Goal: Task Accomplishment & Management: Use online tool/utility

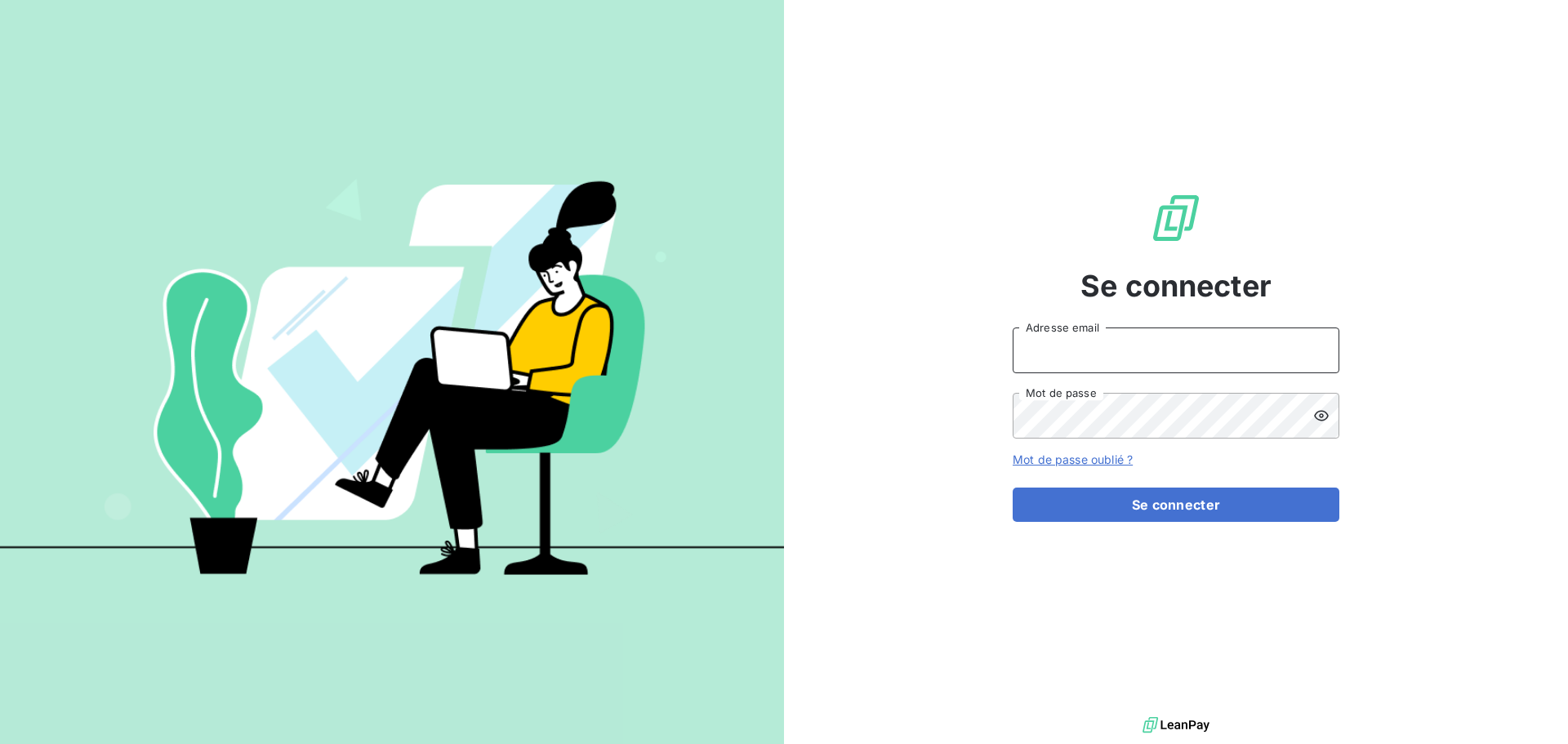
click at [1094, 357] on input "Adresse email" at bounding box center [1176, 351] width 327 height 46
type input "[PERSON_NAME][EMAIL_ADDRESS][DOMAIN_NAME]"
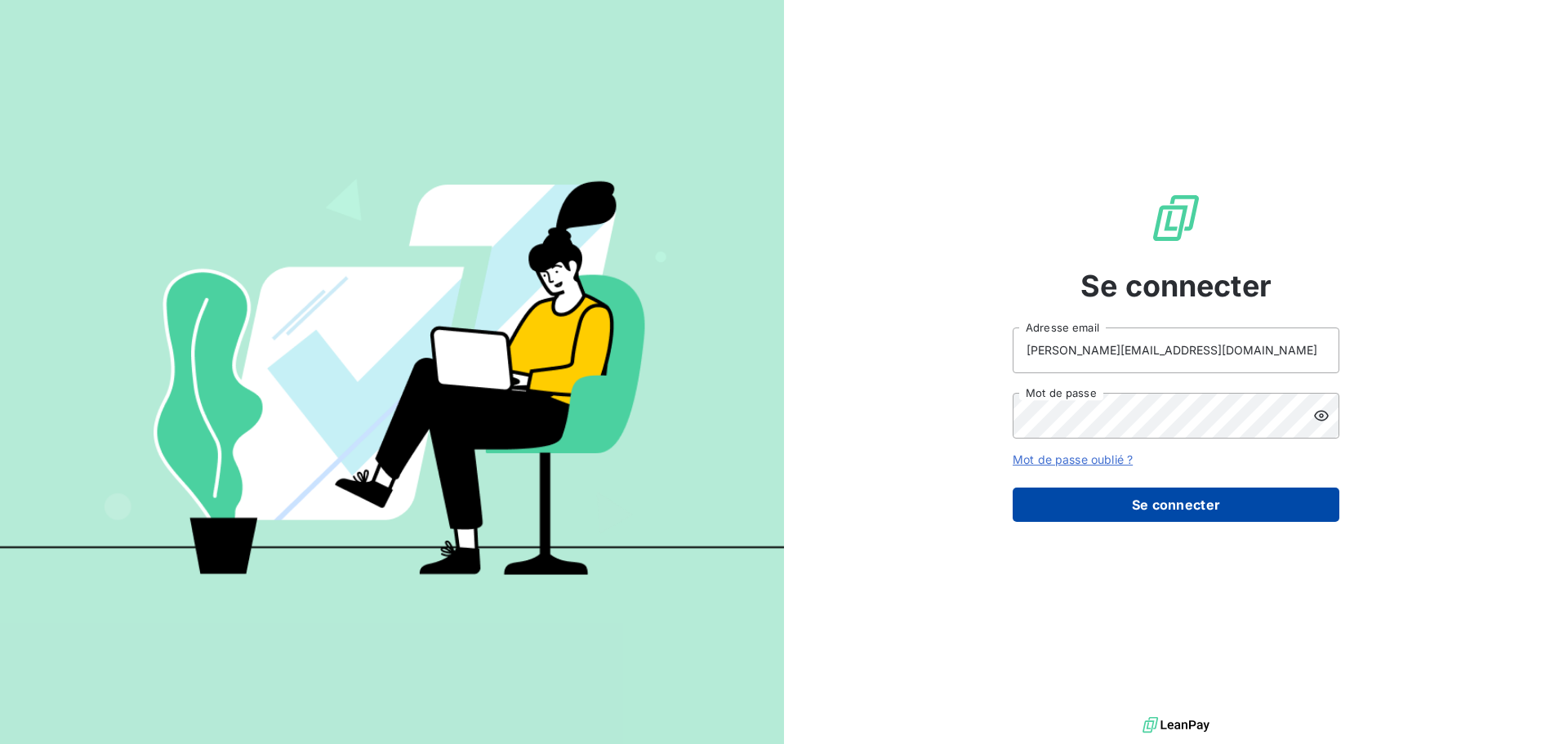
click at [1162, 500] on button "Se connecter" at bounding box center [1176, 505] width 327 height 34
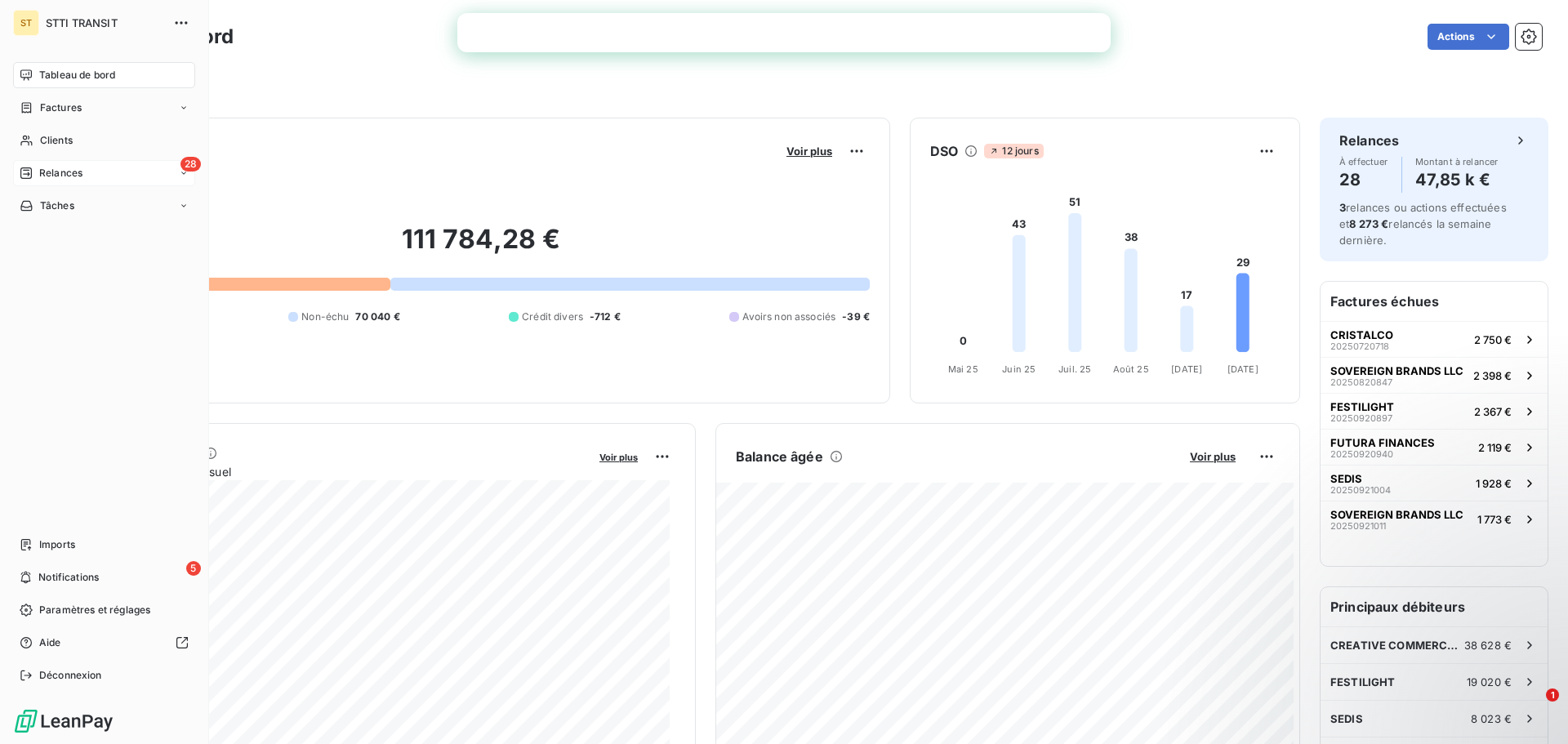
click at [82, 173] on span "Relances" at bounding box center [61, 173] width 43 height 15
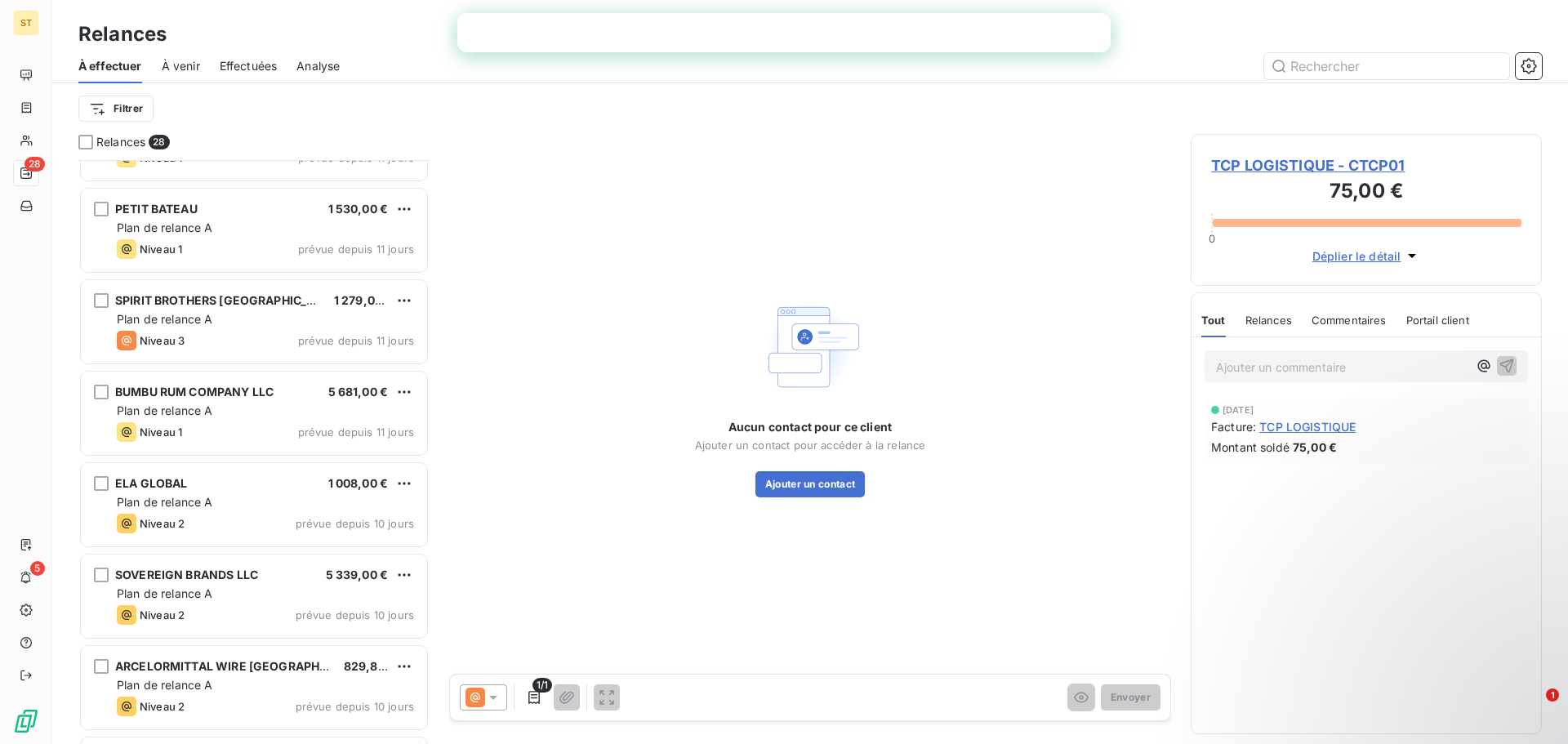
scroll to position [1227, 0]
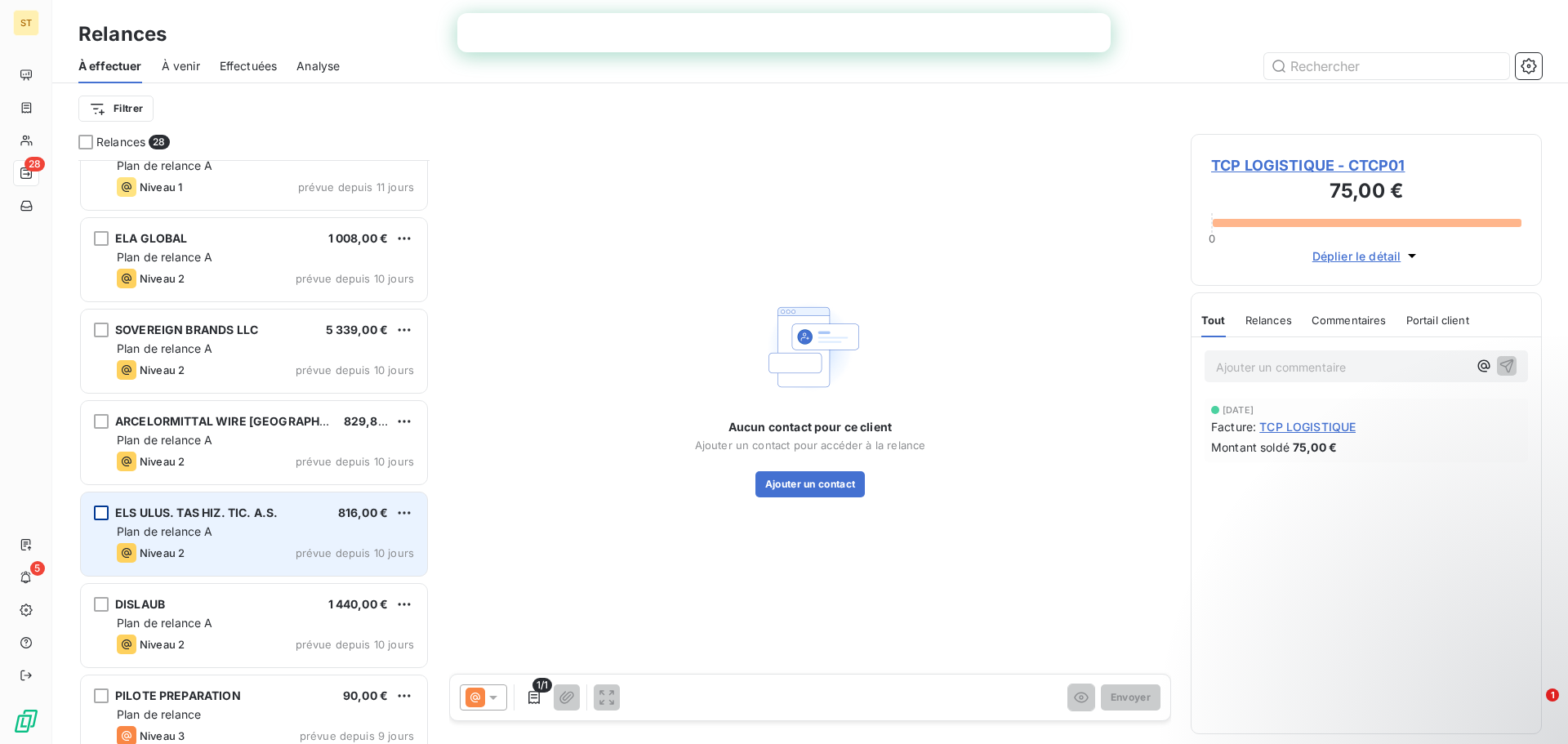
click at [102, 510] on div "grid" at bounding box center [101, 513] width 15 height 15
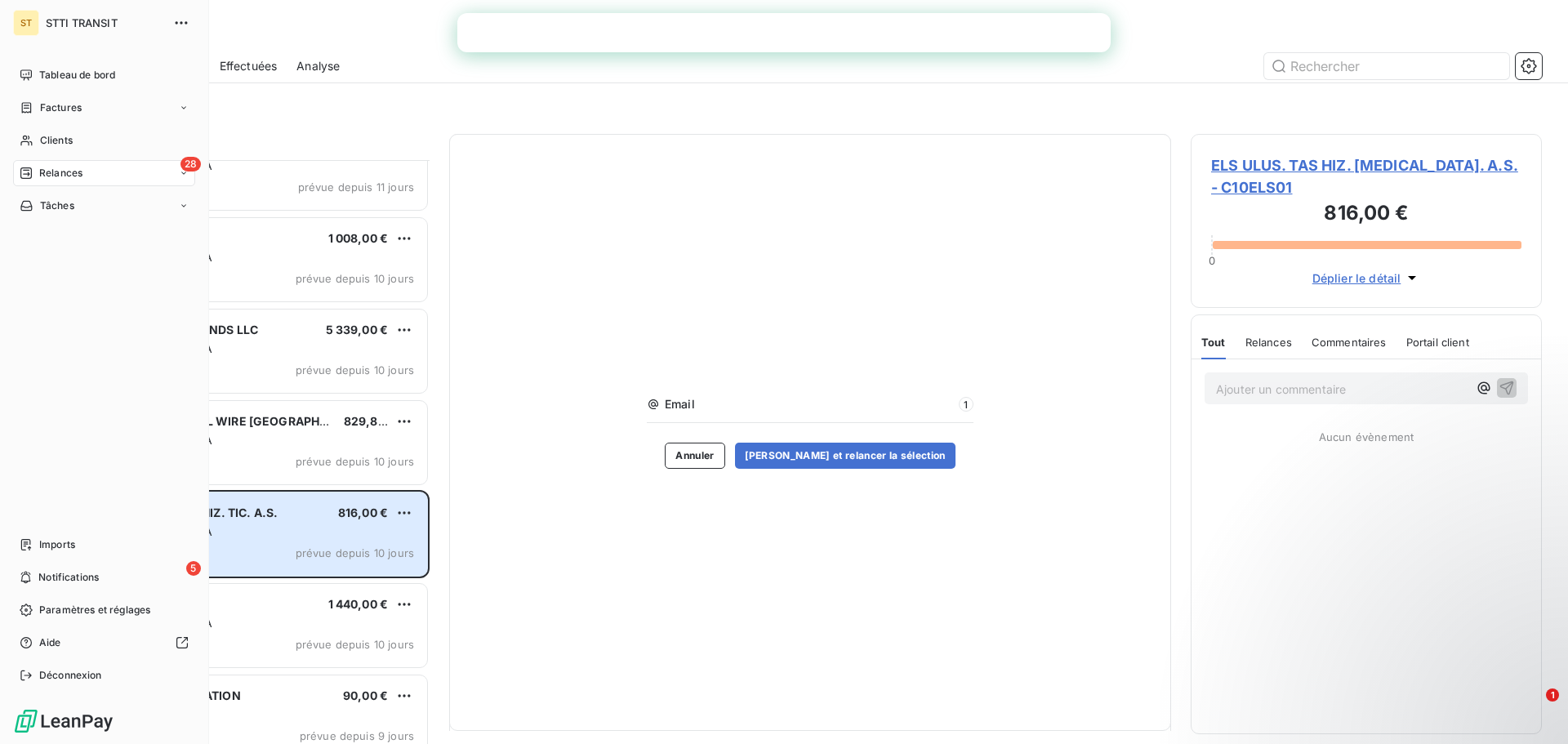
scroll to position [572, 339]
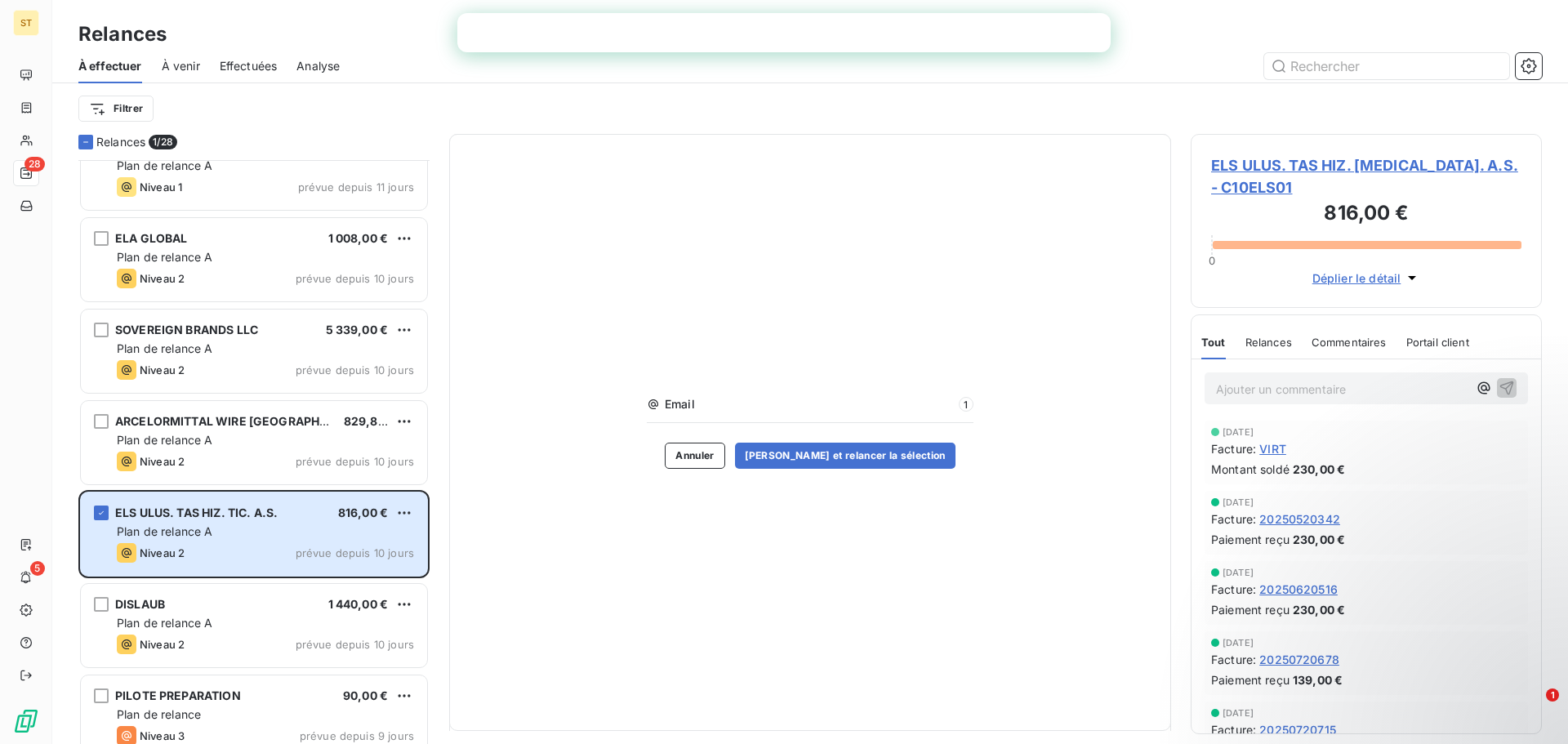
click at [690, 417] on div "Email 1" at bounding box center [810, 410] width 327 height 27
click at [688, 415] on div "Email 1" at bounding box center [810, 410] width 327 height 27
click at [688, 406] on span "Email" at bounding box center [809, 405] width 289 height 17
click at [712, 453] on button "Annuler" at bounding box center [694, 456] width 60 height 26
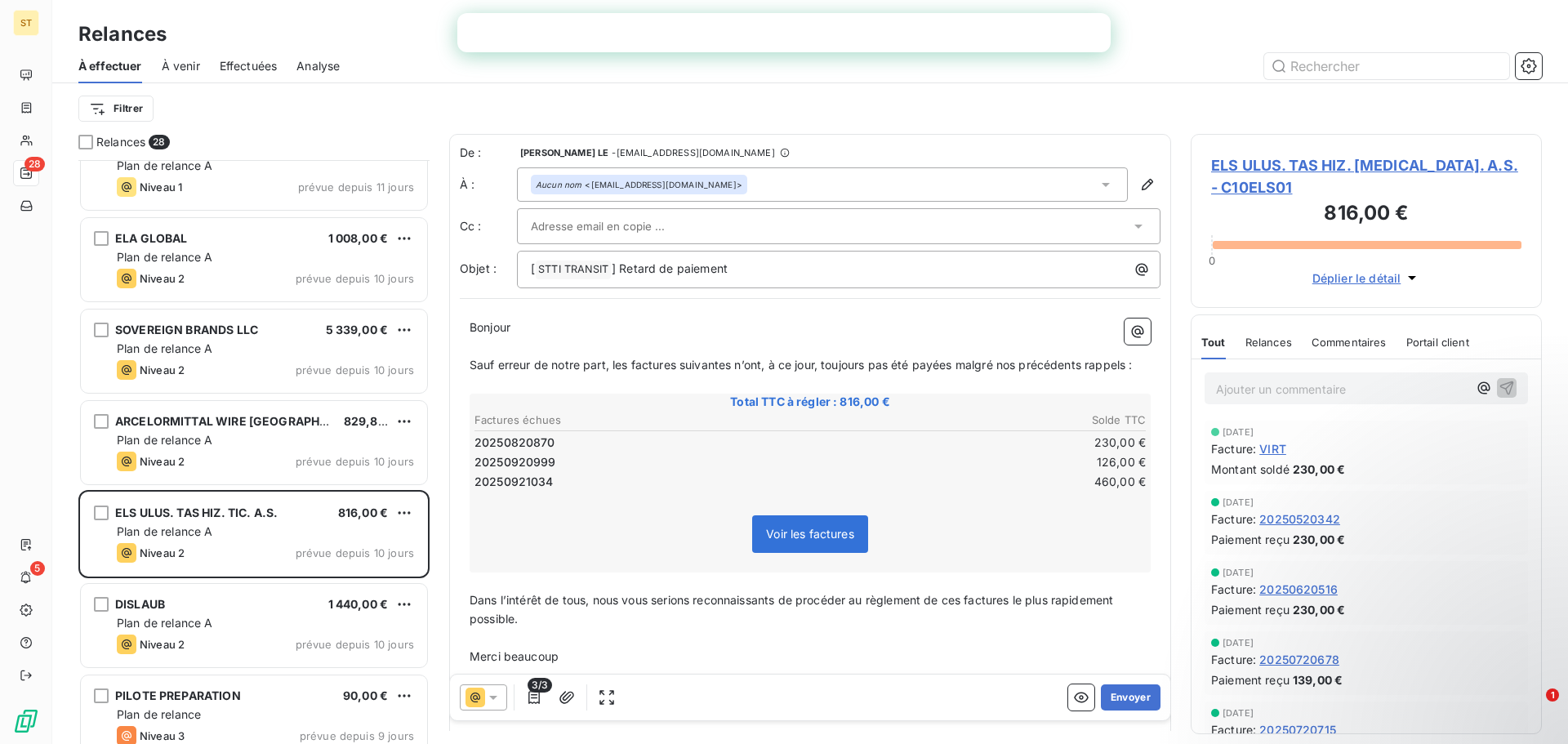
click at [676, 227] on div at bounding box center [831, 226] width 599 height 25
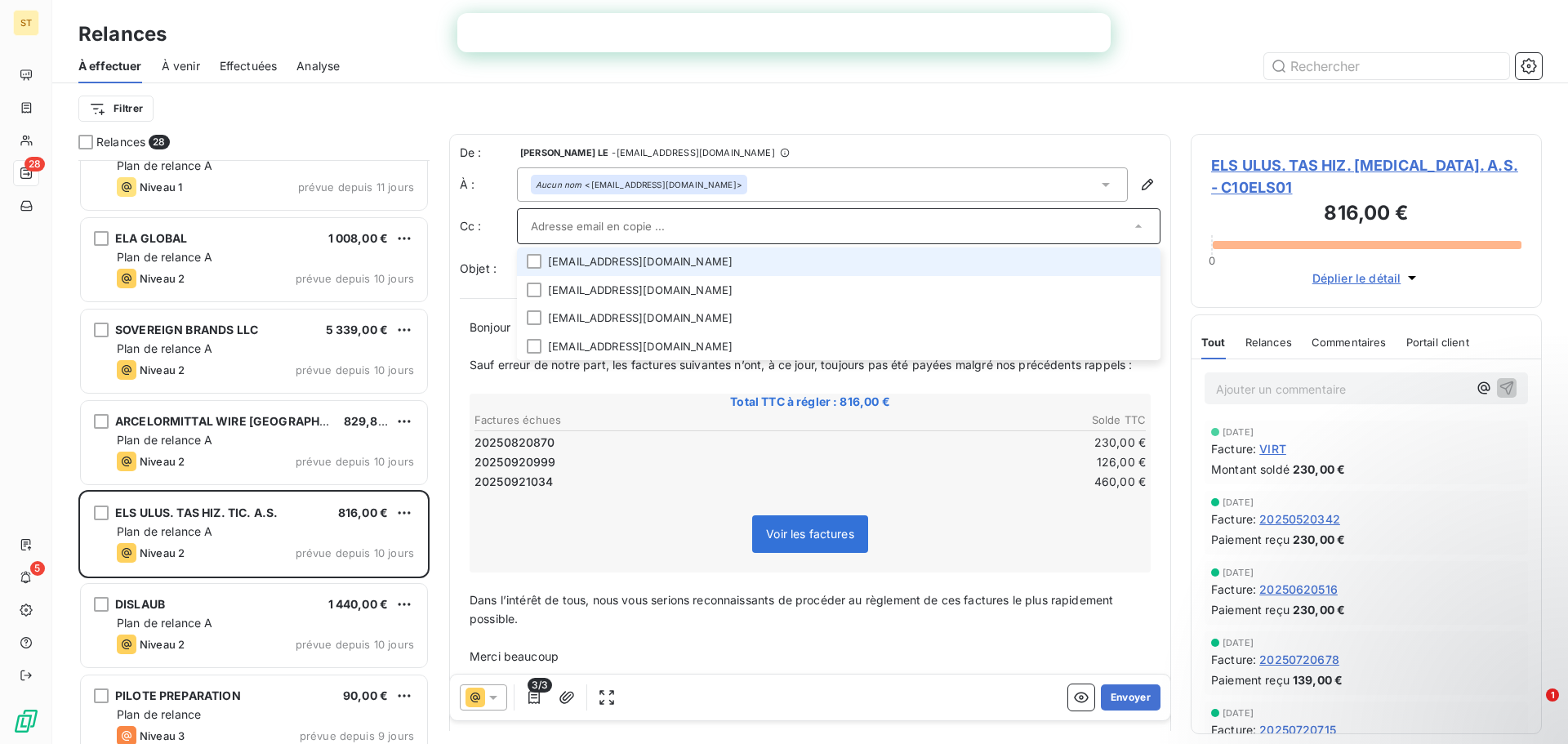
click at [641, 228] on input "text" at bounding box center [831, 226] width 599 height 25
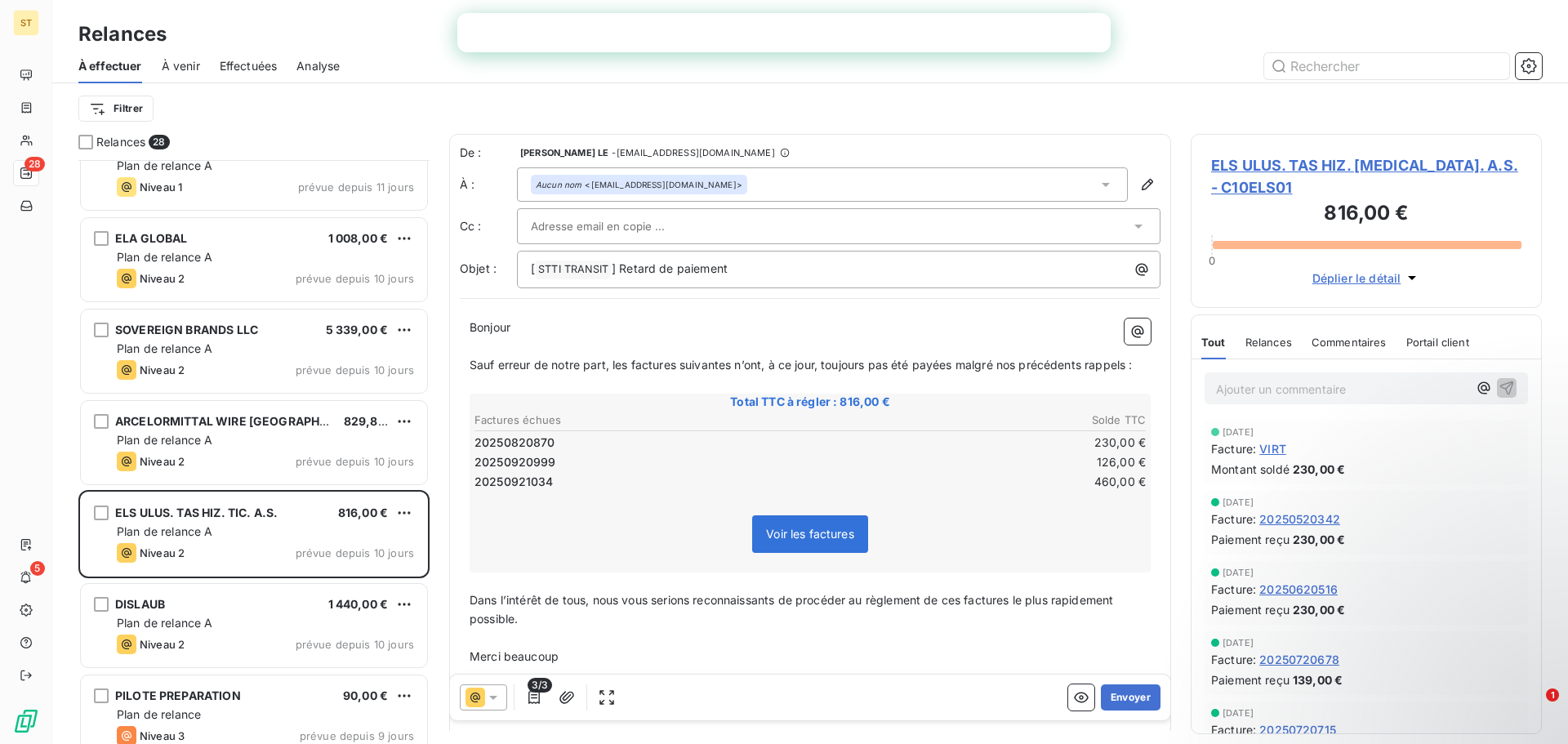
paste input "[EMAIL_ADDRESS][DOMAIN_NAME]"
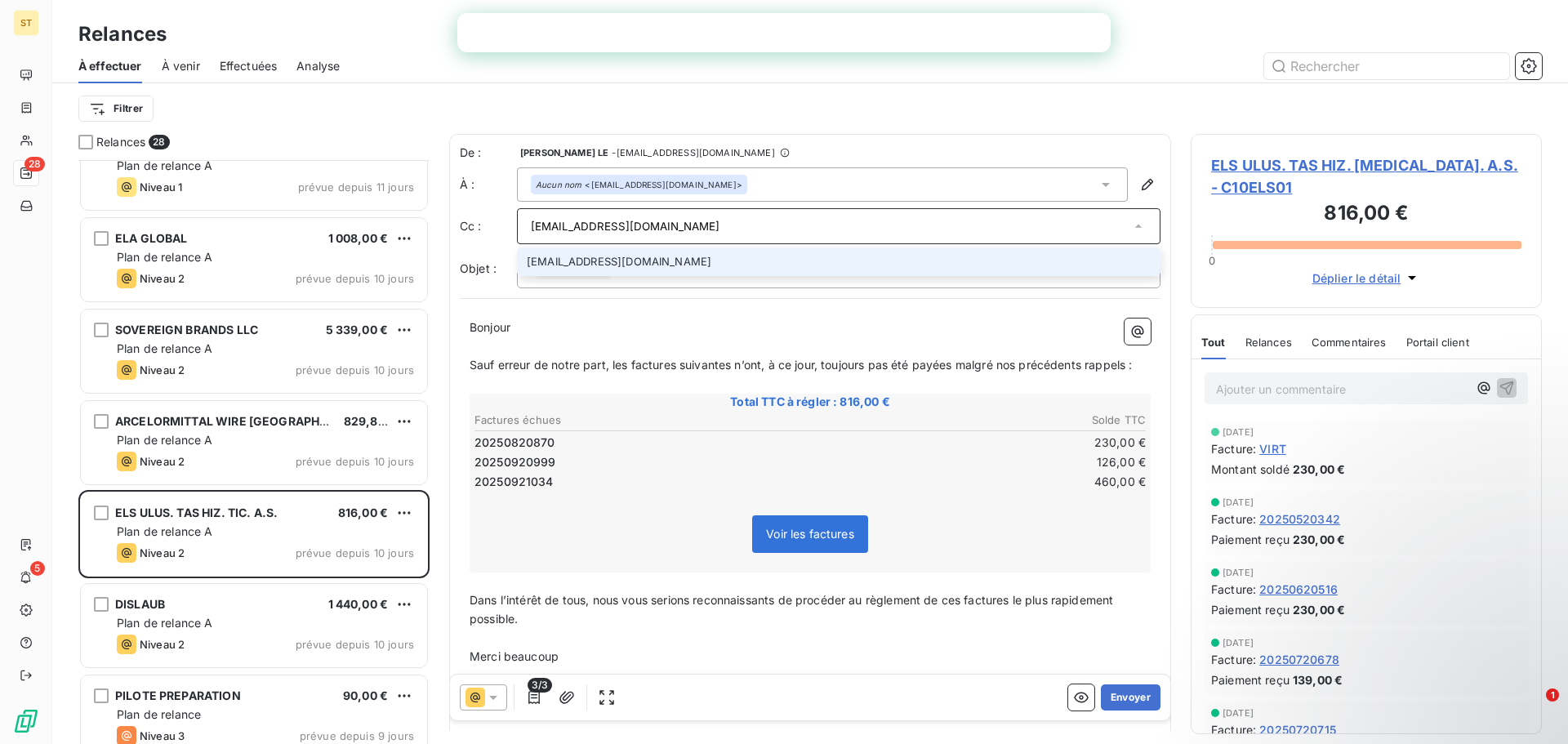
type input "[EMAIL_ADDRESS][DOMAIN_NAME]"
click at [619, 259] on li "[EMAIL_ADDRESS][DOMAIN_NAME]" at bounding box center [838, 262] width 643 height 29
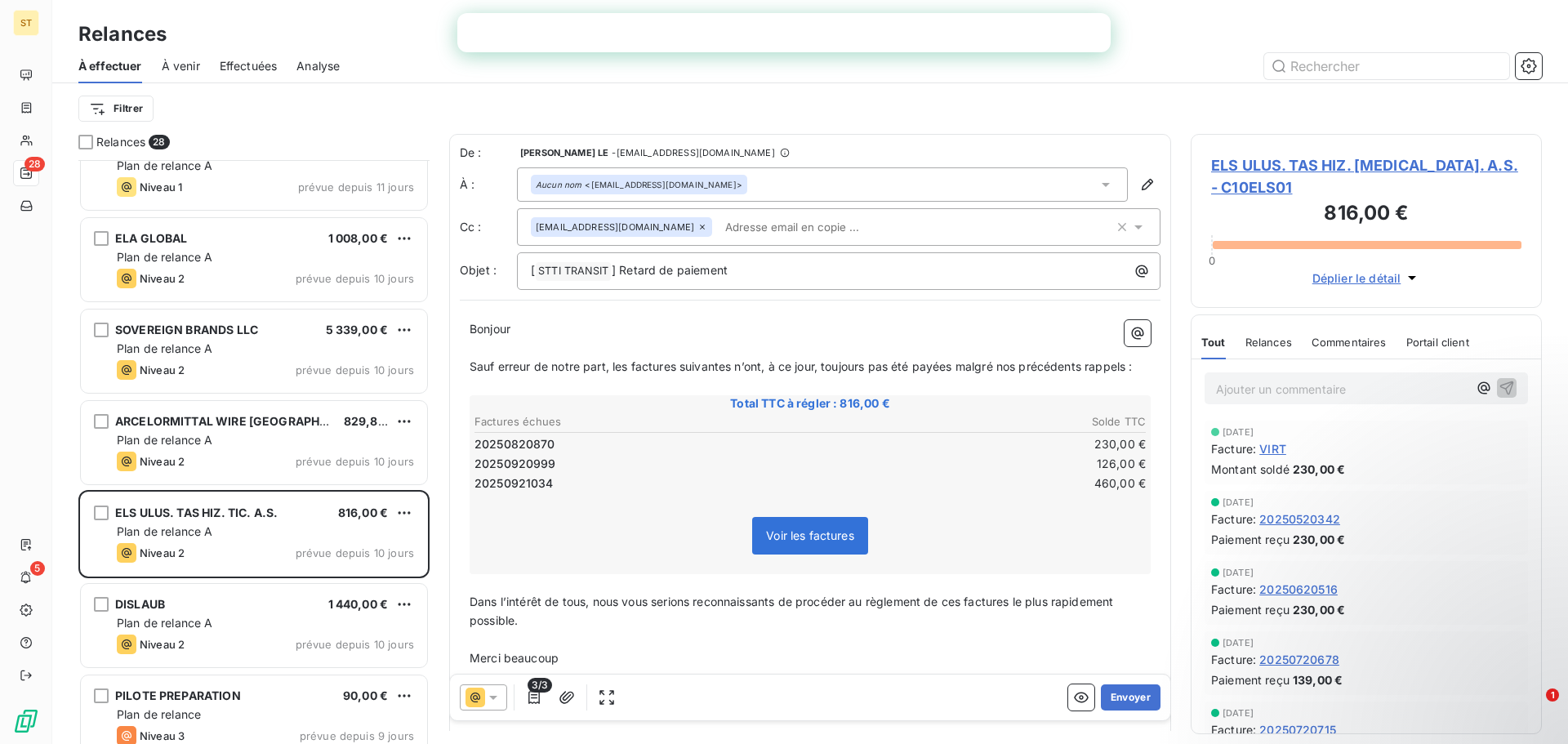
drag, startPoint x: 689, startPoint y: 213, endPoint x: 751, endPoint y: 230, distance: 64.3
click at [687, 213] on div "[EMAIL_ADDRESS][DOMAIN_NAME]" at bounding box center [838, 227] width 643 height 38
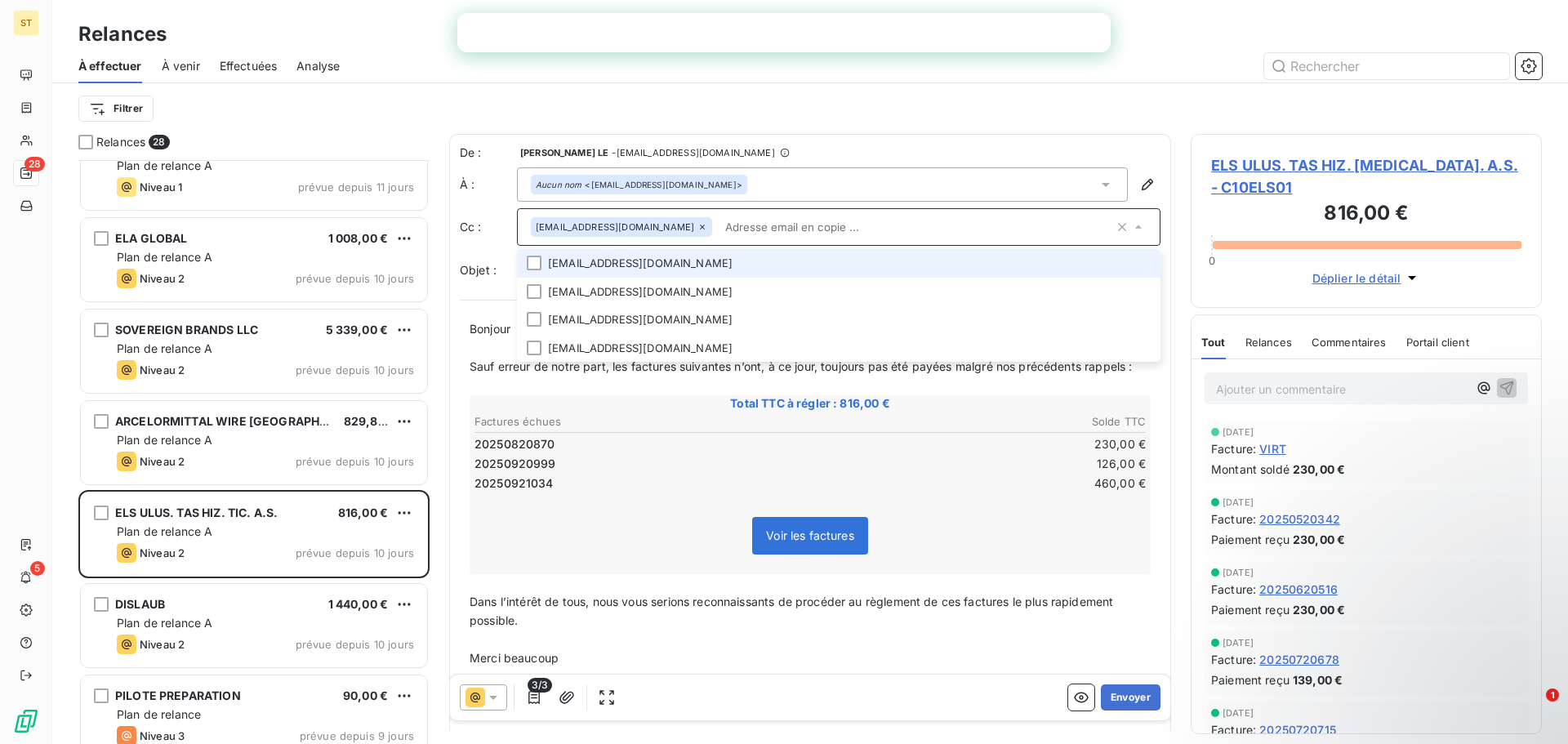
click at [763, 231] on input "text" at bounding box center [917, 227] width 396 height 25
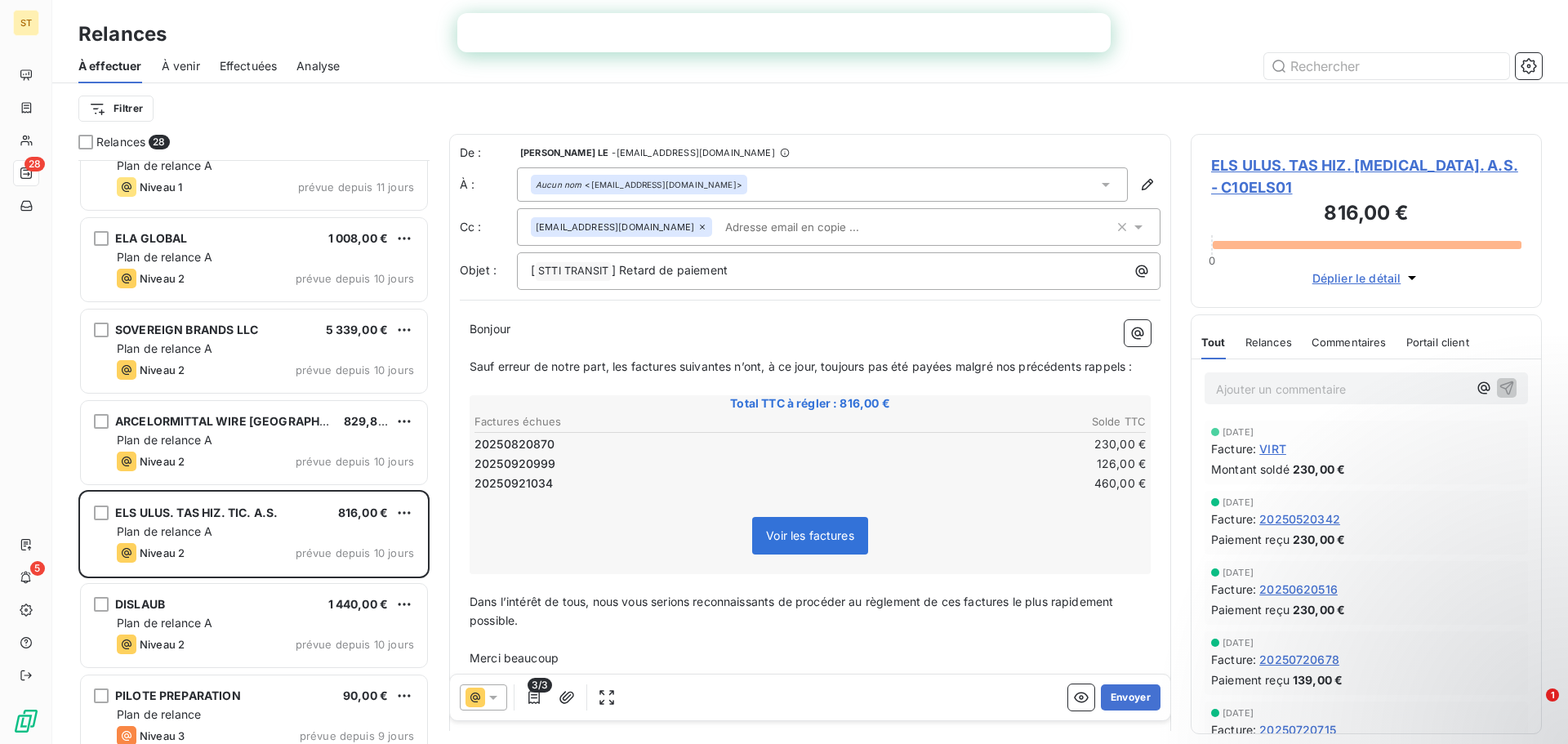
paste input "[EMAIL_ADDRESS][DOMAIN_NAME]"
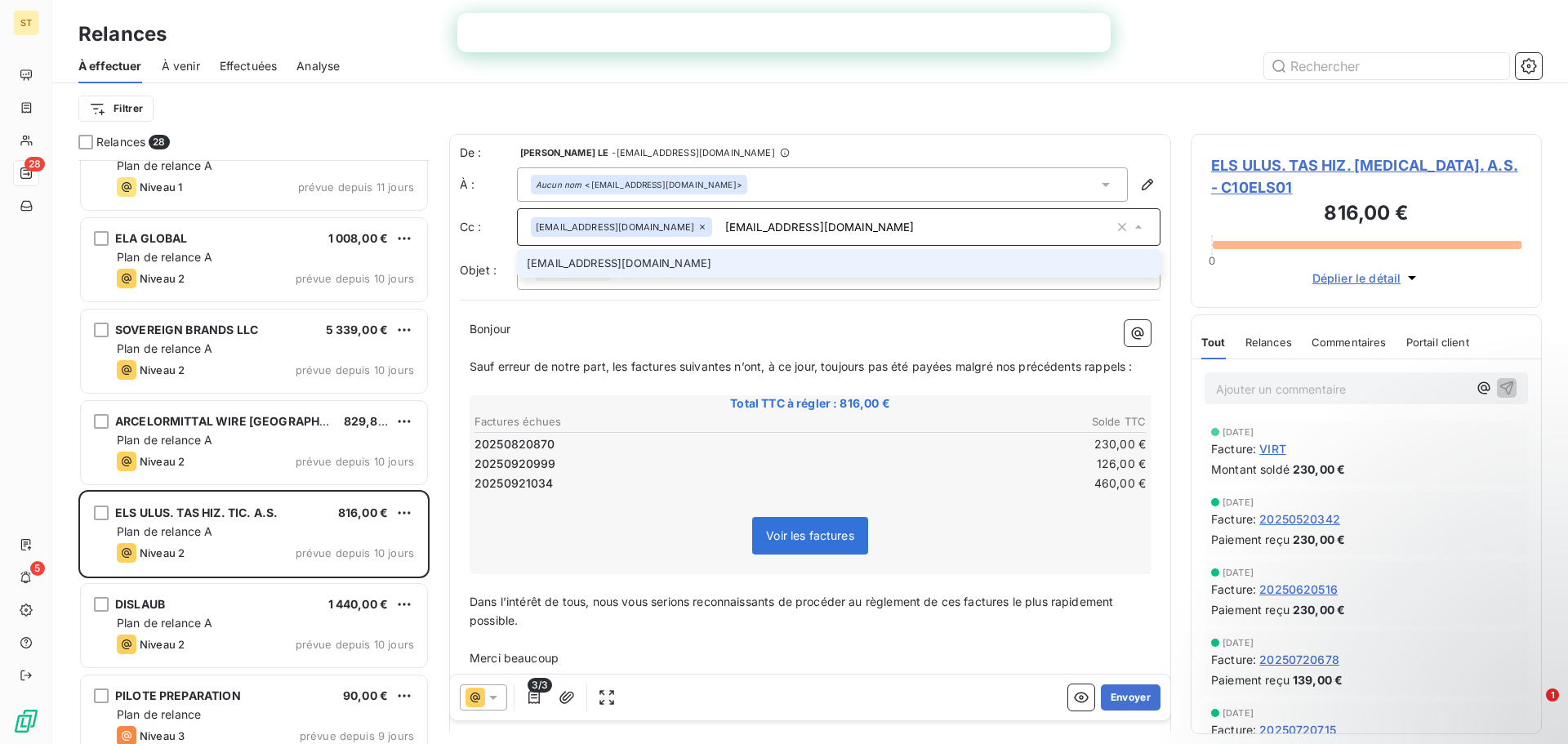
type input "[EMAIL_ADDRESS][DOMAIN_NAME]"
click at [771, 257] on li "[EMAIL_ADDRESS][DOMAIN_NAME]" at bounding box center [838, 263] width 643 height 29
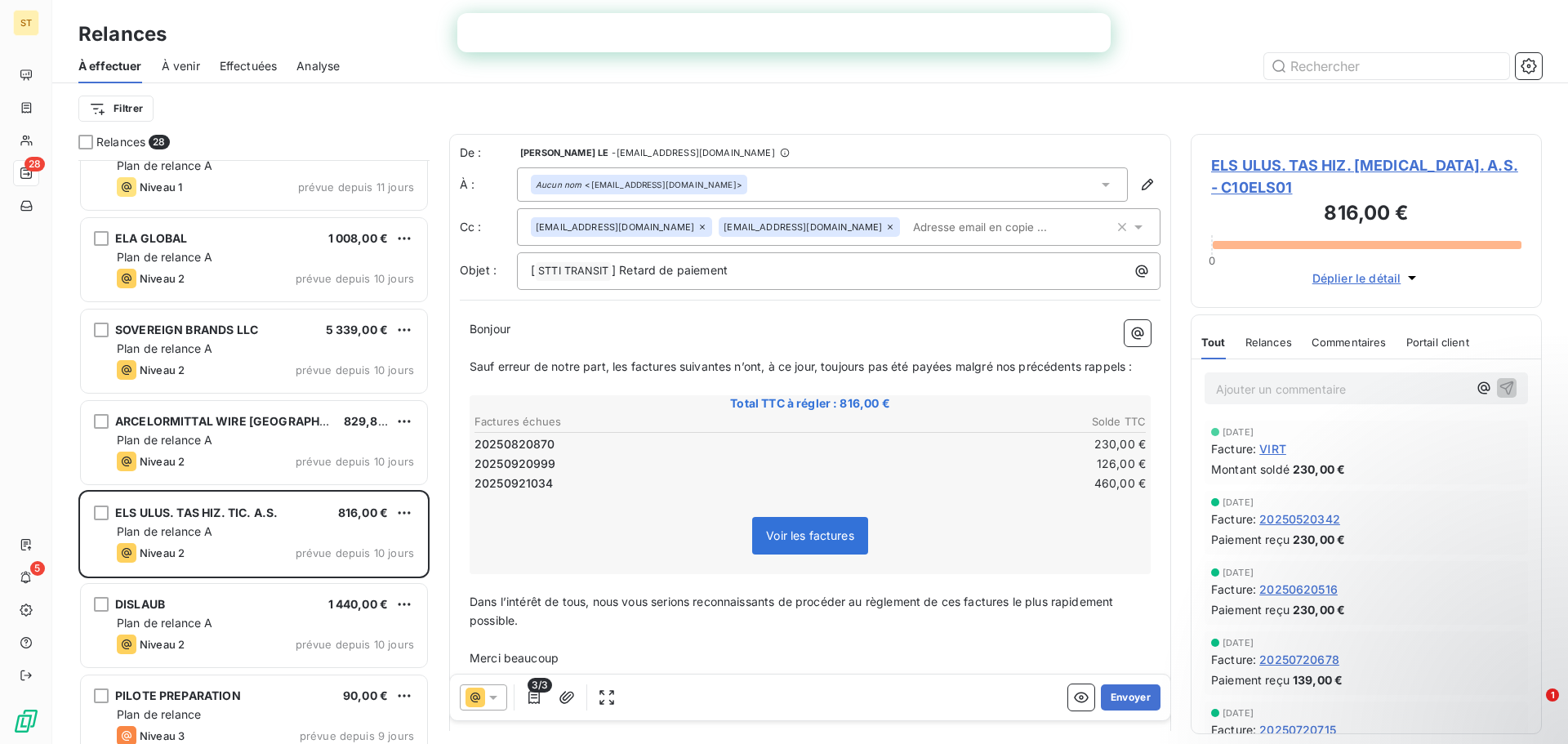
click at [610, 624] on p "Dans l’intérêt de tous, nous vous serions reconnaissants de procéder au règleme…" at bounding box center [809, 612] width 681 height 38
click at [497, 699] on icon at bounding box center [493, 697] width 17 height 17
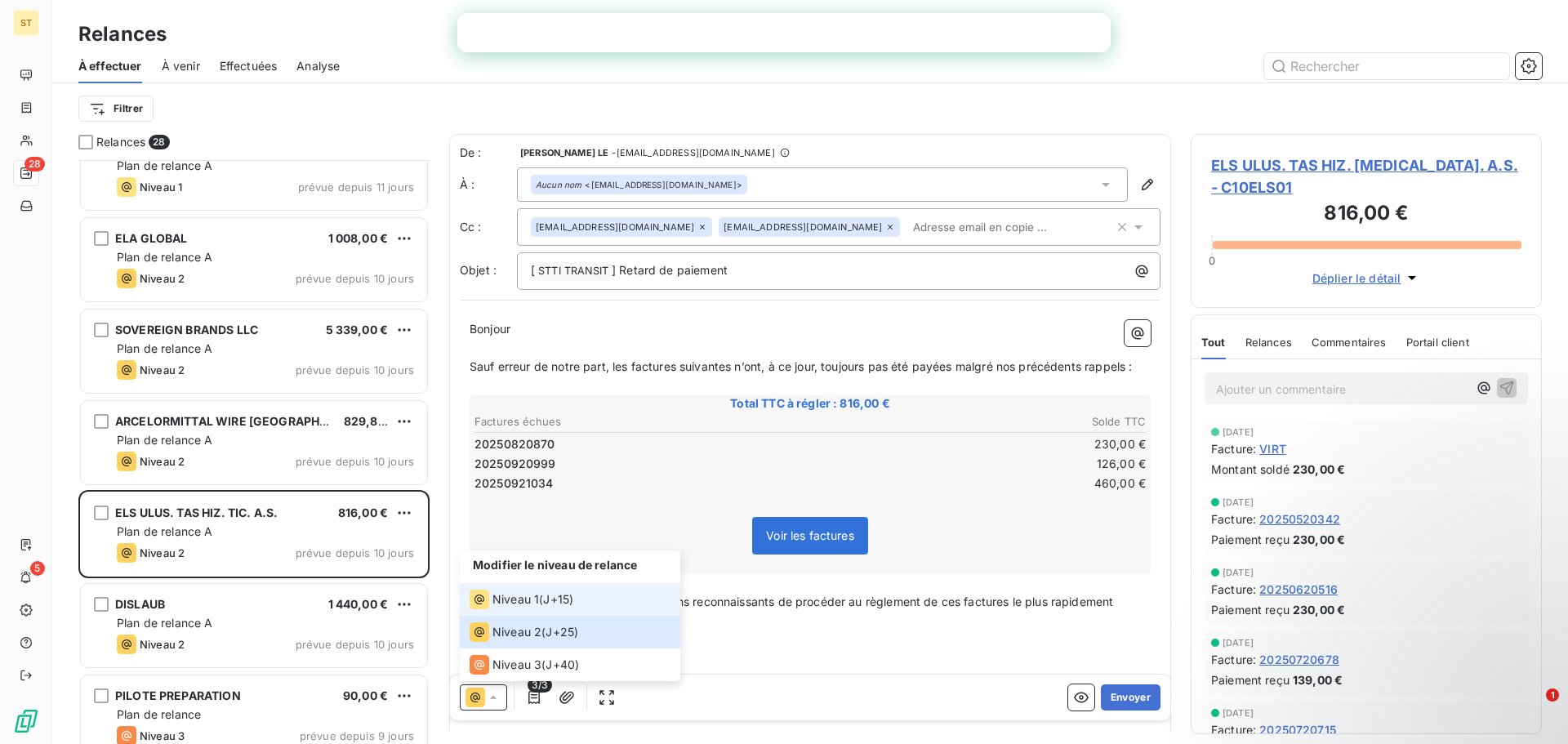
click at [497, 587] on li "Niveau 1 ( J+15 )" at bounding box center [570, 599] width 221 height 33
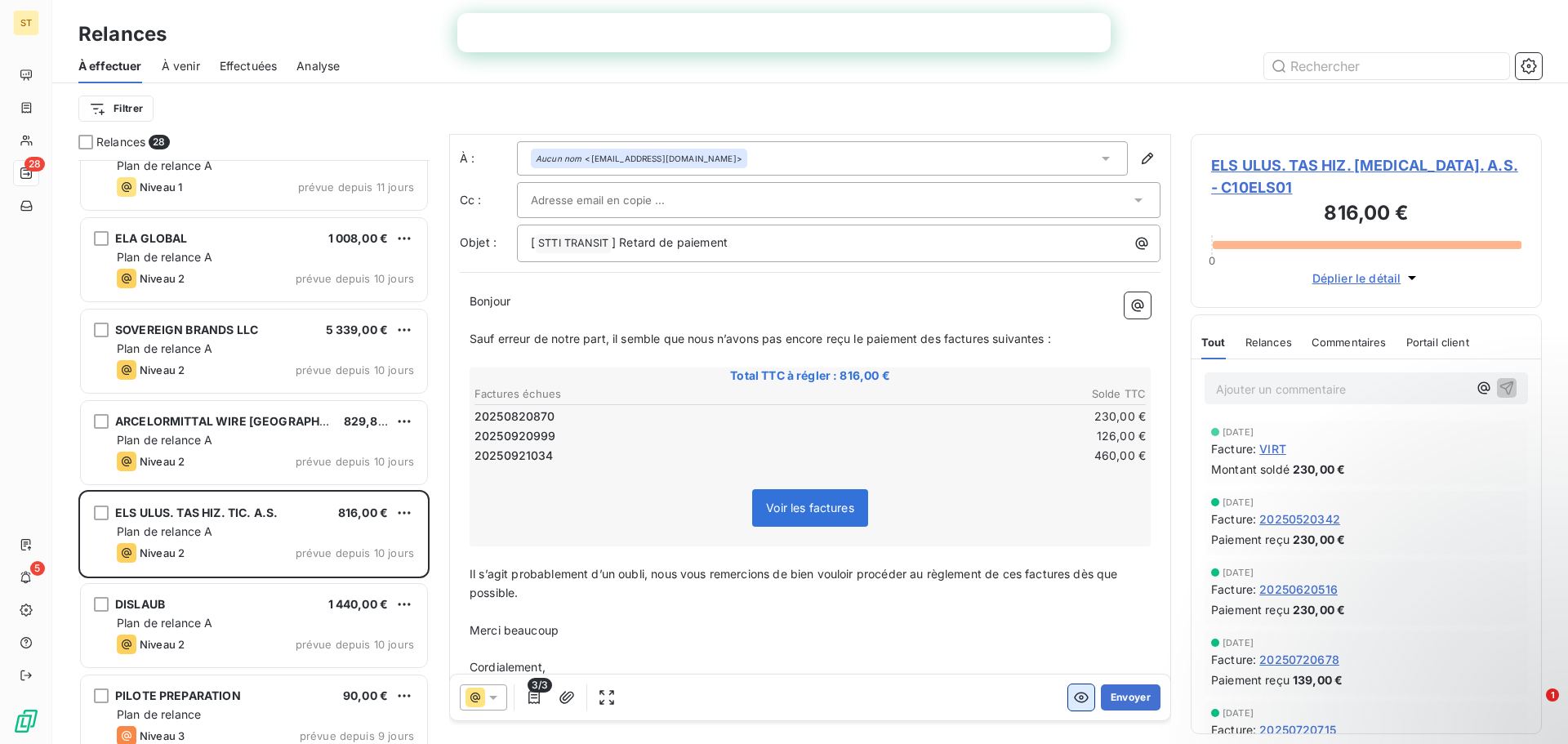
scroll to position [0, 0]
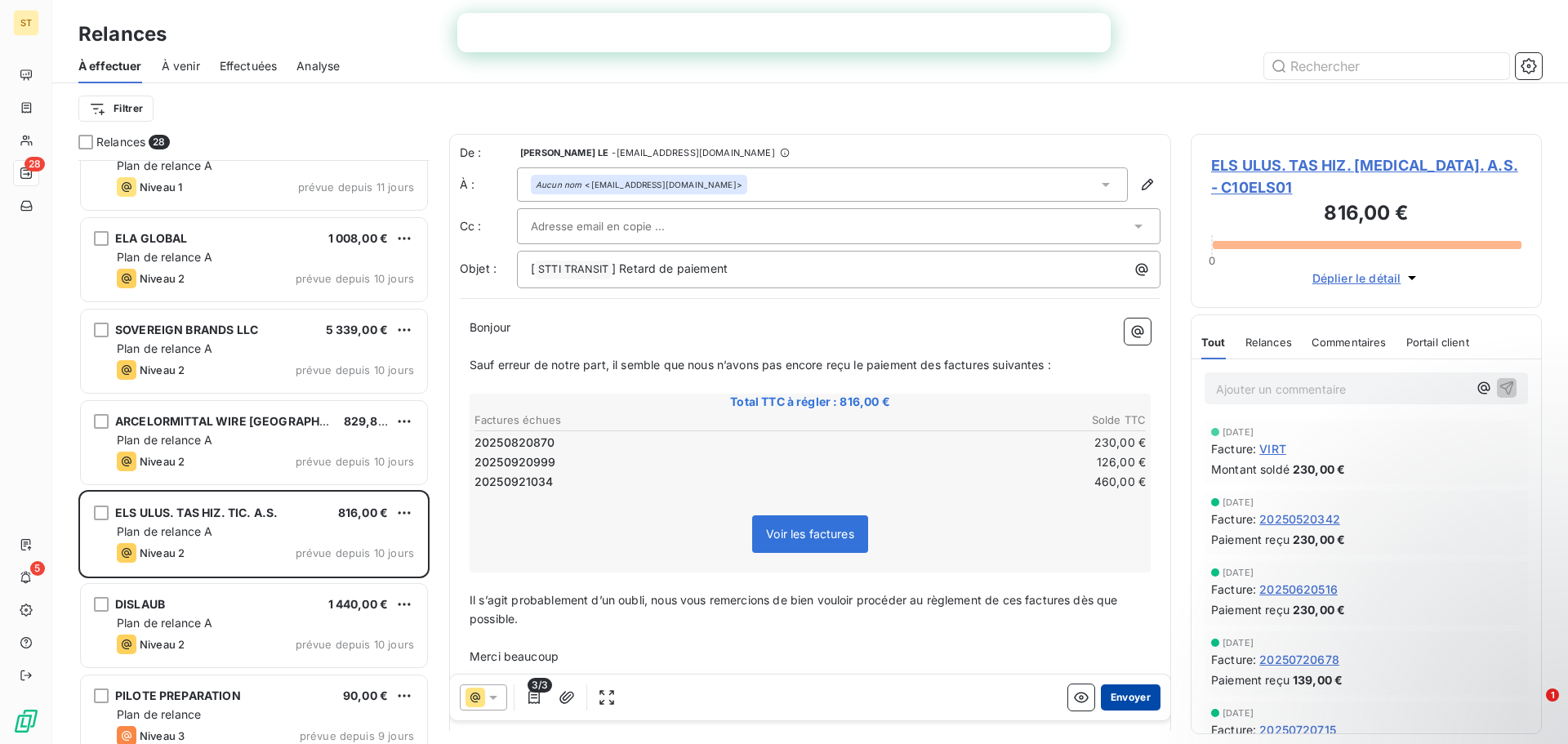
click at [1129, 697] on button "Envoyer" at bounding box center [1130, 698] width 60 height 26
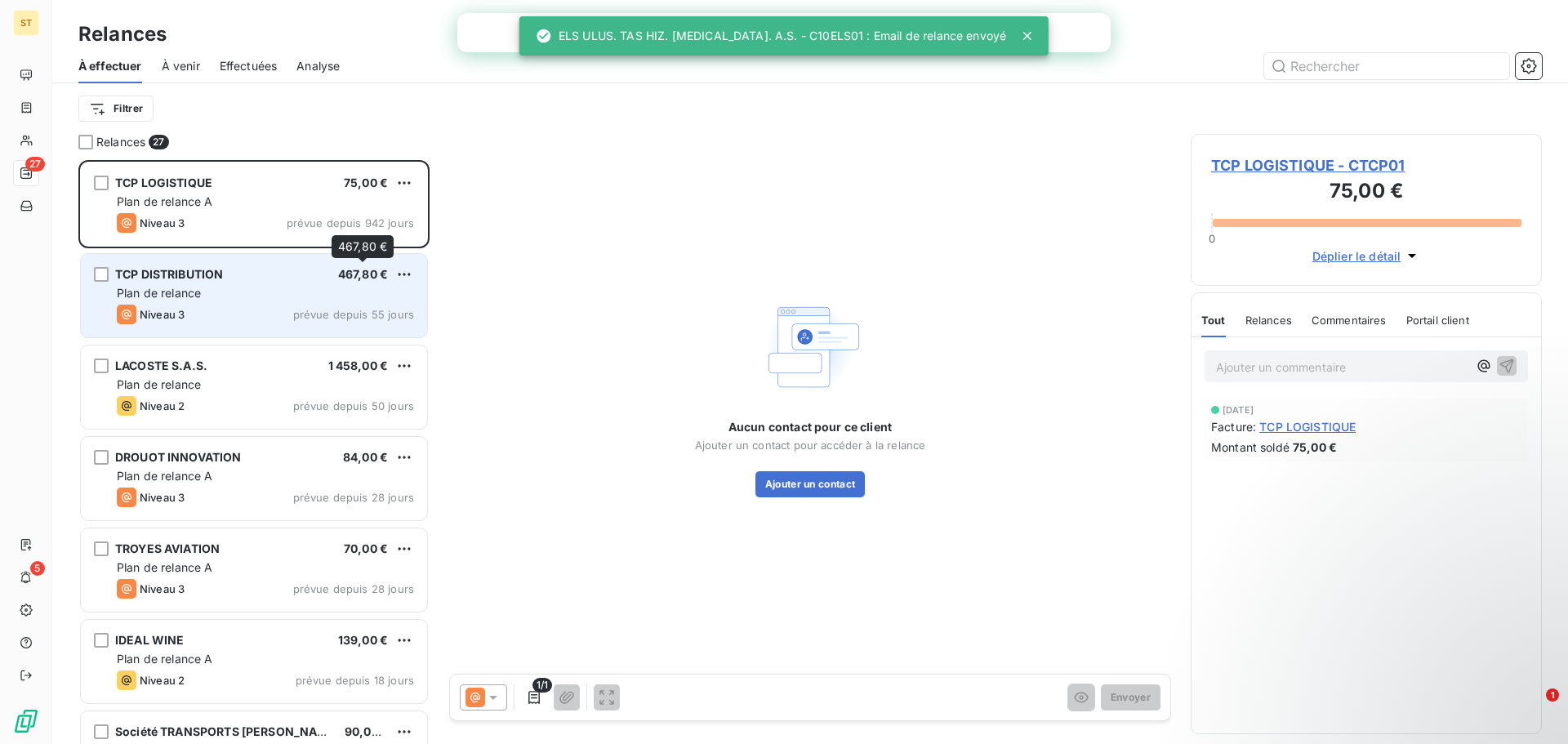
click at [375, 281] on span "467,80 €" at bounding box center [363, 274] width 50 height 14
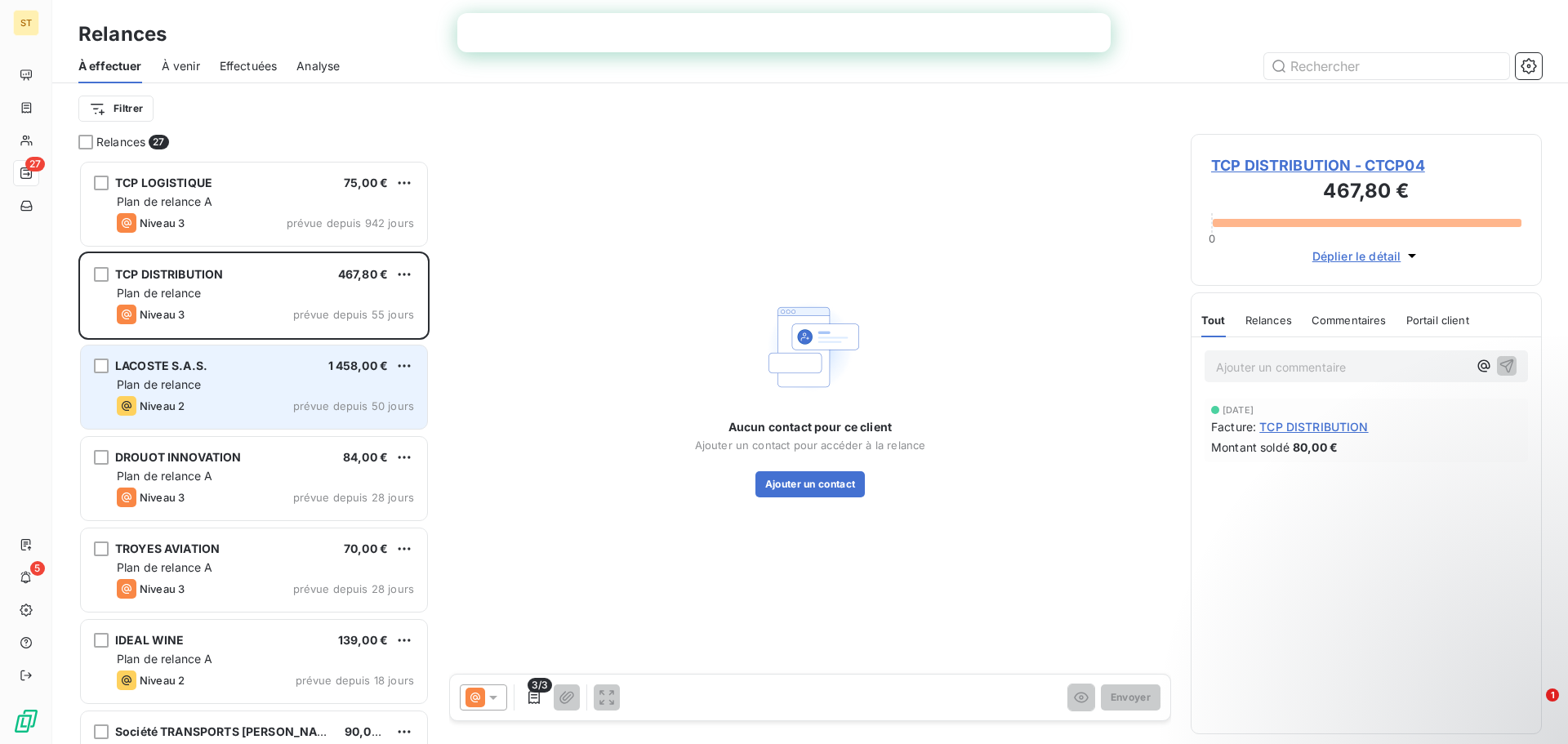
click at [140, 384] on span "Plan de relance" at bounding box center [159, 384] width 84 height 14
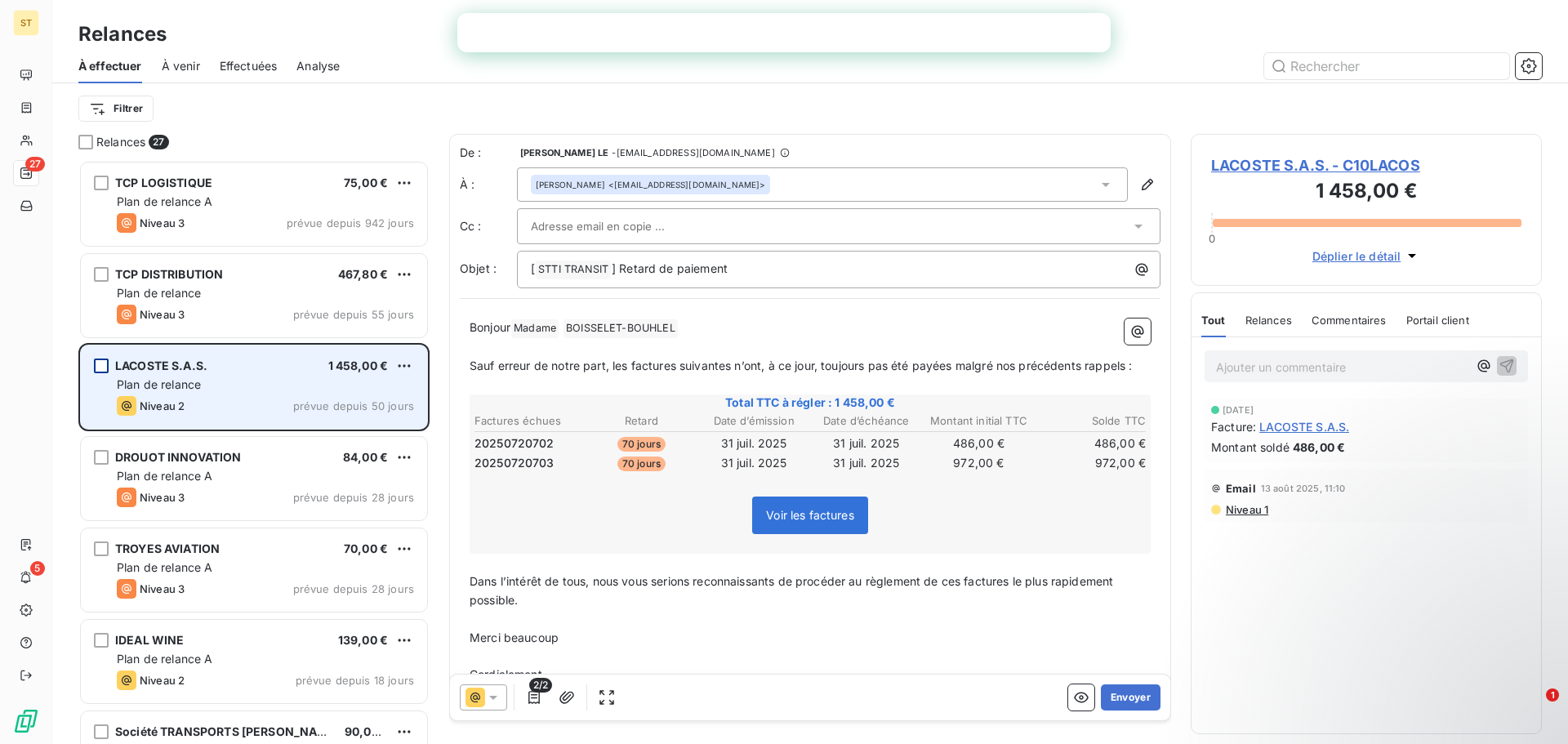
click at [105, 365] on div "grid" at bounding box center [101, 366] width 15 height 15
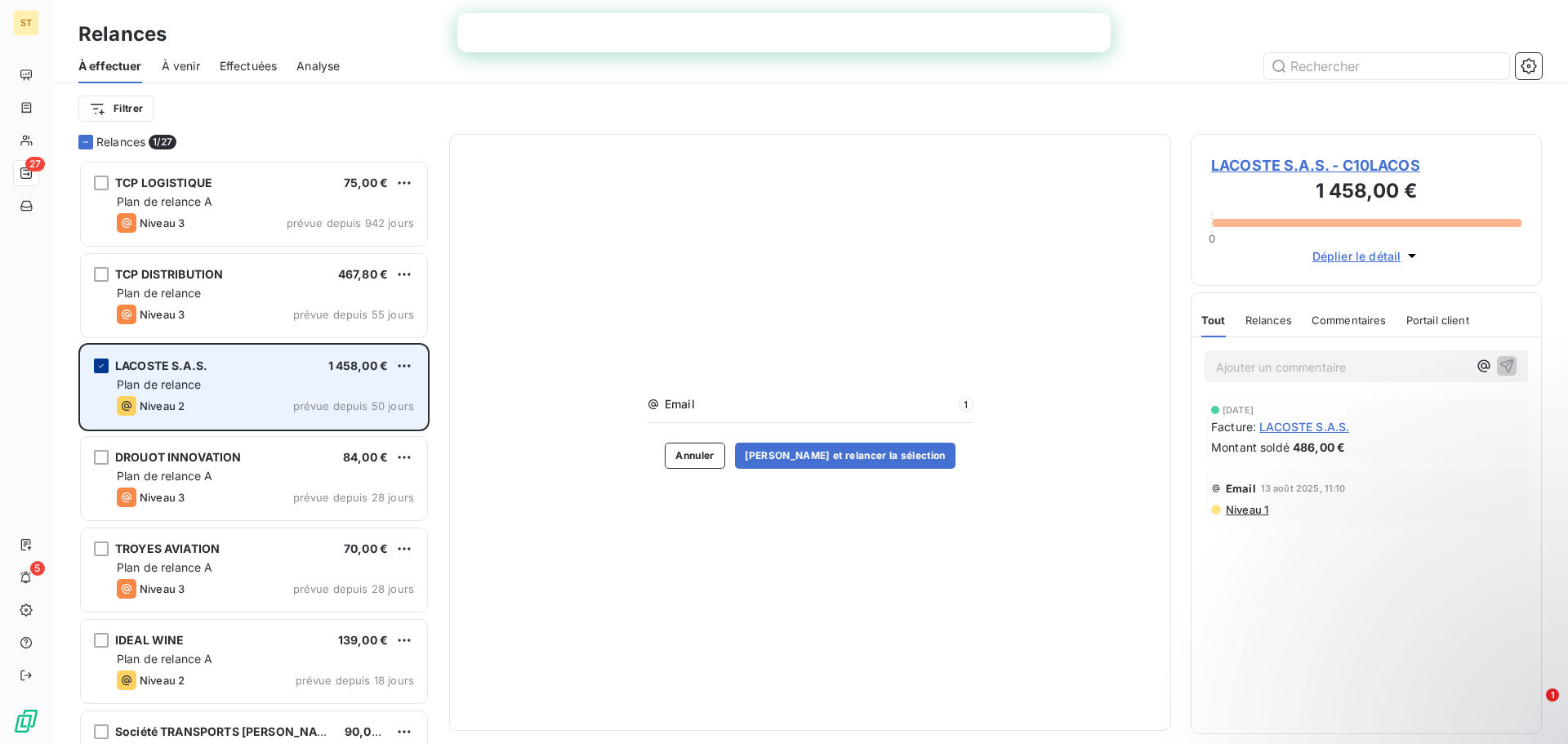
click at [105, 368] on icon "grid" at bounding box center [101, 366] width 10 height 10
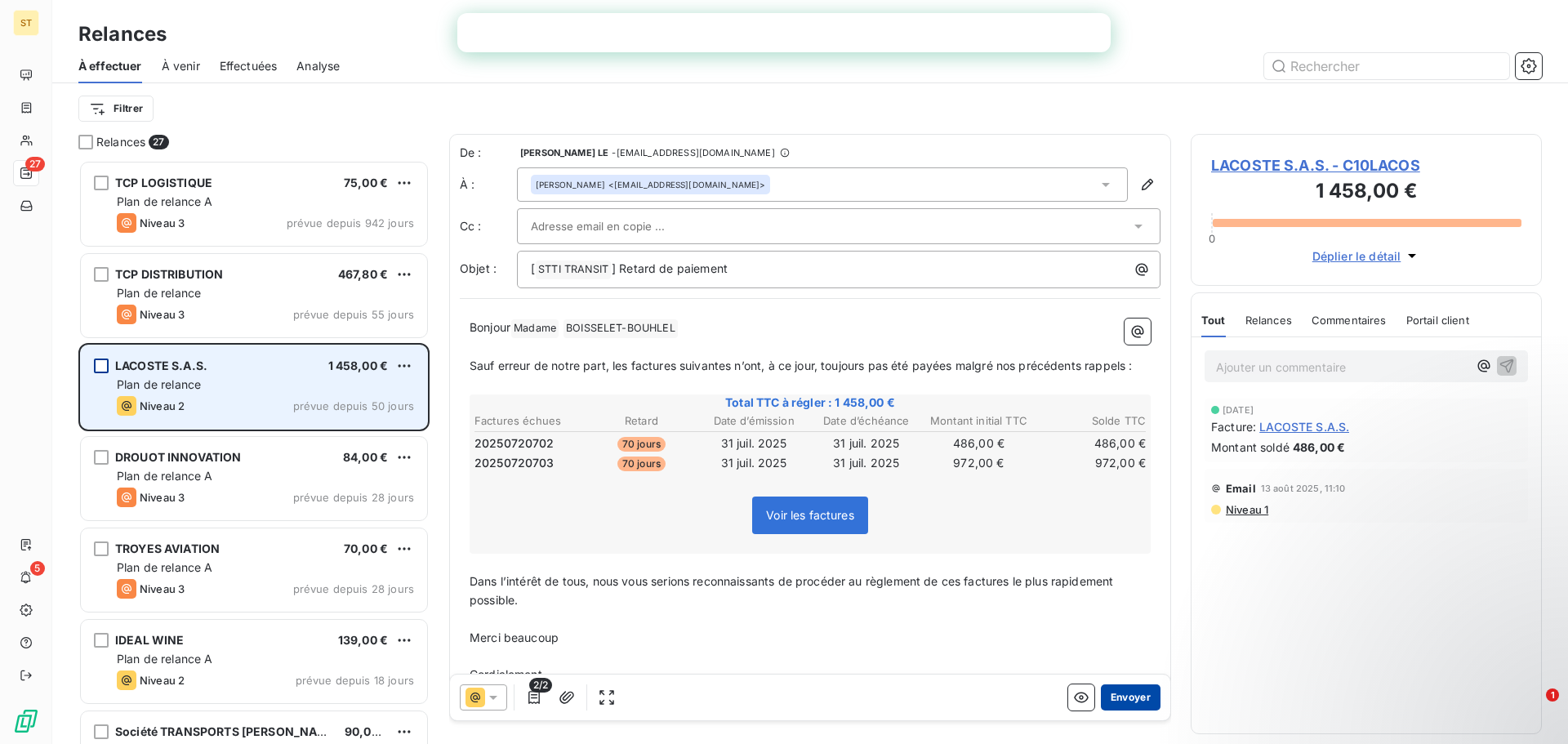
click at [1111, 702] on button "Envoyer" at bounding box center [1130, 698] width 60 height 26
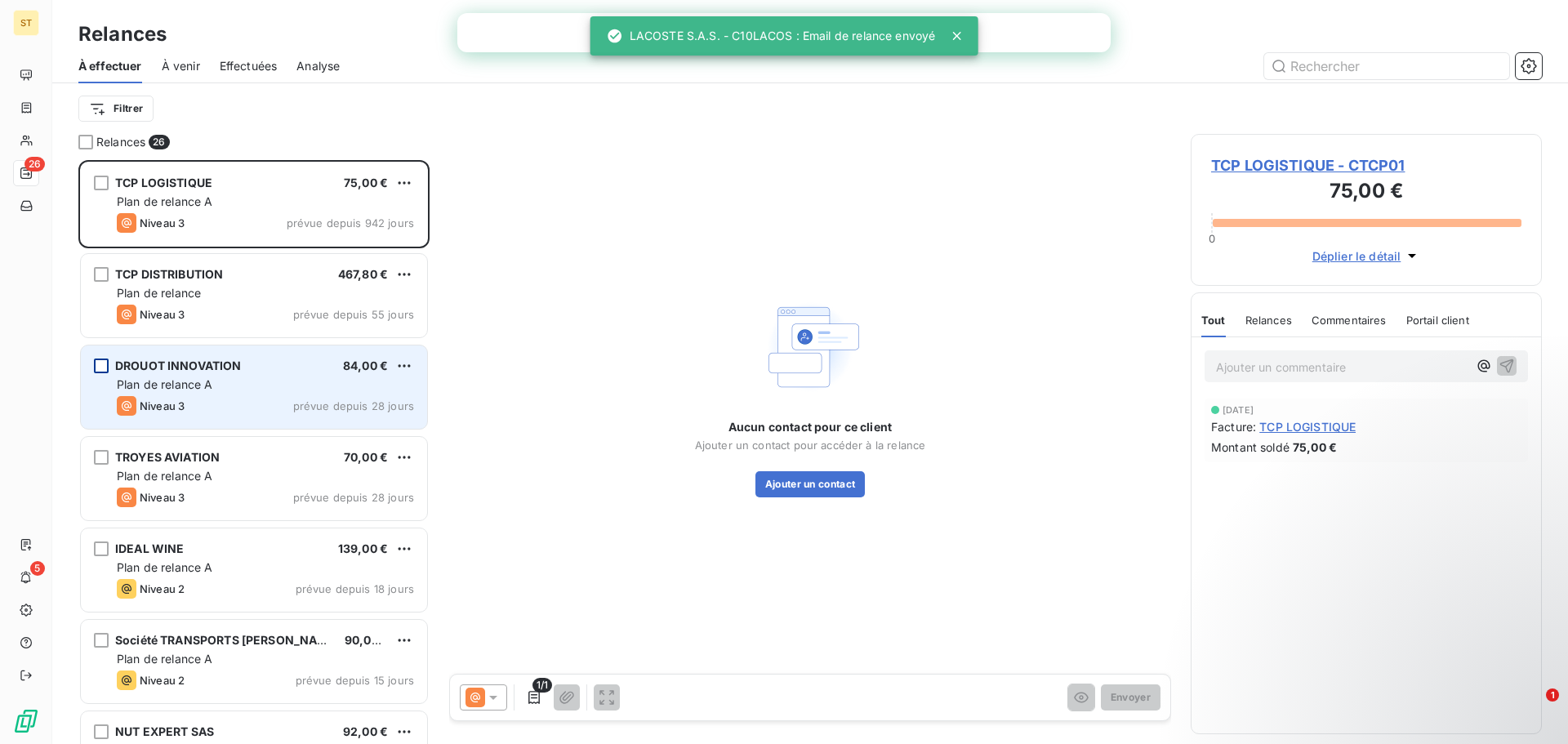
click at [270, 378] on div "Plan de relance A" at bounding box center [265, 384] width 297 height 17
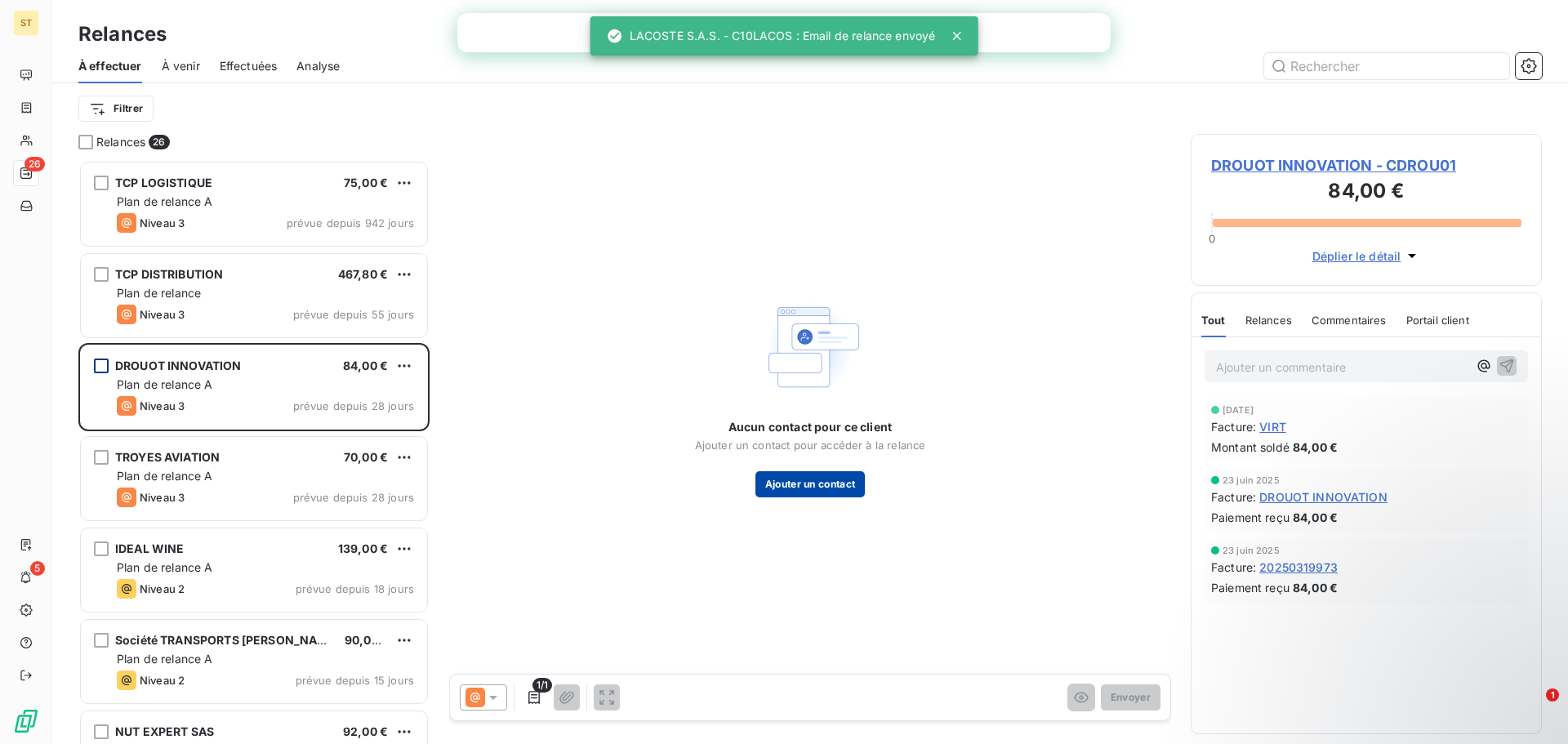
click at [814, 496] on button "Ajouter un contact" at bounding box center [809, 485] width 110 height 26
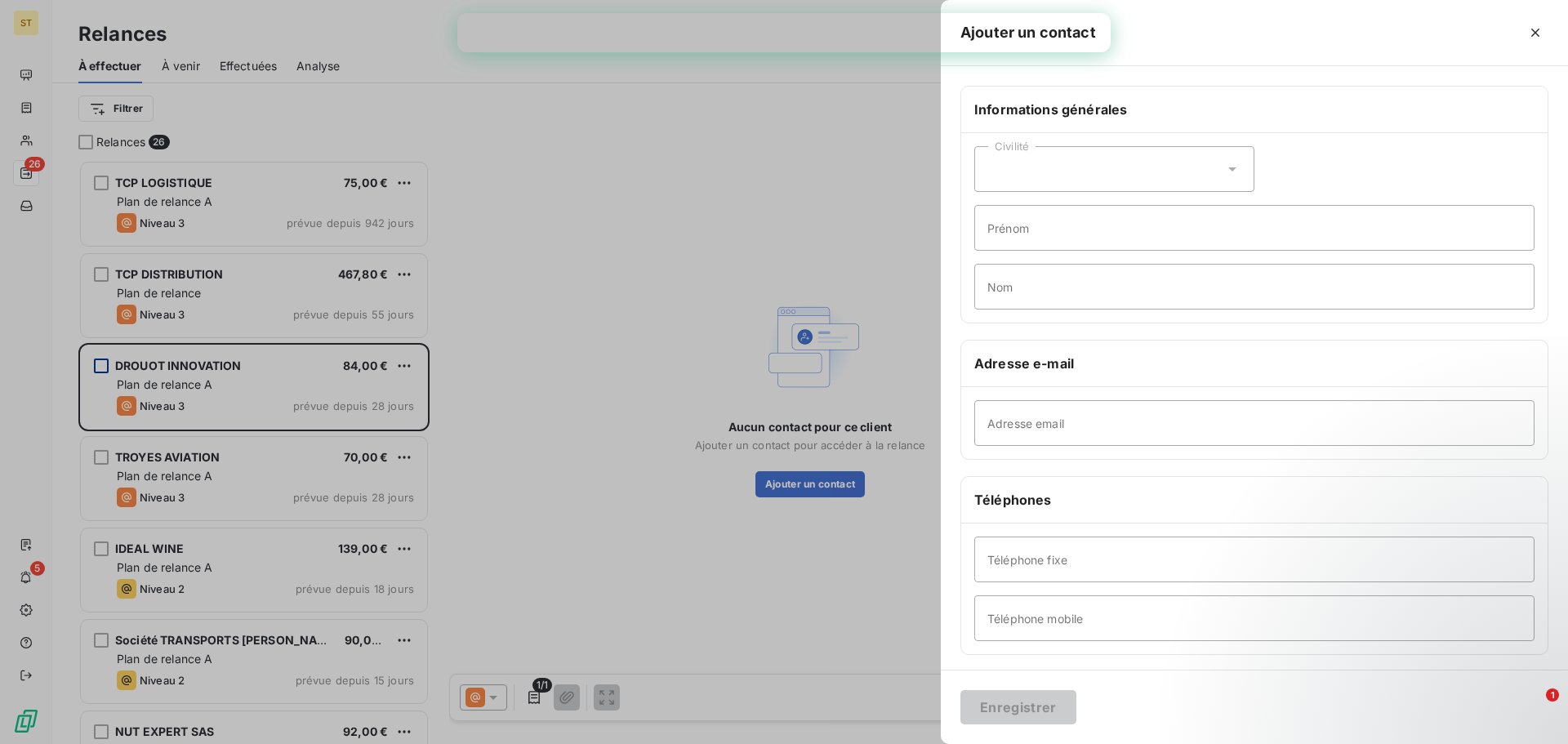
click at [687, 431] on div at bounding box center [784, 372] width 1568 height 744
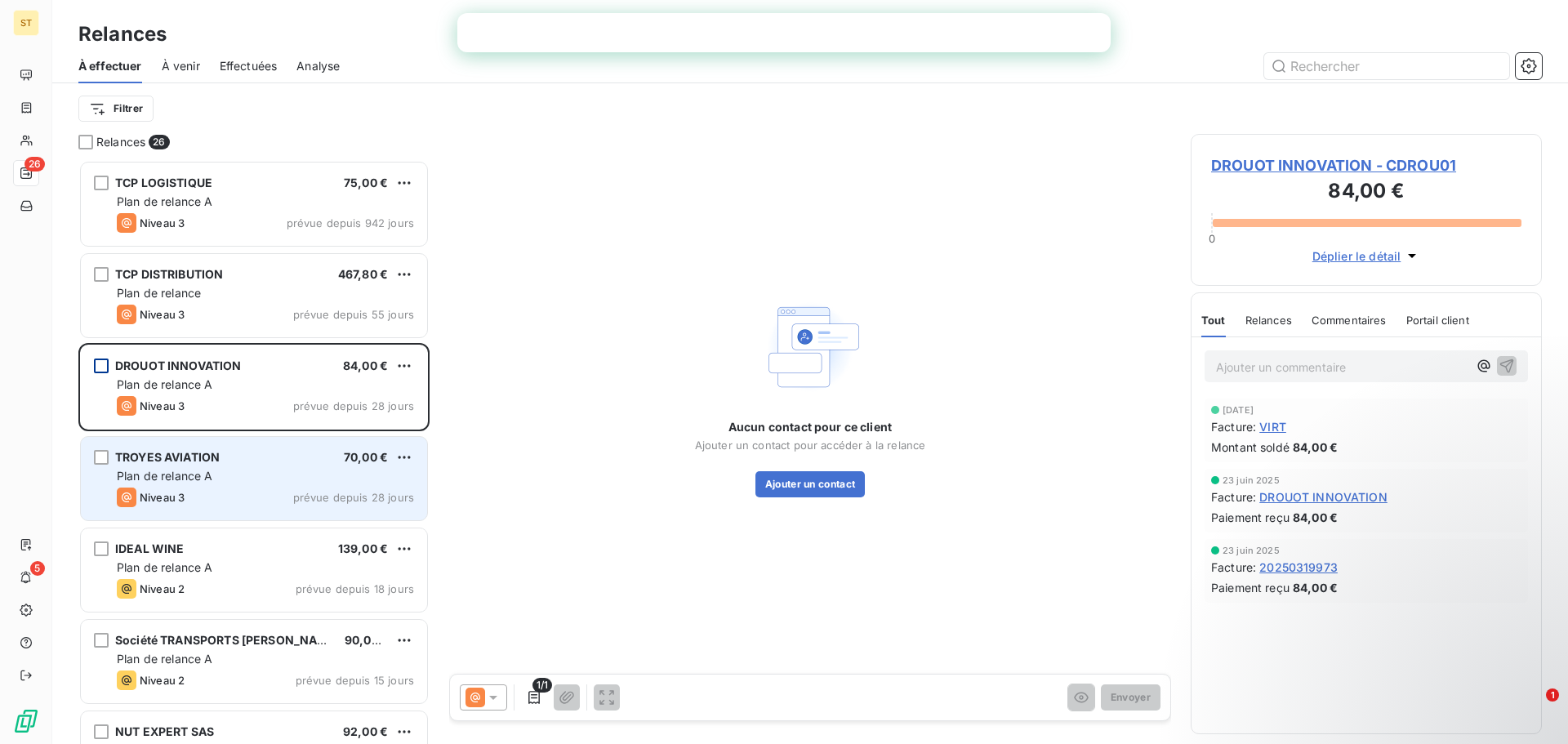
click at [270, 470] on div "Plan de relance A" at bounding box center [265, 476] width 297 height 17
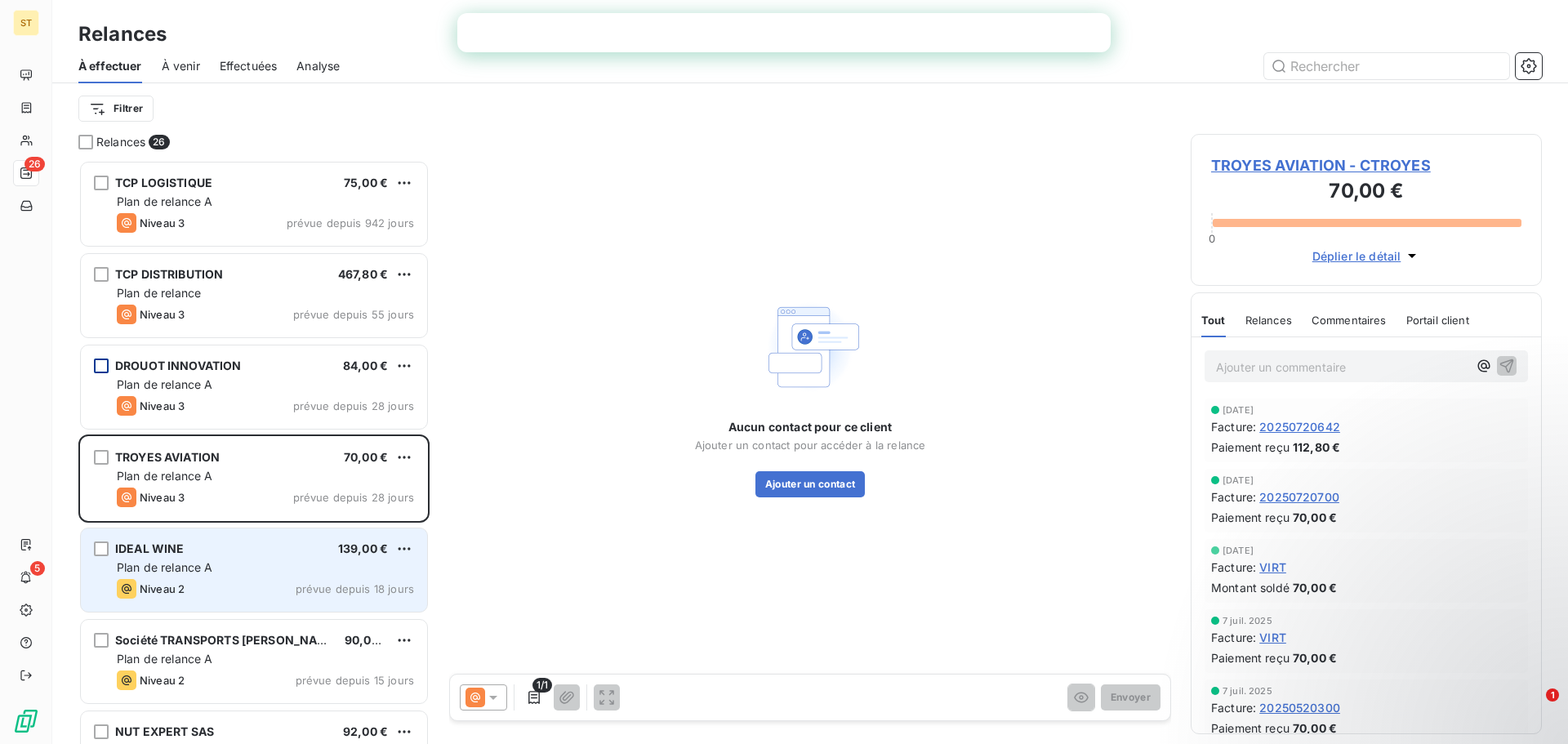
click at [213, 564] on span "Plan de relance A" at bounding box center [165, 567] width 97 height 14
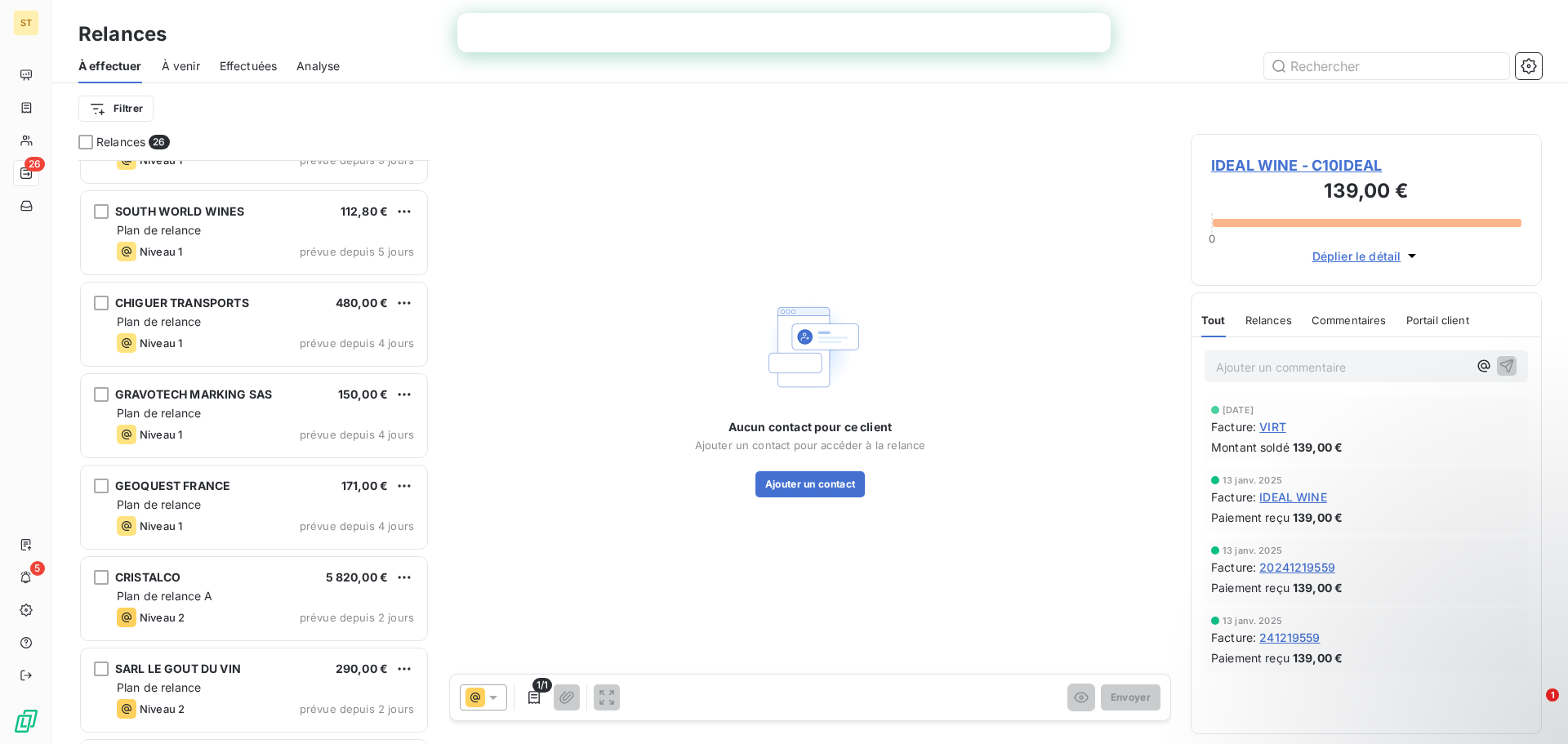
scroll to position [1796, 0]
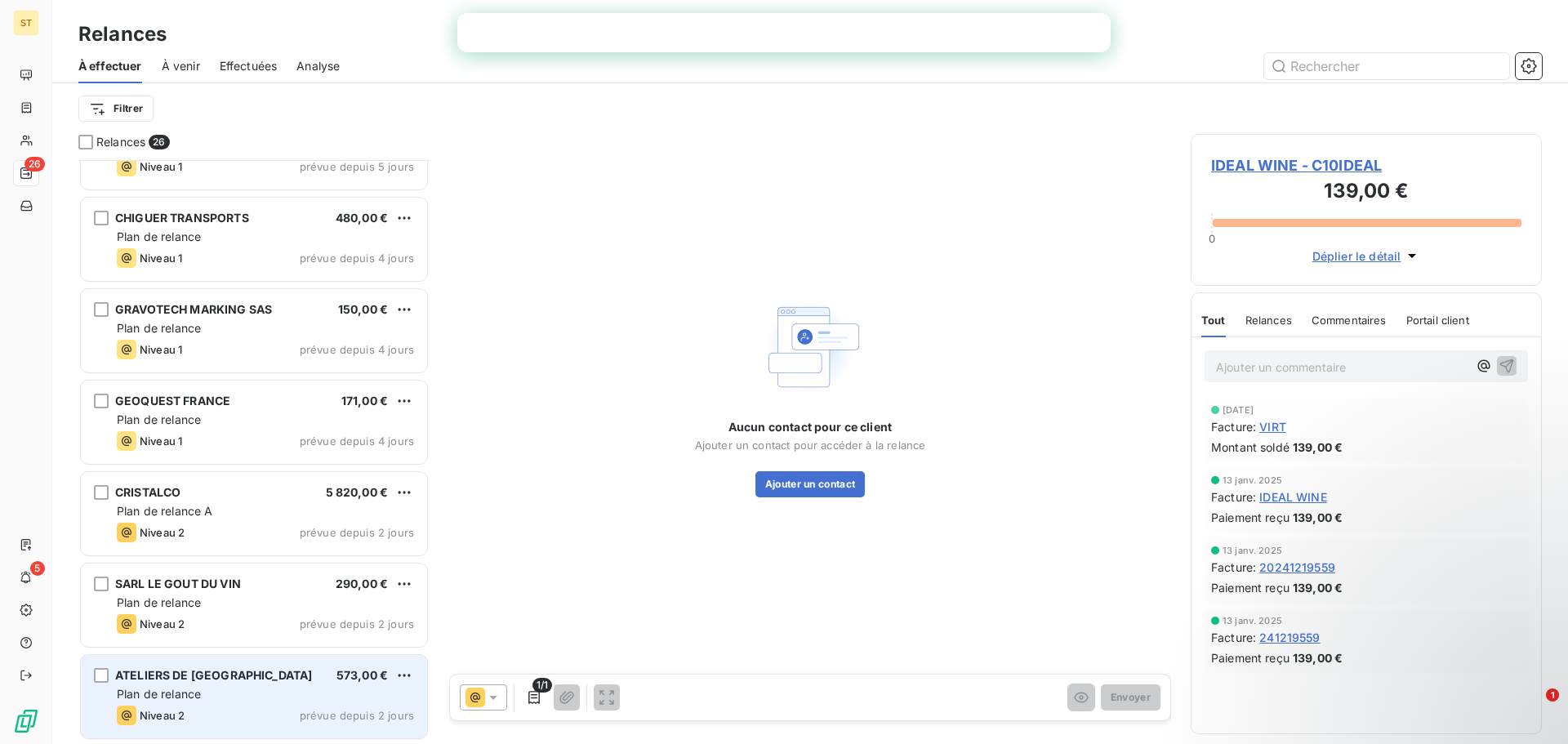
click at [256, 692] on div "Plan de relance" at bounding box center [265, 694] width 297 height 17
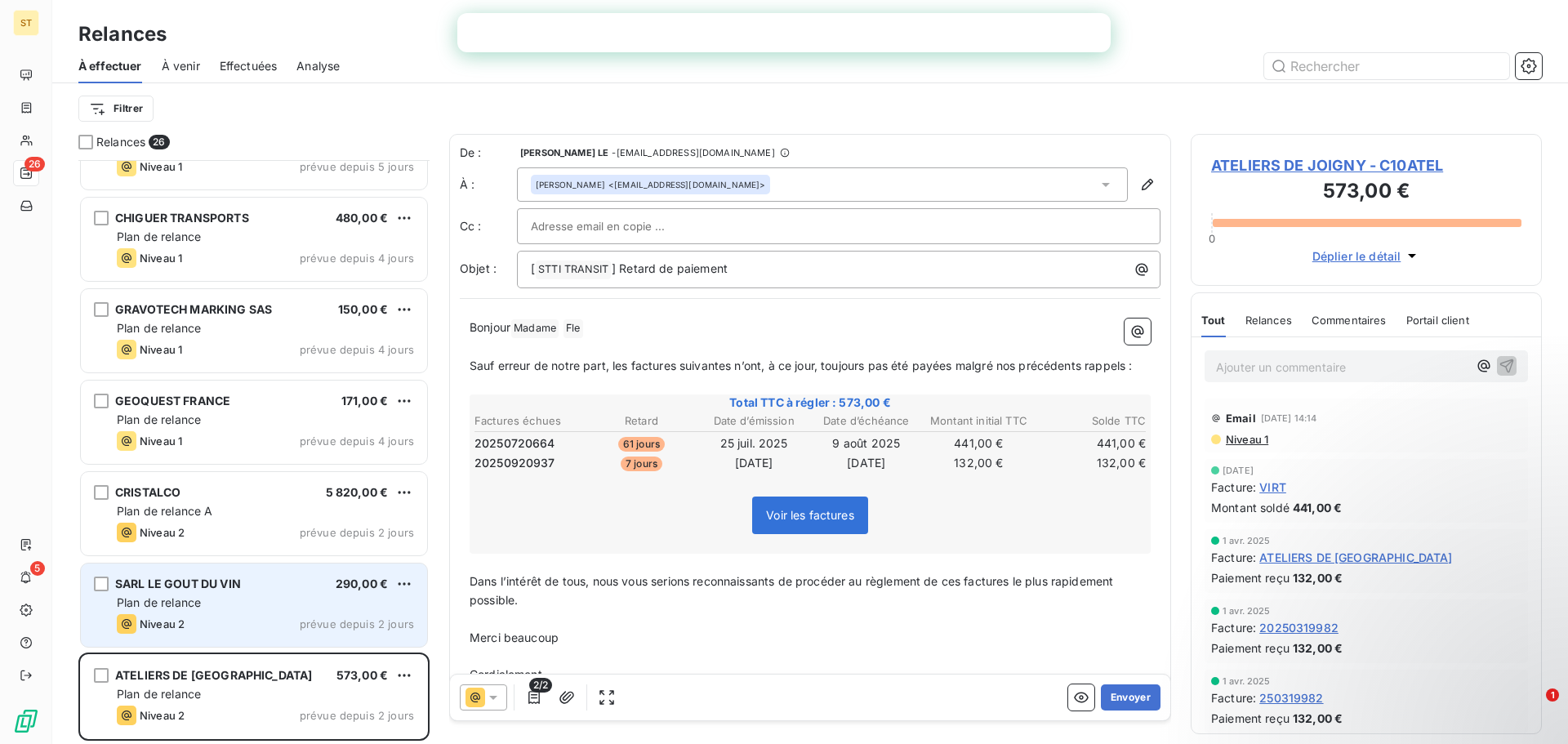
click at [206, 588] on span "SARL LE GOUT DU VIN" at bounding box center [178, 584] width 126 height 14
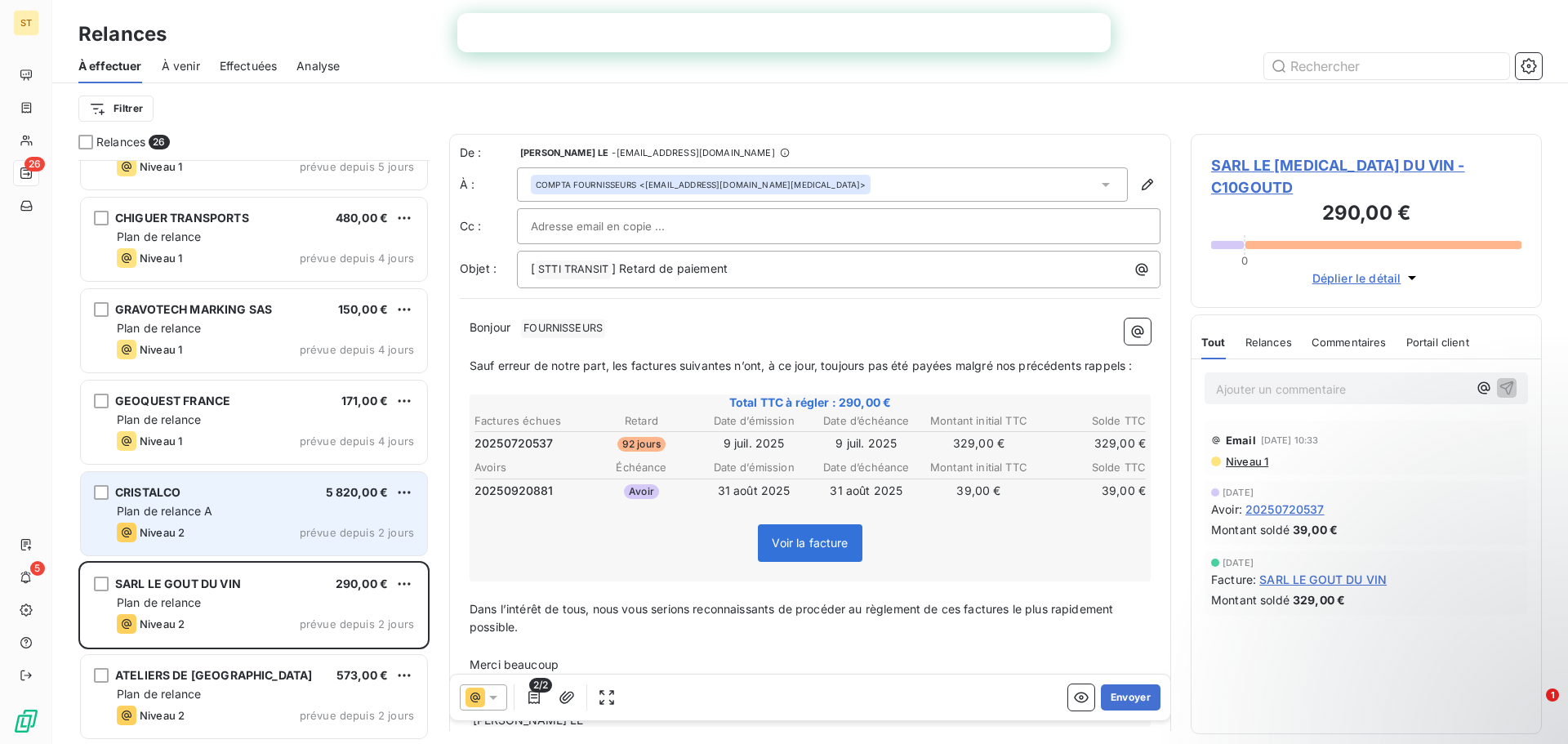
click at [250, 513] on div "Plan de relance A" at bounding box center [265, 511] width 297 height 17
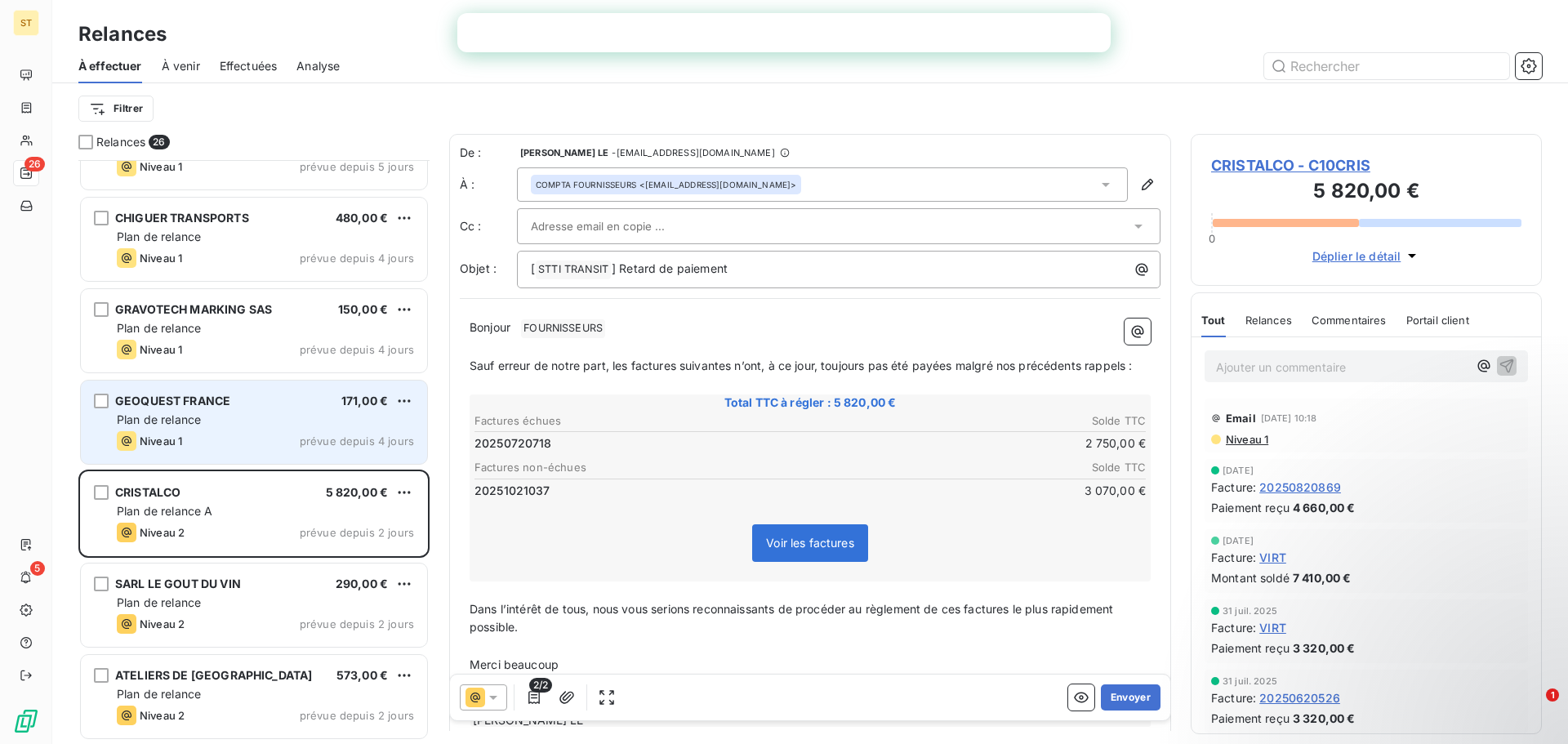
click at [240, 432] on div "Niveau 1 prévue depuis 4 jours" at bounding box center [265, 441] width 297 height 19
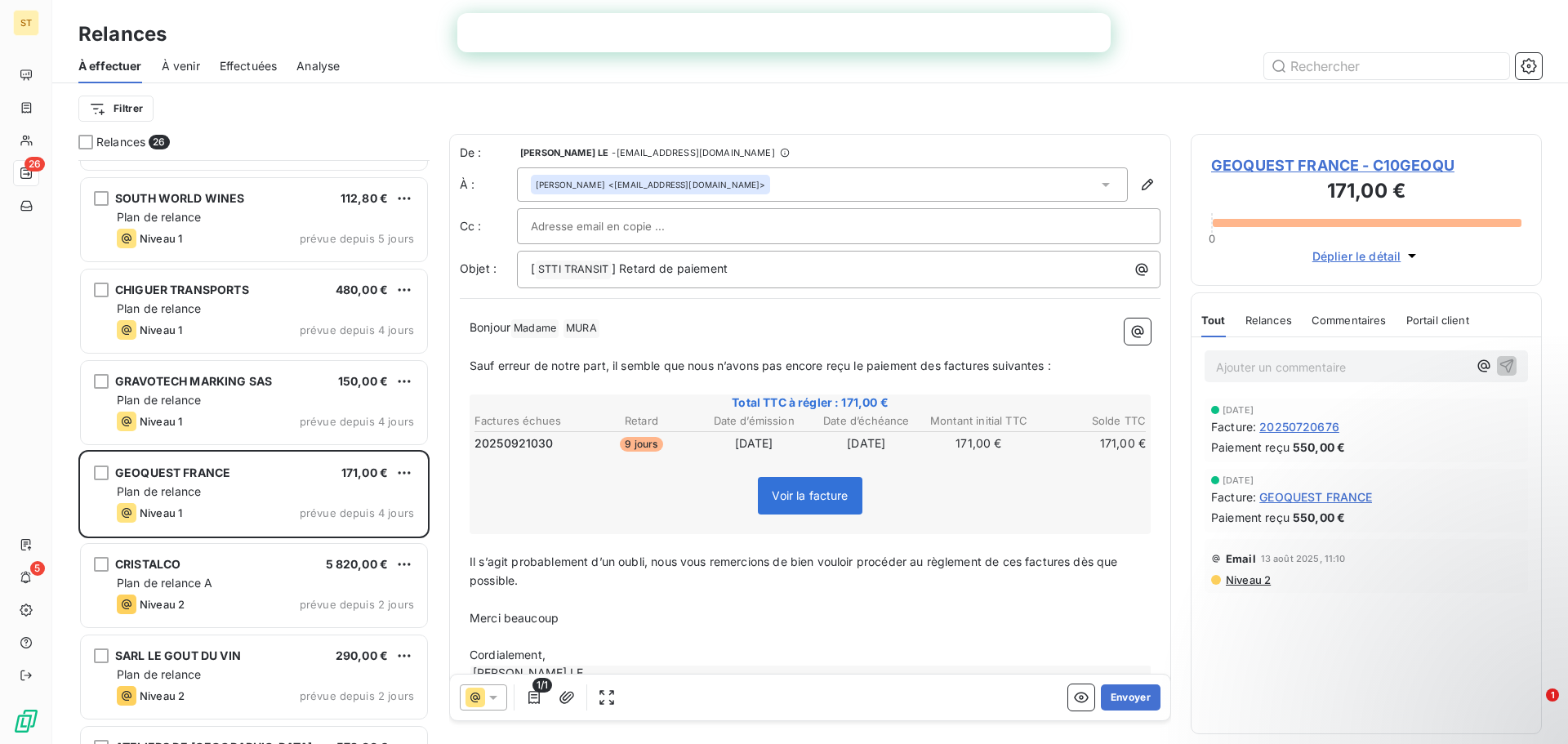
scroll to position [1632, 0]
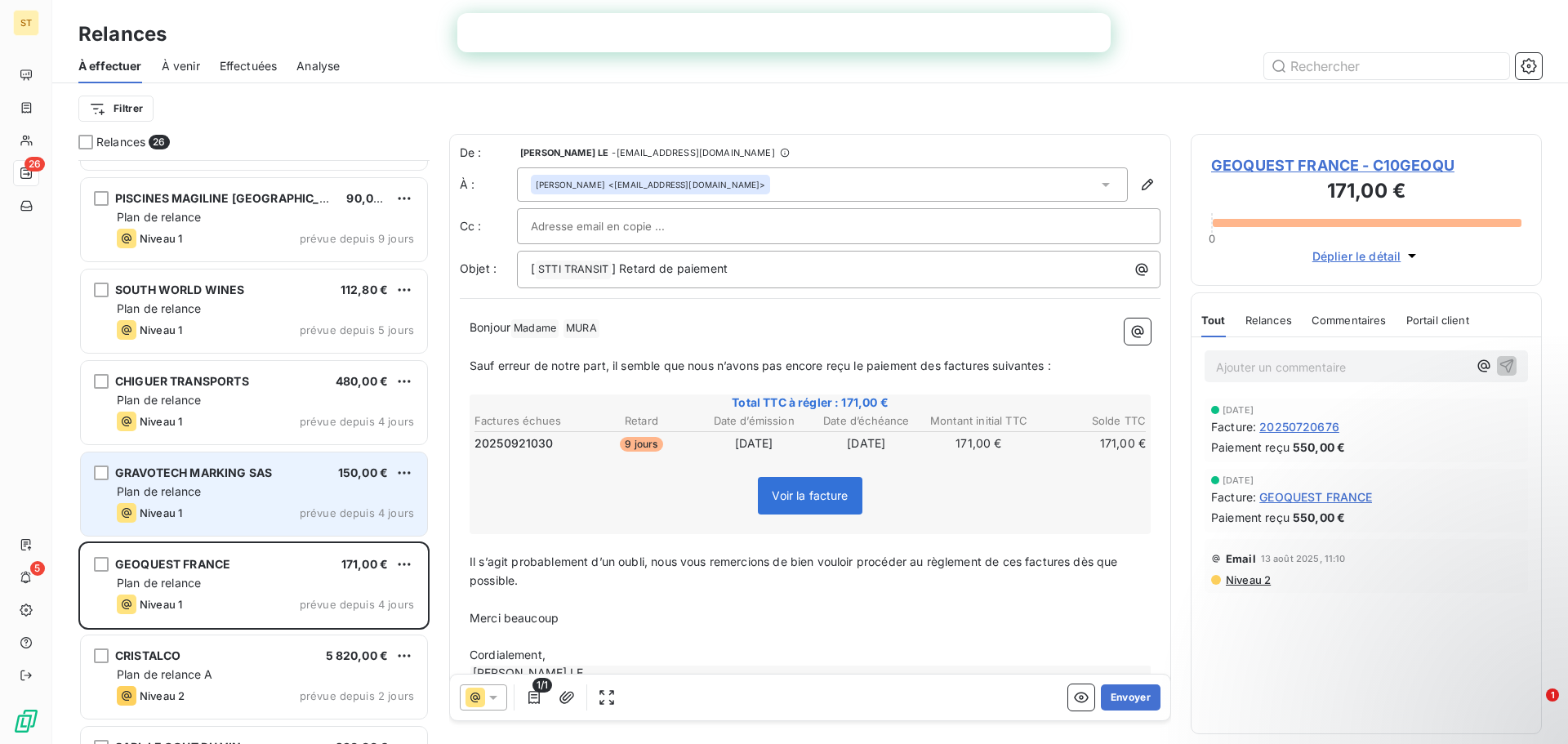
click at [238, 463] on div "GRAVOTECH MARKING SAS 150,00 € Plan de relance Niveau 1 prévue depuis 4 jours" at bounding box center [254, 494] width 346 height 84
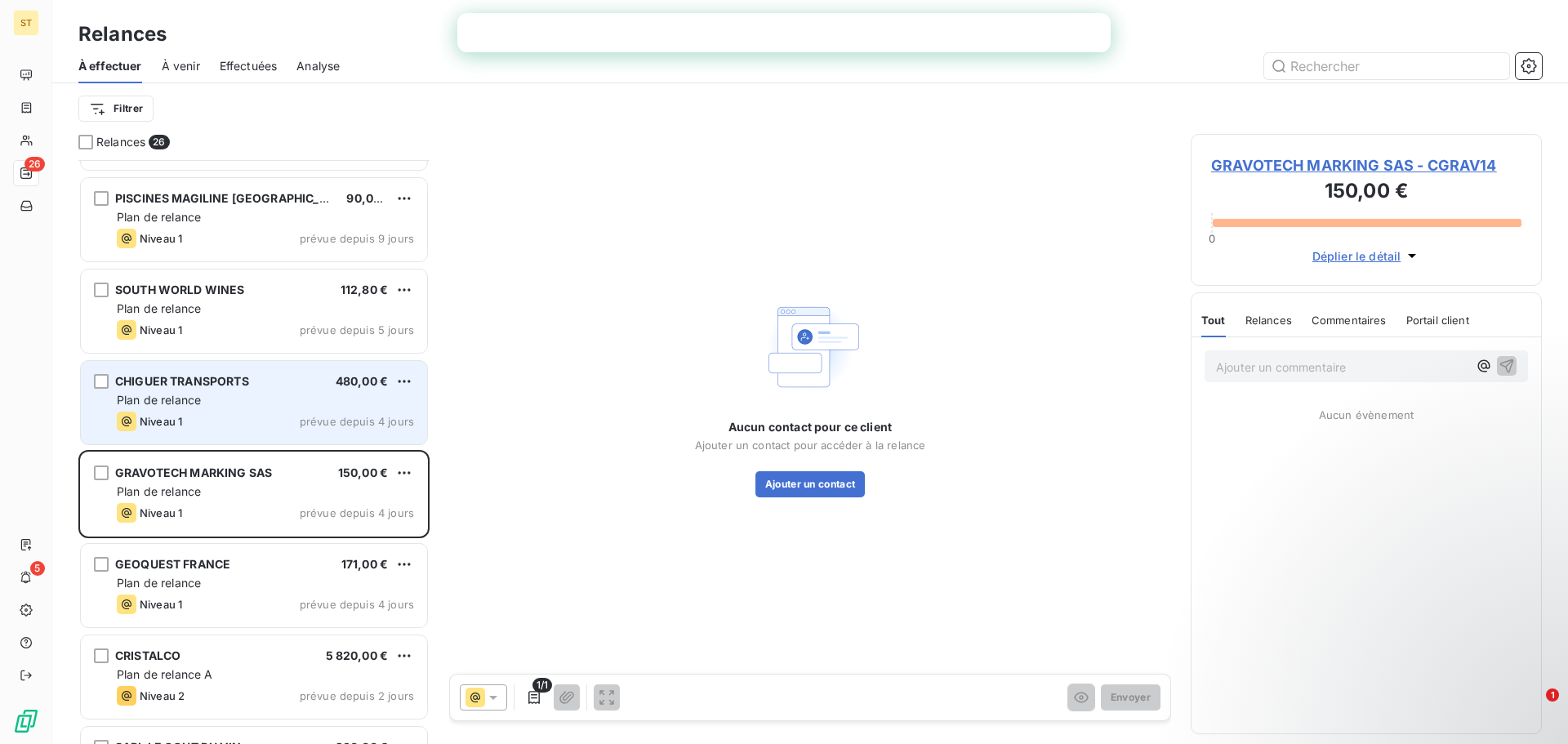
click at [215, 387] on span "CHIGUER TRANSPORTS" at bounding box center [182, 382] width 134 height 14
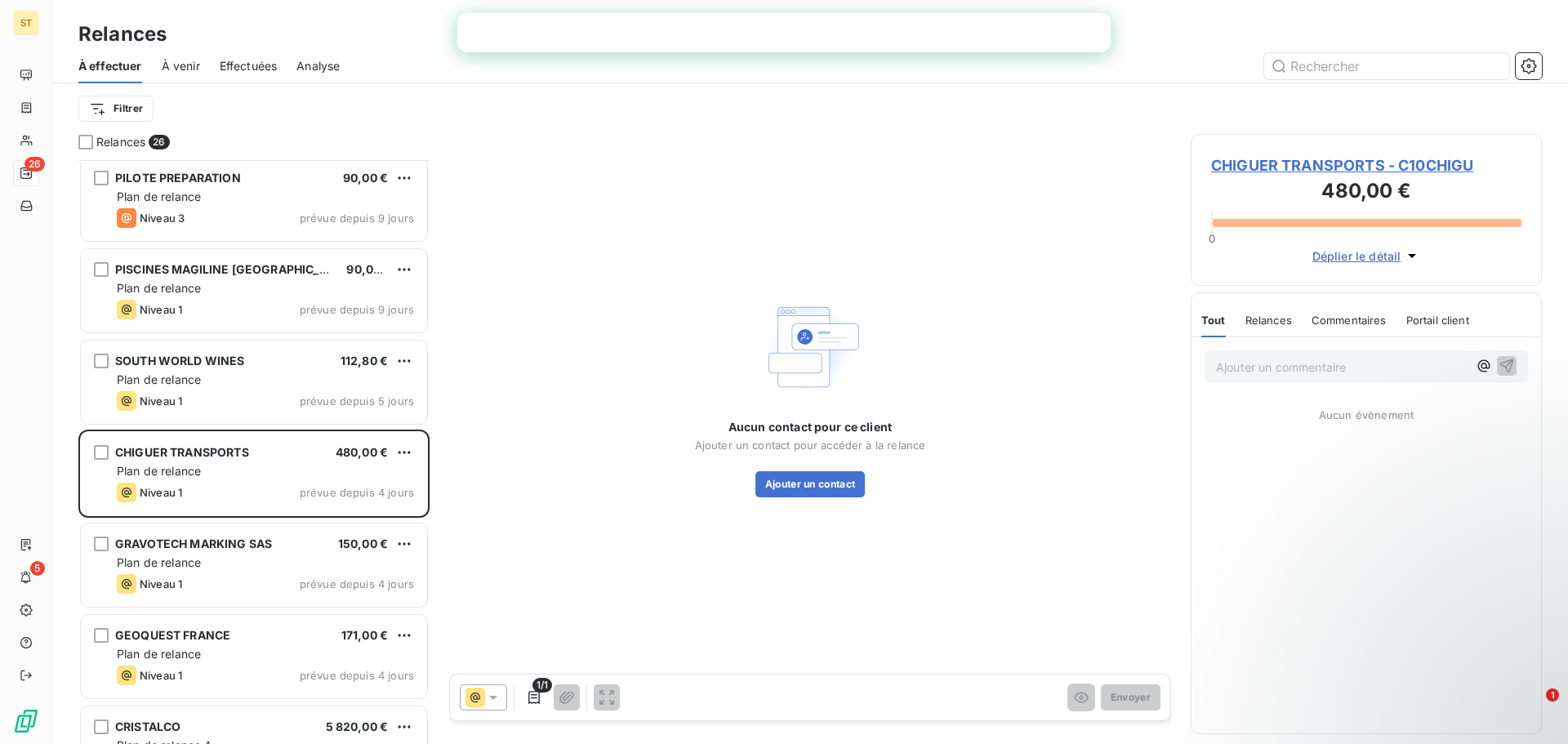
scroll to position [1469, 0]
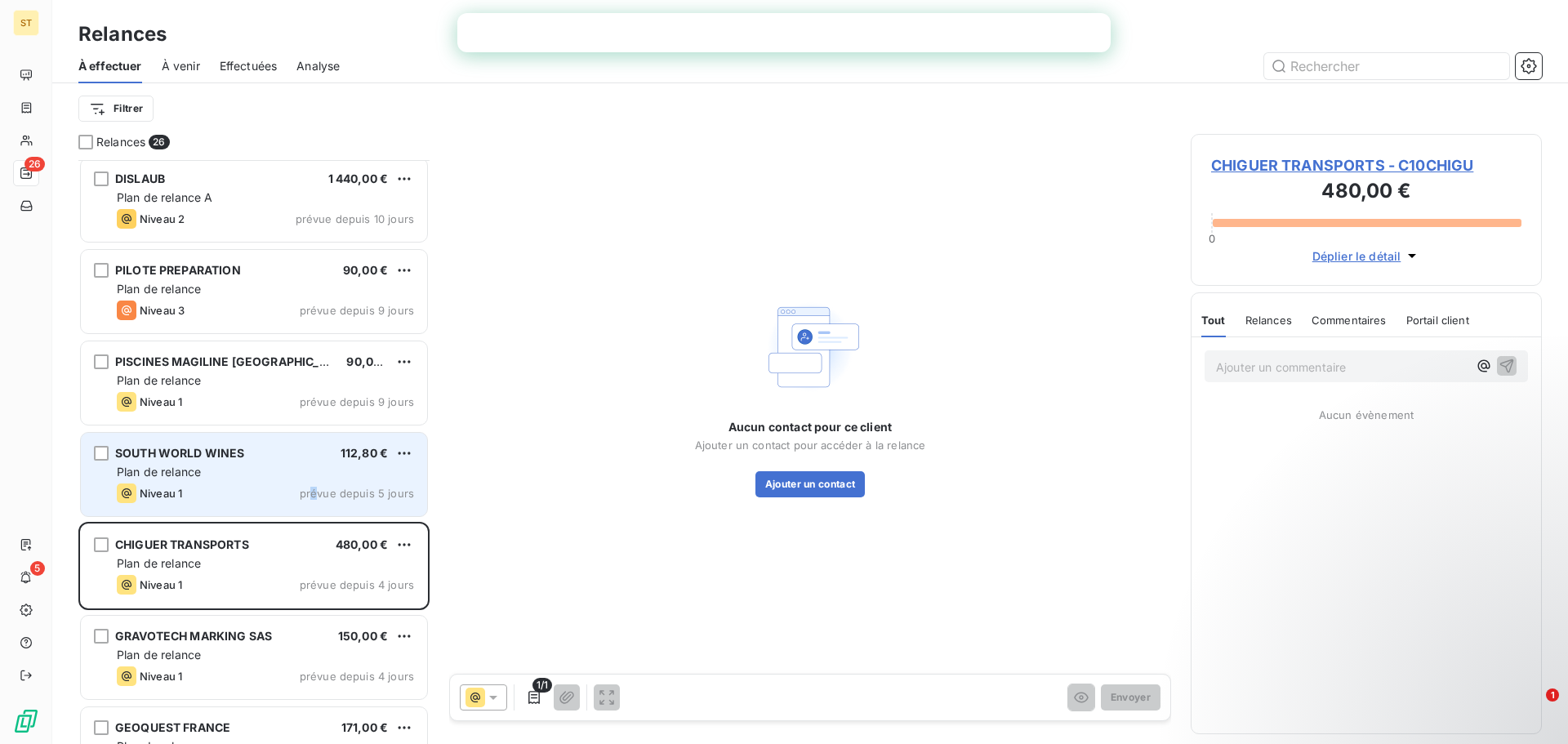
click at [318, 496] on span "prévue depuis 5 jours" at bounding box center [357, 493] width 114 height 13
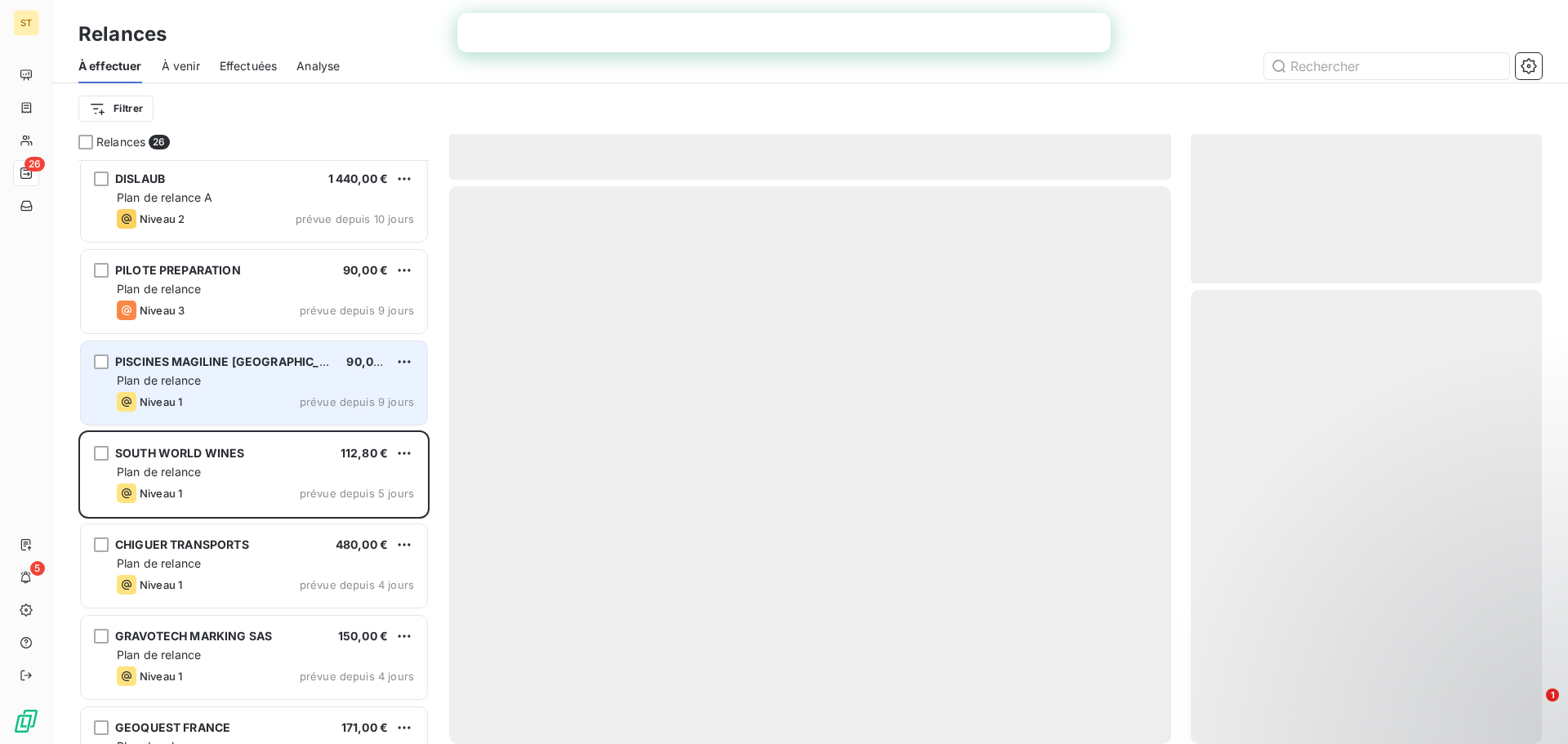
click at [284, 412] on div "PISCINES MAGILINE TROYES 90,00 € Plan de relance Niveau 1 prévue depuis 9 jours" at bounding box center [254, 383] width 346 height 84
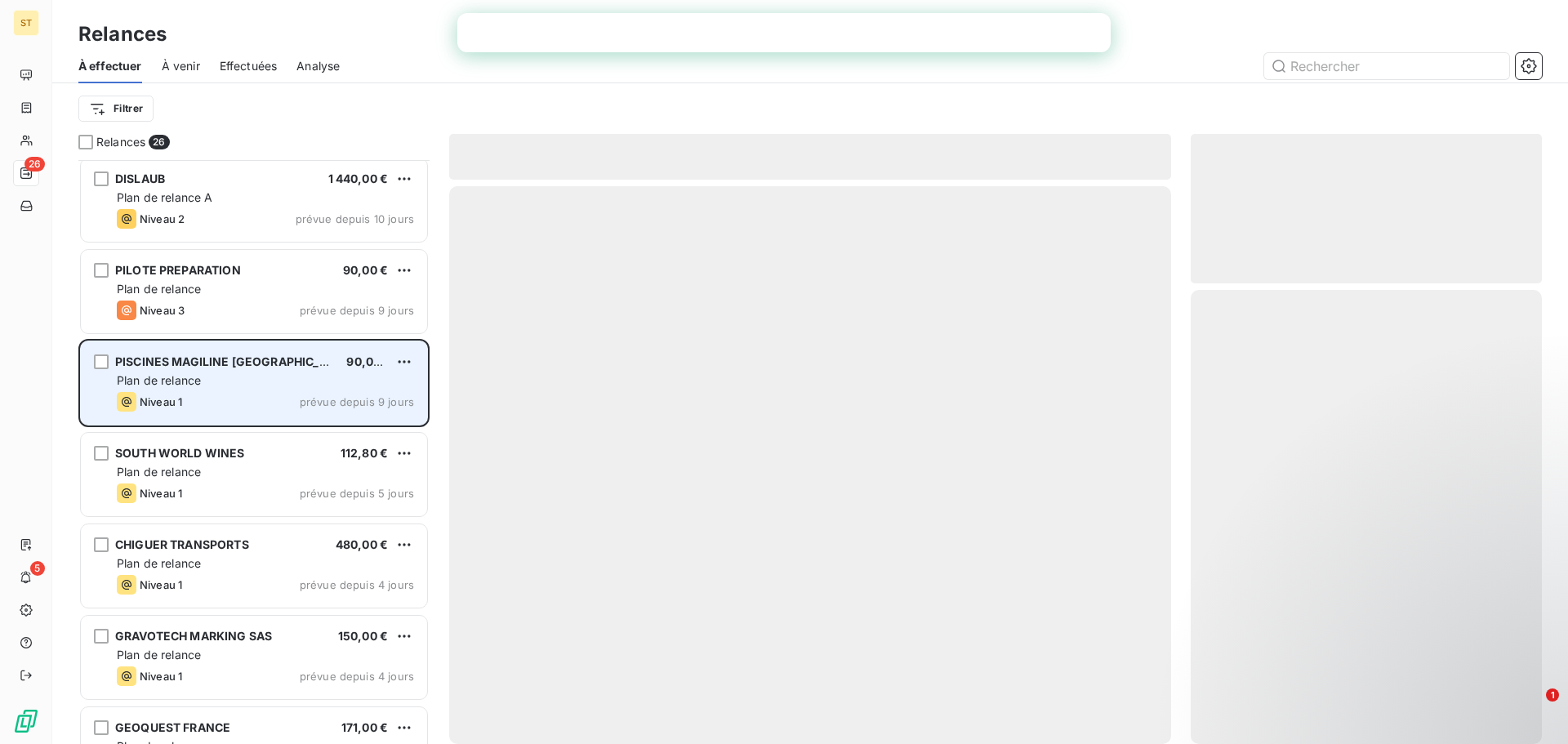
click at [267, 342] on div "PISCINES MAGILINE TROYES 90,00 € Plan de relance Niveau 1 prévue depuis 9 jours" at bounding box center [254, 383] width 346 height 84
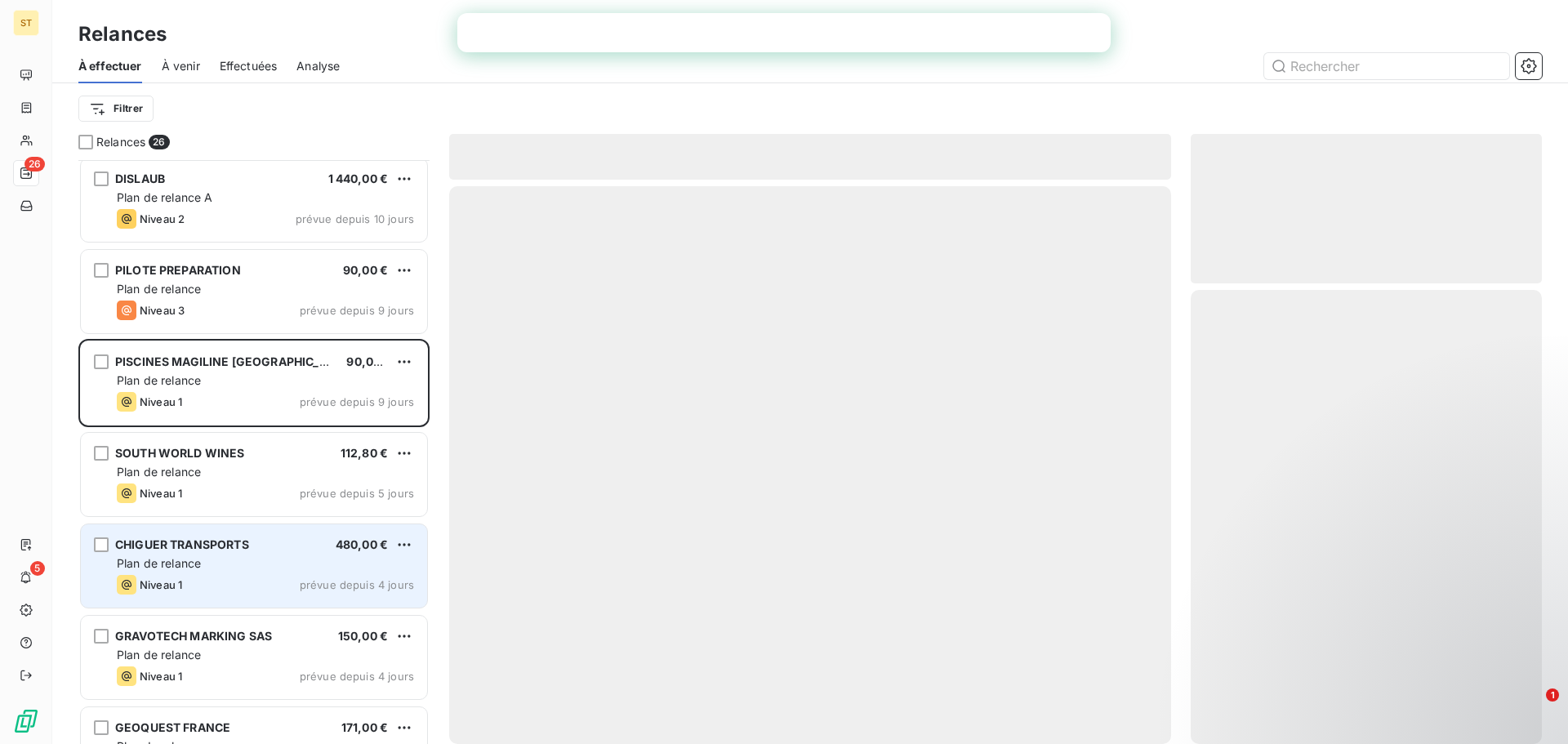
click at [312, 580] on span "prévue depuis 4 jours" at bounding box center [357, 585] width 114 height 13
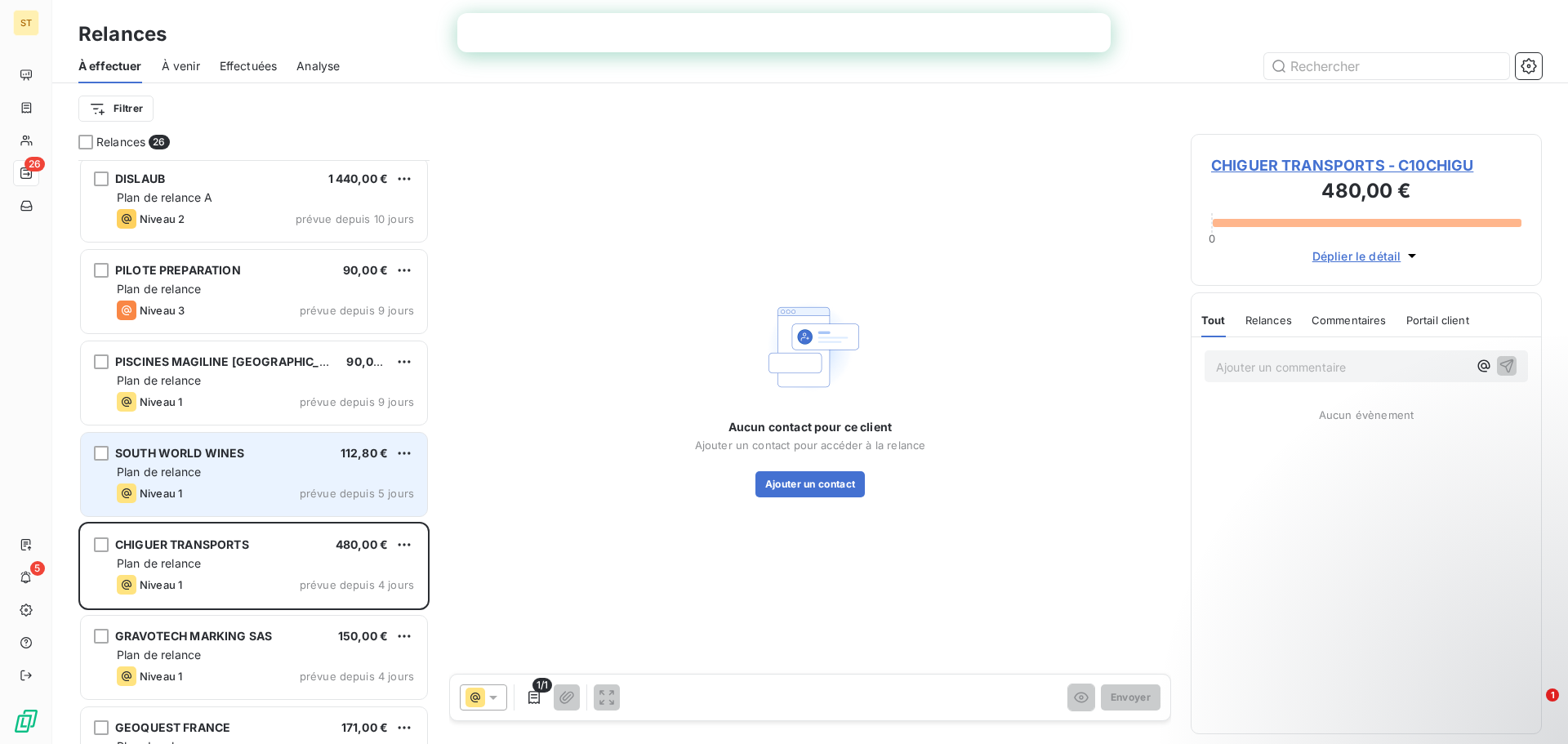
click at [284, 474] on div "Plan de relance" at bounding box center [265, 472] width 297 height 17
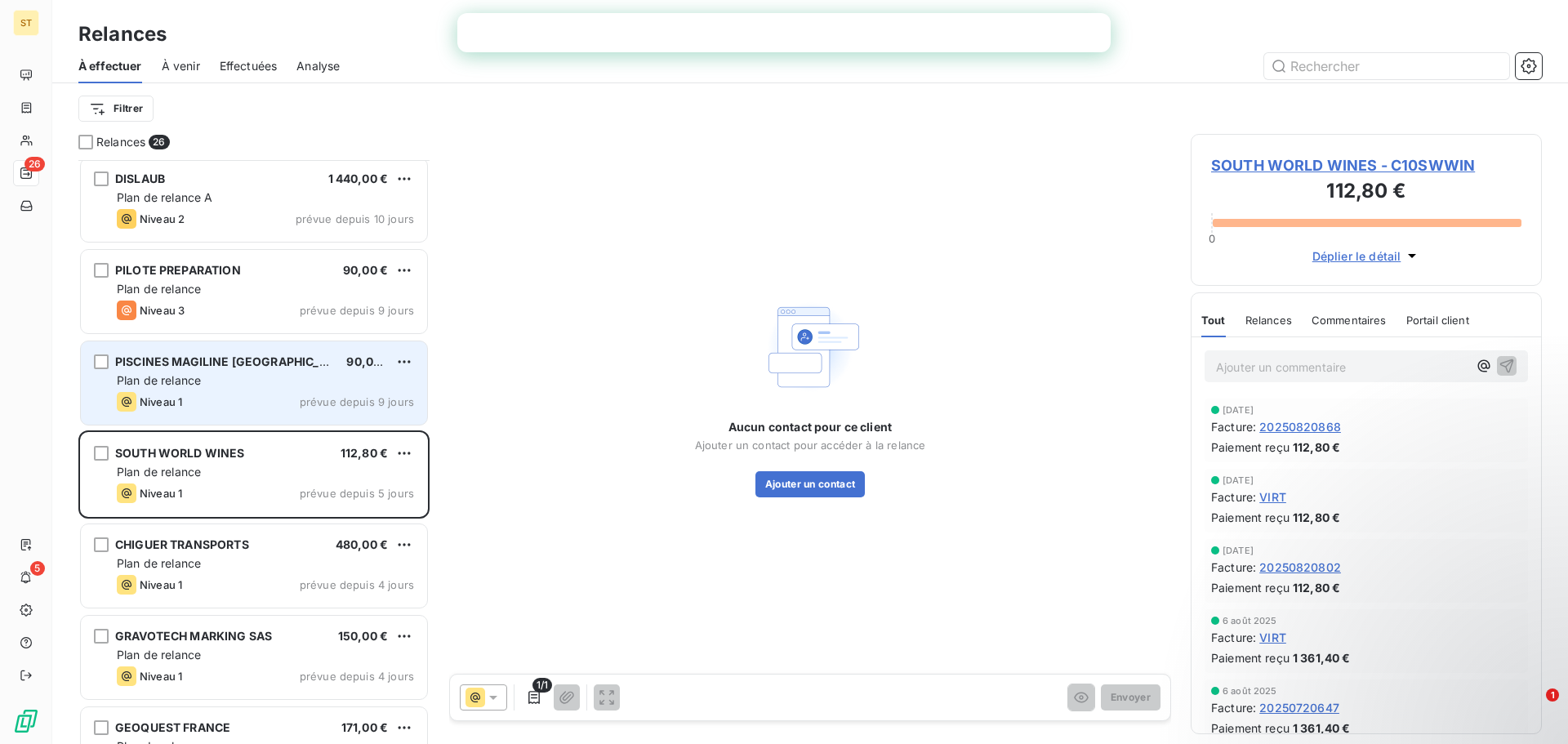
click at [301, 399] on div "Niveau 1 prévue depuis 9 jours" at bounding box center [265, 402] width 297 height 19
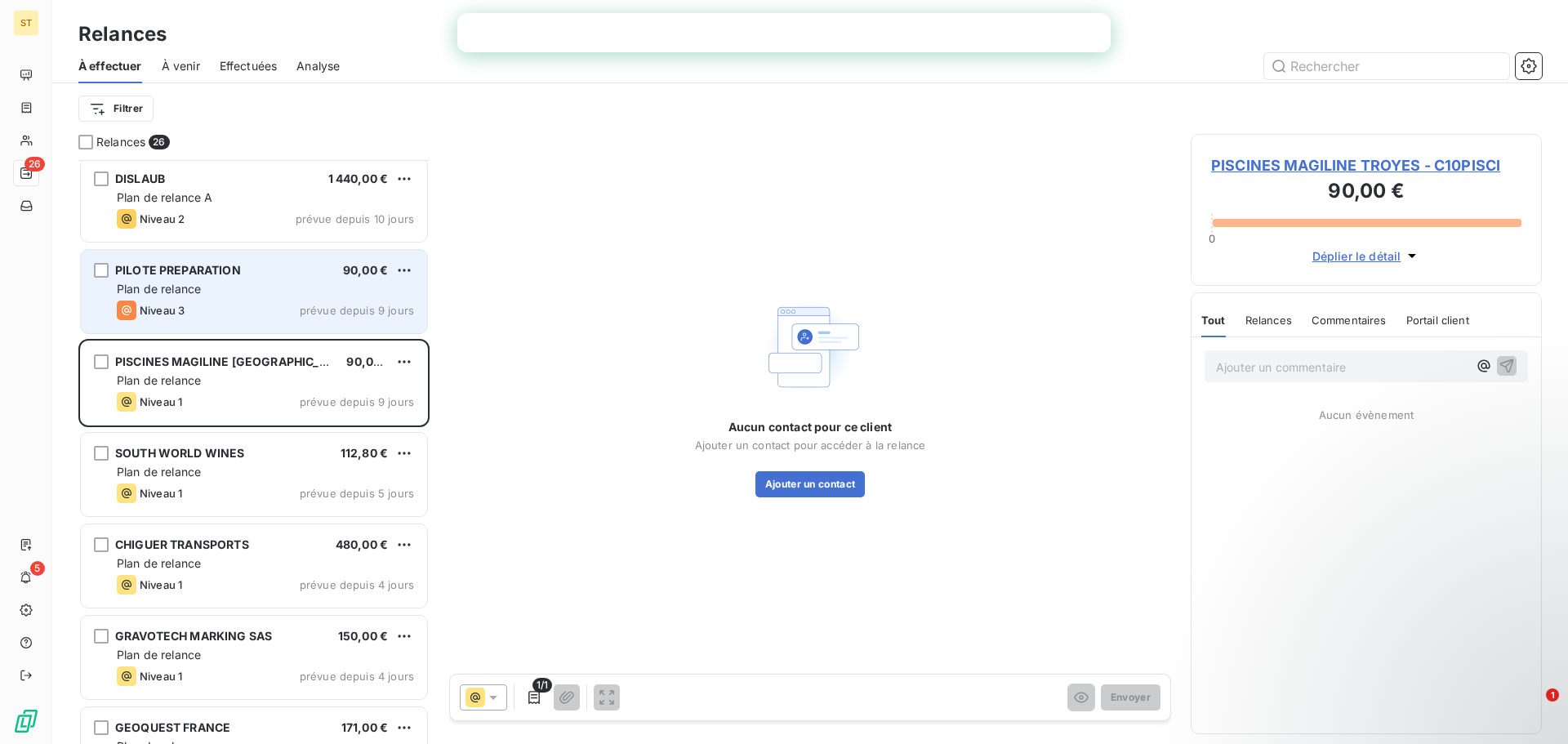
click at [294, 310] on div "Niveau 3 prévue depuis 9 jours" at bounding box center [265, 310] width 297 height 19
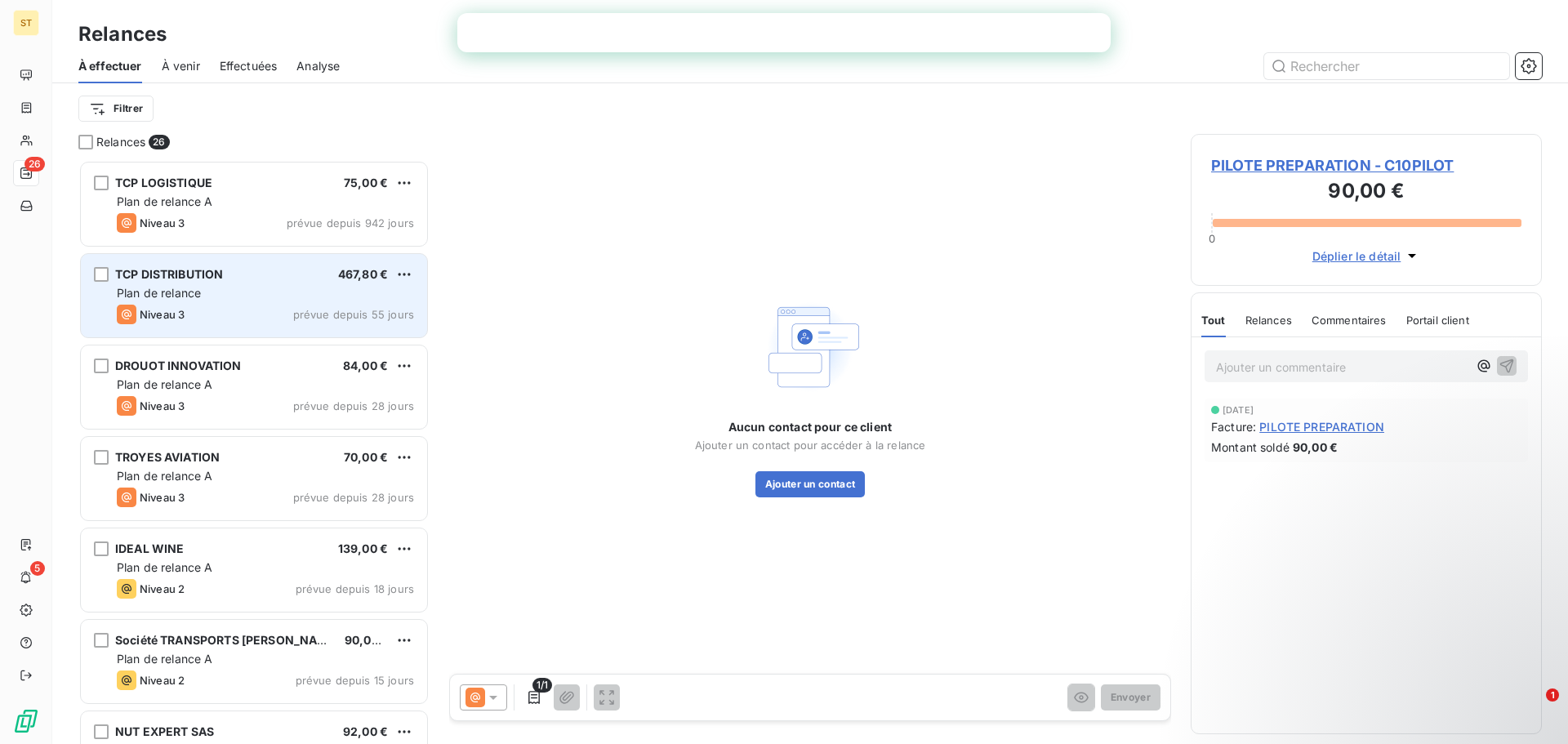
click at [285, 294] on div "Plan de relance" at bounding box center [265, 293] width 297 height 17
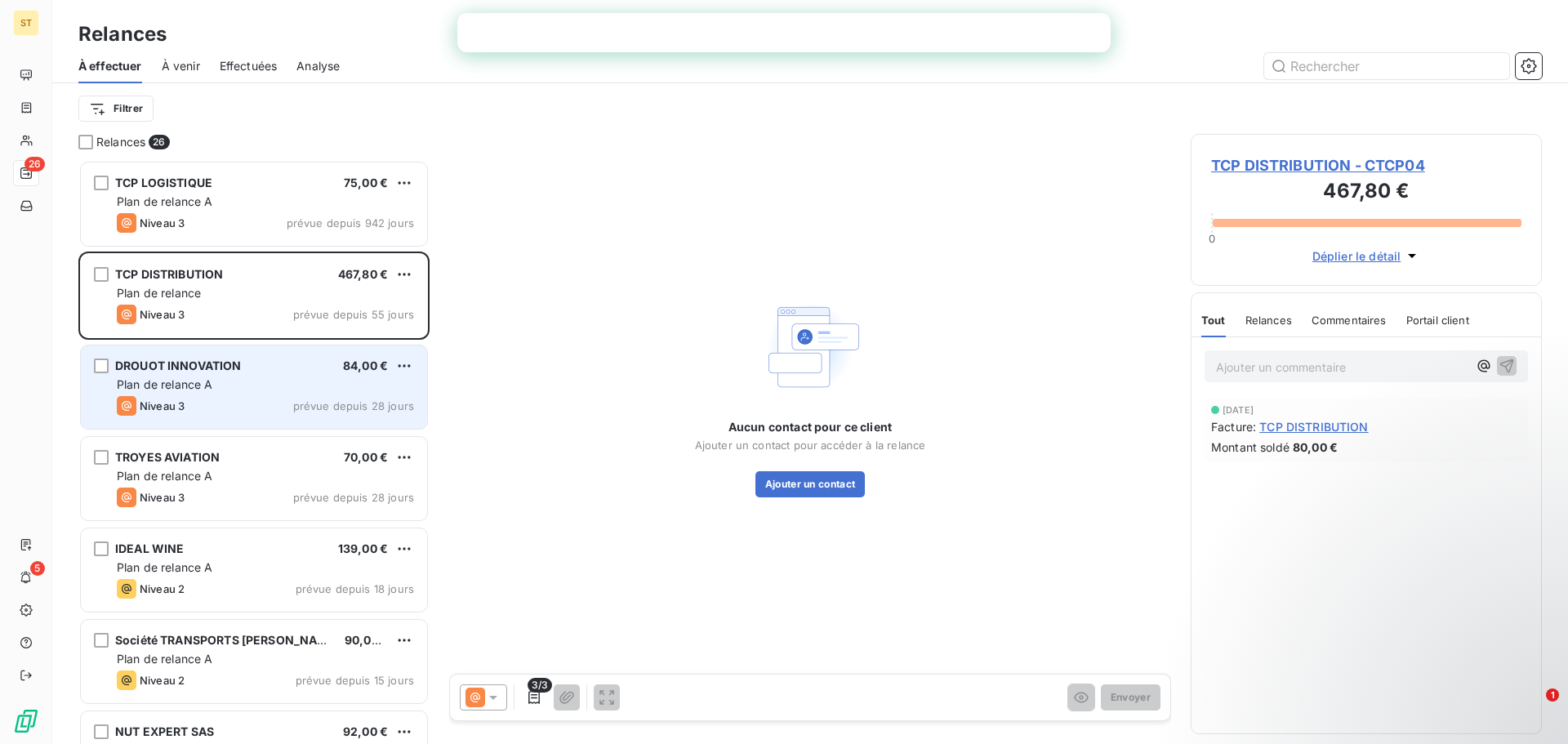
click at [299, 382] on div "Plan de relance A" at bounding box center [265, 384] width 297 height 17
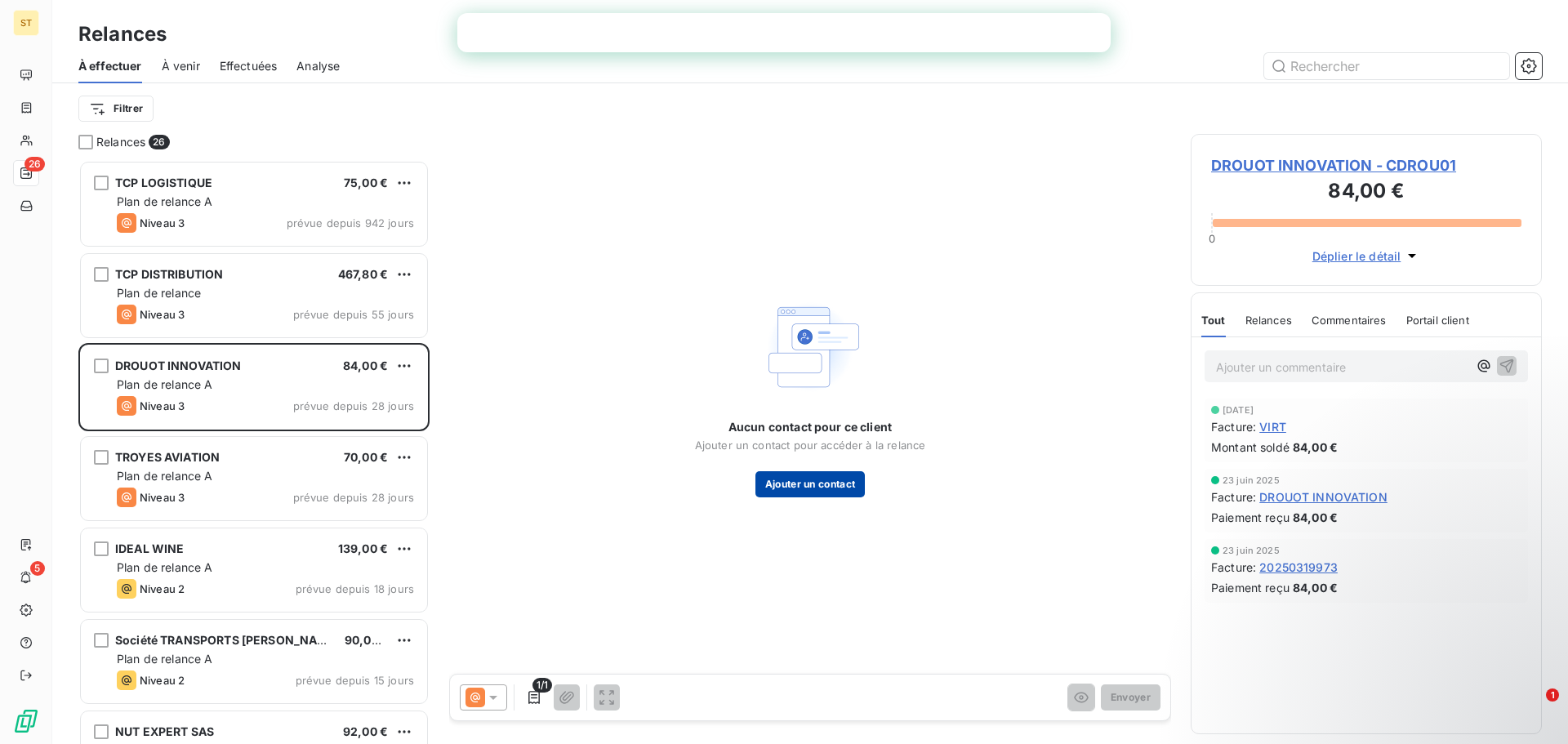
click at [817, 482] on button "Ajouter un contact" at bounding box center [809, 485] width 110 height 26
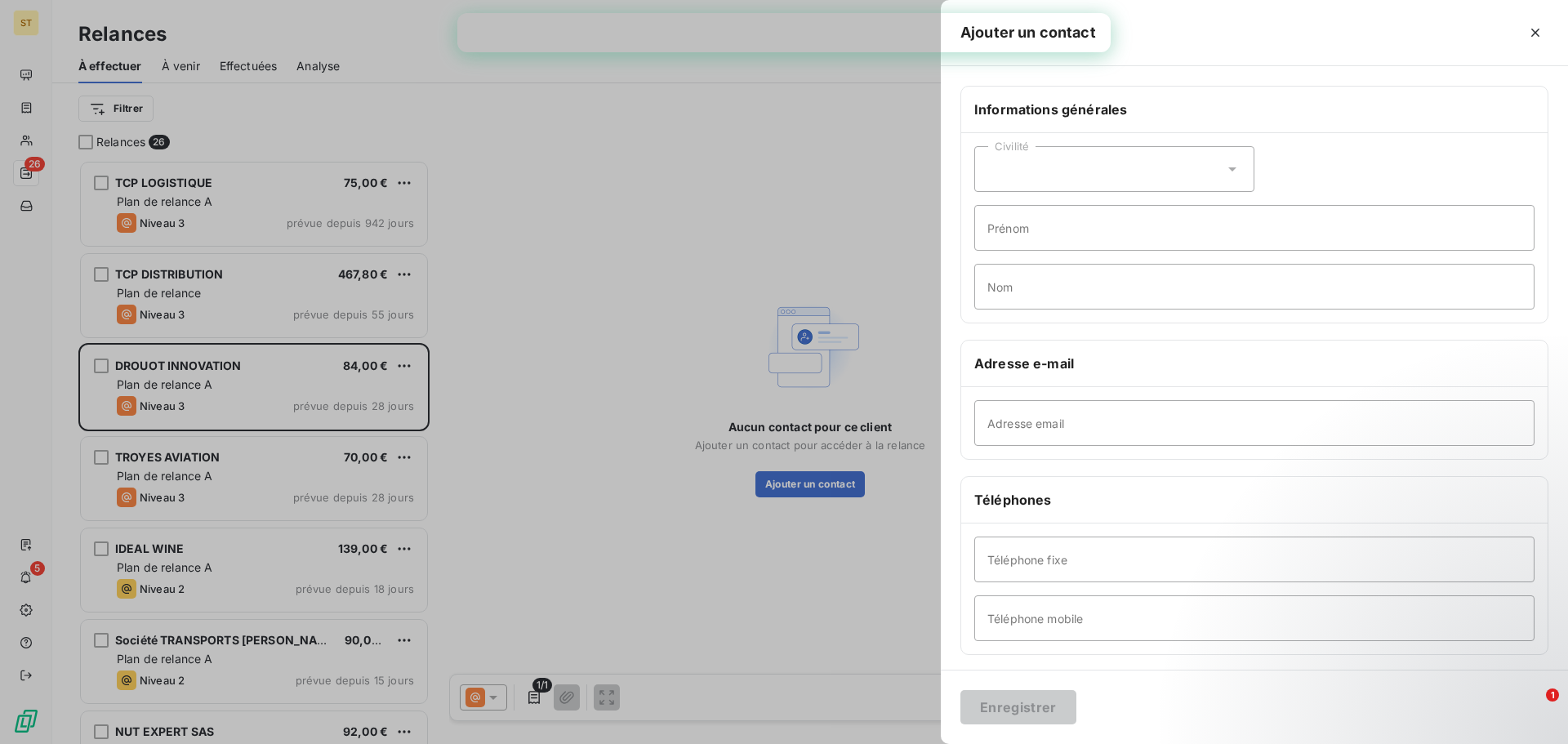
drag, startPoint x: 1042, startPoint y: 193, endPoint x: 1045, endPoint y: 181, distance: 12.4
click at [1042, 193] on div "Civilité Prénom Nom" at bounding box center [1254, 228] width 586 height 190
click at [1046, 179] on div "Civilité" at bounding box center [1114, 169] width 280 height 46
click at [1035, 213] on span "Madame" at bounding box center [1029, 210] width 44 height 16
click at [1068, 227] on input "Prénom" at bounding box center [1253, 228] width 560 height 46
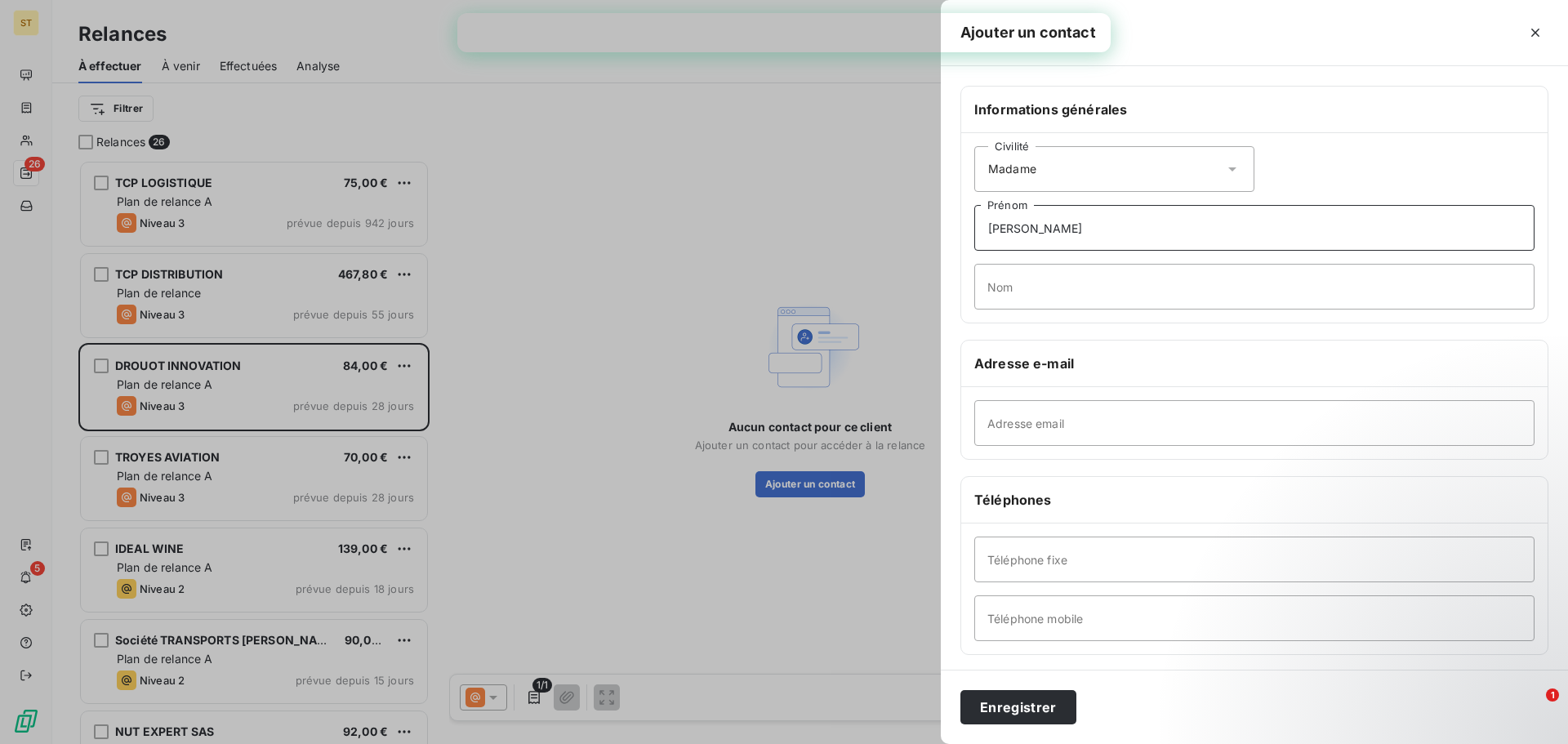
type input "[PERSON_NAME]"
type input "o"
type input "R"
type input "DROUOT"
click at [1081, 427] on input "Adresse email" at bounding box center [1253, 423] width 560 height 46
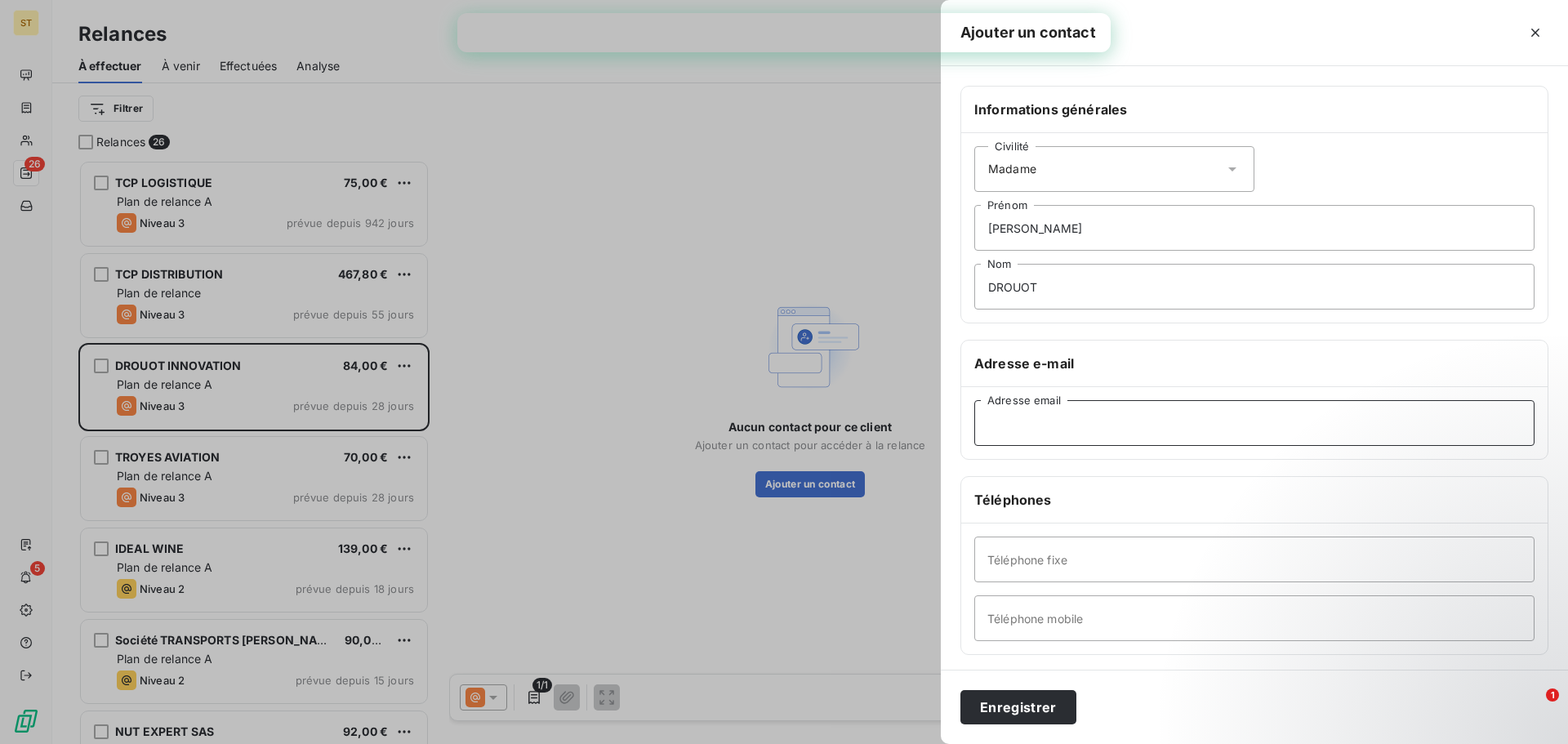
paste input "[PERSON_NAME][EMAIL_ADDRESS][DOMAIN_NAME]"
type input "[PERSON_NAME][EMAIL_ADDRESS][DOMAIN_NAME]"
click at [1056, 573] on input "Téléphone fixe" at bounding box center [1253, 559] width 560 height 46
type input "0325928278"
type input "0"
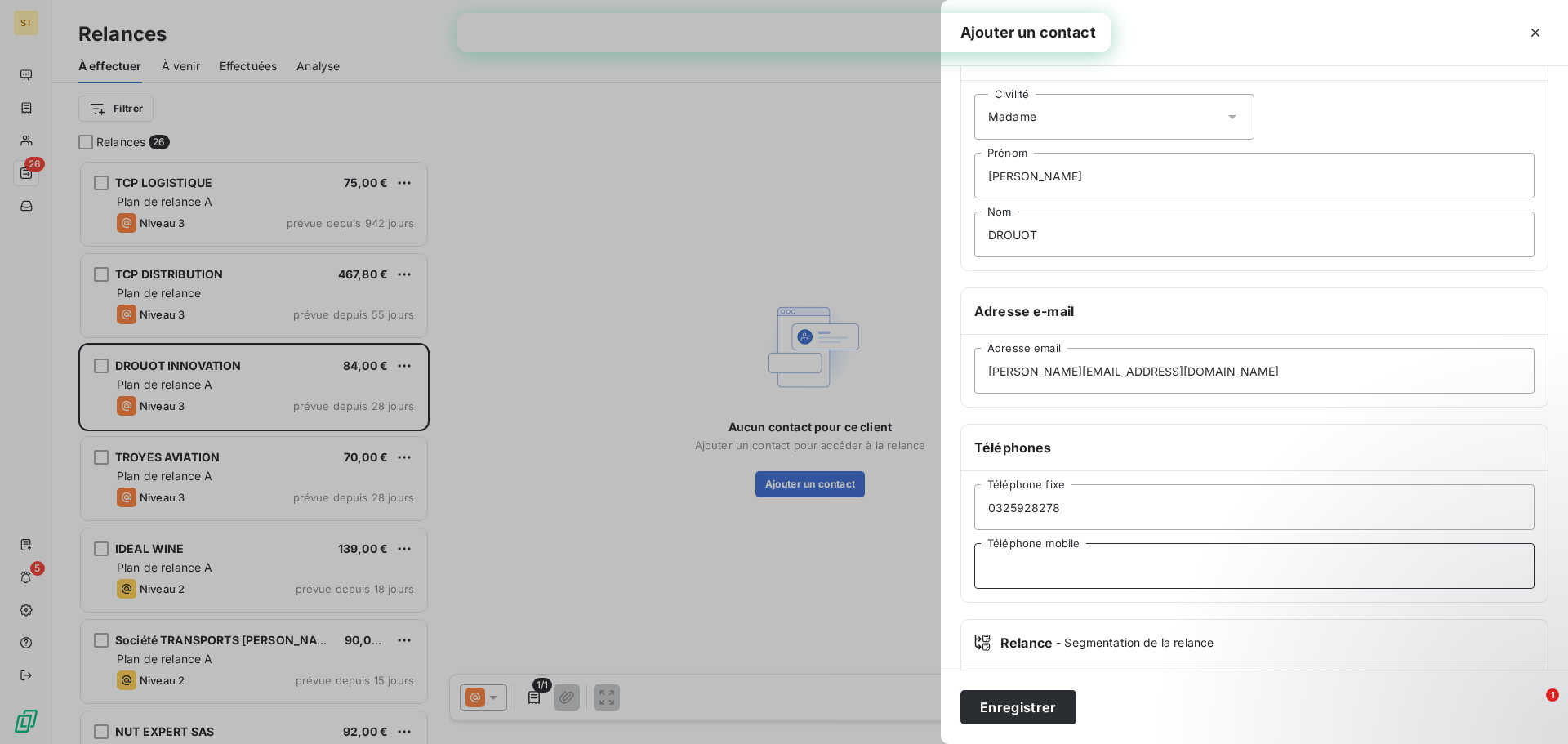
scroll to position [142, 0]
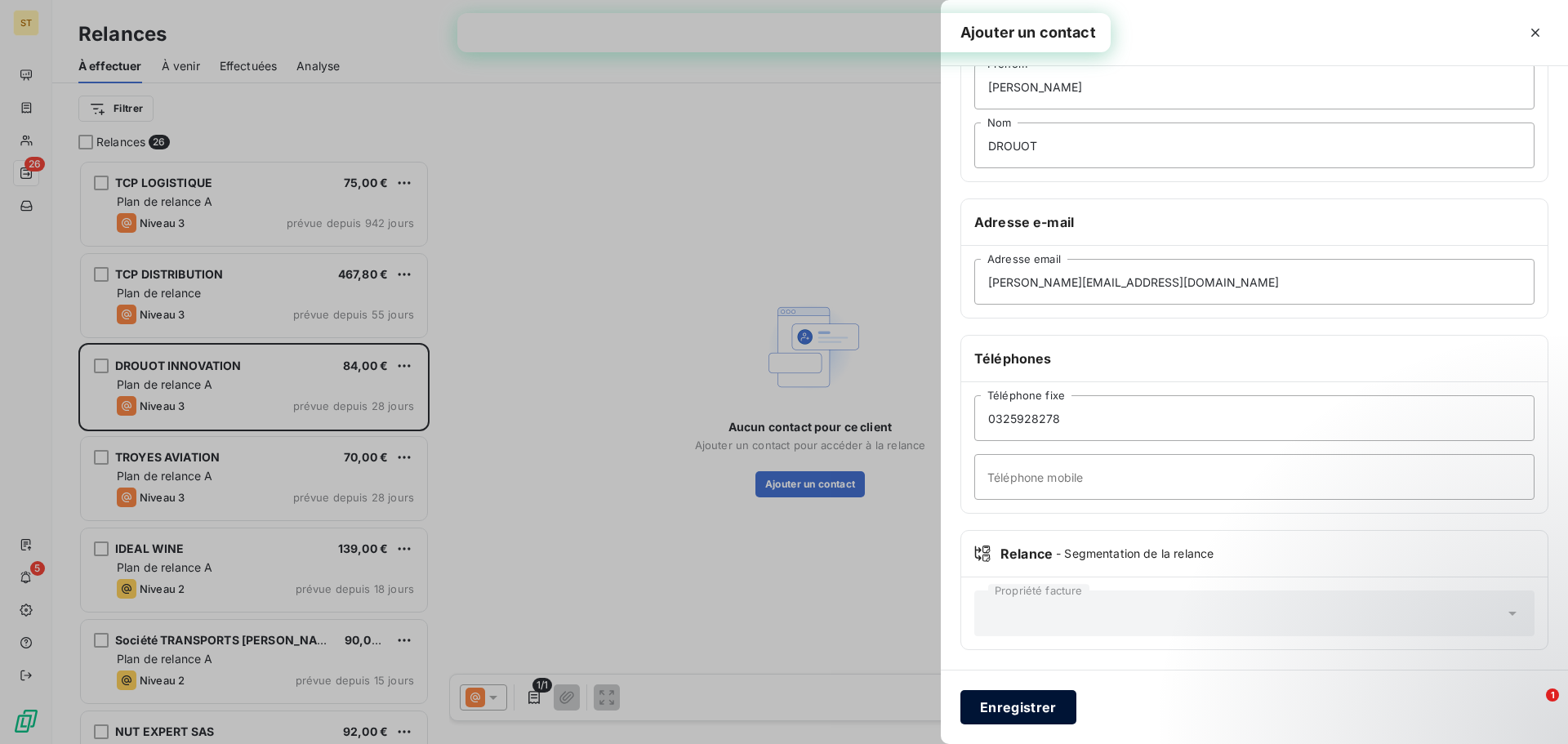
click at [1013, 697] on button "Enregistrer" at bounding box center [1019, 707] width 116 height 34
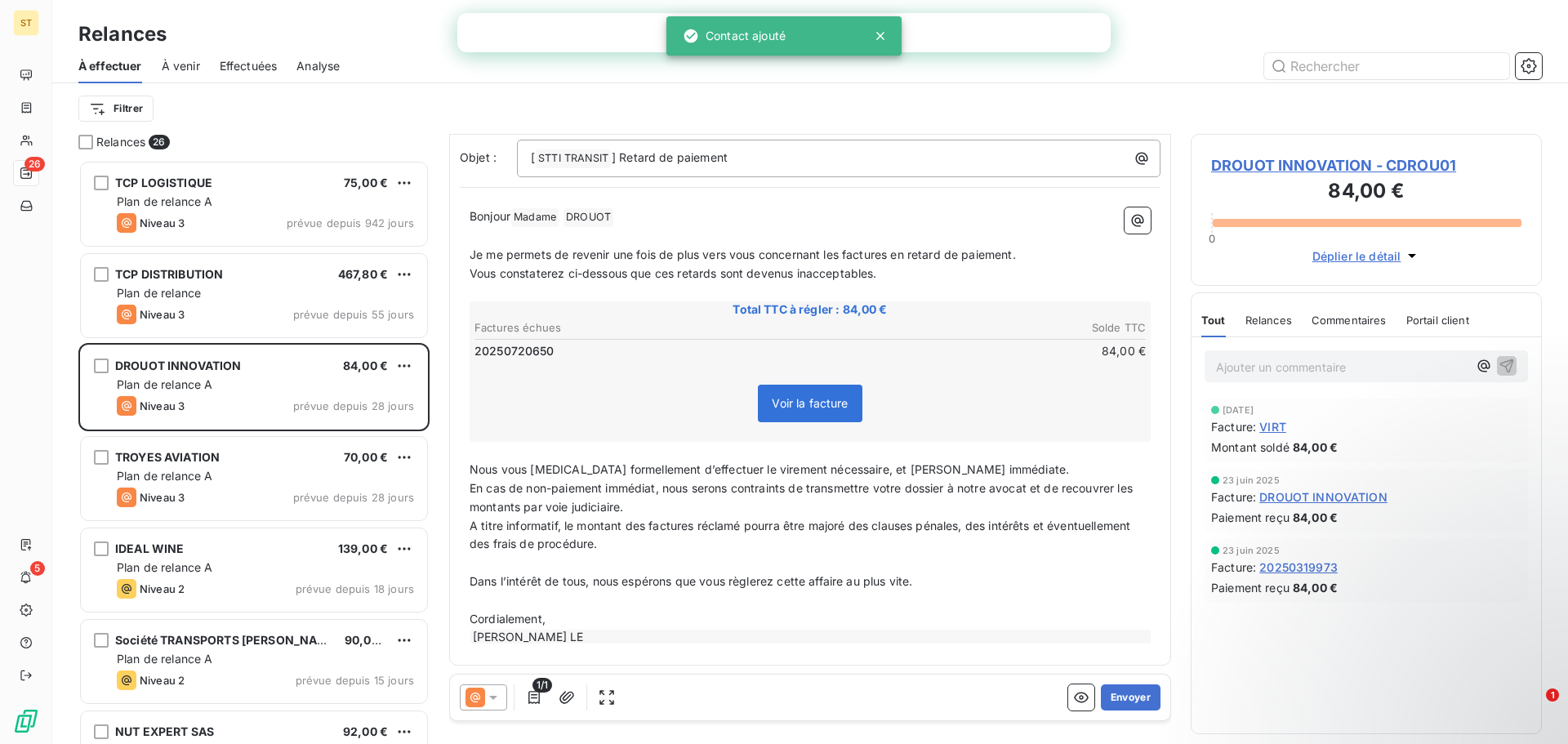
scroll to position [113, 0]
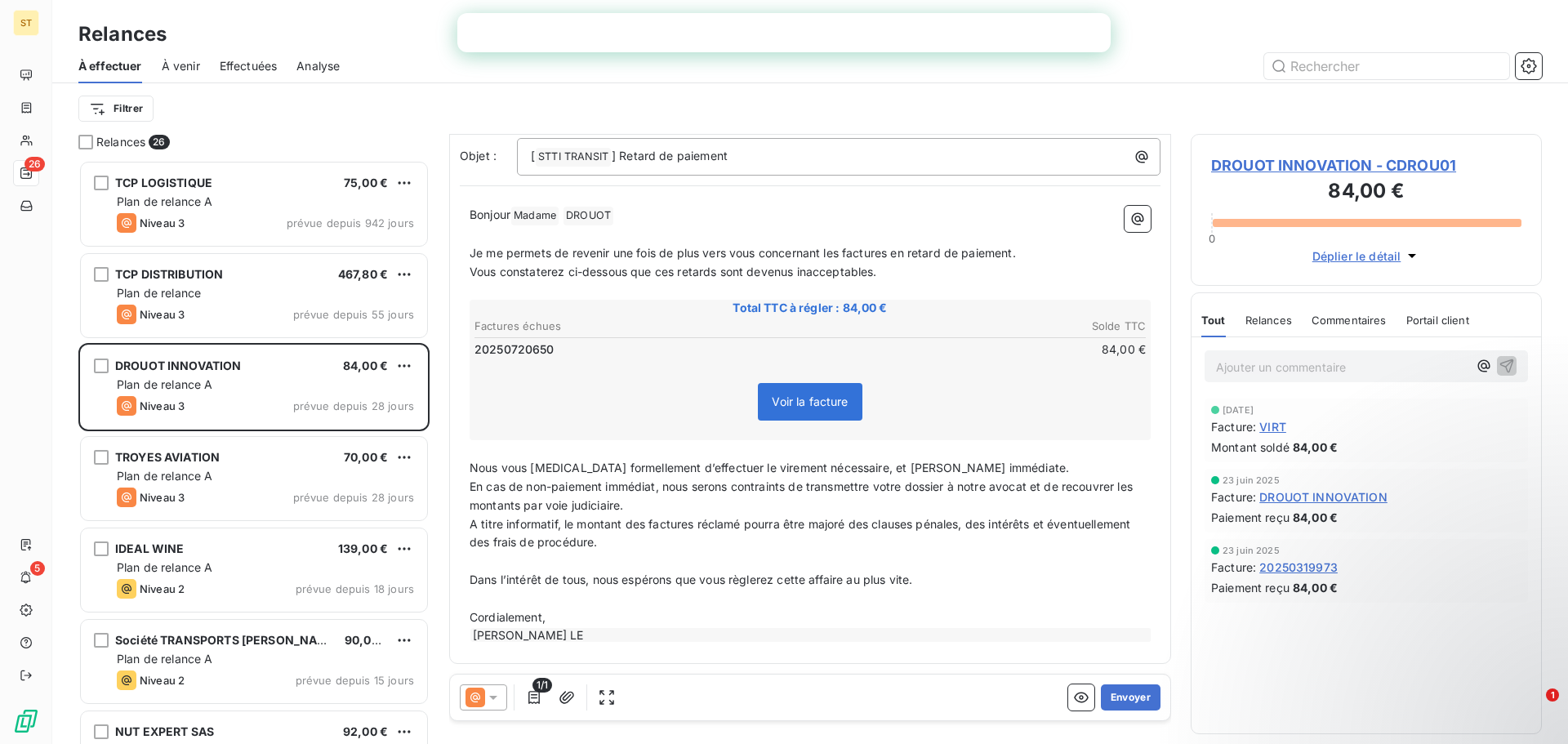
click at [488, 701] on icon at bounding box center [493, 697] width 17 height 17
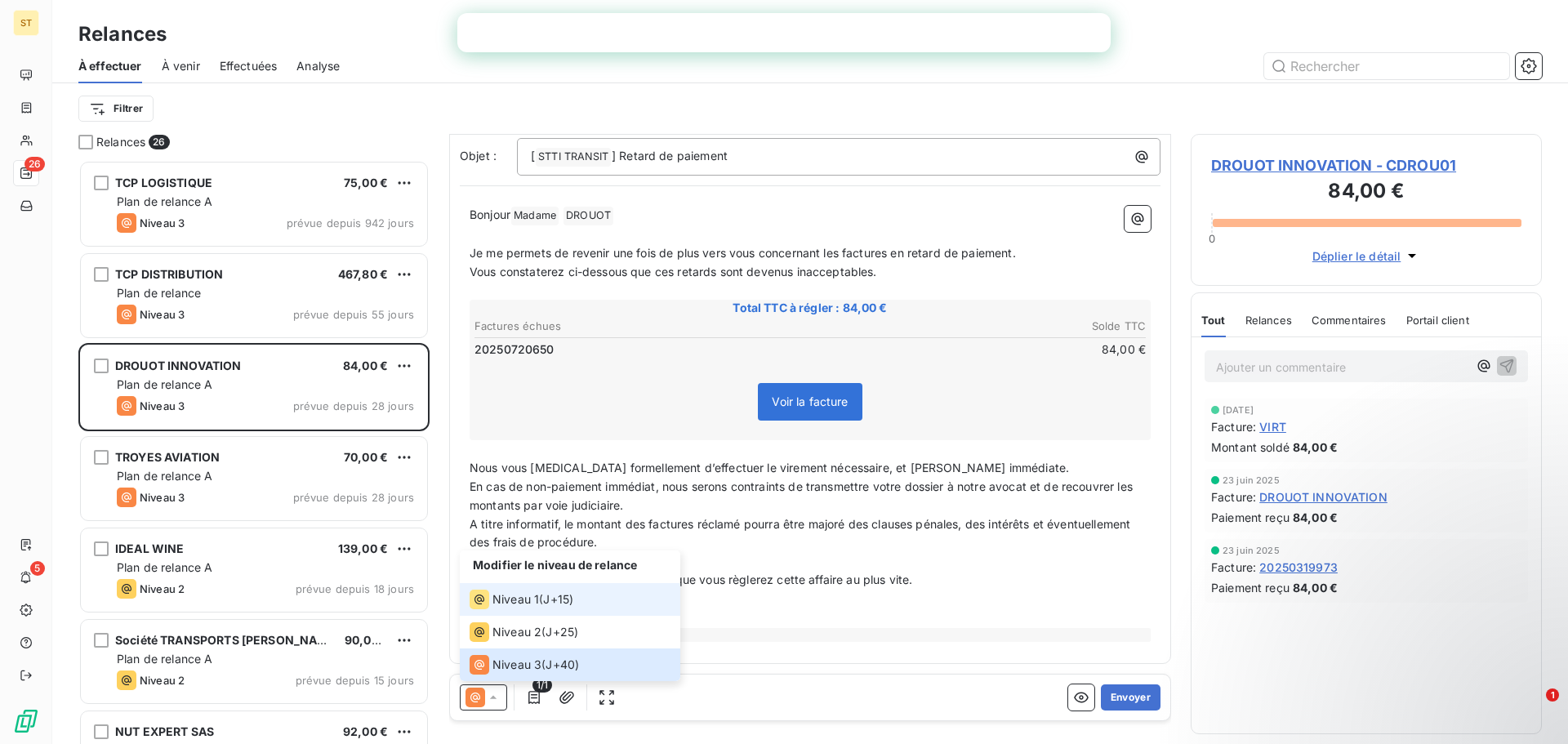
click at [533, 599] on span "Niveau 1" at bounding box center [515, 600] width 47 height 17
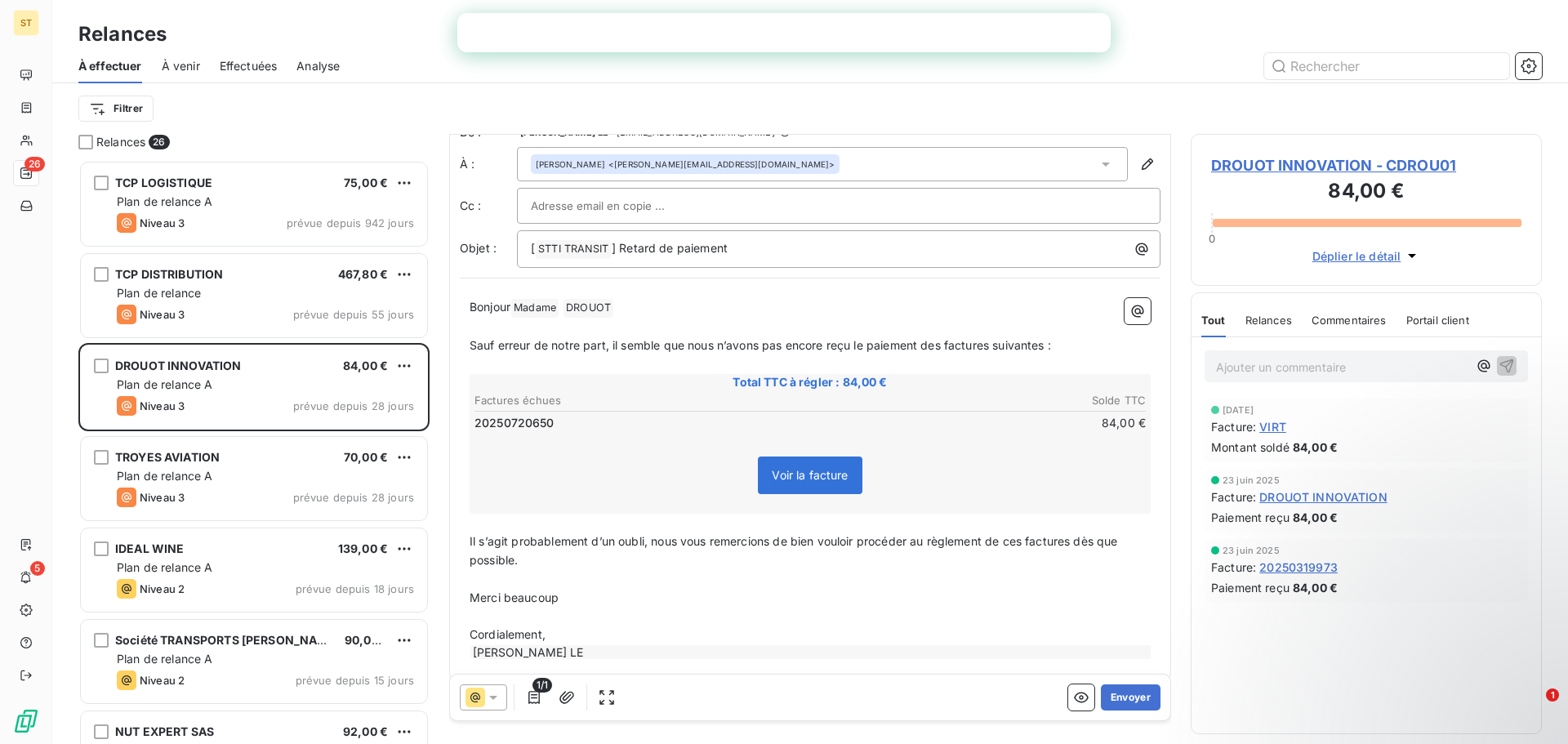
scroll to position [39, 0]
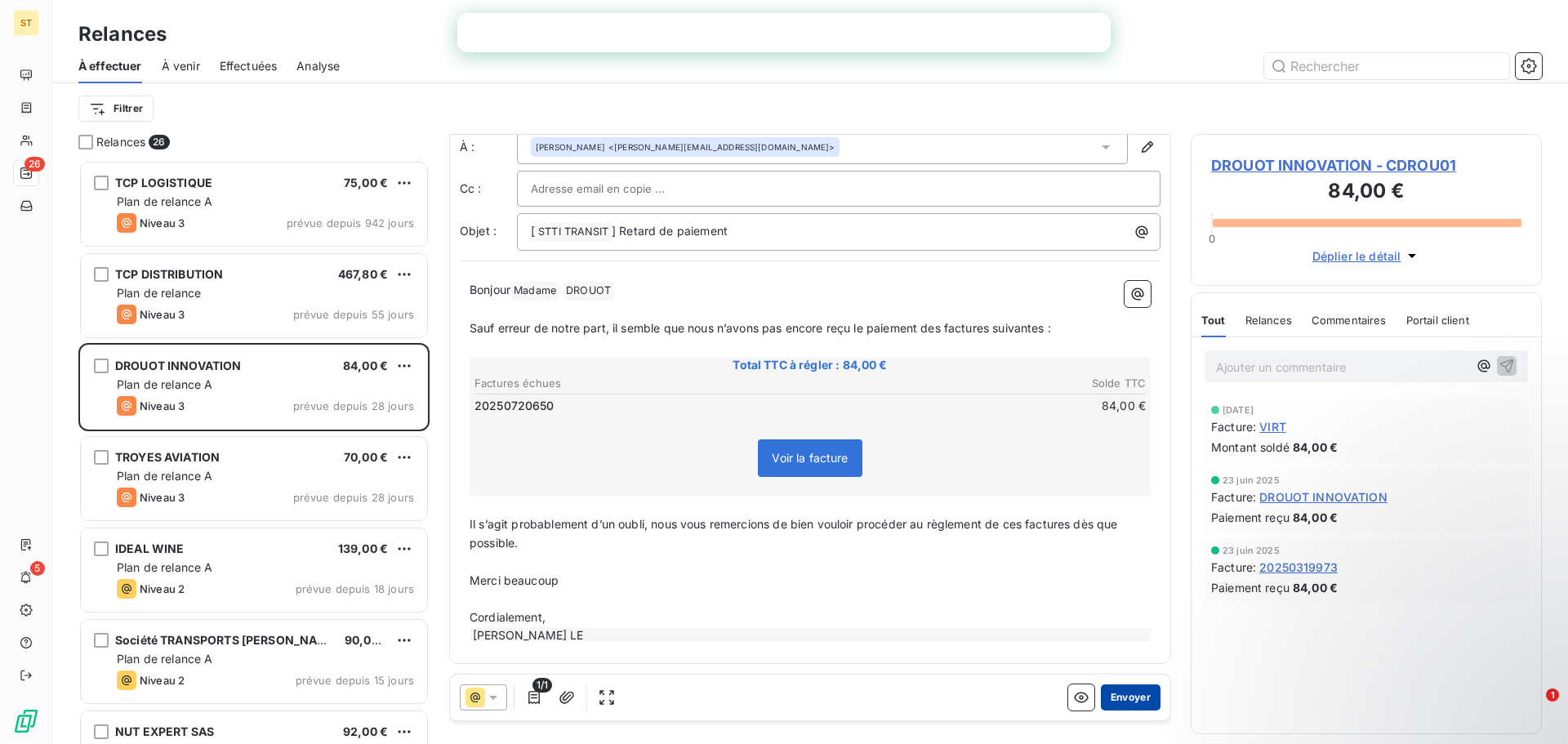
click at [1134, 700] on button "Envoyer" at bounding box center [1130, 698] width 60 height 26
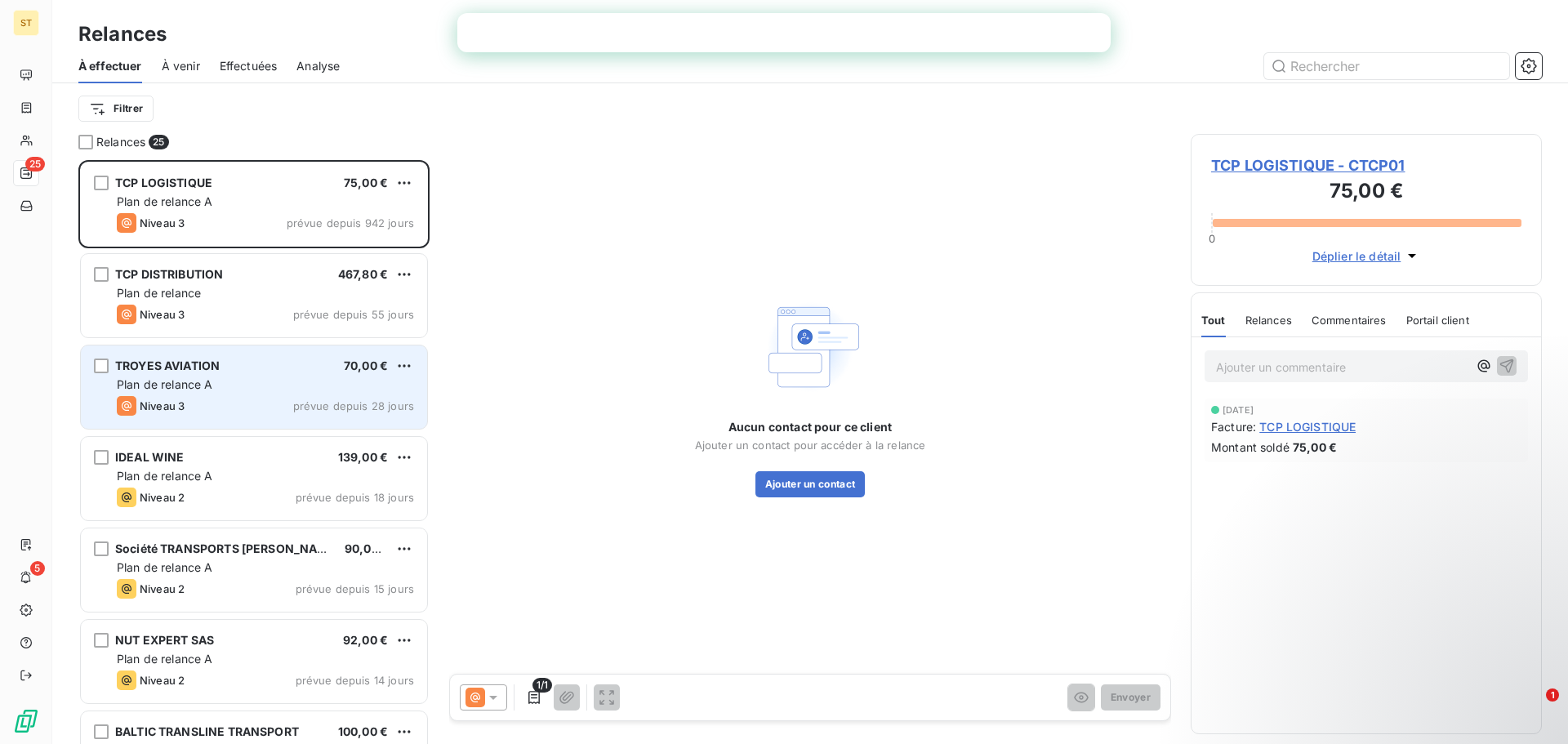
click at [221, 371] on div "TROYES AVIATION 70,00 €" at bounding box center [265, 366] width 297 height 15
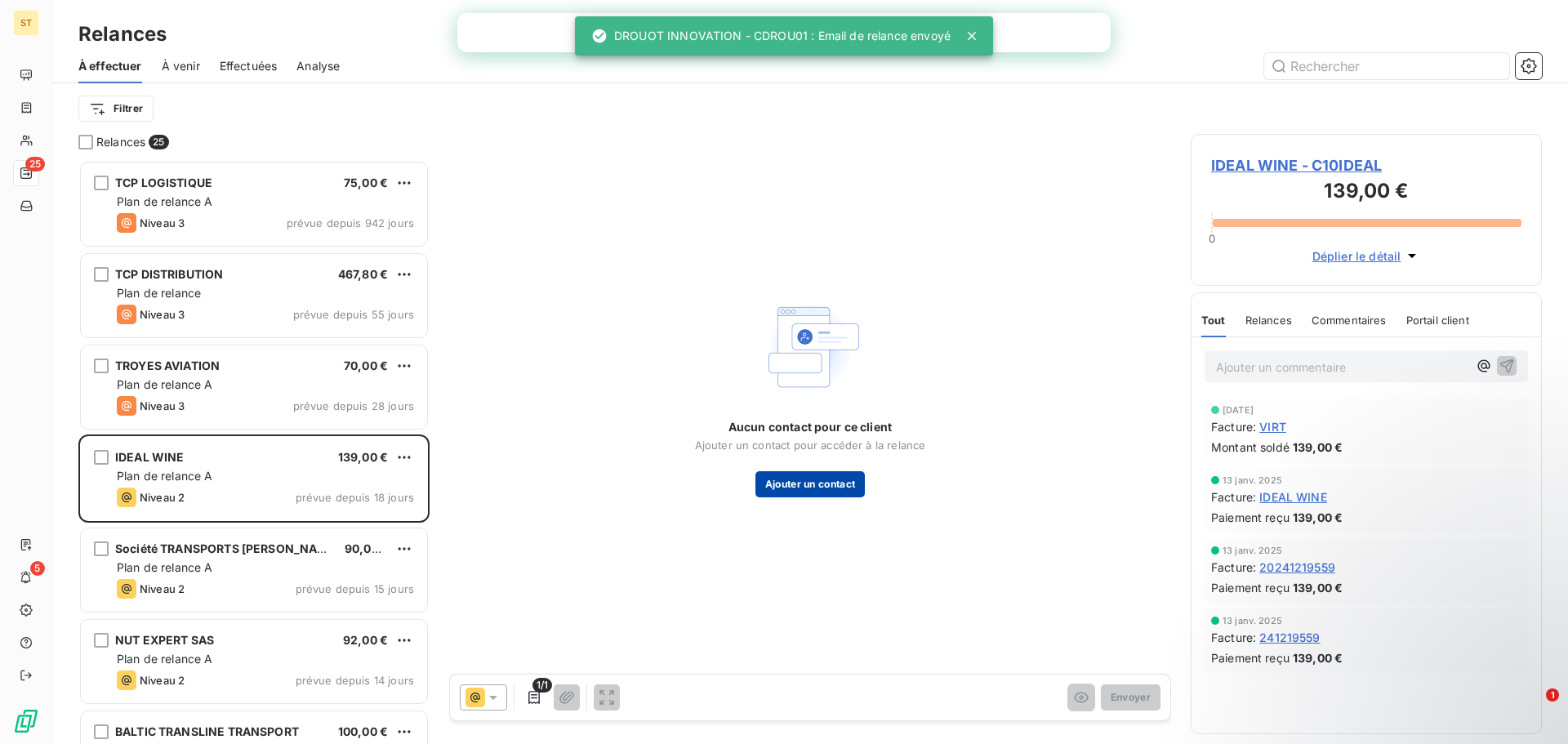
click at [813, 488] on button "Ajouter un contact" at bounding box center [809, 485] width 110 height 26
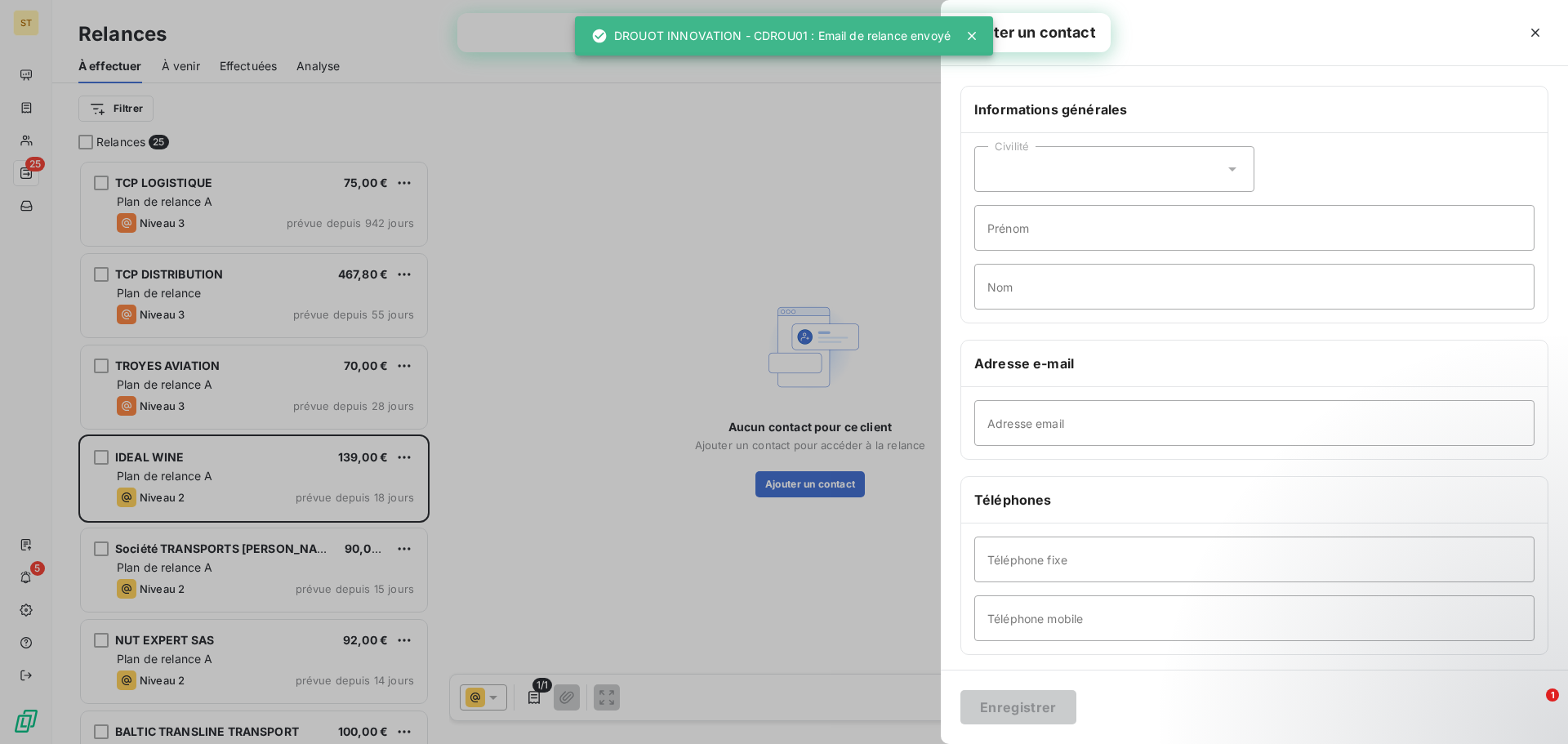
click at [1065, 171] on div "Civilité" at bounding box center [1114, 169] width 280 height 46
click at [1055, 213] on li "Madame" at bounding box center [1114, 209] width 280 height 29
click at [1088, 224] on input "Prénom" at bounding box center [1253, 228] width 560 height 46
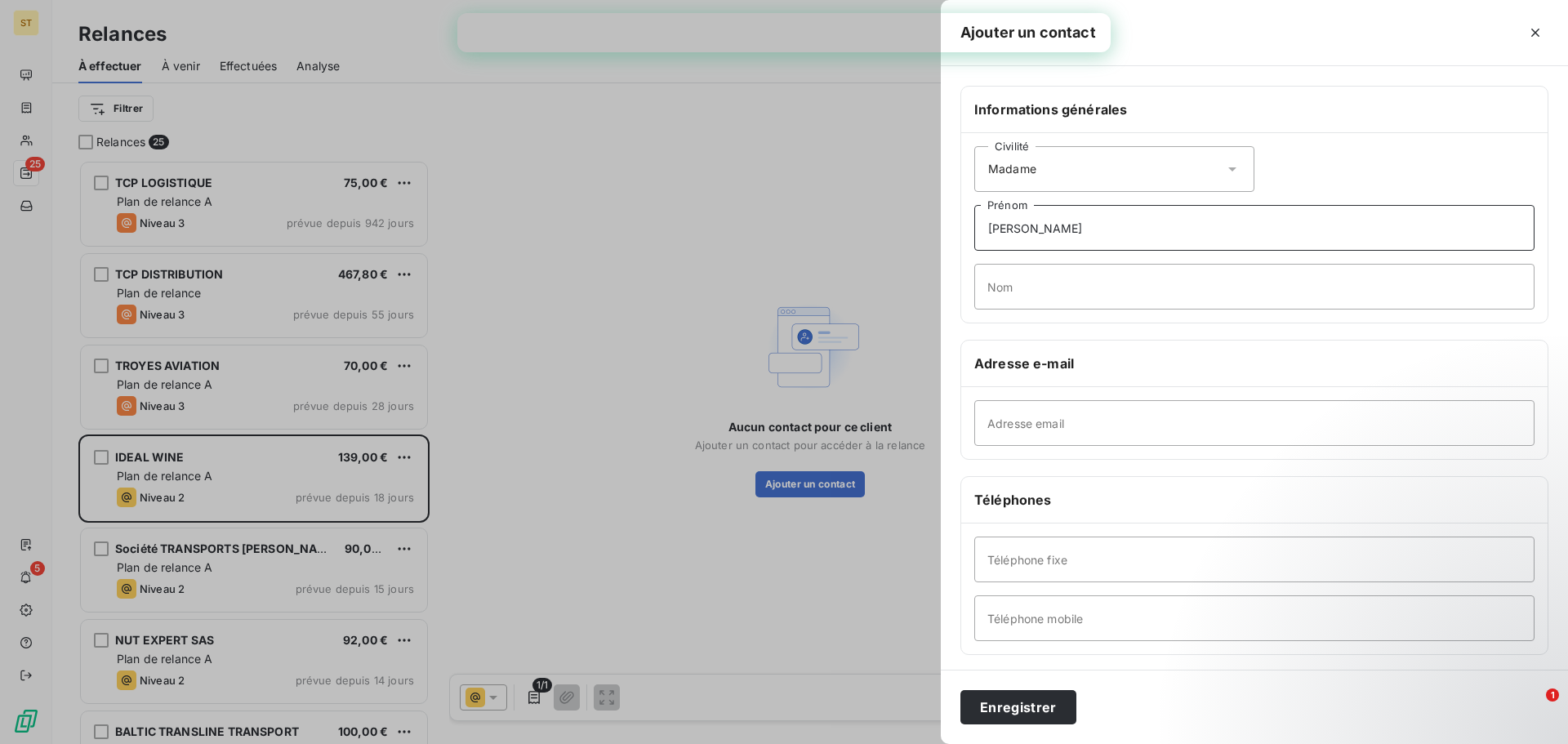
type input "[PERSON_NAME]"
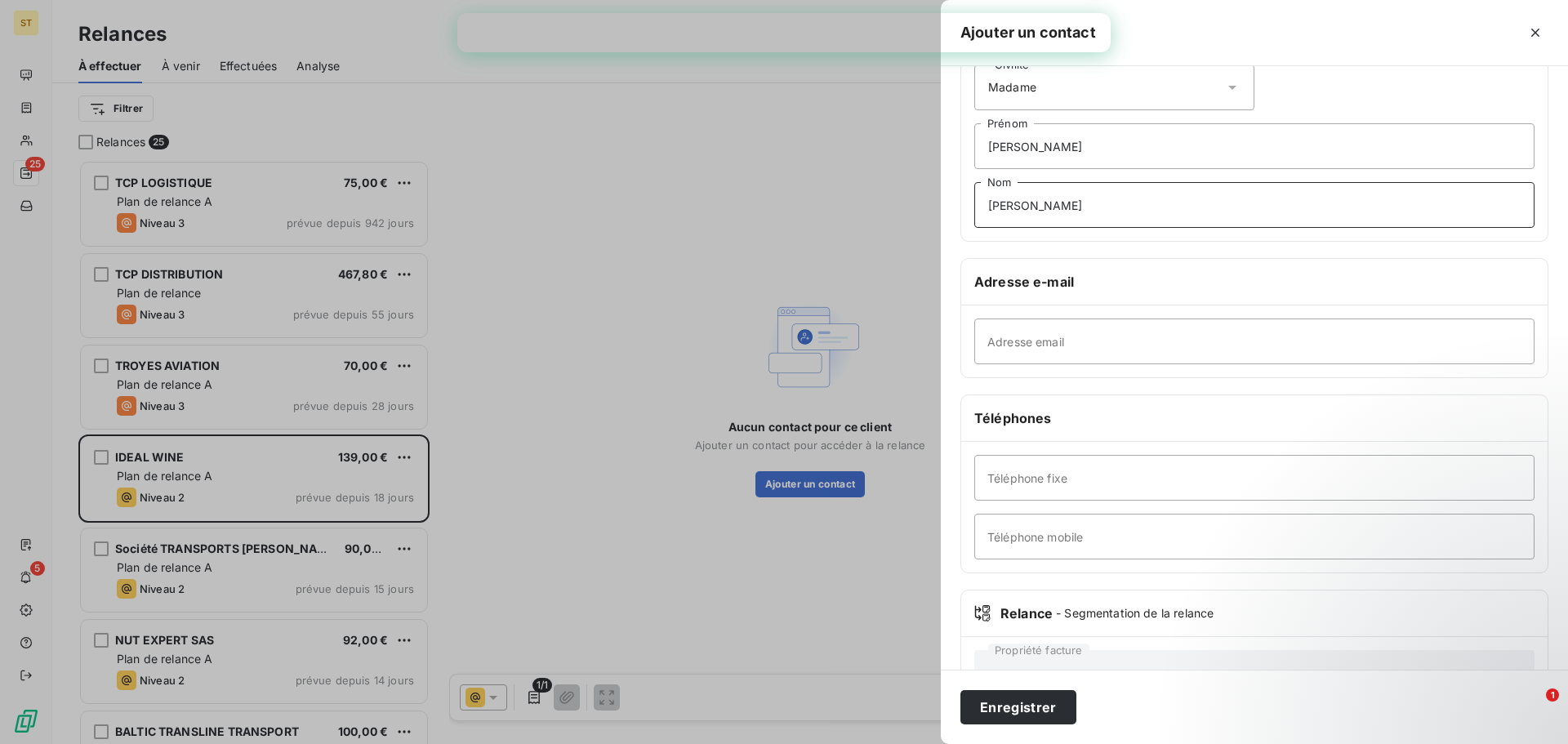
type input "[PERSON_NAME]"
click at [1095, 354] on input "Adresse email" at bounding box center [1253, 341] width 560 height 46
click at [1111, 344] on input "Adresse email" at bounding box center [1253, 341] width 560 height 46
drag, startPoint x: 1077, startPoint y: 365, endPoint x: 1078, endPoint y: 356, distance: 9.1
click at [1077, 363] on div "Adresse email" at bounding box center [1254, 341] width 586 height 72
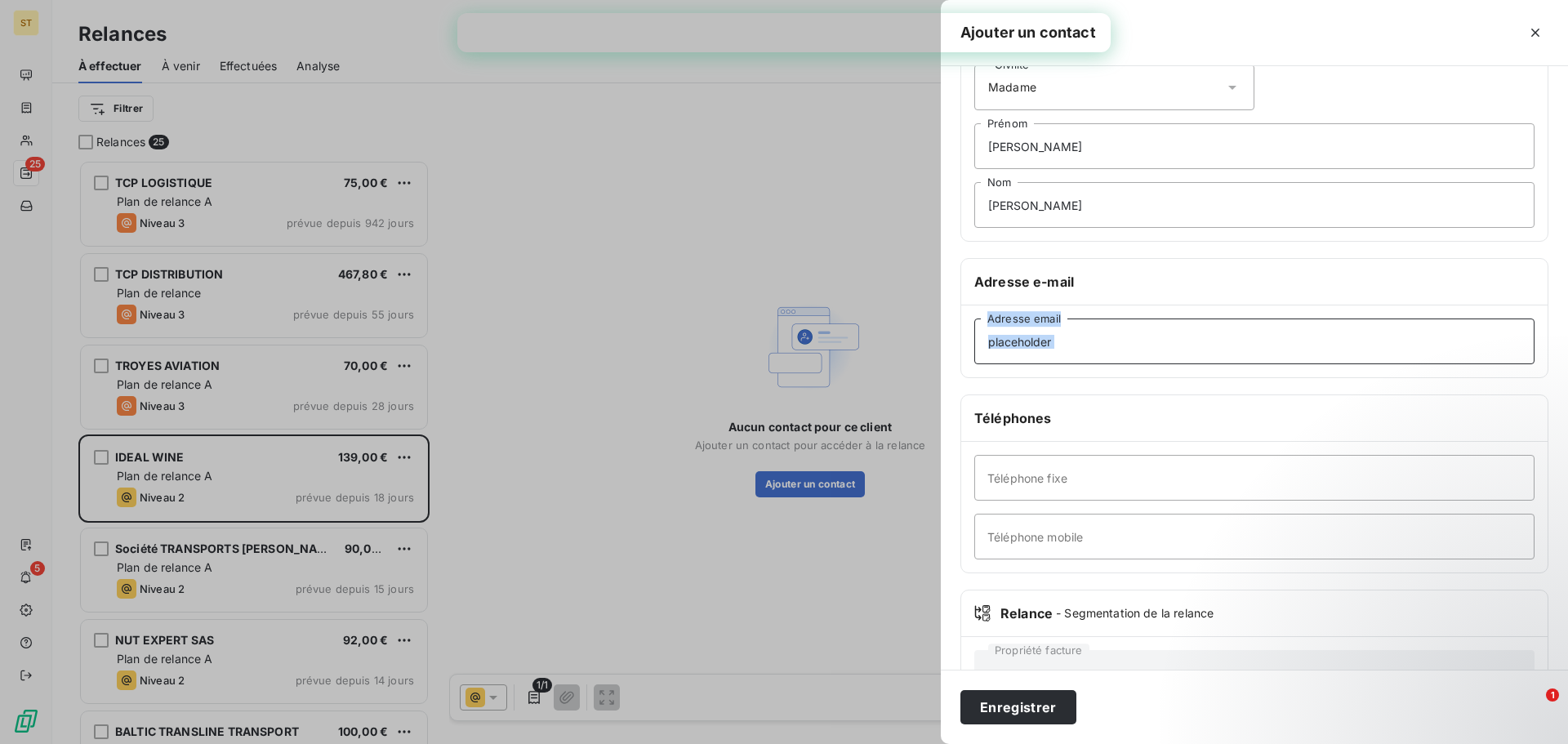
click at [1081, 353] on input "Adresse email" at bounding box center [1253, 341] width 560 height 46
paste input "[PERSON_NAME][EMAIL_ADDRESS][PERSON_NAME][DOMAIN_NAME]"
type input "[PERSON_NAME][EMAIL_ADDRESS][PERSON_NAME][DOMAIN_NAME]"
click at [1138, 474] on input "Téléphone fixe" at bounding box center [1253, 478] width 560 height 46
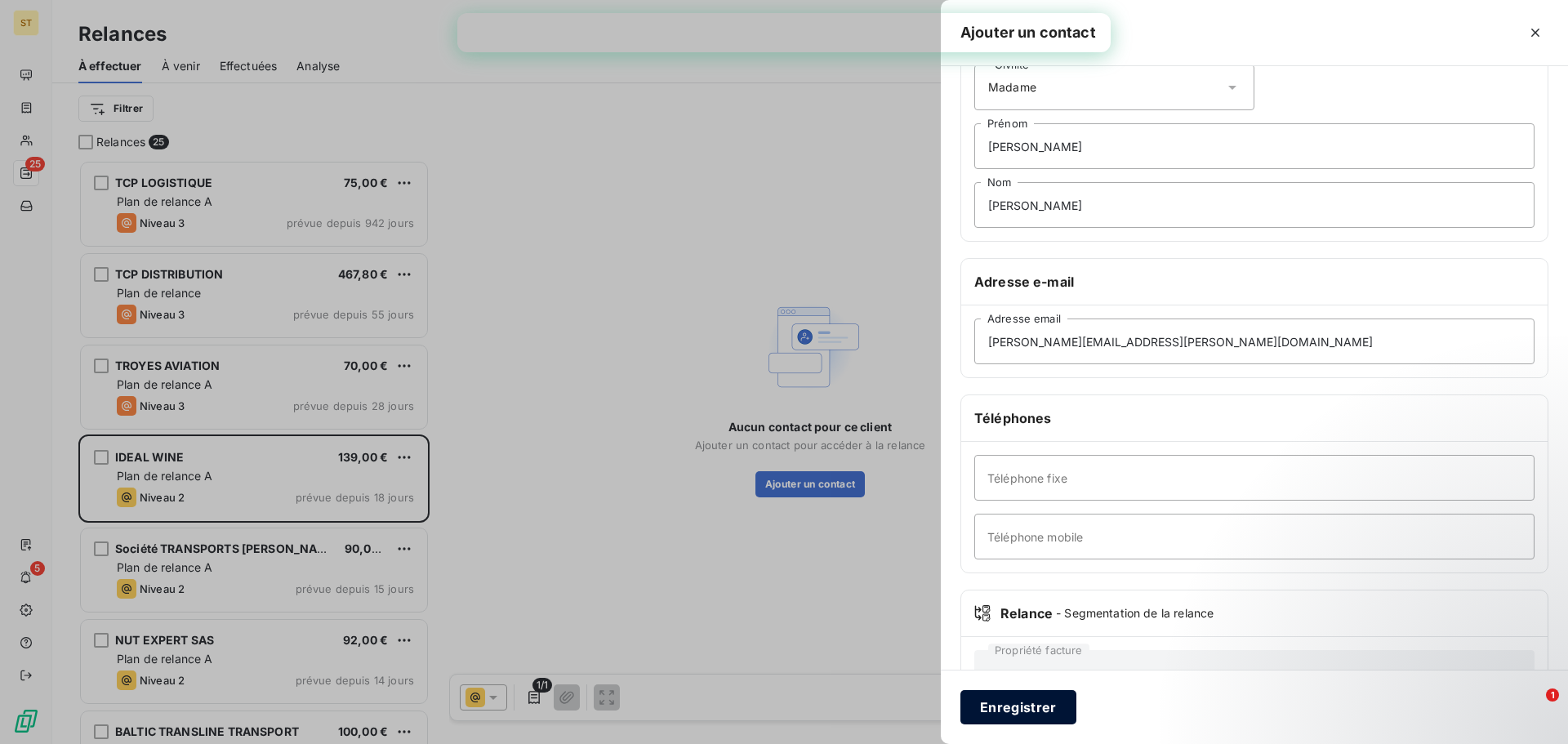
click at [1012, 705] on button "Enregistrer" at bounding box center [1019, 707] width 116 height 34
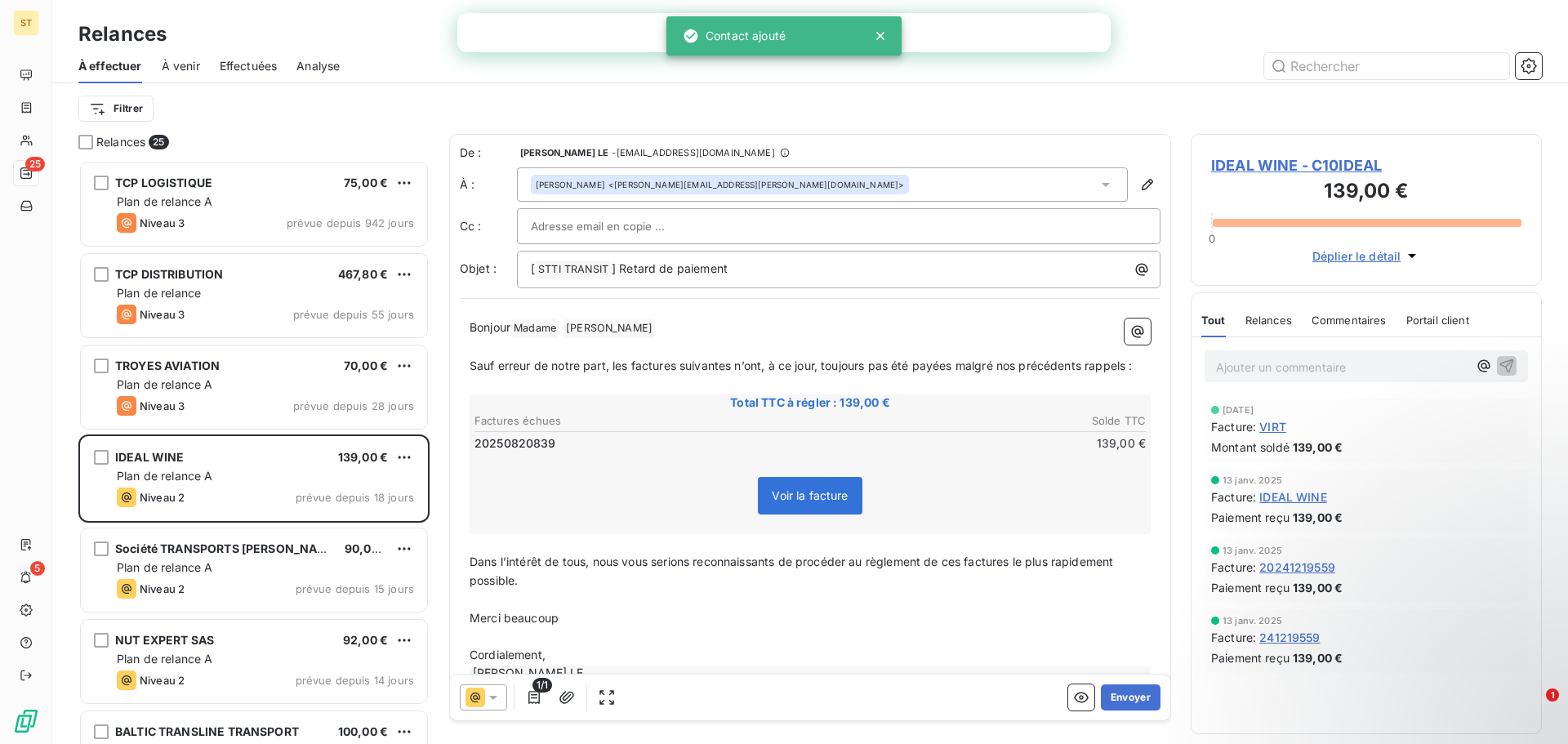
click at [794, 183] on div "[PERSON_NAME] <[PERSON_NAME][EMAIL_ADDRESS][PERSON_NAME][DOMAIN_NAME]>" at bounding box center [822, 184] width 611 height 34
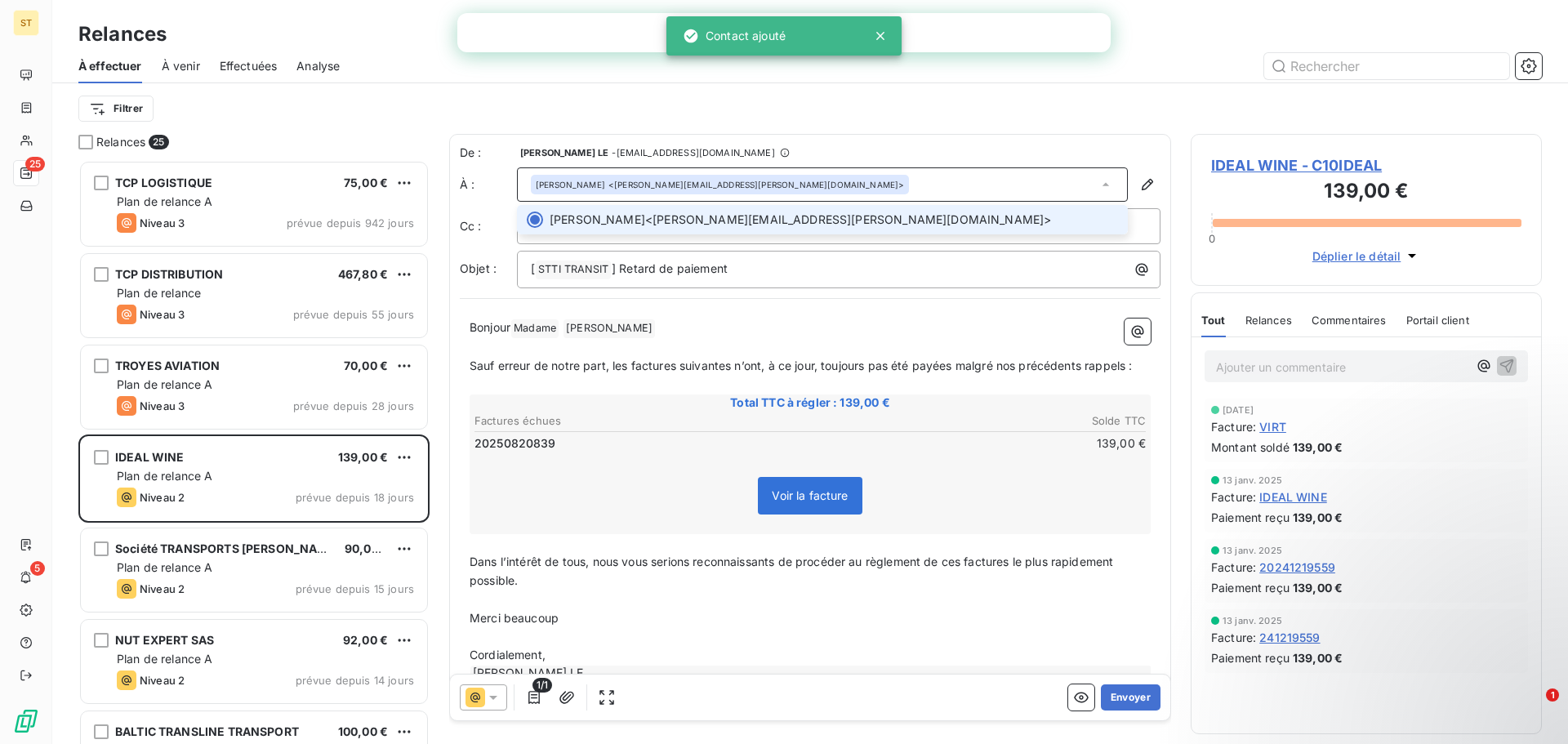
click at [803, 224] on span "[PERSON_NAME] <[PERSON_NAME][EMAIL_ADDRESS][PERSON_NAME][DOMAIN_NAME]>" at bounding box center [833, 220] width 569 height 17
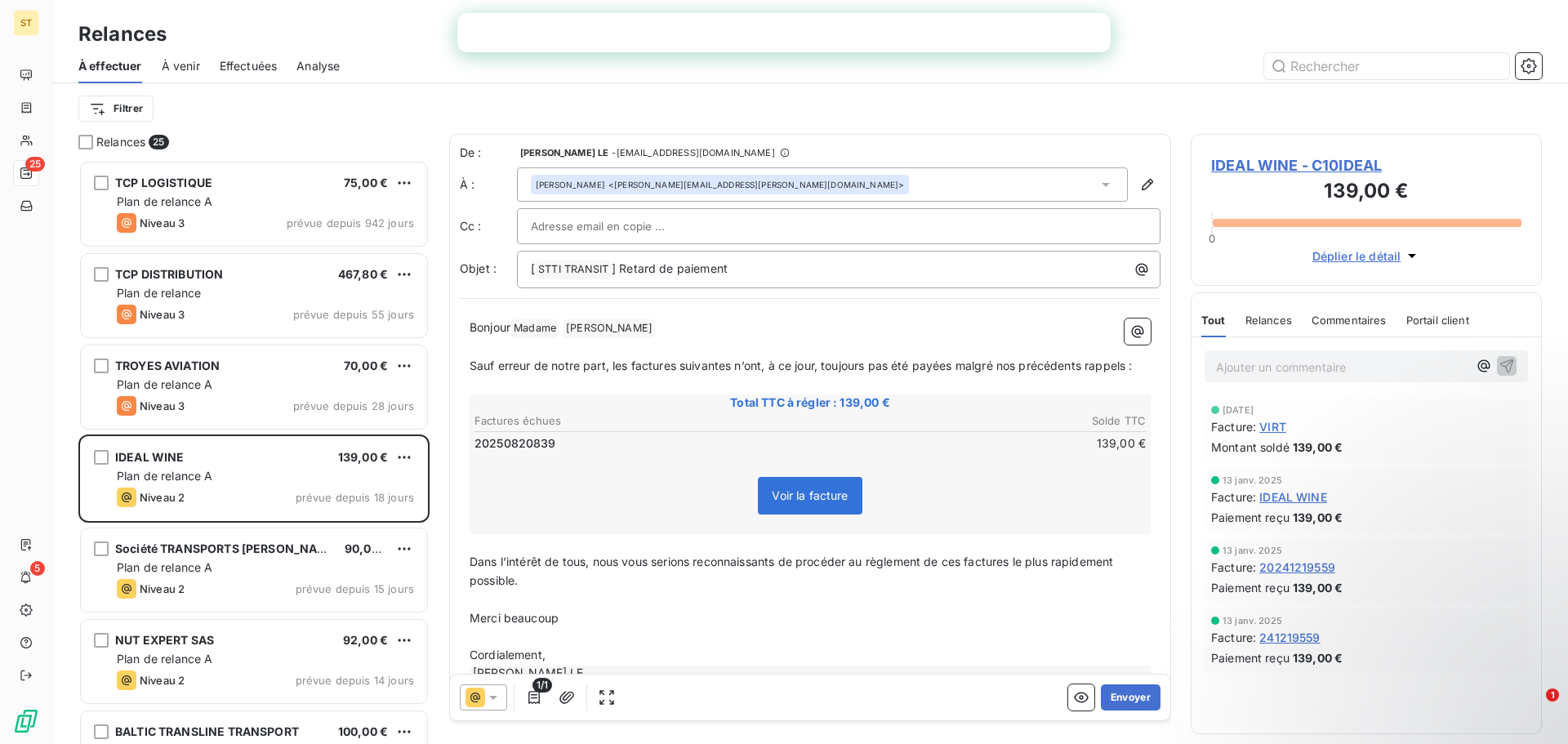
click at [657, 237] on input "text" at bounding box center [619, 226] width 176 height 25
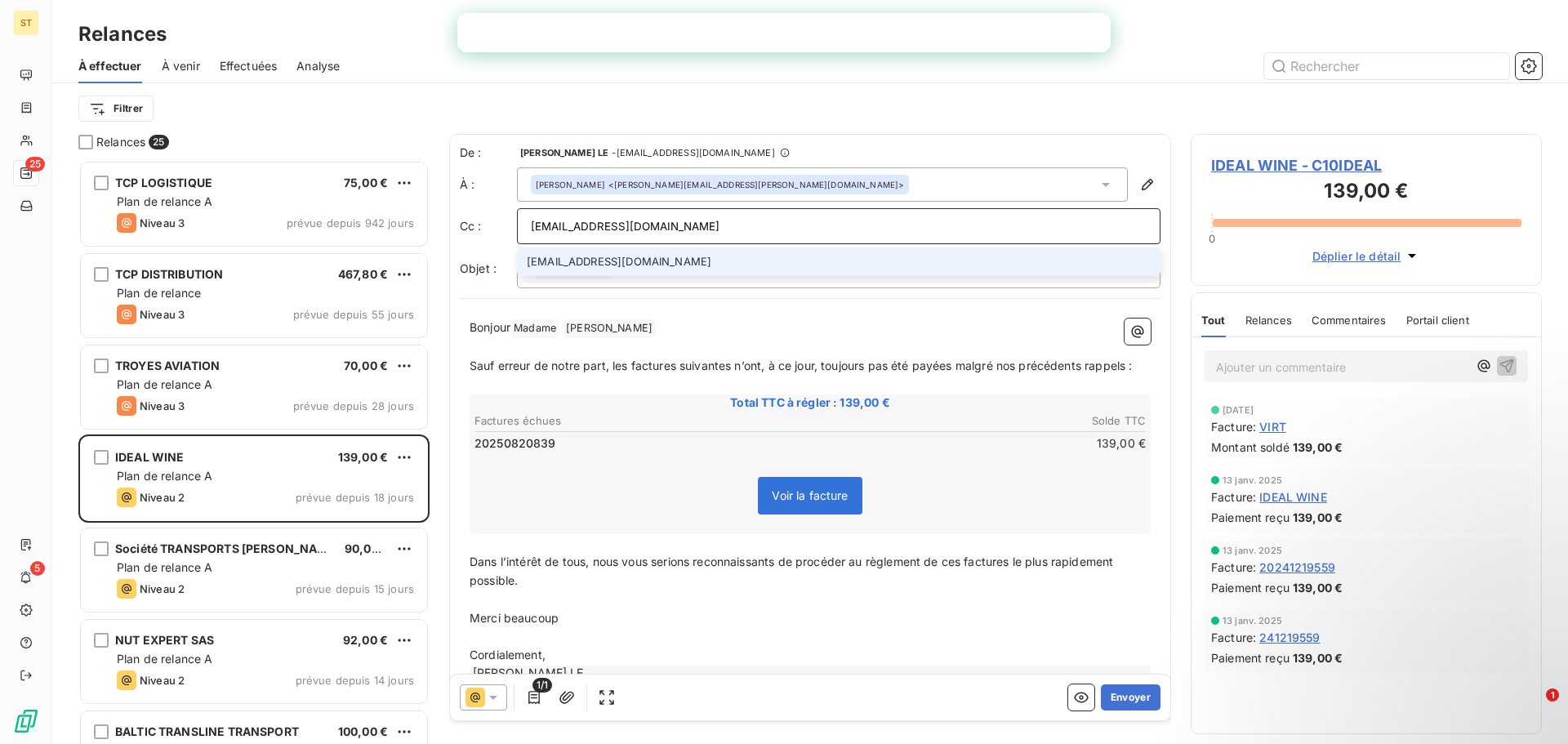
type input "[EMAIL_ADDRESS][DOMAIN_NAME]"
click at [665, 254] on li "[EMAIL_ADDRESS][DOMAIN_NAME]" at bounding box center [838, 262] width 643 height 29
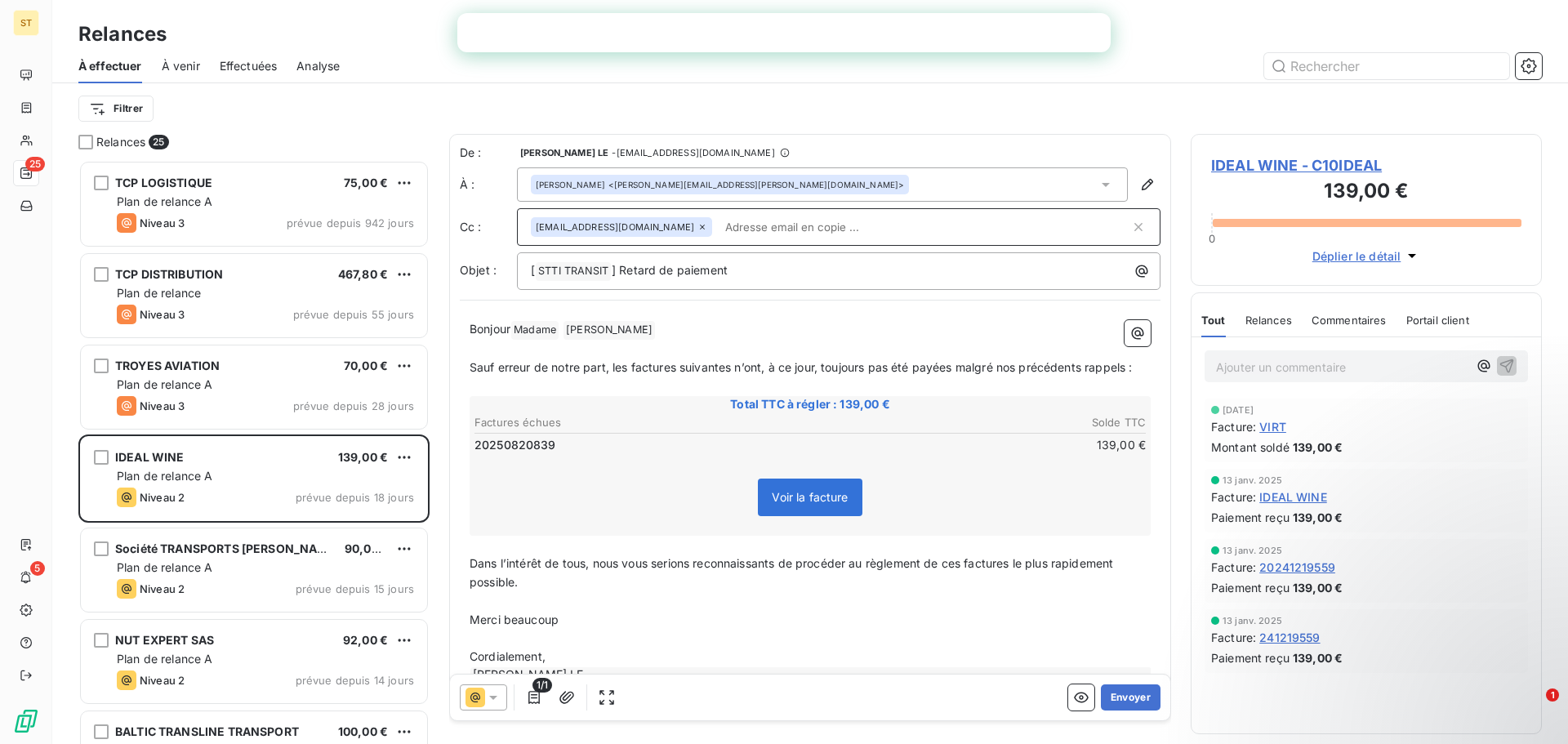
click at [475, 698] on icon at bounding box center [475, 697] width 19 height 19
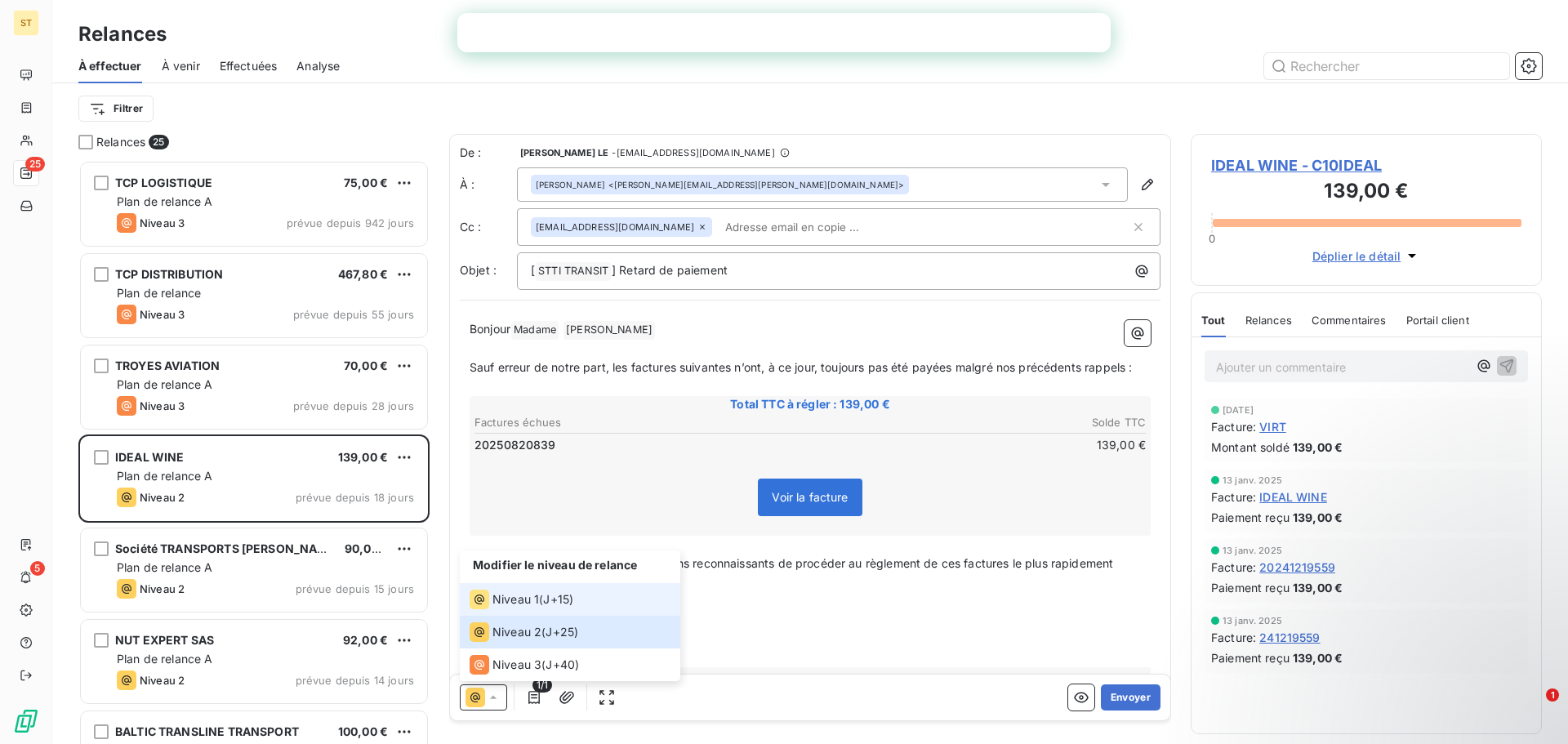
click at [511, 585] on li "Niveau 1 ( J+15 )" at bounding box center [570, 599] width 221 height 33
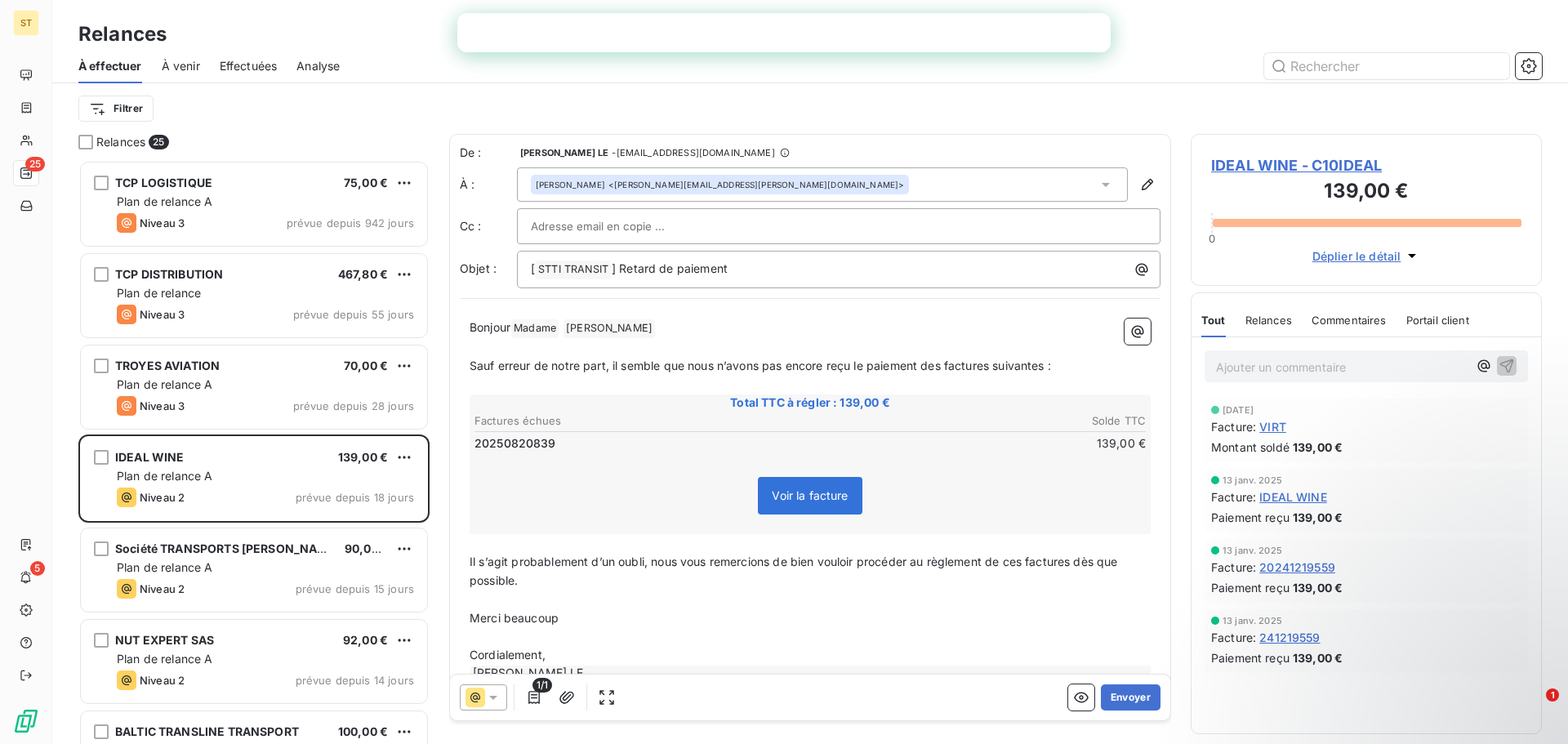
click at [480, 695] on div at bounding box center [483, 698] width 47 height 26
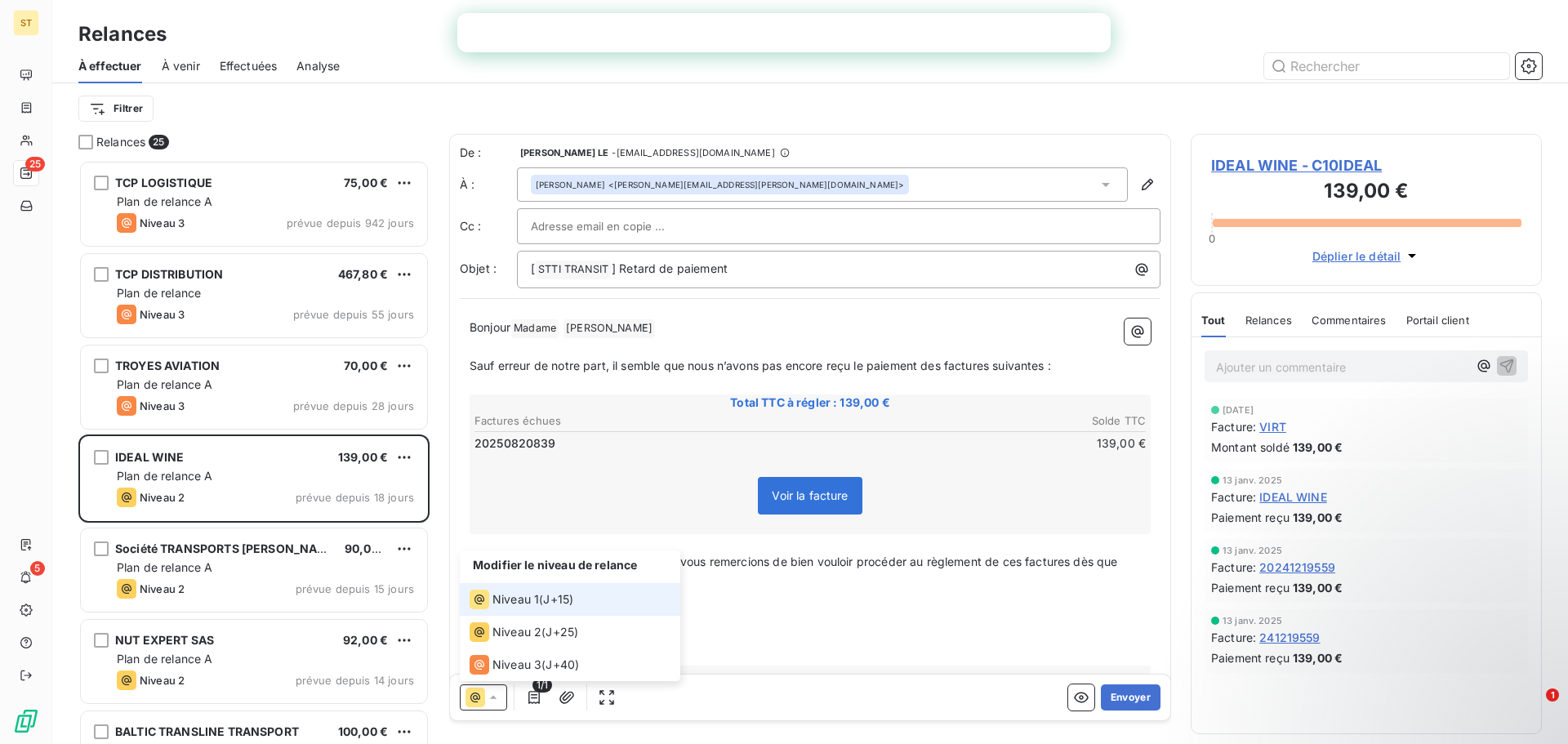
drag, startPoint x: 537, startPoint y: 590, endPoint x: 600, endPoint y: 620, distance: 69.8
click at [537, 592] on div "Niveau 1" at bounding box center [504, 600] width 69 height 19
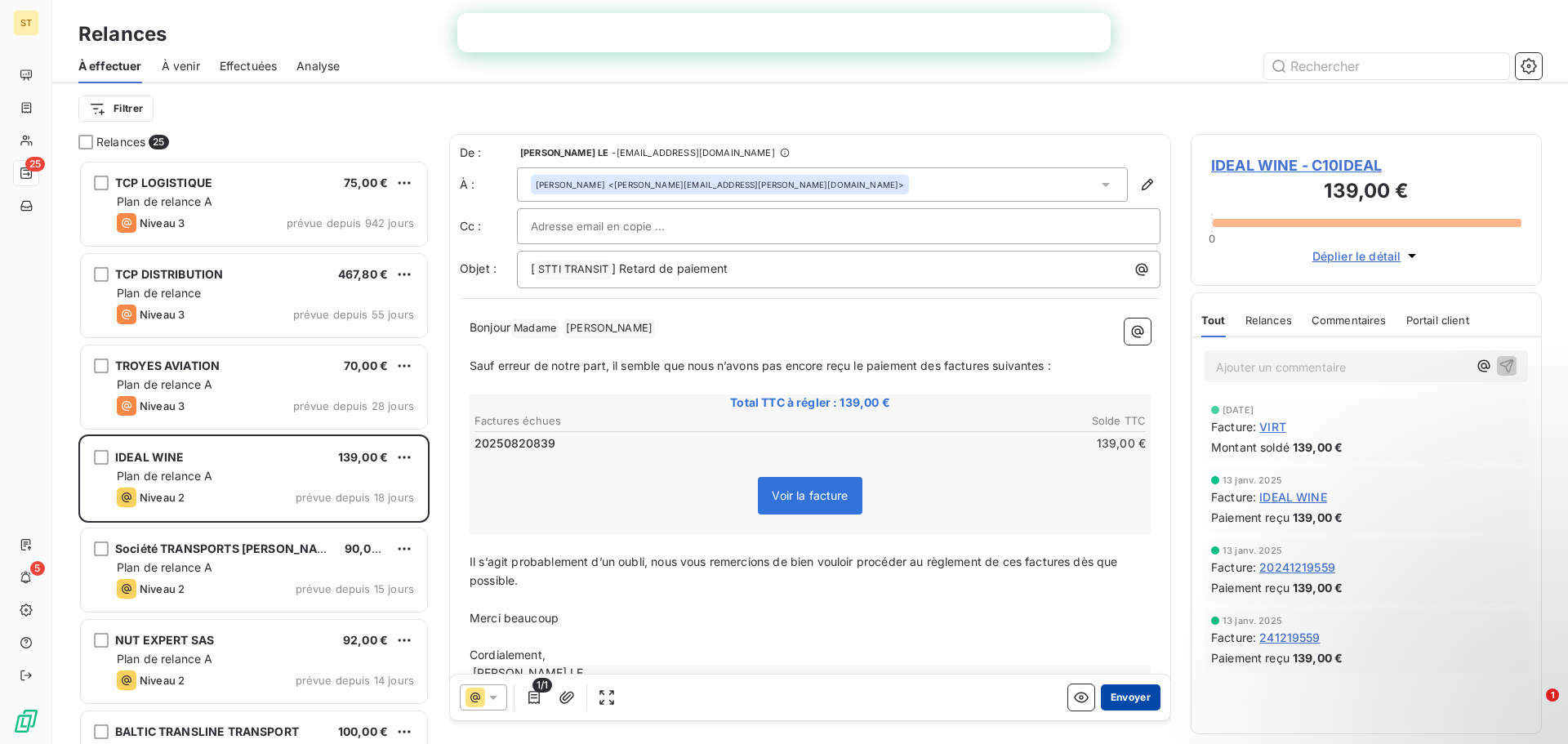
click at [1115, 704] on button "Envoyer" at bounding box center [1130, 698] width 60 height 26
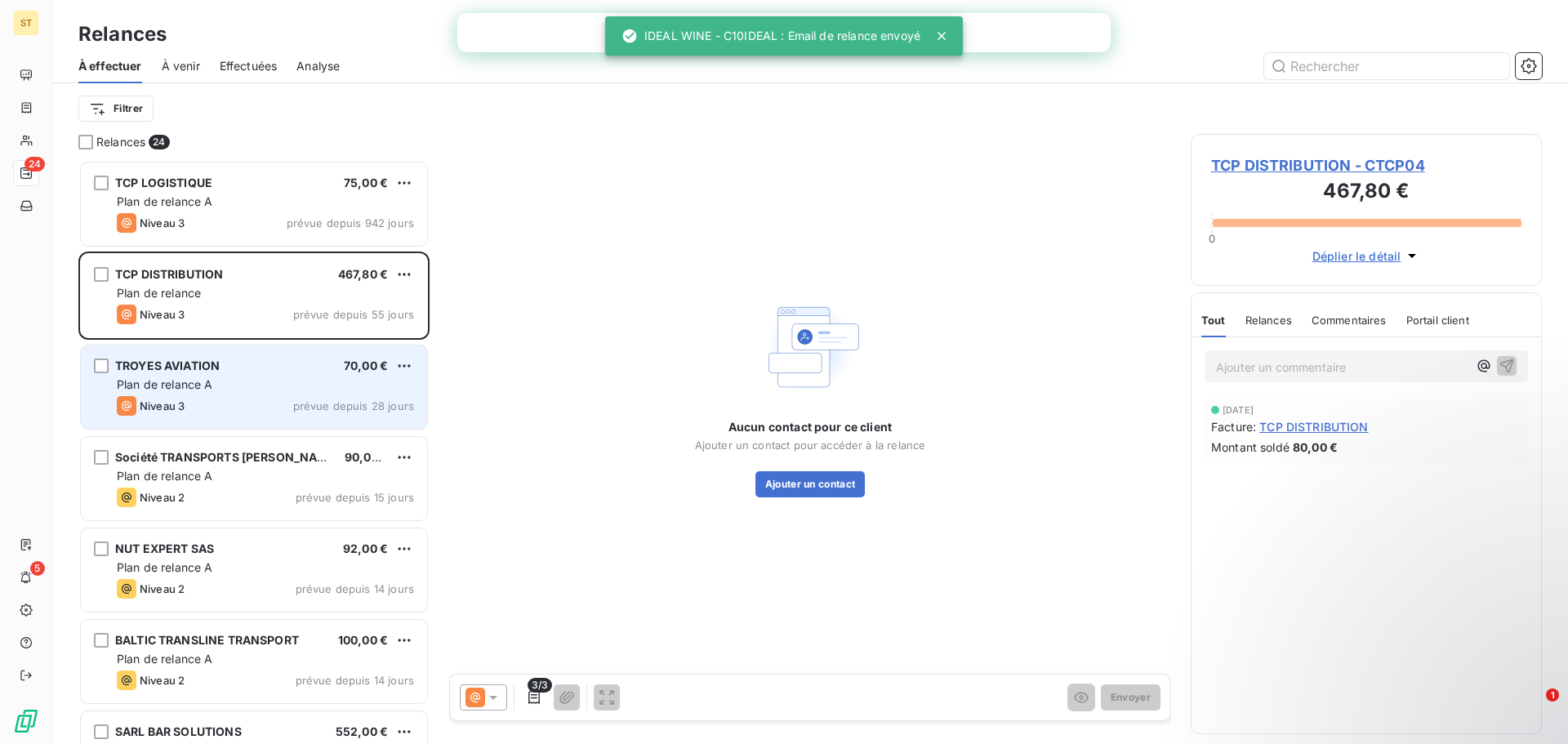
click at [201, 374] on div "TROYES AVIATION" at bounding box center [167, 366] width 105 height 17
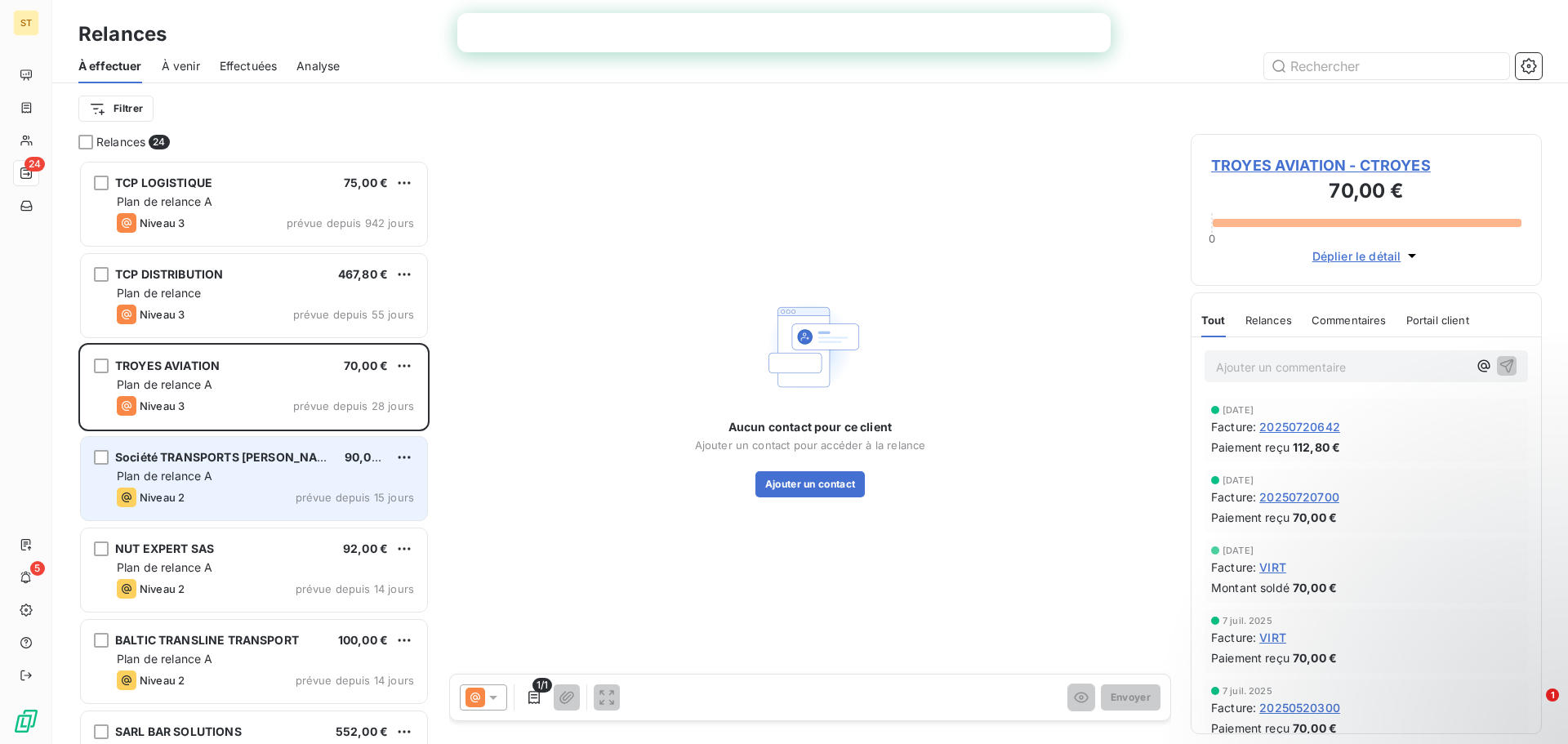
click at [229, 474] on div "Plan de relance A" at bounding box center [265, 476] width 297 height 17
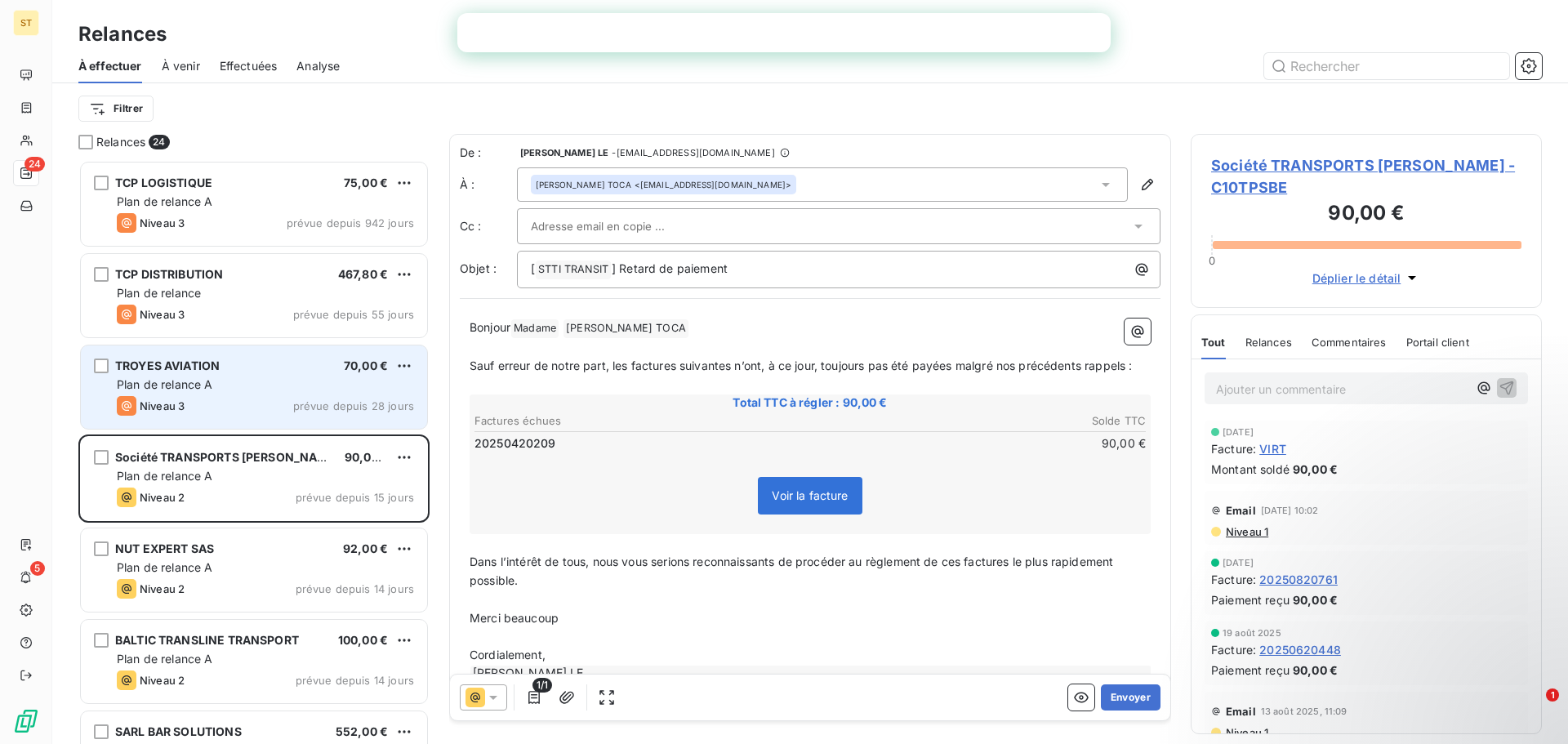
click at [250, 388] on div "Plan de relance A" at bounding box center [265, 384] width 297 height 17
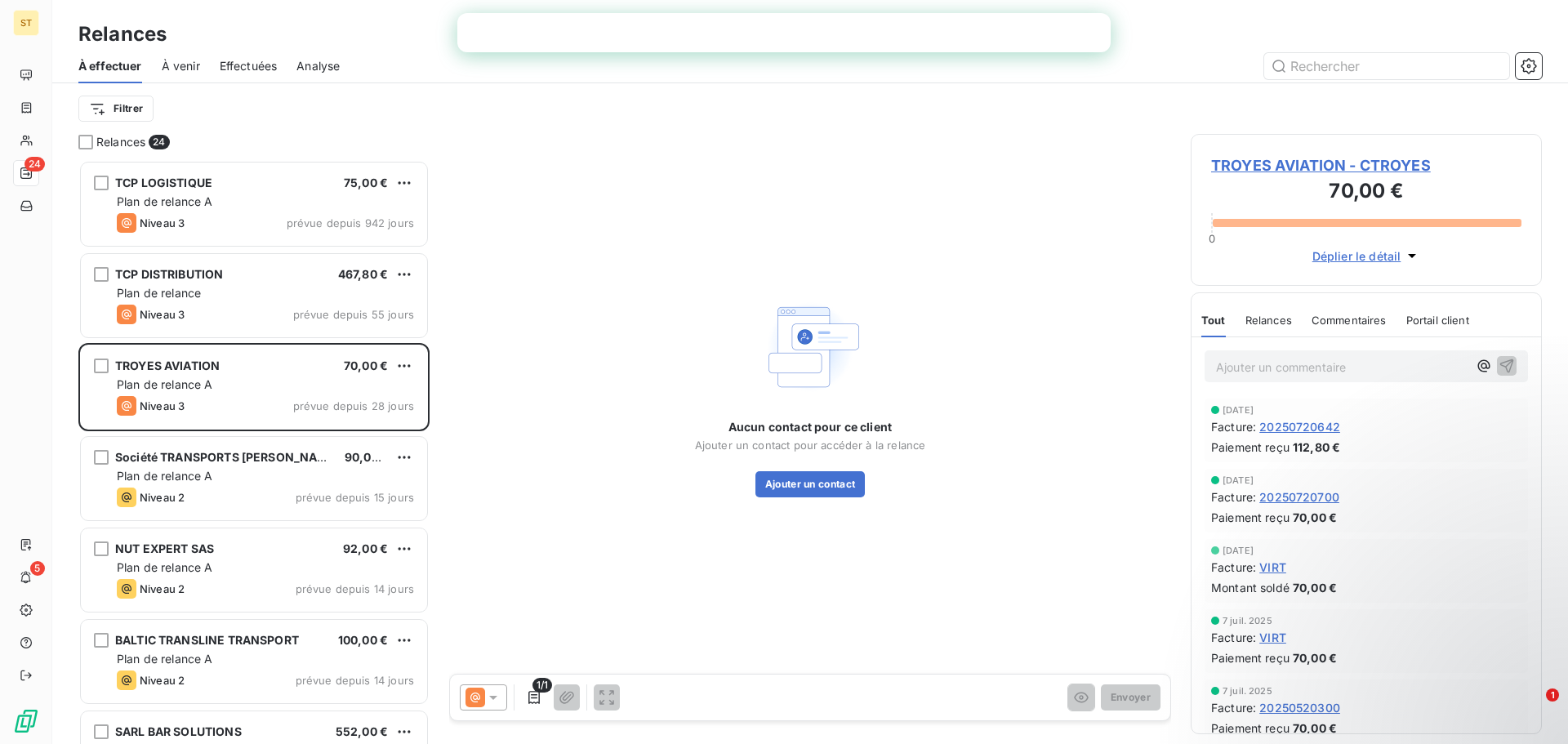
click at [266, 72] on span "Effectuées" at bounding box center [249, 66] width 58 height 17
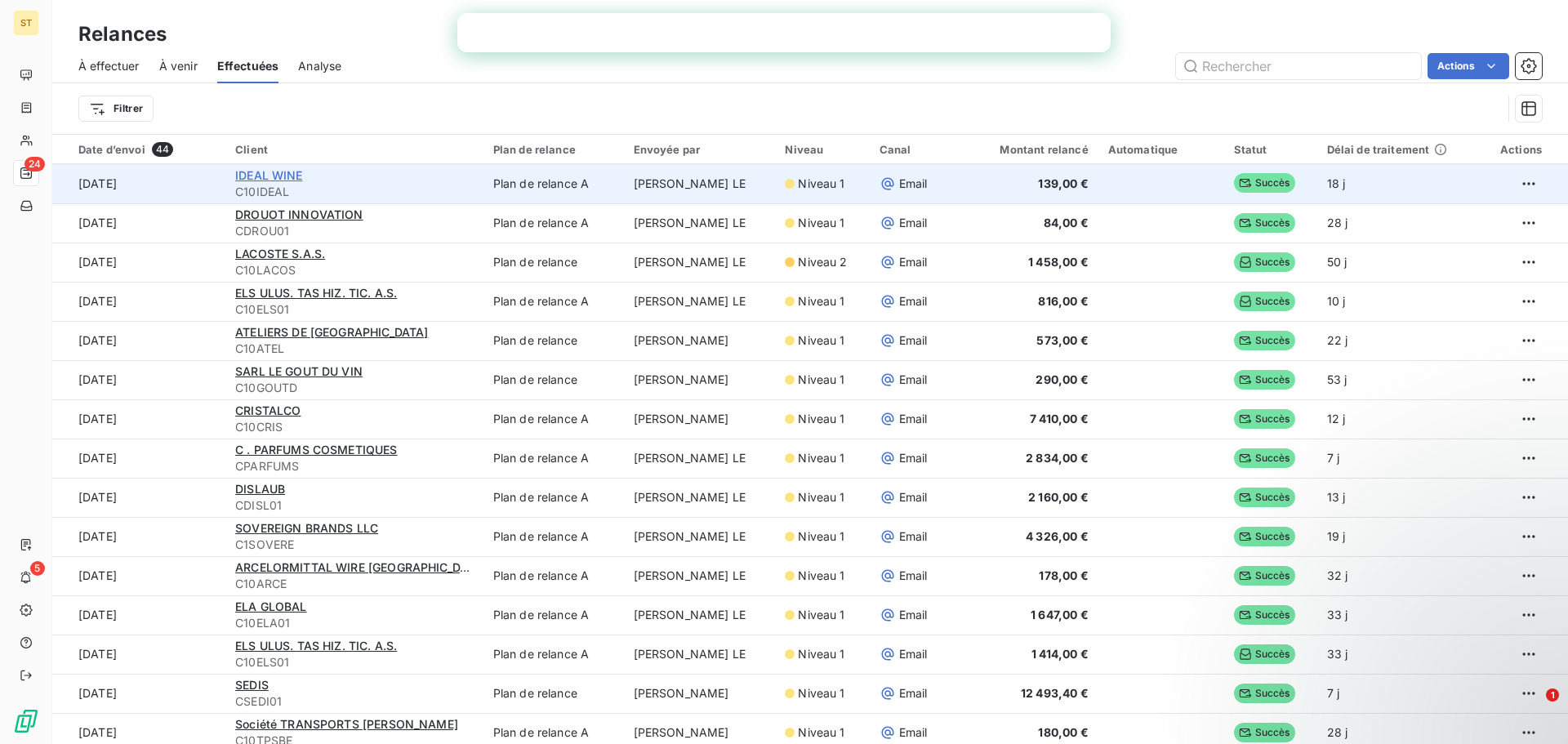
click at [276, 176] on span "IDEAL WINE" at bounding box center [269, 175] width 68 height 14
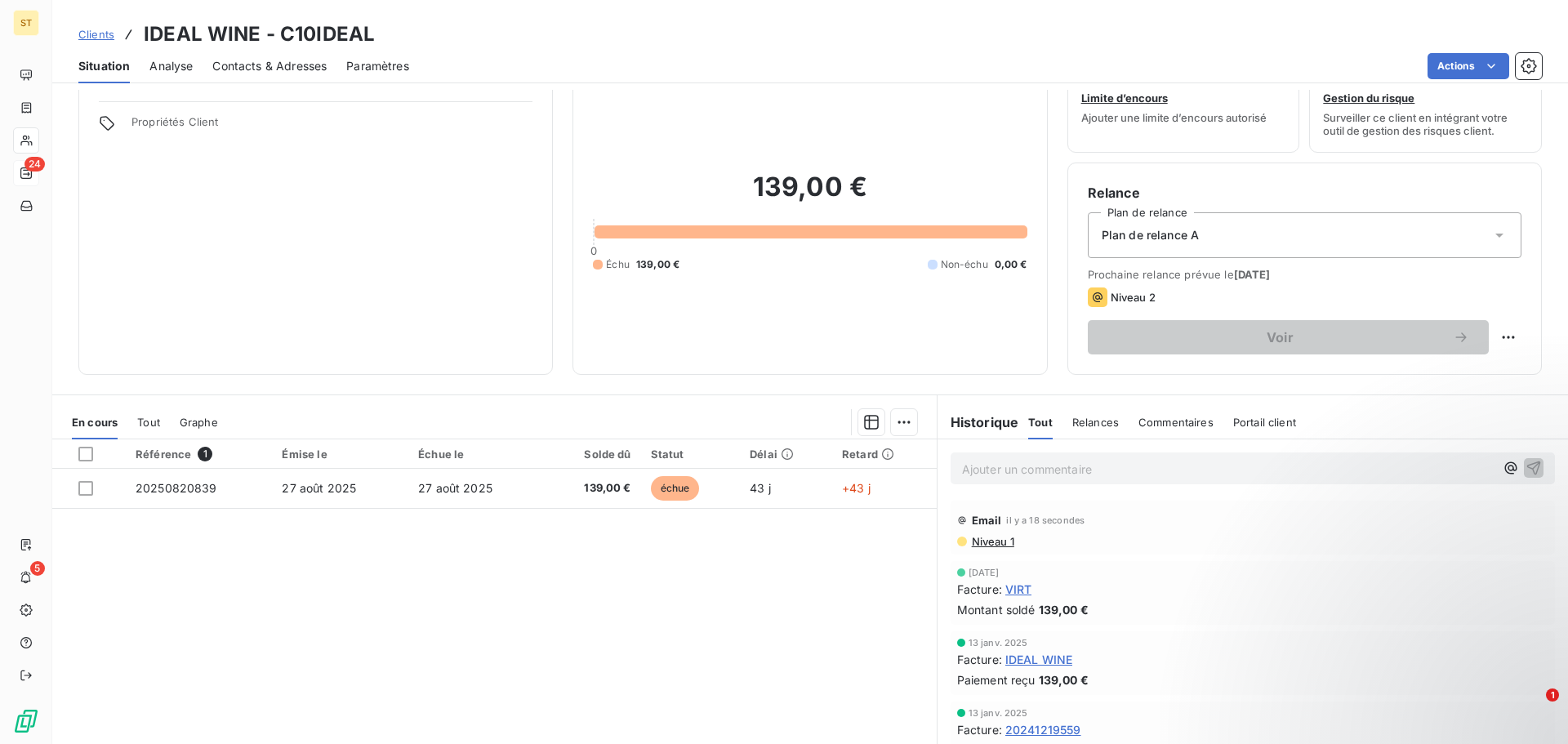
scroll to position [110, 0]
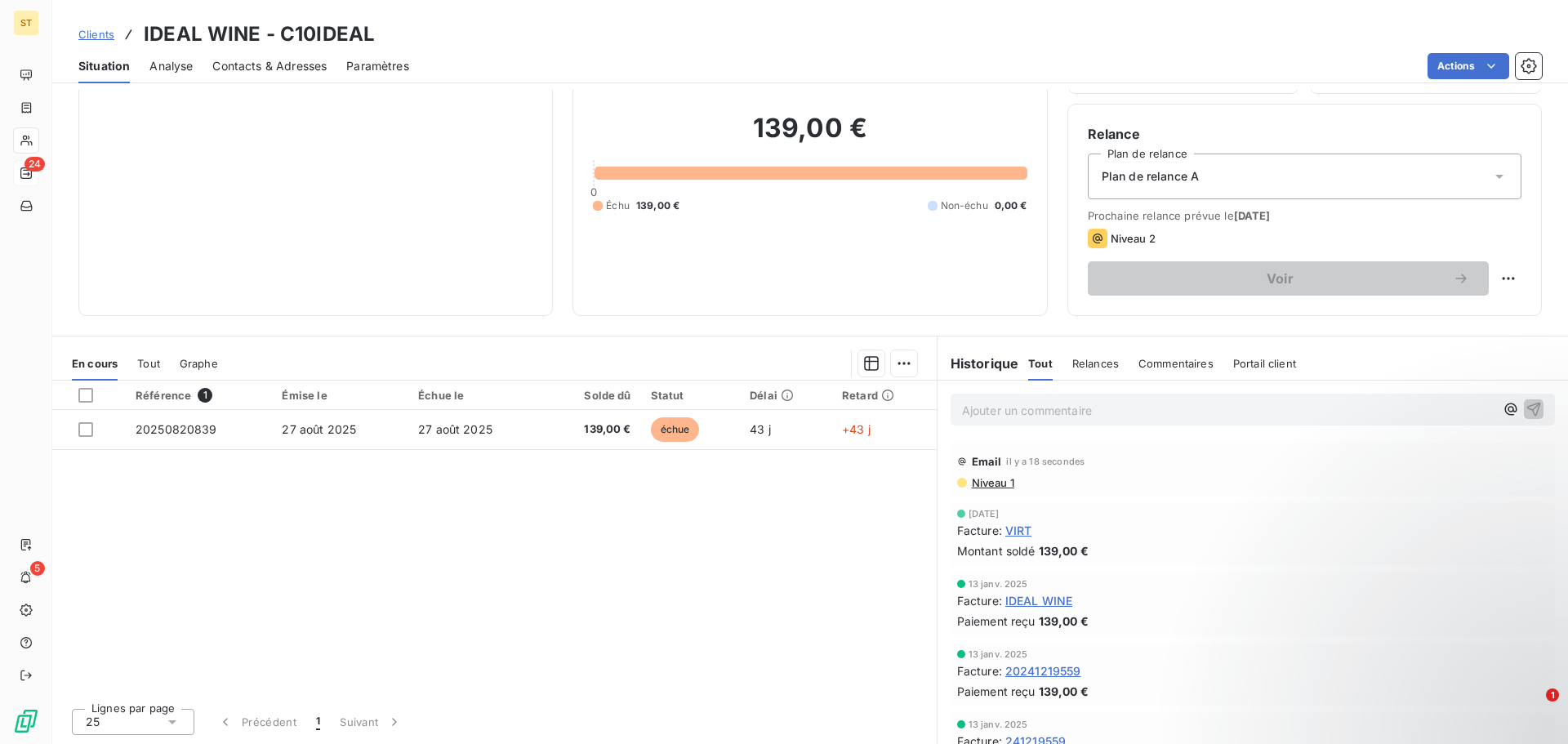
click at [1102, 361] on span "Relances" at bounding box center [1095, 363] width 47 height 13
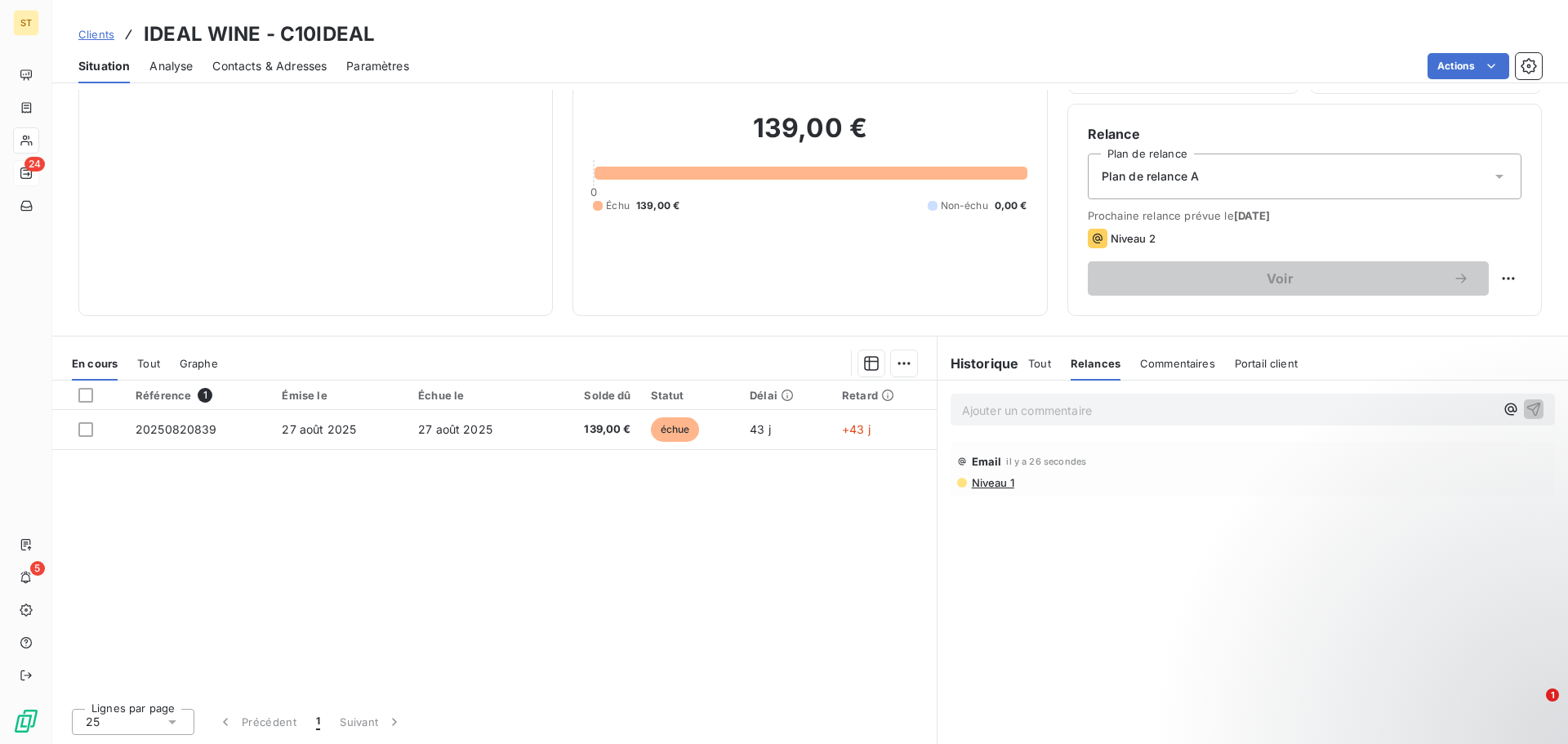
click at [977, 480] on span "Niveau 1" at bounding box center [992, 483] width 44 height 13
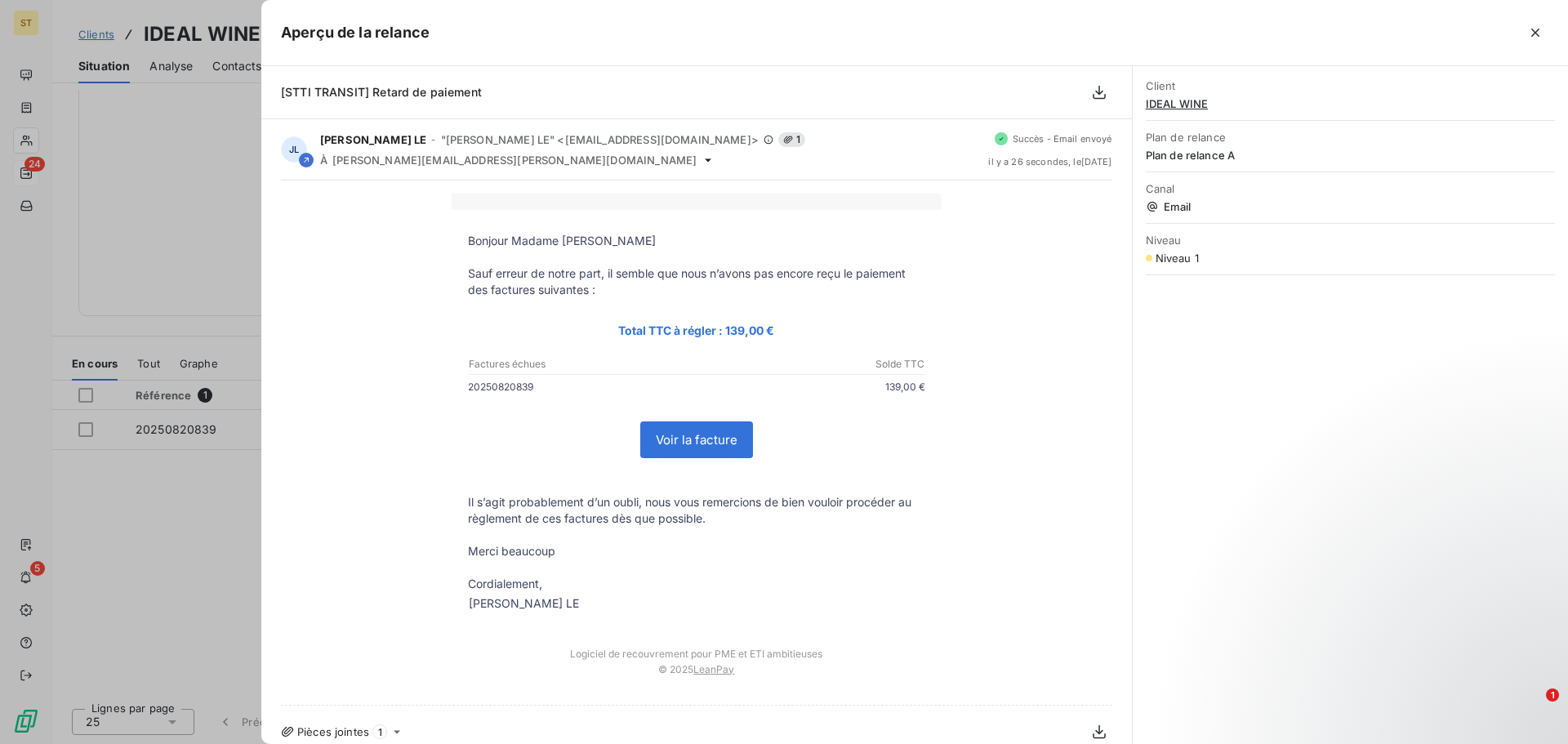
click at [20, 171] on div at bounding box center [784, 372] width 1568 height 744
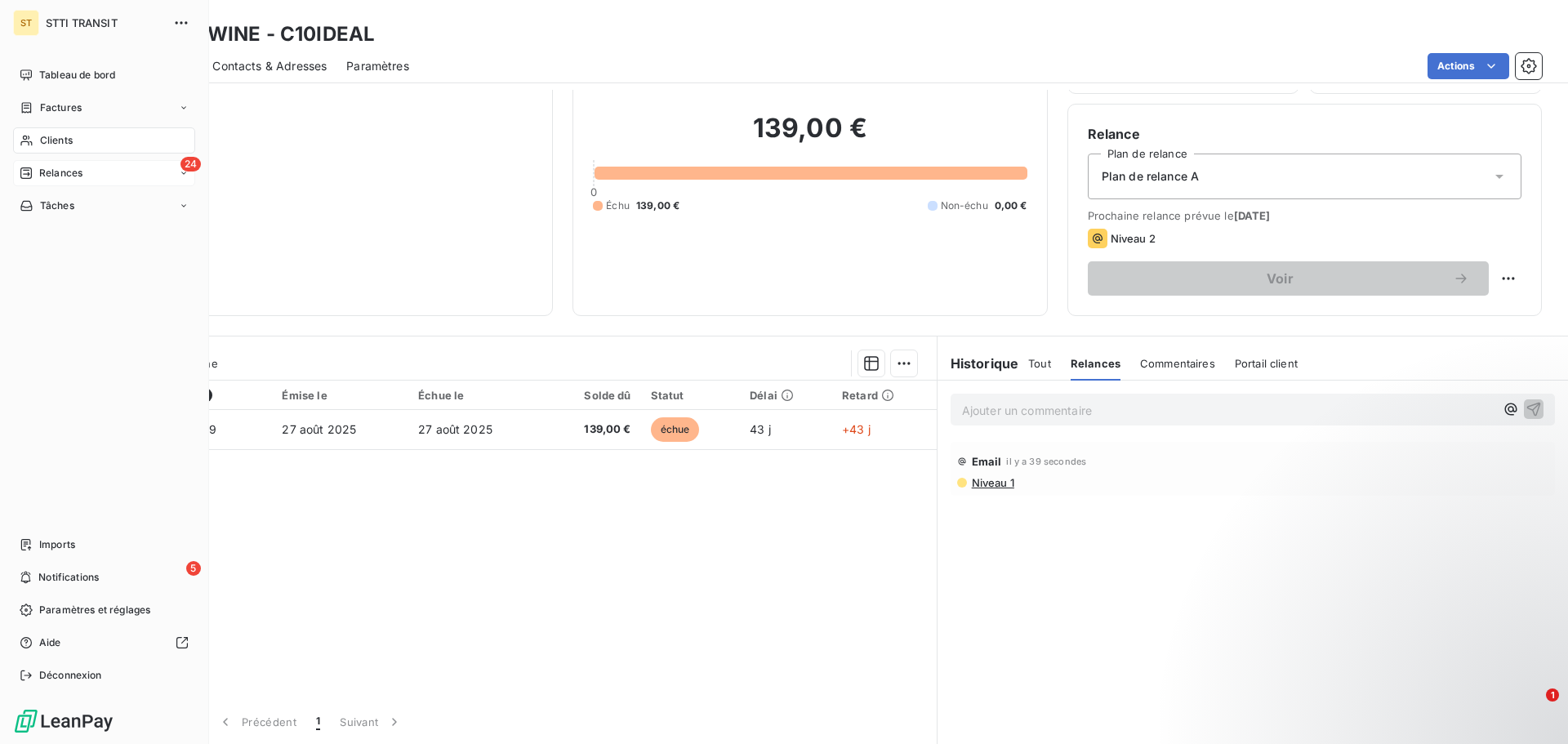
click at [29, 169] on icon at bounding box center [25, 173] width 13 height 13
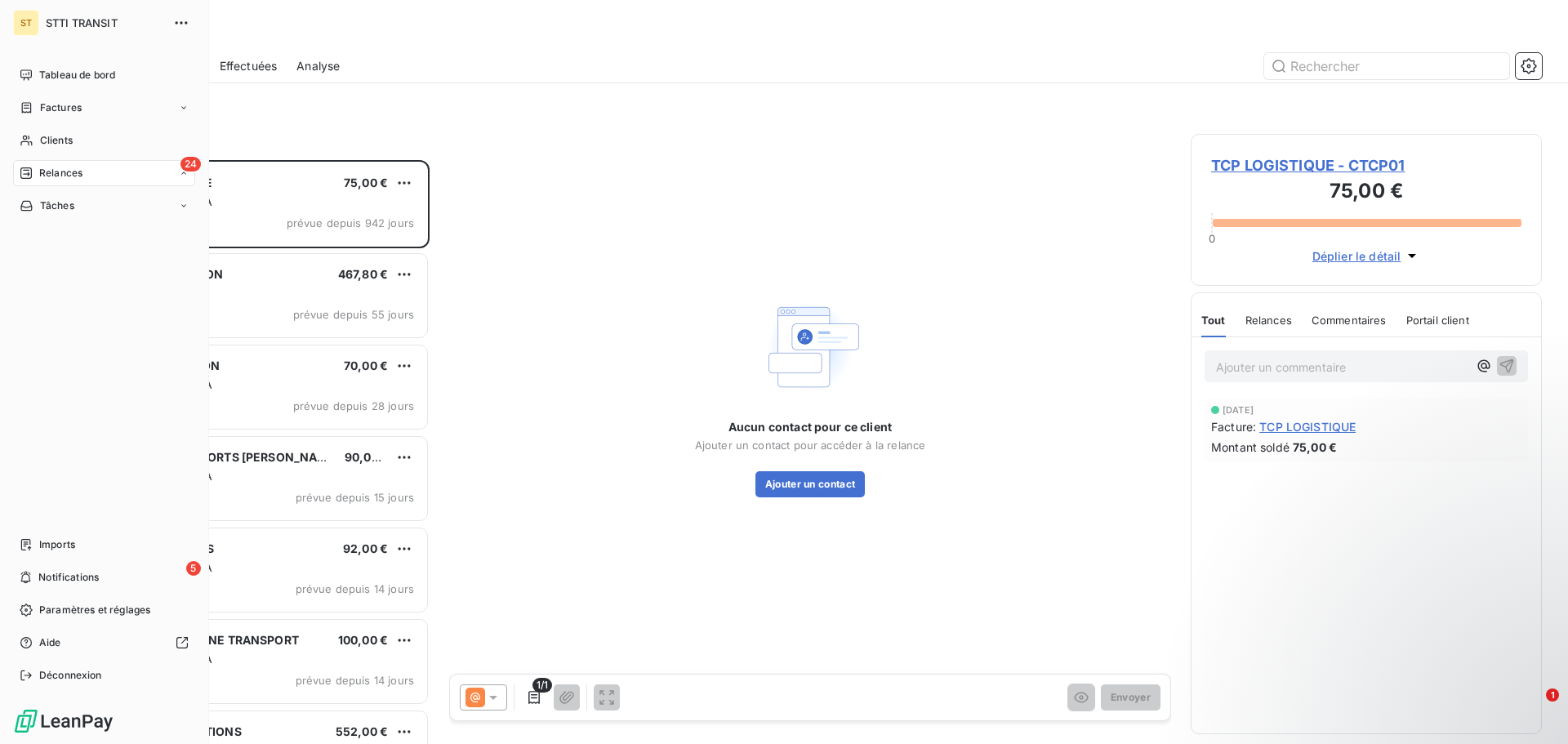
scroll to position [572, 339]
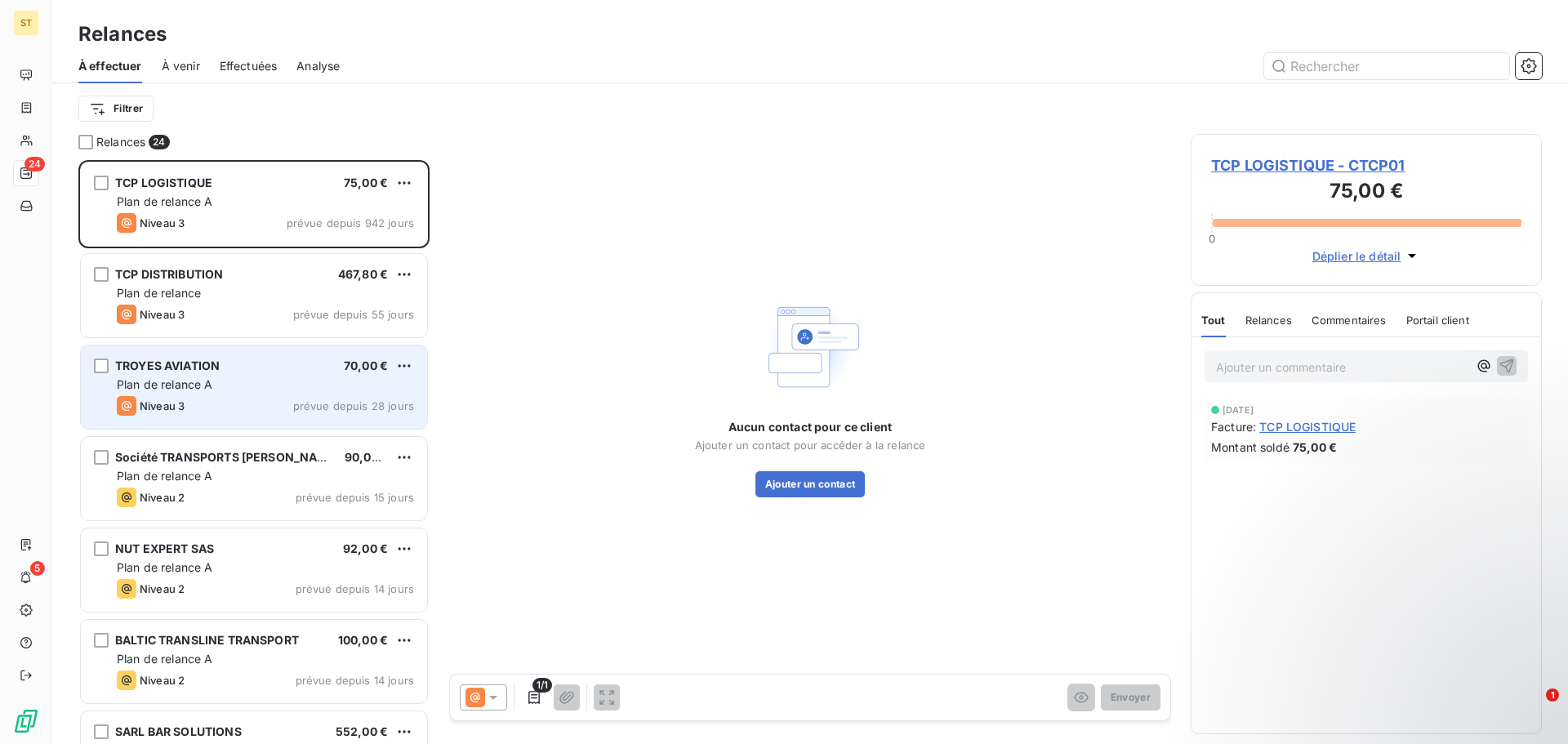
click at [201, 409] on div "Niveau 3 prévue depuis 28 jours" at bounding box center [265, 406] width 297 height 19
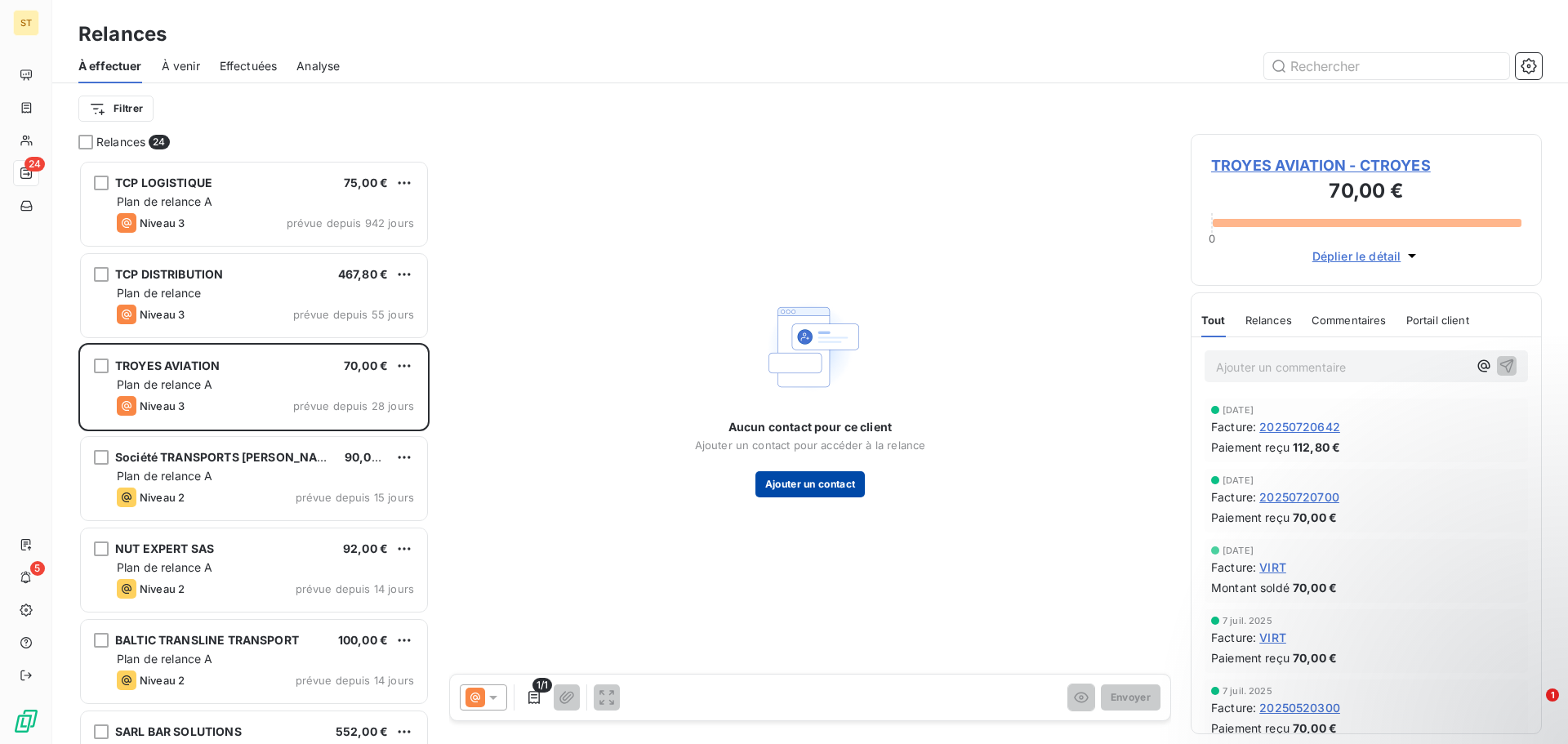
click at [822, 487] on button "Ajouter un contact" at bounding box center [809, 485] width 110 height 26
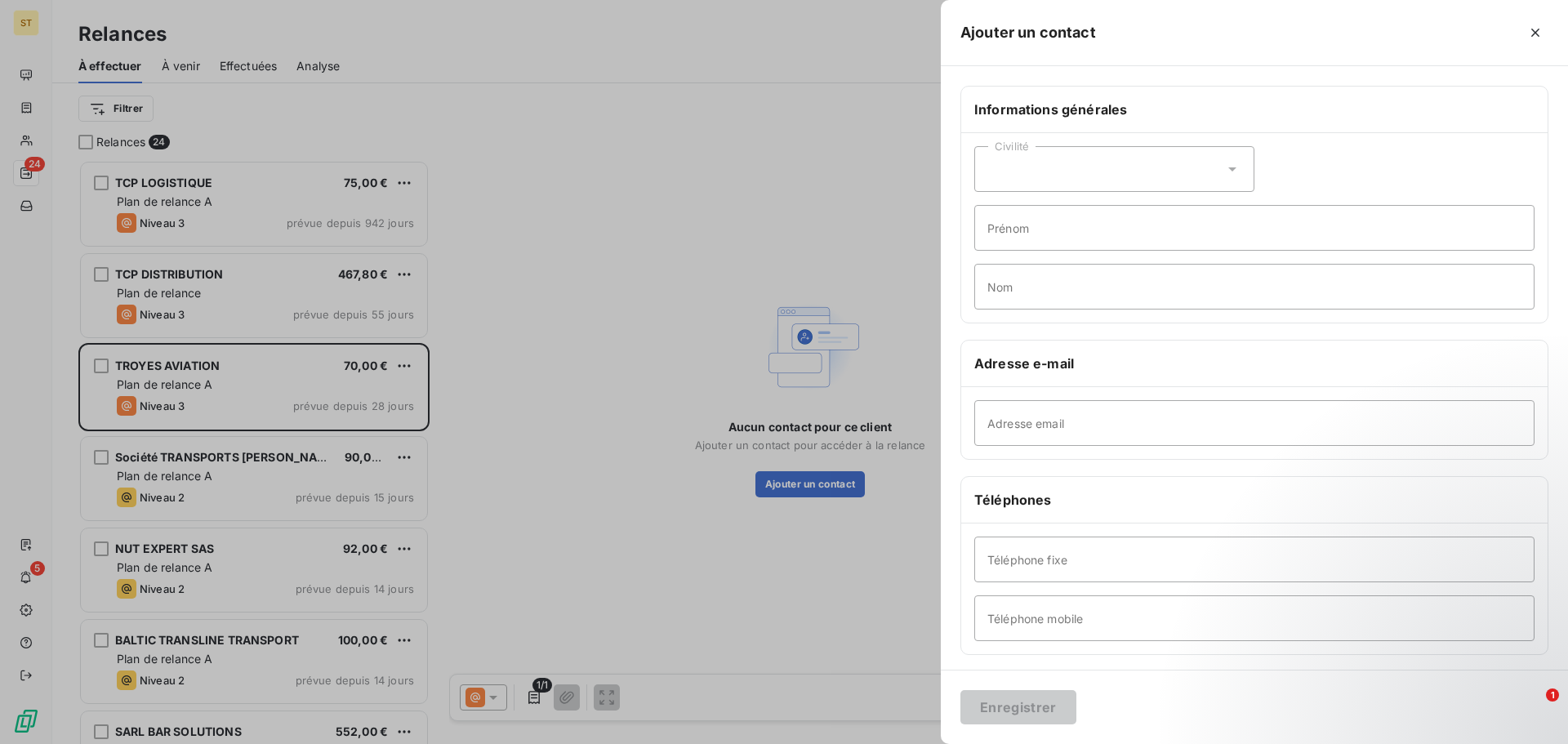
click at [1059, 163] on div "Civilité" at bounding box center [1114, 169] width 280 height 46
click at [1055, 210] on li "Madame" at bounding box center [1114, 209] width 280 height 29
click at [1131, 228] on input "Prénom" at bounding box center [1253, 228] width 560 height 46
type input "[PERSON_NAME]"
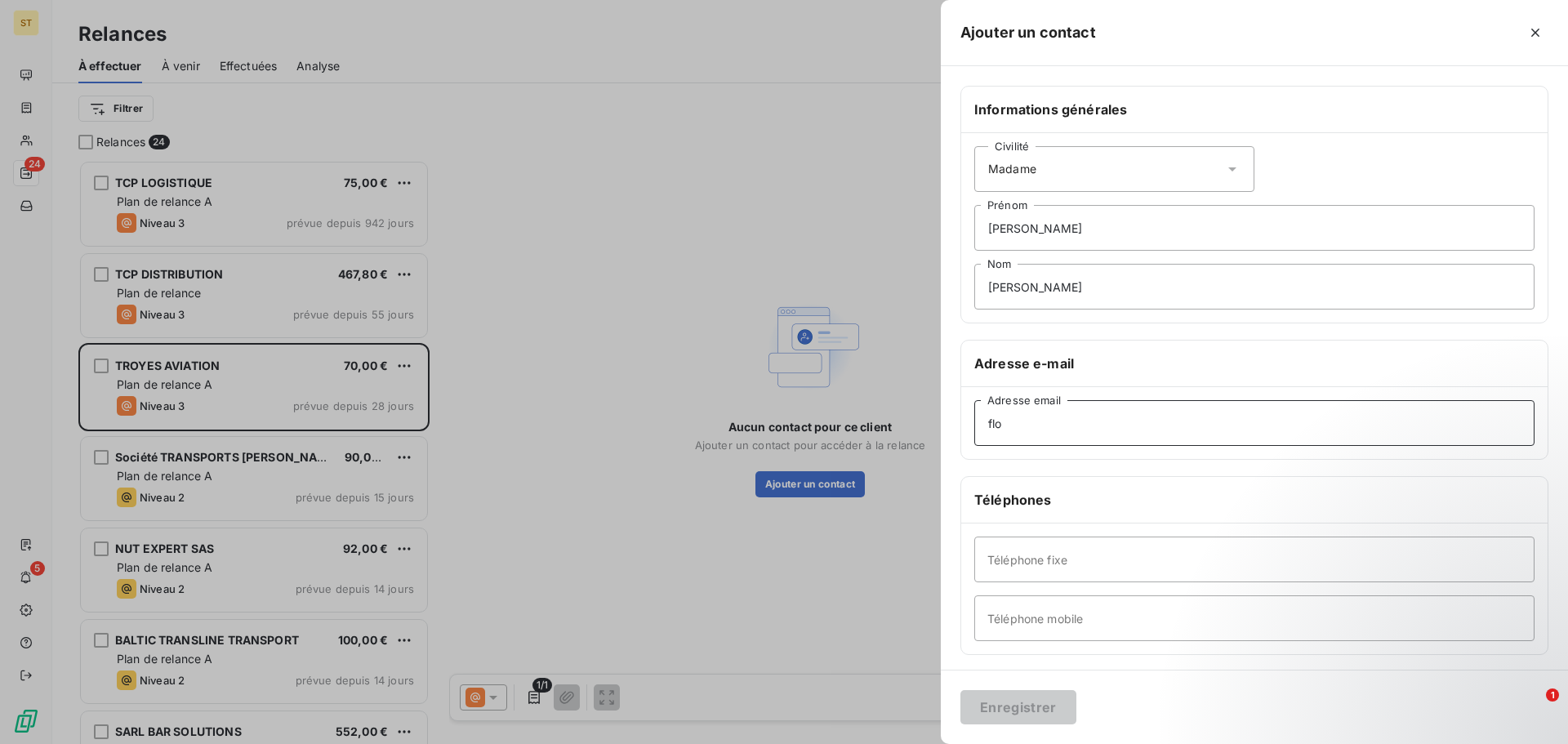
type input "[PERSON_NAME][EMAIL_ADDRESS][PERSON_NAME][DOMAIN_NAME]"
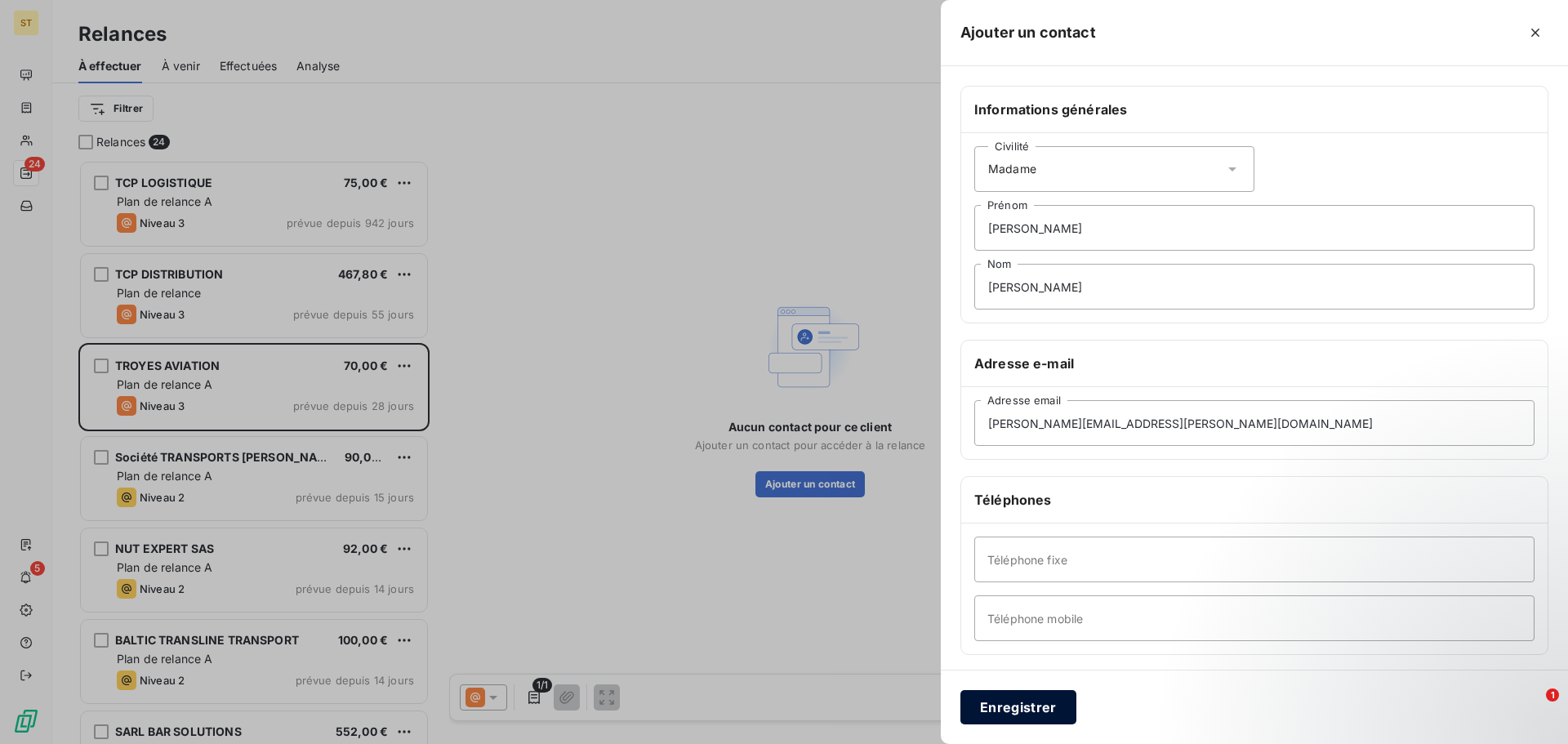
click at [1015, 711] on button "Enregistrer" at bounding box center [1019, 707] width 116 height 34
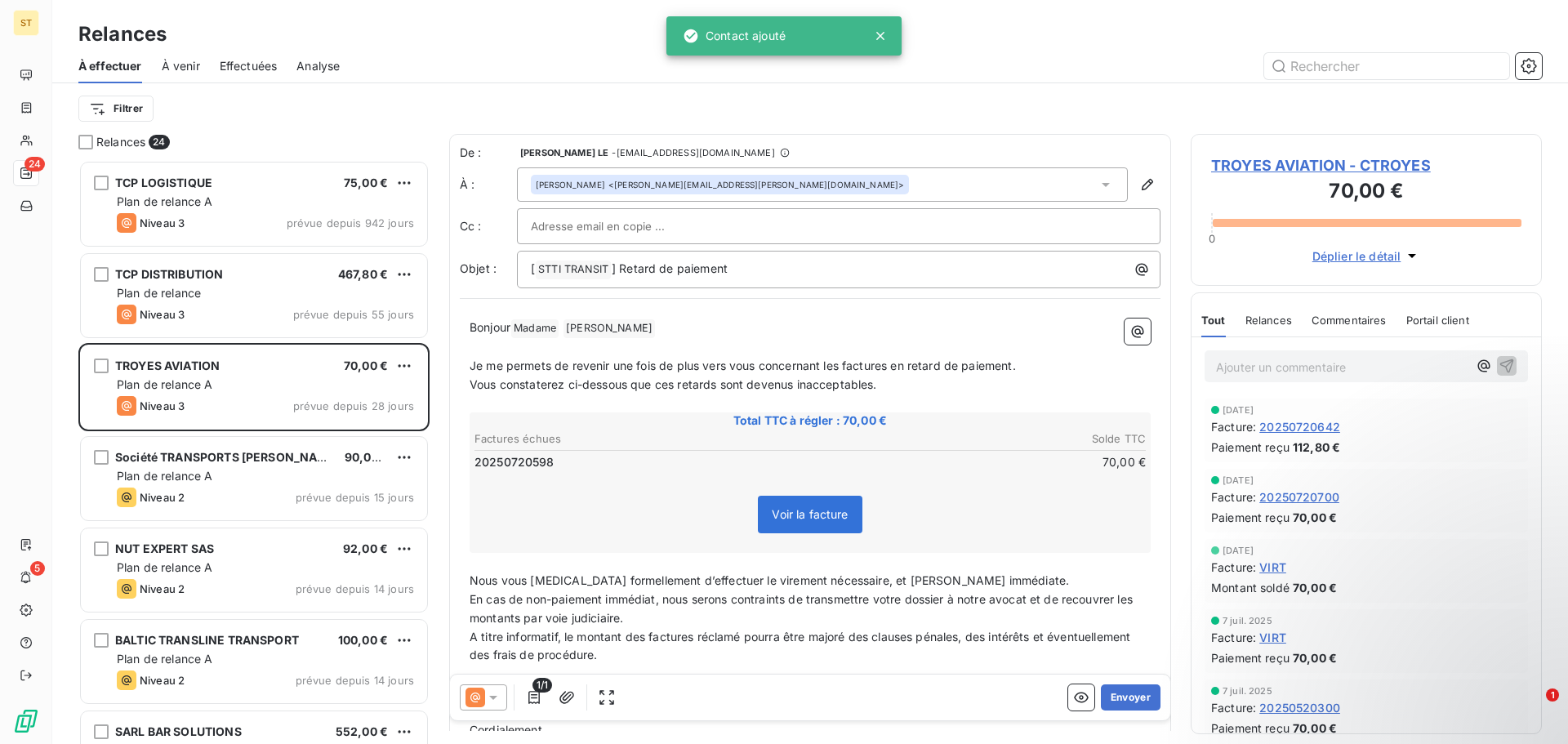
click at [608, 234] on input "text" at bounding box center [619, 226] width 176 height 25
paste input "[EMAIL_ADDRESS][DOMAIN_NAME]"
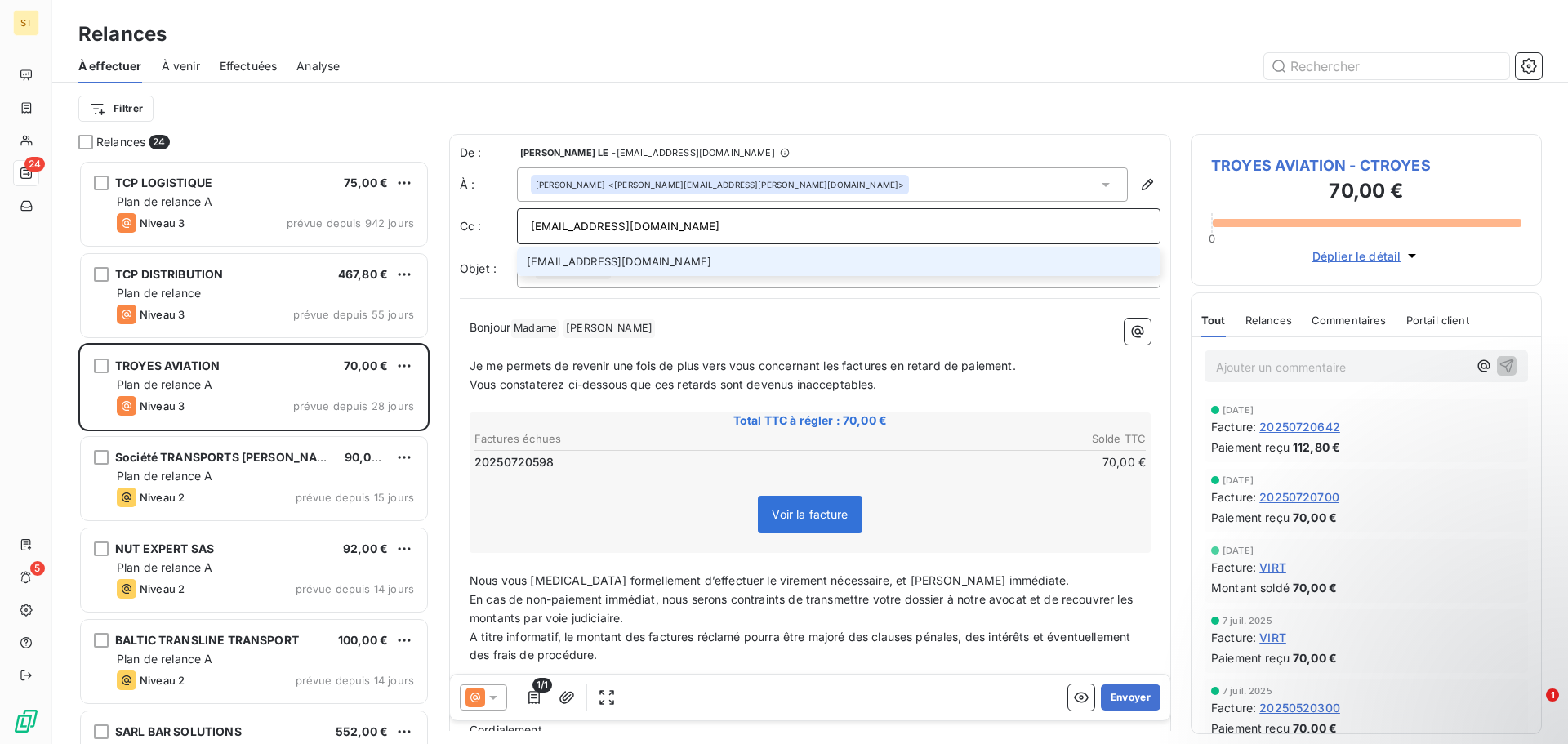
type input "[EMAIL_ADDRESS][DOMAIN_NAME]"
click at [632, 254] on li "[EMAIL_ADDRESS][DOMAIN_NAME]" at bounding box center [838, 262] width 643 height 29
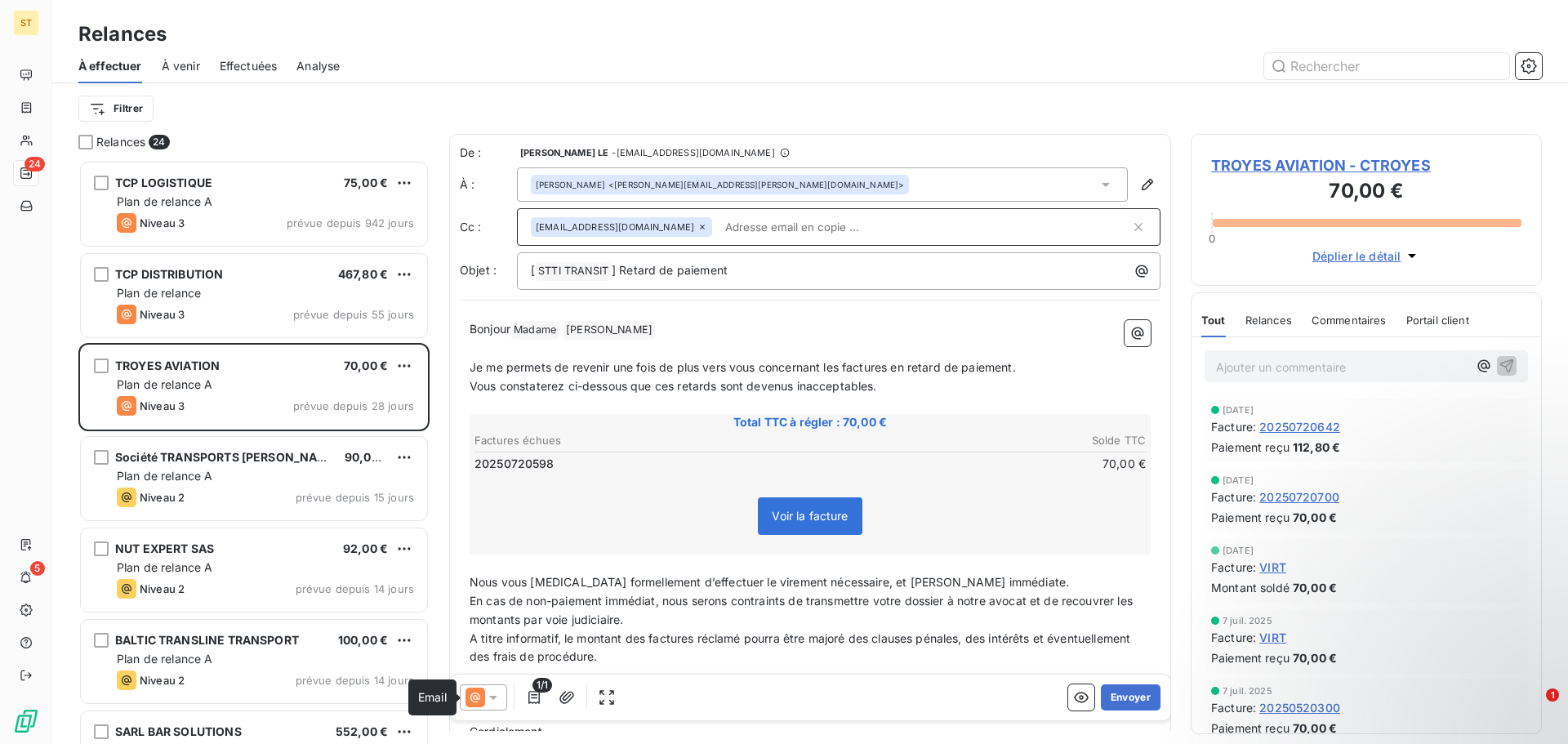
click at [482, 692] on icon at bounding box center [475, 697] width 19 height 19
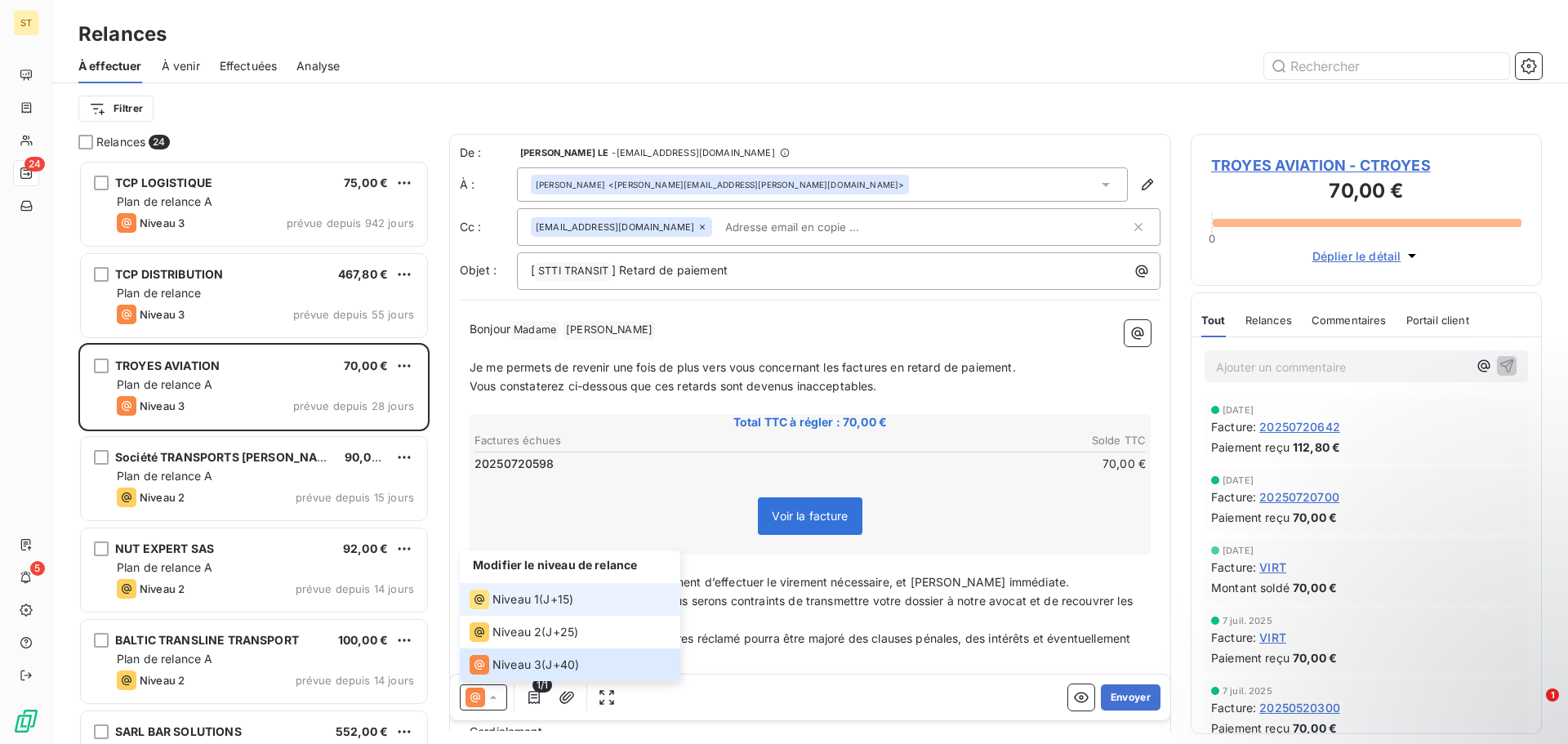
click at [512, 592] on span "Niveau 1" at bounding box center [515, 600] width 47 height 17
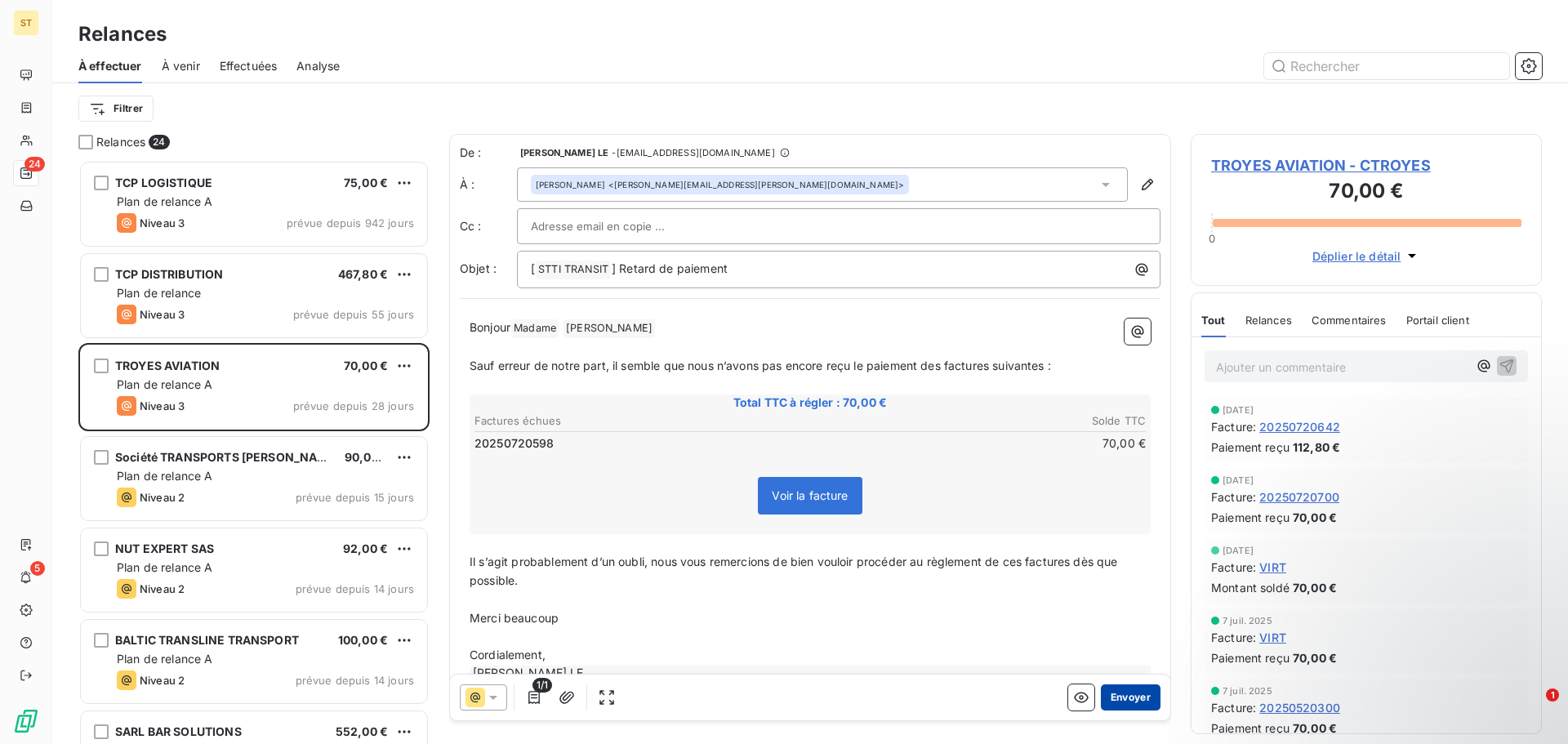
click at [1101, 693] on button "Envoyer" at bounding box center [1130, 698] width 60 height 26
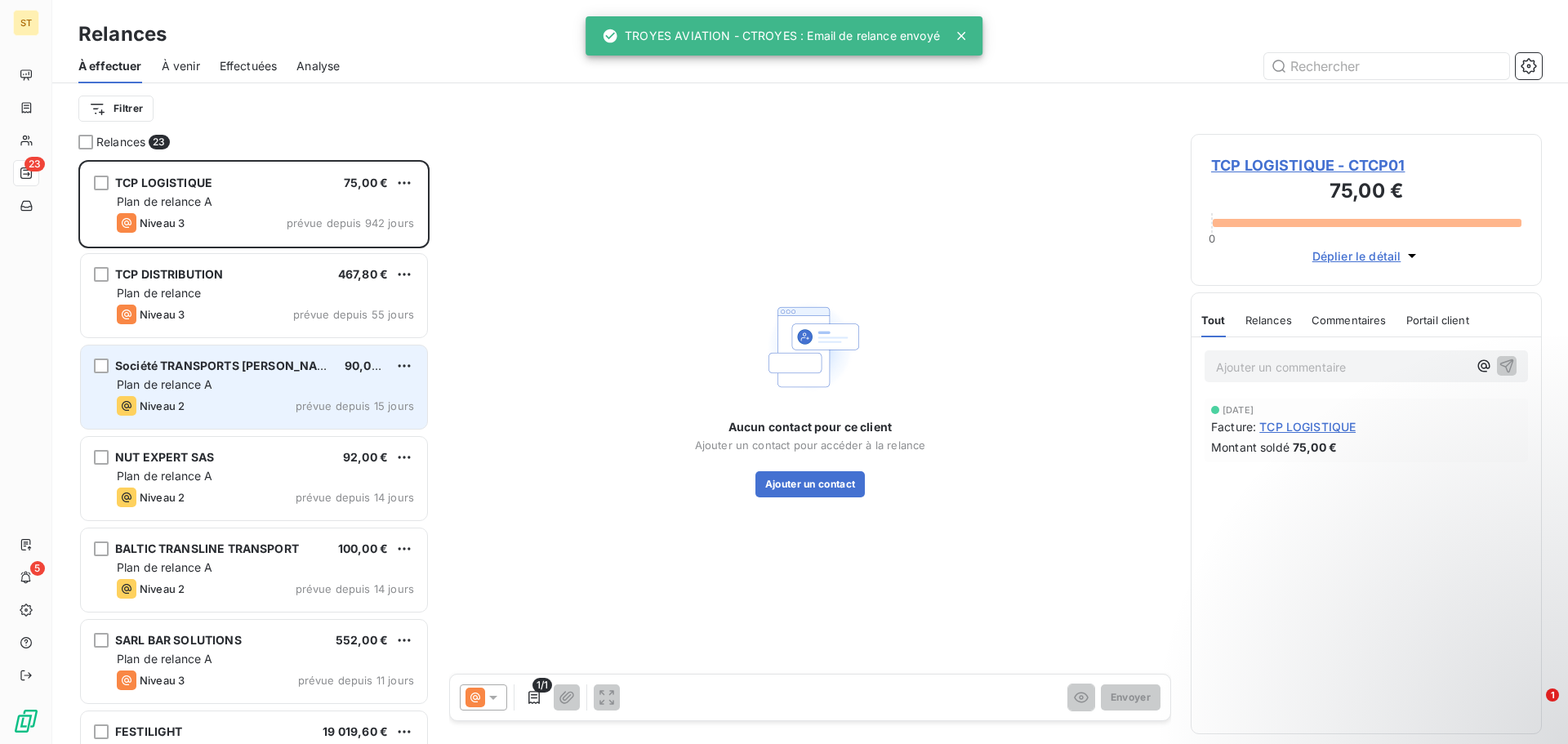
click at [178, 386] on span "Plan de relance A" at bounding box center [165, 384] width 97 height 14
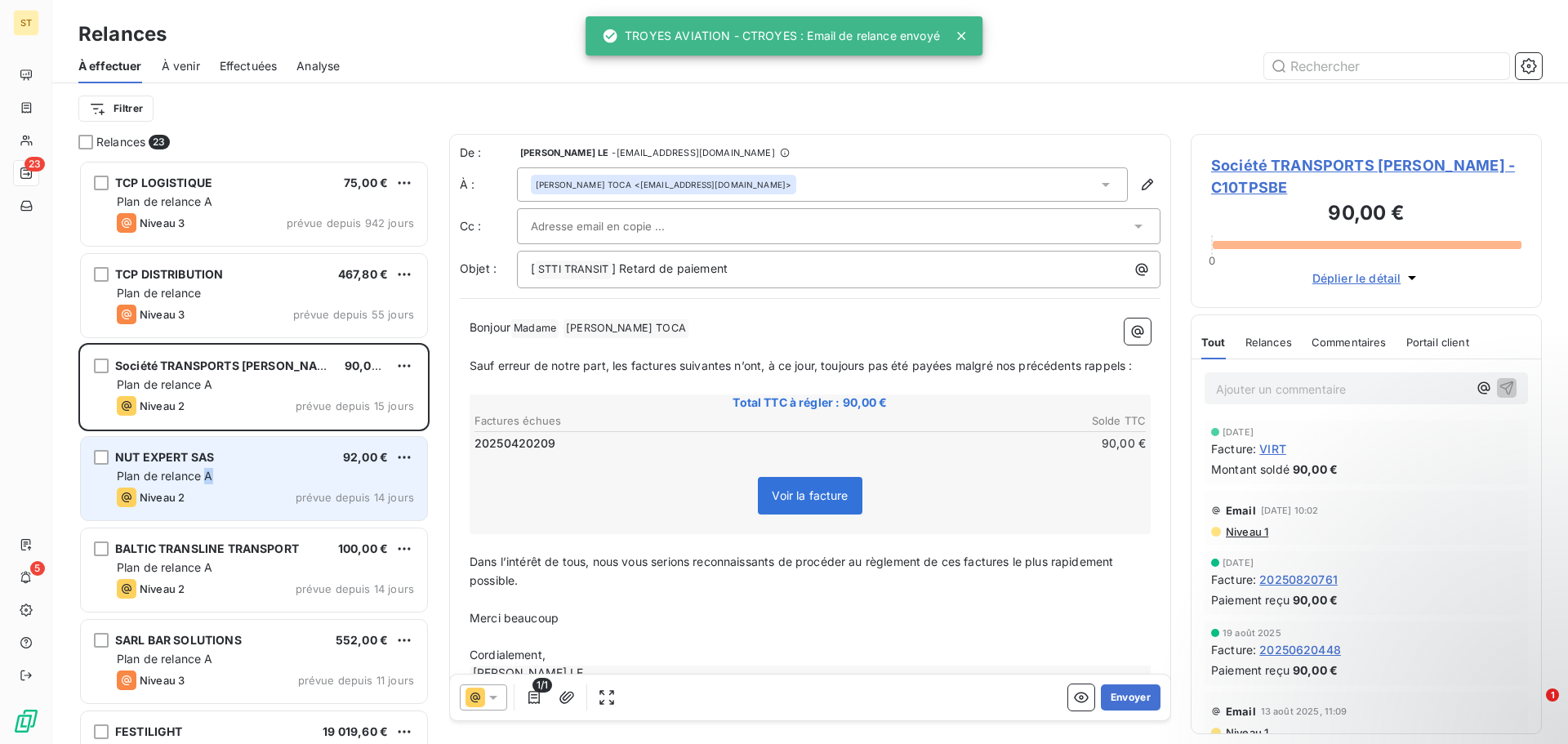
click at [210, 471] on span "Plan de relance A" at bounding box center [165, 476] width 97 height 14
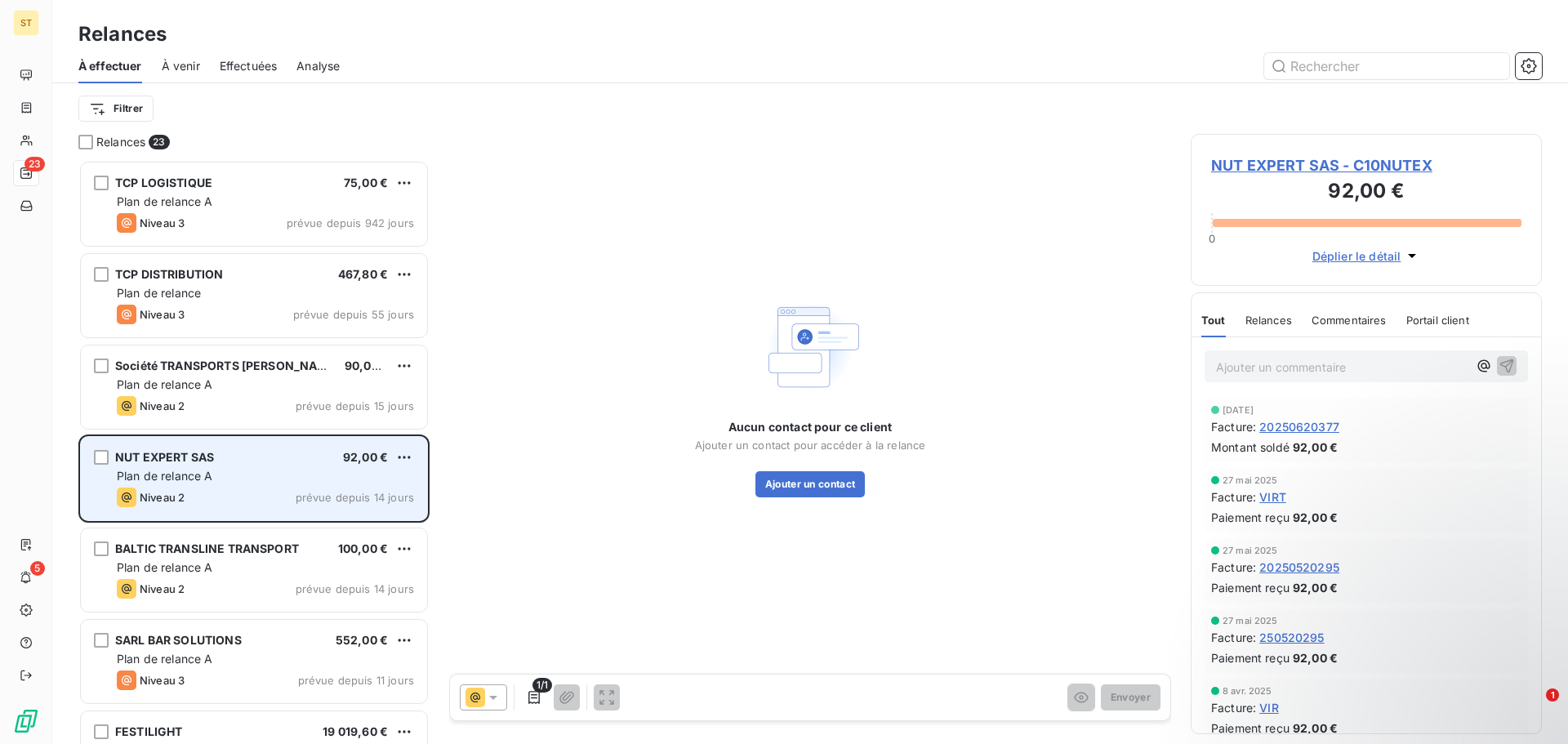
click at [374, 504] on div "Niveau 2 prévue depuis 14 jours" at bounding box center [265, 498] width 297 height 19
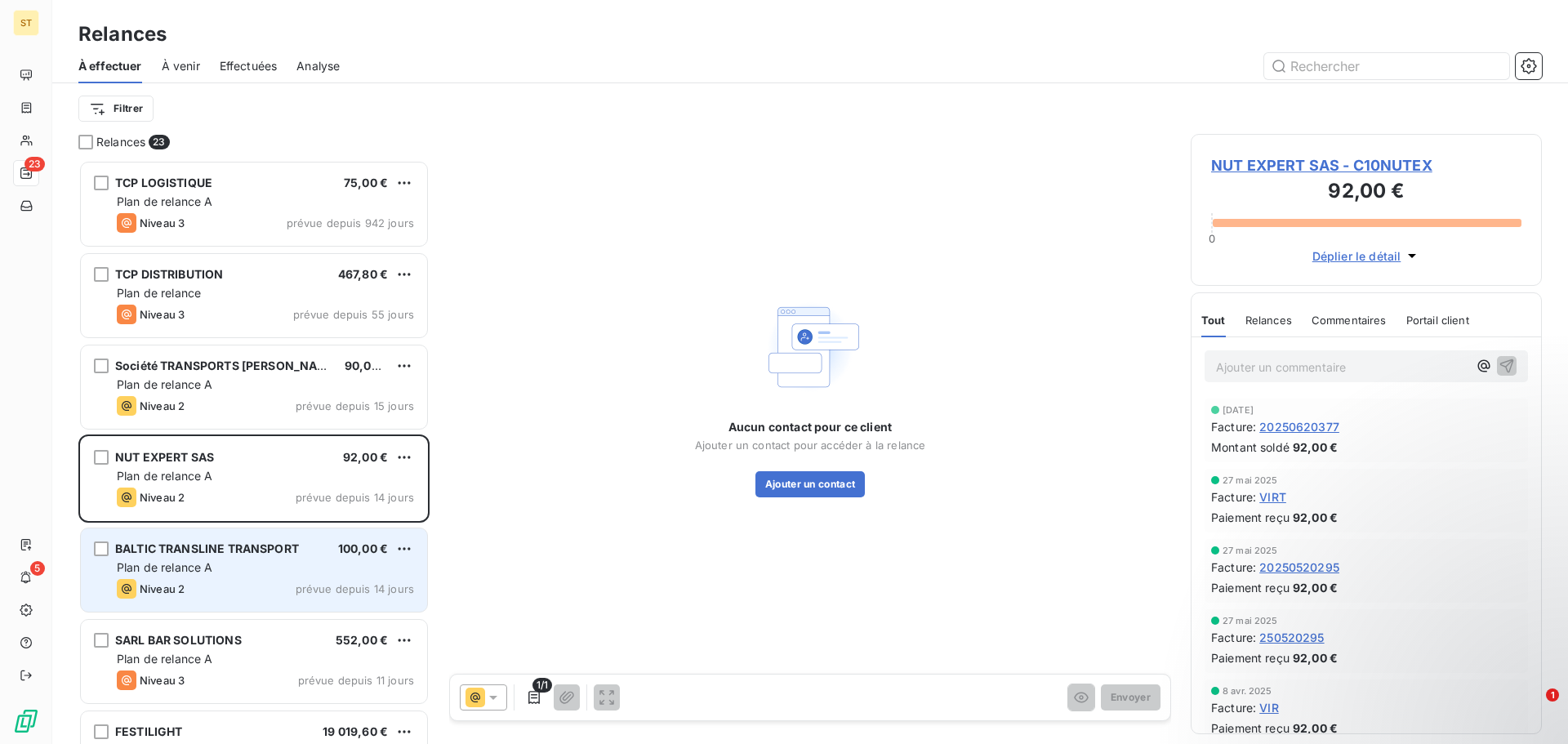
click at [252, 566] on div "Plan de relance A" at bounding box center [265, 567] width 297 height 17
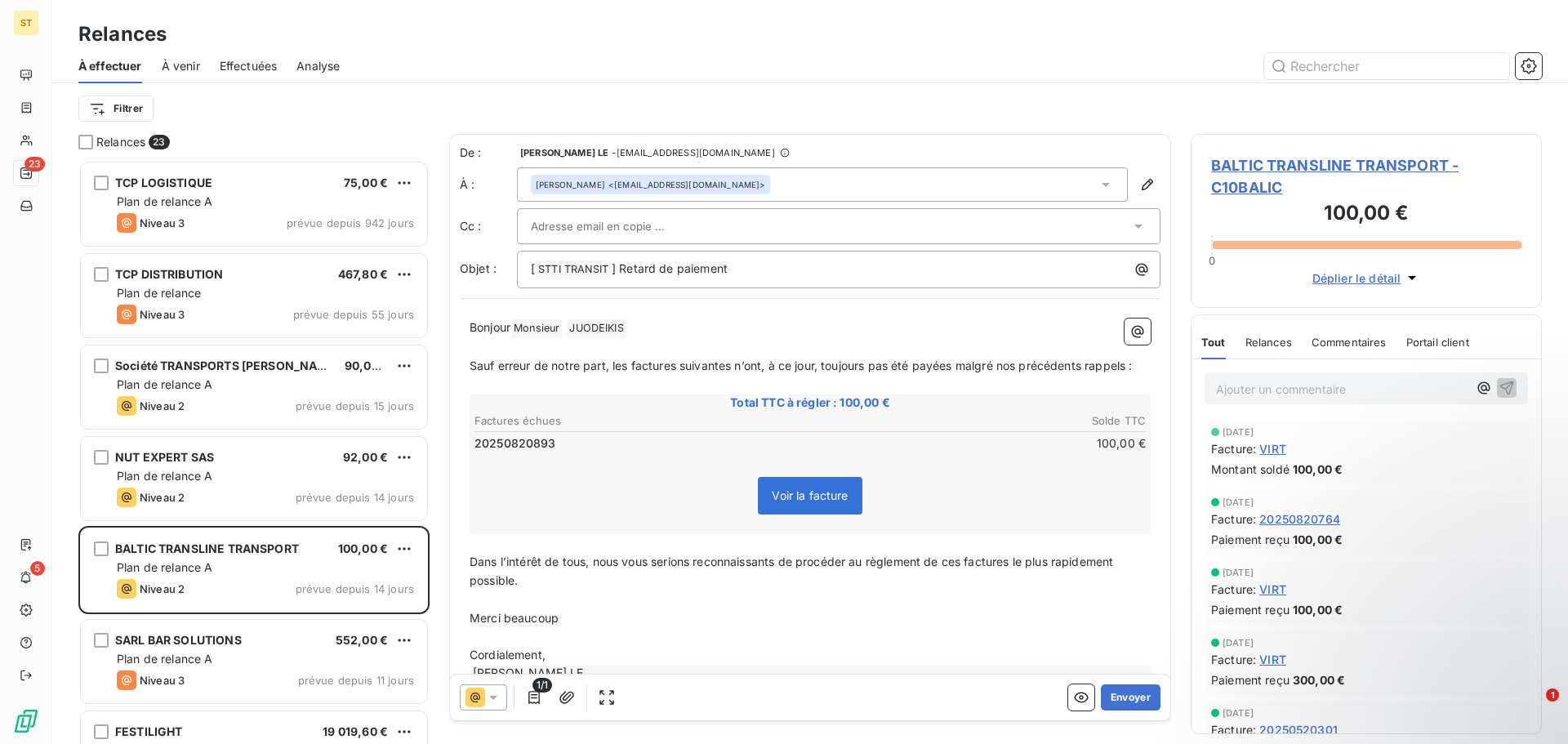
click at [498, 690] on icon at bounding box center [493, 697] width 17 height 17
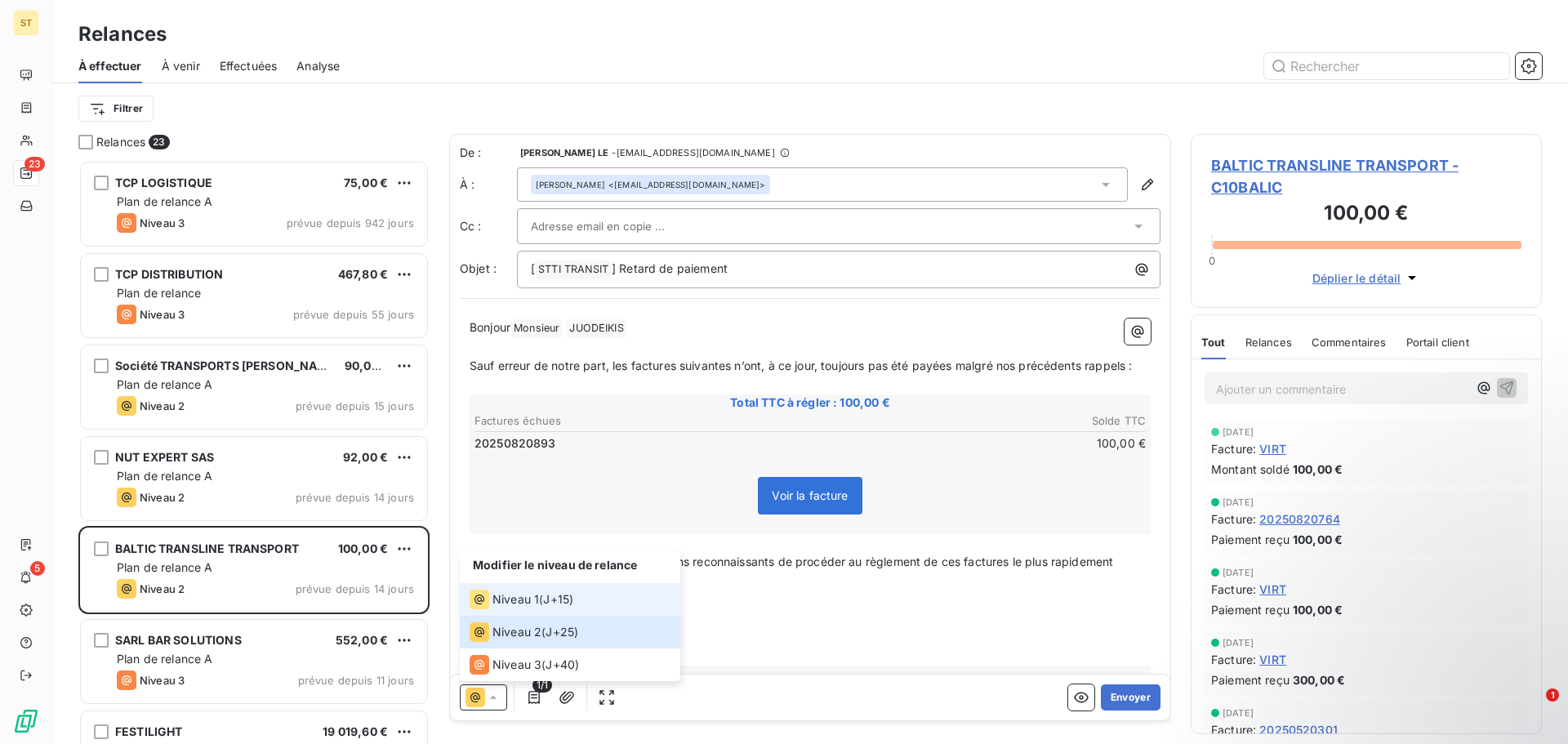
click at [526, 602] on span "Niveau 1" at bounding box center [515, 600] width 47 height 17
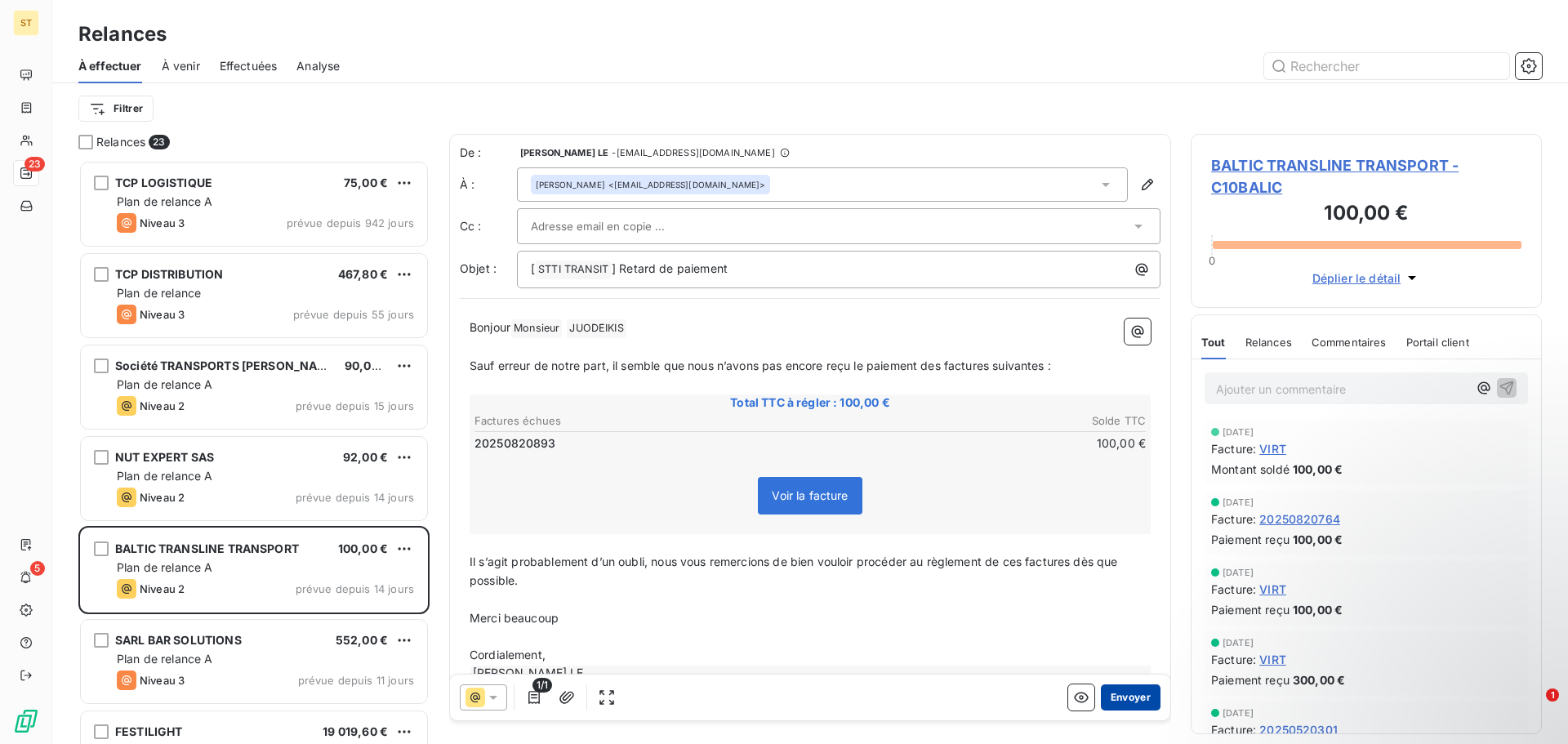
click at [1121, 703] on button "Envoyer" at bounding box center [1130, 698] width 60 height 26
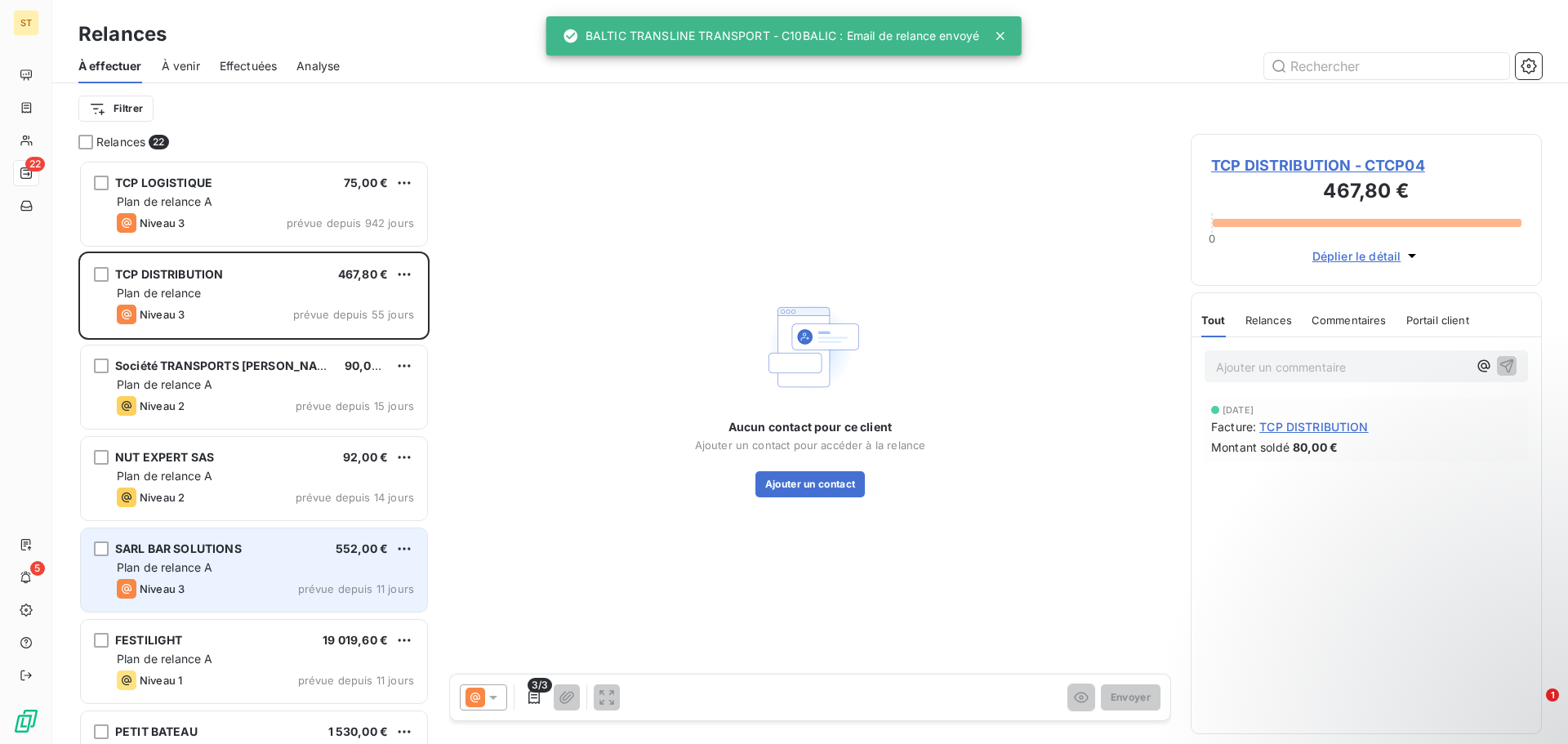
click at [275, 562] on div "Plan de relance A" at bounding box center [265, 567] width 297 height 17
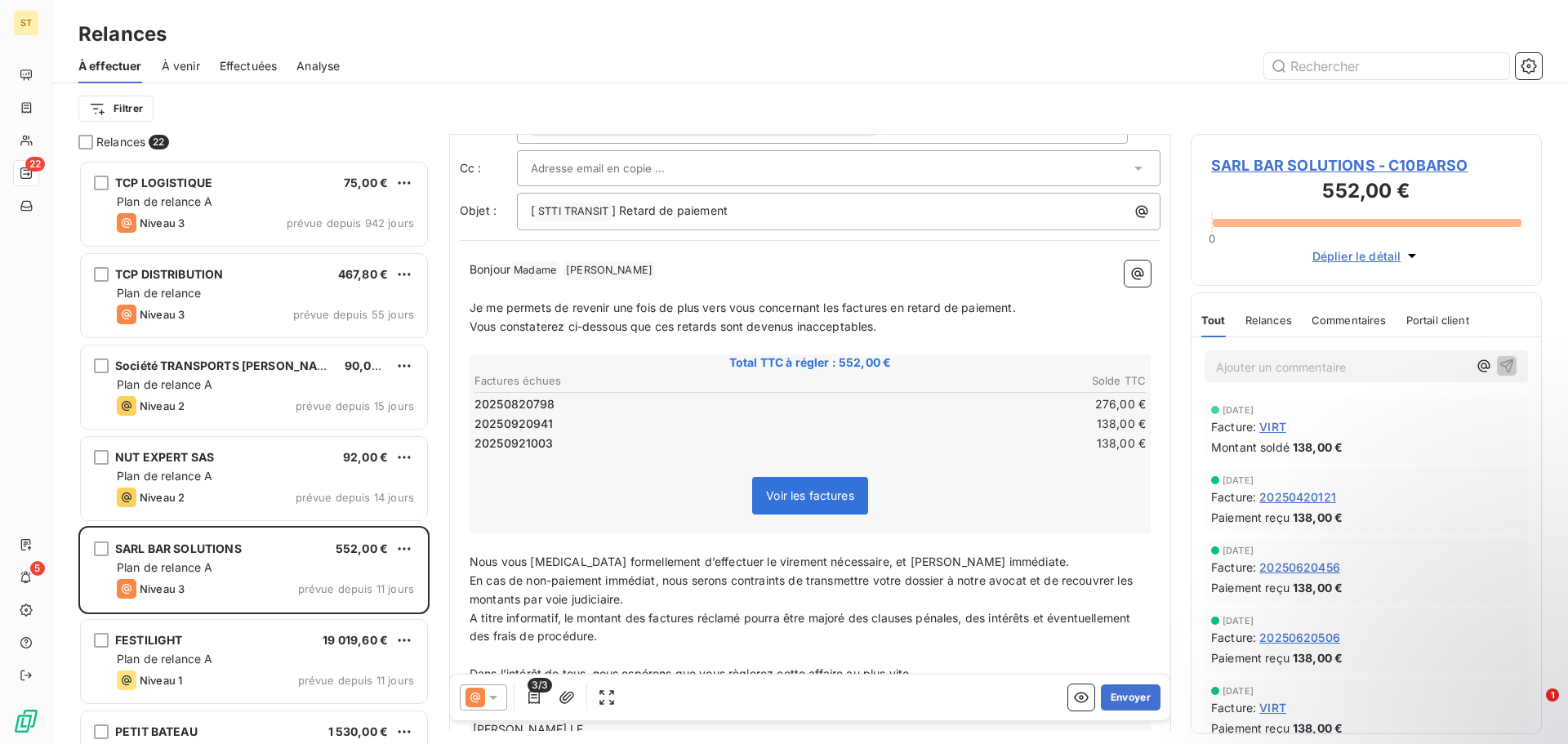
scroll to position [153, 0]
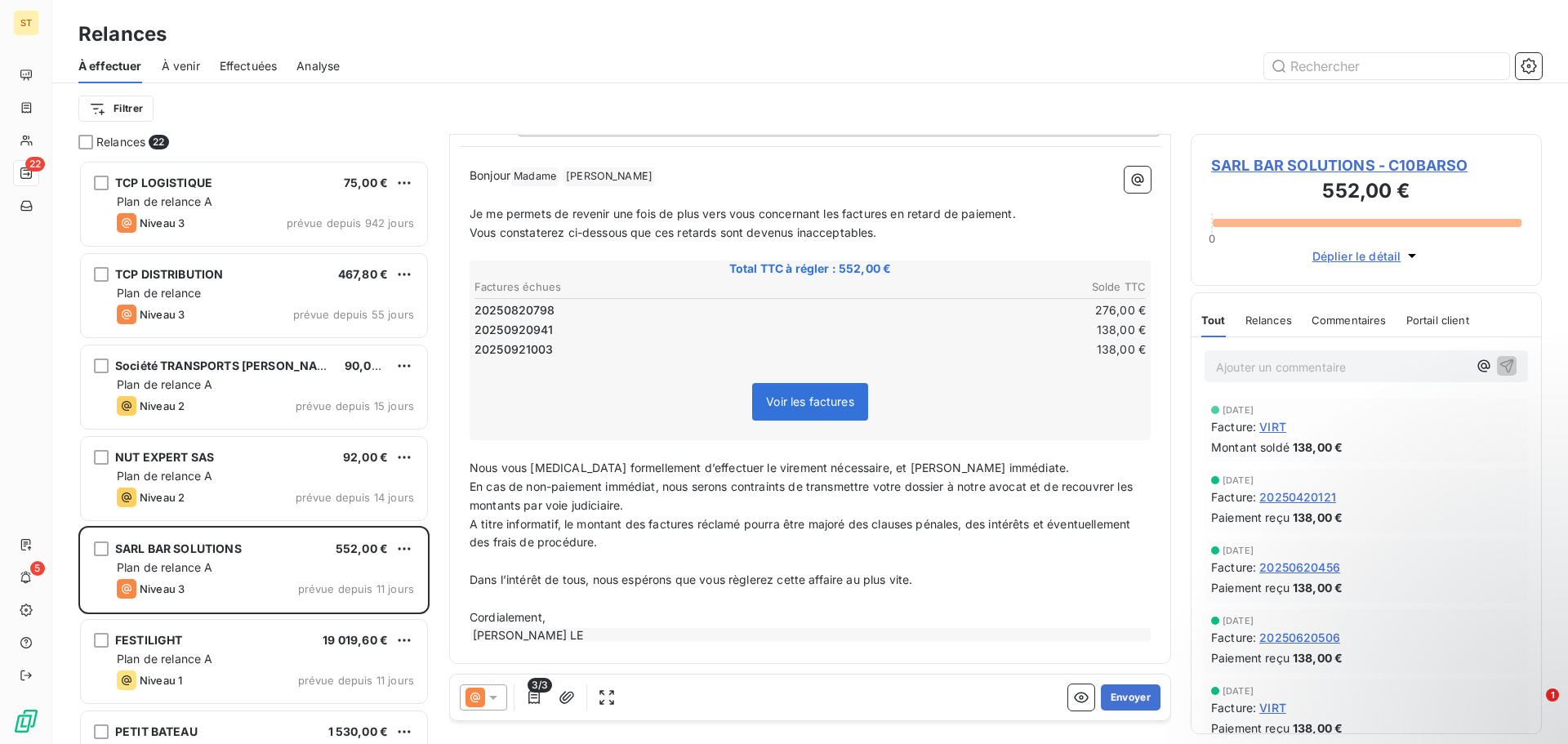
click at [478, 697] on icon at bounding box center [475, 697] width 10 height 10
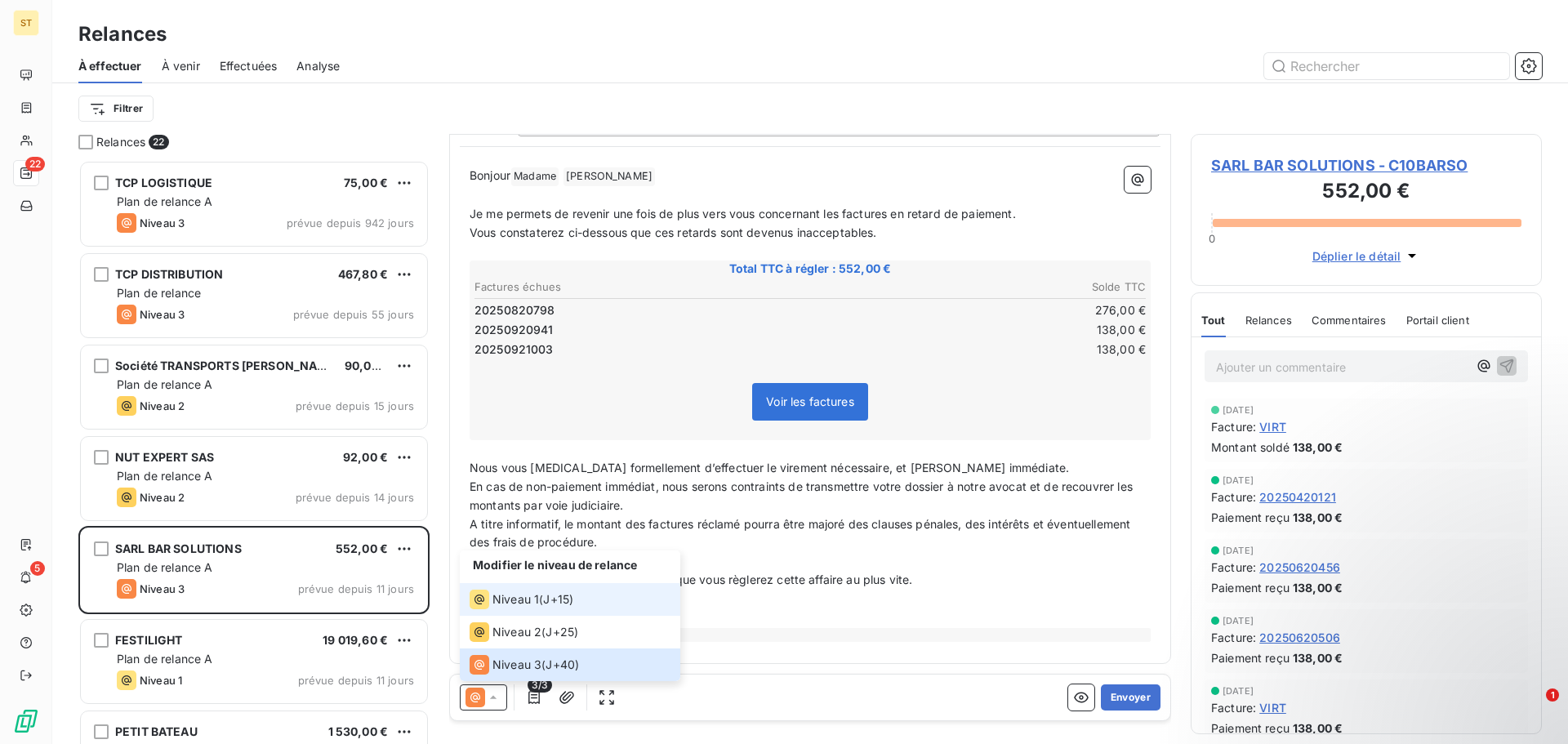
click at [515, 600] on span "Niveau 1" at bounding box center [515, 600] width 47 height 17
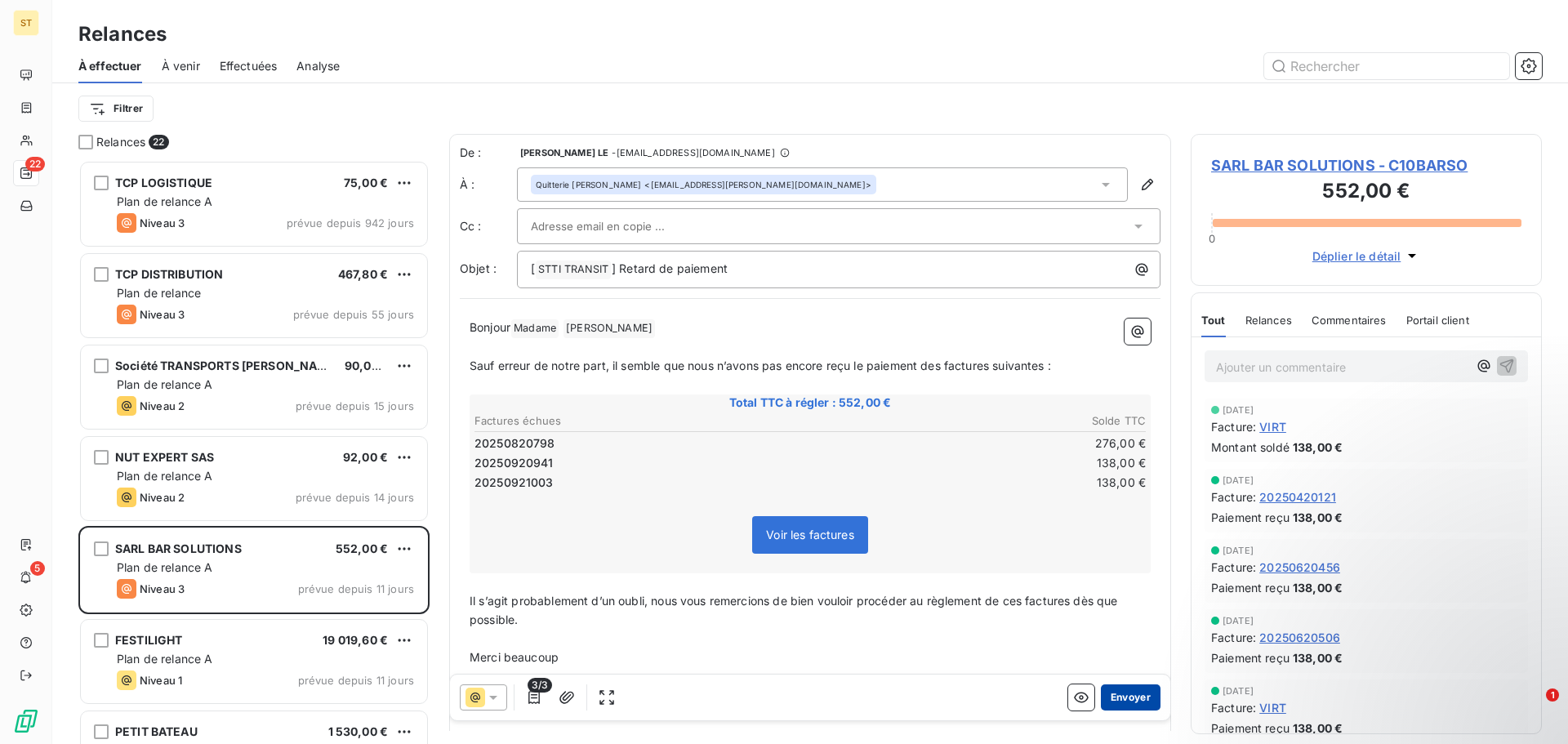
click at [1127, 702] on button "Envoyer" at bounding box center [1130, 698] width 60 height 26
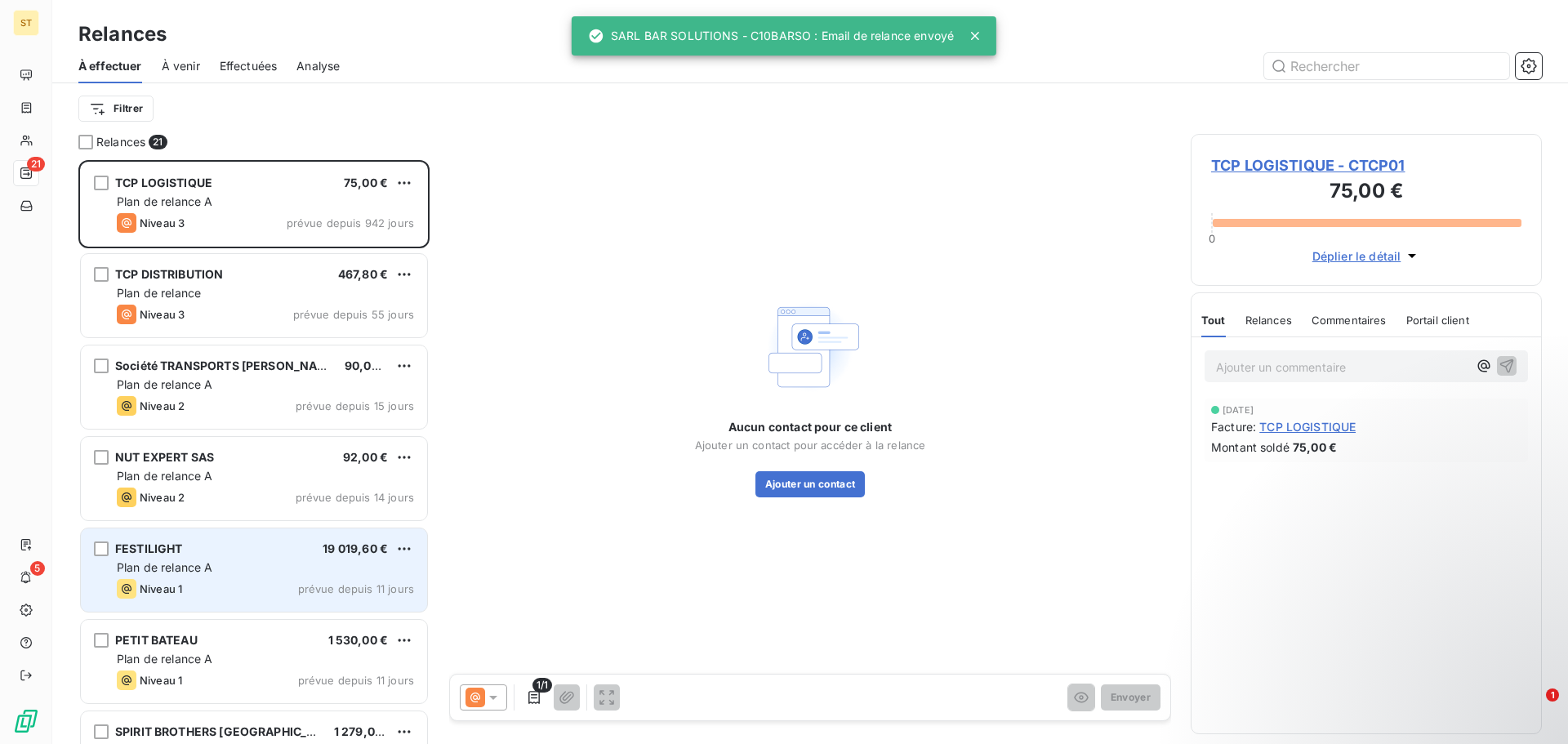
click at [315, 578] on div "FESTILIGHT 19 019,60 € Plan de relance A Niveau 1 prévue depuis 11 jours" at bounding box center [254, 570] width 346 height 84
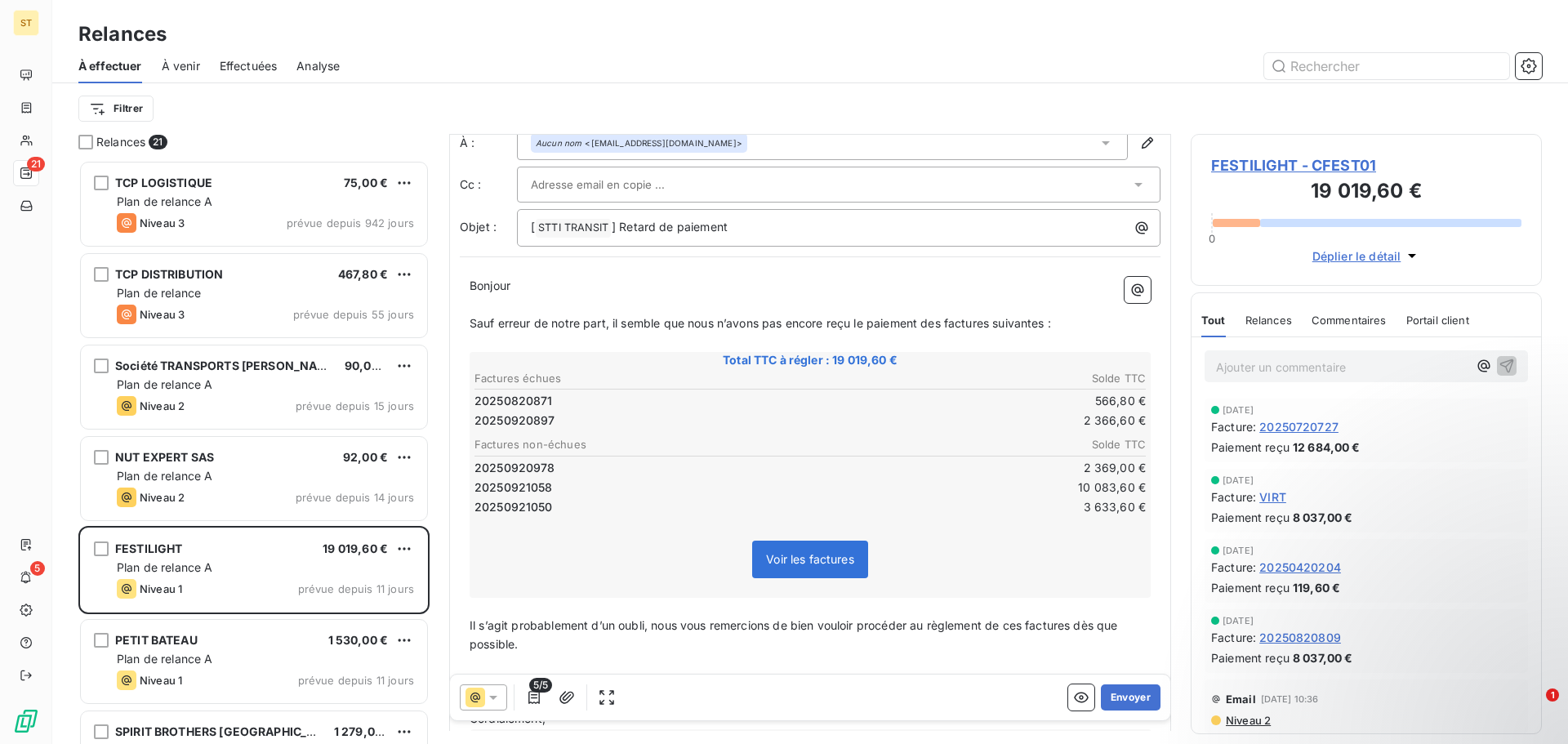
scroll to position [144, 0]
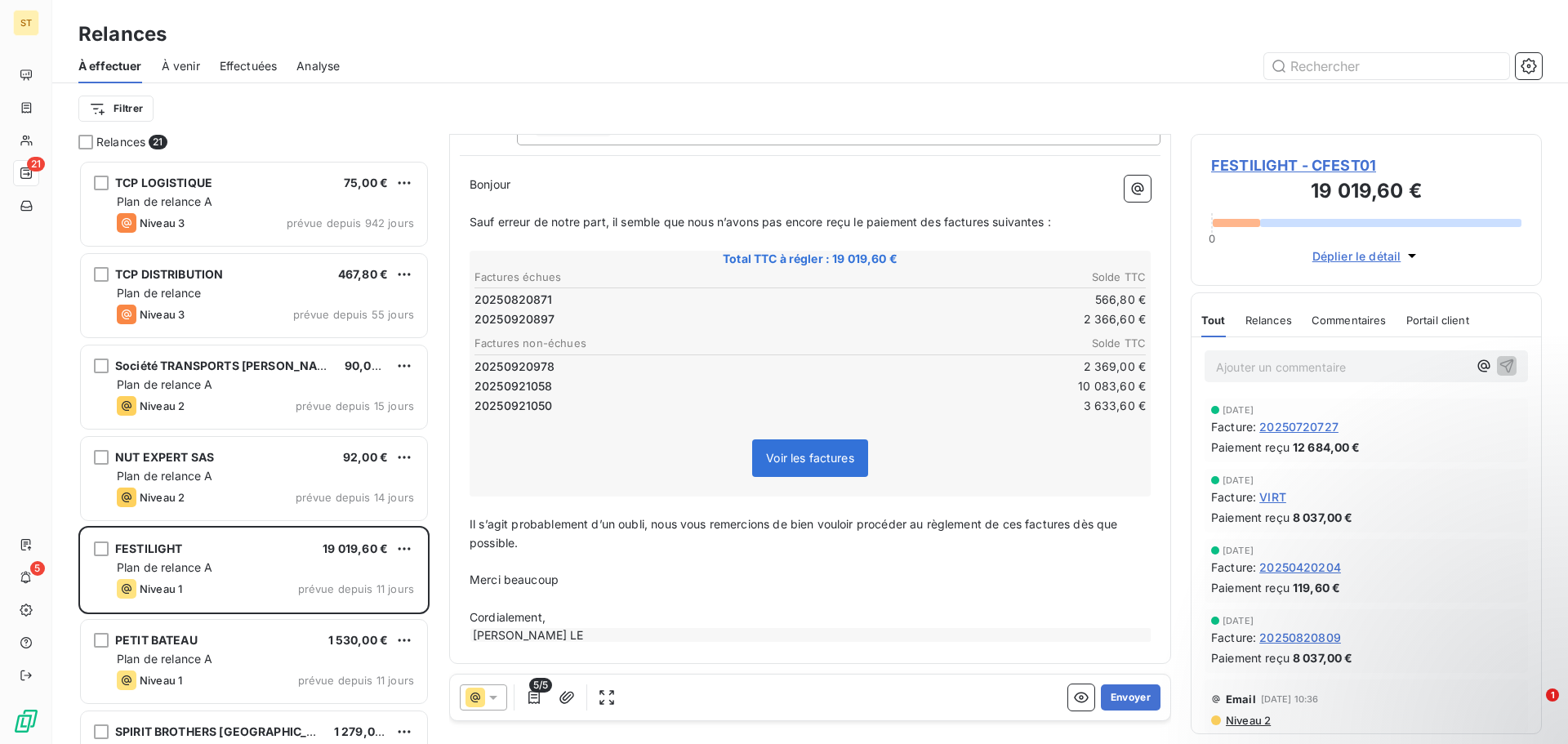
click at [508, 694] on div "5/5" at bounding box center [540, 698] width 160 height 26
click at [496, 696] on icon at bounding box center [493, 697] width 17 height 17
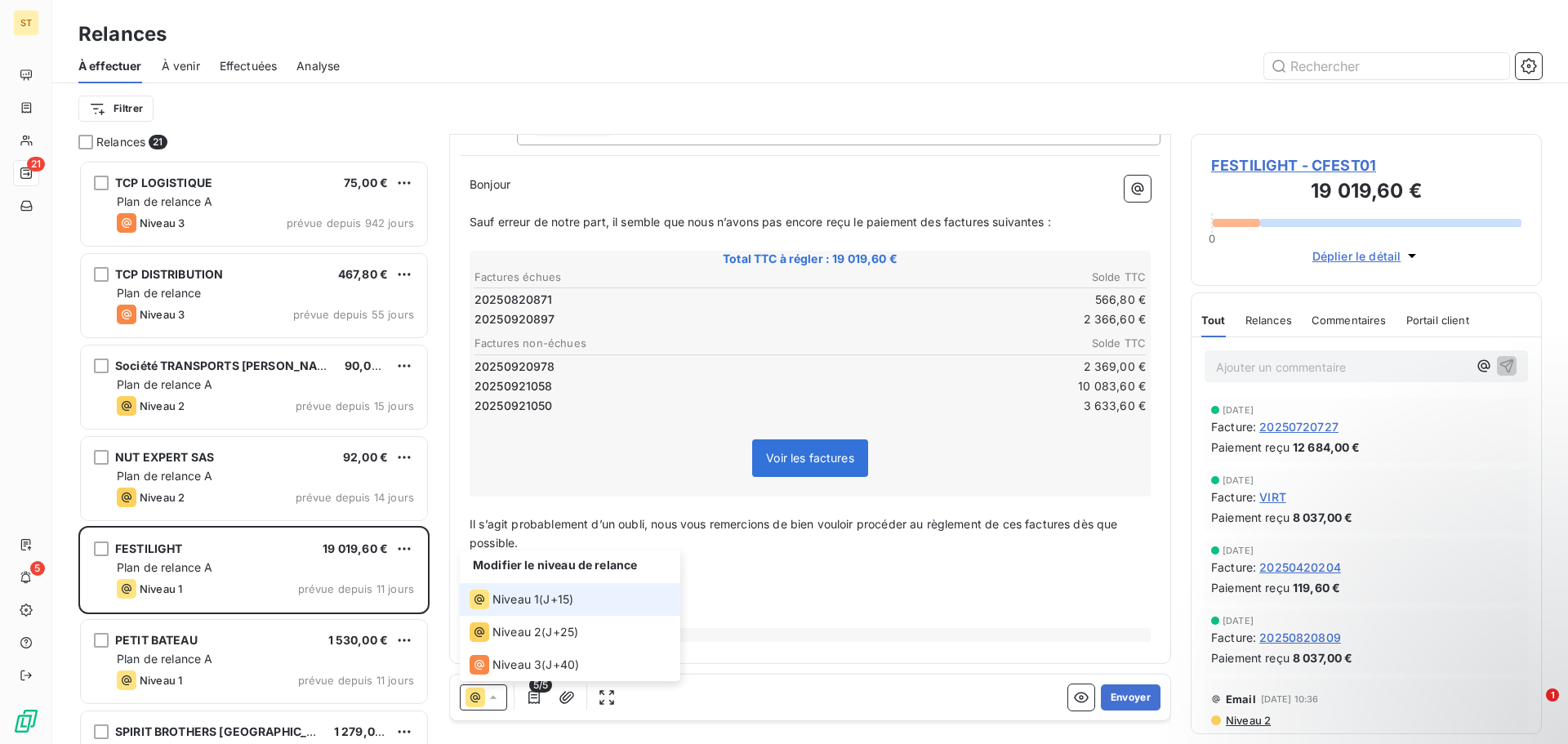
click at [569, 601] on span "J+15 )" at bounding box center [558, 600] width 30 height 17
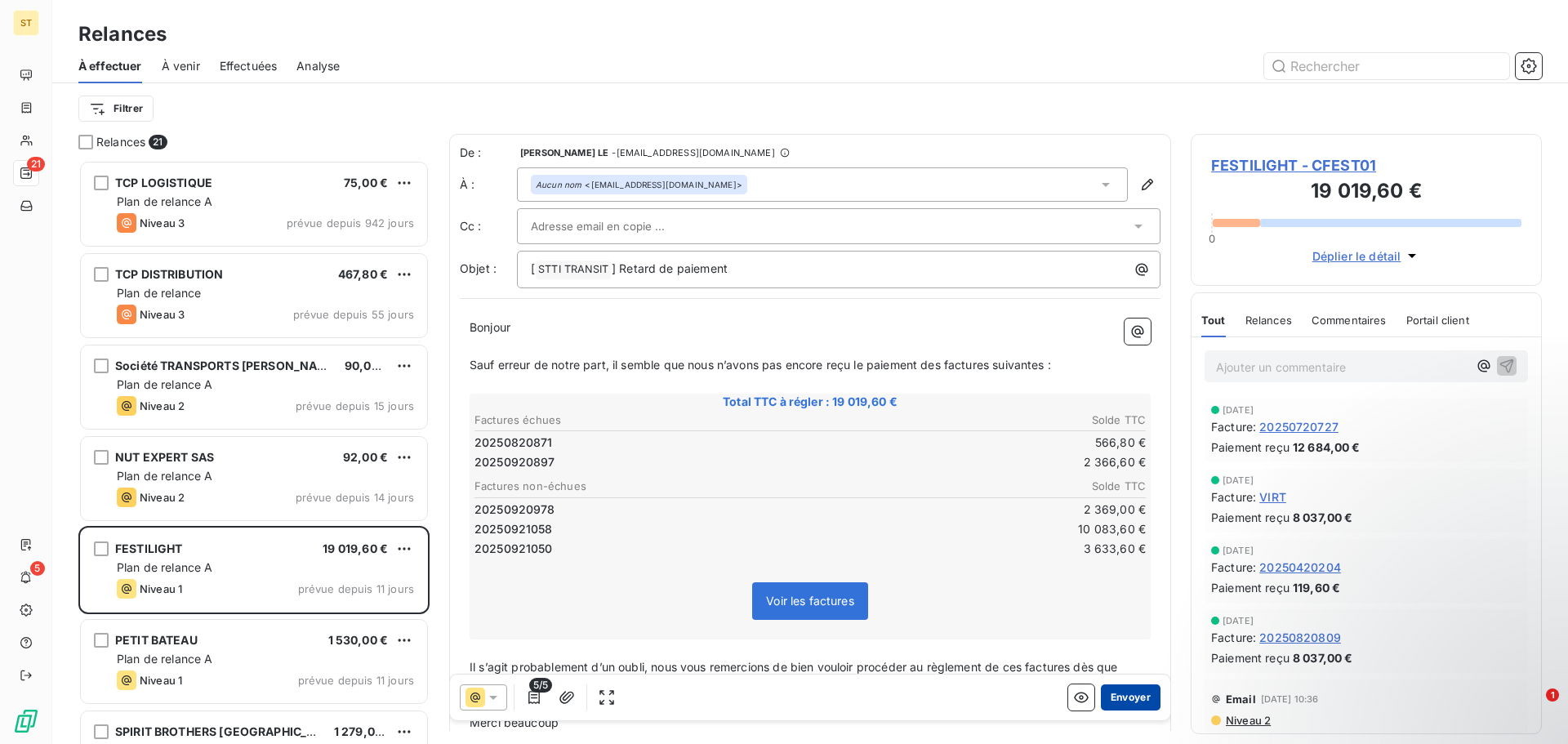
click at [1131, 698] on button "Envoyer" at bounding box center [1130, 698] width 60 height 26
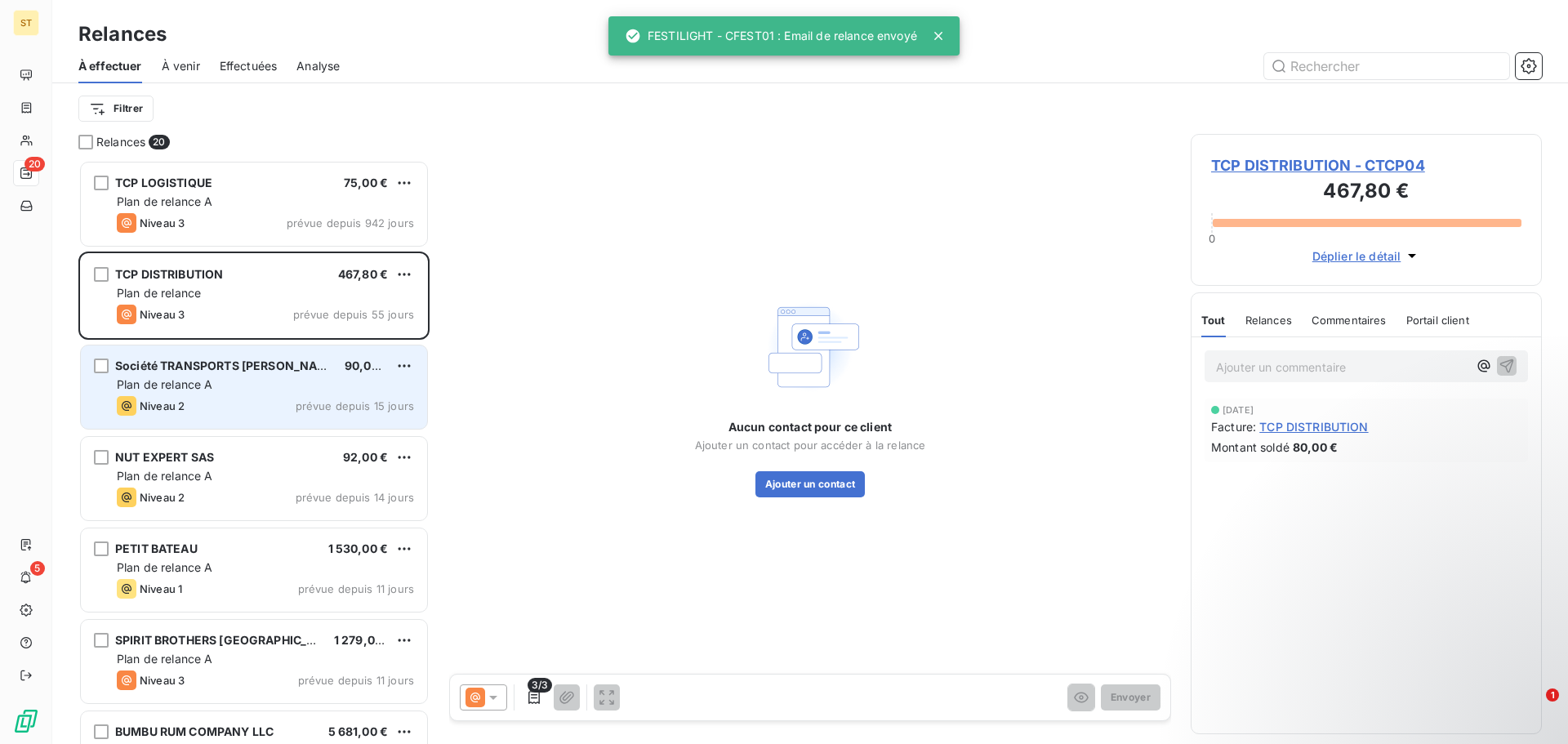
click at [199, 366] on span "Société TRANSPORTS [PERSON_NAME]" at bounding box center [227, 366] width 224 height 14
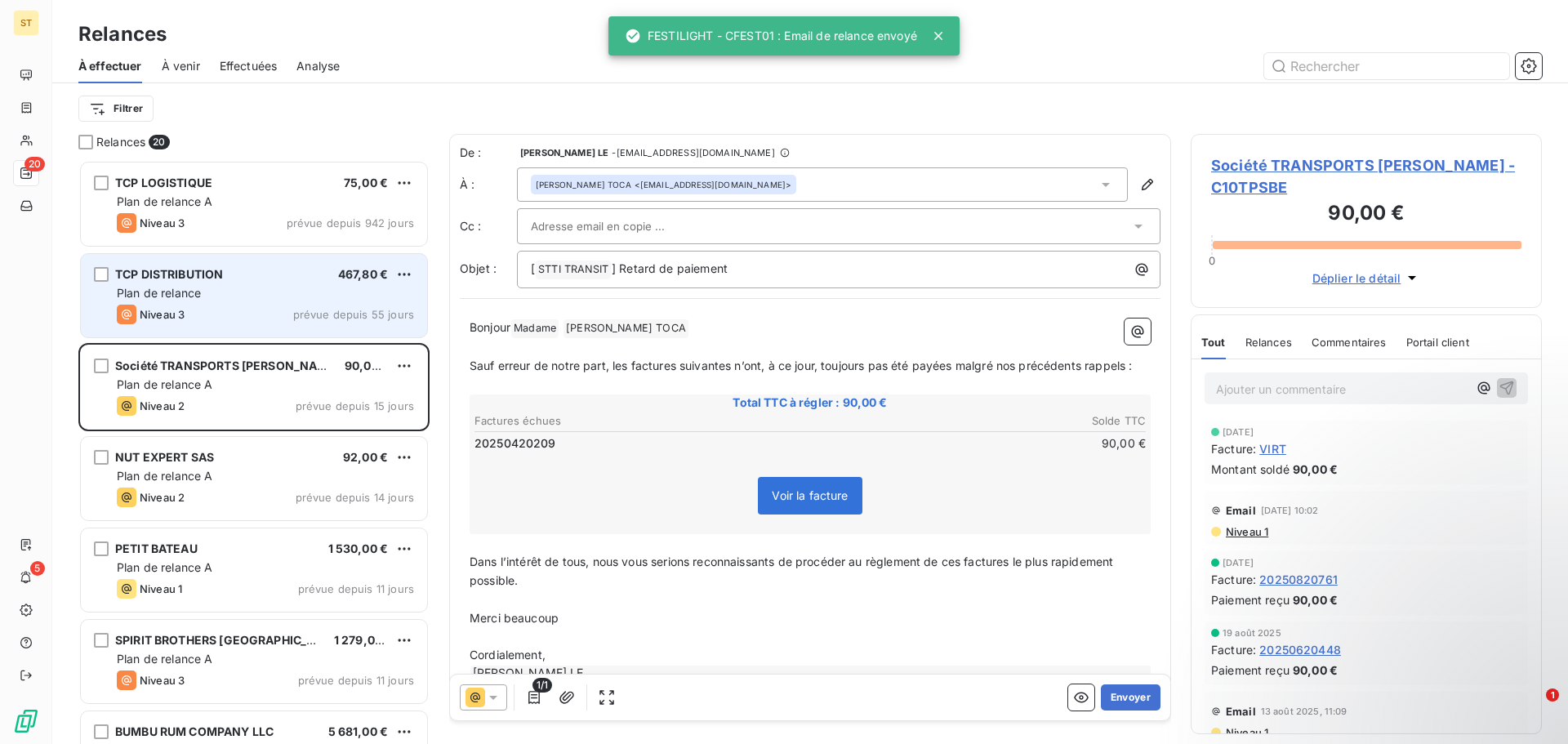
click at [254, 279] on div "TCP DISTRIBUTION 467,80 €" at bounding box center [265, 274] width 297 height 15
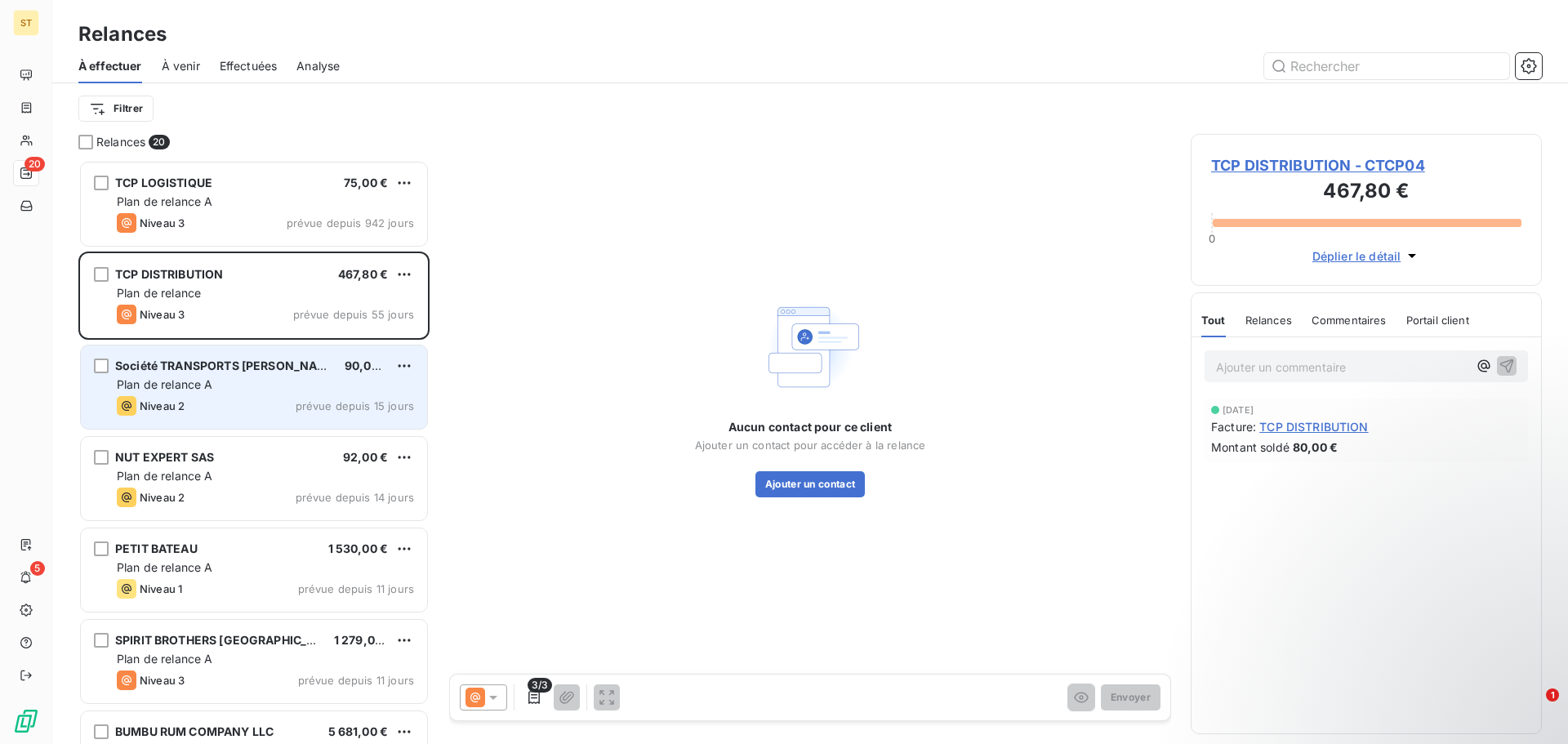
click at [229, 378] on div "Plan de relance A" at bounding box center [265, 384] width 297 height 17
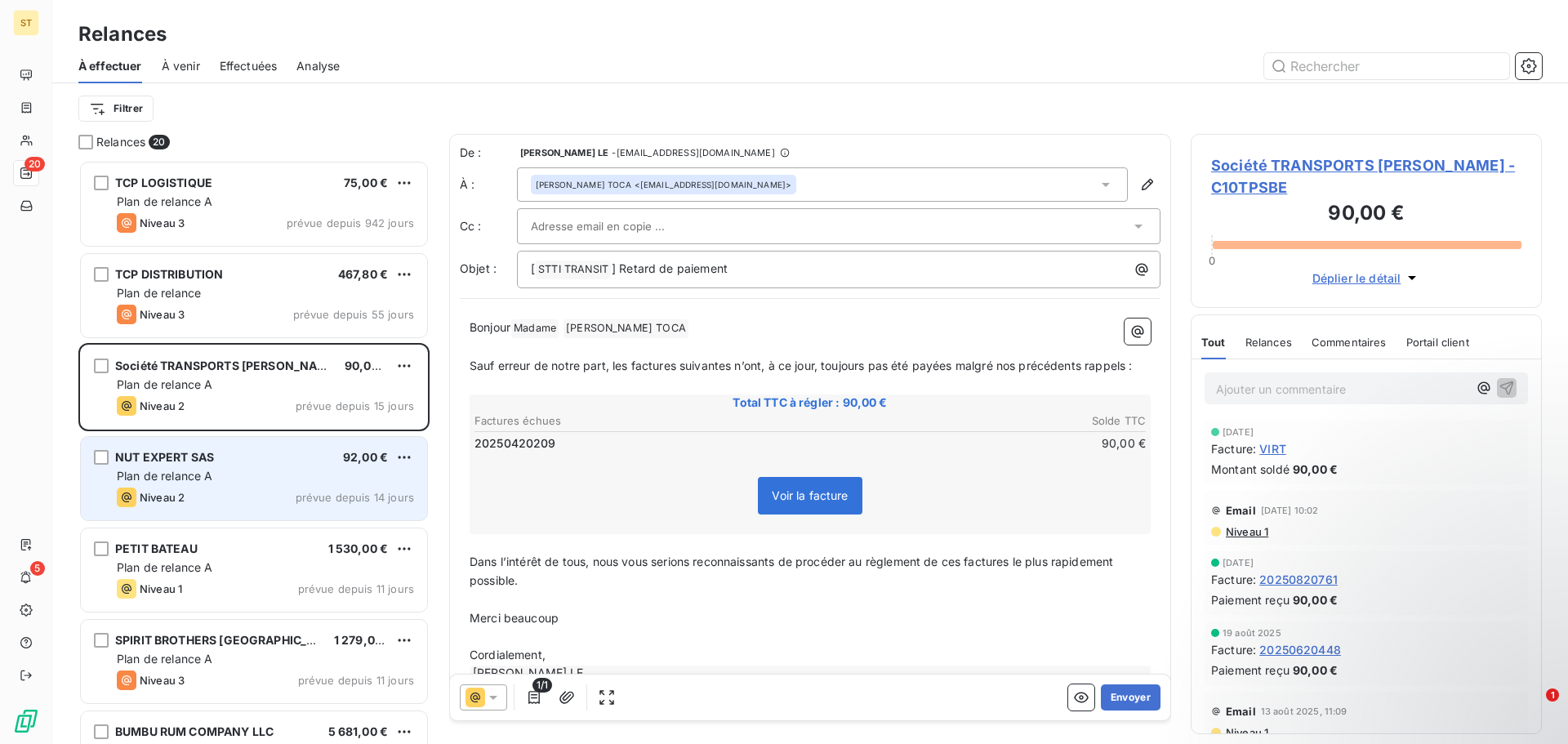
click at [273, 469] on div "Plan de relance A" at bounding box center [265, 476] width 297 height 17
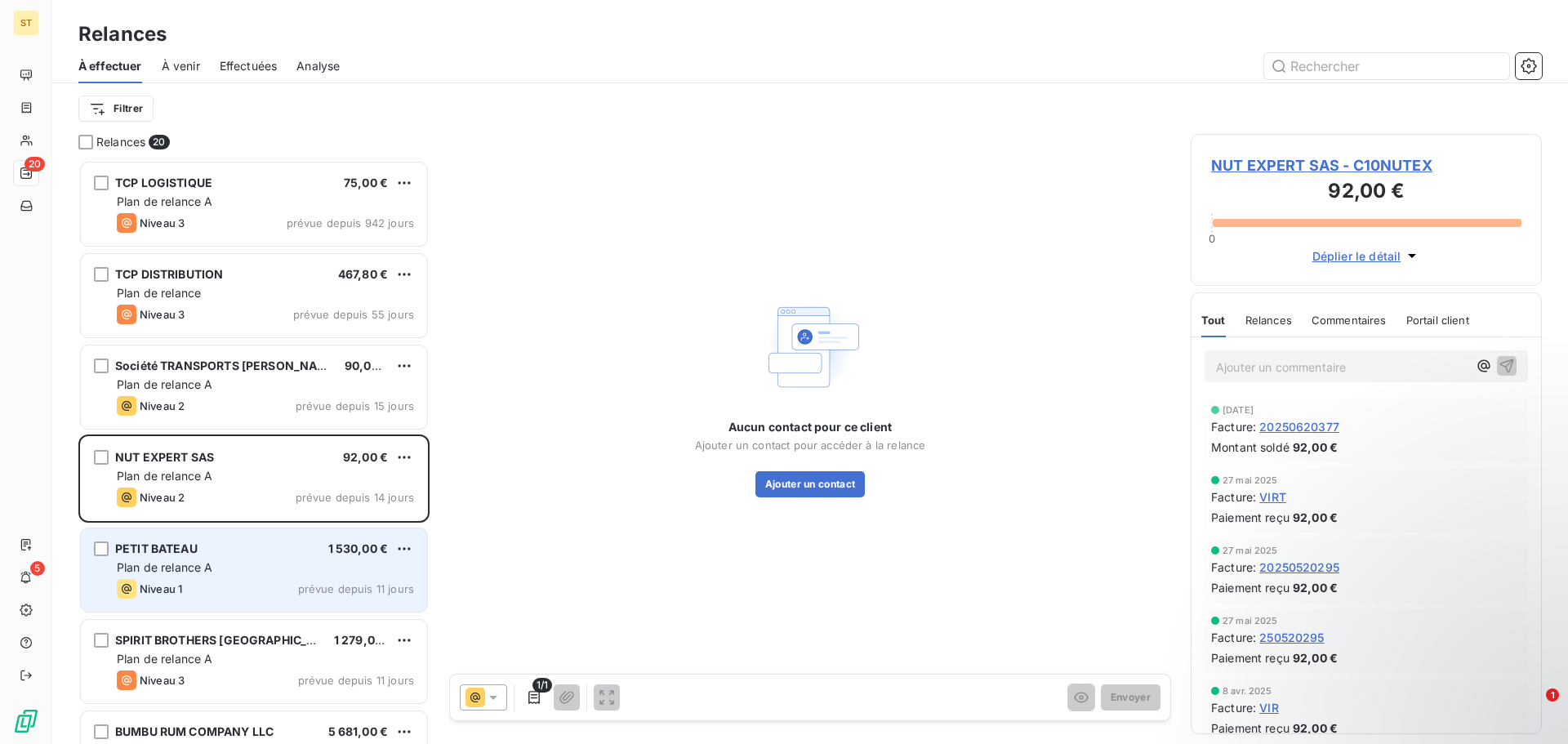
click at [185, 587] on div "Niveau 1 prévue depuis 11 jours" at bounding box center [265, 589] width 297 height 19
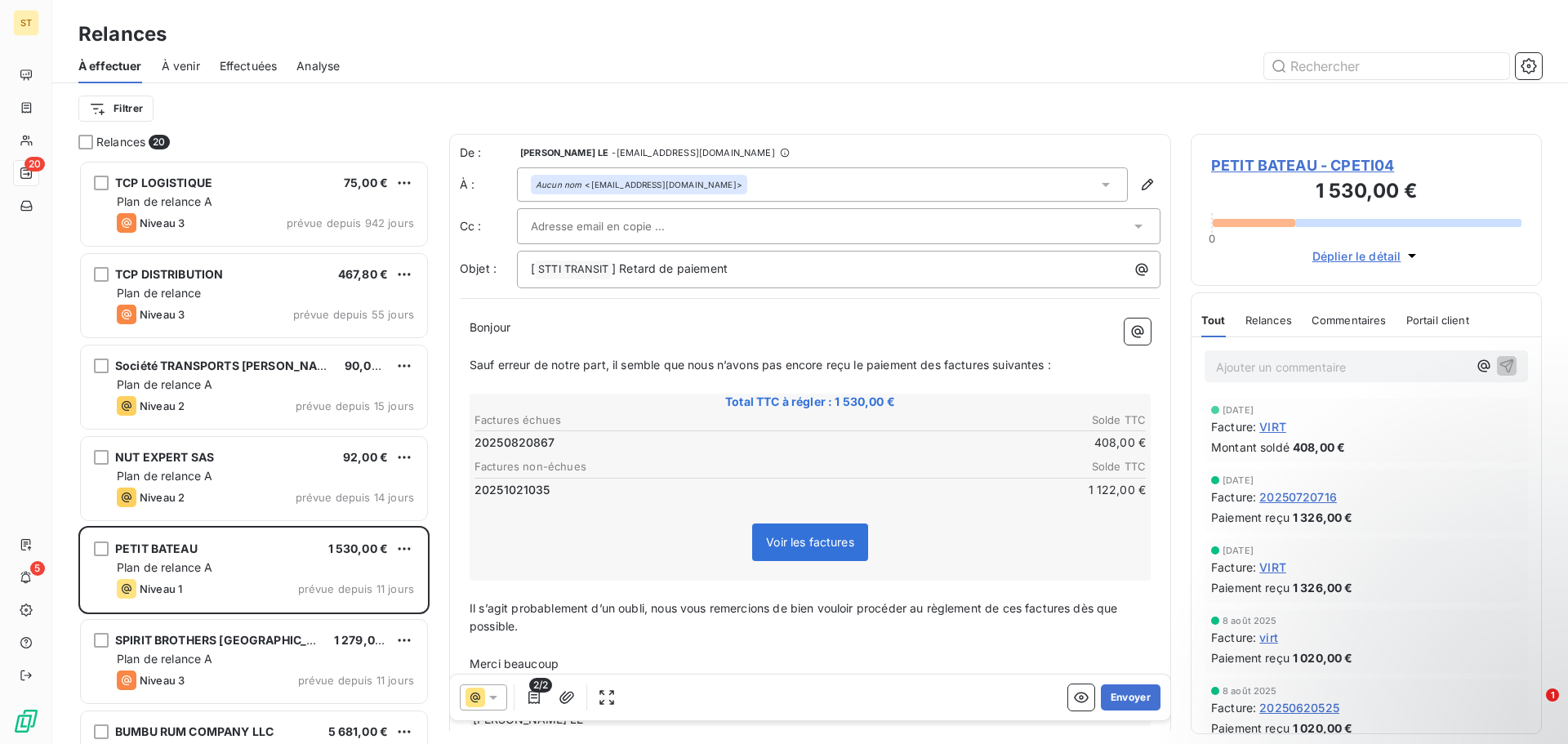
click at [483, 700] on icon at bounding box center [475, 697] width 19 height 19
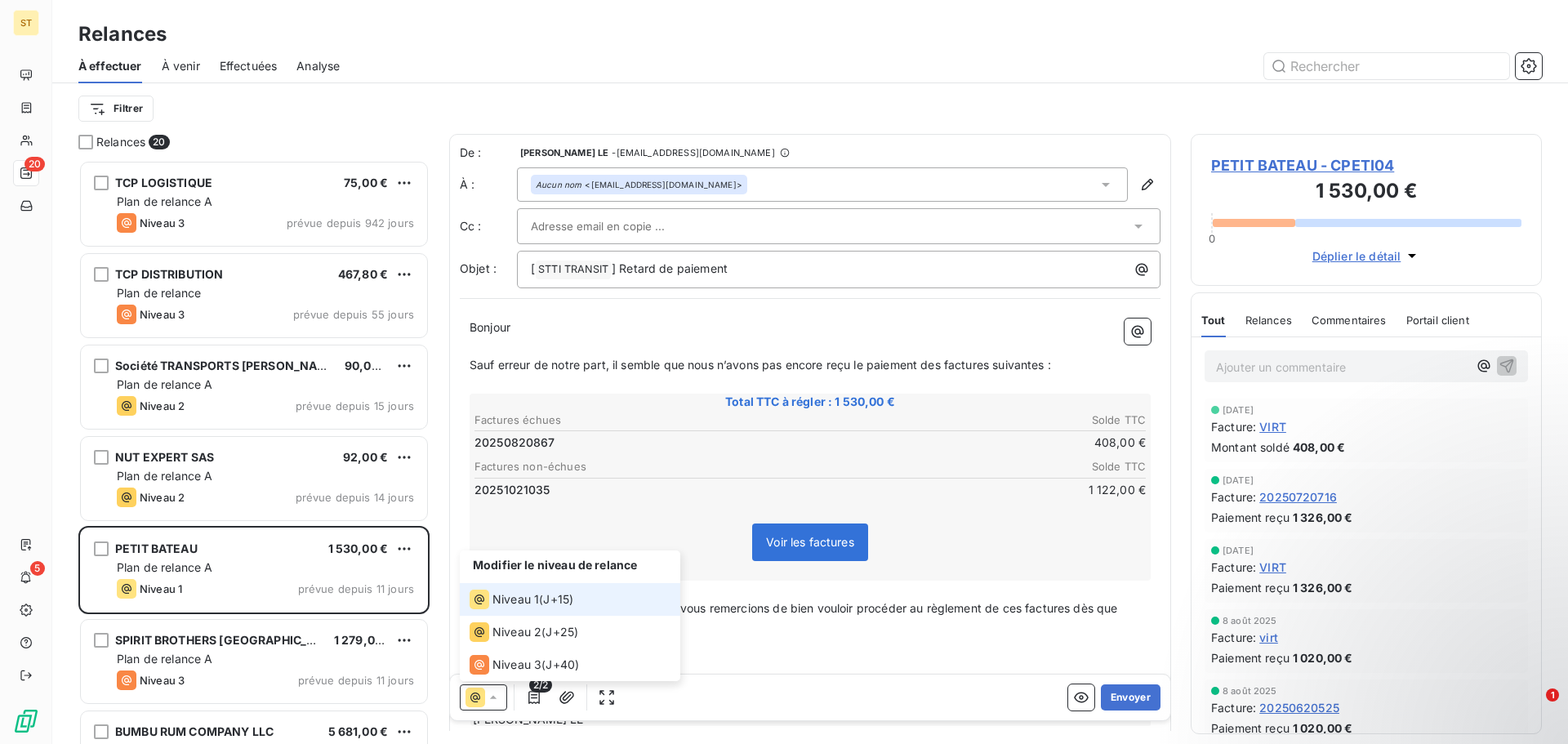
click at [533, 601] on span "Niveau 1" at bounding box center [515, 600] width 47 height 17
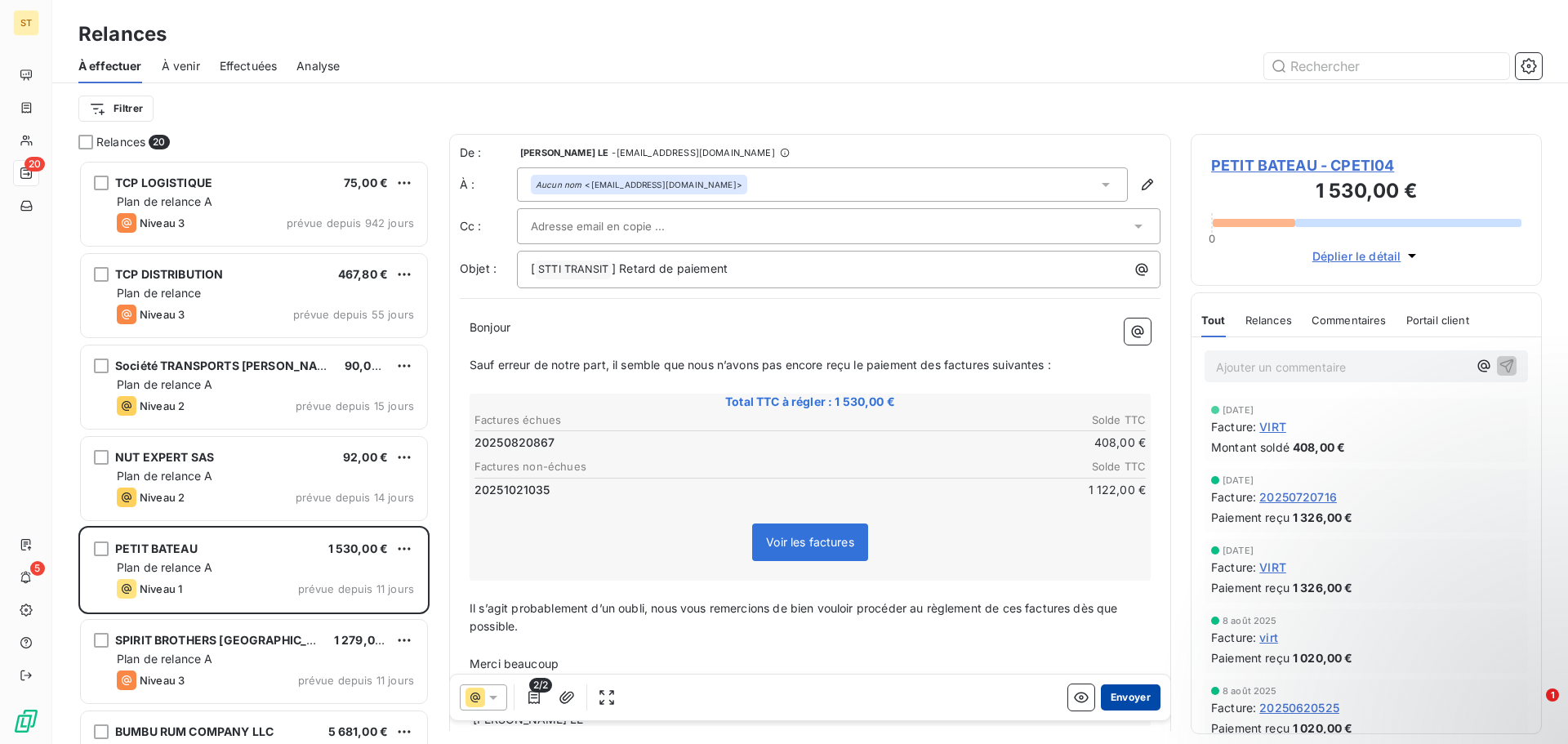
click at [1130, 701] on button "Envoyer" at bounding box center [1130, 698] width 60 height 26
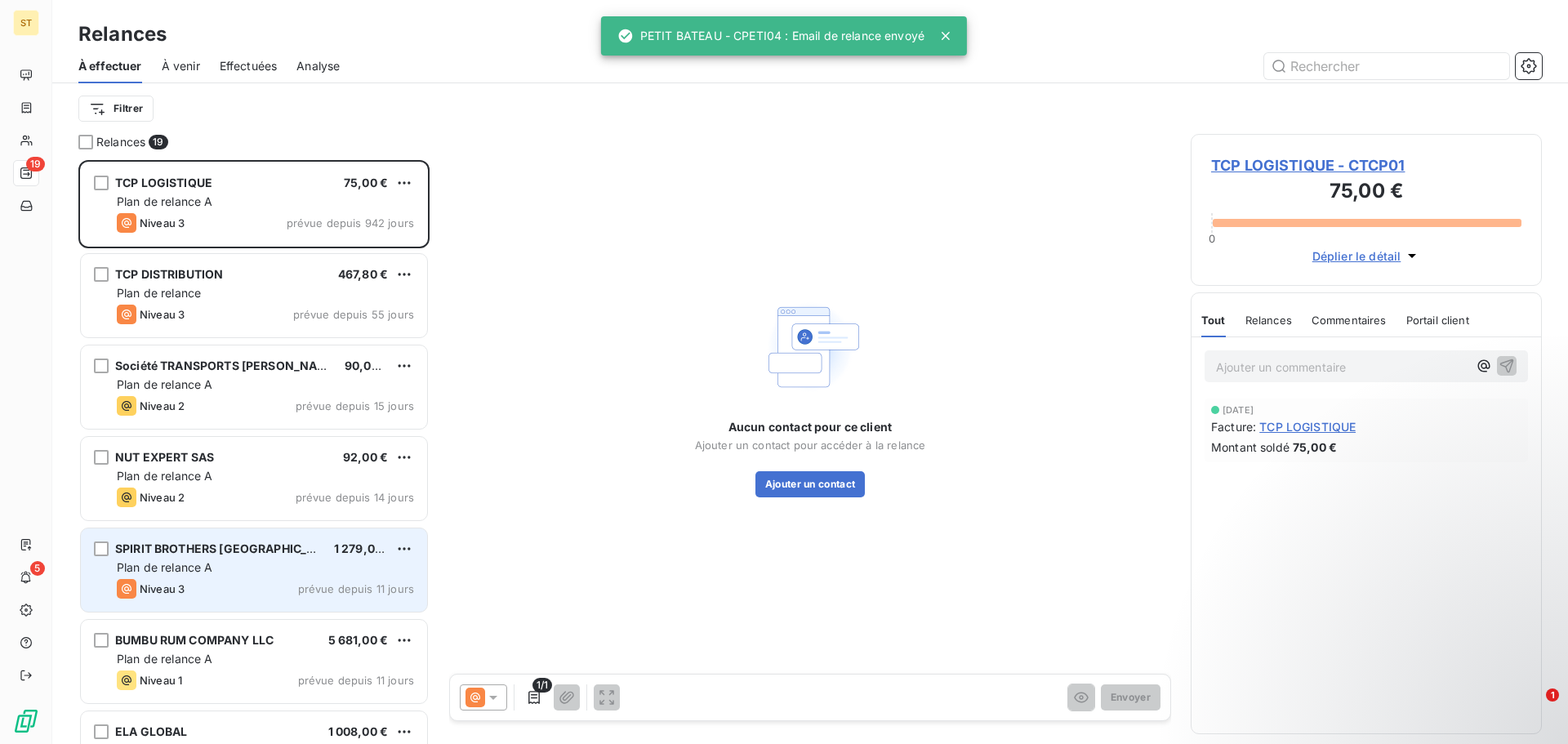
click at [165, 564] on span "Plan de relance A" at bounding box center [165, 567] width 97 height 14
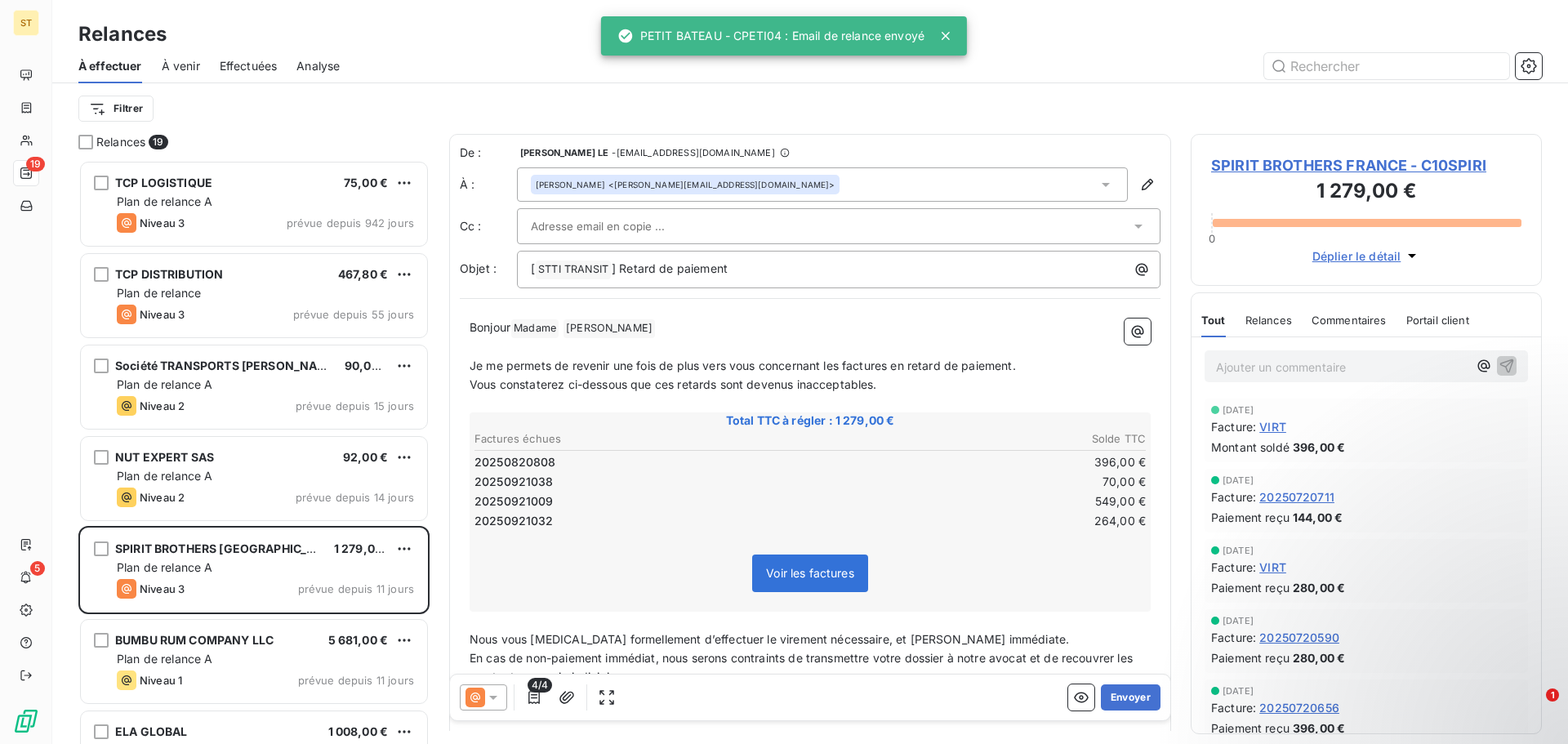
click at [467, 702] on icon at bounding box center [475, 697] width 19 height 19
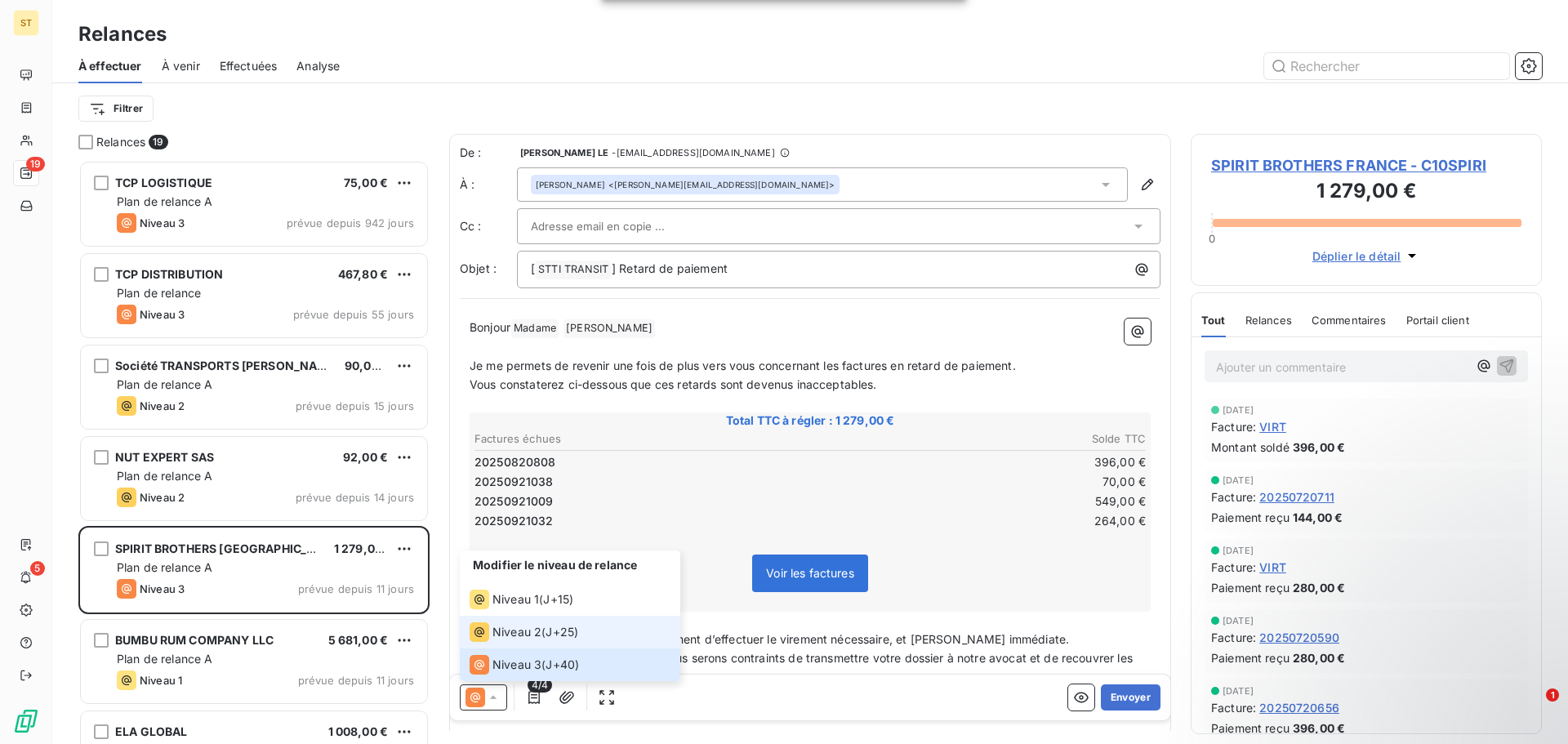
click at [516, 620] on li "Niveau 2 ( J+25 )" at bounding box center [570, 632] width 221 height 33
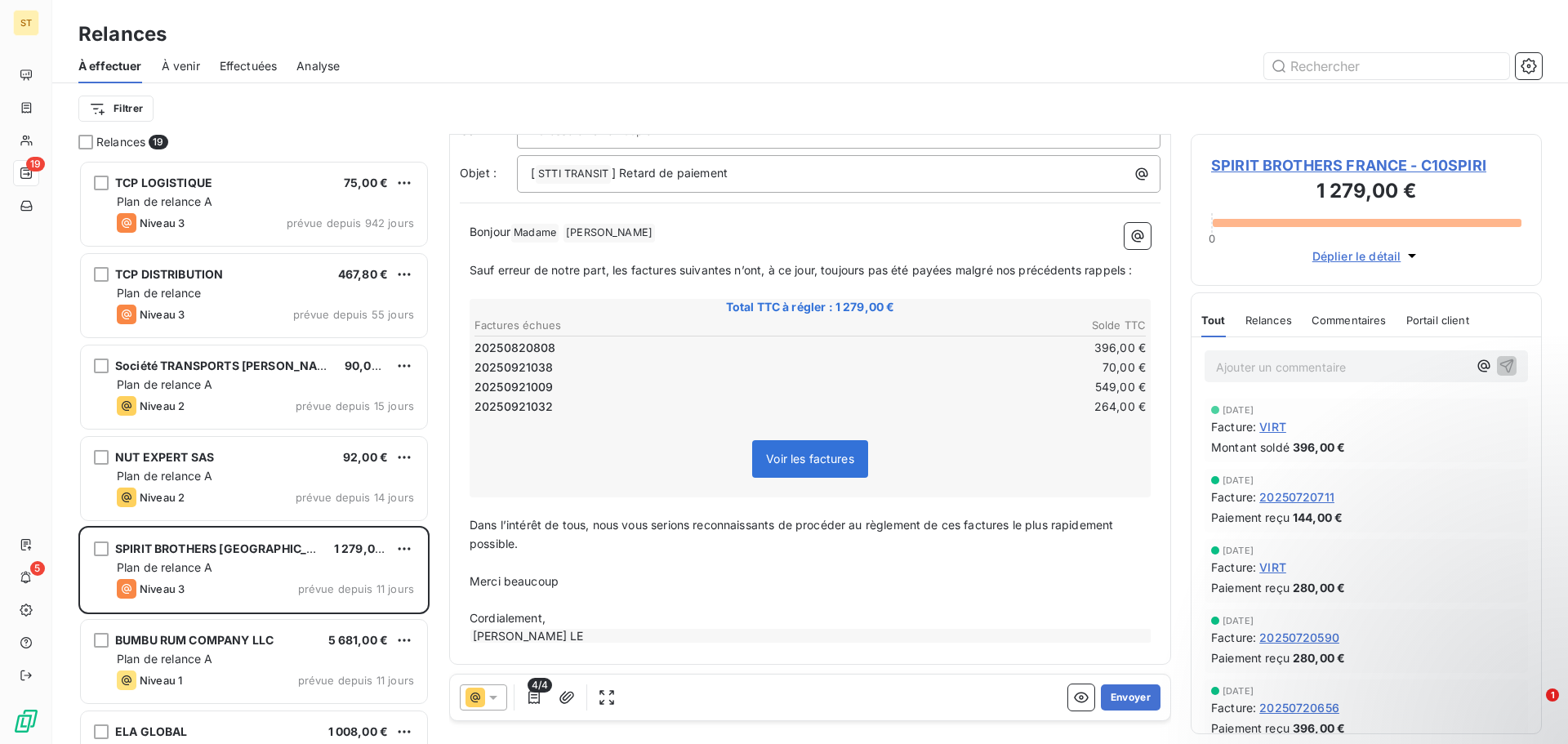
scroll to position [98, 0]
click at [1129, 697] on button "Envoyer" at bounding box center [1130, 698] width 60 height 26
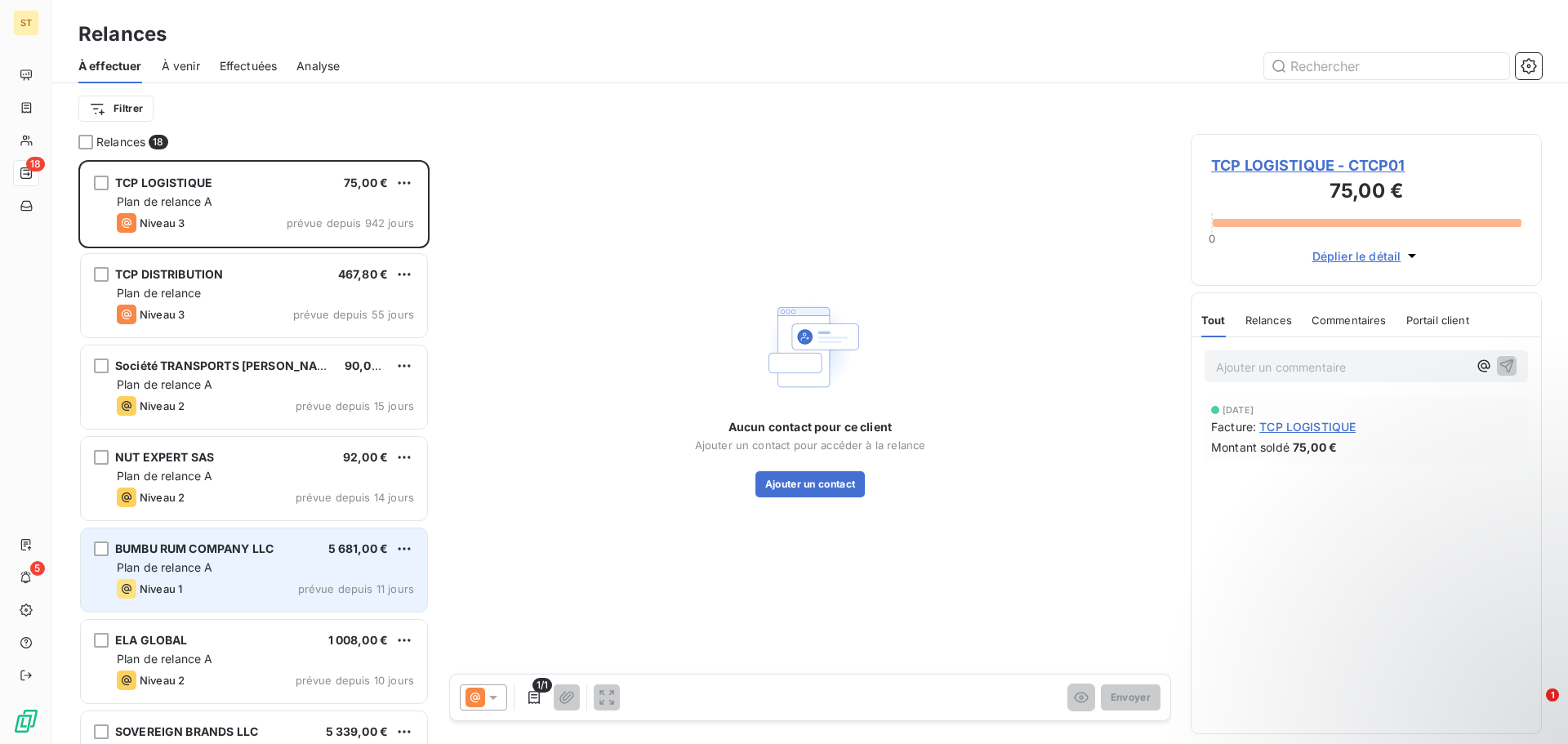
click at [247, 578] on div "BUMBU RUM COMPANY LLC 5 681,00 € Plan de relance A Niveau 1 prévue depuis 11 jo…" at bounding box center [254, 570] width 346 height 84
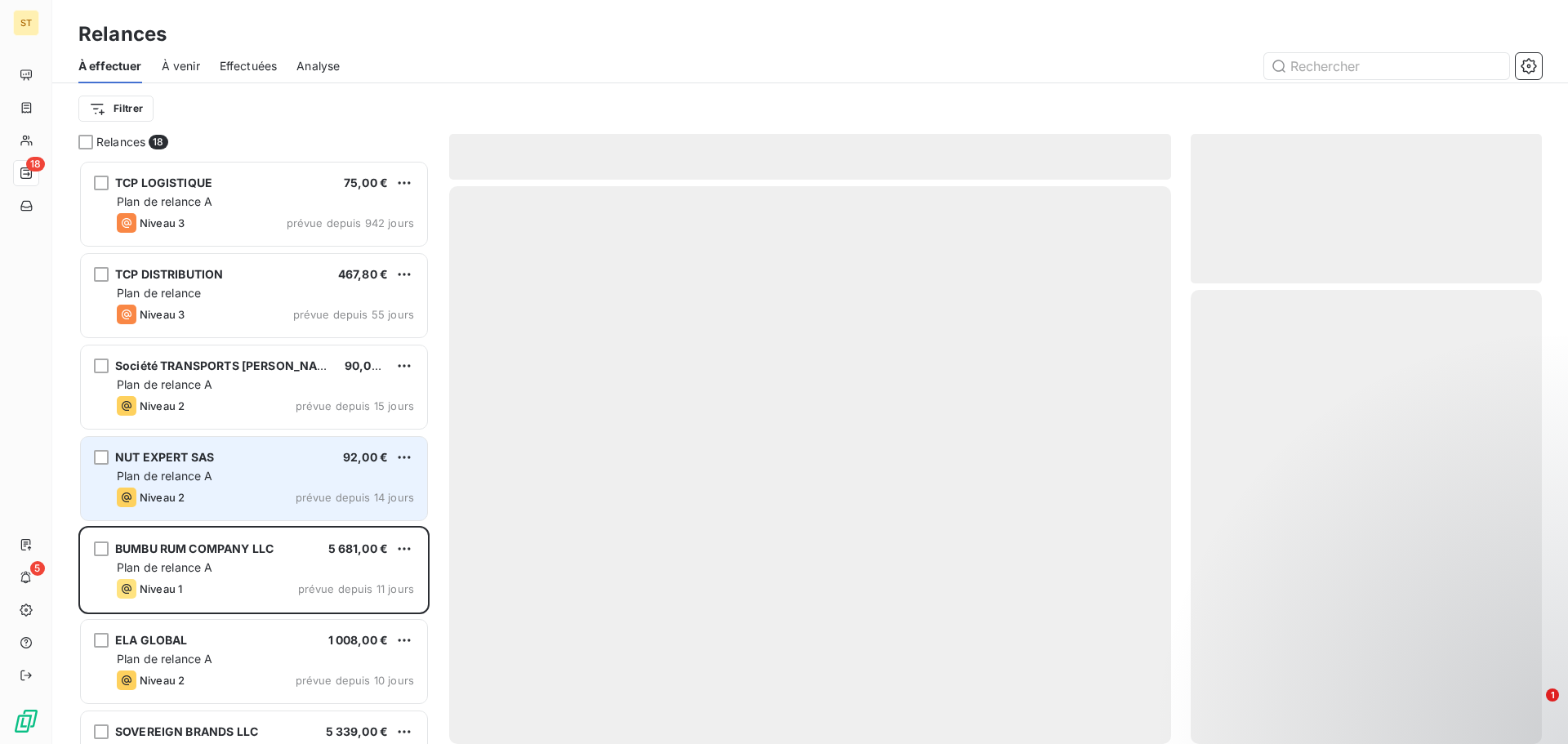
click at [192, 476] on span "Plan de relance A" at bounding box center [165, 476] width 97 height 14
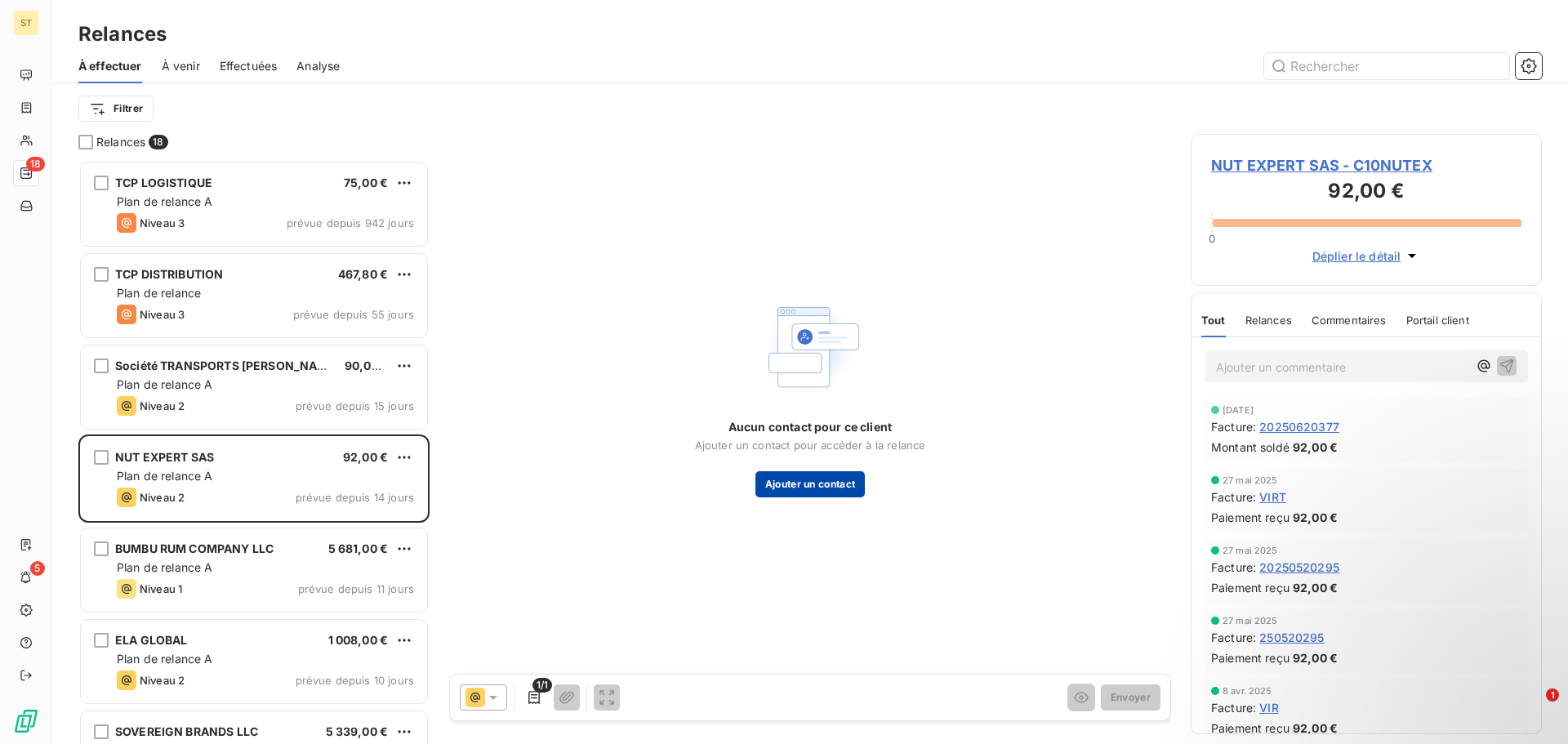
click at [824, 483] on button "Ajouter un contact" at bounding box center [809, 485] width 110 height 26
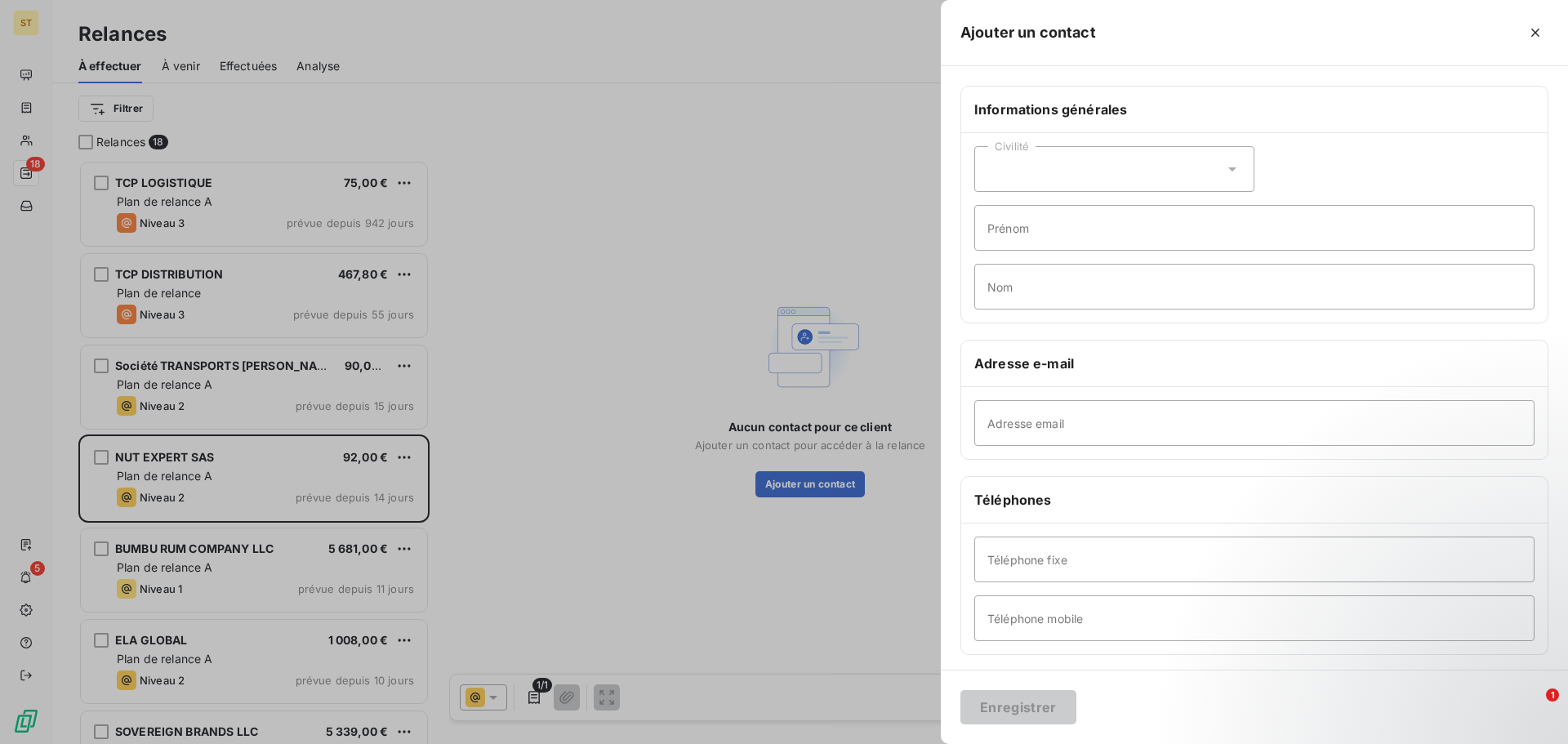
click at [1099, 158] on div "Civilité" at bounding box center [1114, 169] width 280 height 46
click at [1054, 237] on li "Monsieur" at bounding box center [1114, 238] width 280 height 29
click at [1046, 234] on input "Prénom" at bounding box center [1253, 228] width 560 height 46
type input "DOCQUET-[PERSON_NAME]"
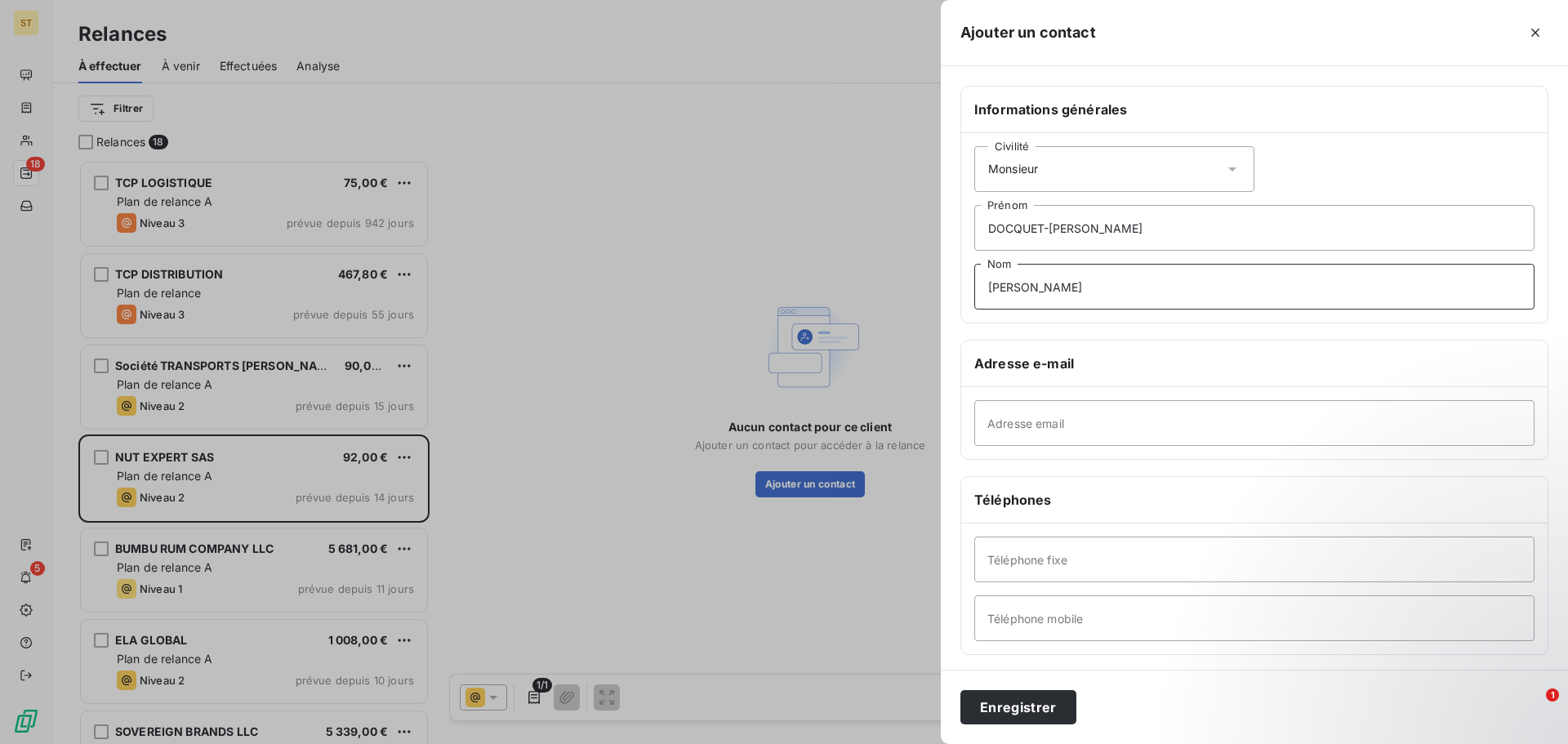
type input "[PERSON_NAME]"
click at [1028, 436] on input "Adresse email" at bounding box center [1253, 423] width 560 height 46
paste input "[EMAIL_ADDRESS][DOMAIN_NAME]"
type input "[EMAIL_ADDRESS][DOMAIN_NAME]"
click at [1055, 560] on input "Téléphone fixe" at bounding box center [1253, 559] width 560 height 46
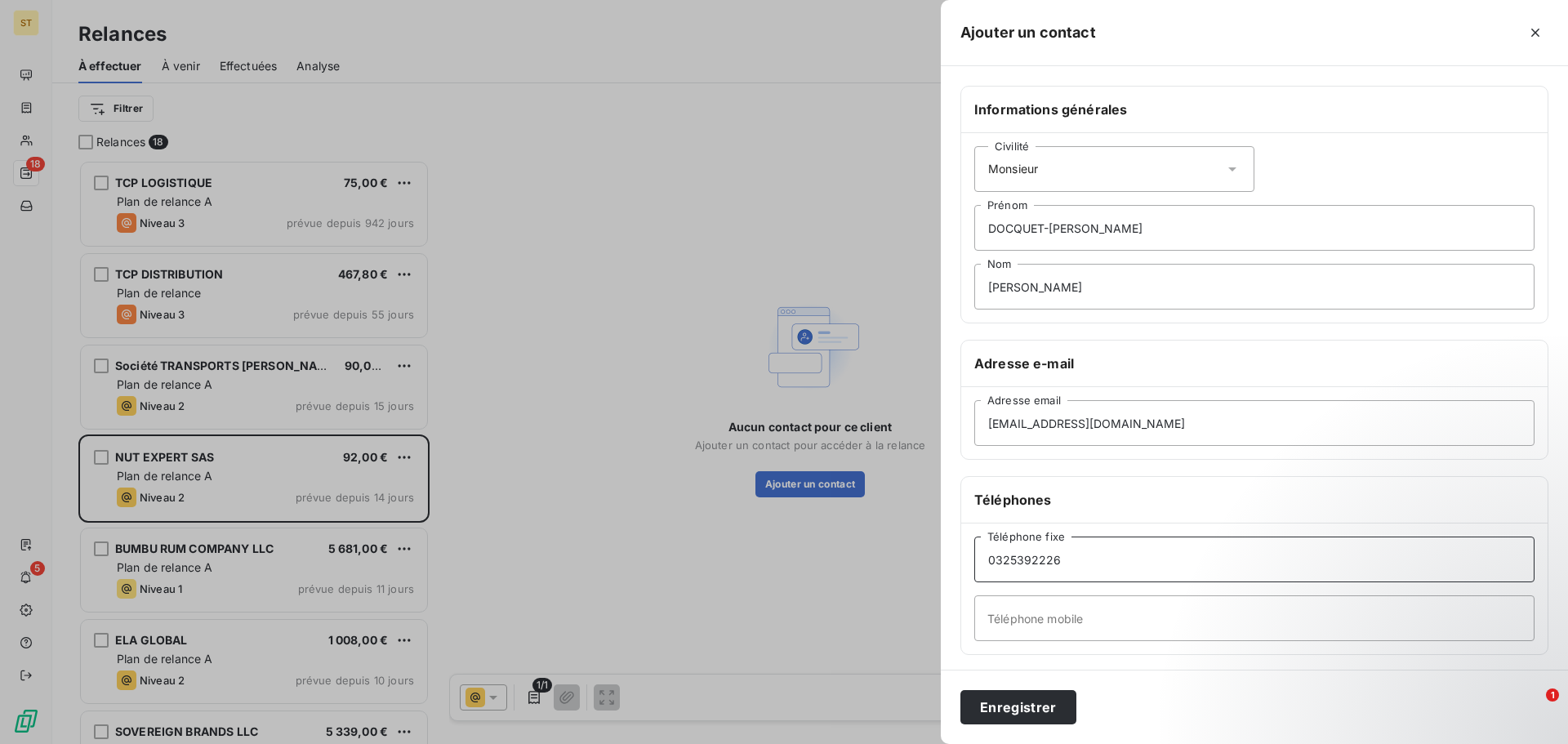
type input "0325392226"
type input "0658054004"
click at [1022, 700] on button "Enregistrer" at bounding box center [1019, 707] width 116 height 34
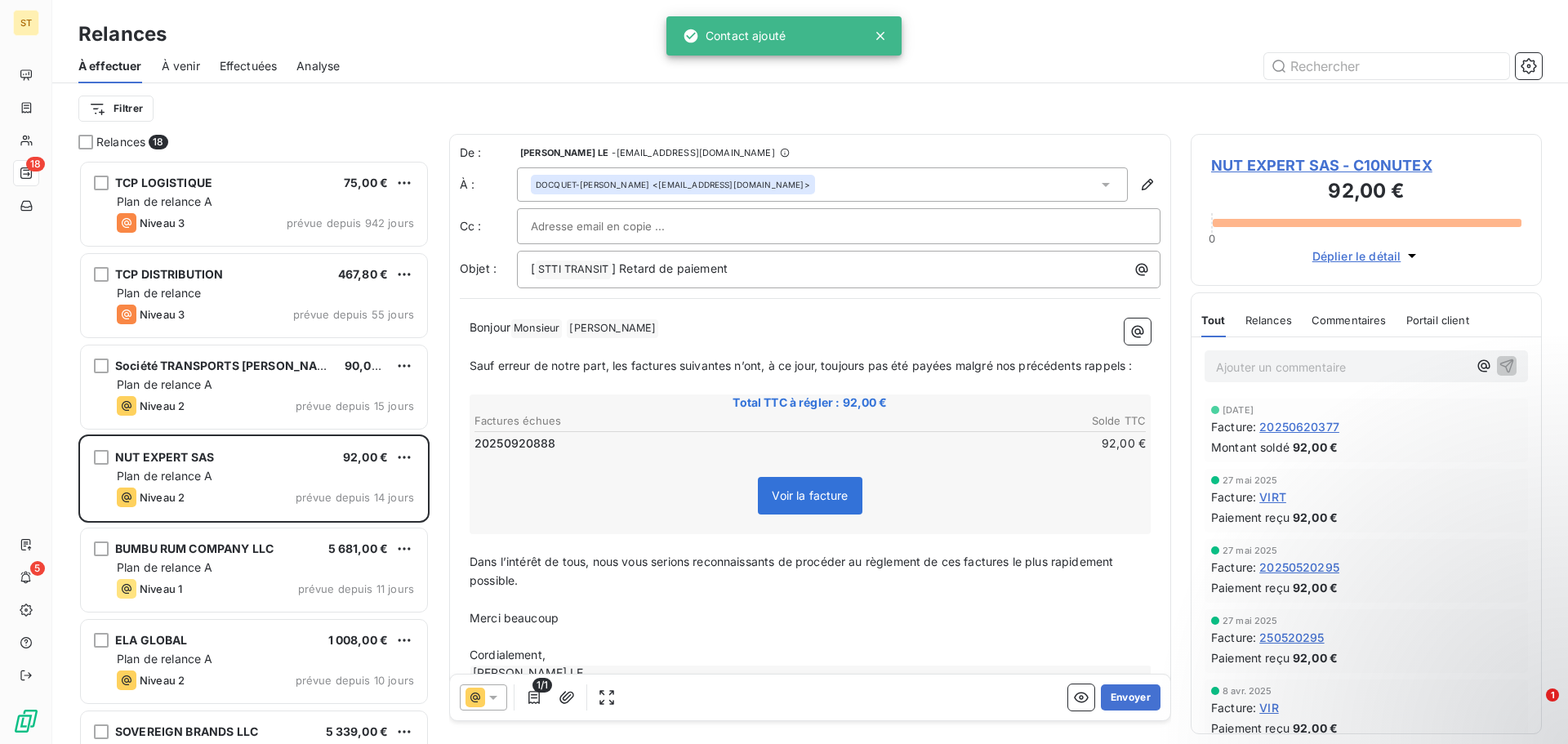
click at [669, 230] on input "text" at bounding box center [619, 226] width 176 height 25
click at [640, 222] on input "text" at bounding box center [619, 226] width 176 height 25
paste input "[EMAIL_ADDRESS][DOMAIN_NAME]"
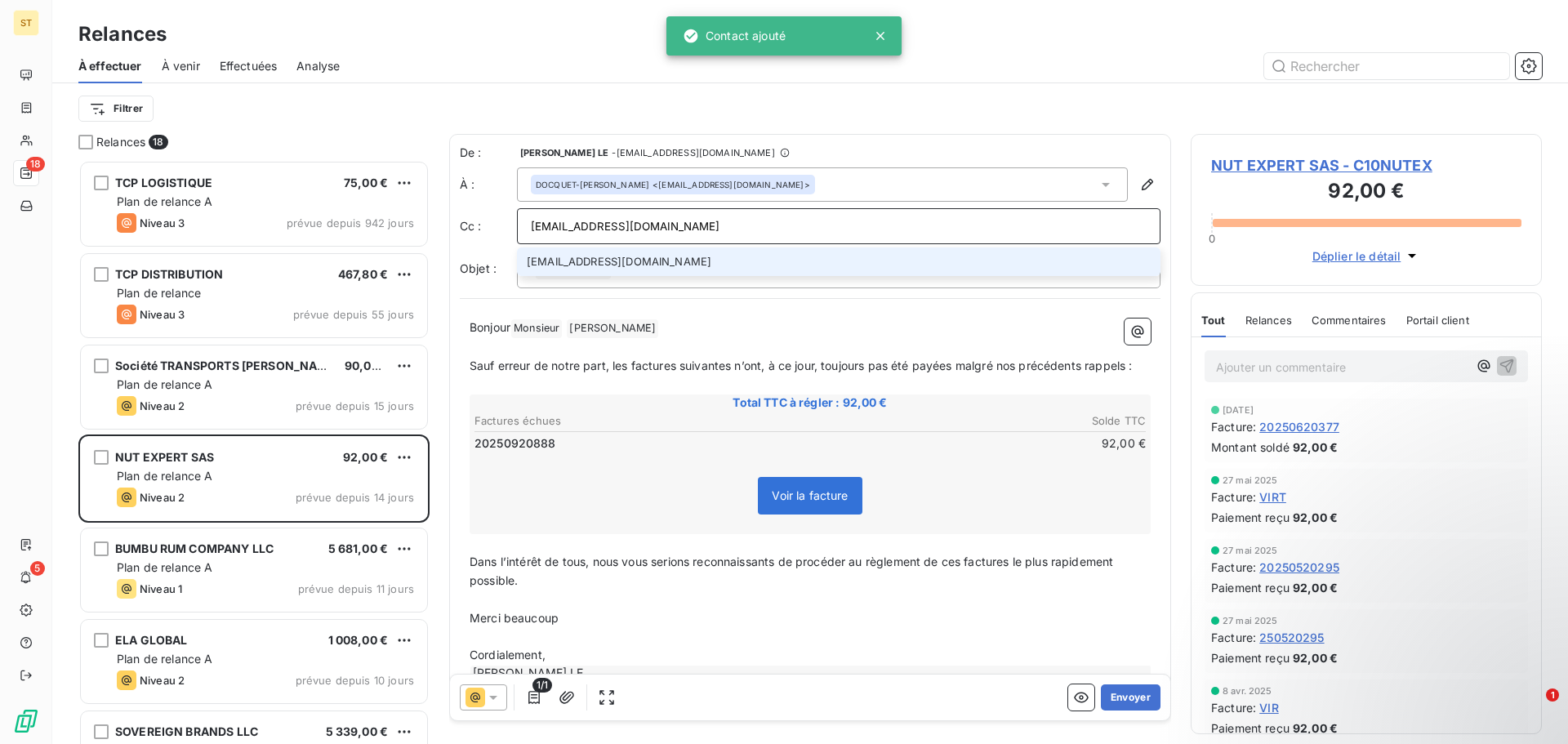
type input "[EMAIL_ADDRESS][DOMAIN_NAME]"
click at [639, 266] on li "[EMAIL_ADDRESS][DOMAIN_NAME]" at bounding box center [838, 262] width 643 height 29
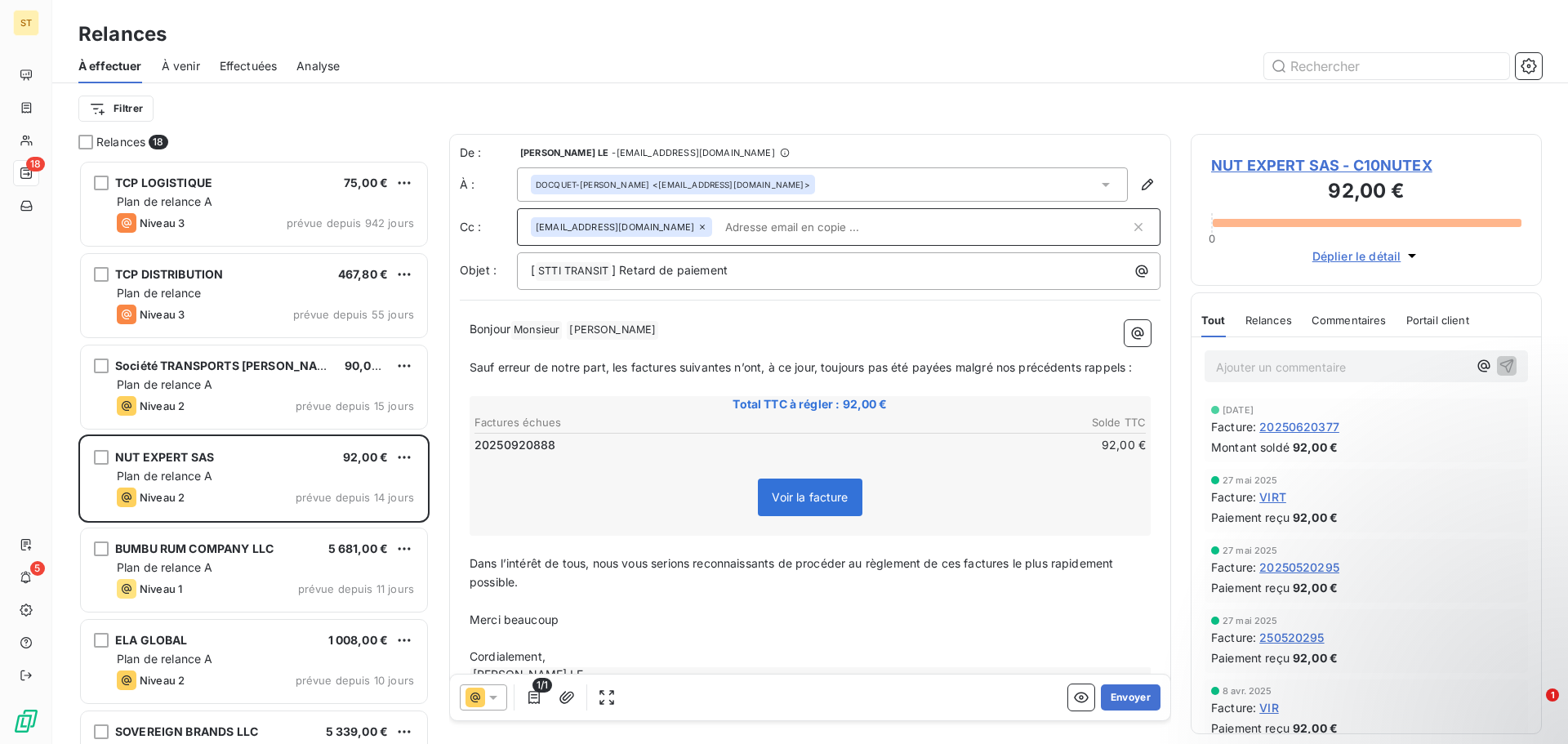
scroll to position [40, 0]
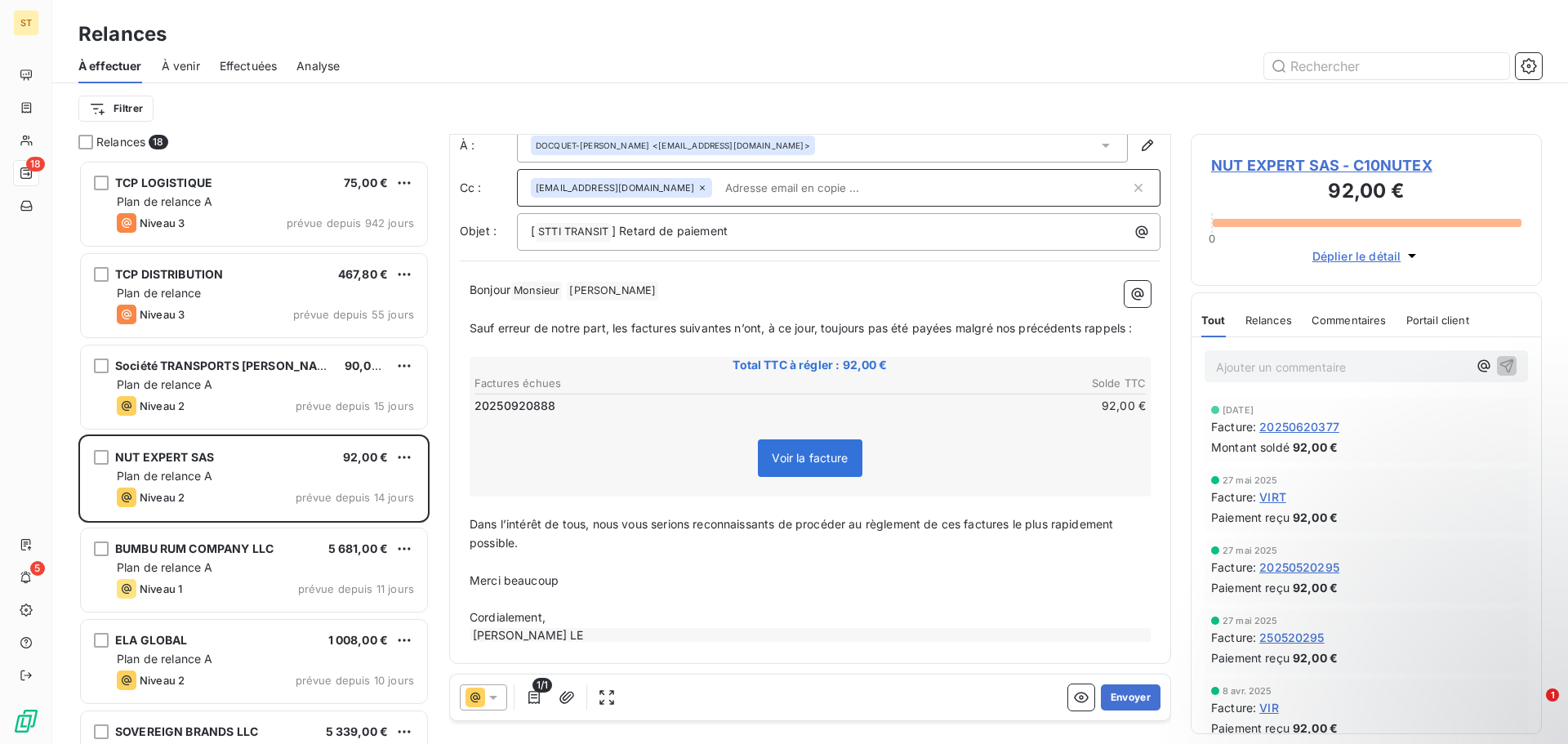
click at [487, 697] on icon at bounding box center [493, 697] width 17 height 17
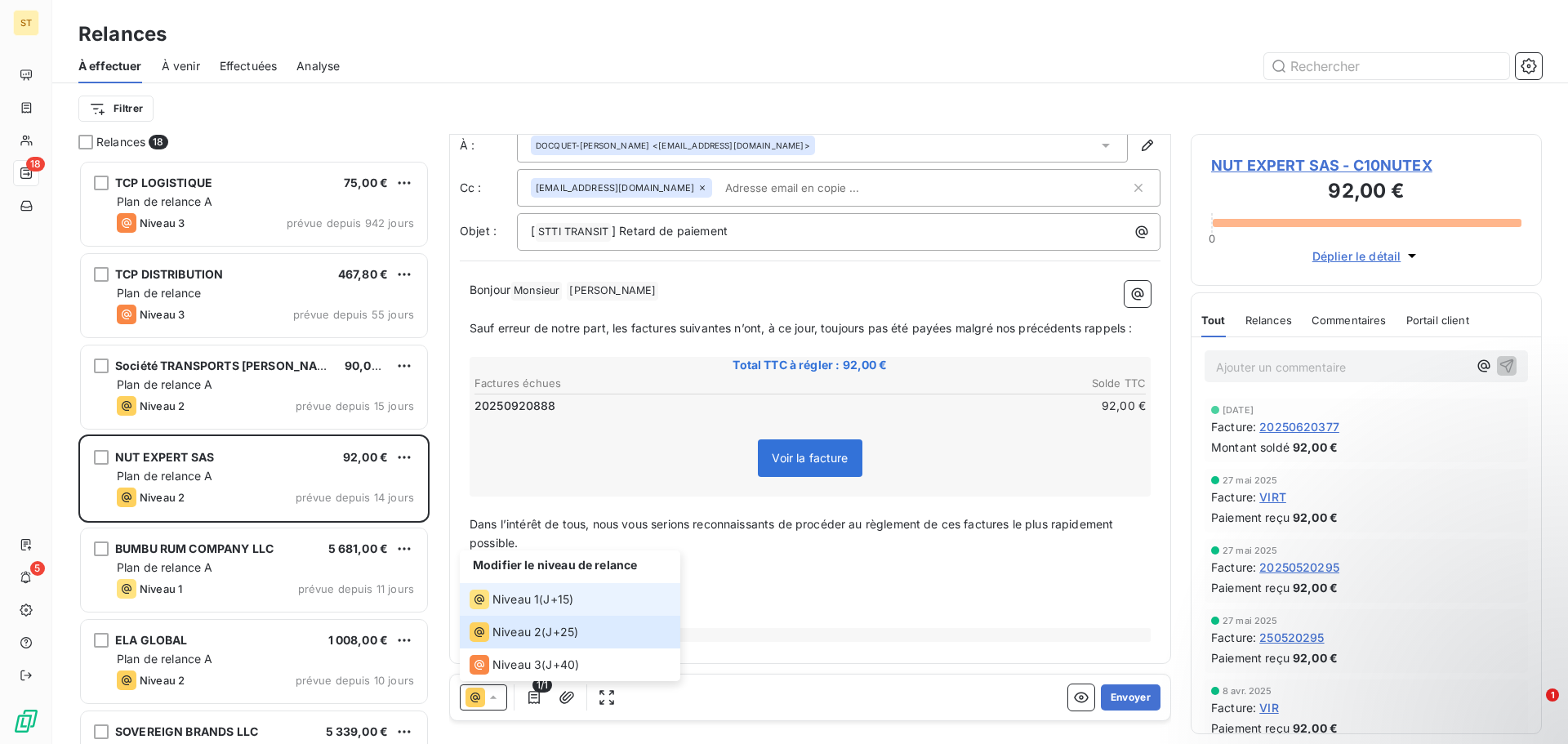
click at [518, 602] on span "Niveau 1" at bounding box center [515, 600] width 47 height 17
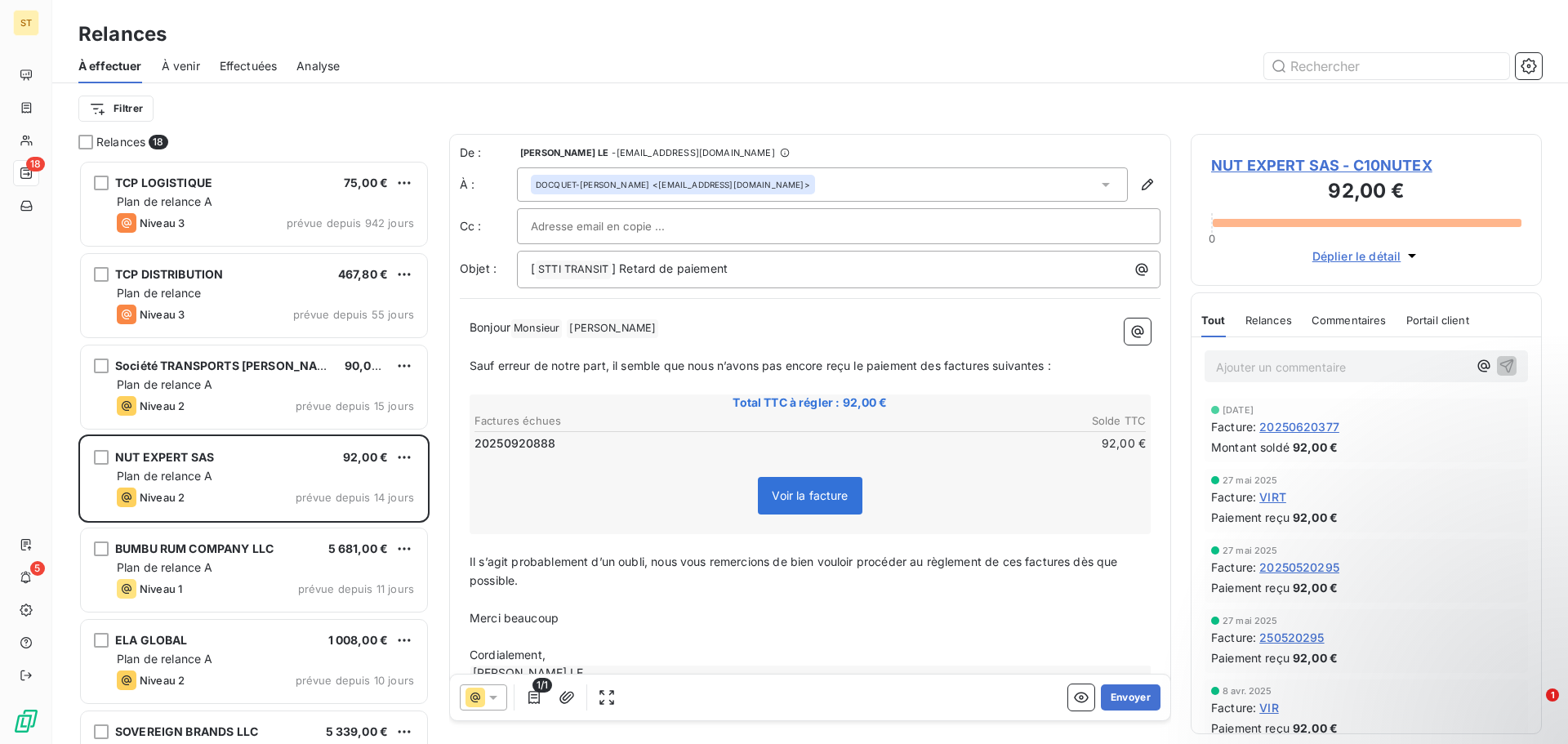
click at [665, 224] on input "text" at bounding box center [619, 226] width 176 height 25
paste input "[EMAIL_ADDRESS][DOMAIN_NAME]"
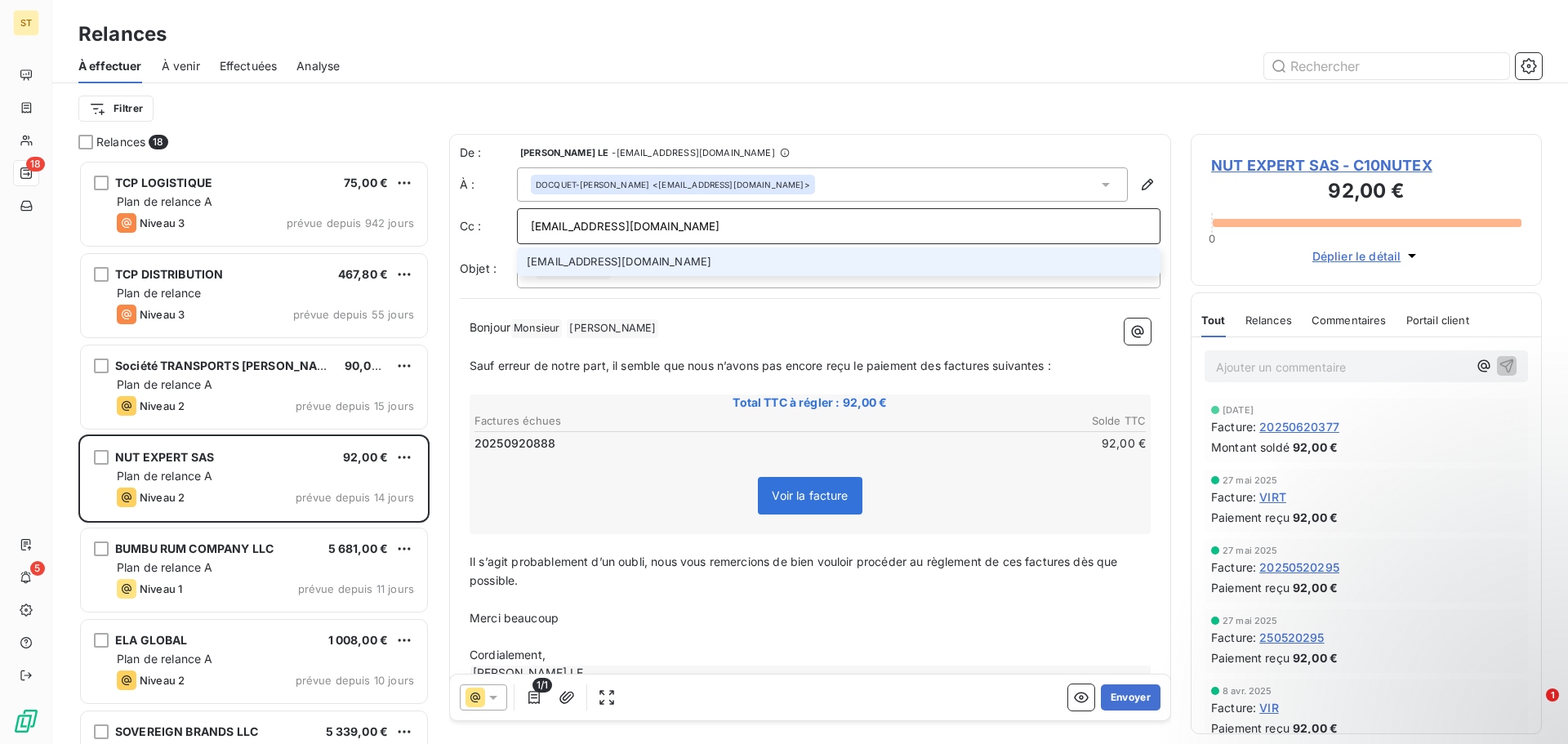
type input "[EMAIL_ADDRESS][DOMAIN_NAME]"
click at [644, 263] on li "[EMAIL_ADDRESS][DOMAIN_NAME]" at bounding box center [838, 262] width 643 height 29
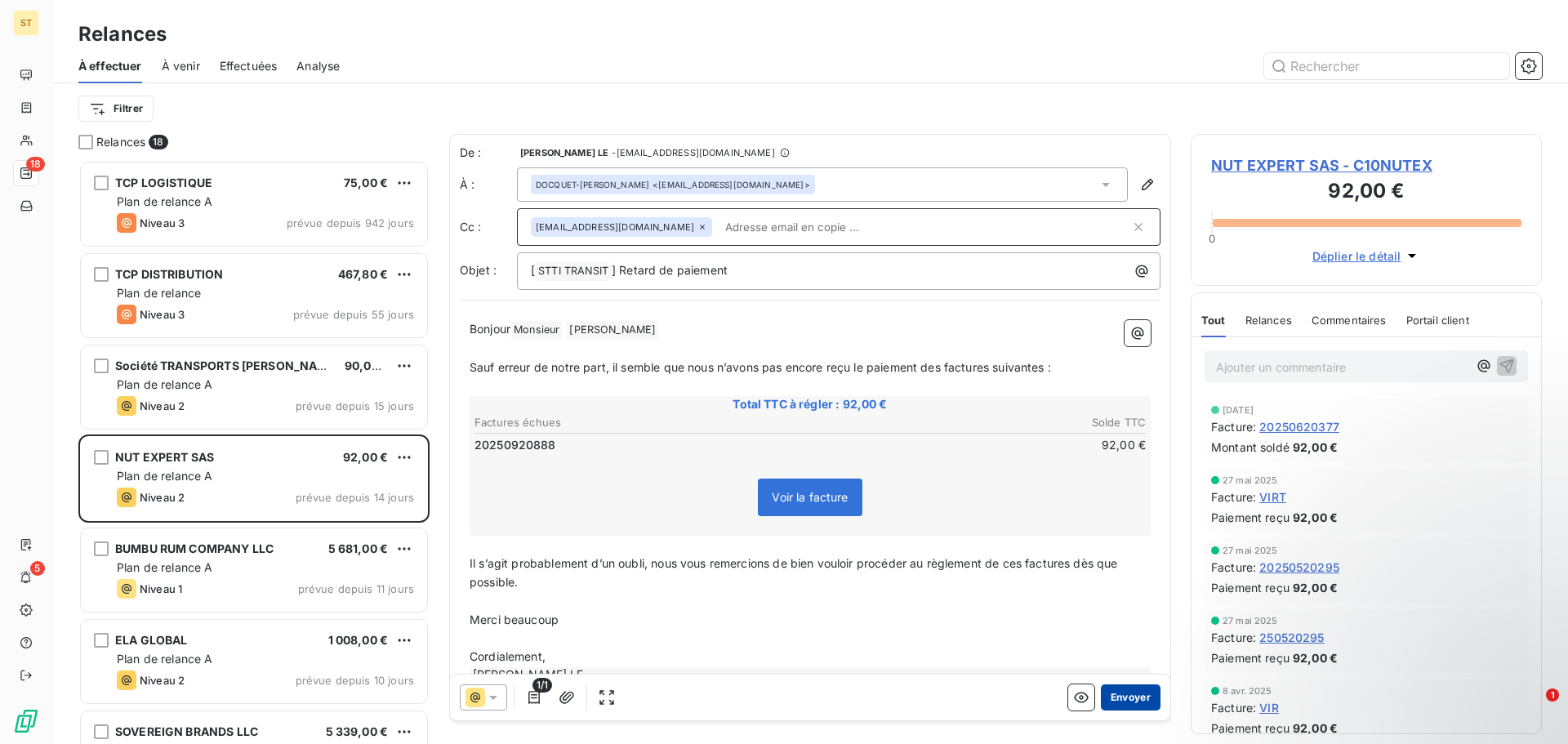
click at [1120, 701] on button "Envoyer" at bounding box center [1130, 698] width 60 height 26
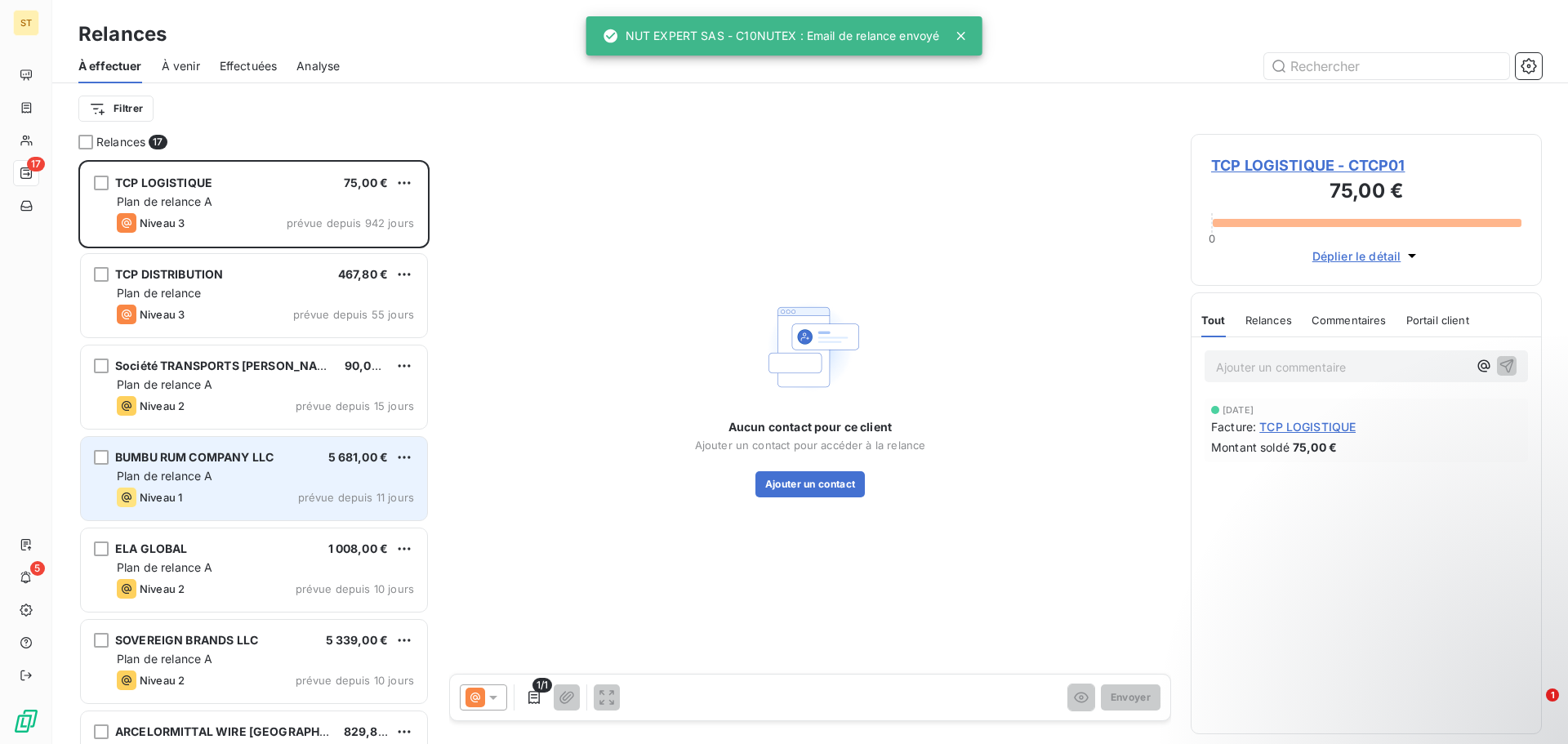
click at [228, 482] on div "Plan de relance A" at bounding box center [265, 476] width 297 height 17
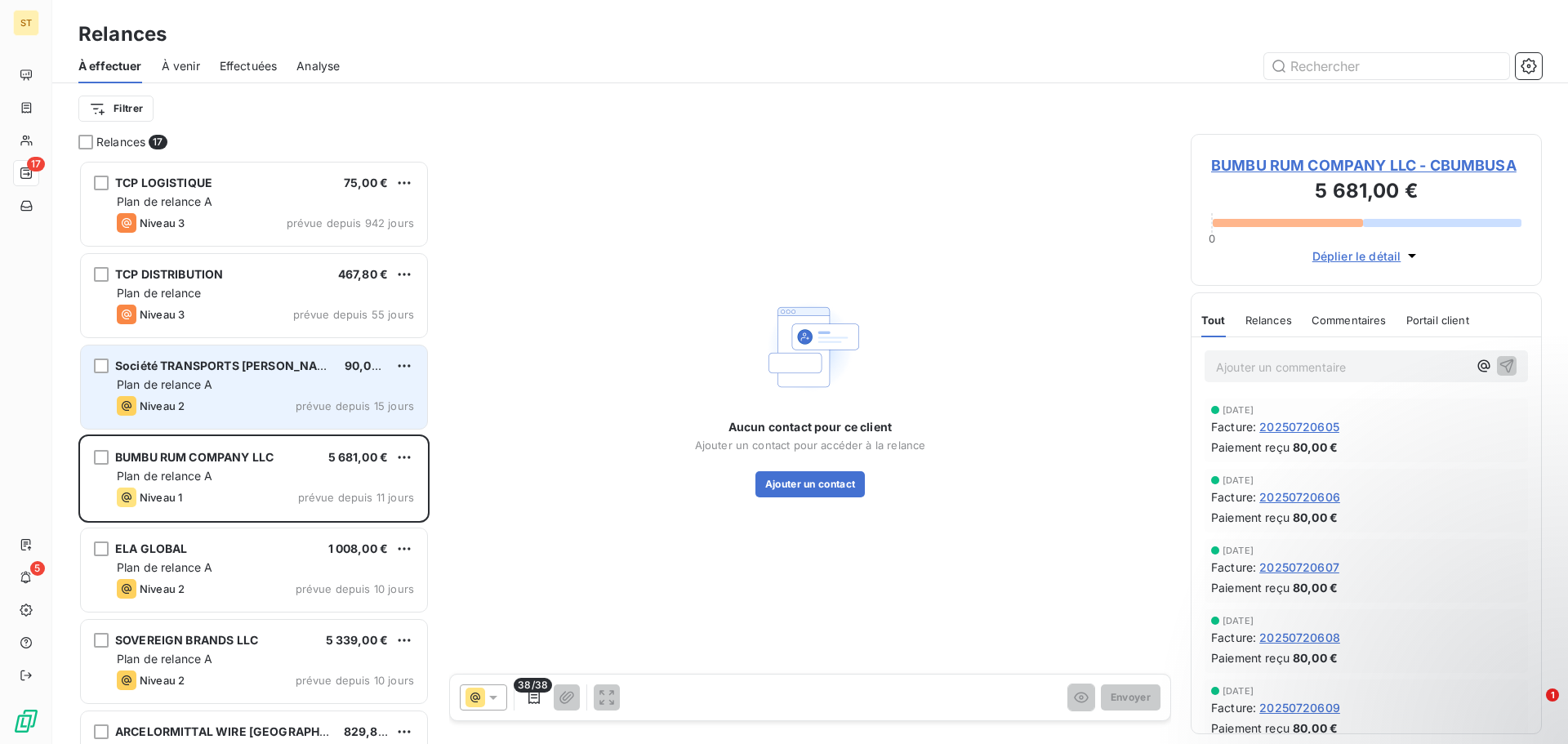
click at [212, 370] on span "Société TRANSPORTS [PERSON_NAME]" at bounding box center [227, 366] width 224 height 14
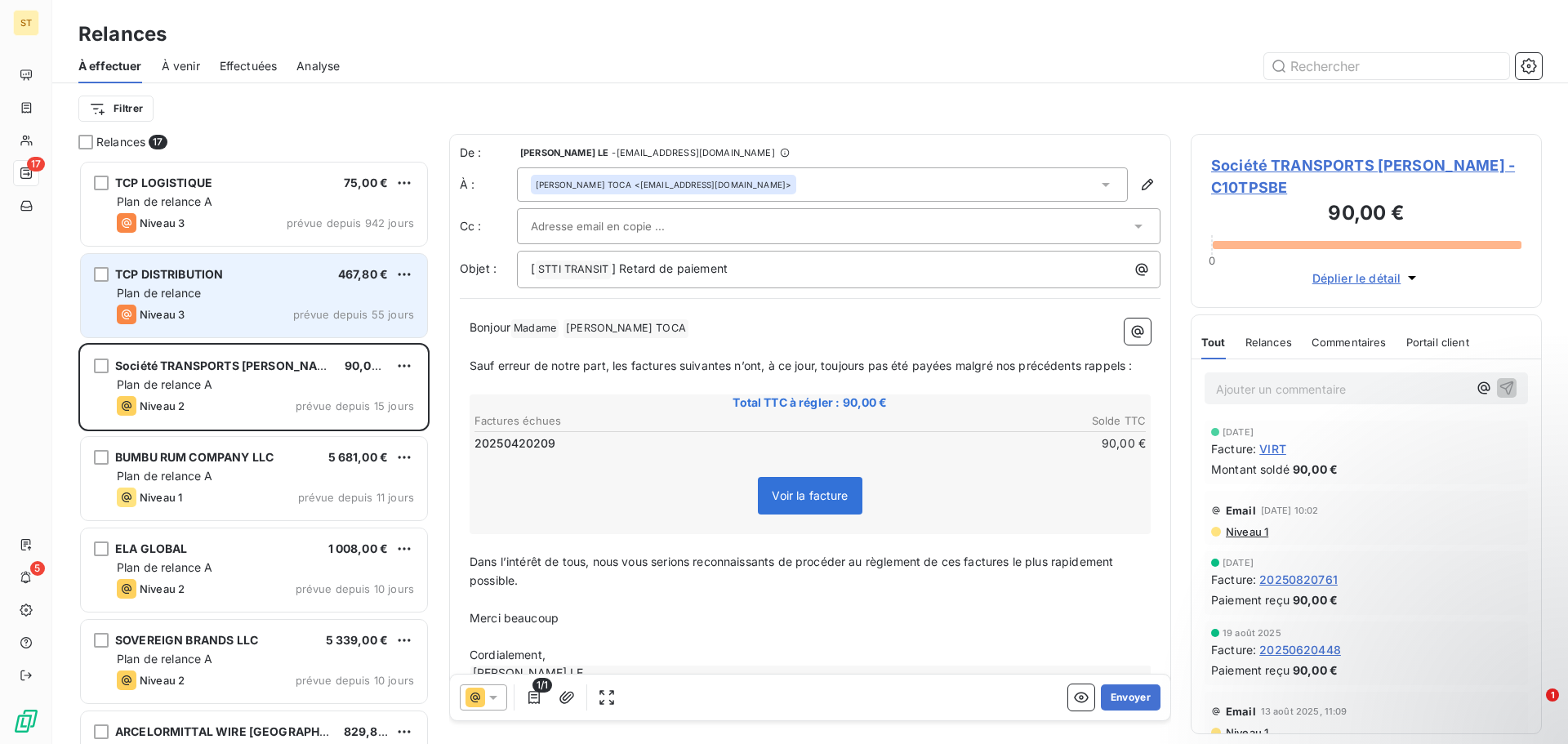
click at [241, 287] on div "Plan de relance" at bounding box center [265, 293] width 297 height 17
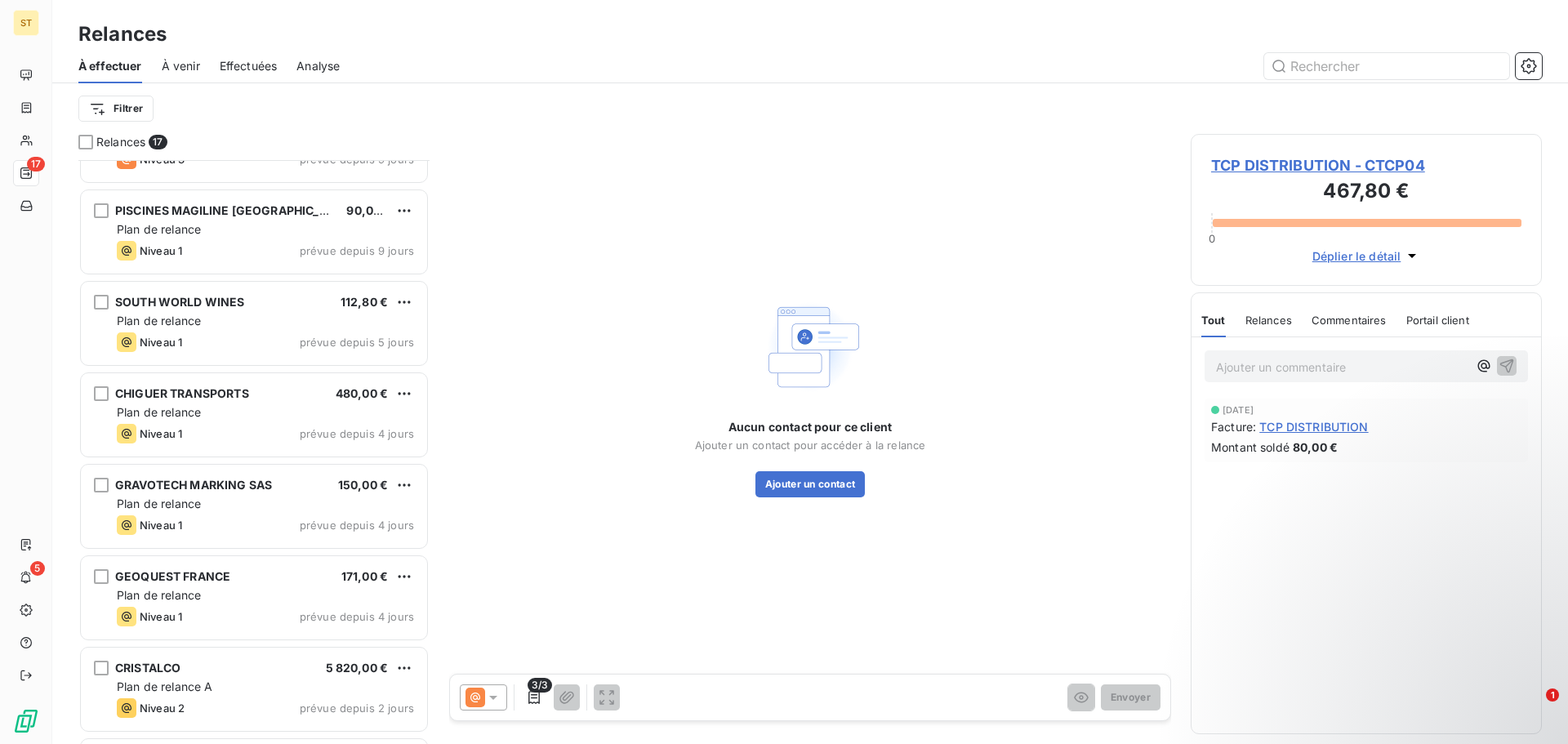
scroll to position [482, 0]
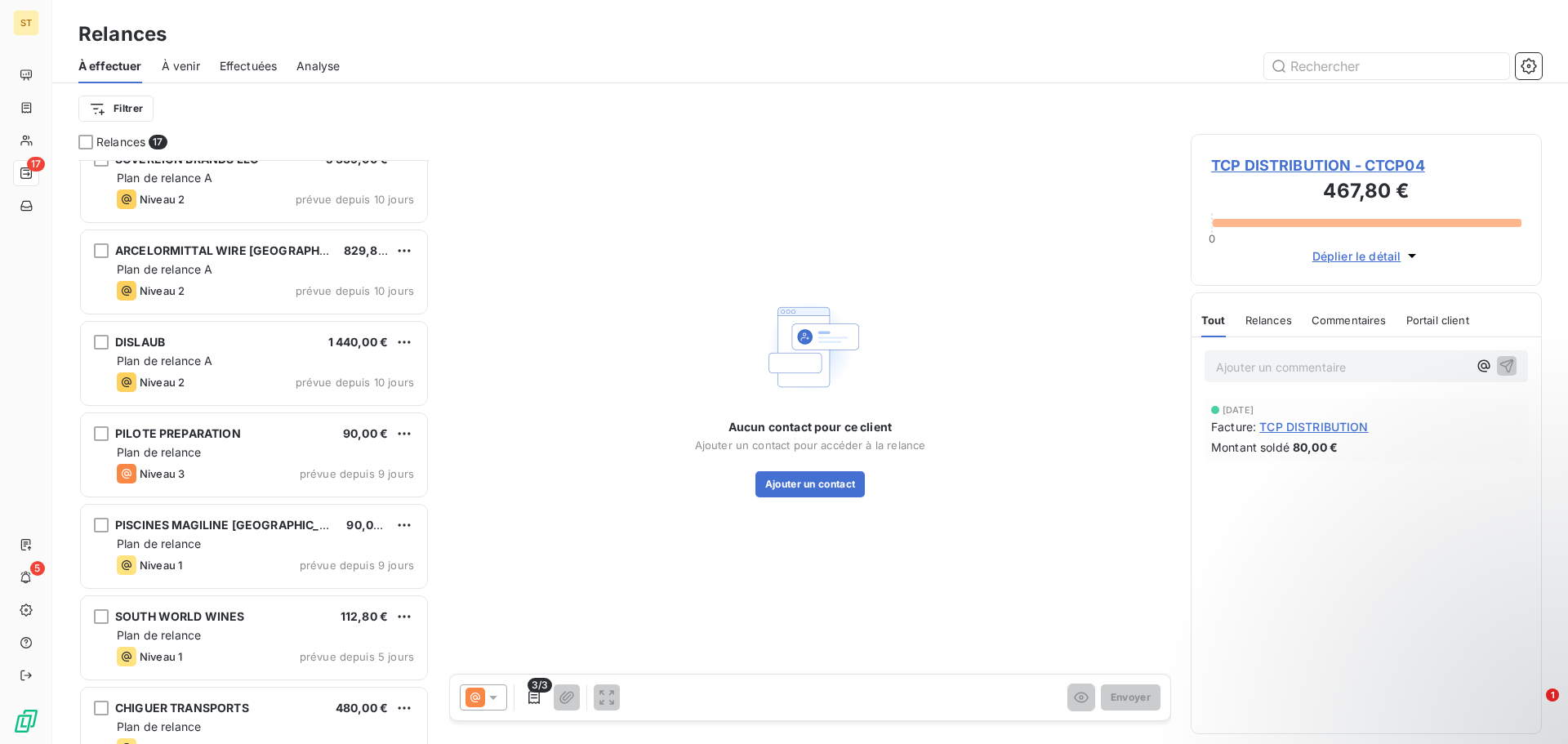
click at [1344, 425] on span "TCP DISTRIBUTION" at bounding box center [1314, 427] width 109 height 18
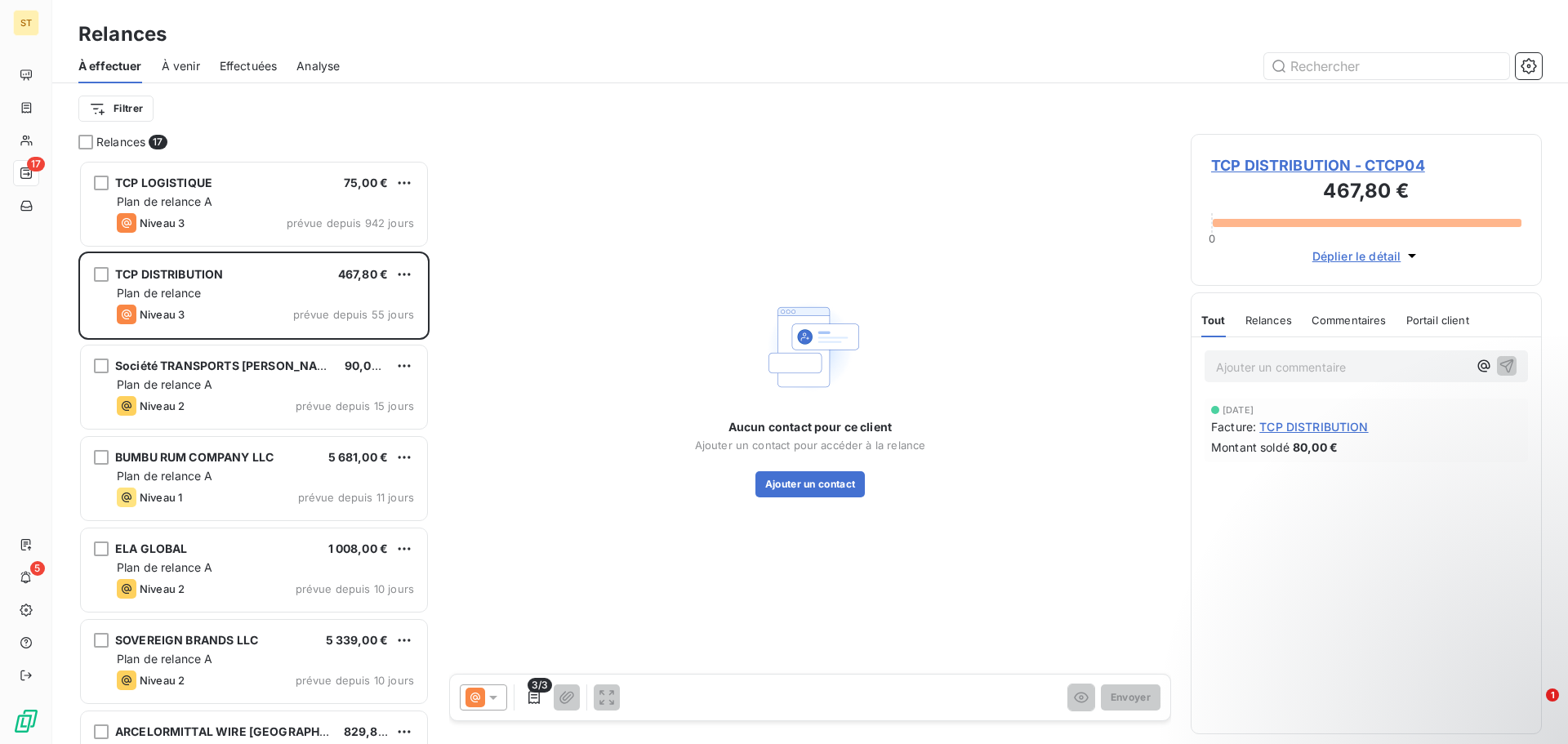
scroll to position [572, 339]
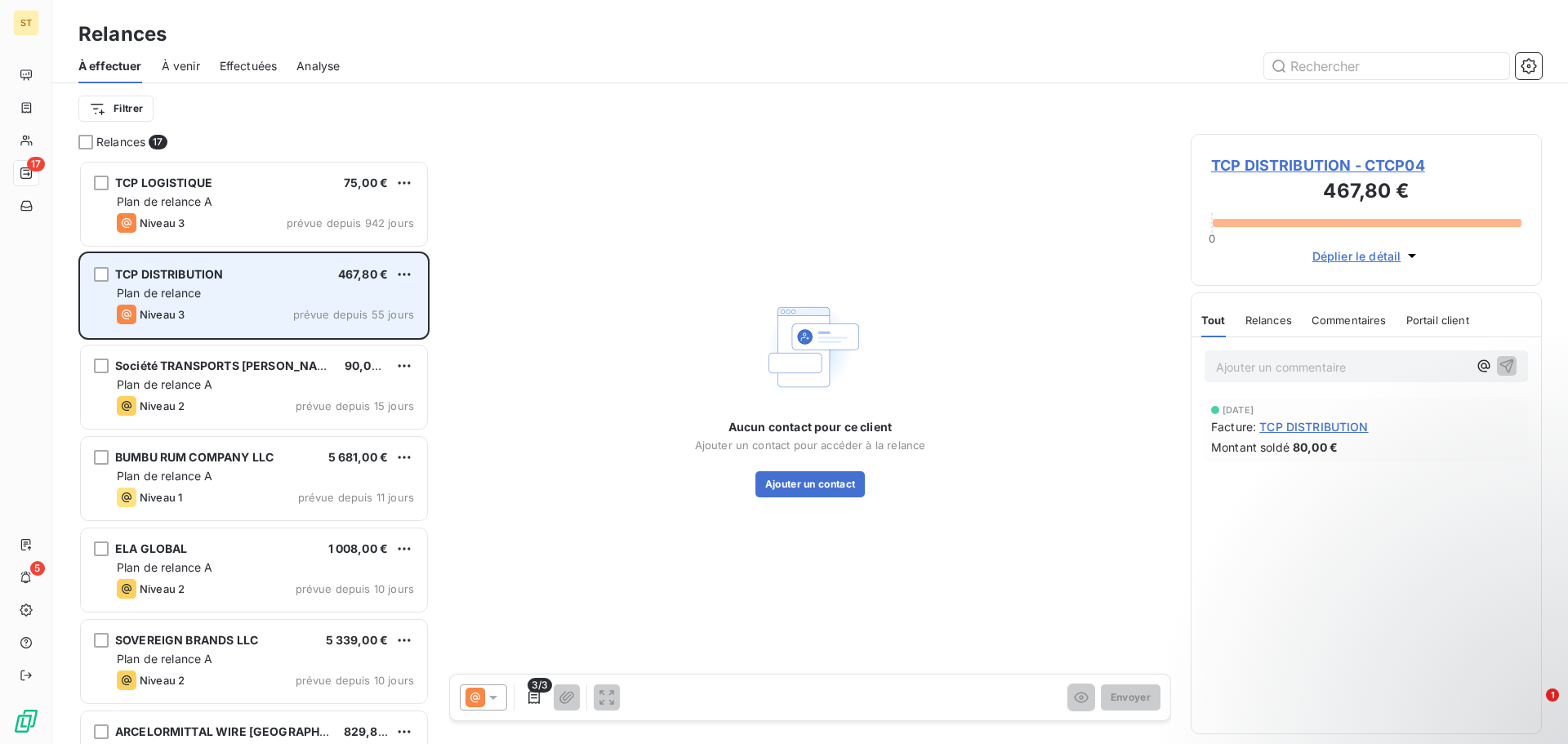
click at [165, 310] on span "Niveau 3" at bounding box center [162, 314] width 45 height 13
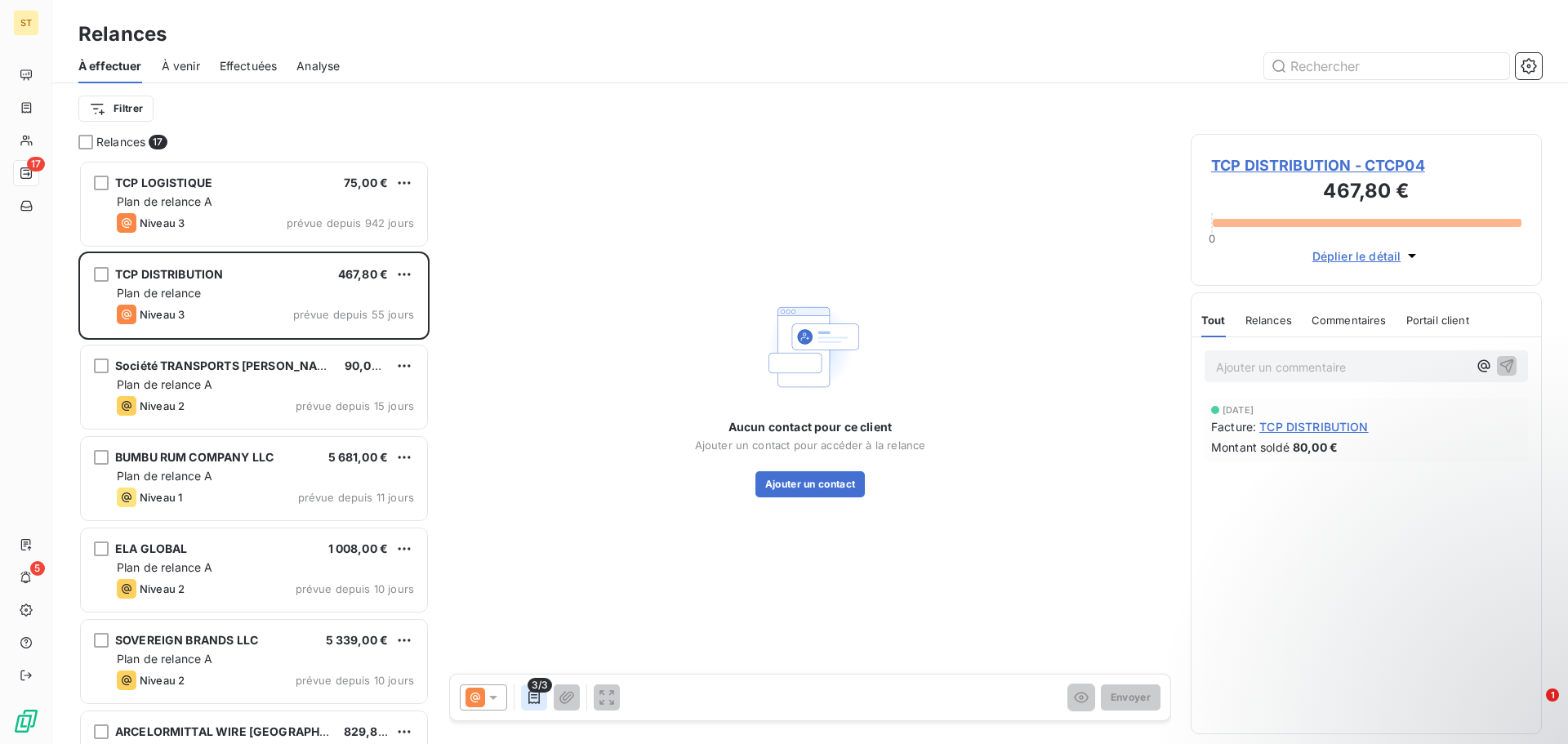
click at [527, 693] on icon "button" at bounding box center [534, 697] width 17 height 17
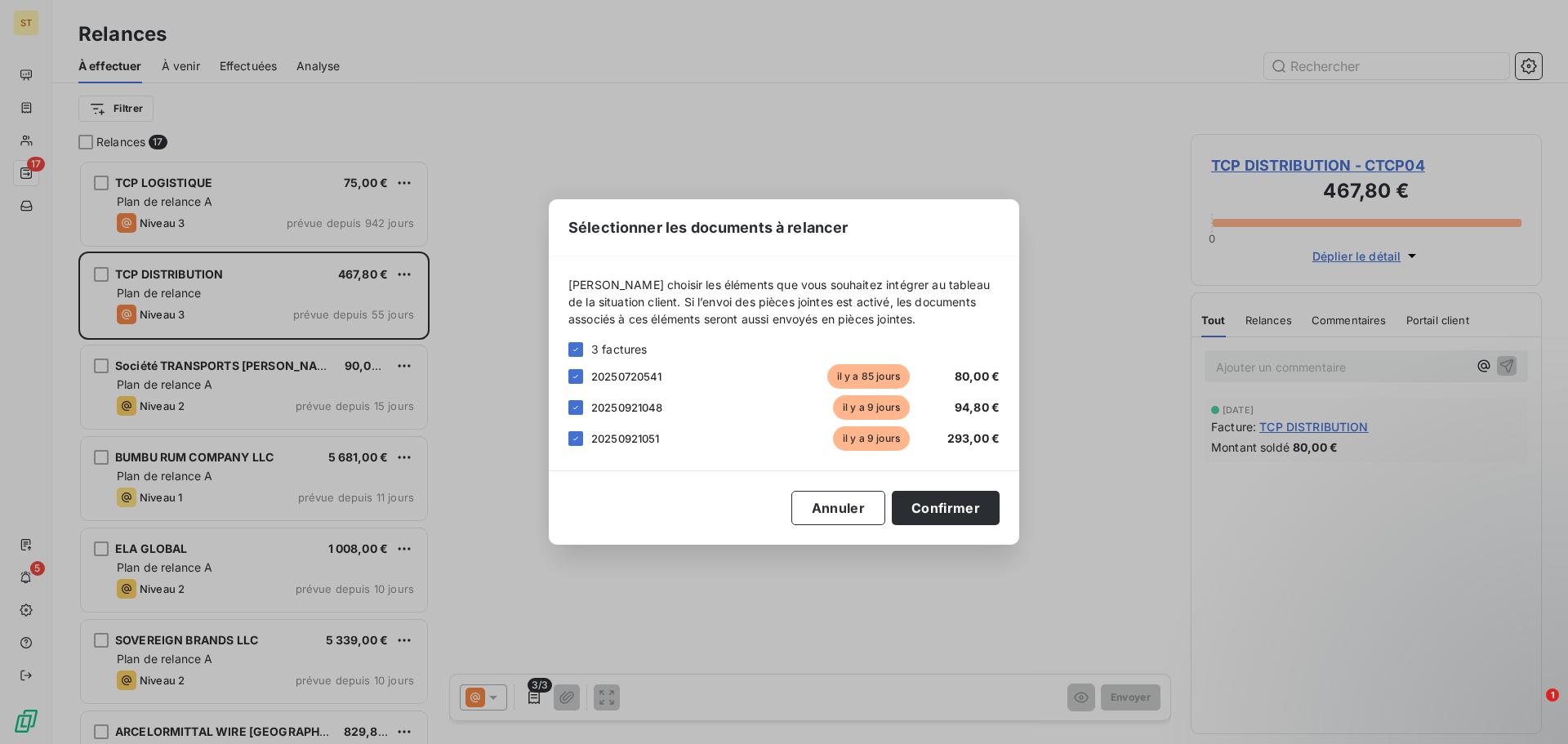
click at [193, 383] on div "Sélectionner les documents à relancer [PERSON_NAME] choisir les éléments que vo…" at bounding box center [784, 372] width 1568 height 744
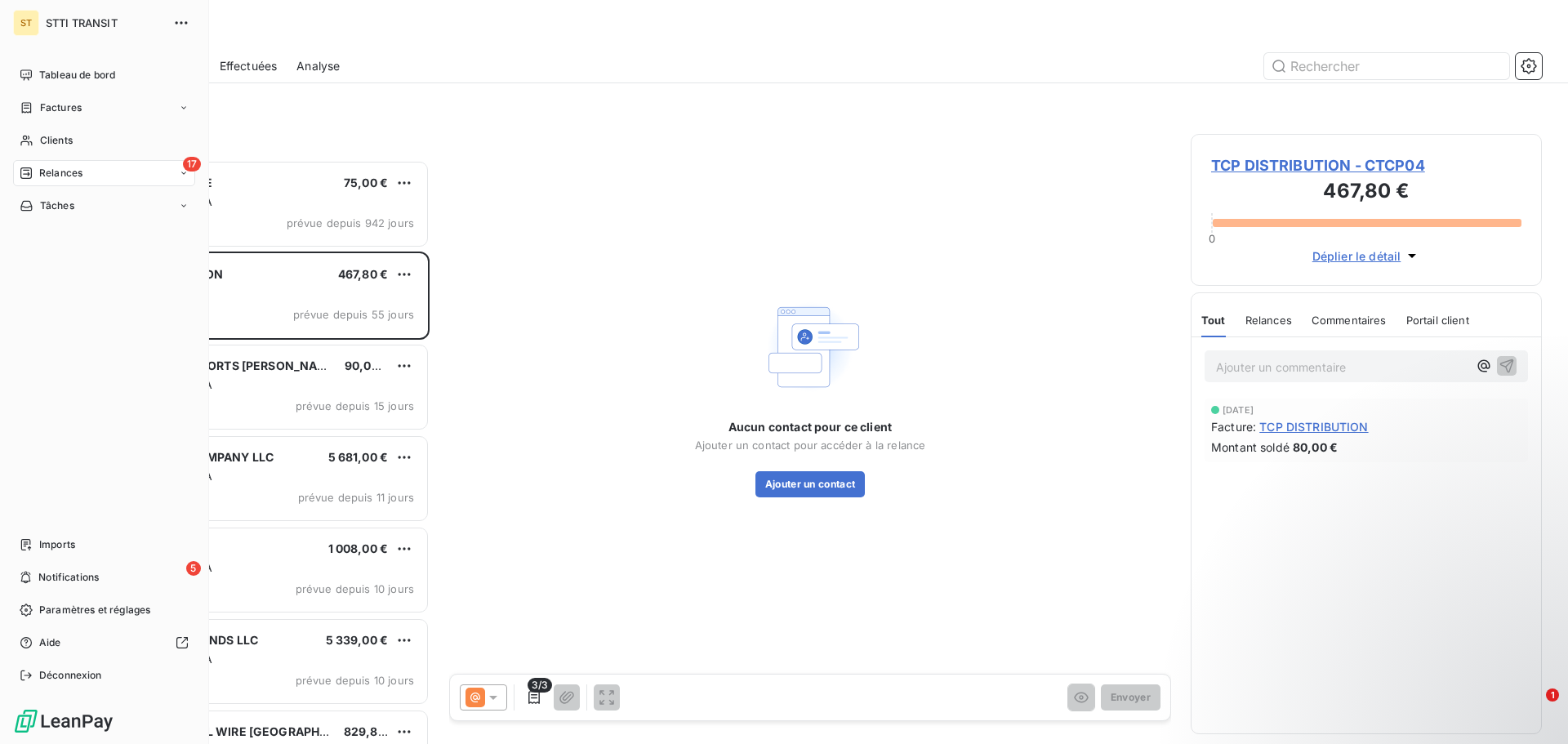
click at [194, 380] on div "Tableau de bord Factures Clients 17 Relances Tâches Imports 5 Notifications Par…" at bounding box center [104, 376] width 182 height 627
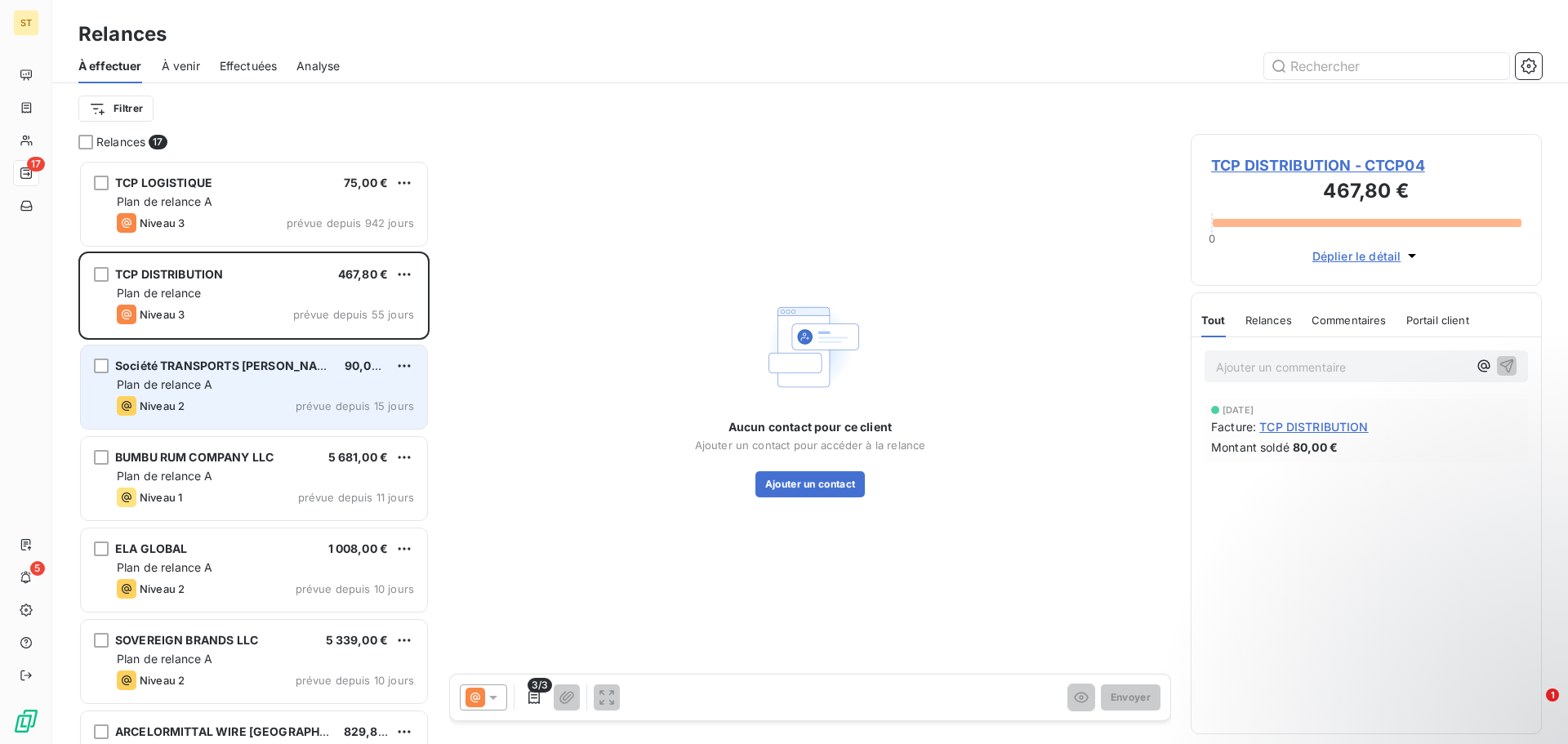
click at [302, 390] on div "Plan de relance A" at bounding box center [265, 384] width 297 height 17
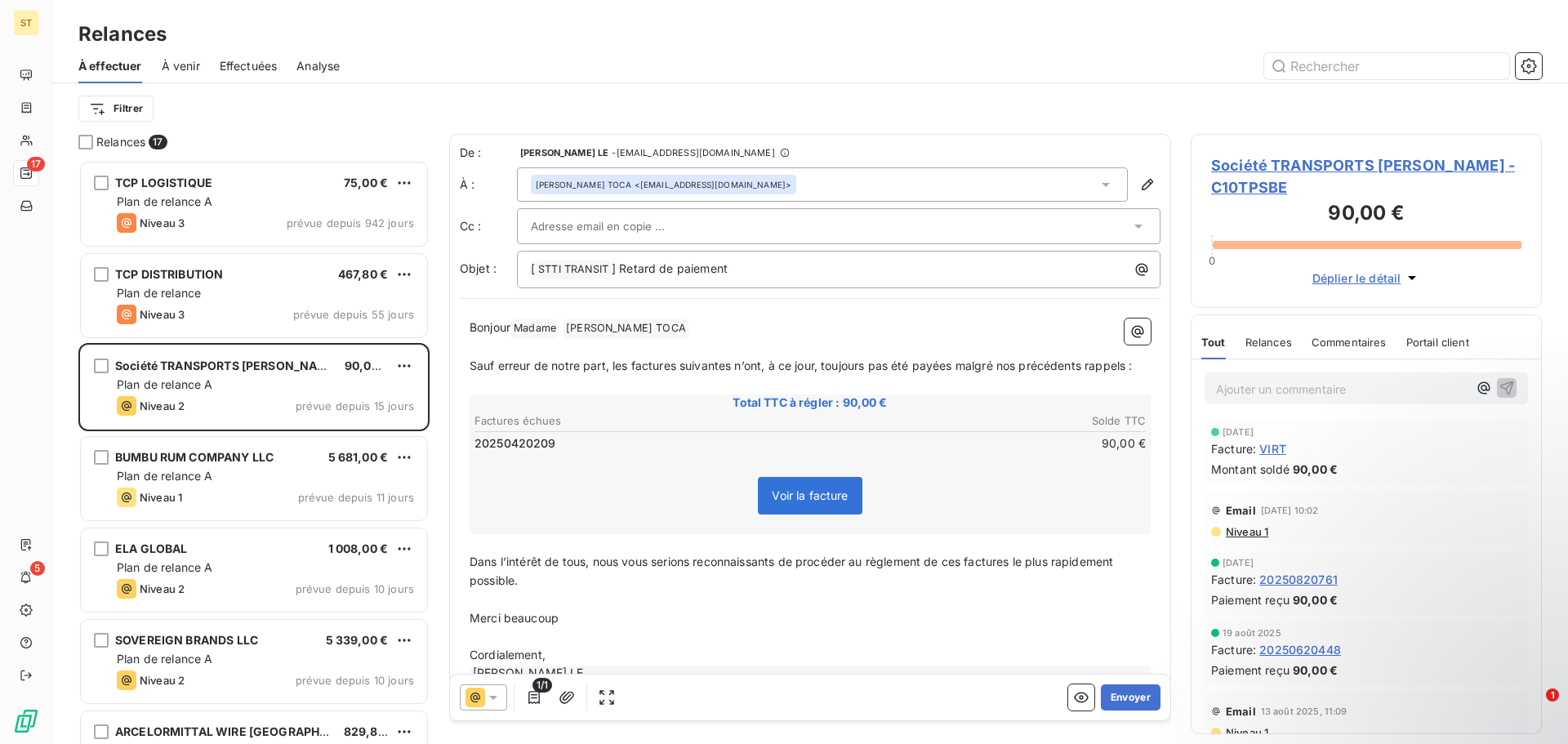
click at [471, 693] on icon at bounding box center [475, 697] width 19 height 19
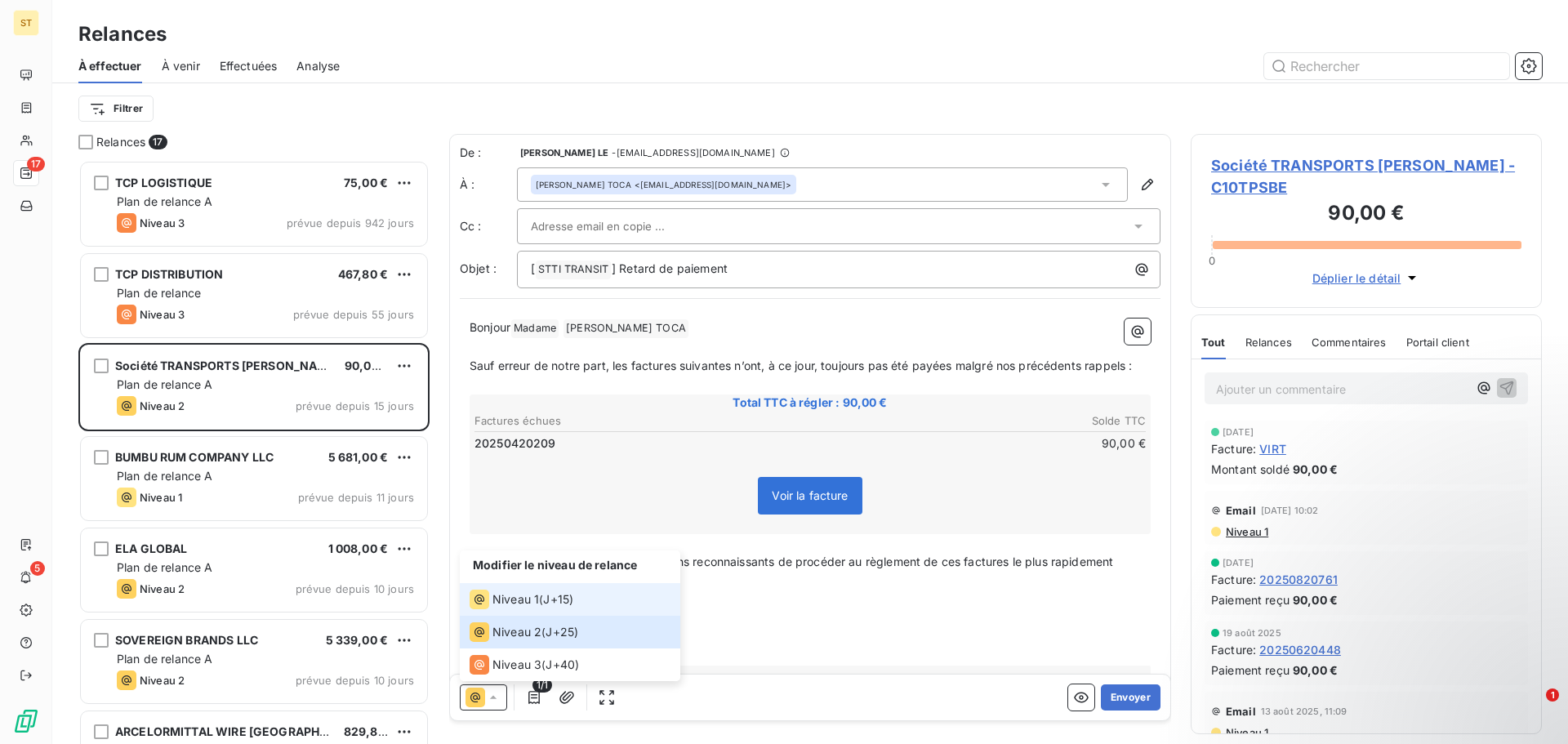
click at [554, 601] on span "J+15 )" at bounding box center [558, 600] width 30 height 17
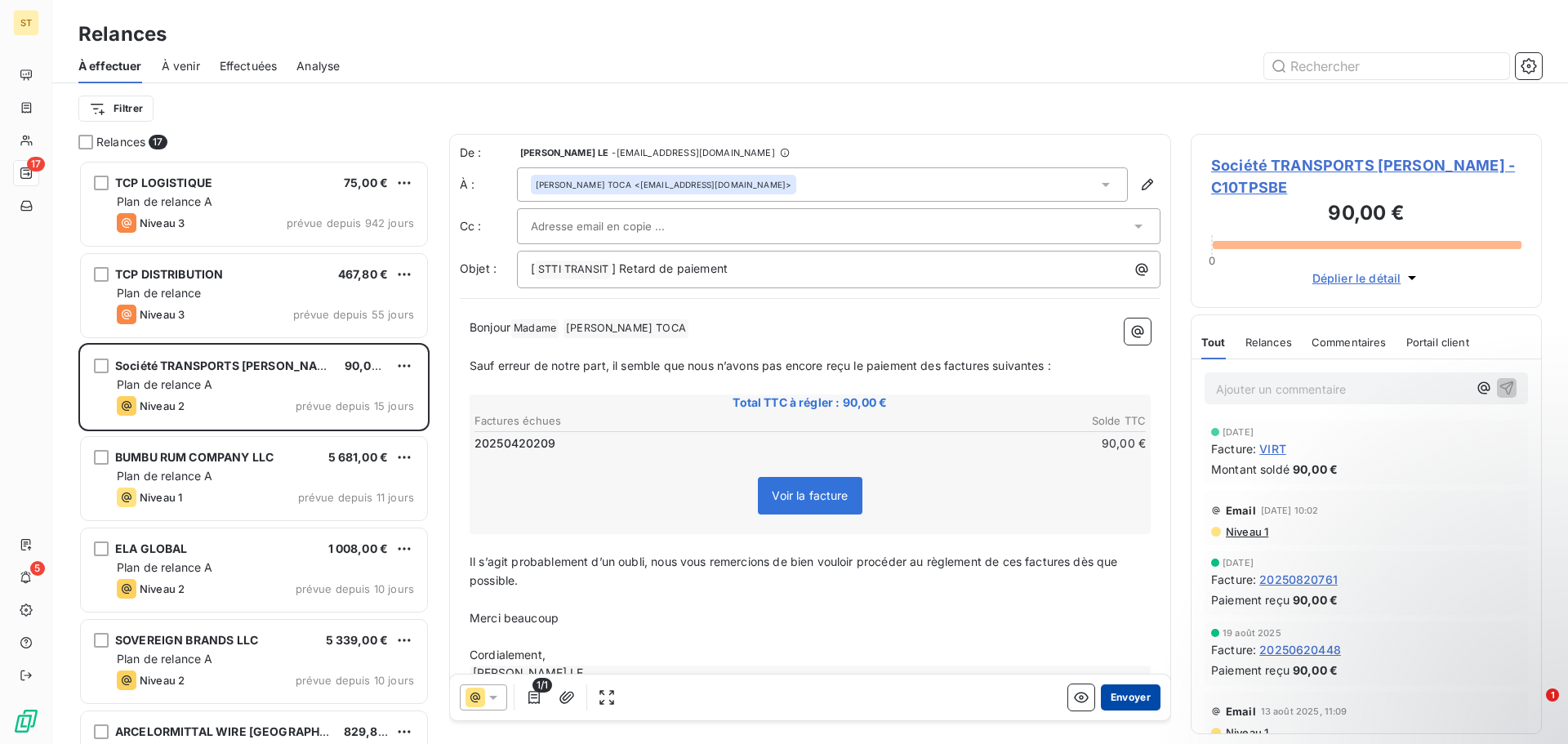
click at [1129, 699] on button "Envoyer" at bounding box center [1130, 698] width 60 height 26
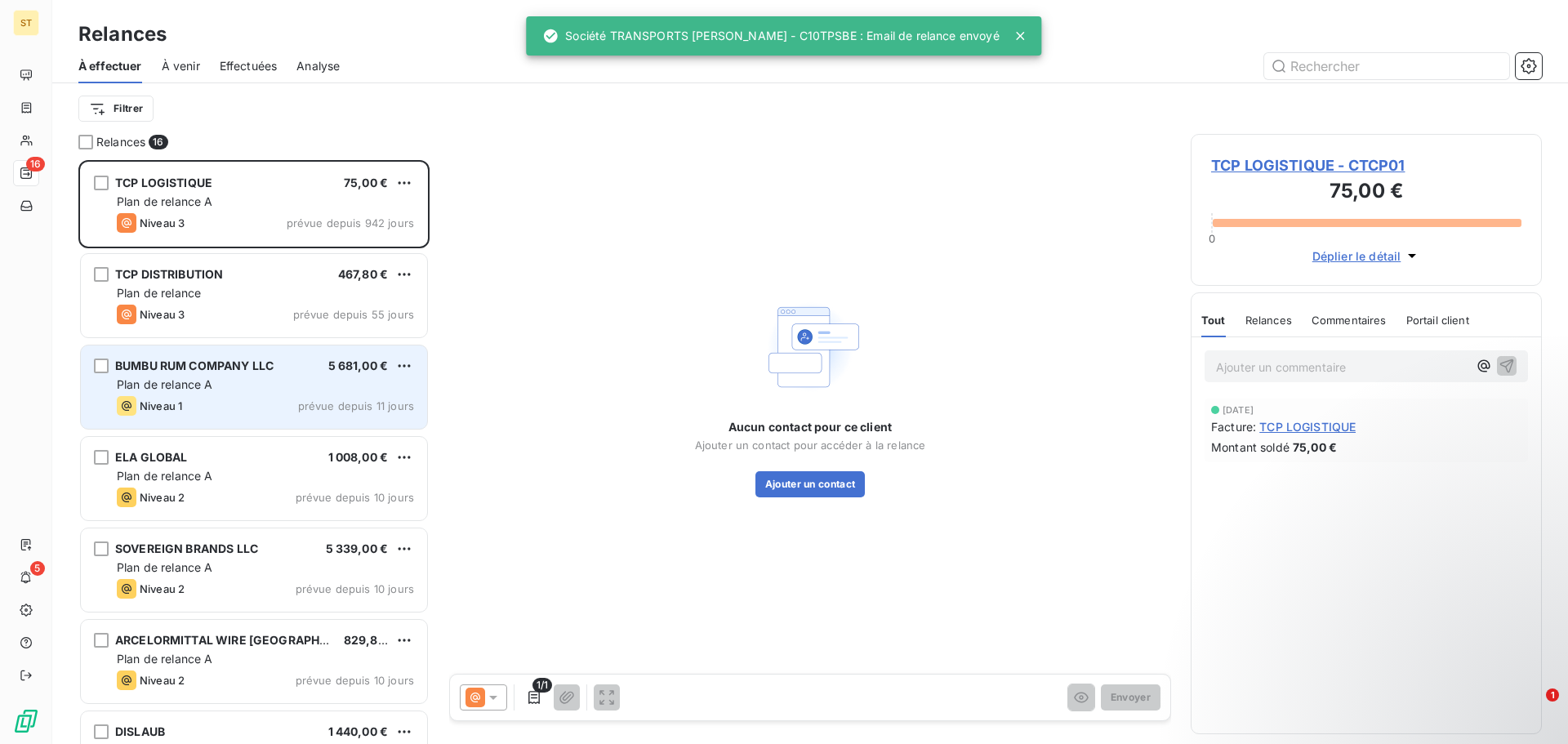
click at [262, 406] on div "Niveau 1 prévue depuis 11 jours" at bounding box center [265, 406] width 297 height 19
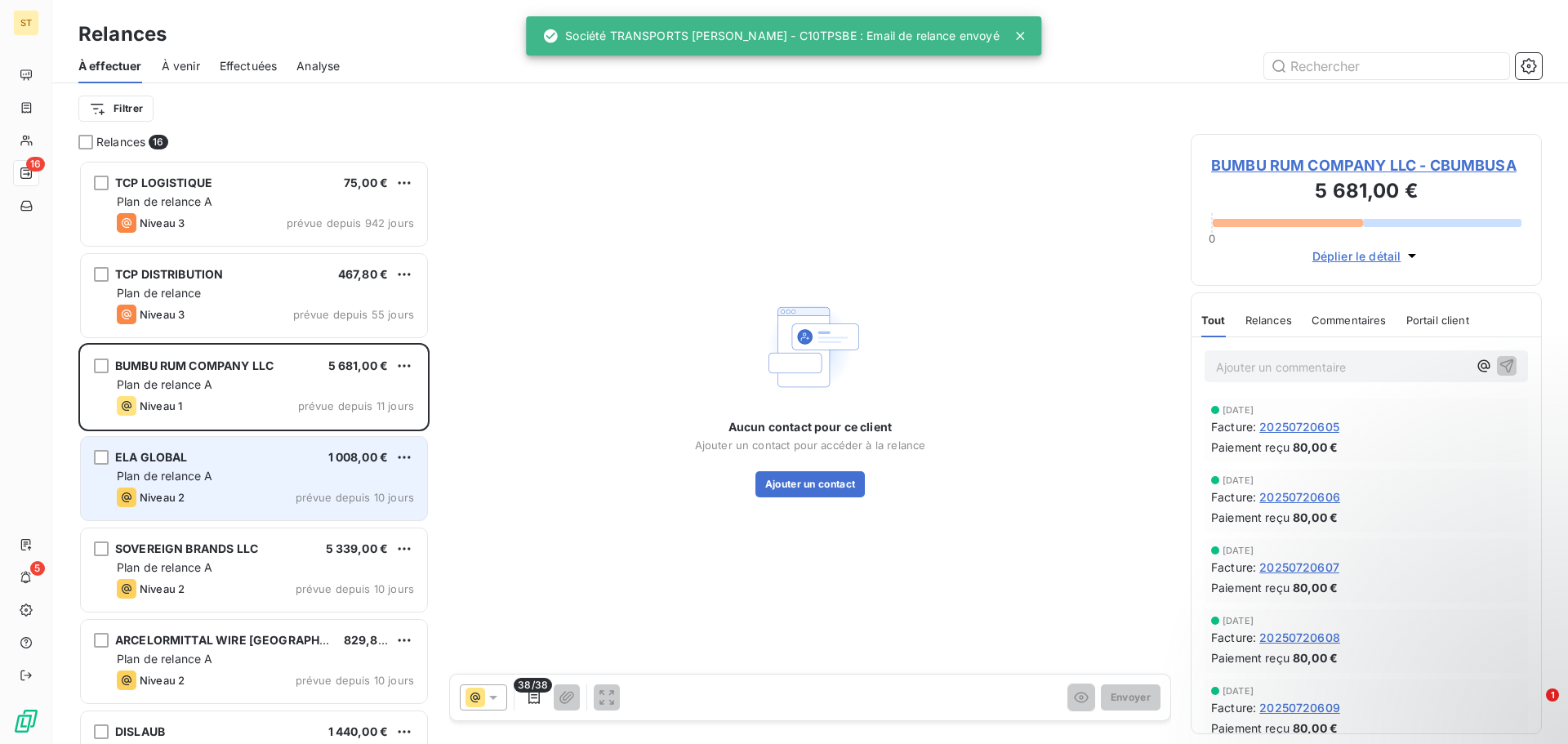
click at [247, 487] on div "ELA GLOBAL 1 008,00 € Plan de relance A Niveau 2 prévue depuis 10 jours" at bounding box center [254, 478] width 346 height 84
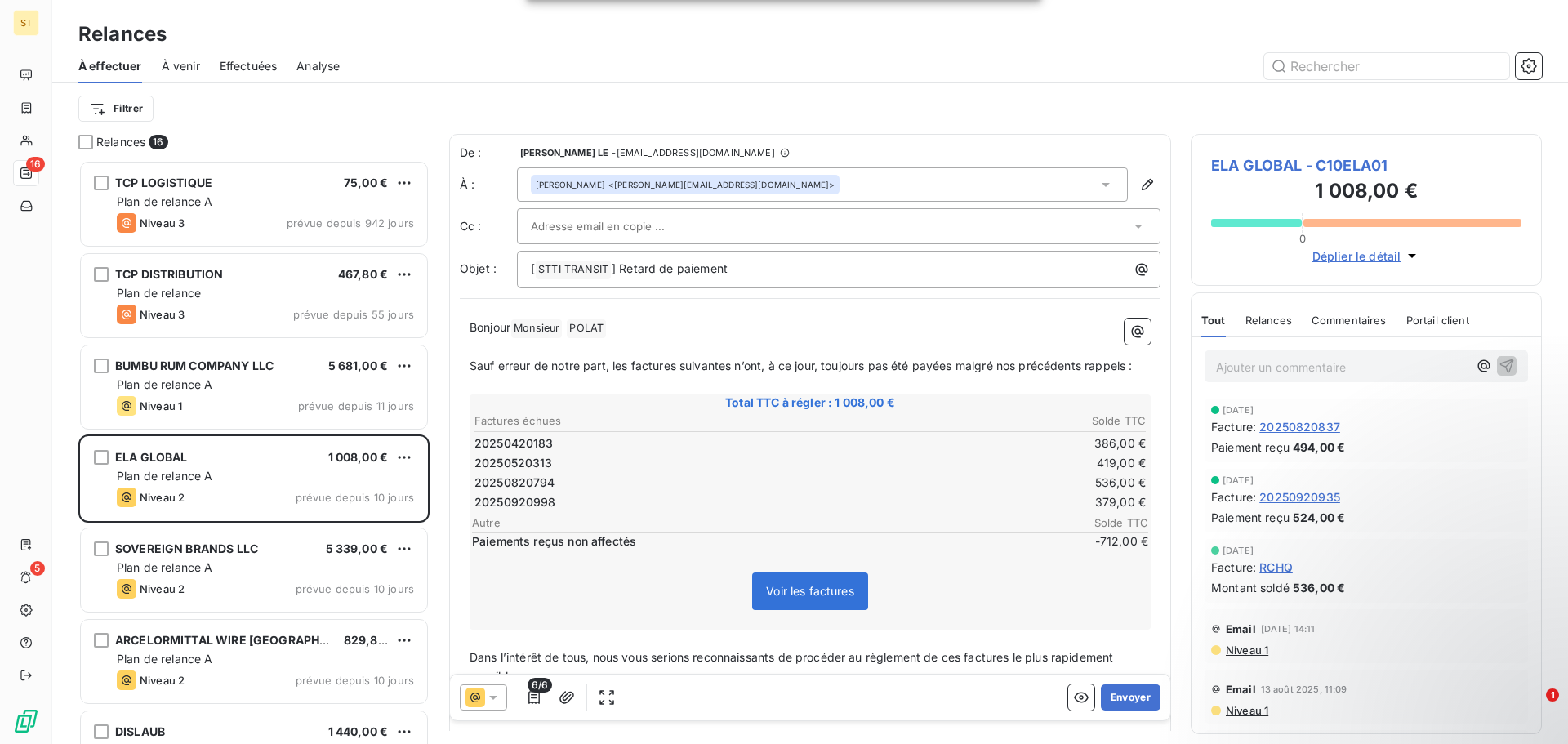
click at [492, 697] on icon at bounding box center [493, 698] width 8 height 4
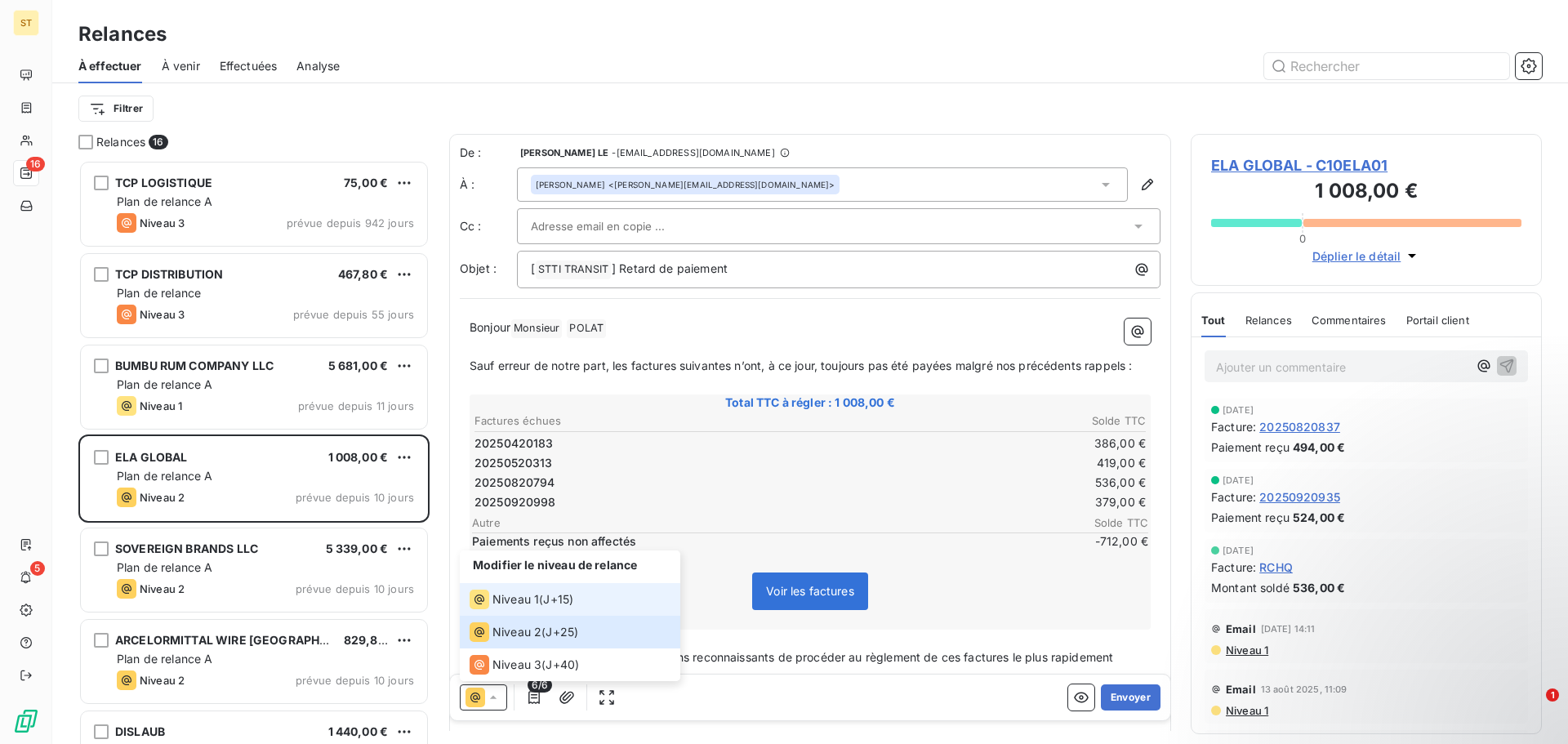
click at [543, 604] on div "Niveau 1 ( J+15 )" at bounding box center [521, 600] width 104 height 19
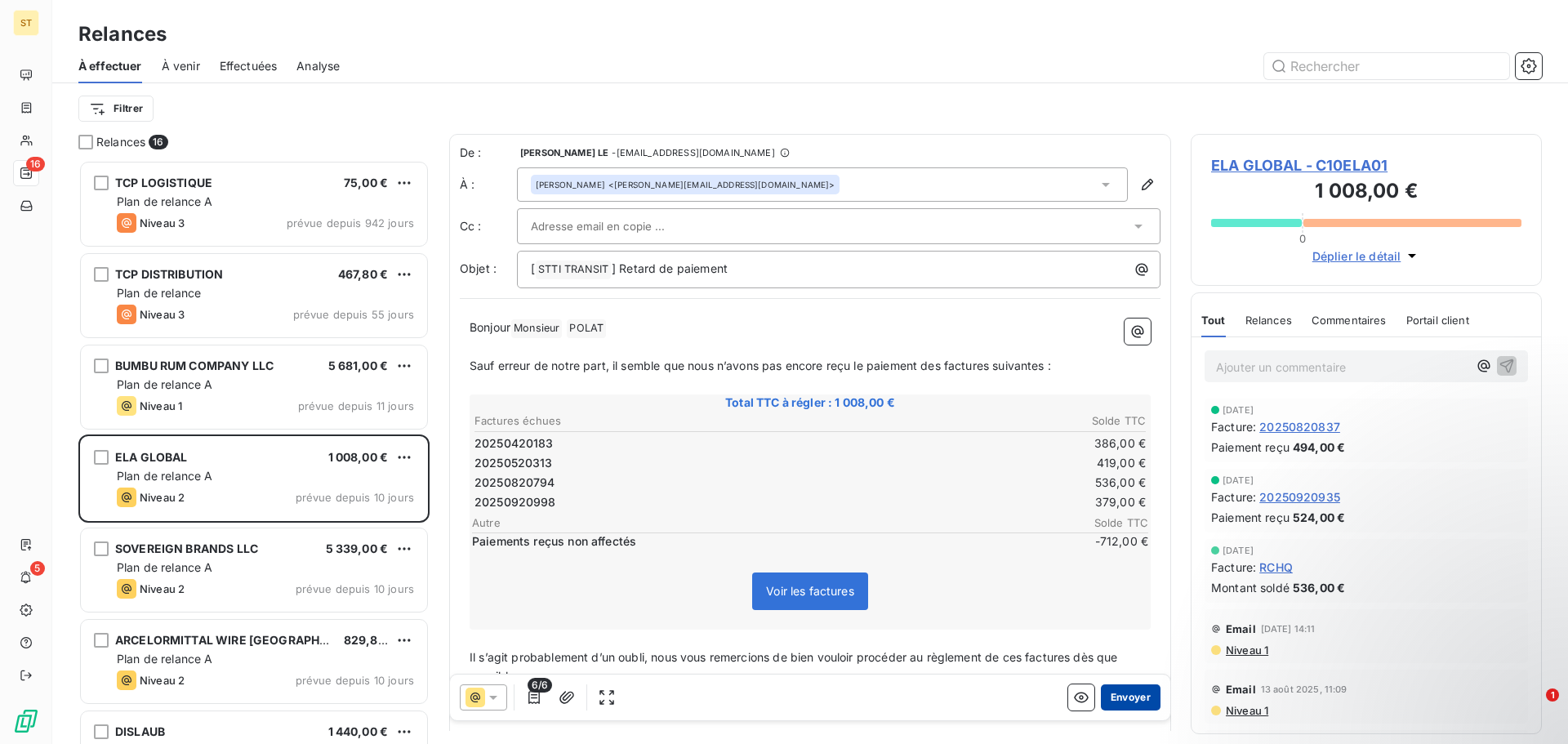
click at [1138, 697] on button "Envoyer" at bounding box center [1130, 698] width 60 height 26
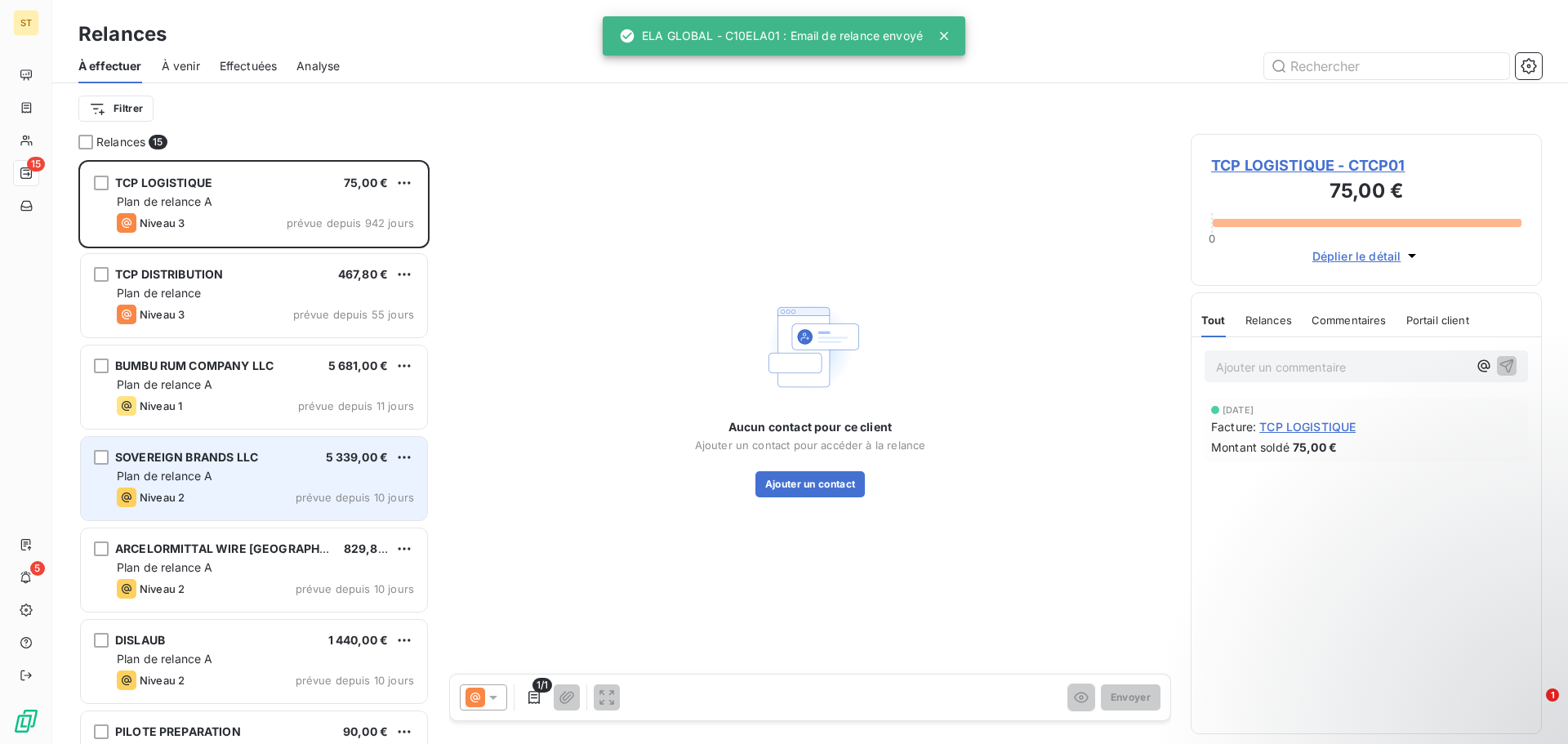
click at [257, 475] on div "Plan de relance A" at bounding box center [265, 476] width 297 height 17
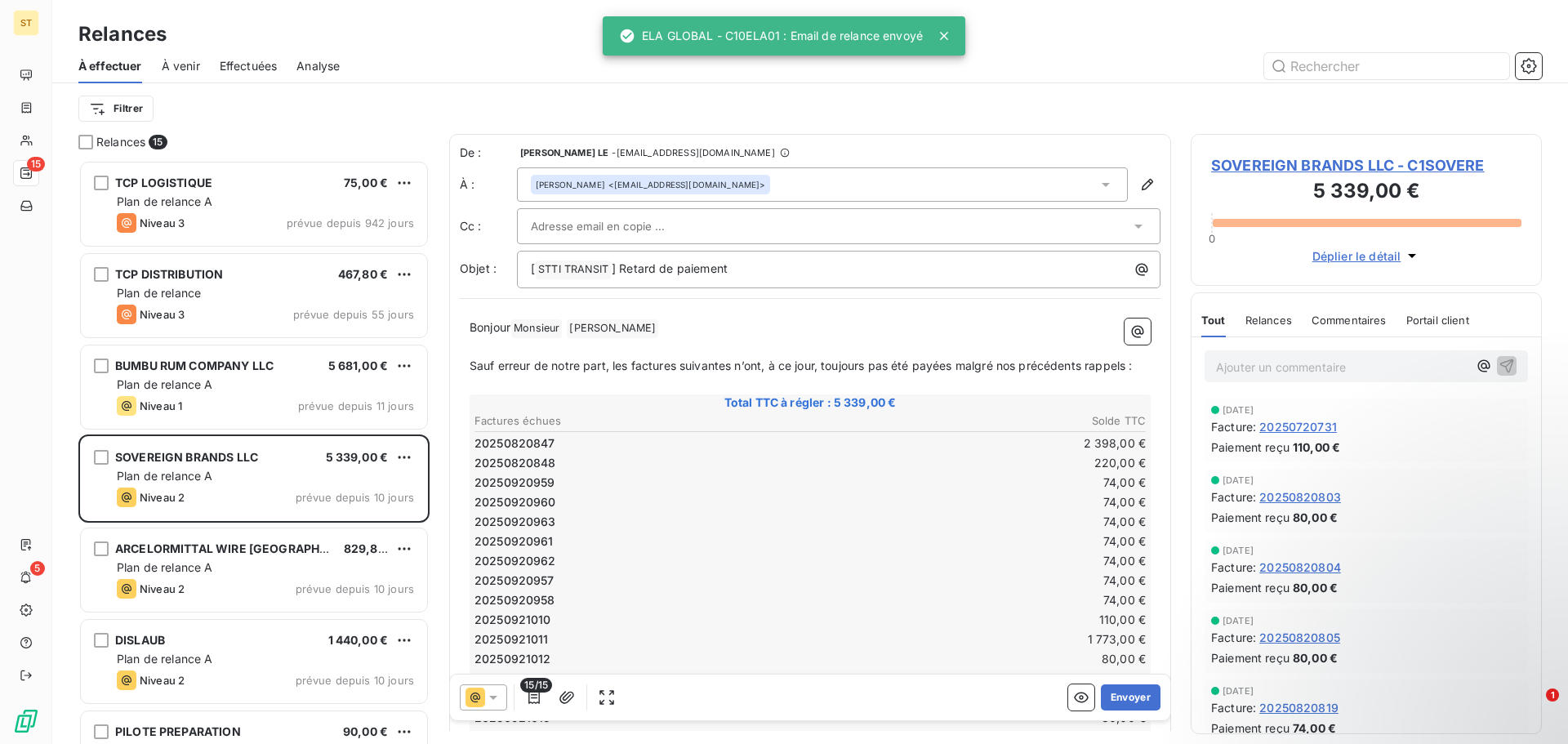
click at [497, 695] on icon at bounding box center [493, 697] width 17 height 17
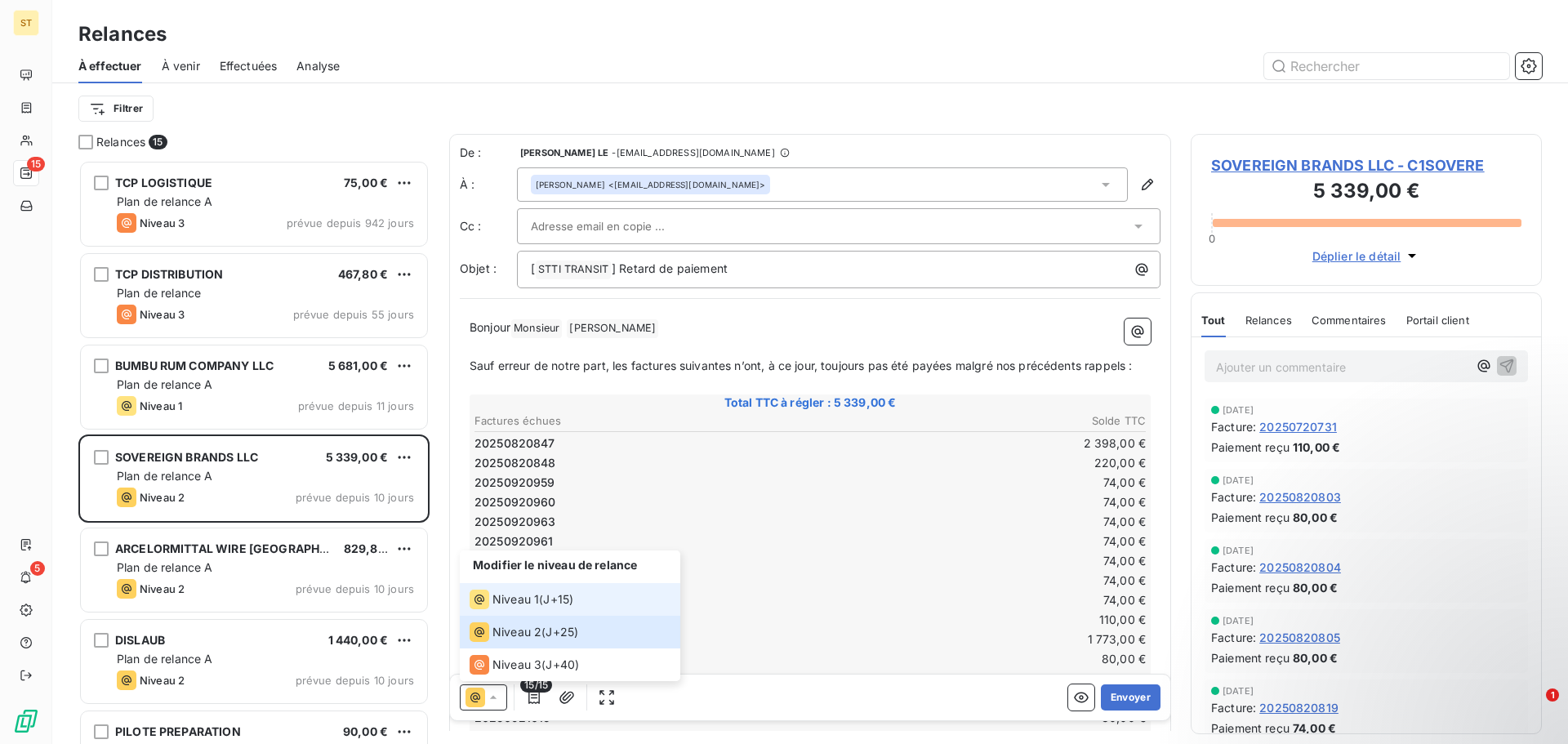
click at [535, 605] on span "Niveau 1" at bounding box center [515, 600] width 47 height 17
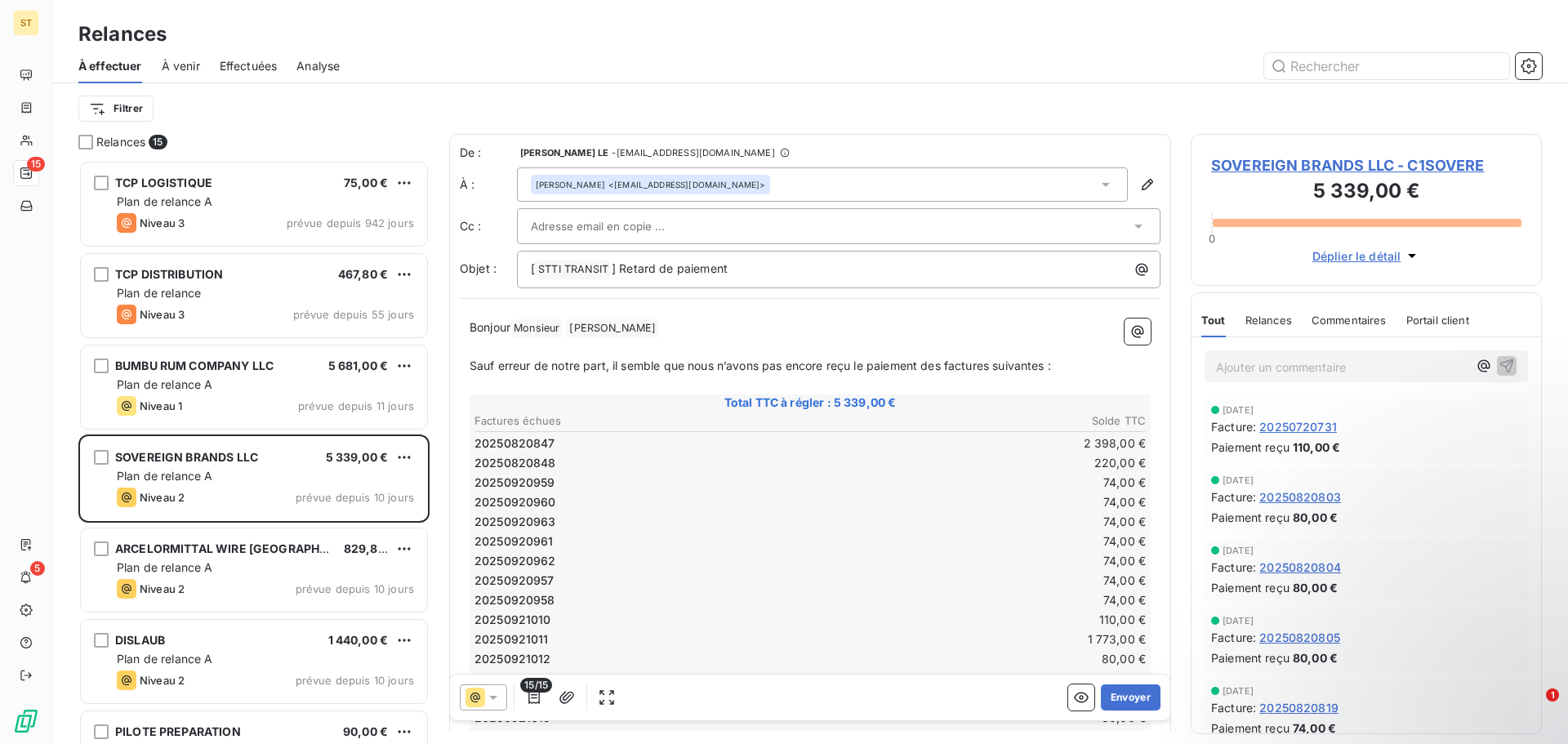
click at [725, 189] on div "[PERSON_NAME] <[EMAIL_ADDRESS][DOMAIN_NAME]>" at bounding box center [650, 184] width 229 height 11
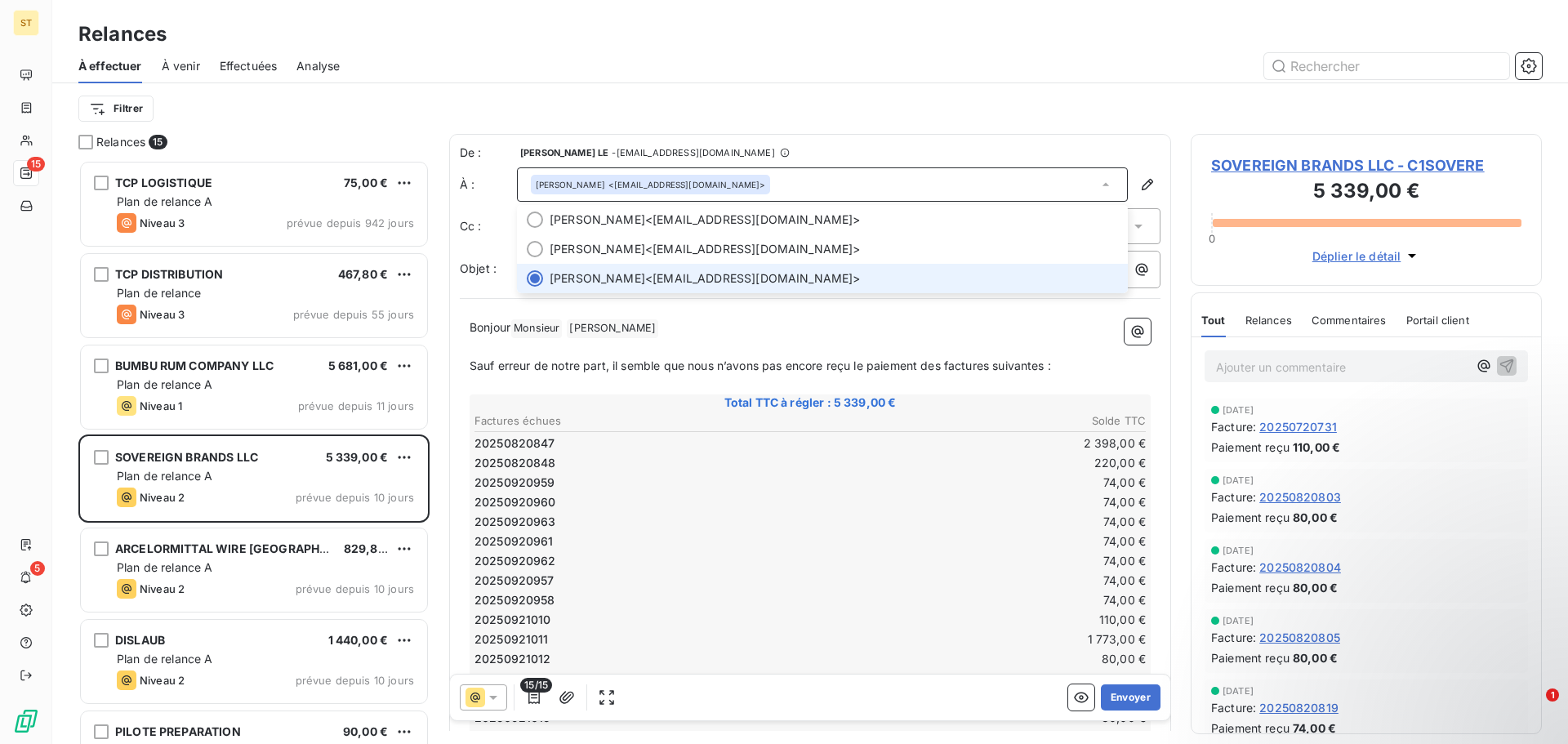
drag, startPoint x: 863, startPoint y: 286, endPoint x: 787, endPoint y: 286, distance: 76.0
click at [789, 286] on span "[PERSON_NAME] <[EMAIL_ADDRESS][DOMAIN_NAME]>" at bounding box center [833, 279] width 569 height 17
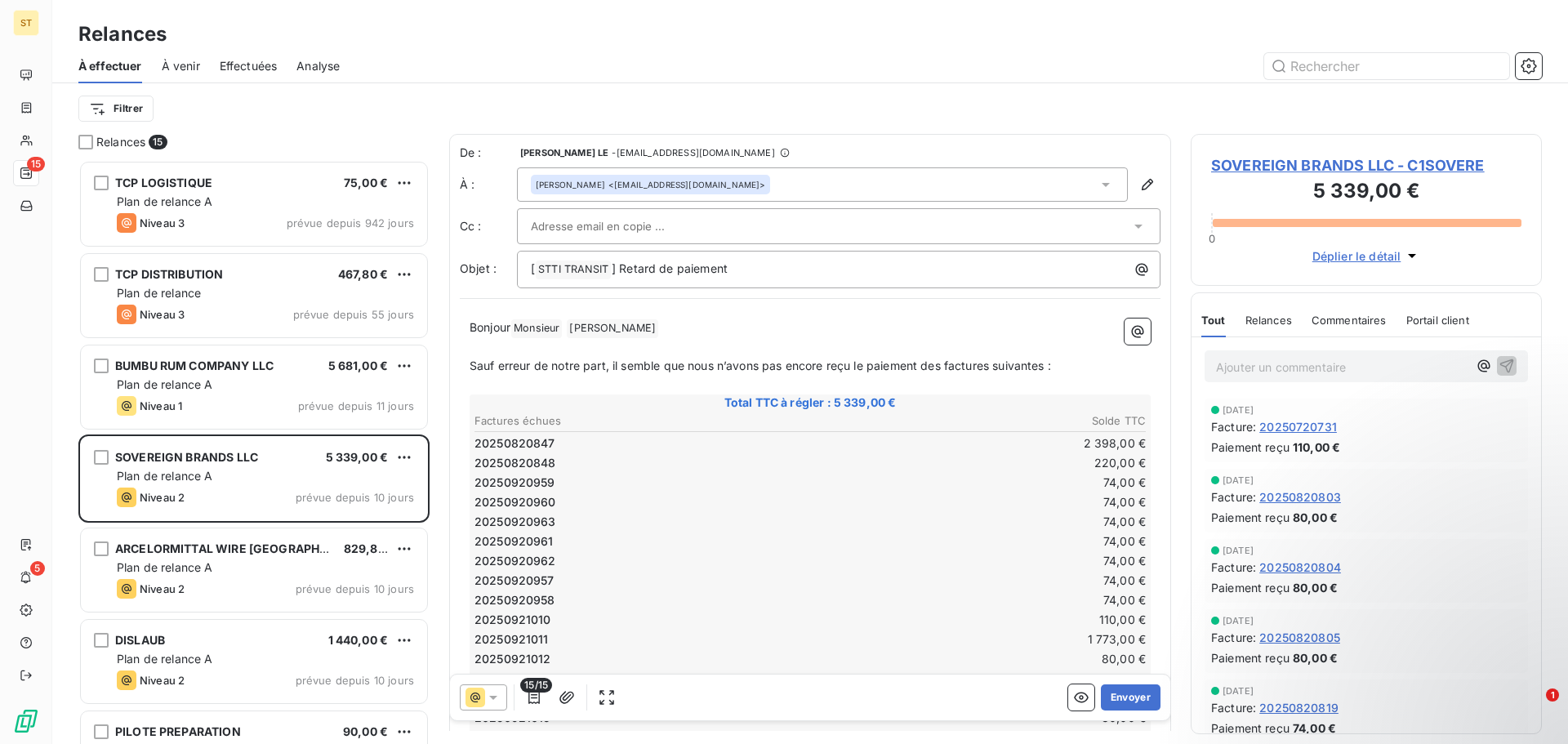
click at [614, 235] on input "text" at bounding box center [619, 226] width 176 height 25
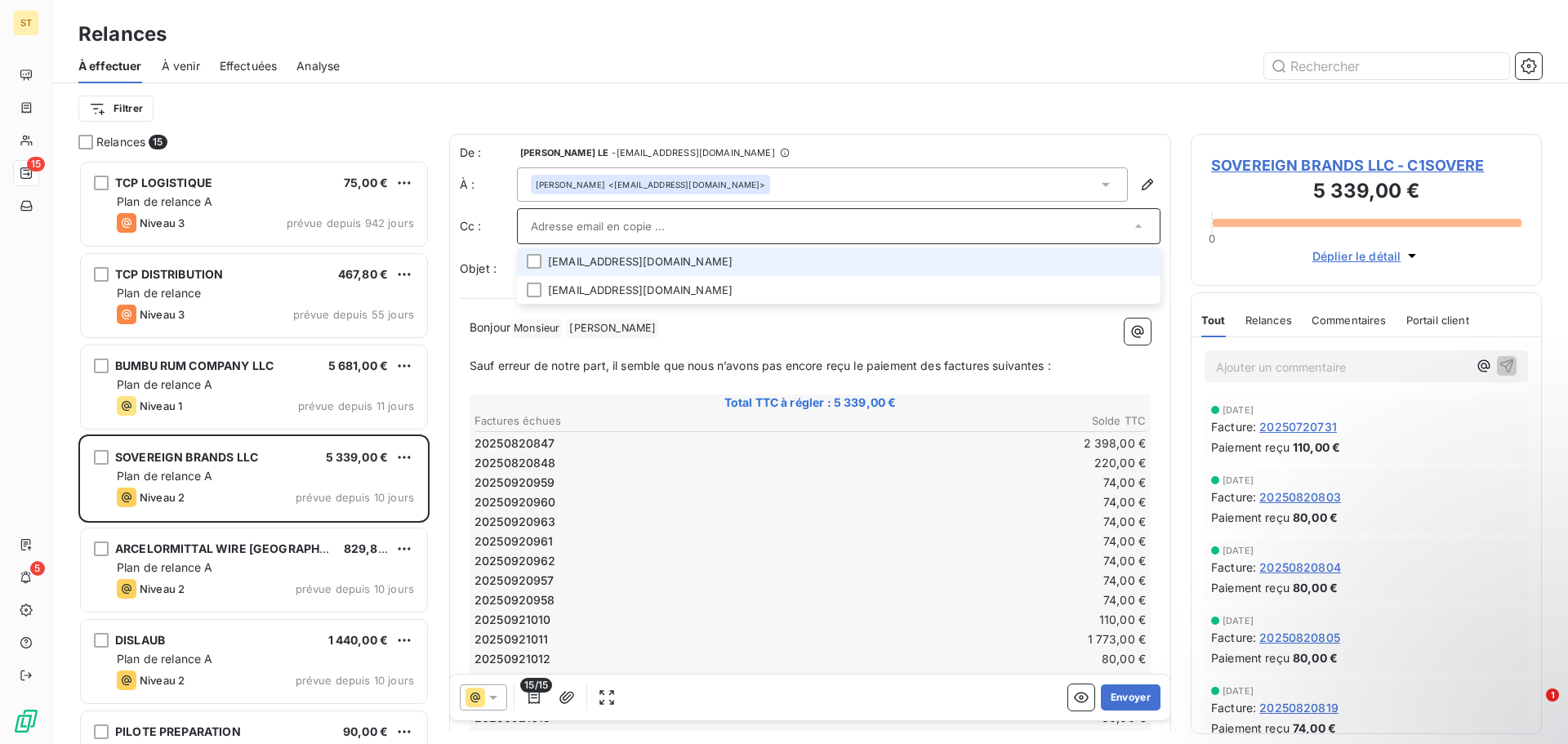
click at [617, 261] on li "[EMAIL_ADDRESS][DOMAIN_NAME]" at bounding box center [838, 262] width 643 height 29
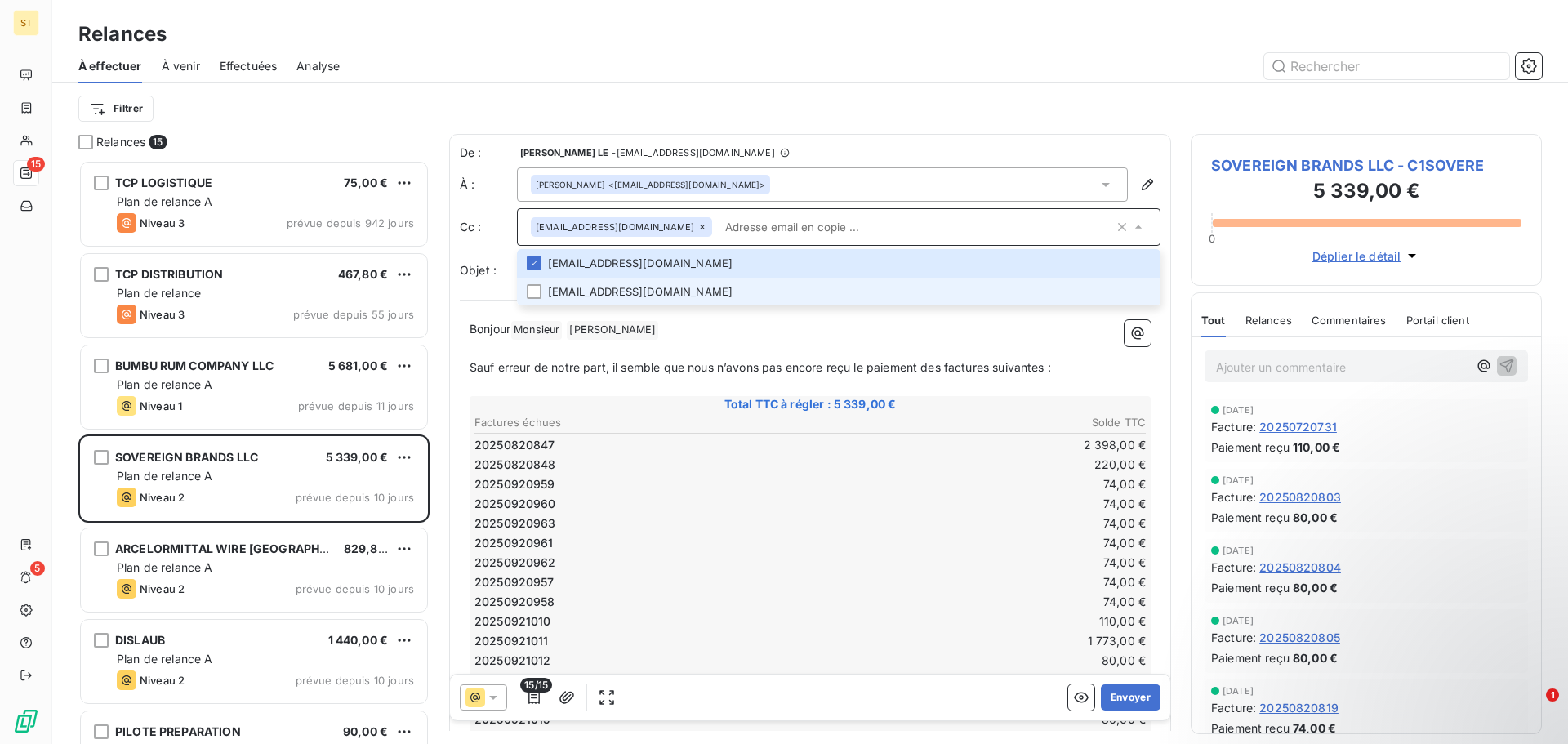
click at [631, 285] on li "[EMAIL_ADDRESS][DOMAIN_NAME]" at bounding box center [838, 292] width 643 height 29
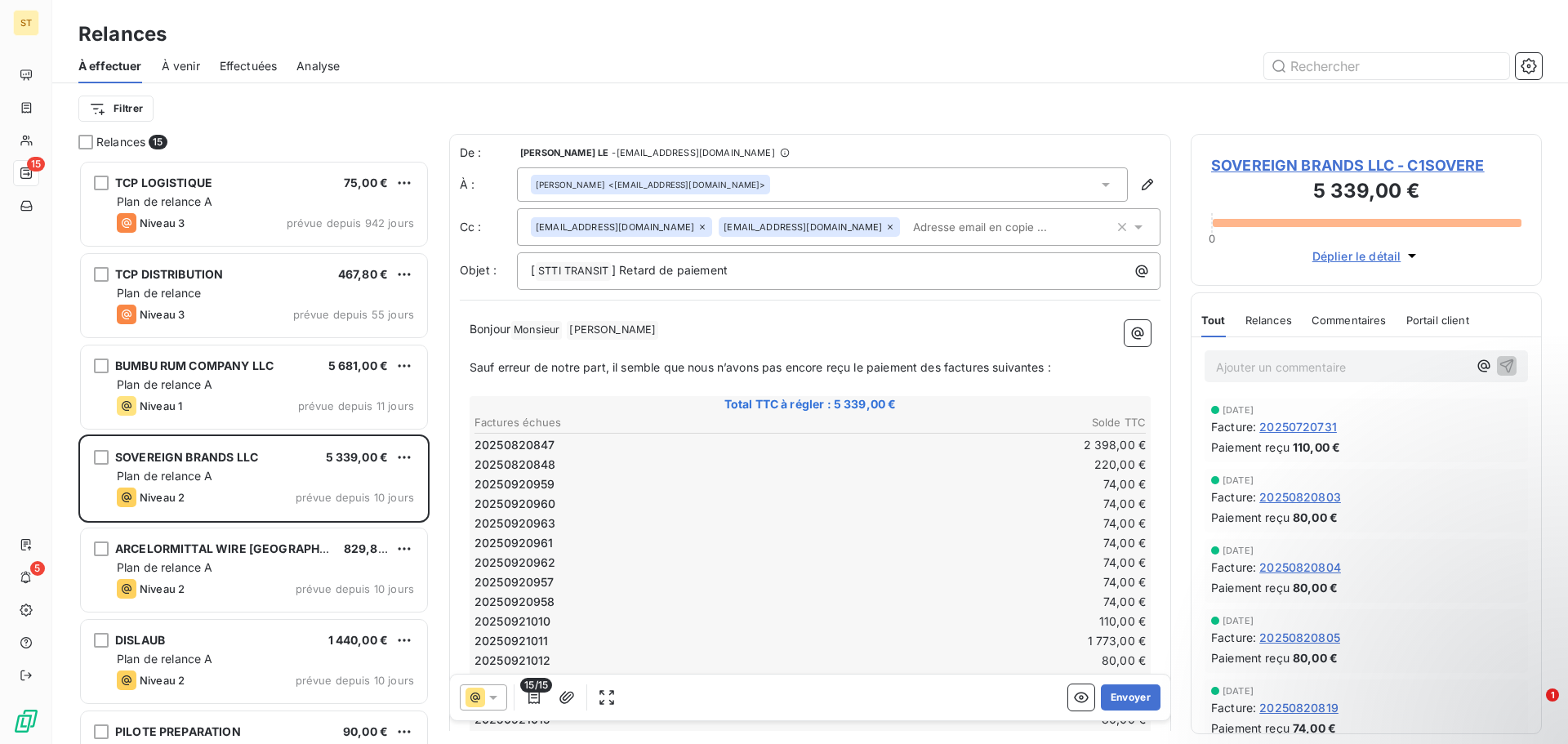
click at [490, 697] on icon at bounding box center [493, 697] width 17 height 17
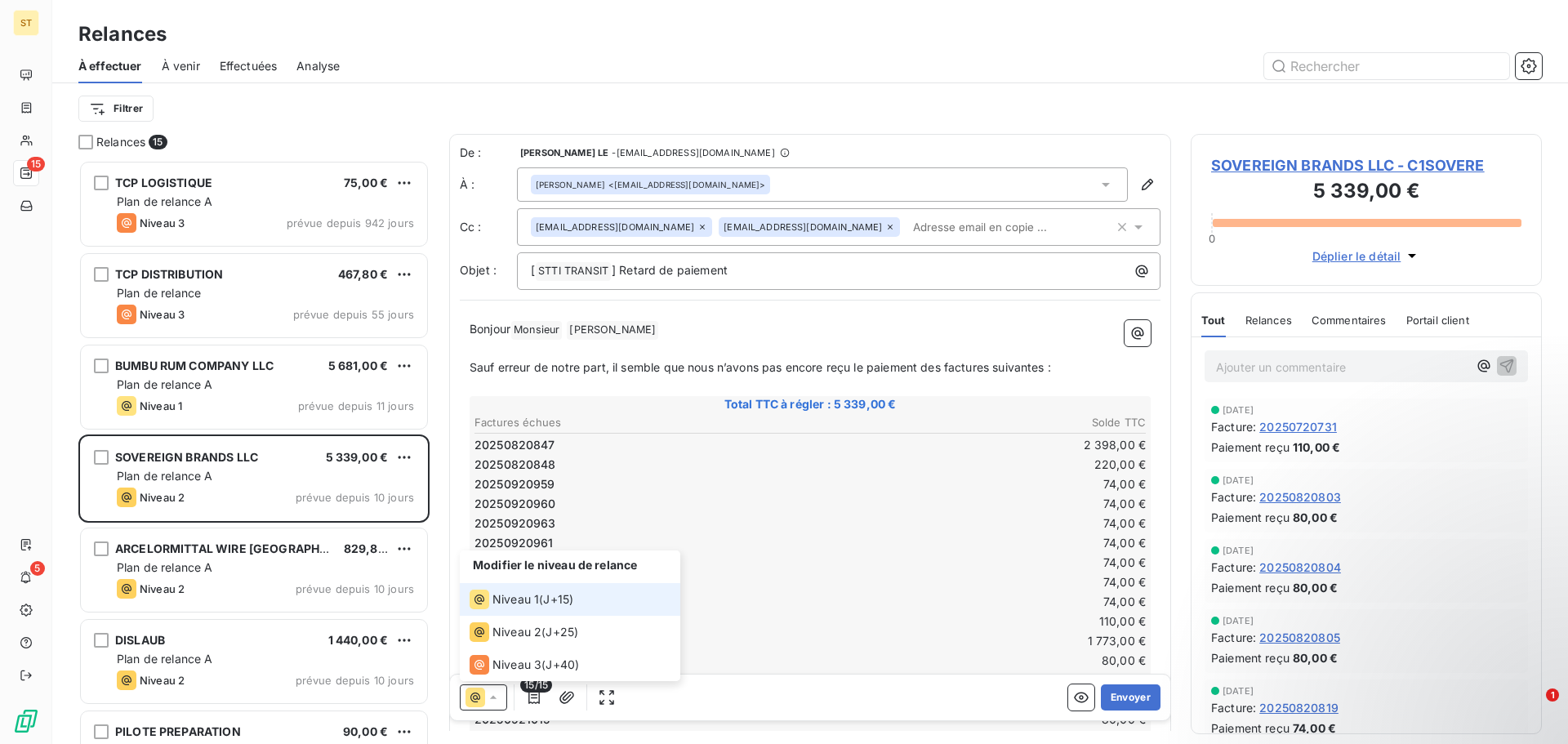
click at [520, 595] on span "Niveau 1" at bounding box center [515, 600] width 47 height 17
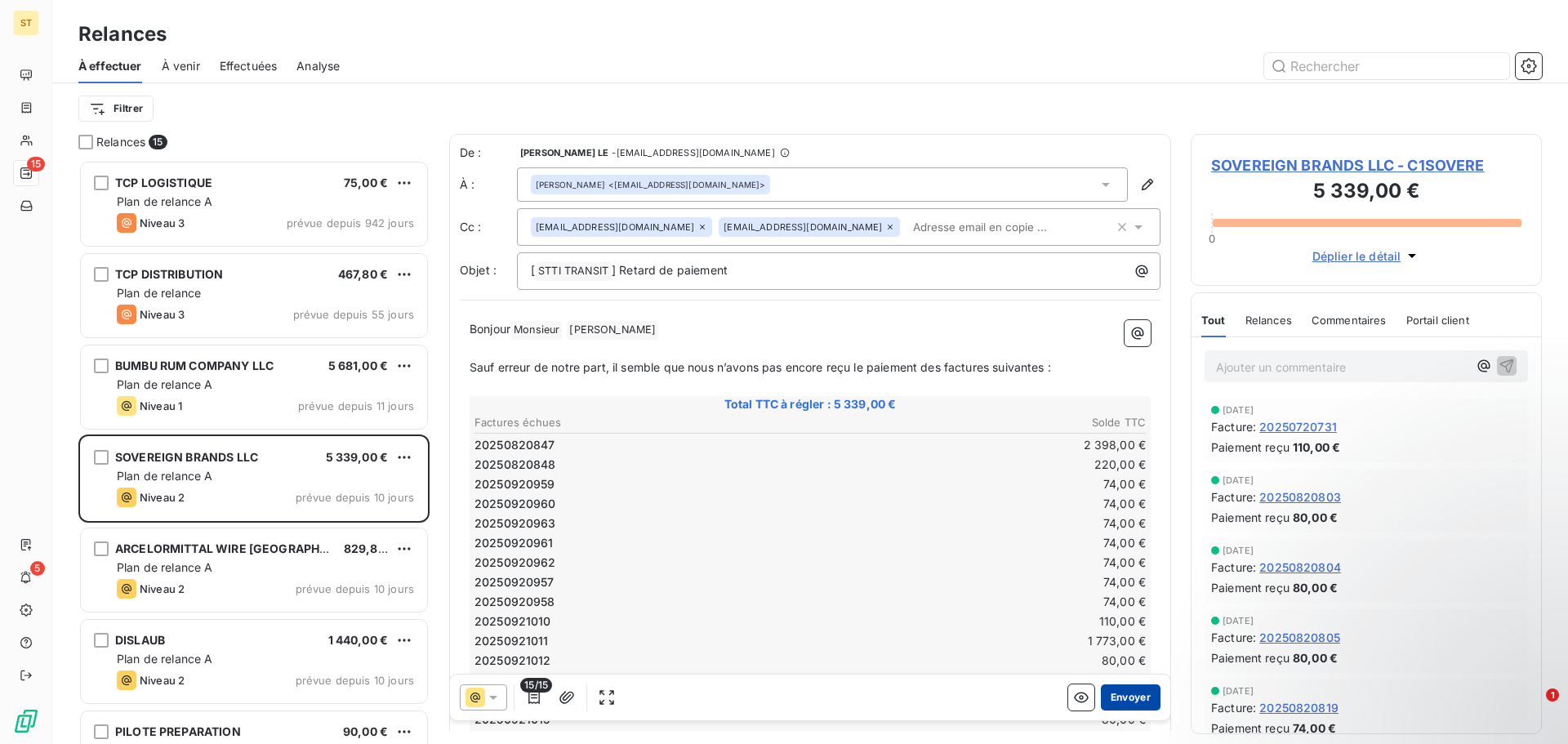
click at [1124, 699] on button "Envoyer" at bounding box center [1130, 698] width 60 height 26
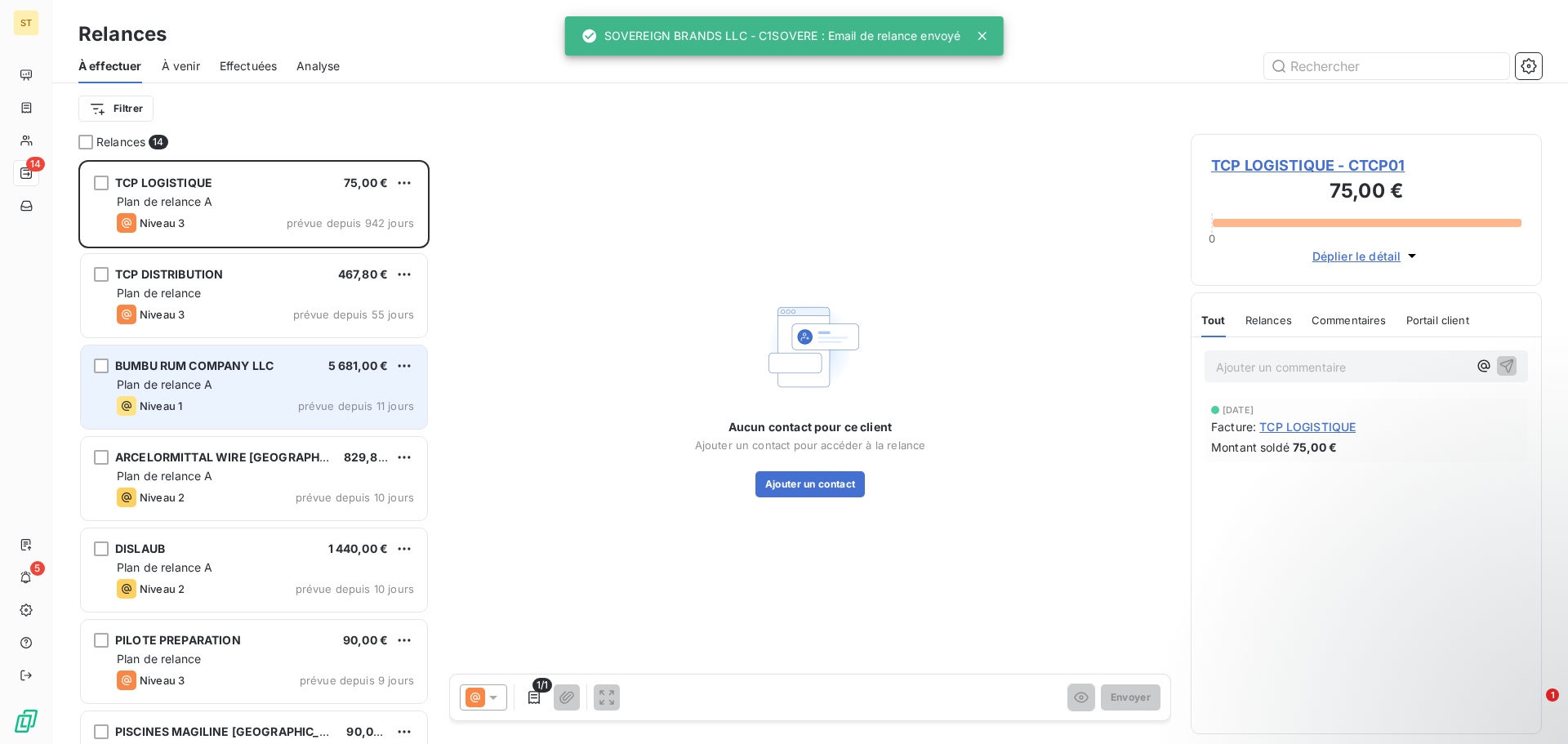
click at [259, 386] on div "Plan de relance A" at bounding box center [265, 384] width 297 height 17
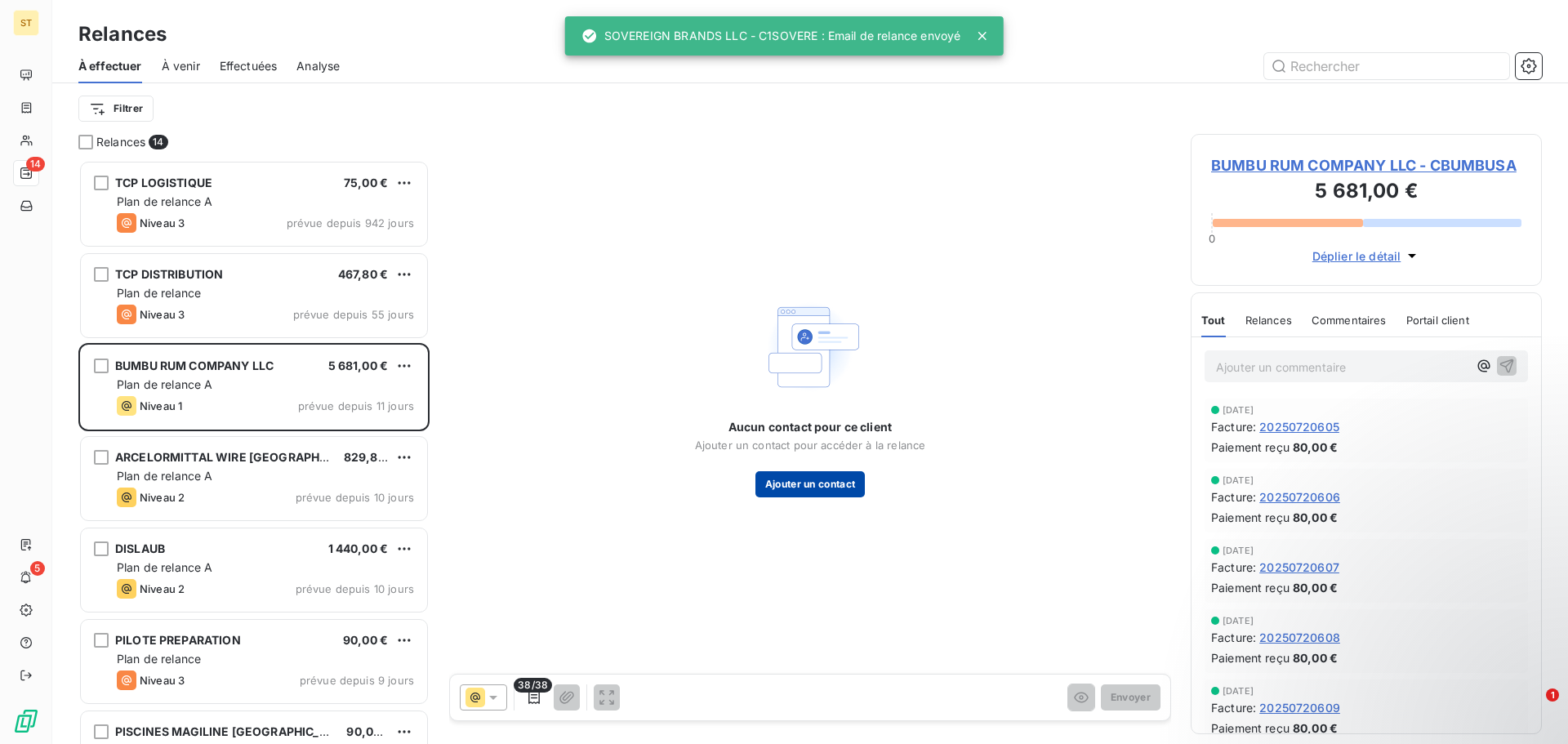
click at [844, 492] on button "Ajouter un contact" at bounding box center [809, 485] width 110 height 26
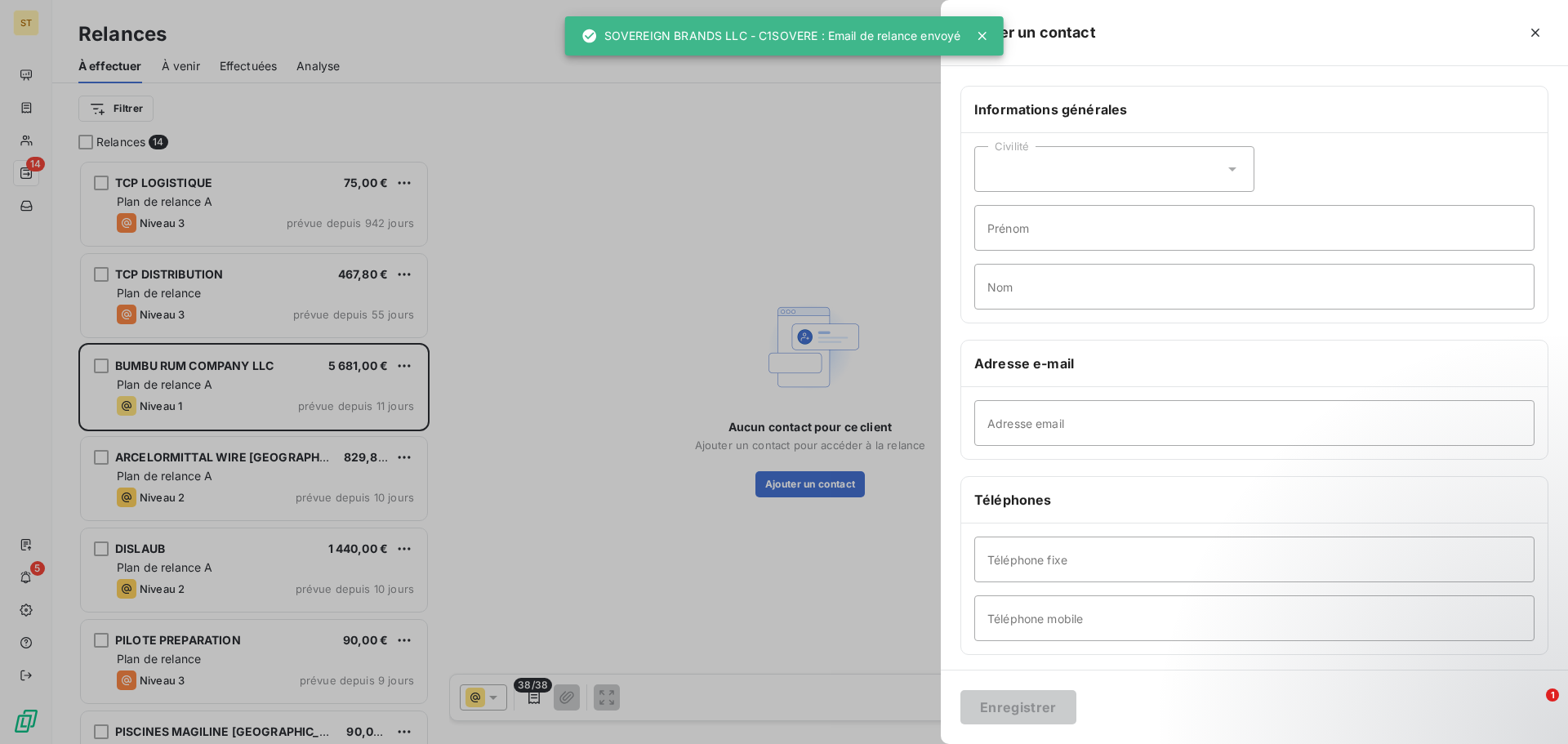
click at [1097, 187] on div "Civilité" at bounding box center [1114, 169] width 280 height 46
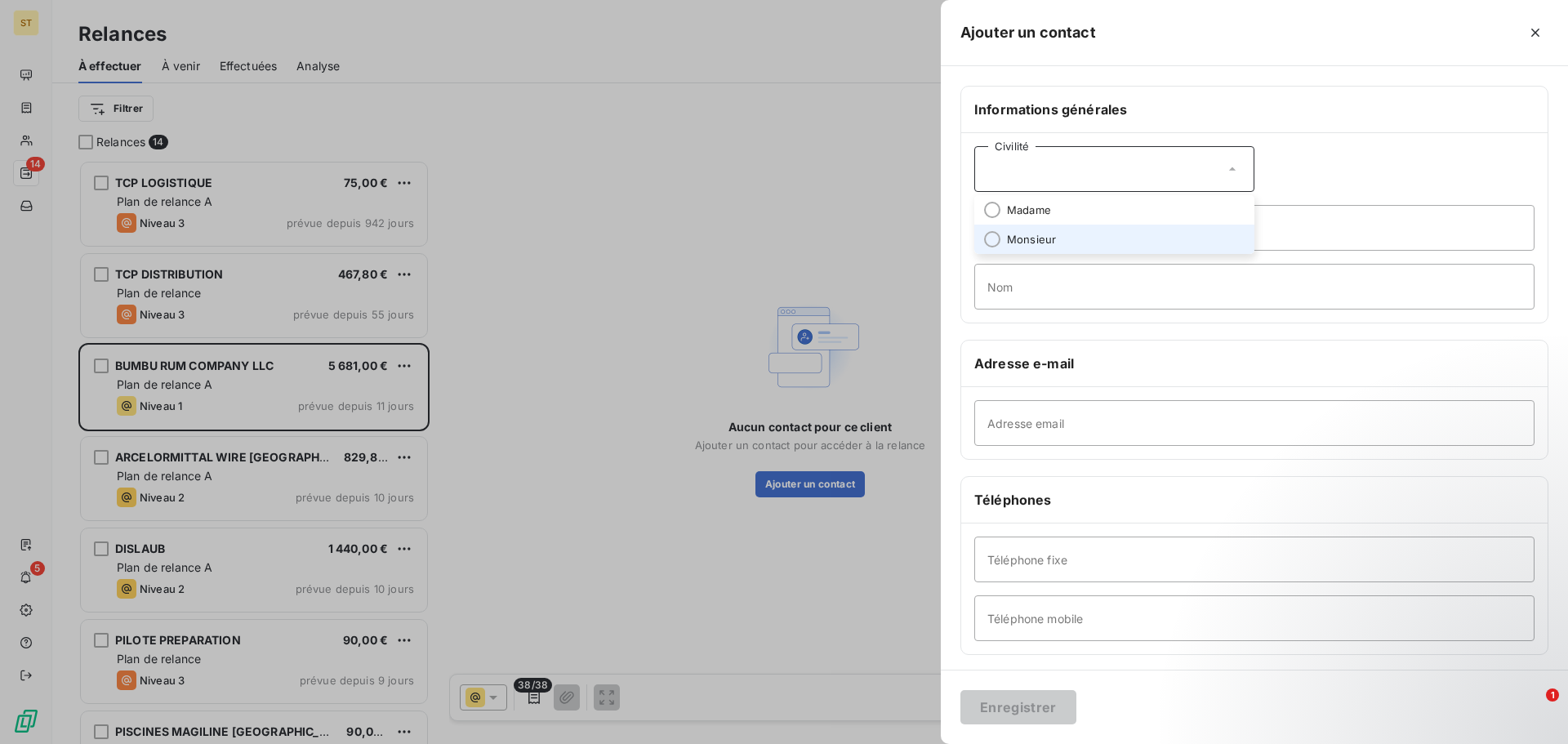
click at [1029, 239] on span "Monsieur" at bounding box center [1032, 240] width 49 height 16
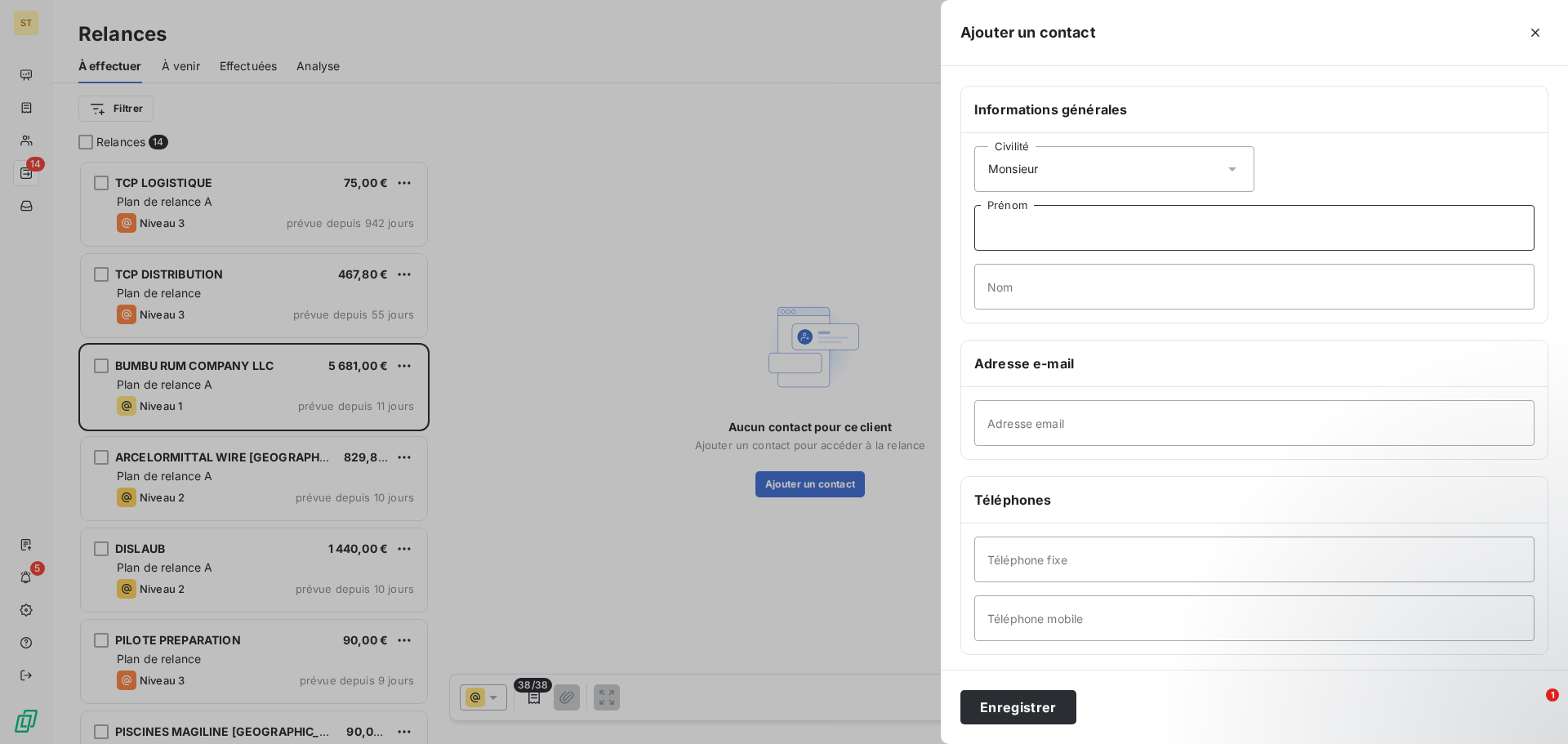
click at [1100, 215] on input "Prénom" at bounding box center [1253, 228] width 560 height 46
click at [1082, 237] on input "Prénom" at bounding box center [1253, 228] width 560 height 46
type input "[PERSON_NAME]"
paste input "[EMAIL_ADDRESS][DOMAIN_NAME]"
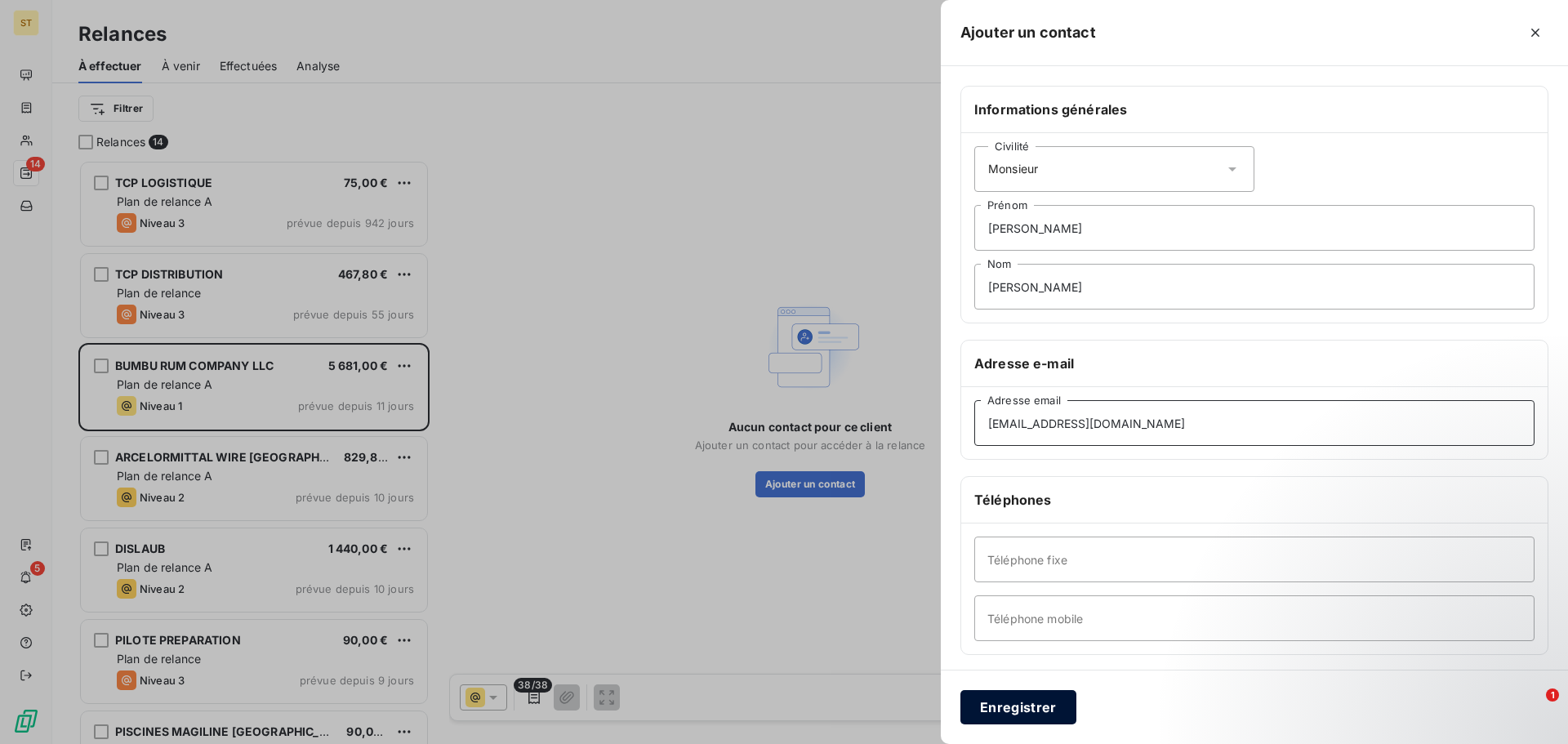
type input "[EMAIL_ADDRESS][DOMAIN_NAME]"
click at [1023, 706] on button "Enregistrer" at bounding box center [1019, 707] width 116 height 34
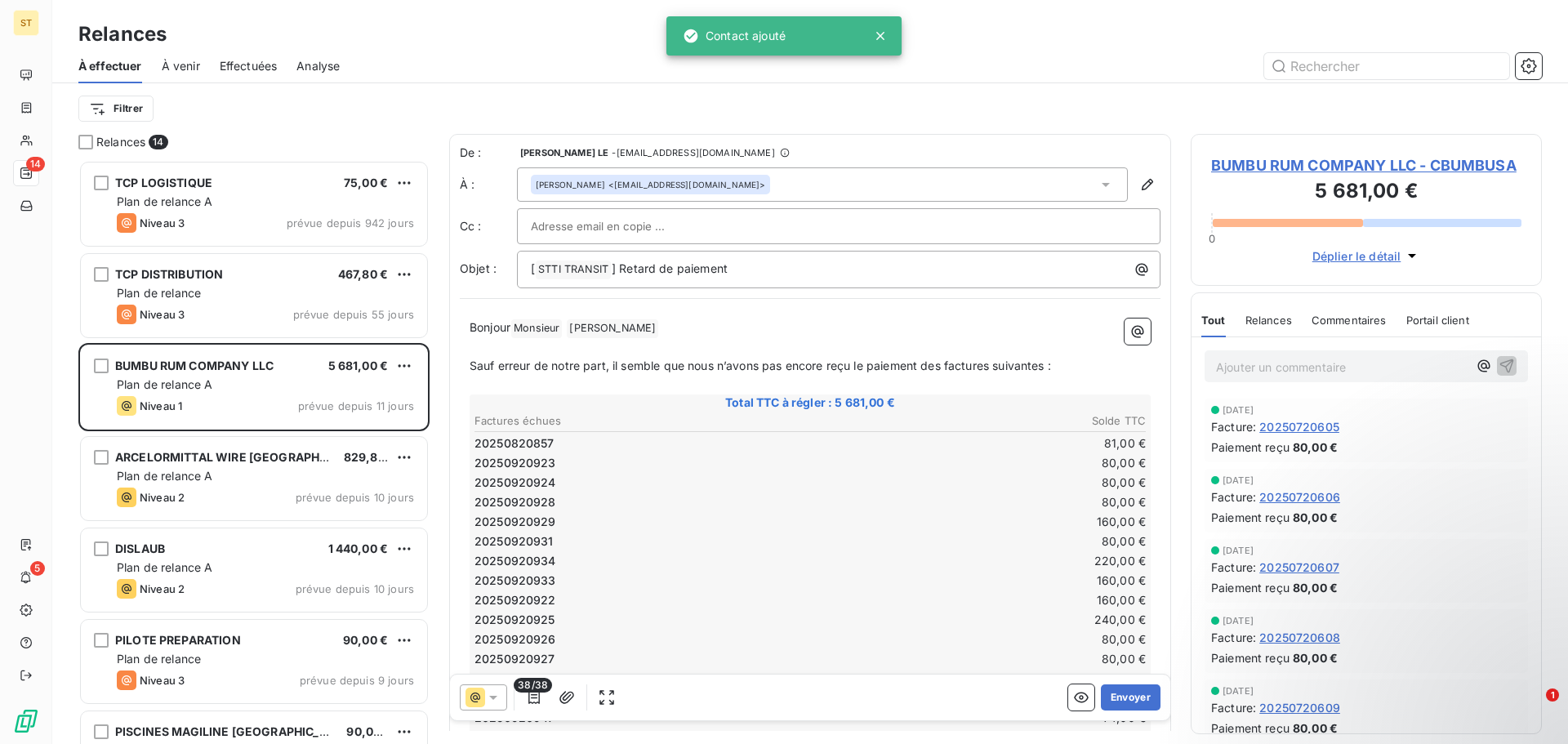
click at [635, 228] on input "text" at bounding box center [619, 226] width 176 height 25
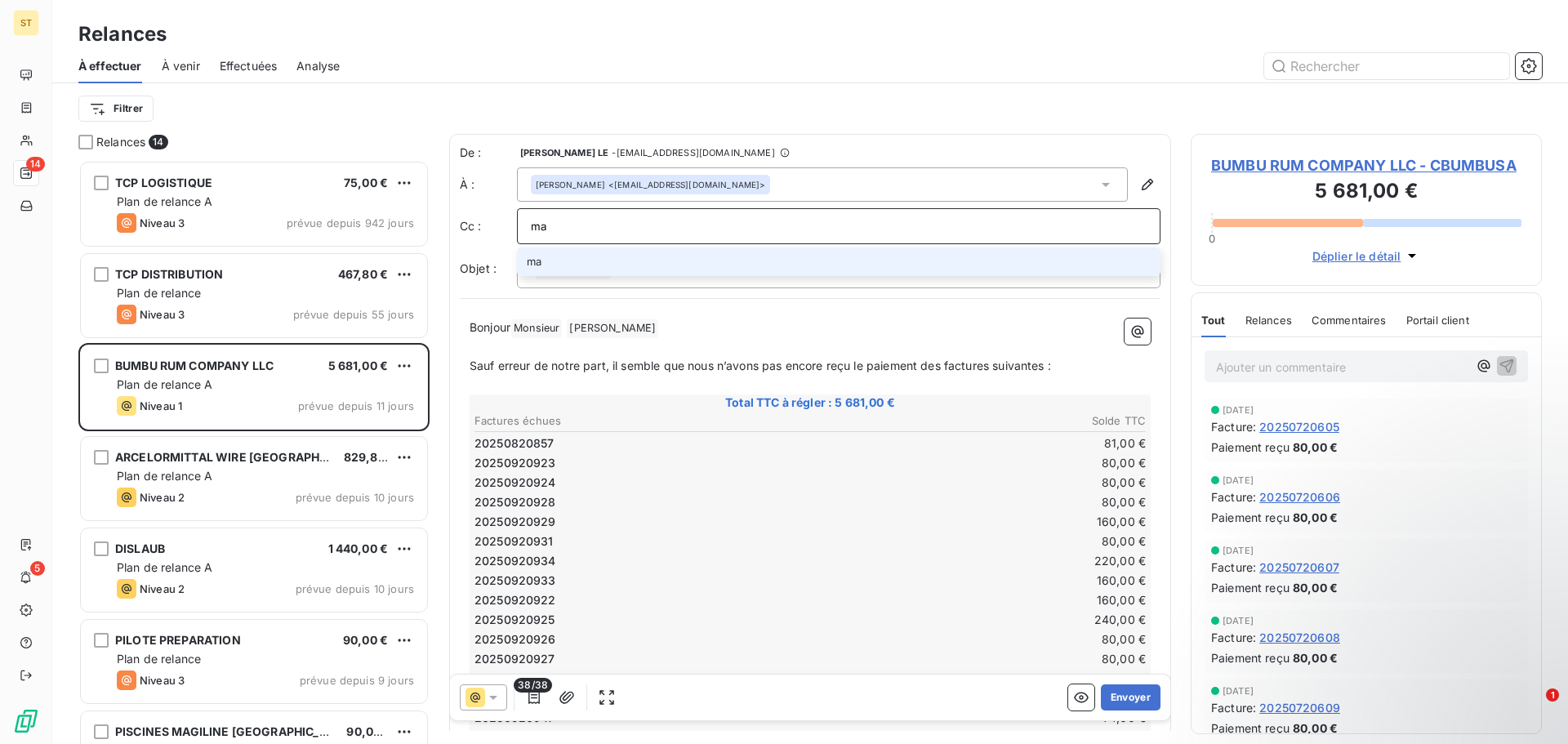
type input "m"
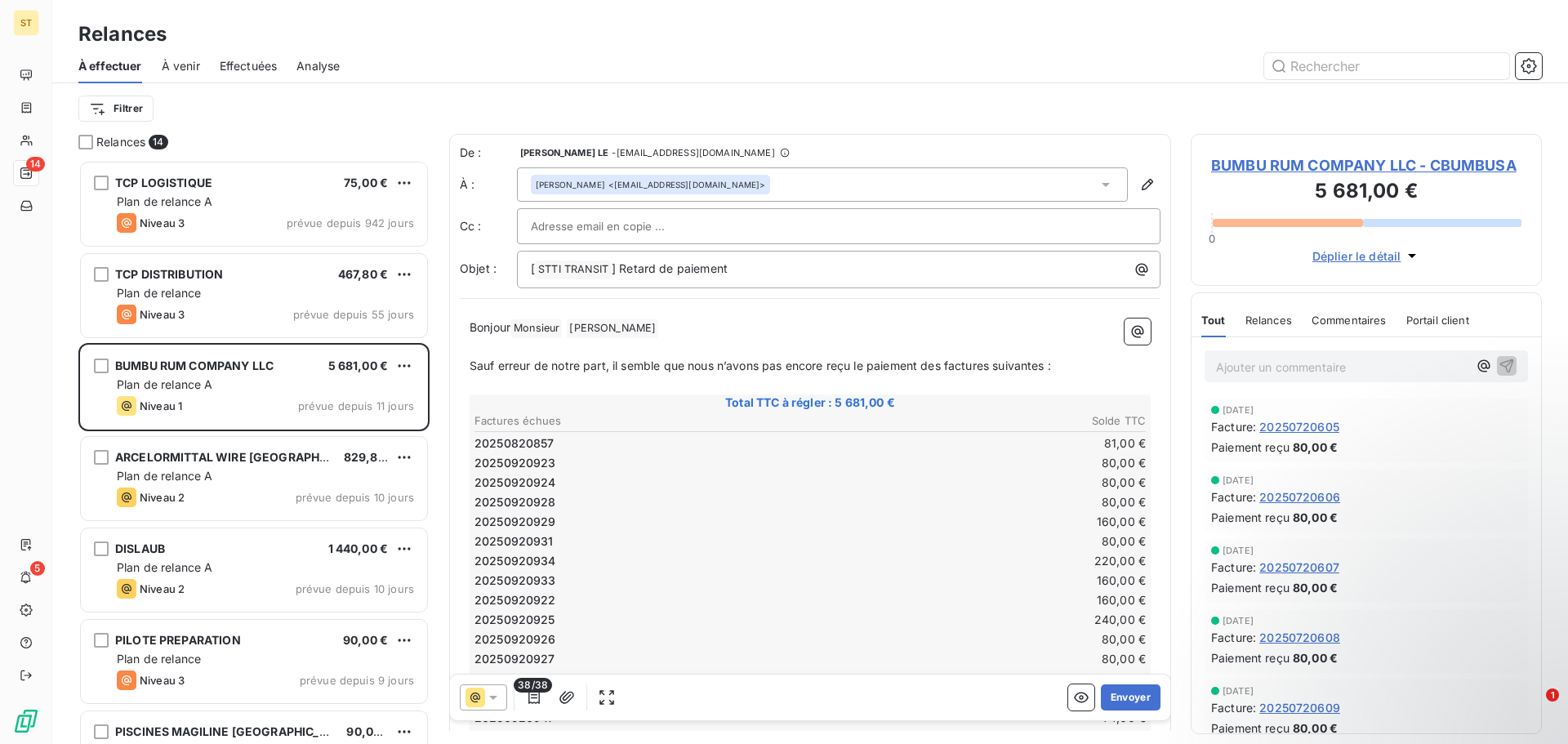
drag, startPoint x: 656, startPoint y: 248, endPoint x: 655, endPoint y: 239, distance: 9.1
click at [656, 248] on div "De : [PERSON_NAME] LE - [EMAIL_ADDRESS][DOMAIN_NAME] À : [PERSON_NAME] <[EMAIL_…" at bounding box center [809, 216] width 701 height 144
click at [655, 237] on input "text" at bounding box center [619, 226] width 176 height 25
paste input "[EMAIL_ADDRESS][DOMAIN_NAME]"
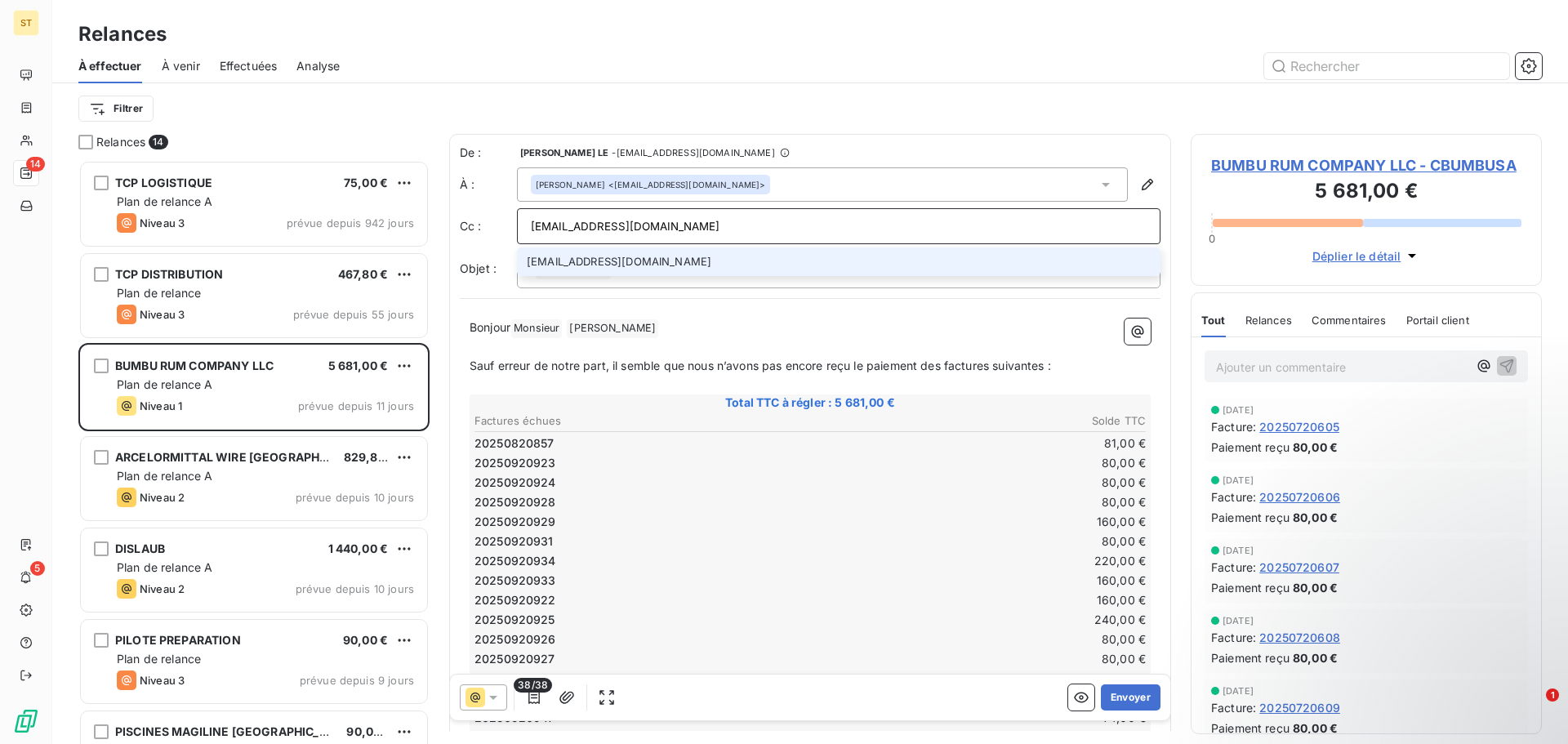
type input "[EMAIL_ADDRESS][DOMAIN_NAME]"
click at [680, 266] on li "[EMAIL_ADDRESS][DOMAIN_NAME]" at bounding box center [838, 262] width 643 height 29
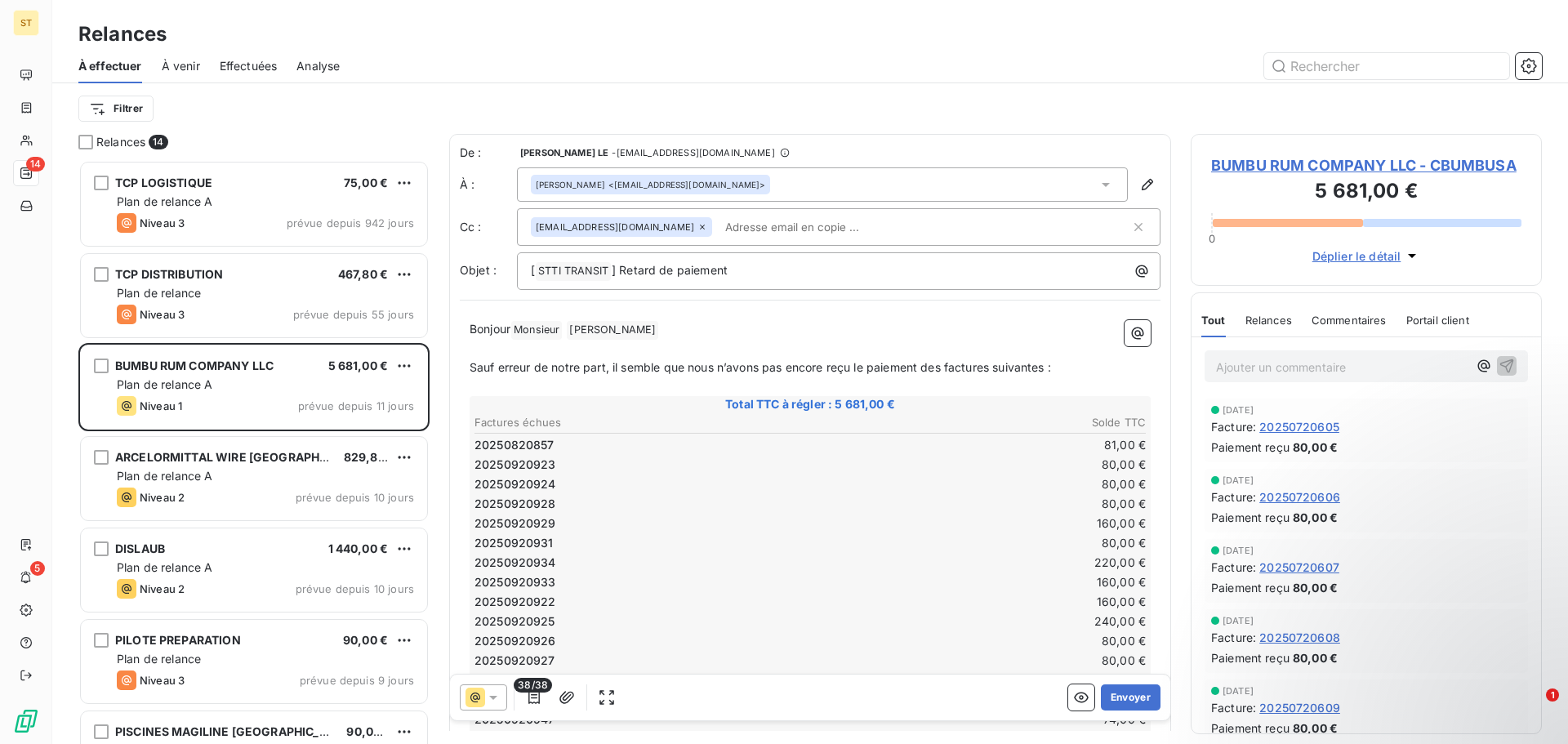
click at [507, 689] on div "38/38" at bounding box center [540, 698] width 160 height 26
click at [498, 697] on icon at bounding box center [493, 697] width 17 height 17
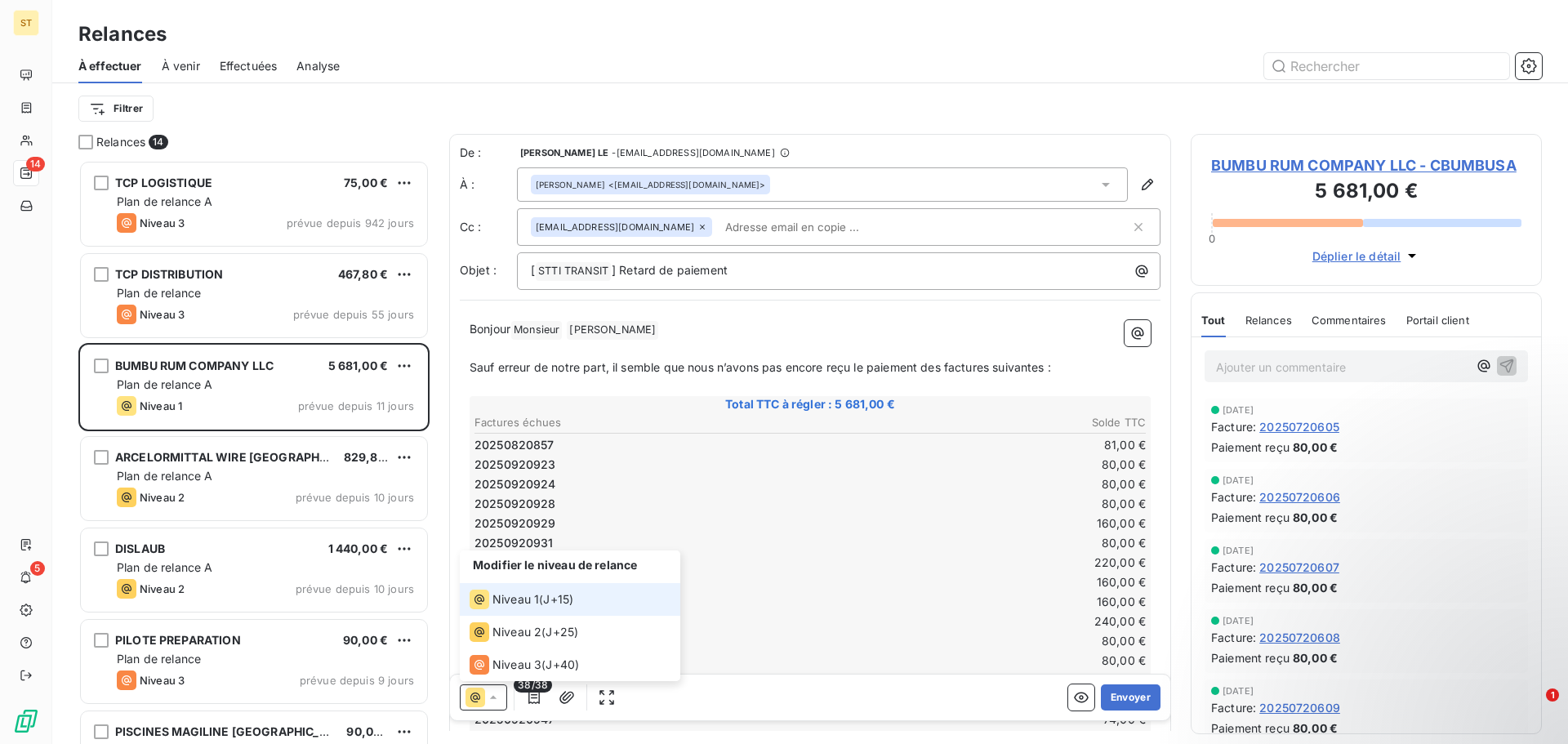
click at [532, 599] on span "Niveau 1" at bounding box center [515, 600] width 47 height 17
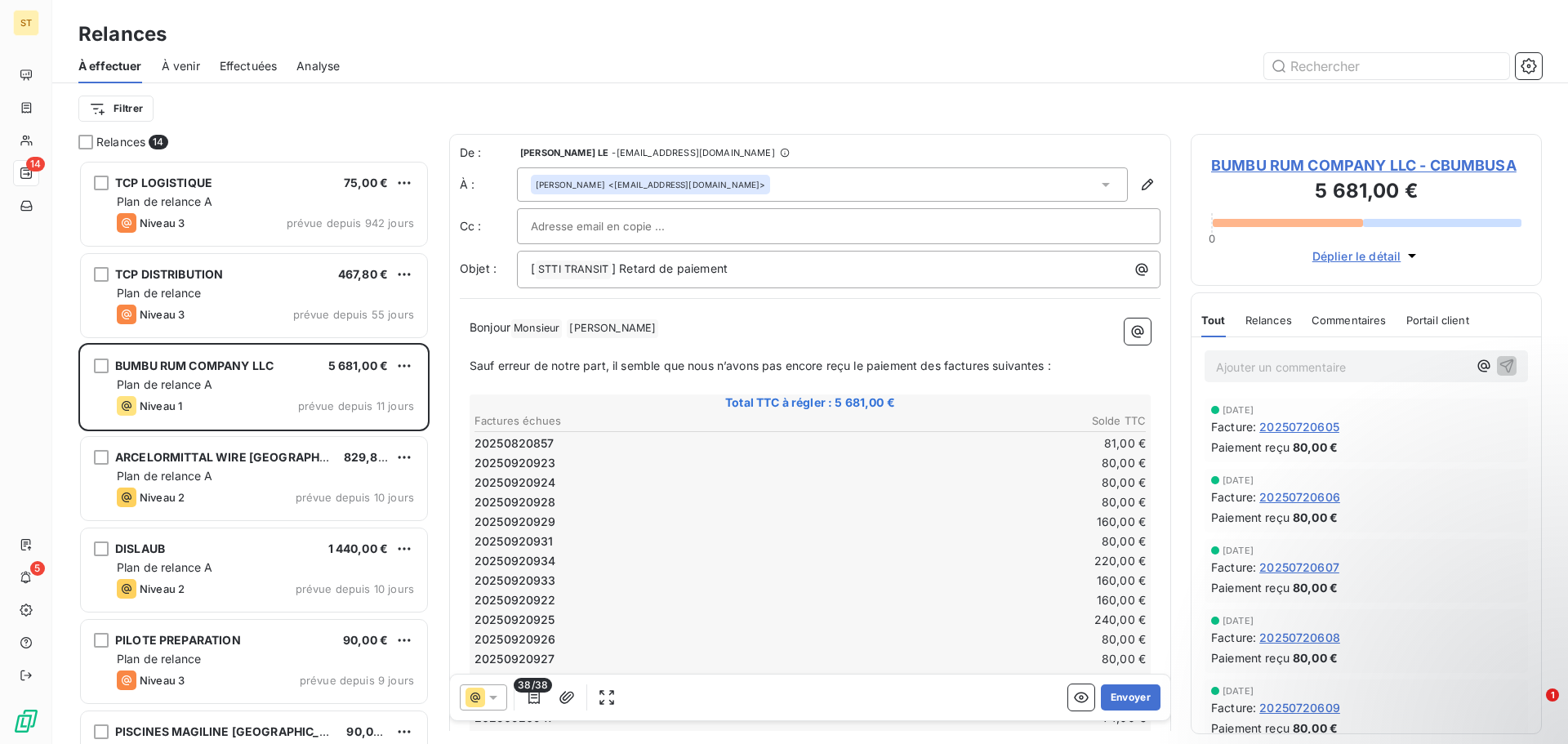
click at [635, 231] on input "text" at bounding box center [619, 226] width 176 height 25
paste input "[EMAIL_ADDRESS][DOMAIN_NAME]"
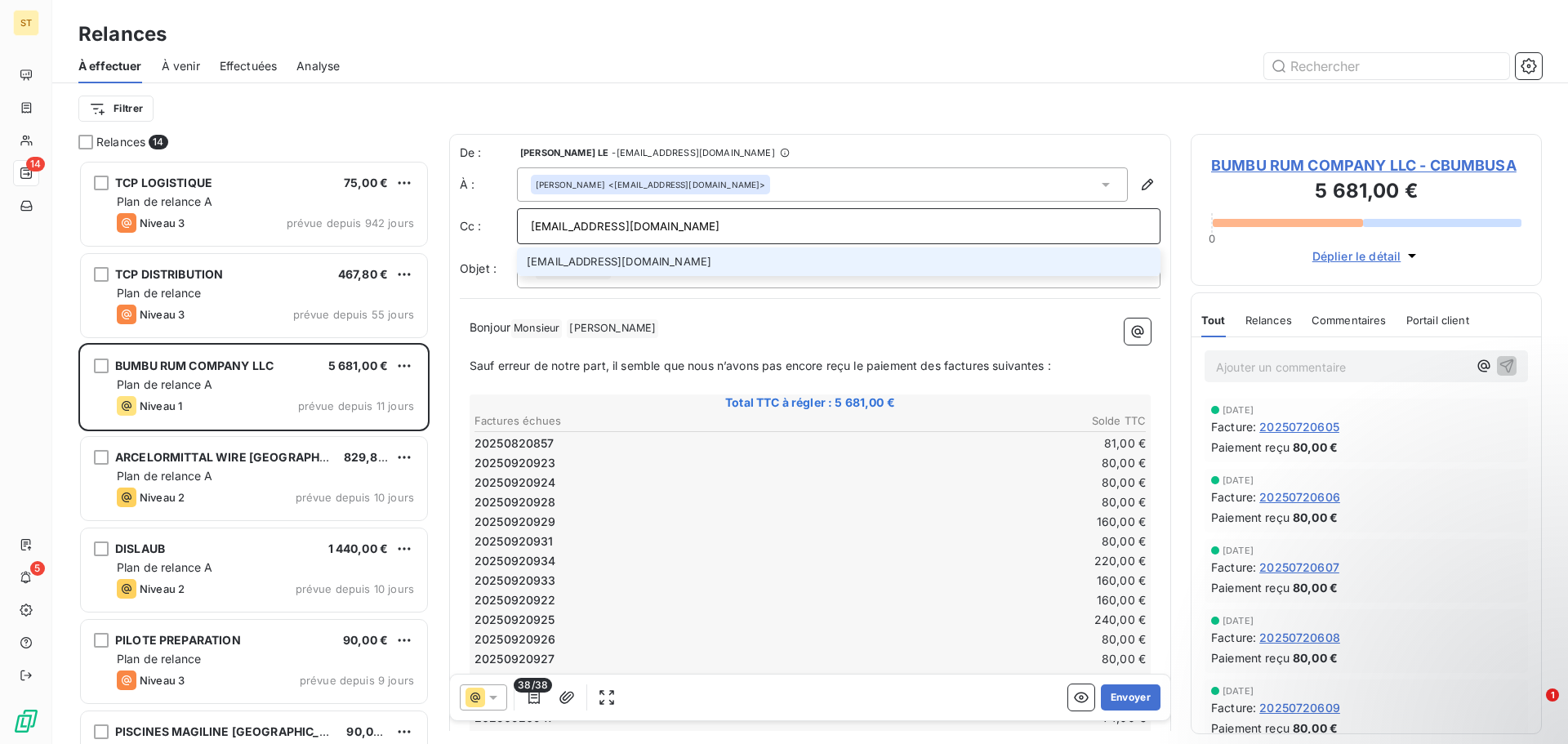
type input "[EMAIL_ADDRESS][DOMAIN_NAME]"
click at [705, 261] on li "[EMAIL_ADDRESS][DOMAIN_NAME]" at bounding box center [838, 262] width 643 height 29
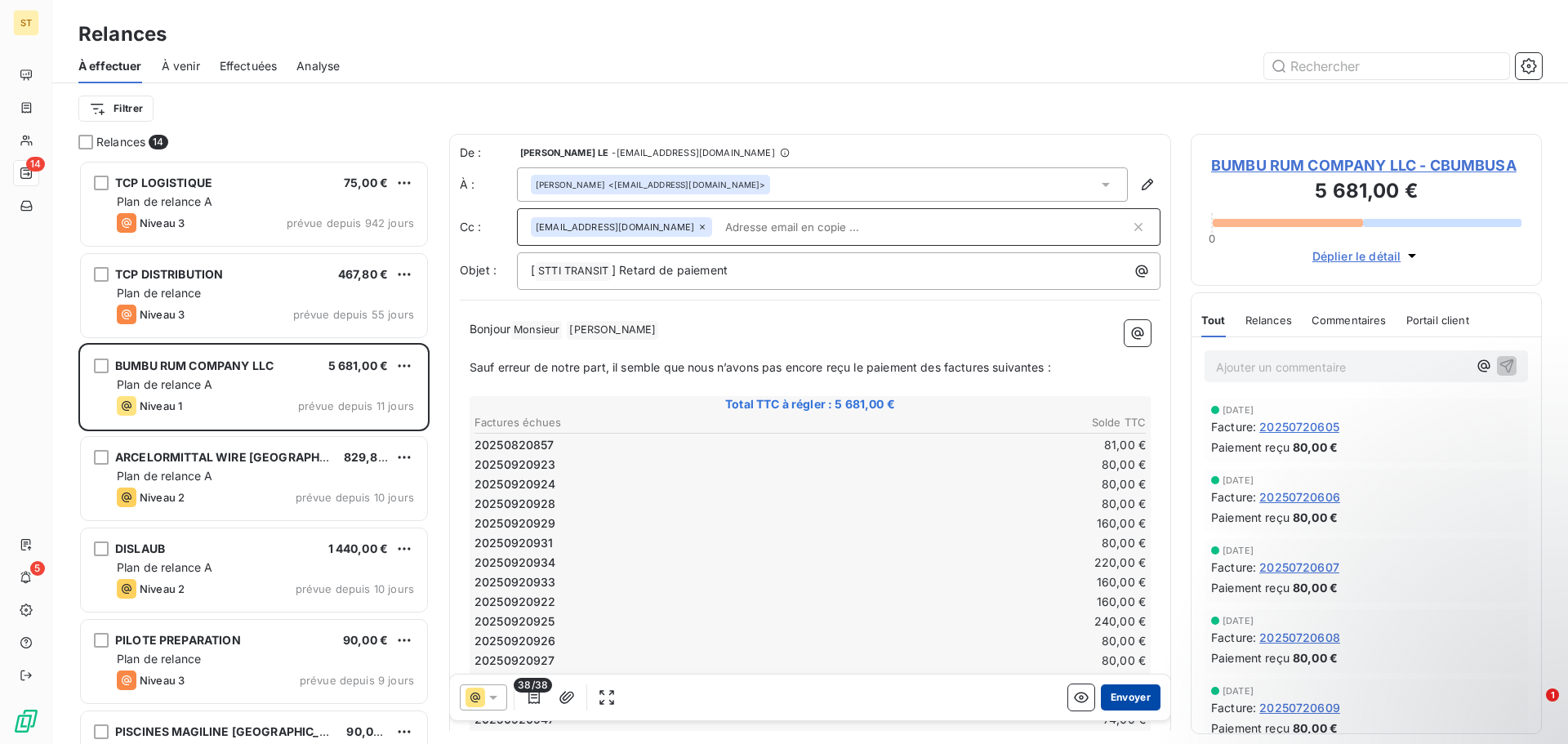
click at [1109, 699] on button "Envoyer" at bounding box center [1130, 698] width 60 height 26
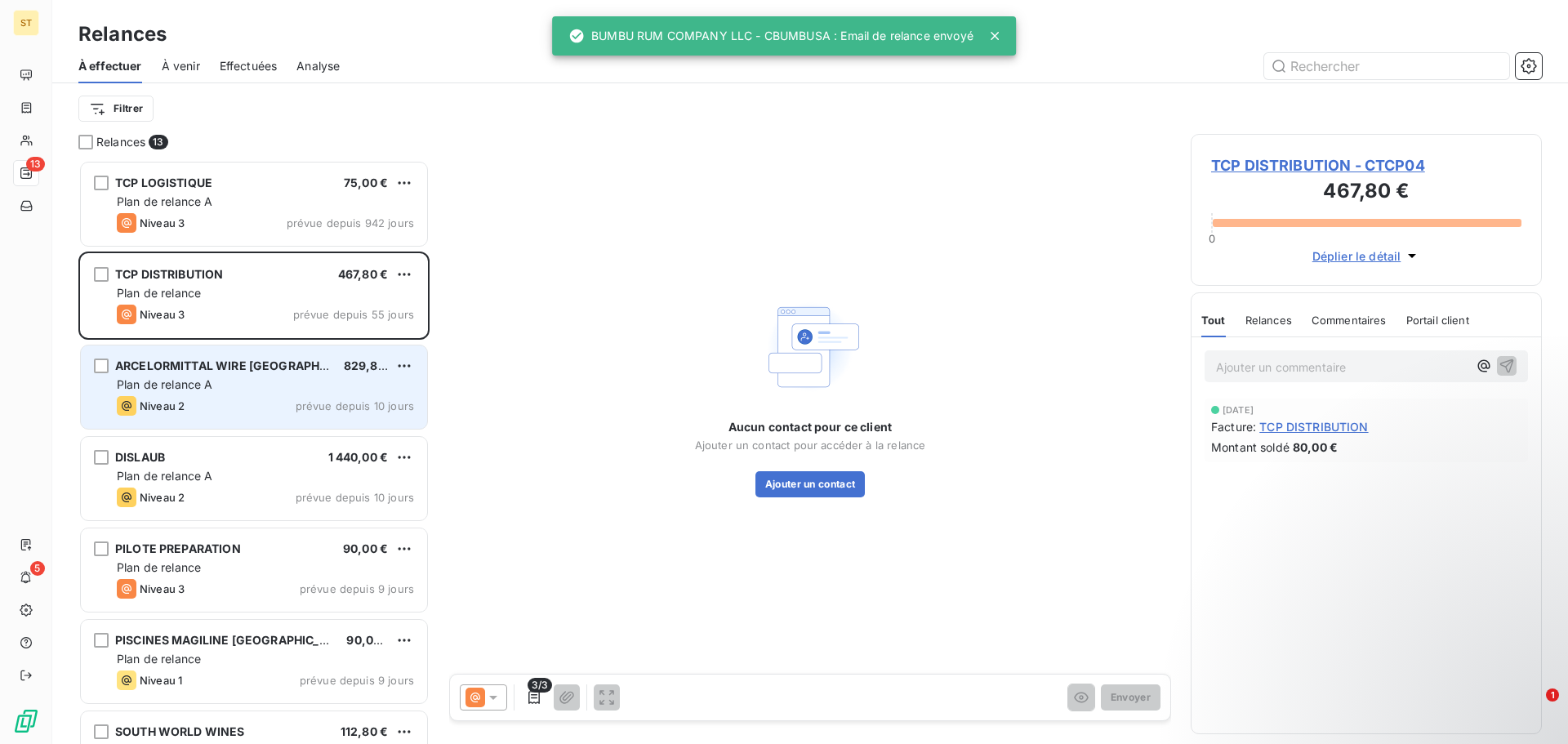
click at [243, 395] on div "ARCELORMITTAL WIRE FRANCE 829,80 € Plan de relance A Niveau 2 prévue depuis 10 …" at bounding box center [254, 387] width 346 height 84
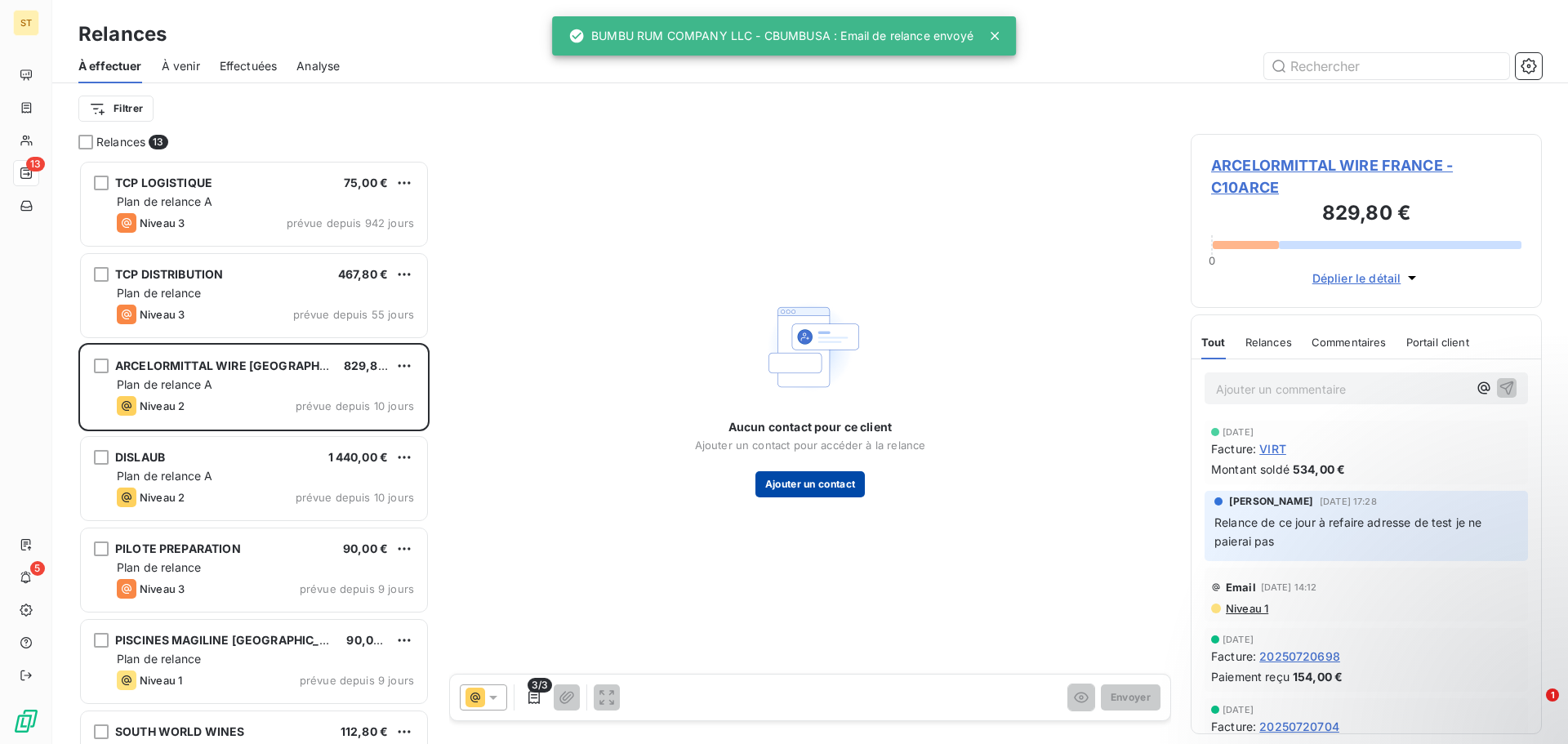
click at [800, 480] on button "Ajouter un contact" at bounding box center [809, 485] width 110 height 26
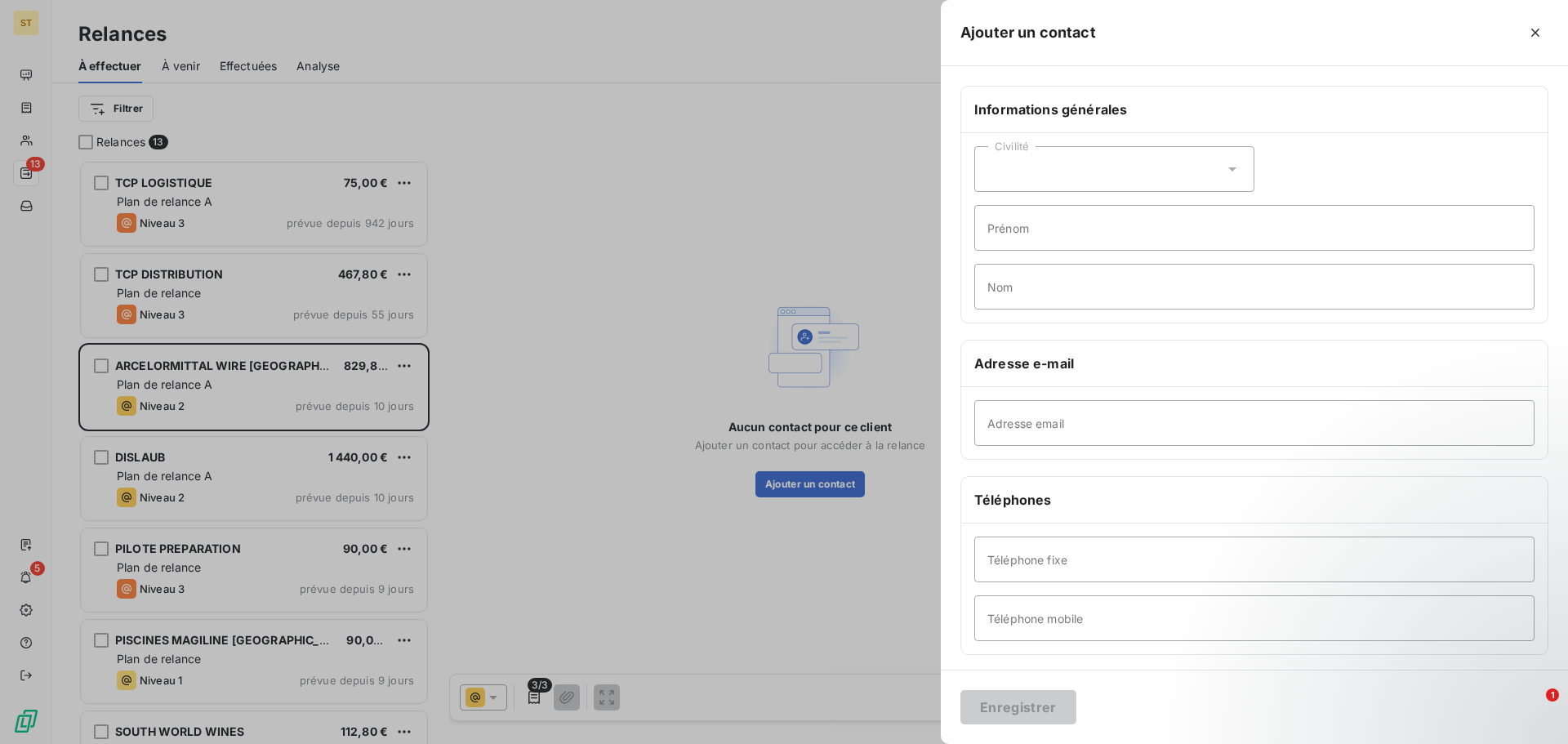
click at [1126, 170] on div "Civilité" at bounding box center [1114, 169] width 280 height 46
click at [1143, 171] on div "Civilité" at bounding box center [1114, 169] width 280 height 46
click at [1074, 435] on input "Adresse email" at bounding box center [1253, 423] width 560 height 46
paste input "[EMAIL_ADDRESS][DOMAIN_NAME]"
type input "[EMAIL_ADDRESS][DOMAIN_NAME]"
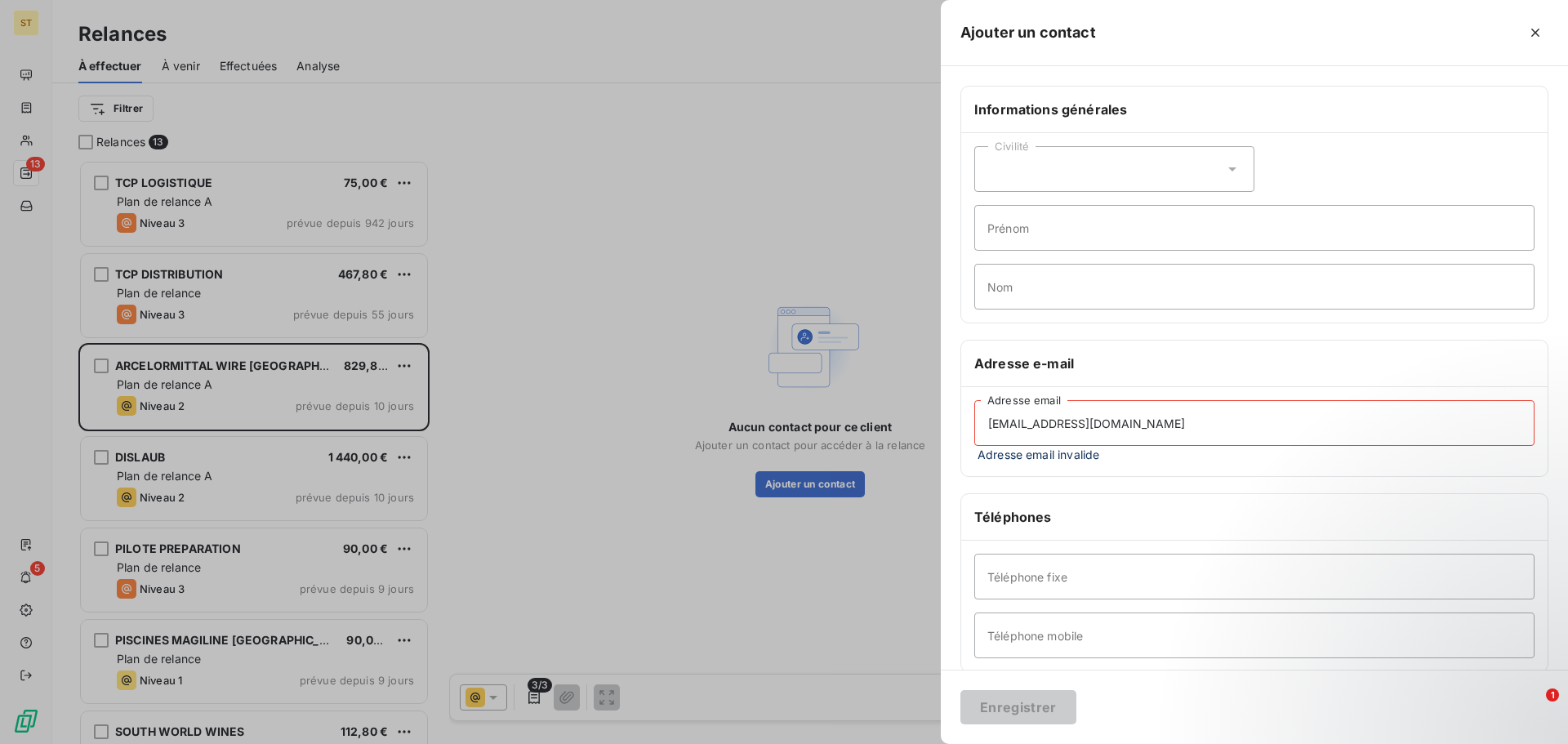
click at [1082, 177] on div "Civilité" at bounding box center [1114, 169] width 280 height 46
click at [1071, 236] on li "Monsieur" at bounding box center [1114, 238] width 280 height 29
click at [1149, 230] on input "Prénom" at bounding box center [1253, 228] width 560 height 46
click at [1171, 230] on input "Prénom" at bounding box center [1253, 228] width 560 height 46
click at [1096, 230] on input "Prénom" at bounding box center [1253, 228] width 560 height 46
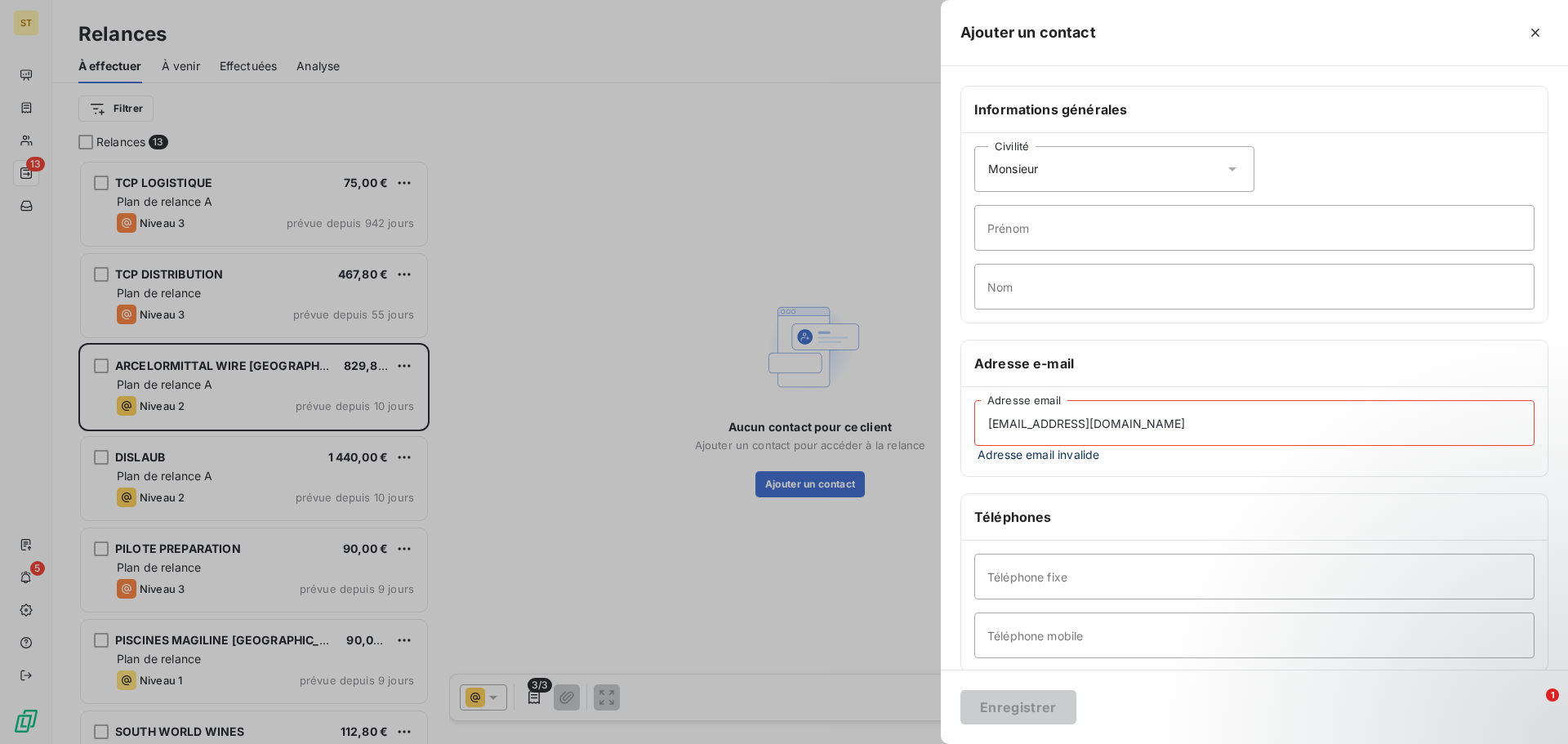
drag, startPoint x: 1317, startPoint y: 410, endPoint x: 1303, endPoint y: 393, distance: 22.0
click at [1318, 410] on input "[EMAIL_ADDRESS][DOMAIN_NAME]" at bounding box center [1253, 423] width 560 height 46
click at [1160, 168] on div "Civilité Monsieur" at bounding box center [1114, 169] width 280 height 46
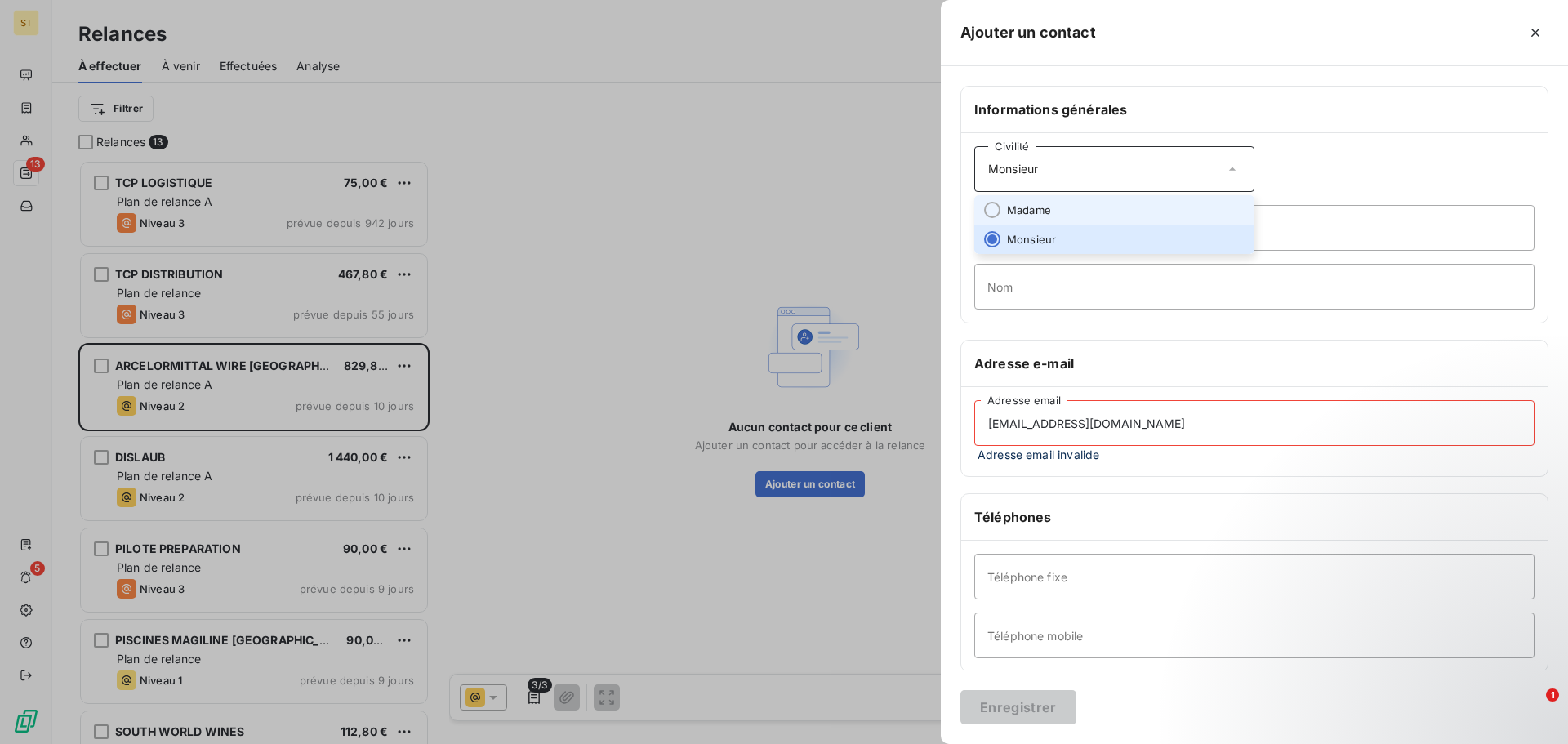
click at [1052, 213] on li "Madame" at bounding box center [1114, 209] width 280 height 29
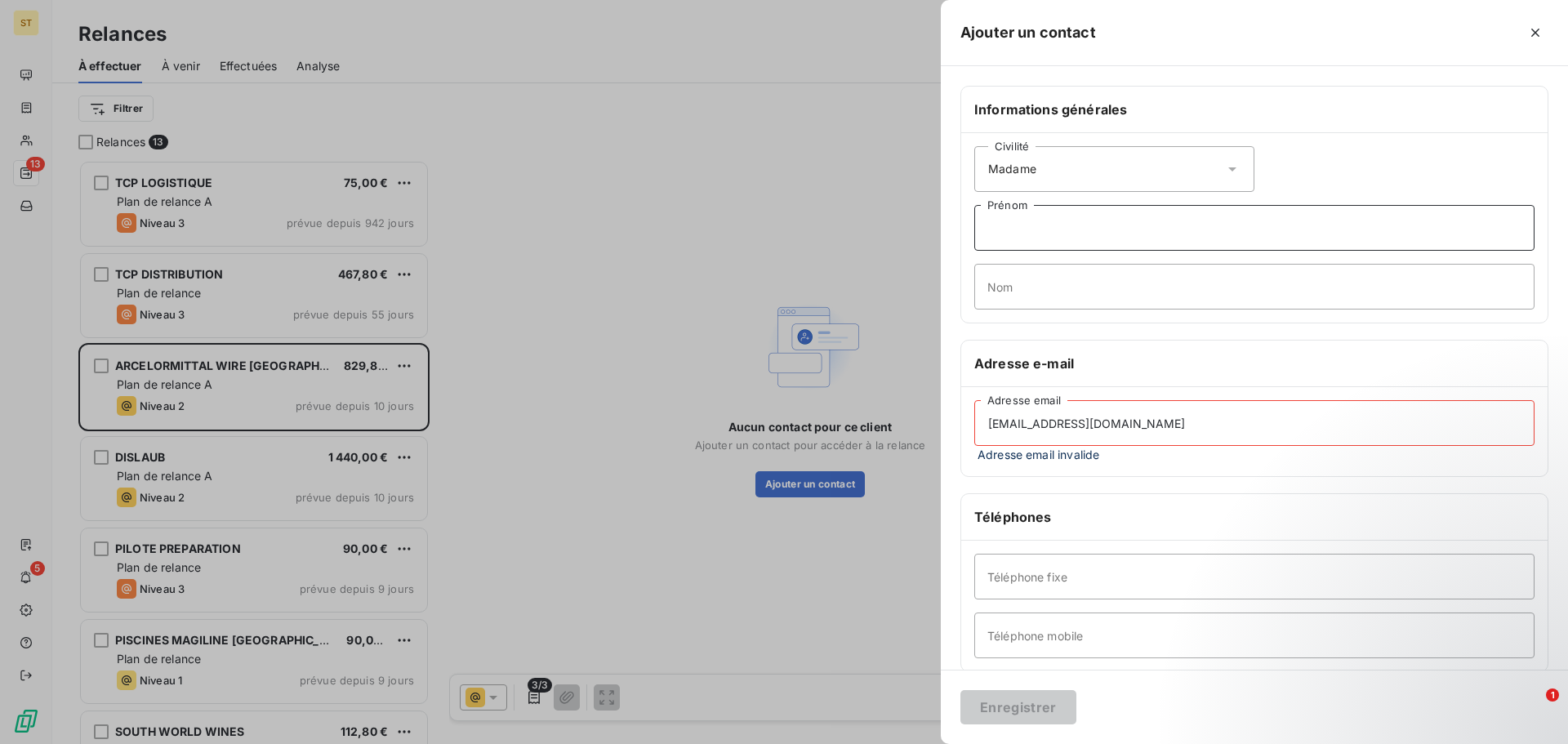
click at [1100, 212] on input "Prénom" at bounding box center [1253, 228] width 560 height 46
type input "[PERSON_NAME]"
click at [1042, 432] on input "[EMAIL_ADDRESS][DOMAIN_NAME]" at bounding box center [1253, 423] width 560 height 46
paste input "[PERSON_NAME][EMAIL_ADDRESS][PERSON_NAME][DOMAIN_NAME]"
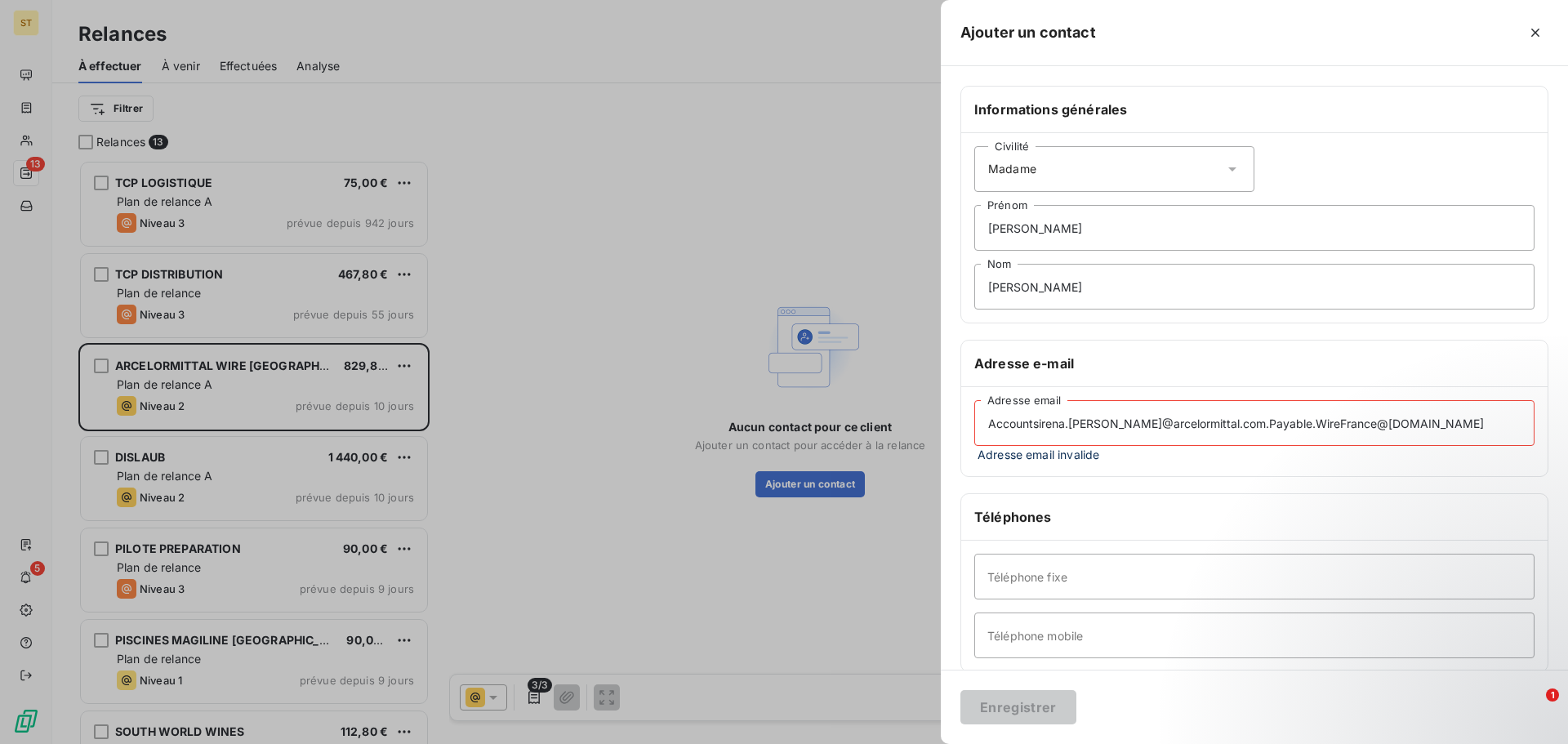
drag, startPoint x: 1446, startPoint y: 422, endPoint x: 764, endPoint y: 435, distance: 682.1
click at [596, 743] on div "Ajouter un contact Informations générales Civilité Madame [PERSON_NAME] [PERSON…" at bounding box center [784, 744] width 1568 height 0
paste input "[PERSON_NAME].[PERSON_NAME]"
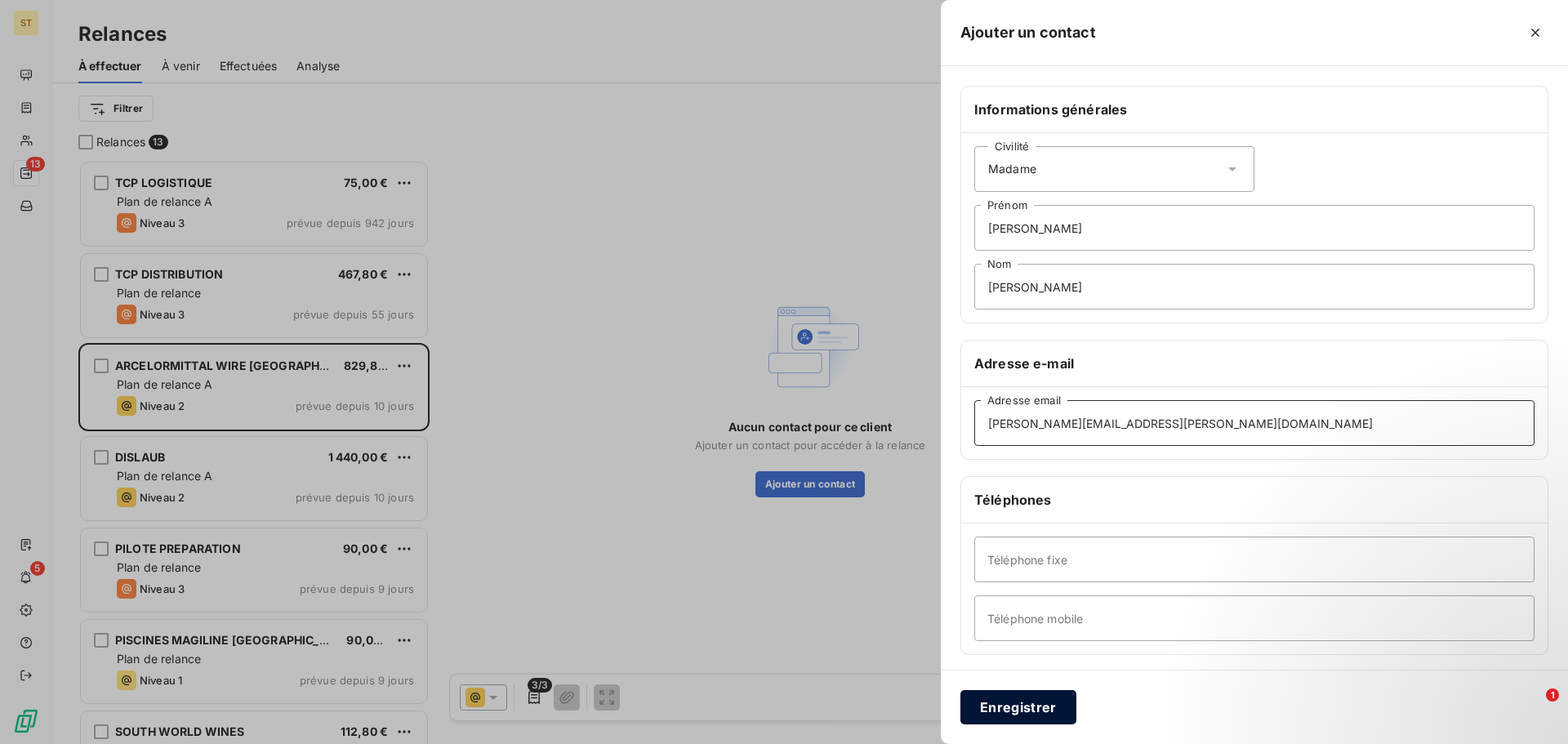
type input "[PERSON_NAME][EMAIL_ADDRESS][PERSON_NAME][DOMAIN_NAME]"
click at [1041, 710] on button "Enregistrer" at bounding box center [1019, 707] width 116 height 34
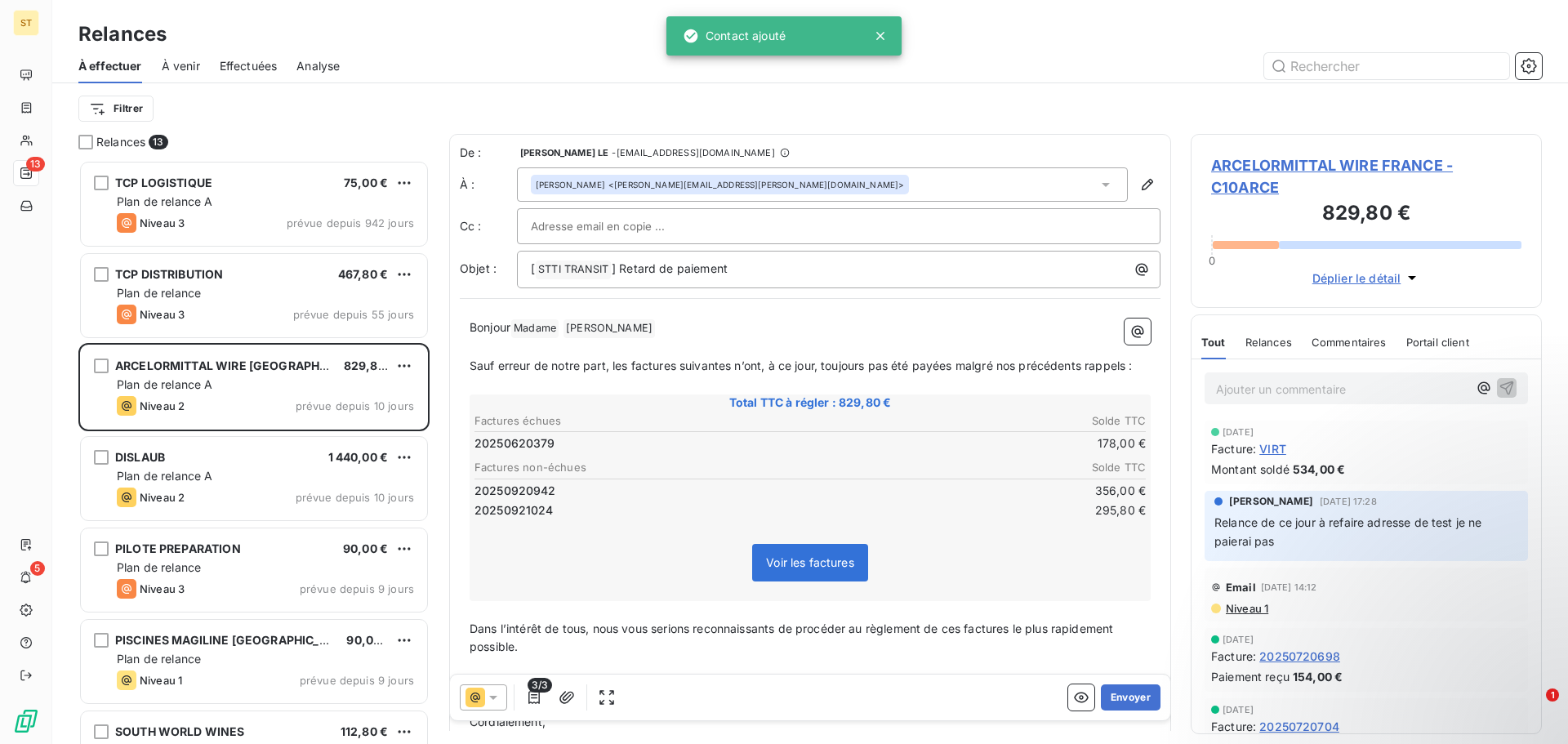
click at [501, 702] on div at bounding box center [483, 698] width 47 height 26
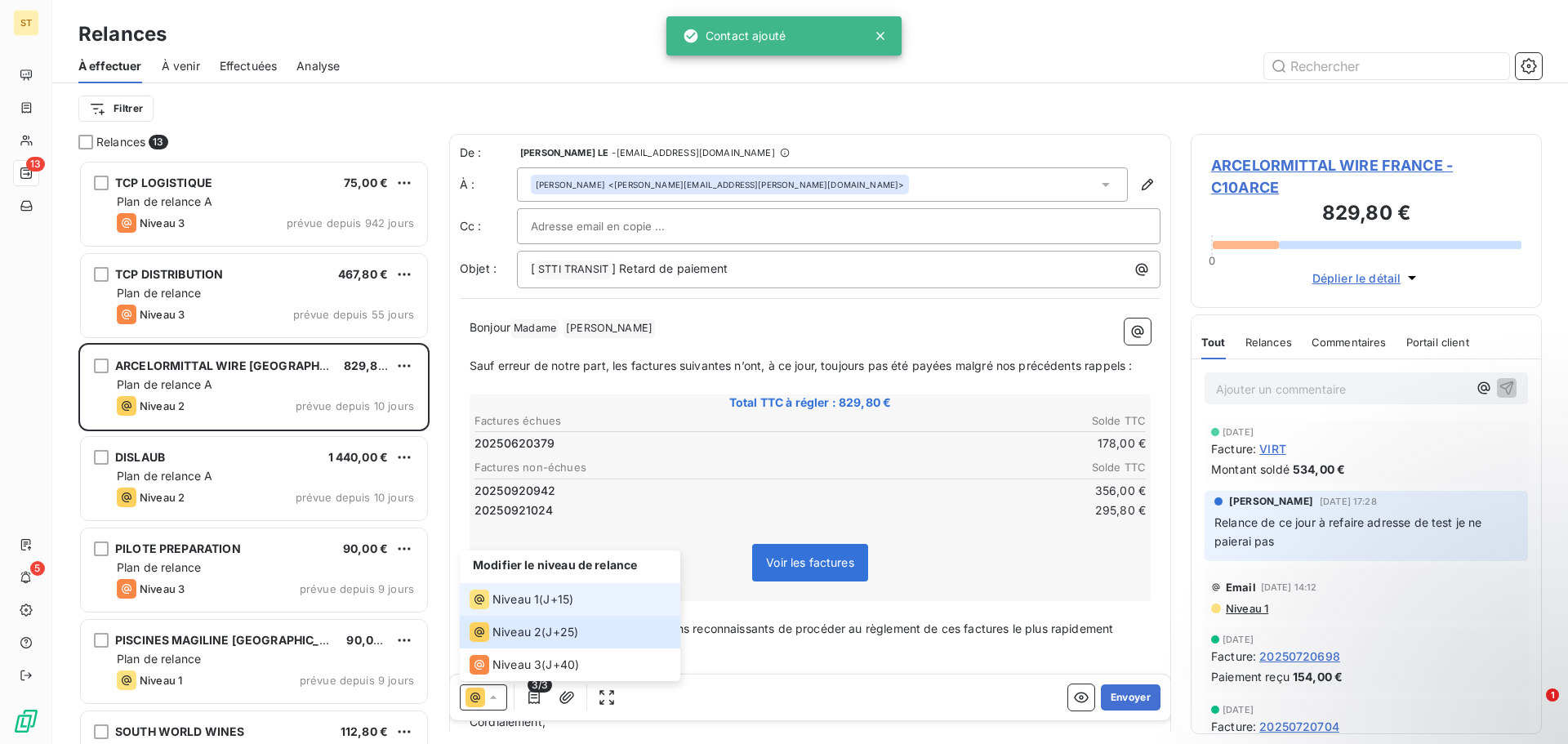
click at [536, 597] on span "Niveau 1" at bounding box center [515, 600] width 47 height 17
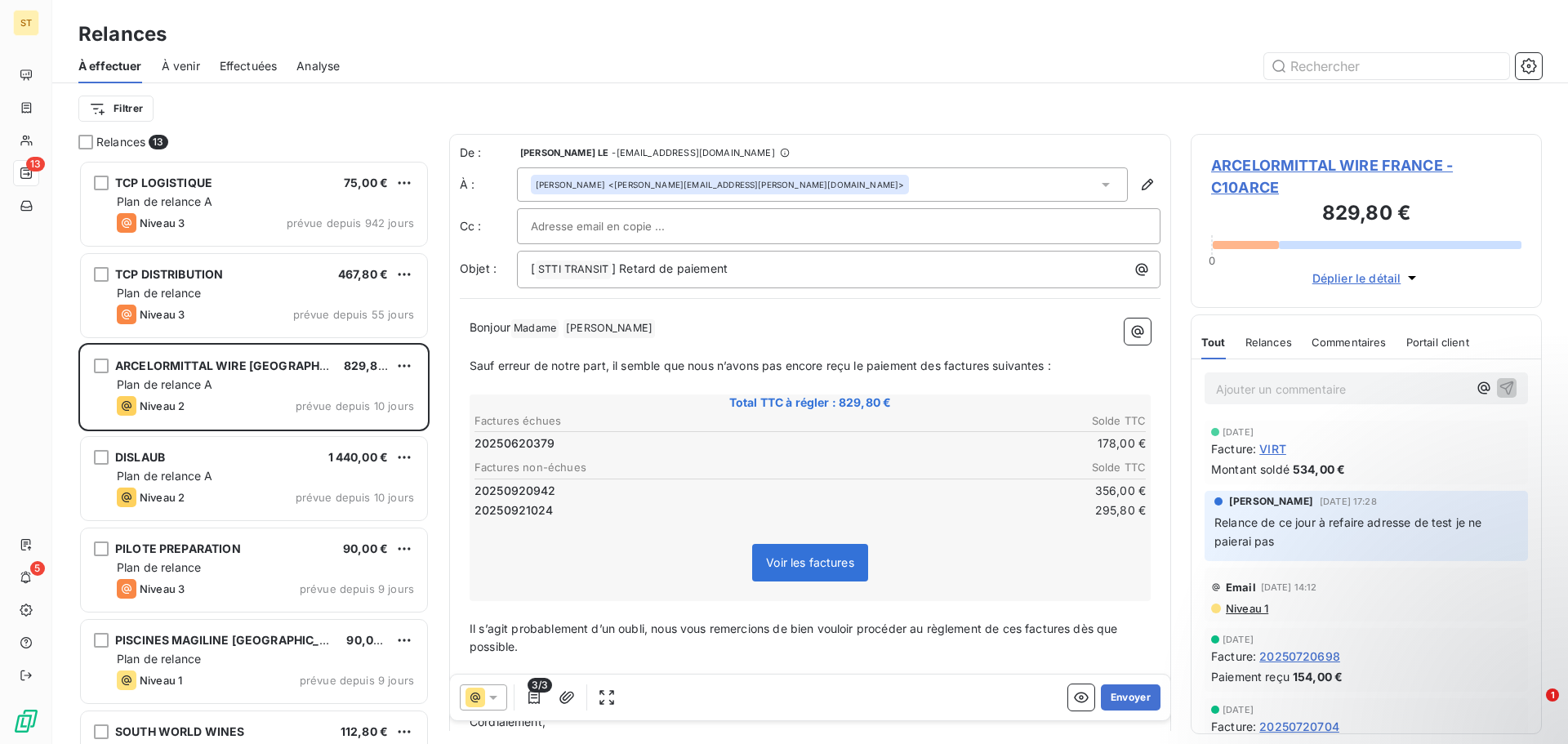
click at [688, 225] on div at bounding box center [838, 226] width 616 height 25
click at [661, 241] on div at bounding box center [838, 226] width 643 height 36
click at [671, 236] on input "text" at bounding box center [619, 226] width 176 height 25
paste input ": [EMAIL_ADDRESS][DOMAIN_NAME]"
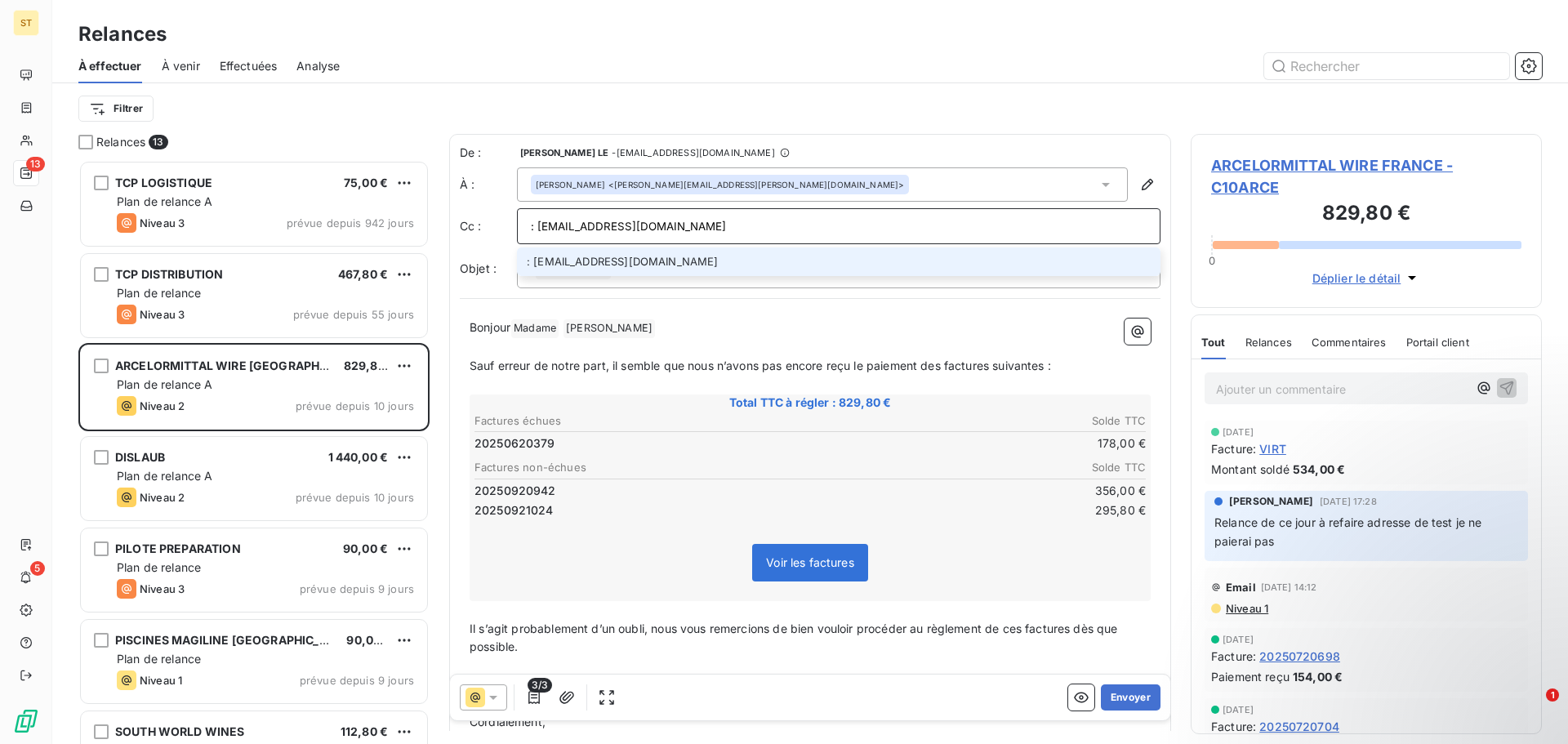
click at [537, 228] on input ": [EMAIL_ADDRESS][DOMAIN_NAME]" at bounding box center [838, 226] width 616 height 25
type input "[EMAIL_ADDRESS][DOMAIN_NAME]"
click at [678, 259] on li "[EMAIL_ADDRESS][DOMAIN_NAME]" at bounding box center [838, 262] width 643 height 29
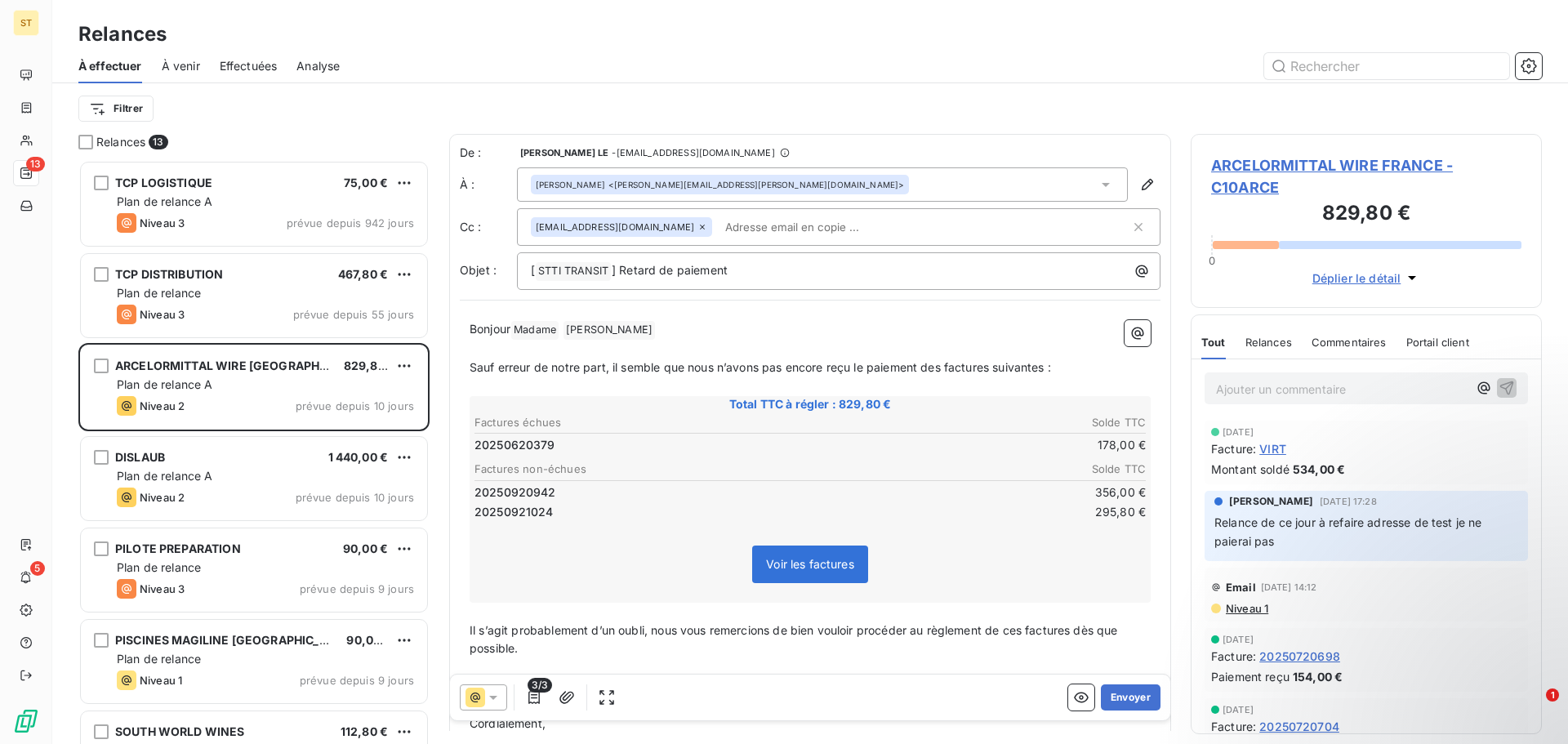
click at [873, 236] on input "text" at bounding box center [813, 227] width 189 height 25
paste input "[PERSON_NAME][EMAIL_ADDRESS][DOMAIN_NAME]"
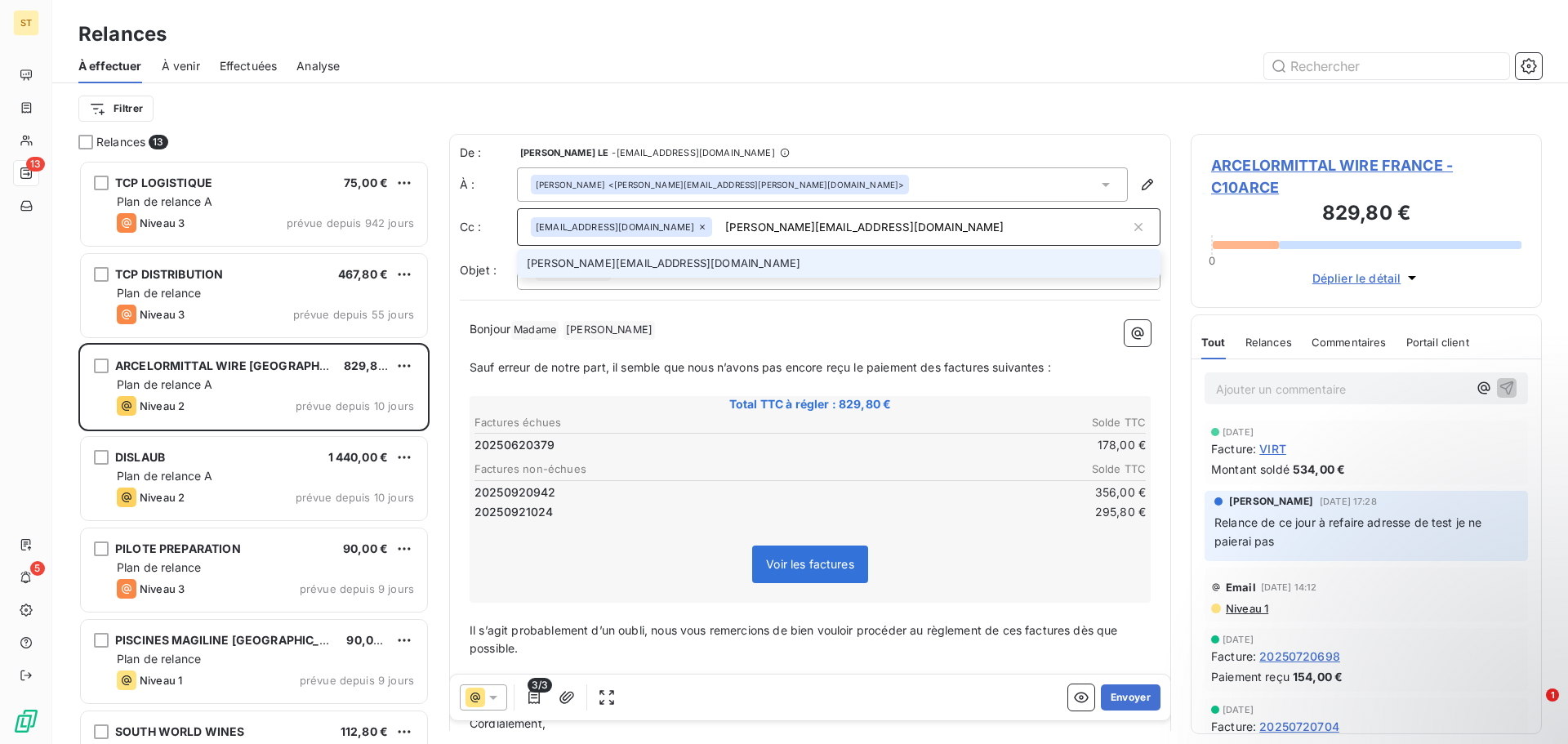
type input "[PERSON_NAME][EMAIL_ADDRESS][DOMAIN_NAME]"
click at [808, 260] on li "[PERSON_NAME][EMAIL_ADDRESS][DOMAIN_NAME]" at bounding box center [838, 263] width 643 height 29
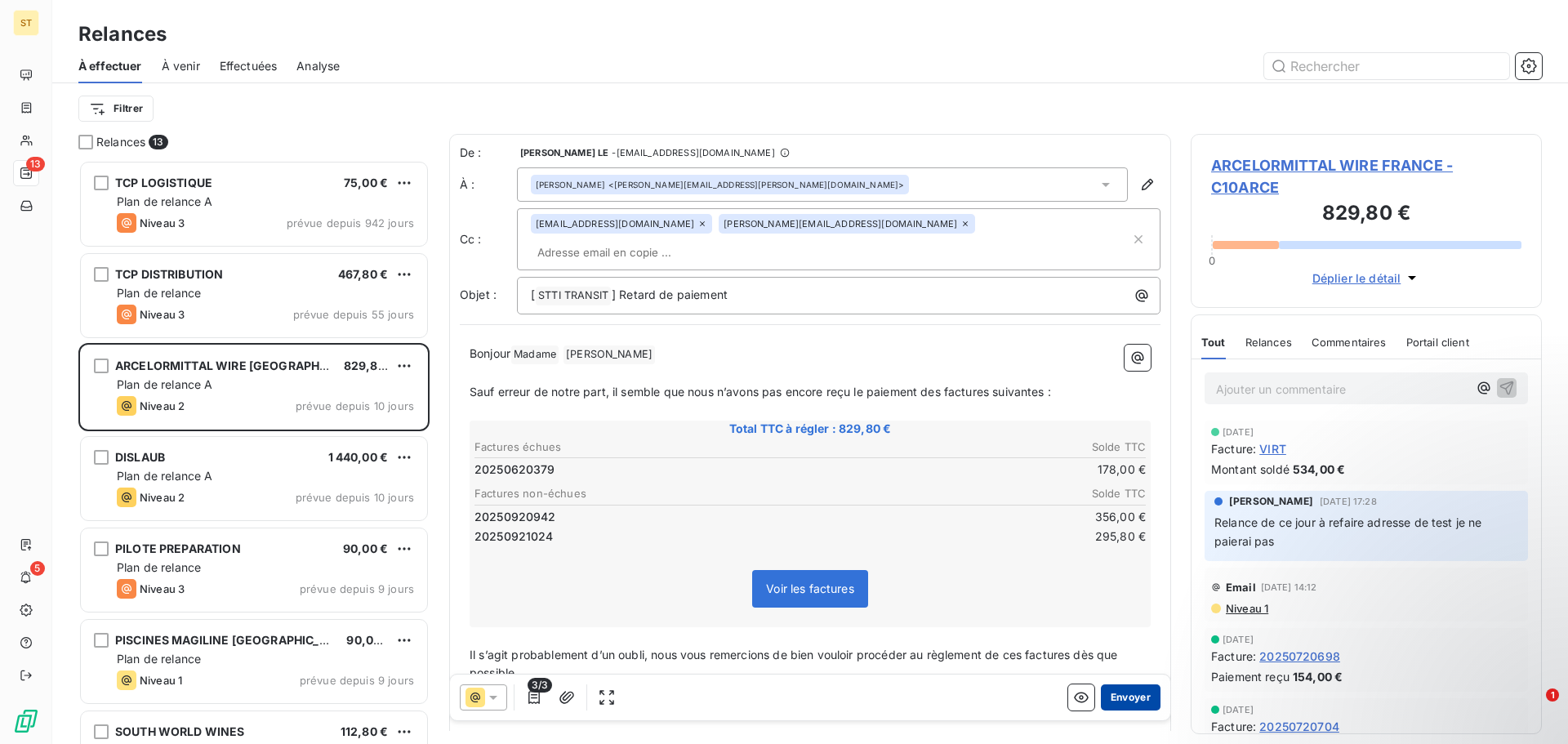
click at [1104, 697] on button "Envoyer" at bounding box center [1130, 698] width 60 height 26
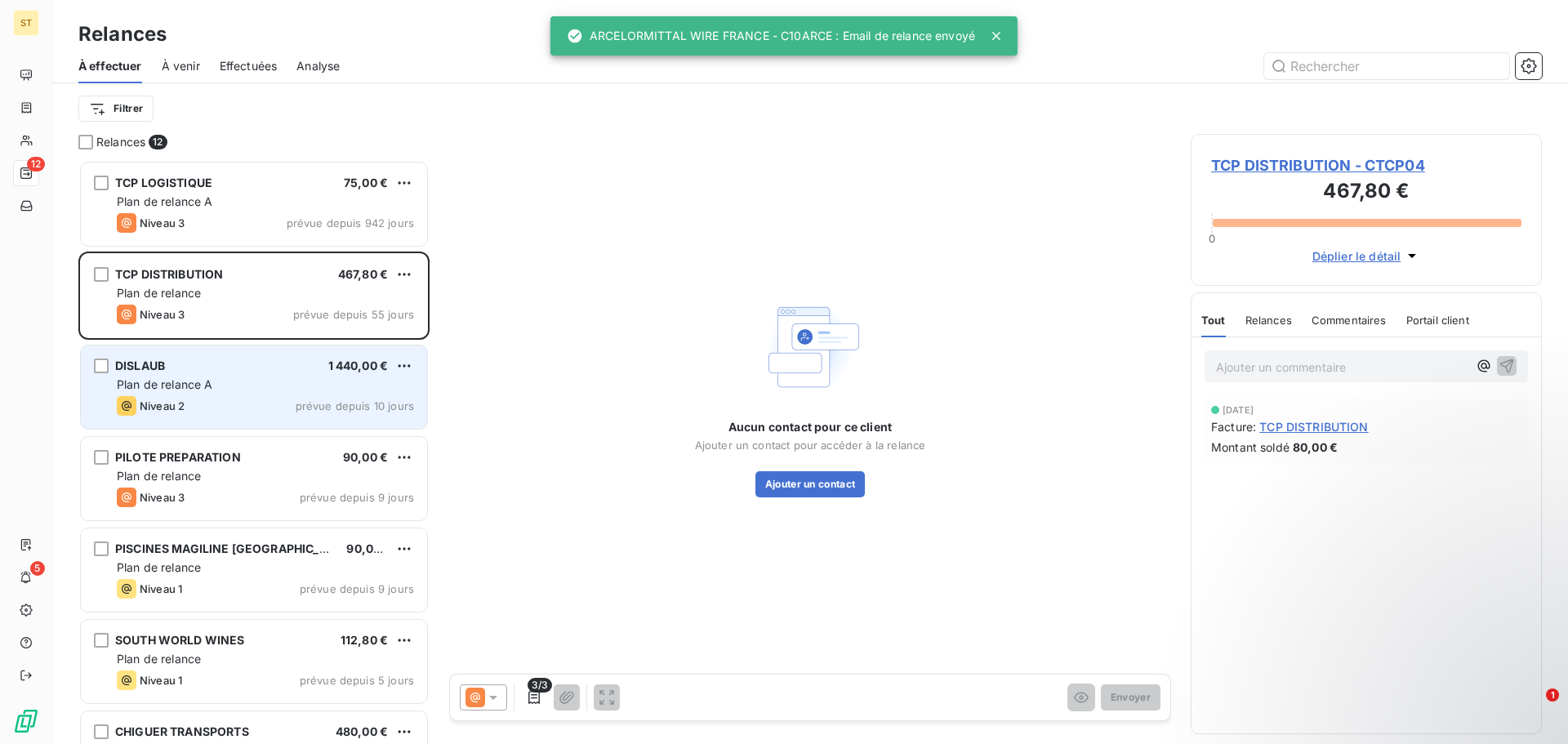
click at [248, 371] on div "DISLAUB 1 440,00 €" at bounding box center [265, 366] width 297 height 15
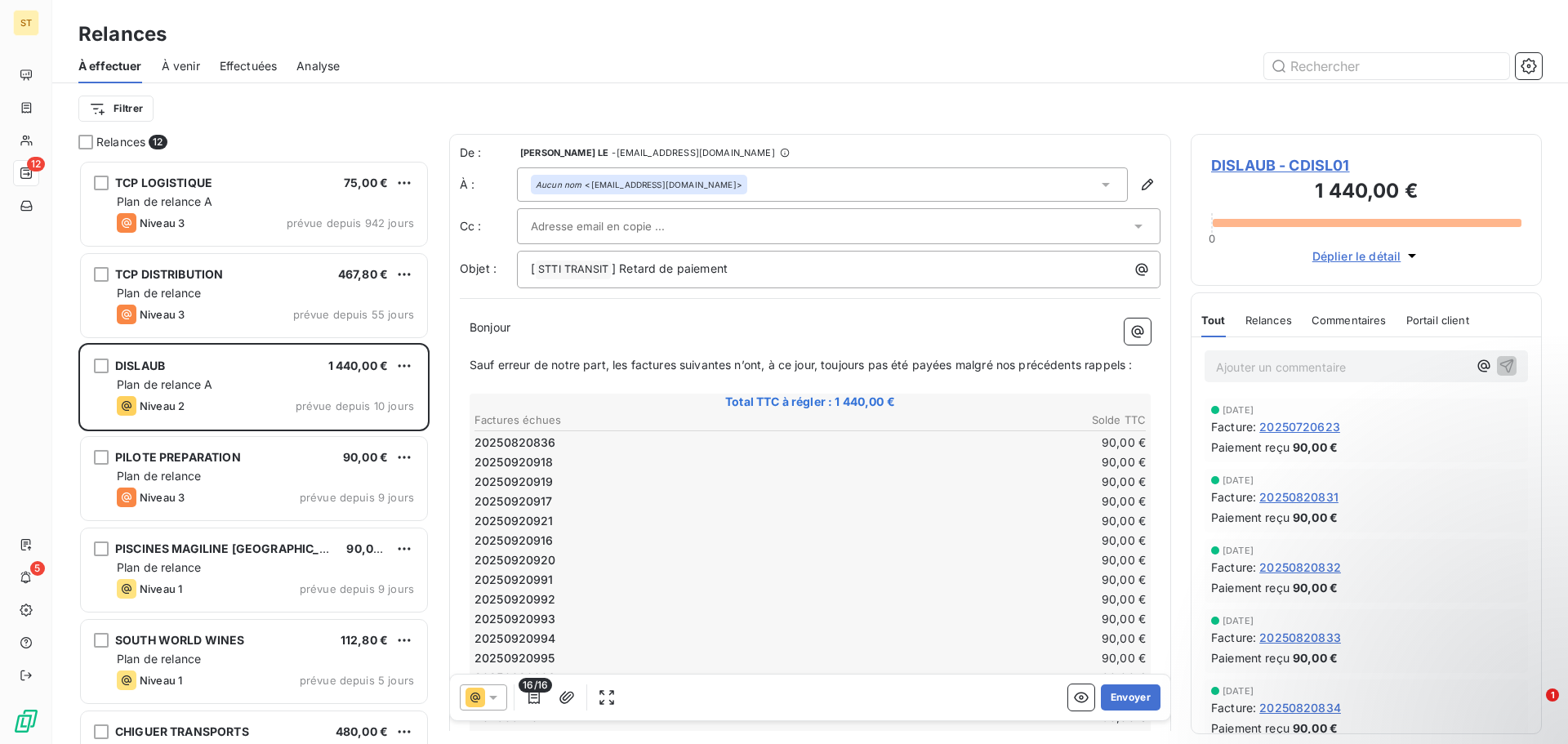
click at [489, 697] on icon at bounding box center [493, 697] width 17 height 17
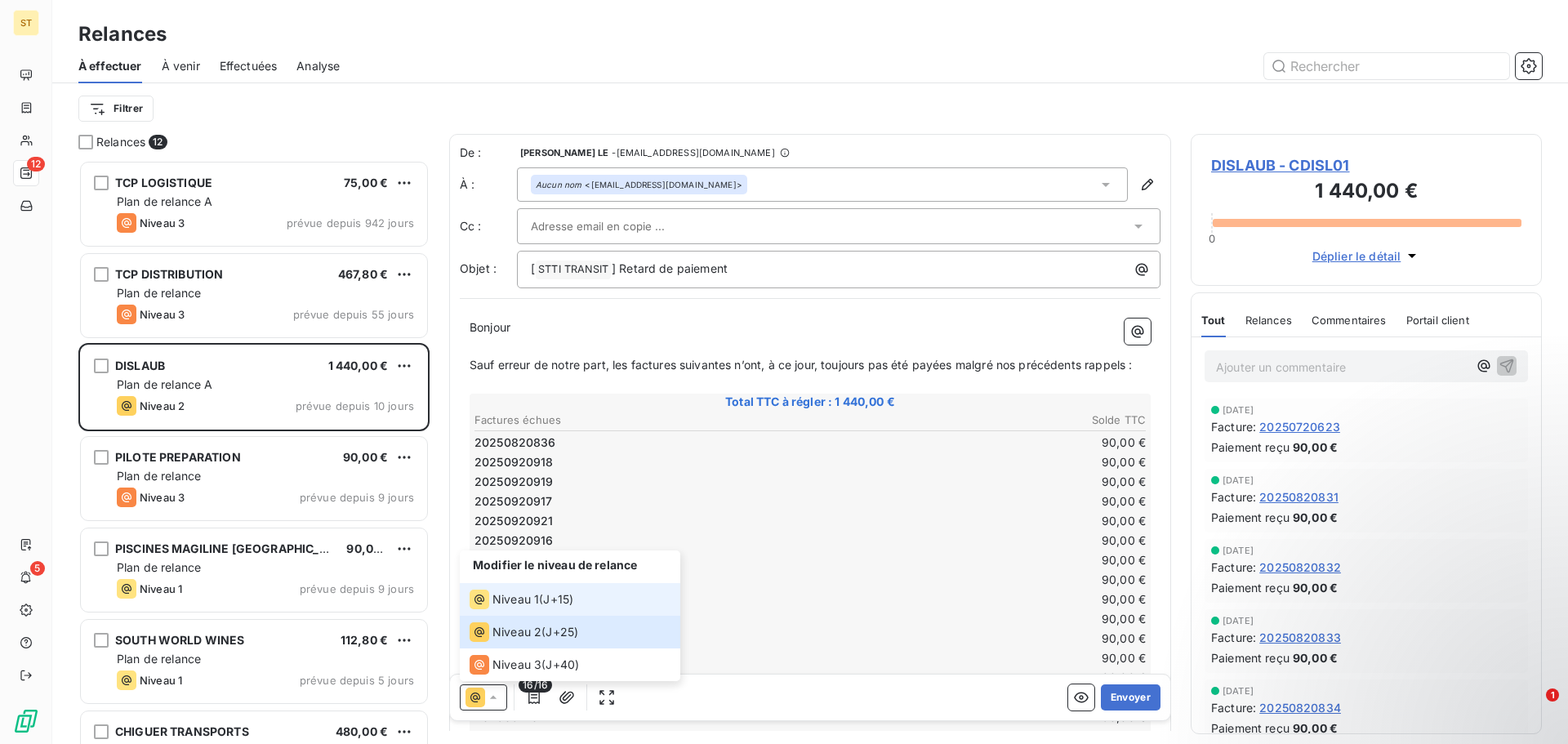
click at [520, 605] on span "Niveau 1" at bounding box center [515, 600] width 47 height 17
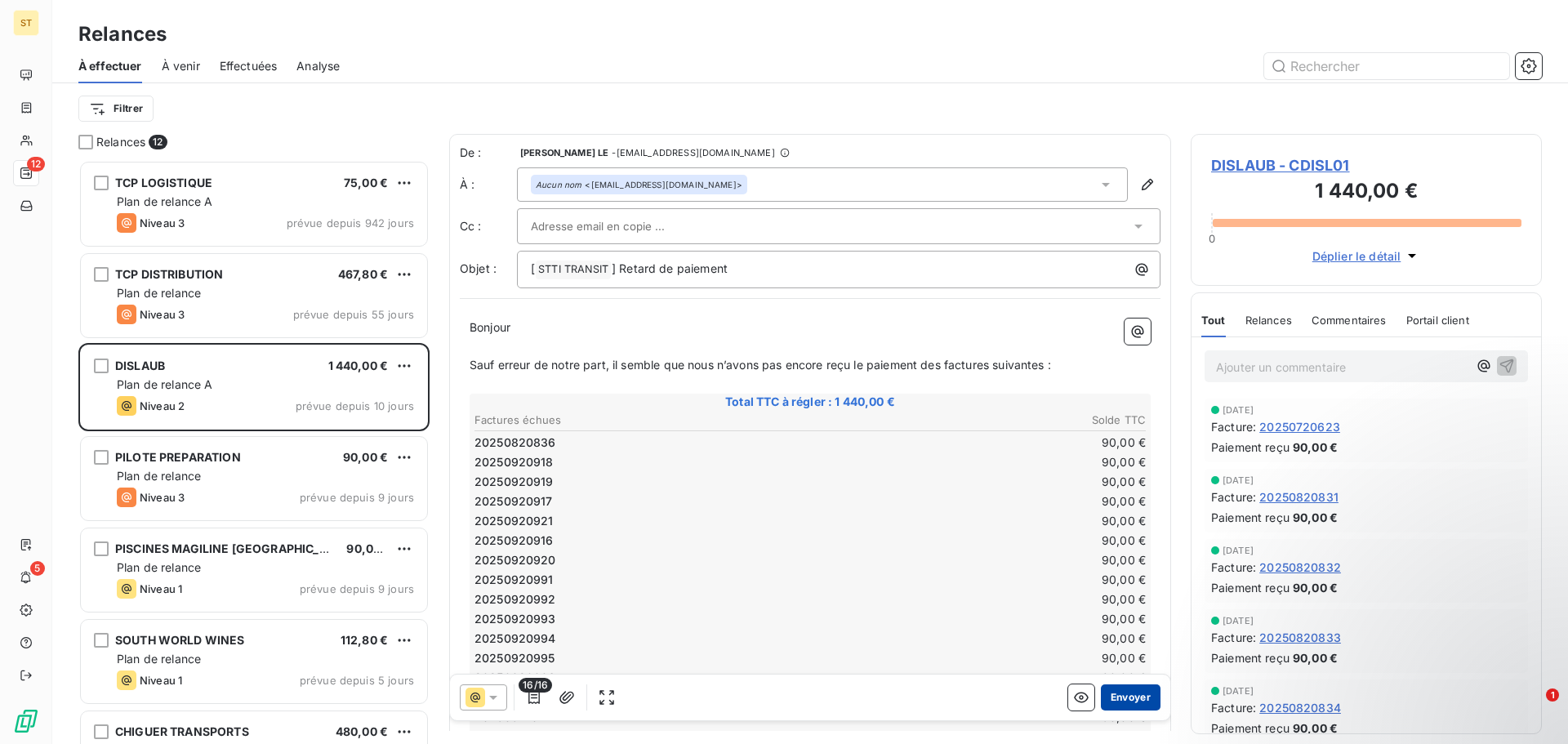
click at [1134, 704] on button "Envoyer" at bounding box center [1130, 698] width 60 height 26
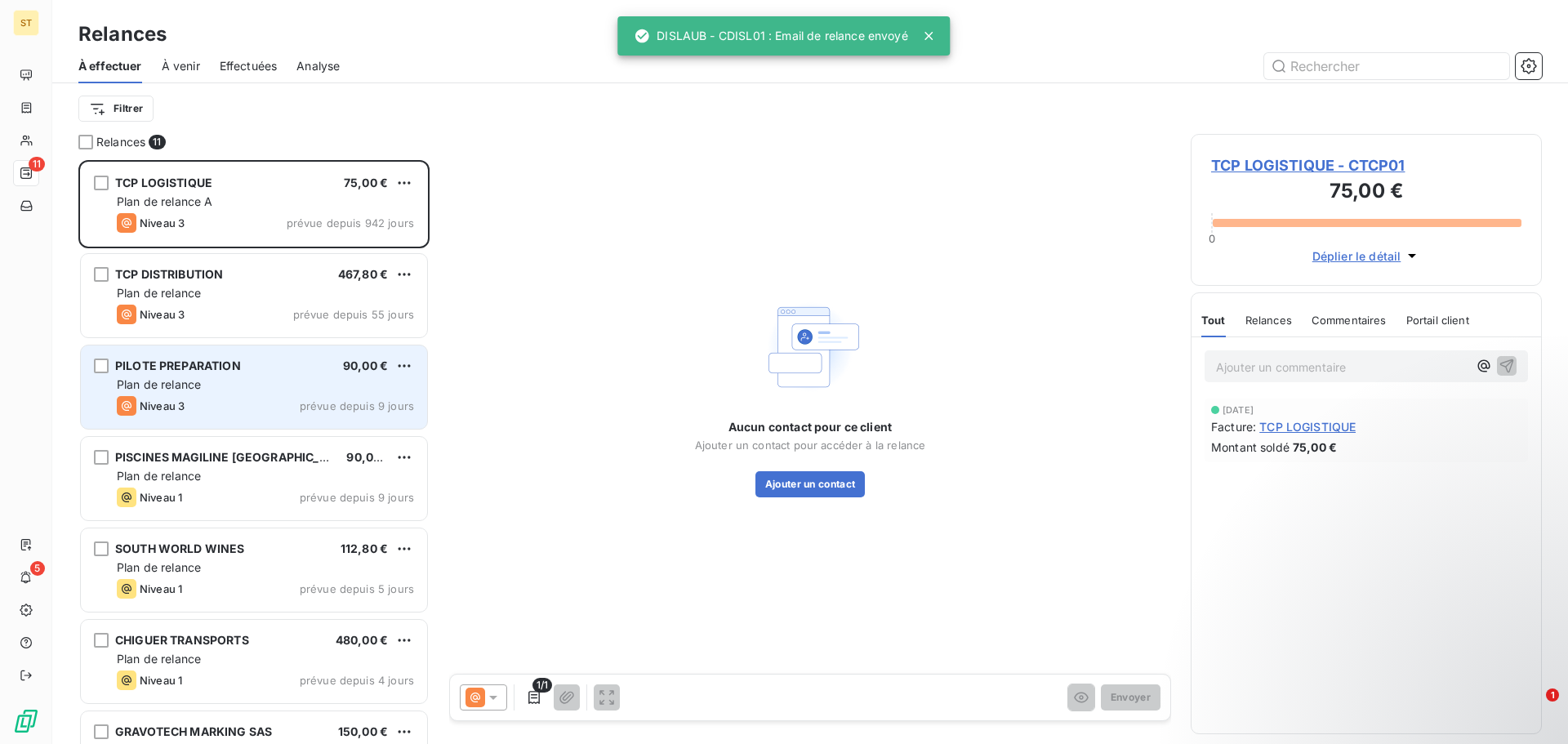
click at [233, 383] on div "Plan de relance" at bounding box center [265, 384] width 297 height 17
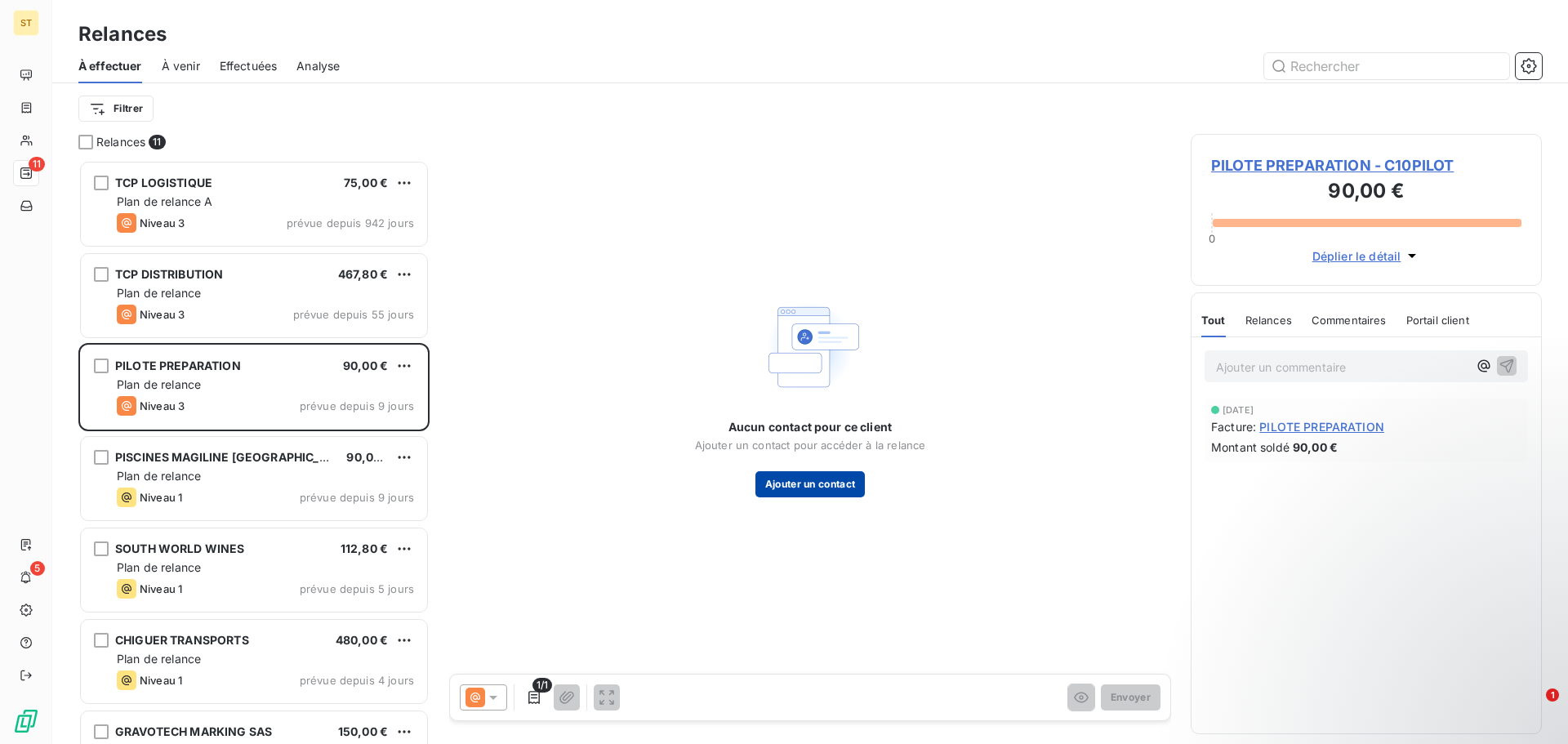
click at [802, 481] on button "Ajouter un contact" at bounding box center [809, 485] width 110 height 26
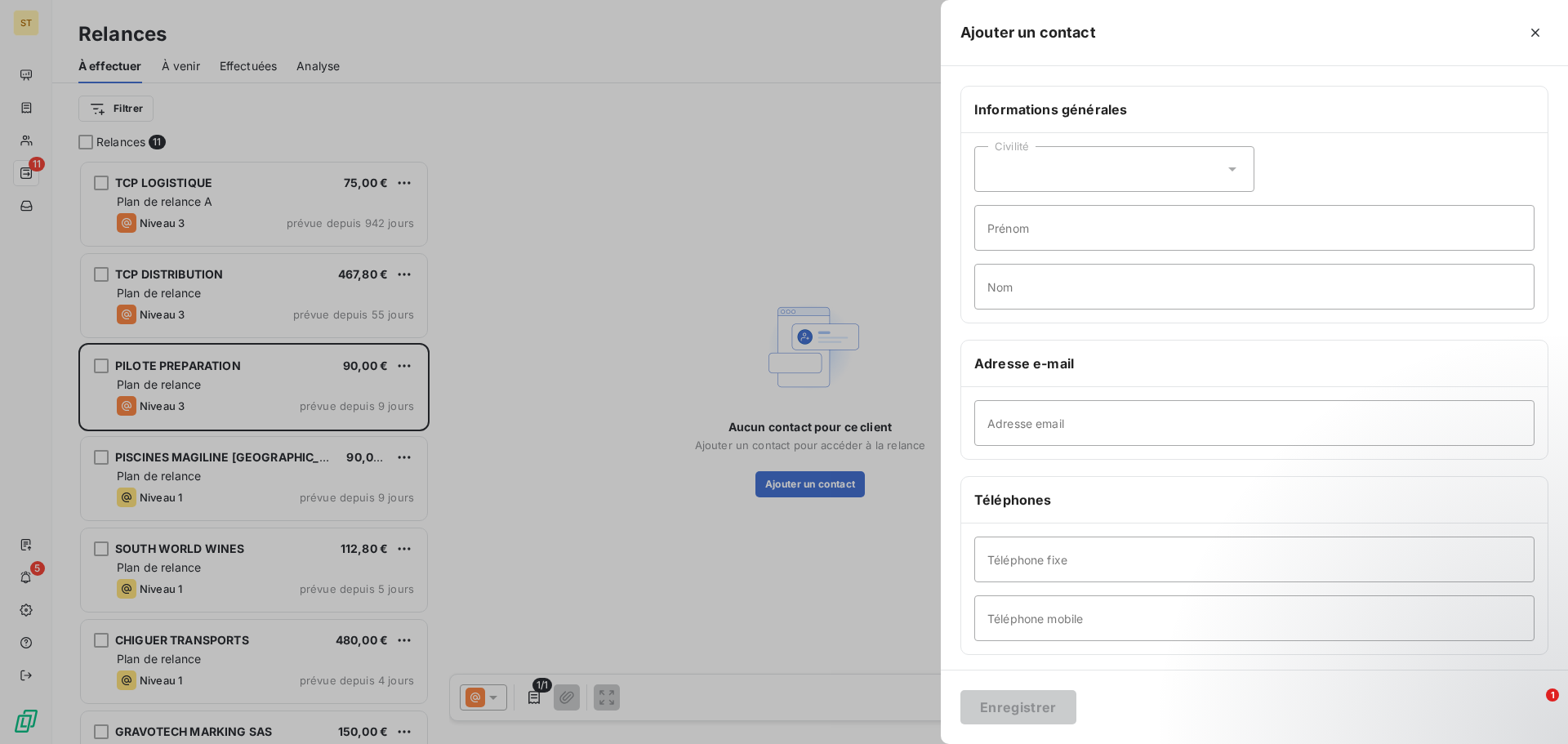
click at [1073, 172] on div "Civilité" at bounding box center [1114, 169] width 280 height 46
click at [1032, 237] on span "Monsieur" at bounding box center [1032, 240] width 49 height 16
click at [1063, 232] on input "Prénom" at bounding box center [1253, 228] width 560 height 46
click at [1056, 233] on input "Grégor" at bounding box center [1253, 228] width 560 height 46
type input "[PERSON_NAME]"
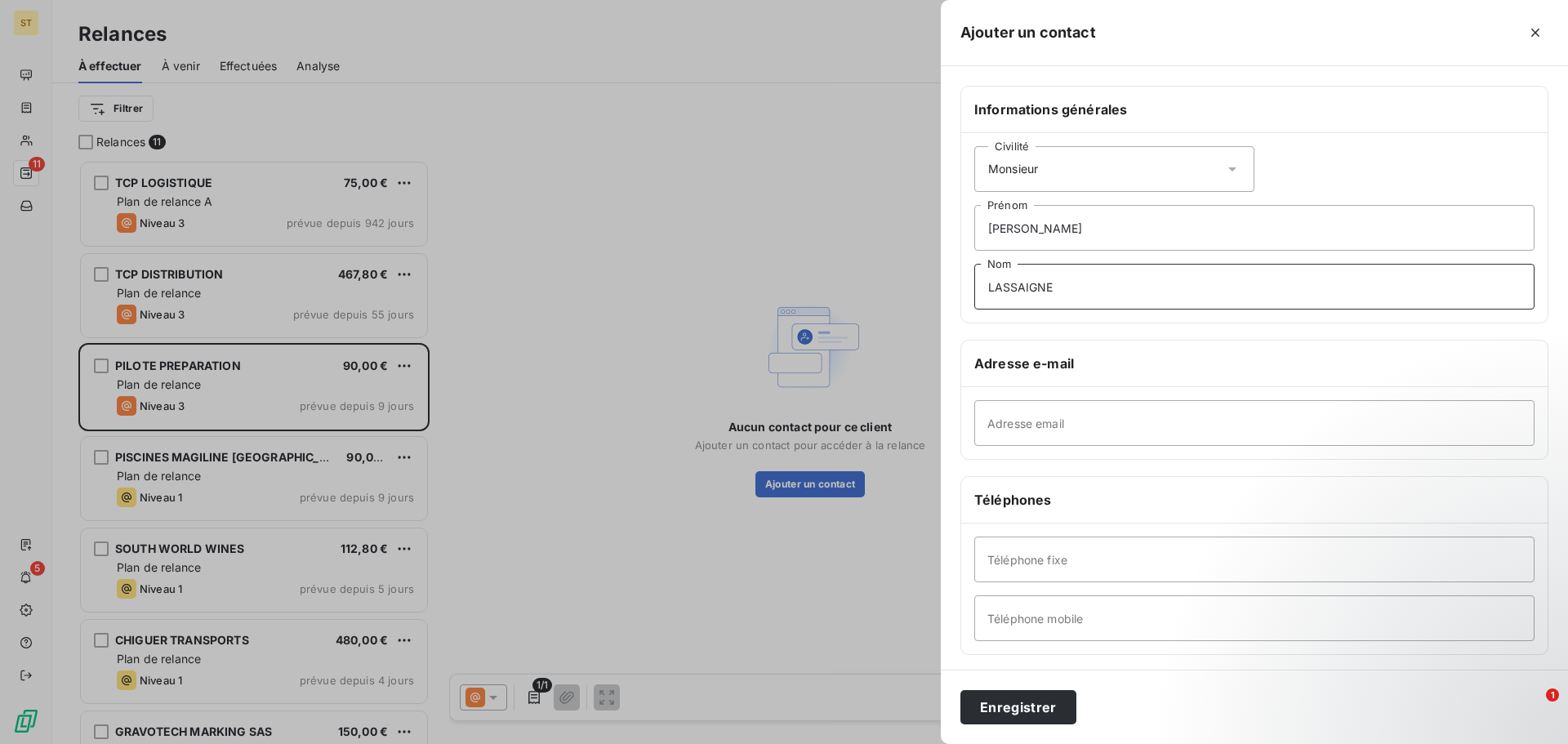
type input "LASSAIGNE"
paste input "[EMAIL_ADDRESS][DOMAIN_NAME]"
type input "[EMAIL_ADDRESS][DOMAIN_NAME]"
click at [1044, 616] on input "Téléphone mobile" at bounding box center [1253, 618] width 560 height 46
type input "0686383414"
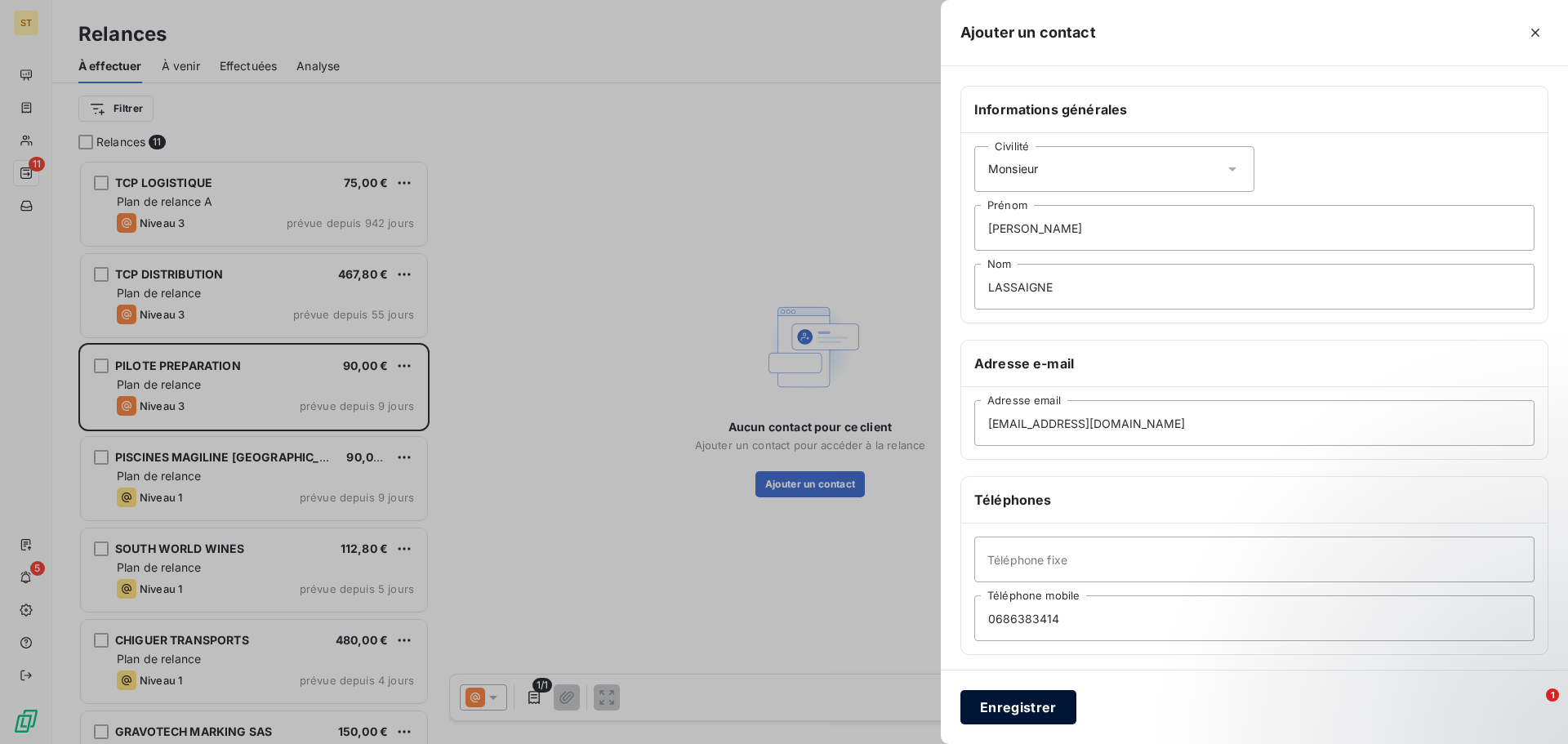
click at [1028, 704] on button "Enregistrer" at bounding box center [1019, 707] width 116 height 34
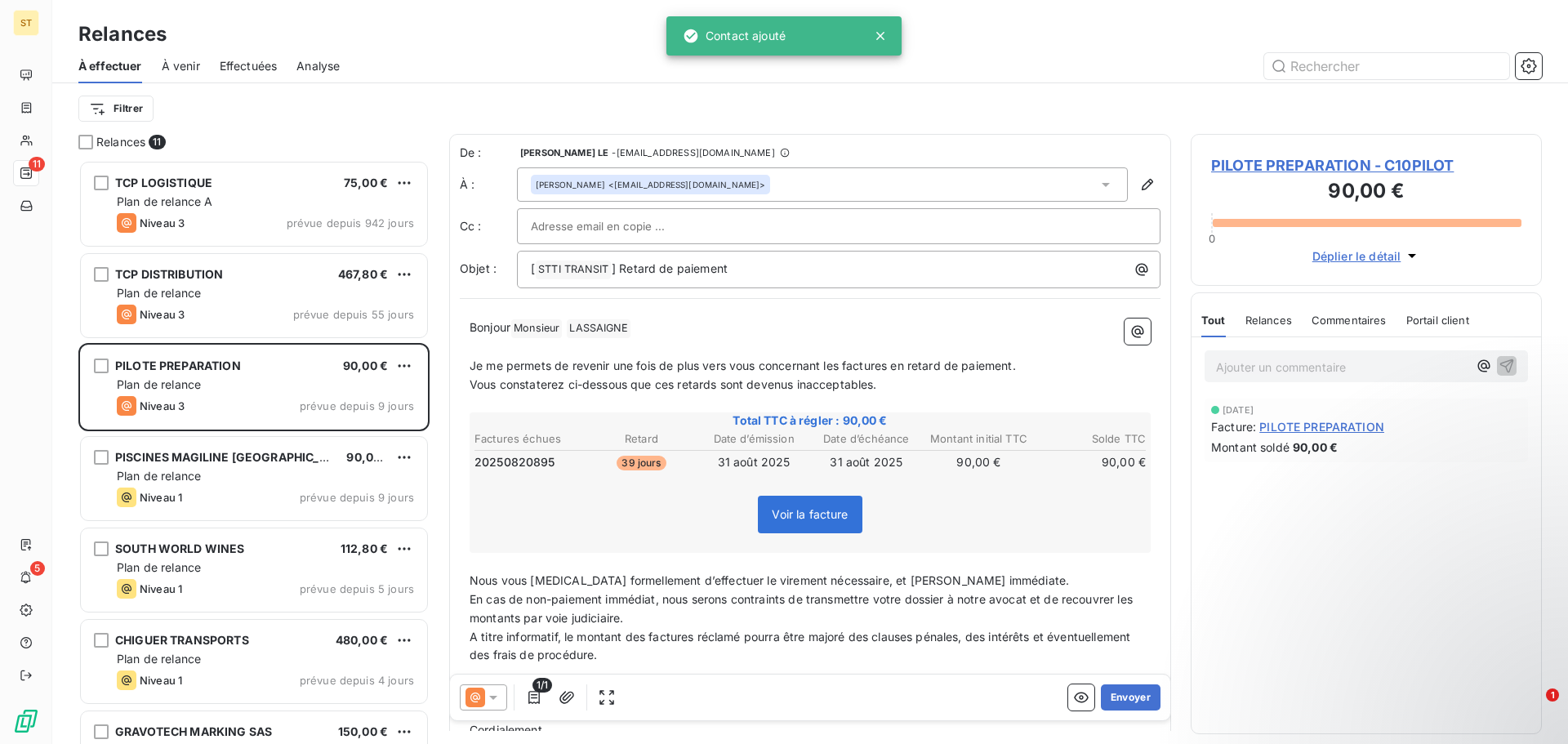
click at [497, 696] on icon at bounding box center [493, 697] width 17 height 17
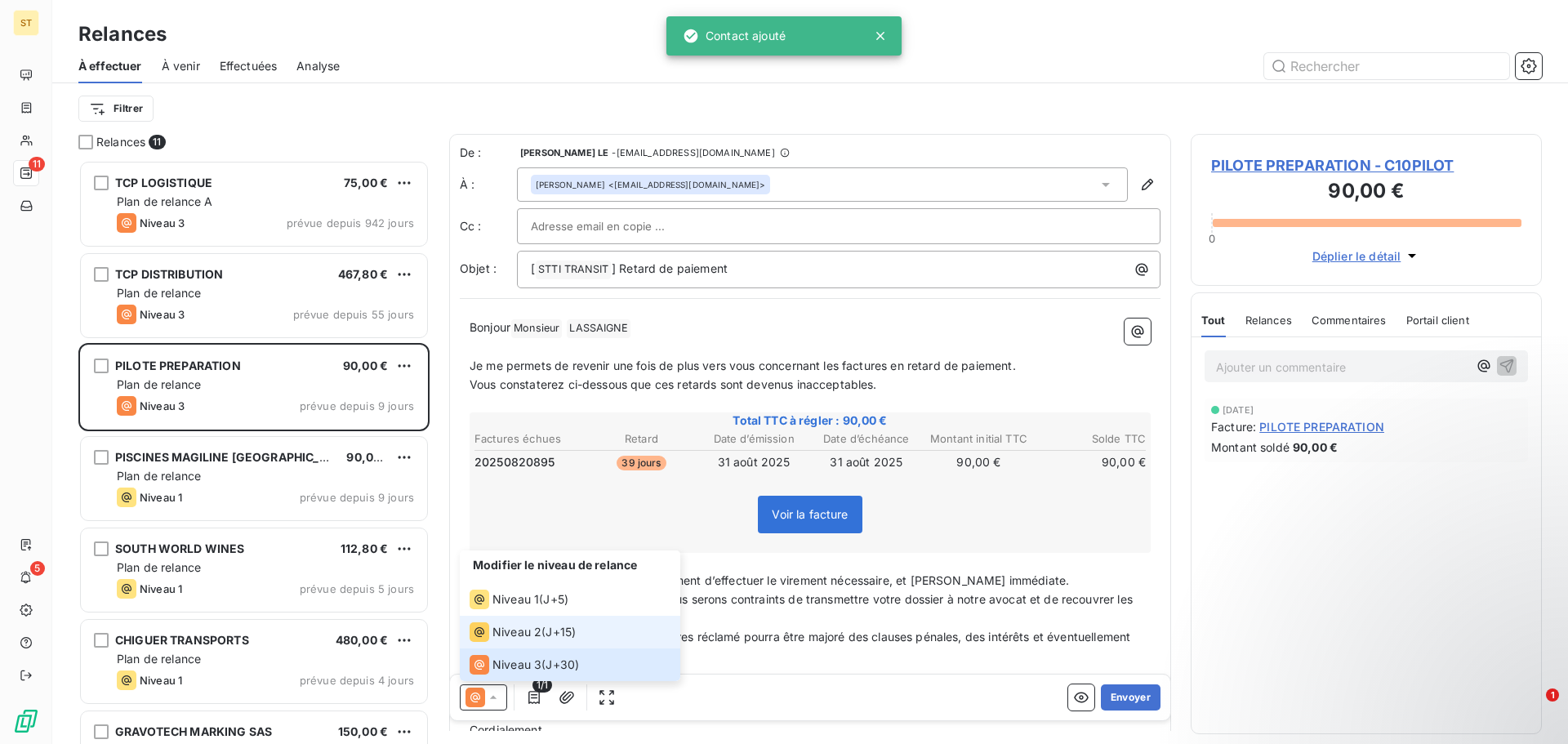
click at [524, 630] on span "Niveau 2" at bounding box center [517, 632] width 49 height 17
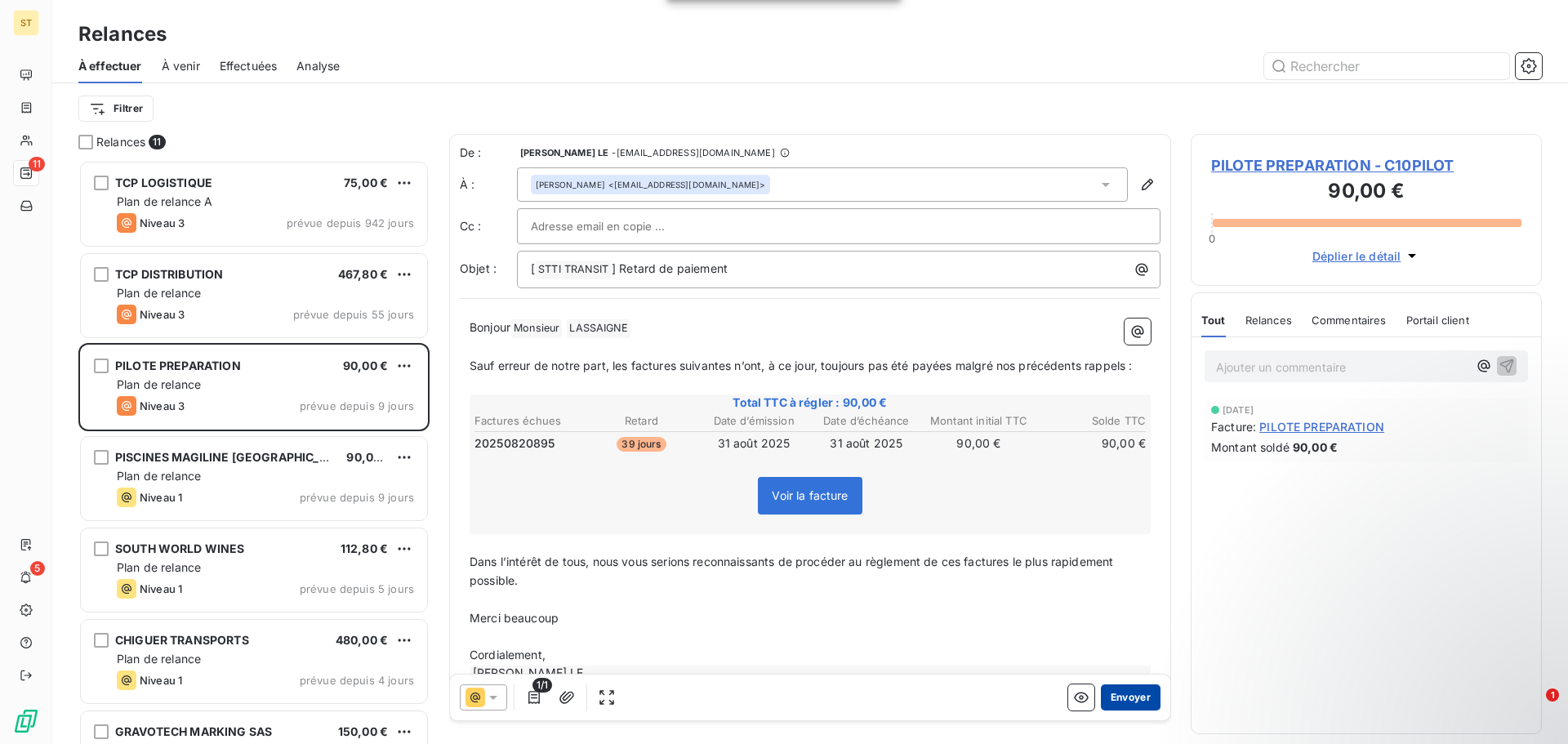
click at [1126, 697] on button "Envoyer" at bounding box center [1130, 698] width 60 height 26
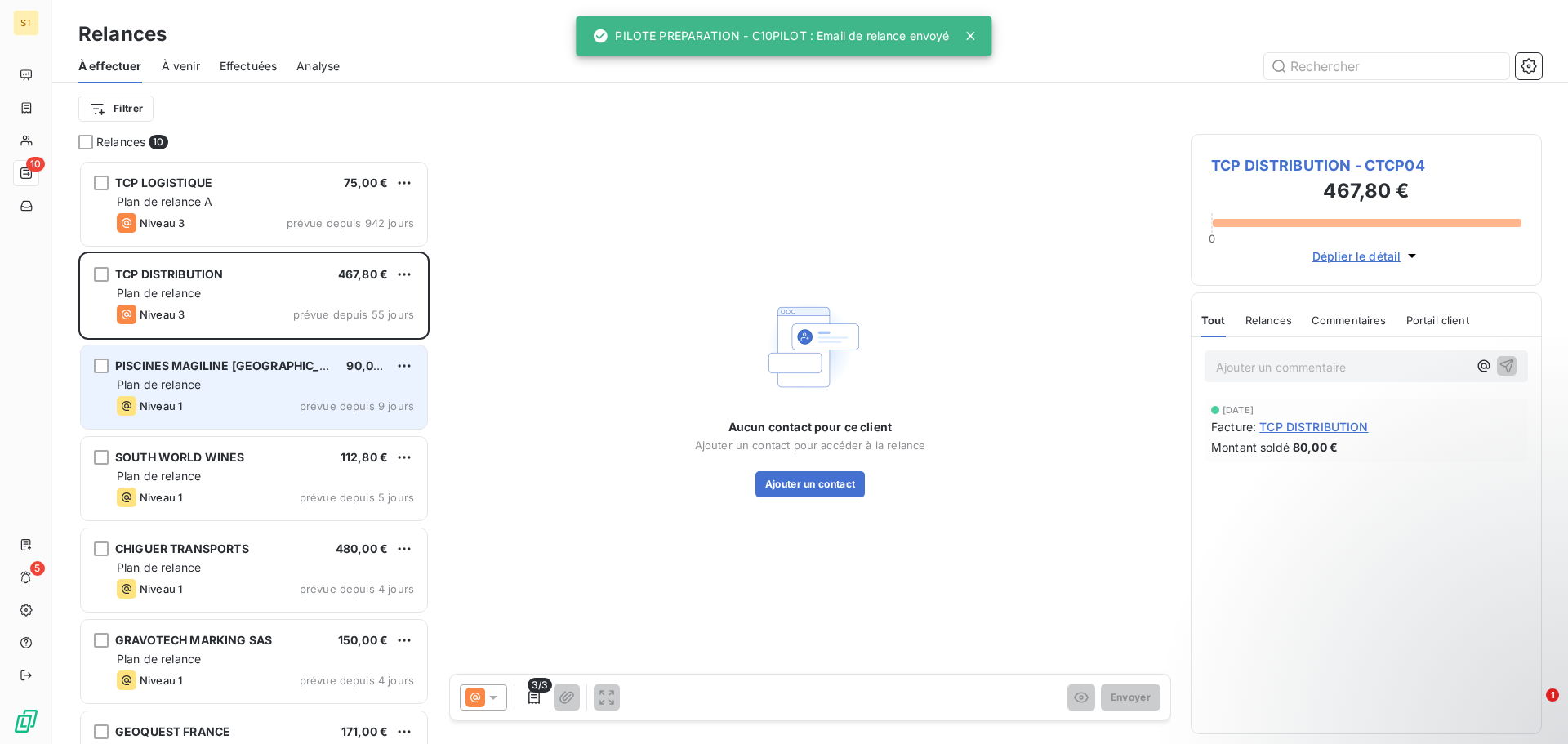
click at [251, 395] on div "PISCINES MAGILINE TROYES 90,00 € Plan de relance Niveau 1 prévue depuis 9 jours" at bounding box center [254, 387] width 346 height 84
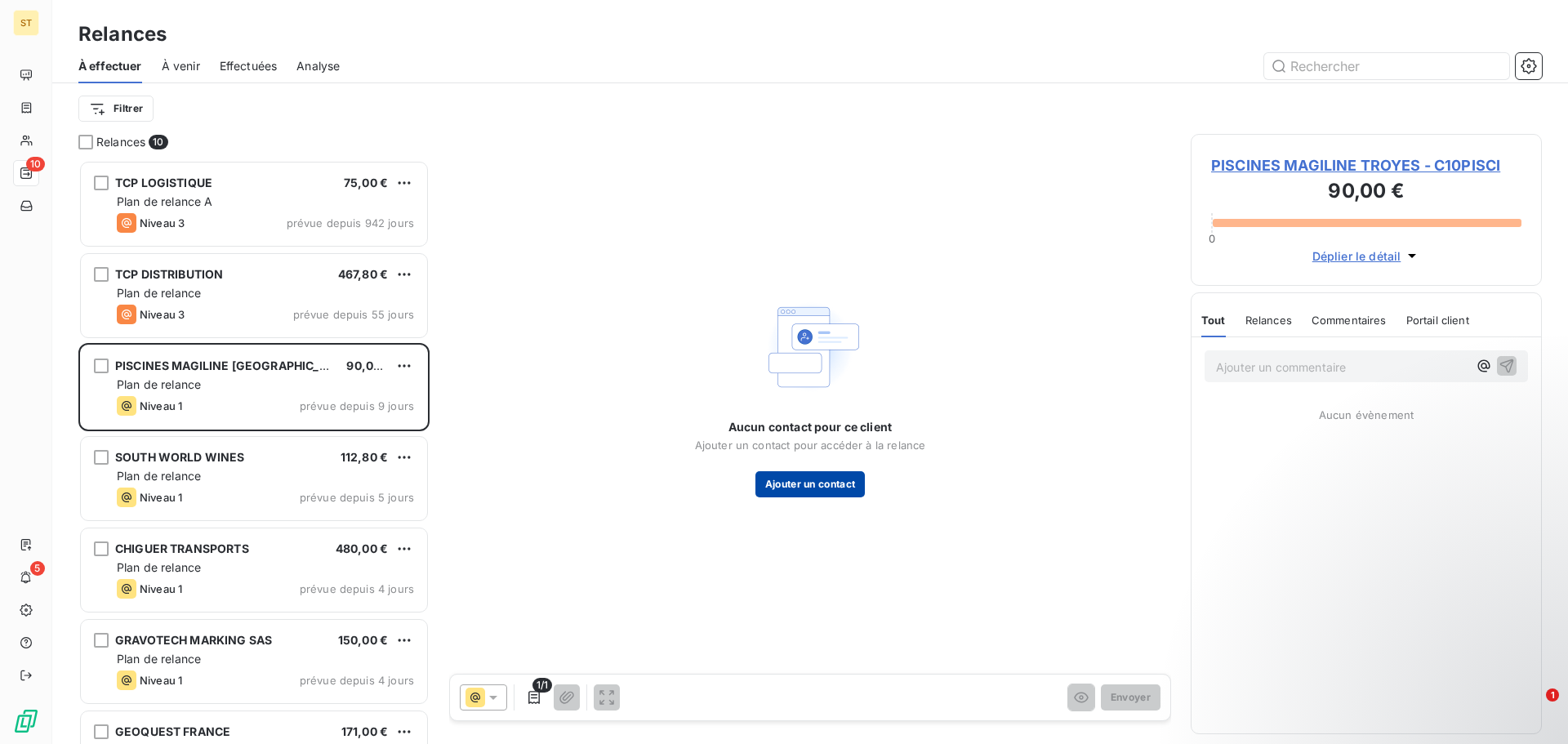
click at [788, 474] on button "Ajouter un contact" at bounding box center [809, 485] width 110 height 26
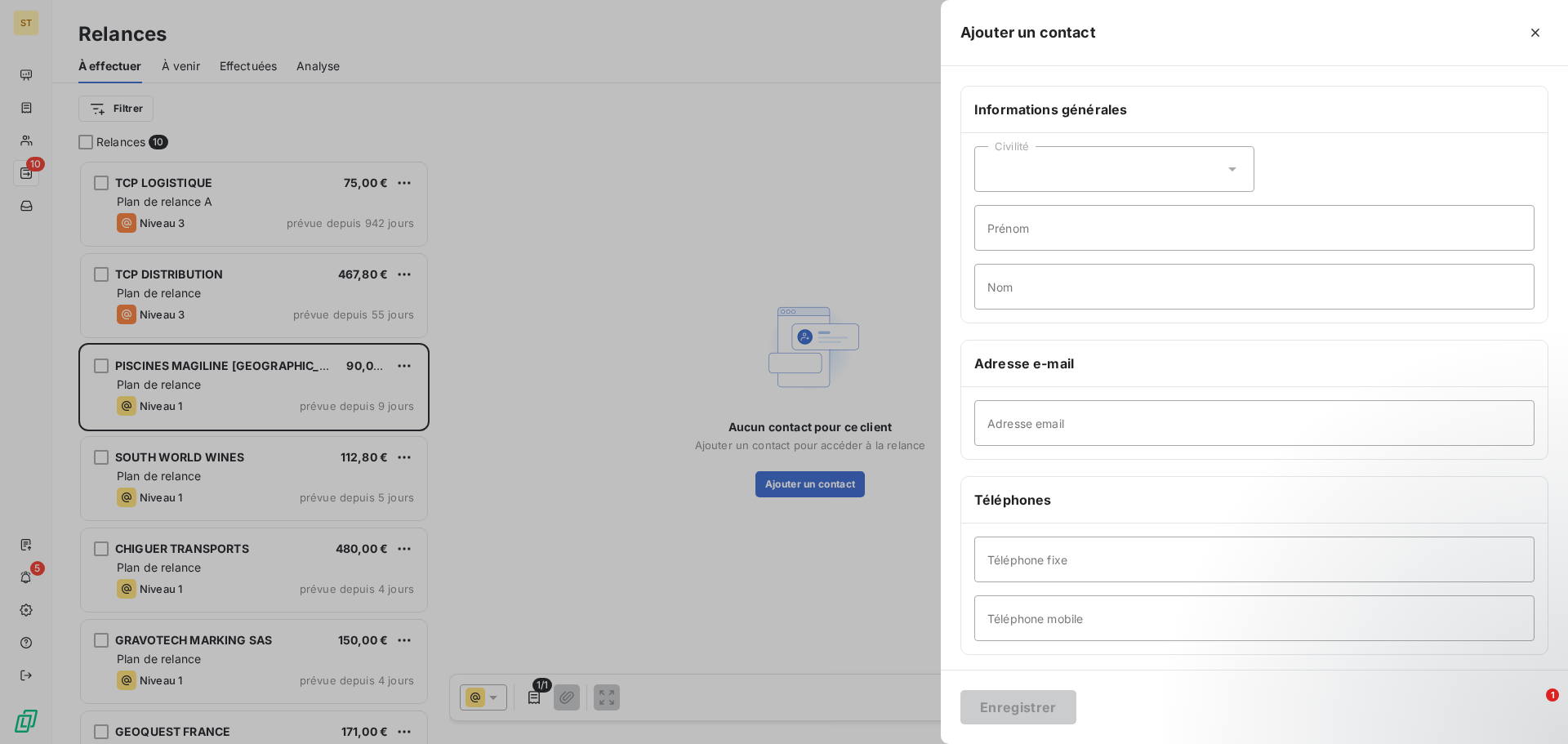
click at [1075, 164] on div "Civilité" at bounding box center [1114, 169] width 280 height 46
click at [1037, 239] on span "Monsieur" at bounding box center [1032, 240] width 49 height 16
click at [1064, 167] on div "Civilité Monsieur" at bounding box center [1114, 169] width 280 height 46
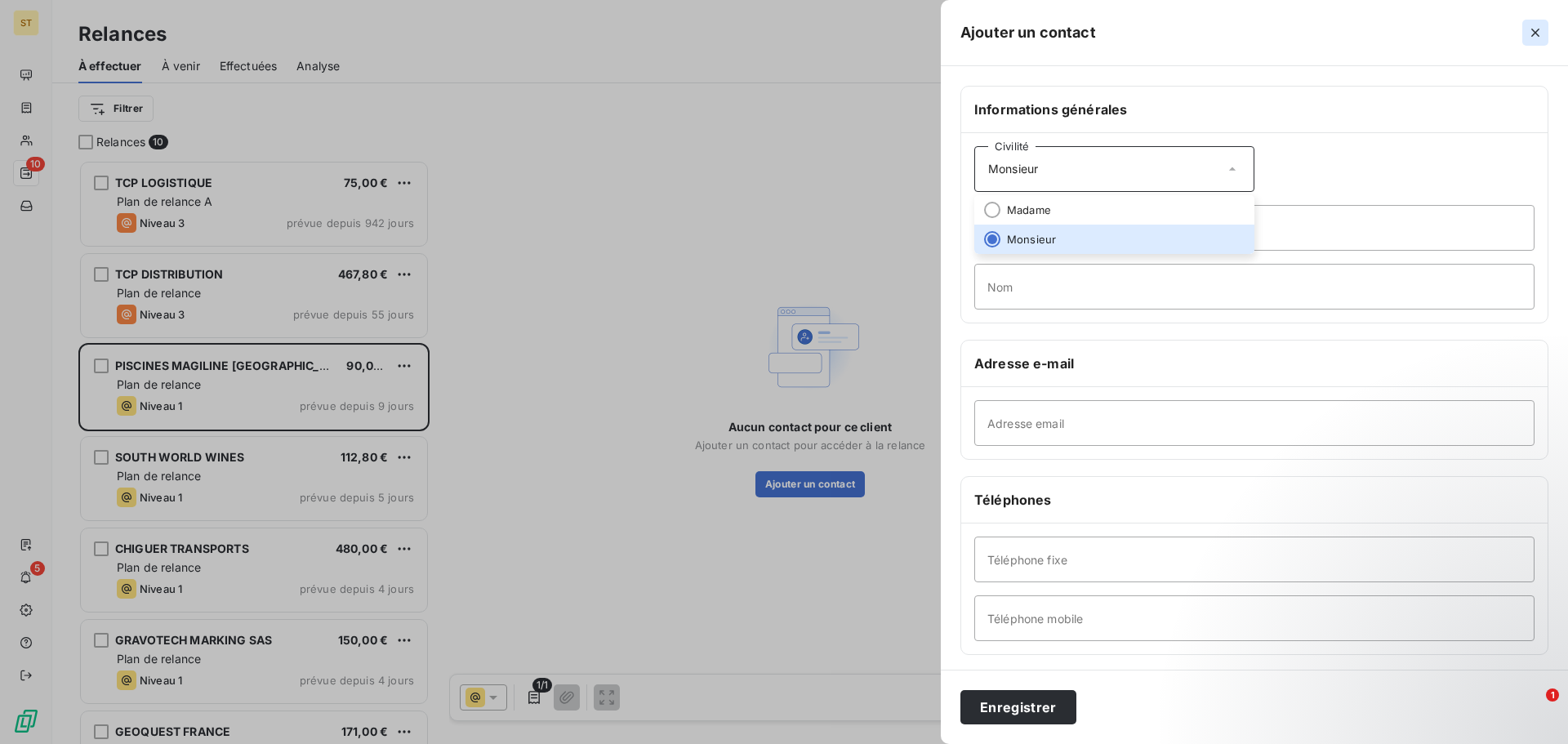
click at [1532, 28] on icon "button" at bounding box center [1535, 33] width 17 height 17
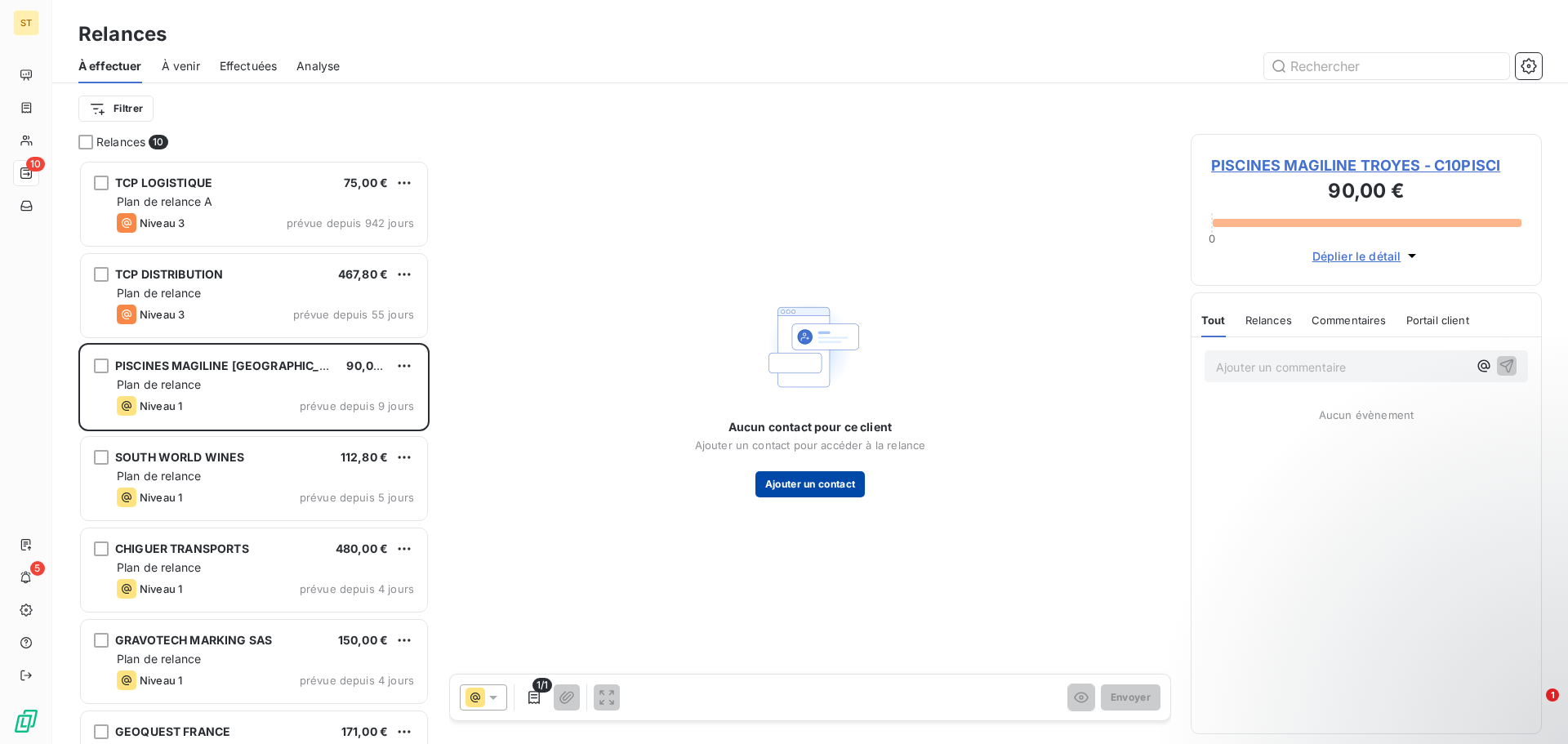
click at [827, 497] on button "Ajouter un contact" at bounding box center [809, 485] width 110 height 26
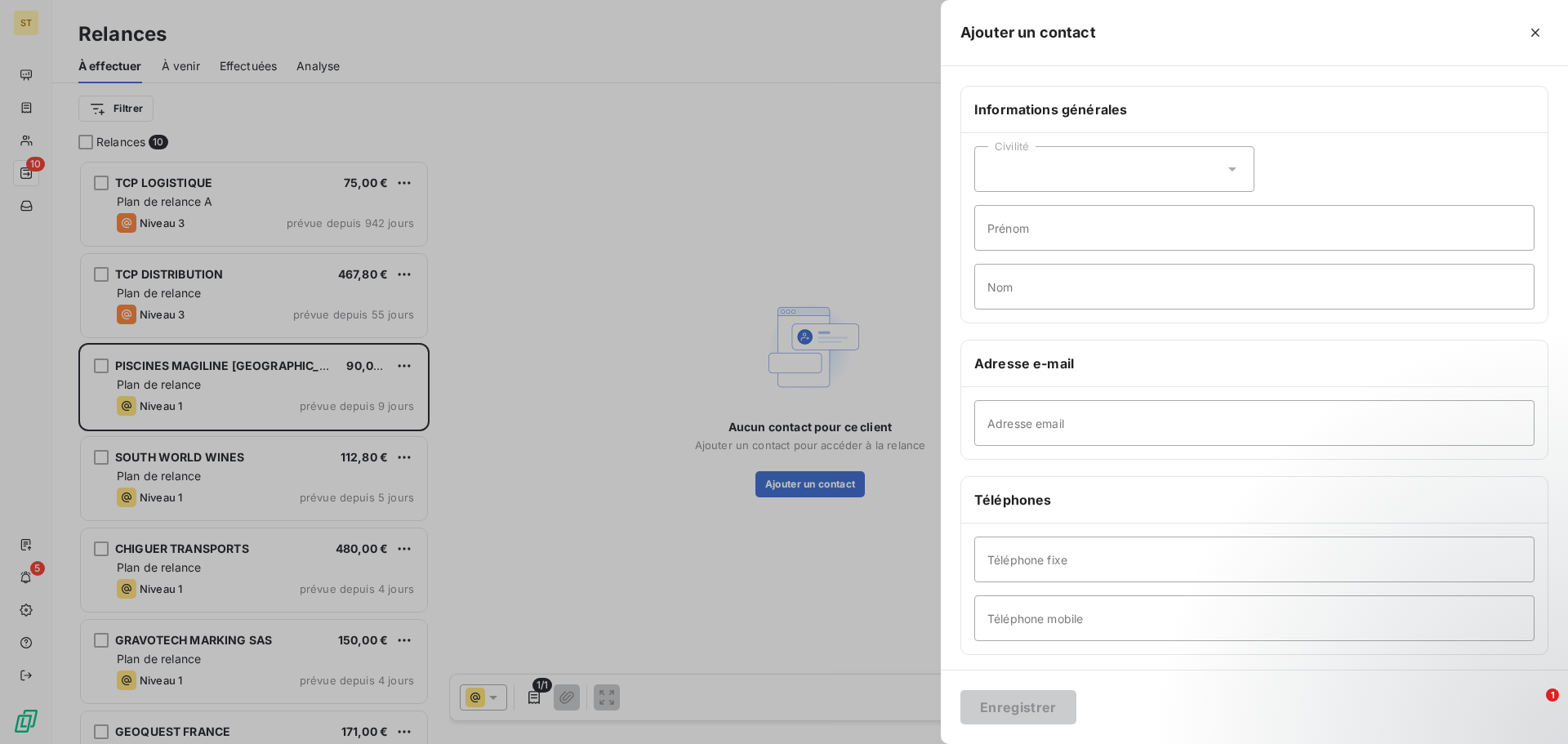
click at [1054, 165] on div "Civilité" at bounding box center [1114, 169] width 280 height 46
click at [1069, 443] on input "Adresse email" at bounding box center [1253, 423] width 560 height 46
click at [1051, 233] on input "Prénom" at bounding box center [1253, 228] width 560 height 46
type input "Compta"
type input "Fournisseur"
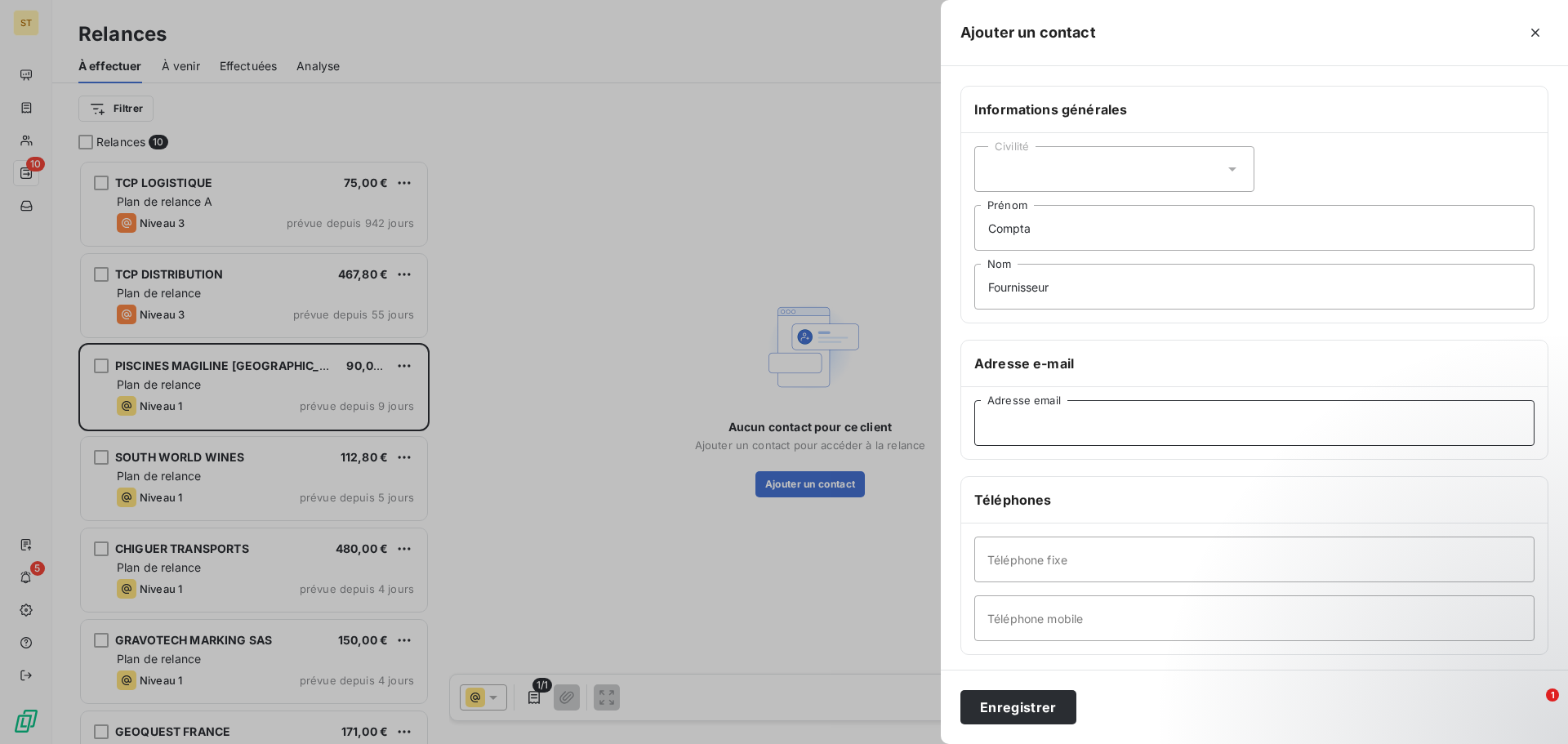
click at [1129, 416] on input "Adresse email" at bounding box center [1253, 423] width 560 height 46
paste input "[EMAIL_ADDRESS][DOMAIN_NAME]"
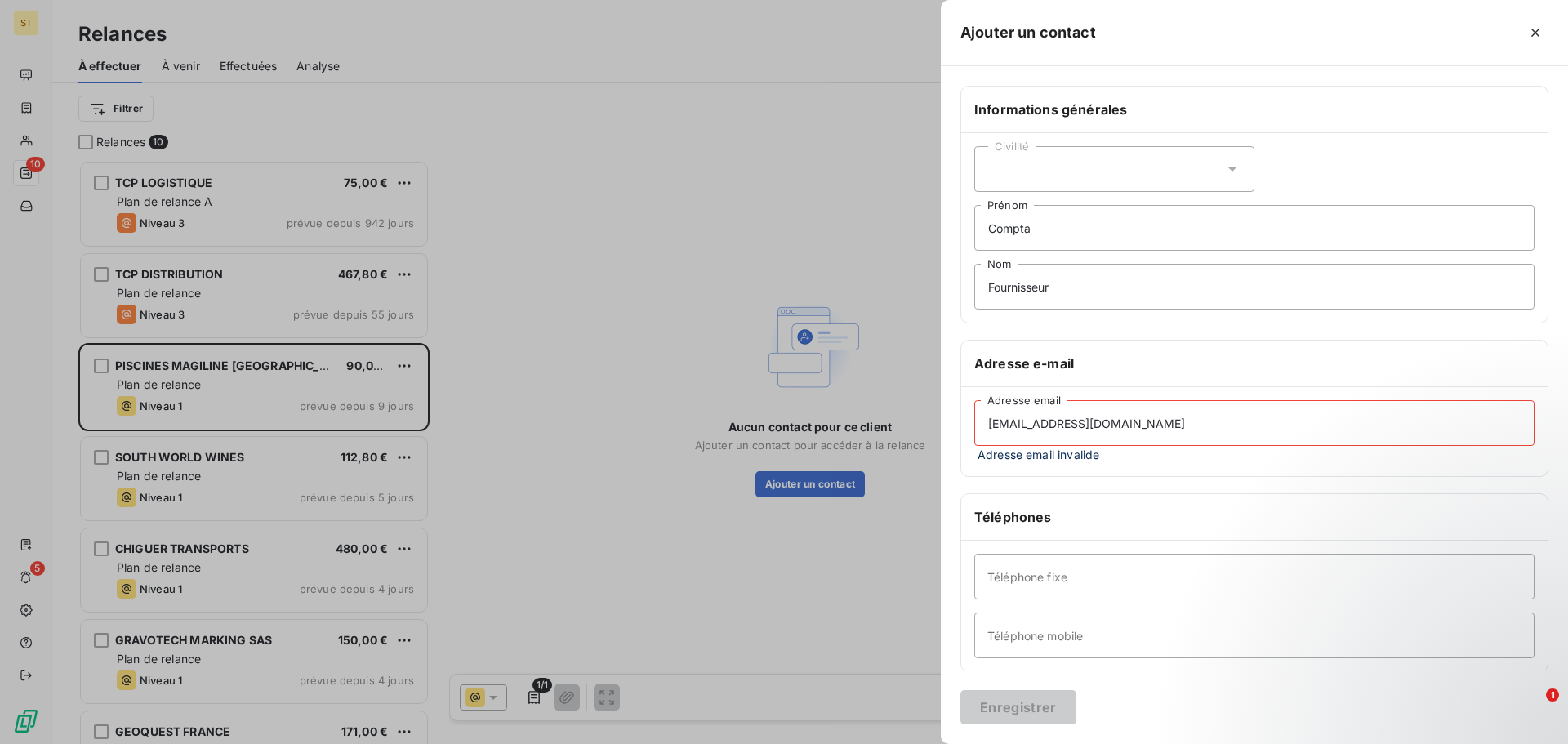
drag, startPoint x: 1213, startPoint y: 427, endPoint x: 726, endPoint y: 428, distance: 487.0
click at [721, 743] on div "Ajouter un contact Informations générales Civilité Compta Prénom Fournisseur No…" at bounding box center [784, 744] width 1568 height 0
click at [1225, 408] on input "[EMAIL_ADDRESS][DOMAIN_NAME]" at bounding box center [1253, 423] width 560 height 46
paste input
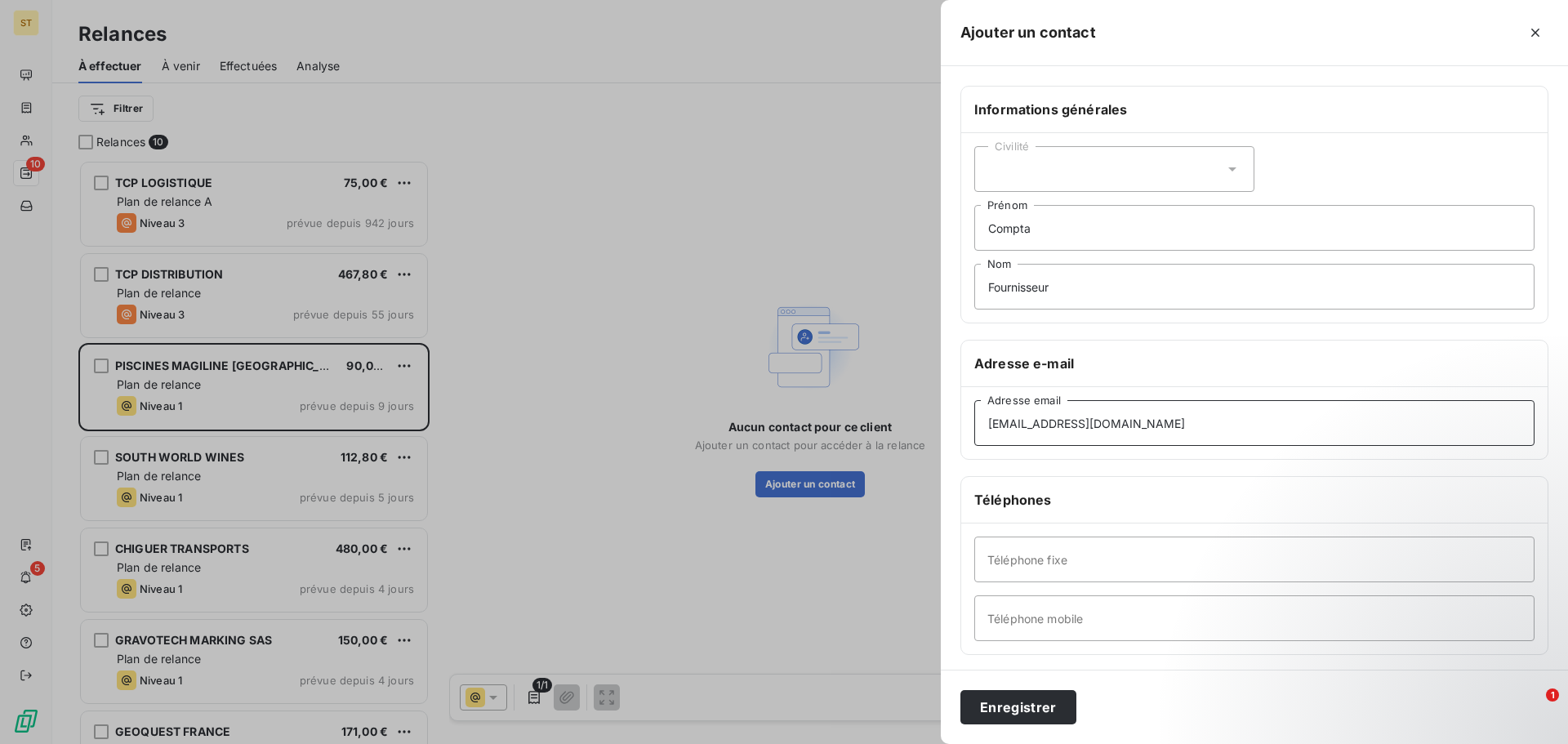
type input "[EMAIL_ADDRESS][DOMAIN_NAME]"
click at [1101, 227] on input "Compta" at bounding box center [1253, 228] width 560 height 46
type input "Comptabilité"
click at [1020, 717] on button "Enregistrer" at bounding box center [1019, 707] width 116 height 34
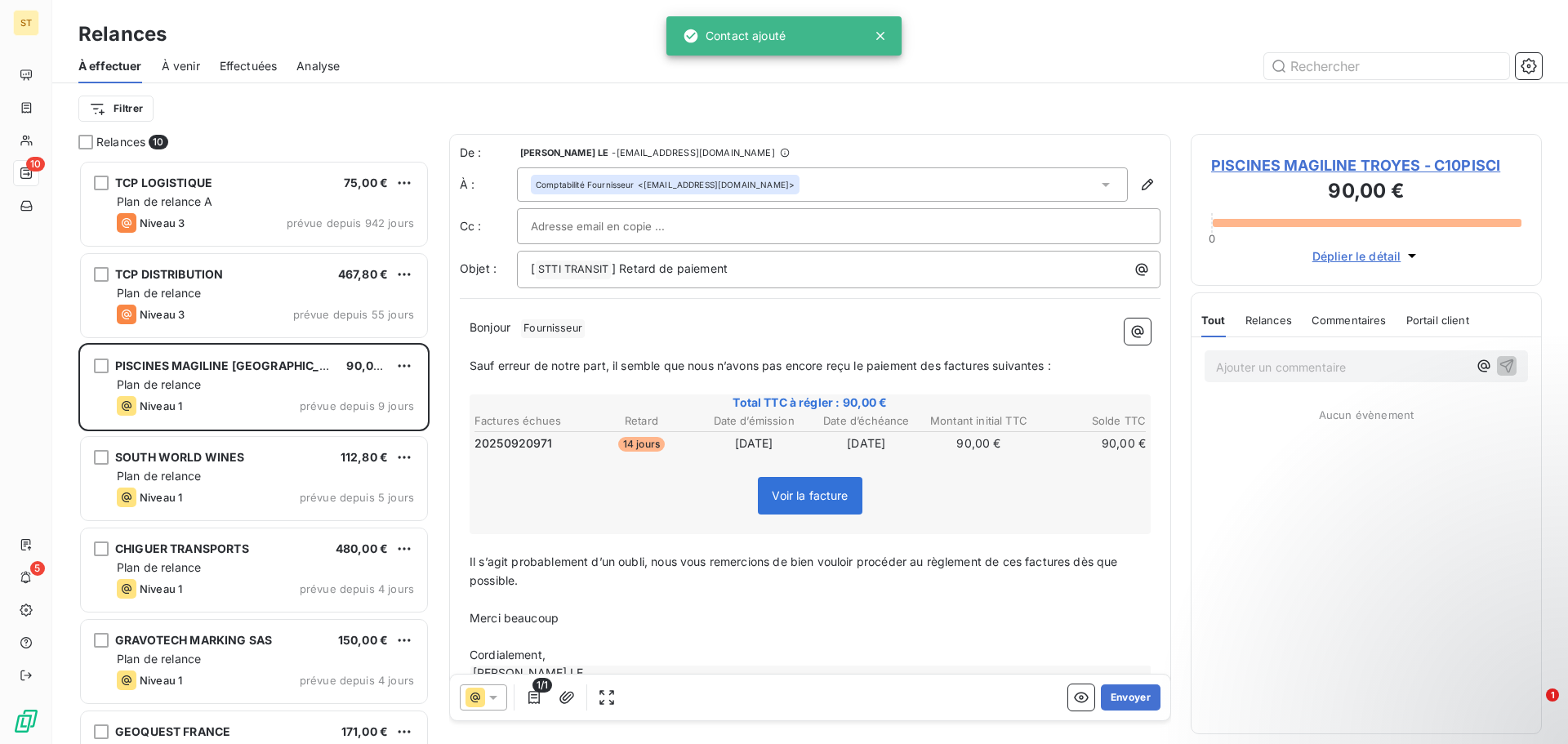
click at [568, 325] on span "Fournisseur ﻿" at bounding box center [553, 328] width 63 height 18
click at [605, 329] on p "Bonjour ﻿ Fournisseur ﻿ ﻿" at bounding box center [809, 328] width 681 height 19
click at [582, 329] on span "Fournisseur ﻿" at bounding box center [553, 328] width 63 height 18
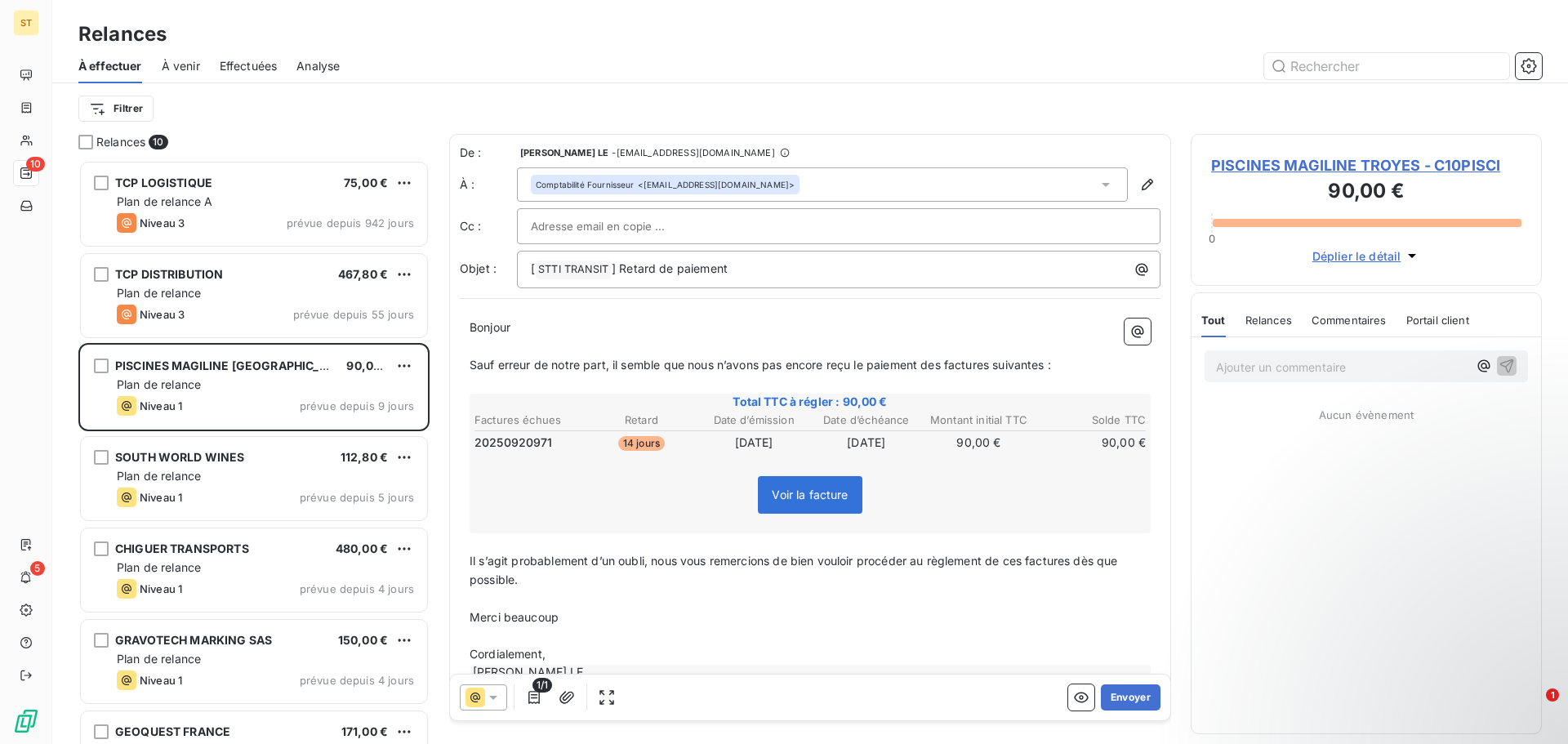
click at [483, 708] on div at bounding box center [483, 698] width 47 height 26
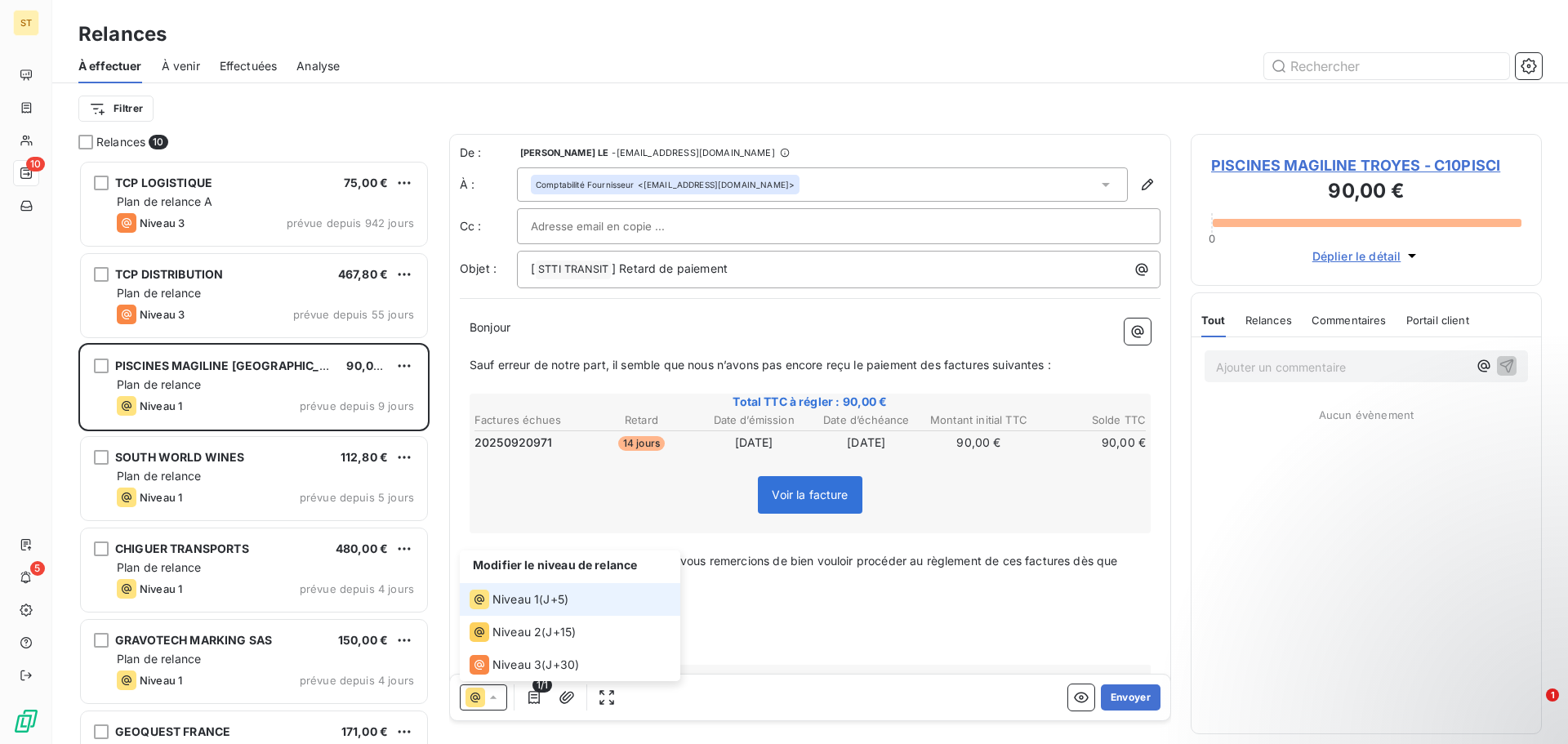
drag, startPoint x: 485, startPoint y: 704, endPoint x: 649, endPoint y: 701, distance: 164.0
click at [485, 703] on icon at bounding box center [493, 697] width 17 height 17
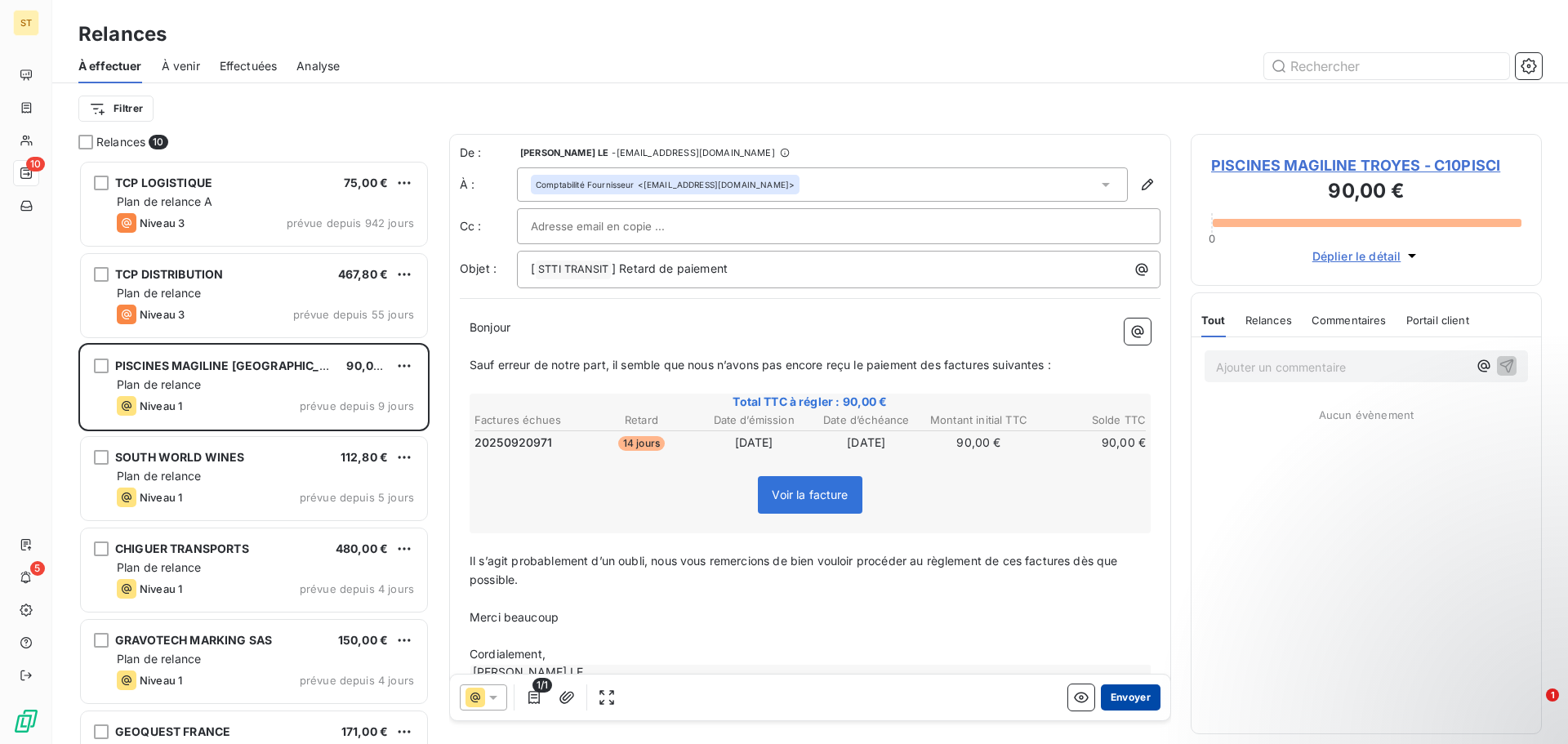
click at [1128, 704] on button "Envoyer" at bounding box center [1130, 698] width 60 height 26
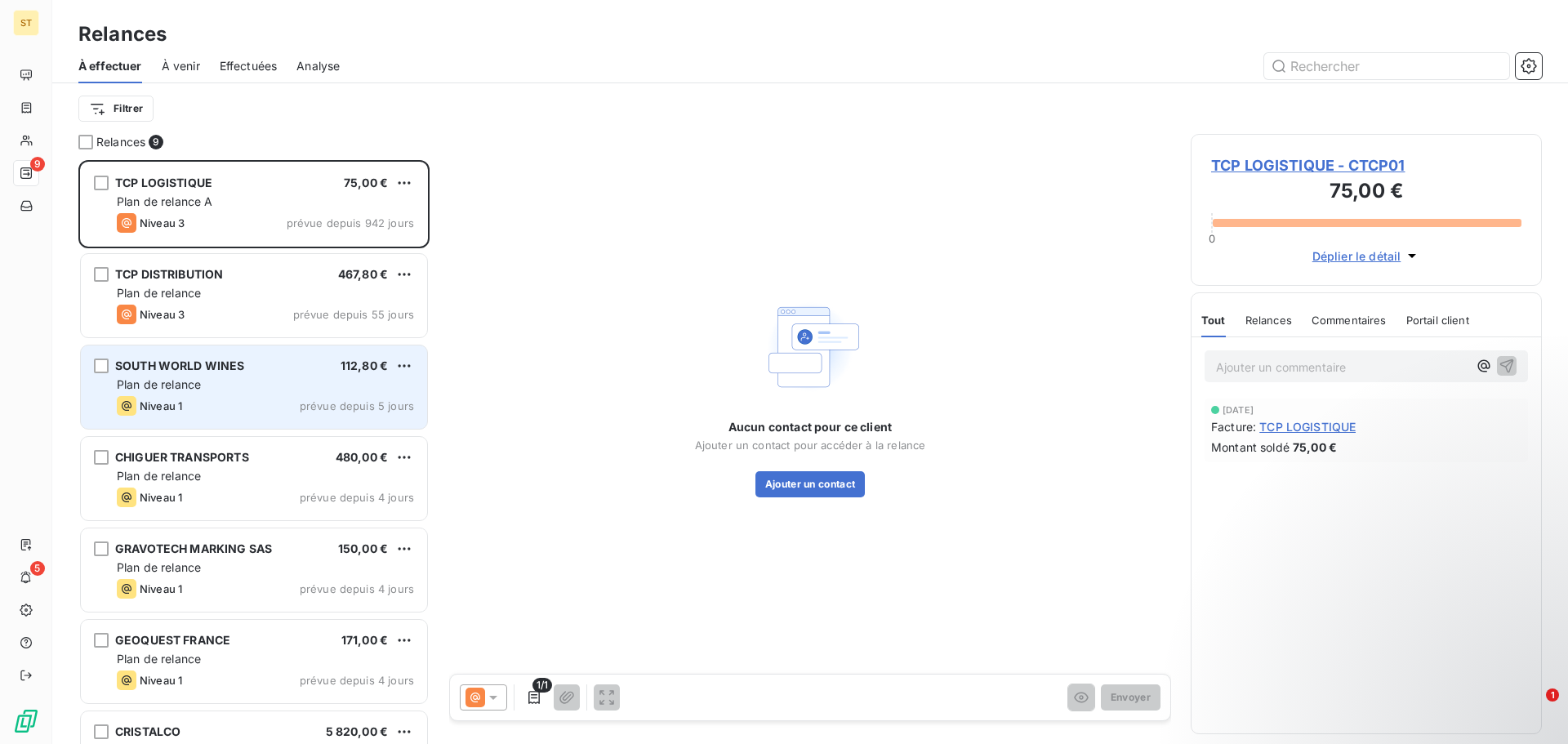
click at [223, 393] on div "SOUTH WORLD WINES 112,80 € Plan de relance Niveau 1 prévue depuis 5 jours" at bounding box center [254, 387] width 346 height 84
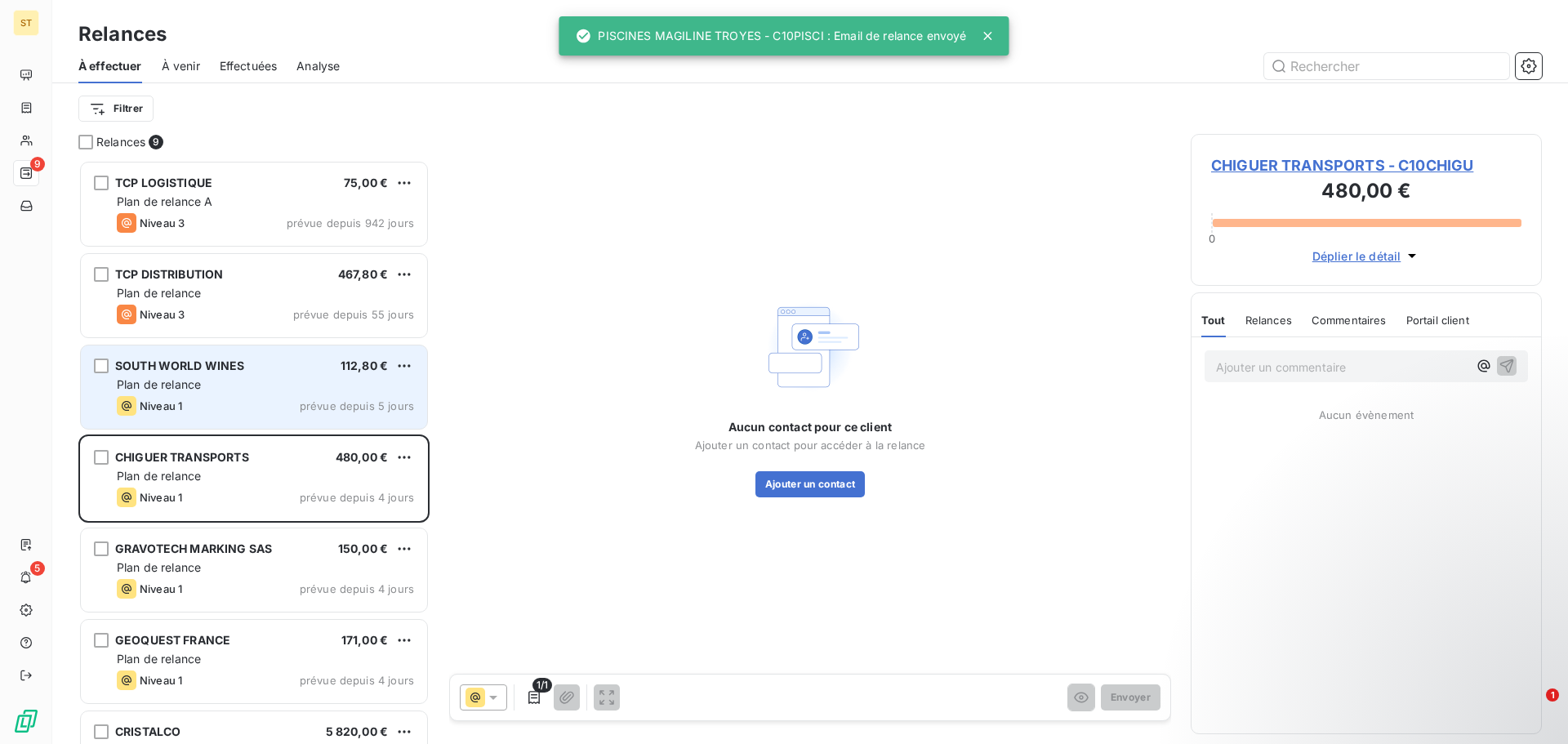
click at [223, 361] on span "SOUTH WORLD WINES" at bounding box center [180, 366] width 130 height 14
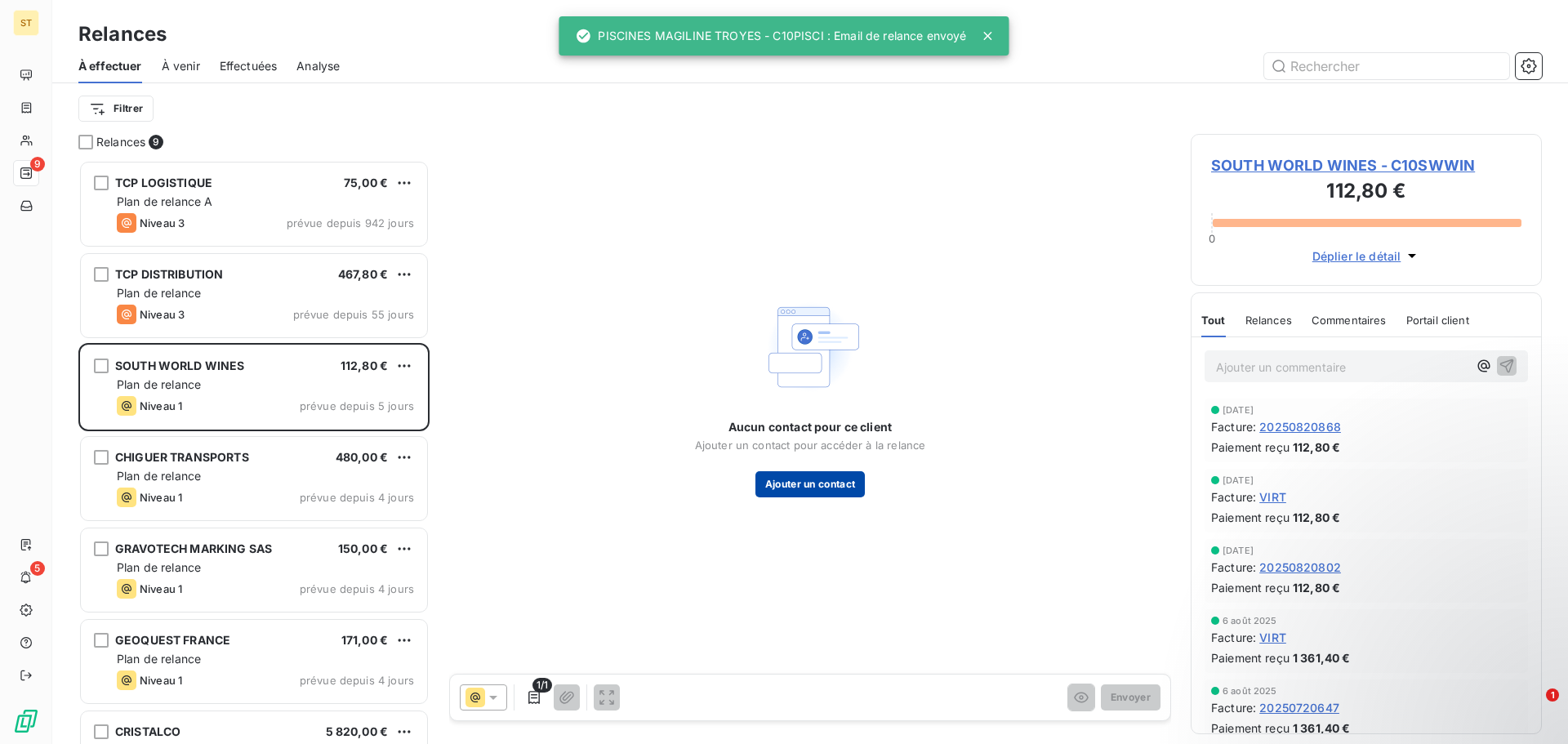
click at [820, 476] on button "Ajouter un contact" at bounding box center [809, 485] width 110 height 26
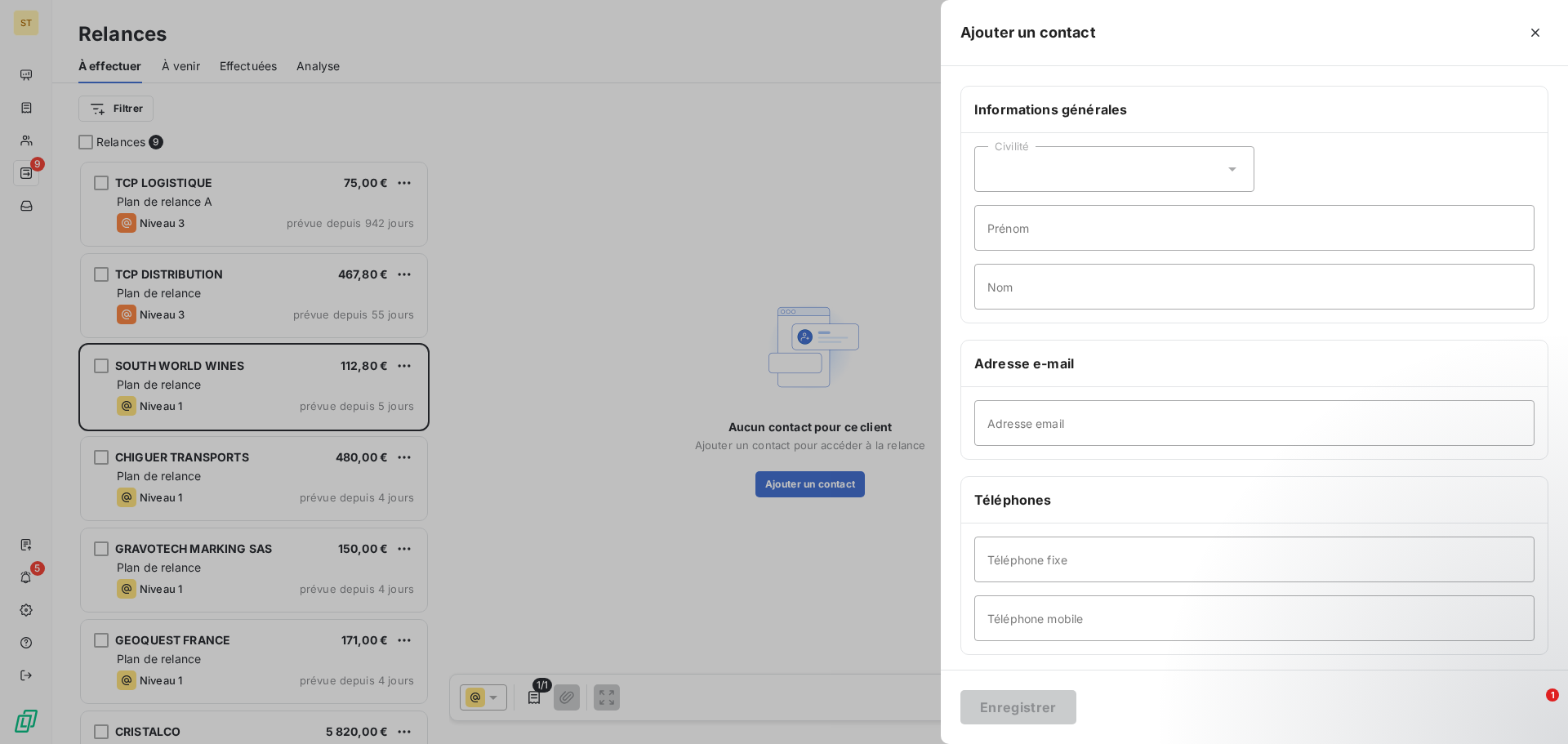
click at [1065, 168] on div "Civilité" at bounding box center [1114, 169] width 280 height 46
click at [1034, 214] on span "Madame" at bounding box center [1029, 210] width 44 height 16
click at [1094, 225] on input "Prénom" at bounding box center [1253, 228] width 560 height 46
type input "Aurore"
click at [1127, 286] on input "Nom" at bounding box center [1253, 287] width 560 height 46
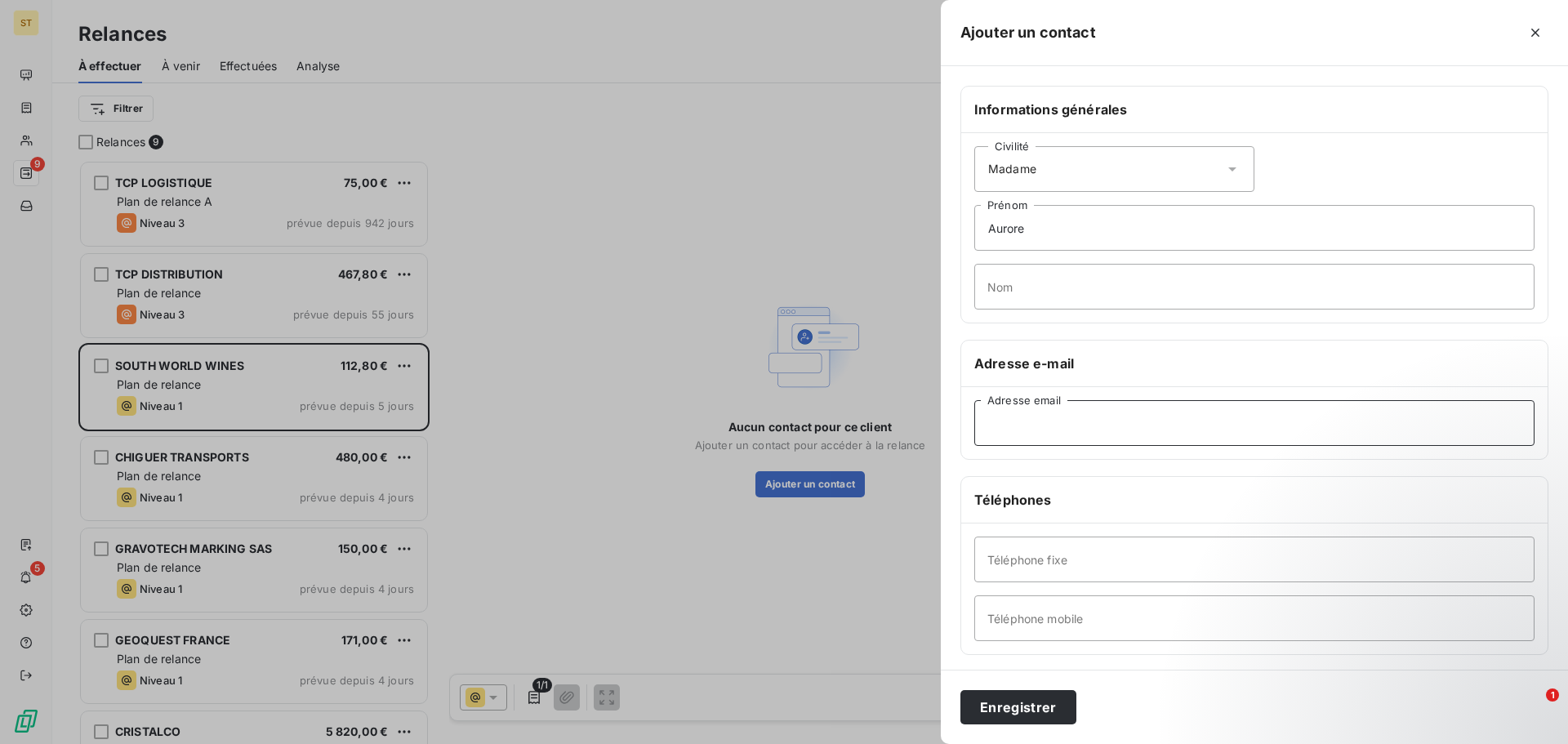
click at [1003, 429] on input "Adresse email" at bounding box center [1253, 423] width 560 height 46
paste input "[EMAIL_ADDRESS][DOMAIN_NAME]"
type input "[EMAIL_ADDRESS][DOMAIN_NAME]"
drag, startPoint x: 939, startPoint y: 430, endPoint x: 639, endPoint y: 419, distance: 300.2
click at [639, 743] on div "Ajouter un contact Informations générales Civilité Madame [PERSON_NAME] Nom Adr…" at bounding box center [784, 744] width 1568 height 0
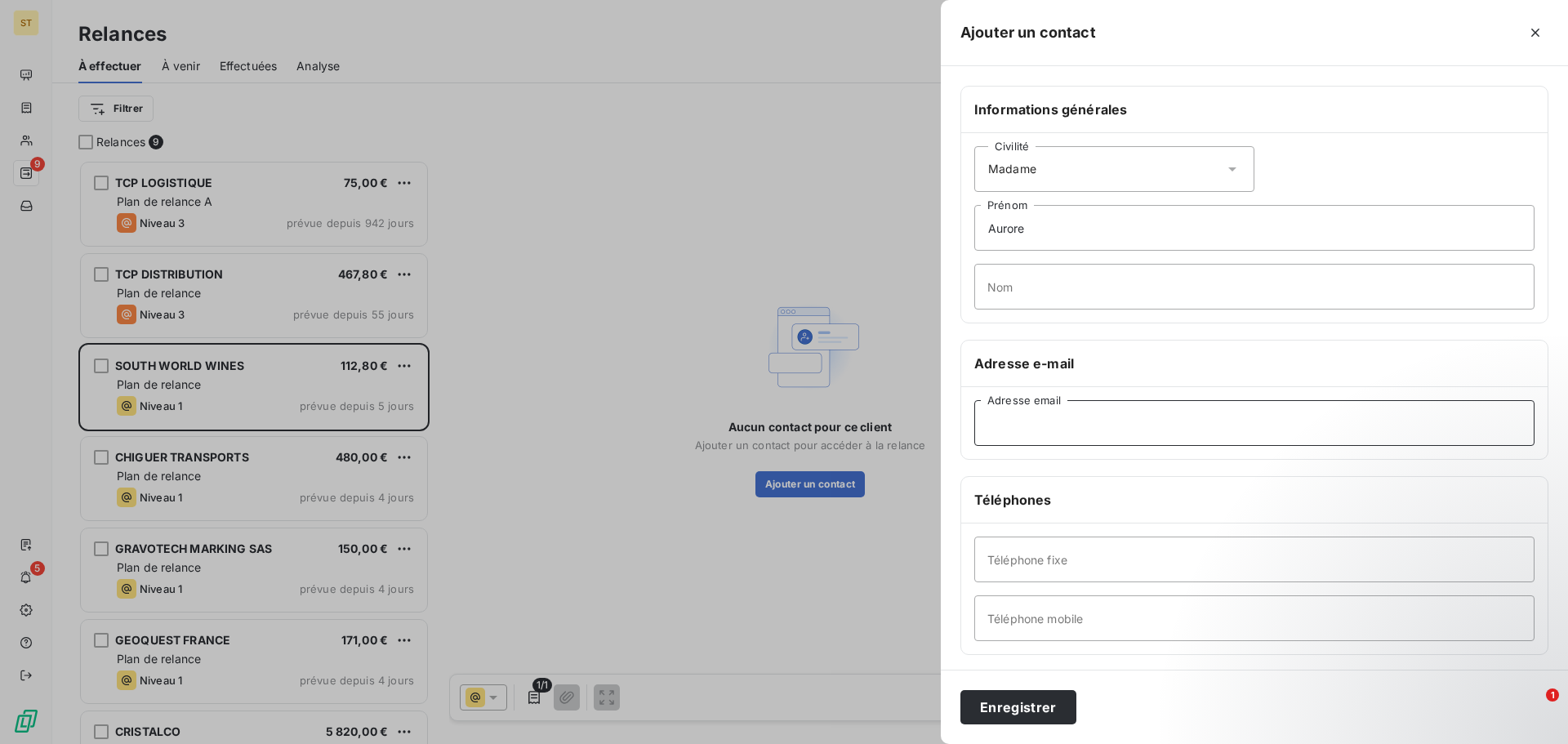
click at [1141, 420] on input "Adresse email" at bounding box center [1253, 423] width 560 height 46
paste input "[EMAIL_ADDRESS][DOMAIN_NAME]"
type input "[EMAIL_ADDRESS][DOMAIN_NAME]"
click at [1096, 620] on input "Téléphone mobile" at bounding box center [1253, 618] width 560 height 46
type input "0623366748"
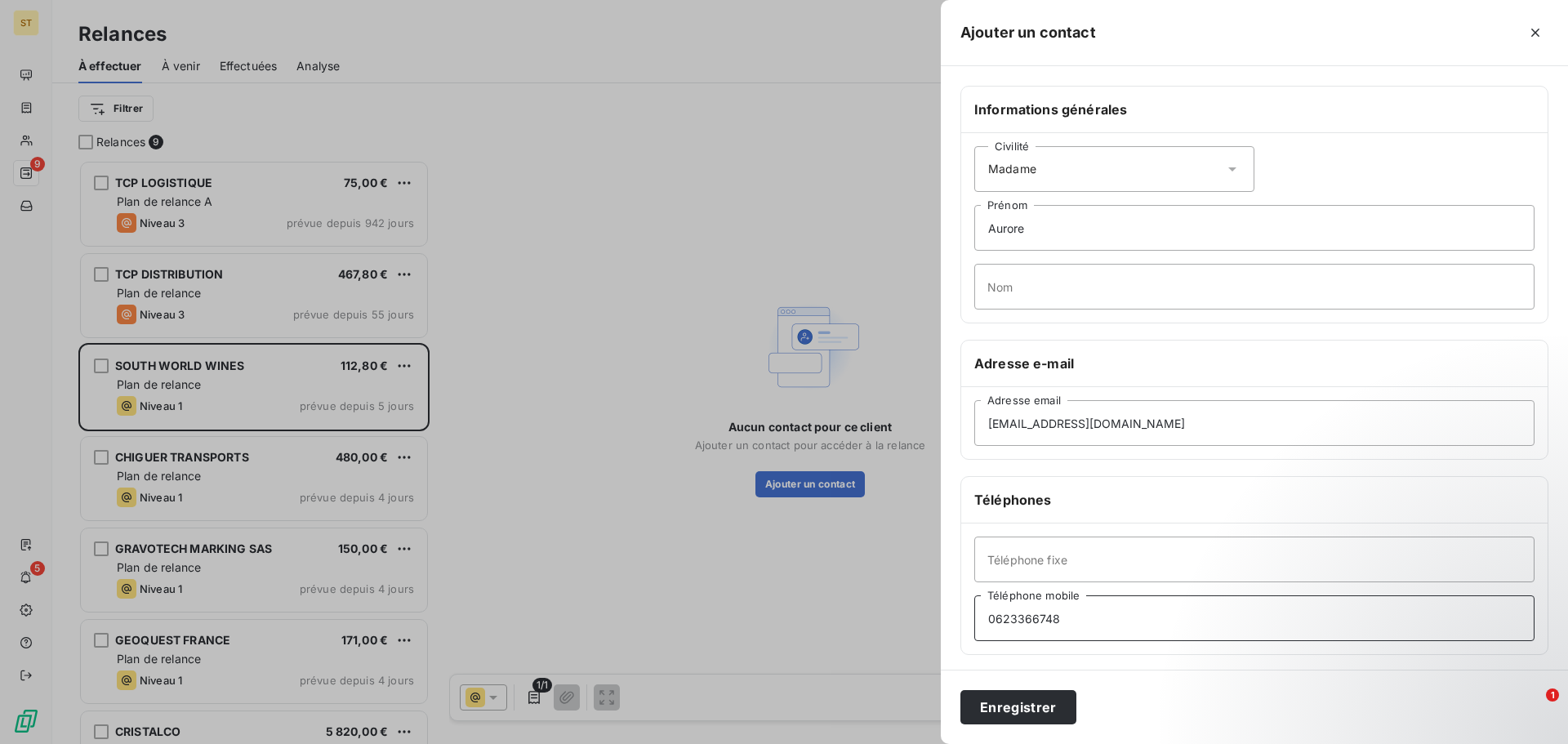
drag, startPoint x: 1105, startPoint y: 629, endPoint x: 817, endPoint y: 590, distance: 290.6
click at [814, 743] on div "Ajouter un contact Informations générales Civilité Madame [PERSON_NAME] Nom Adr…" at bounding box center [784, 744] width 1568 height 0
click at [1074, 572] on input "Téléphone fixe" at bounding box center [1253, 559] width 560 height 46
type input "0140952238"
click at [1038, 704] on button "Enregistrer" at bounding box center [1019, 707] width 116 height 34
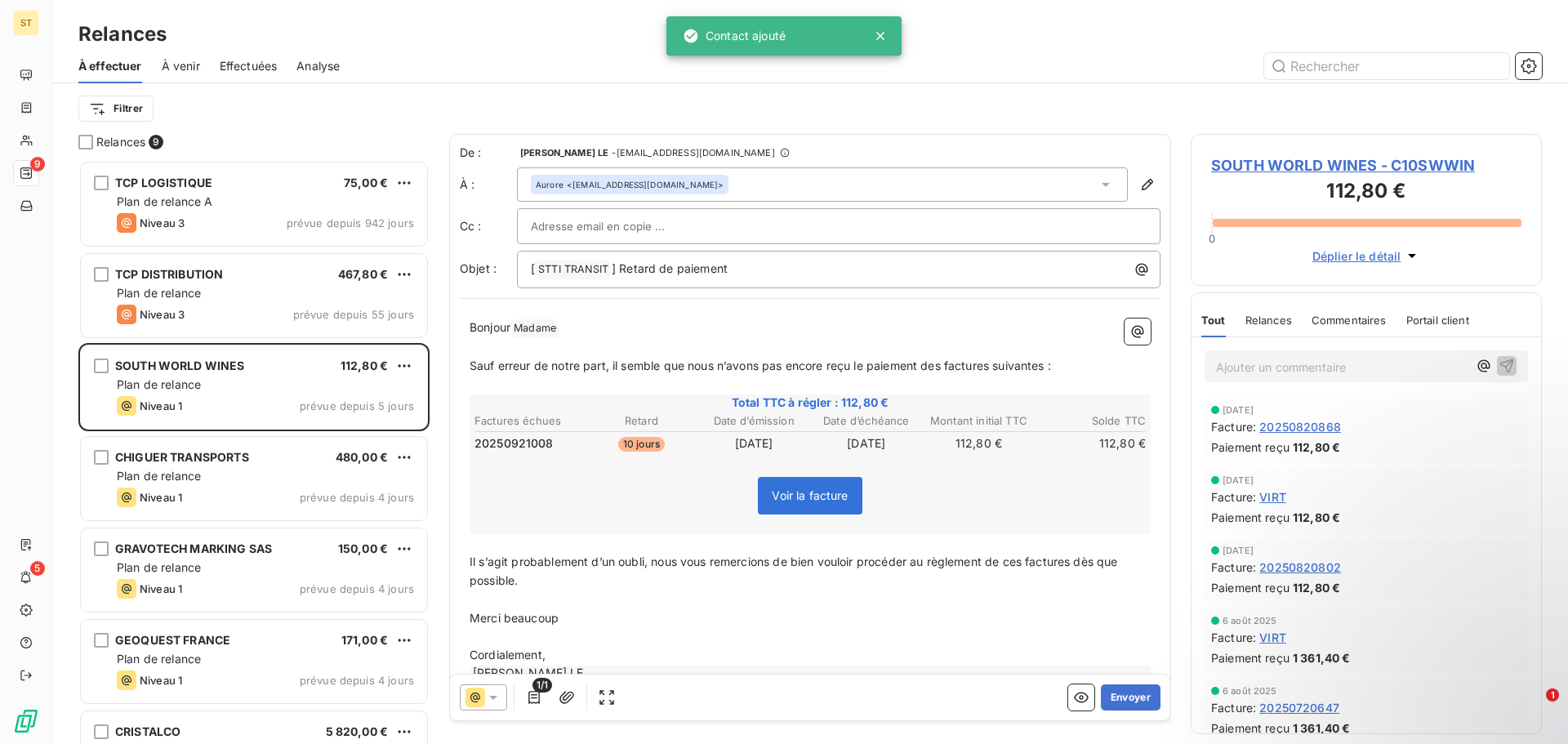
click at [635, 227] on input "text" at bounding box center [619, 226] width 176 height 25
click at [490, 692] on icon at bounding box center [493, 697] width 17 height 17
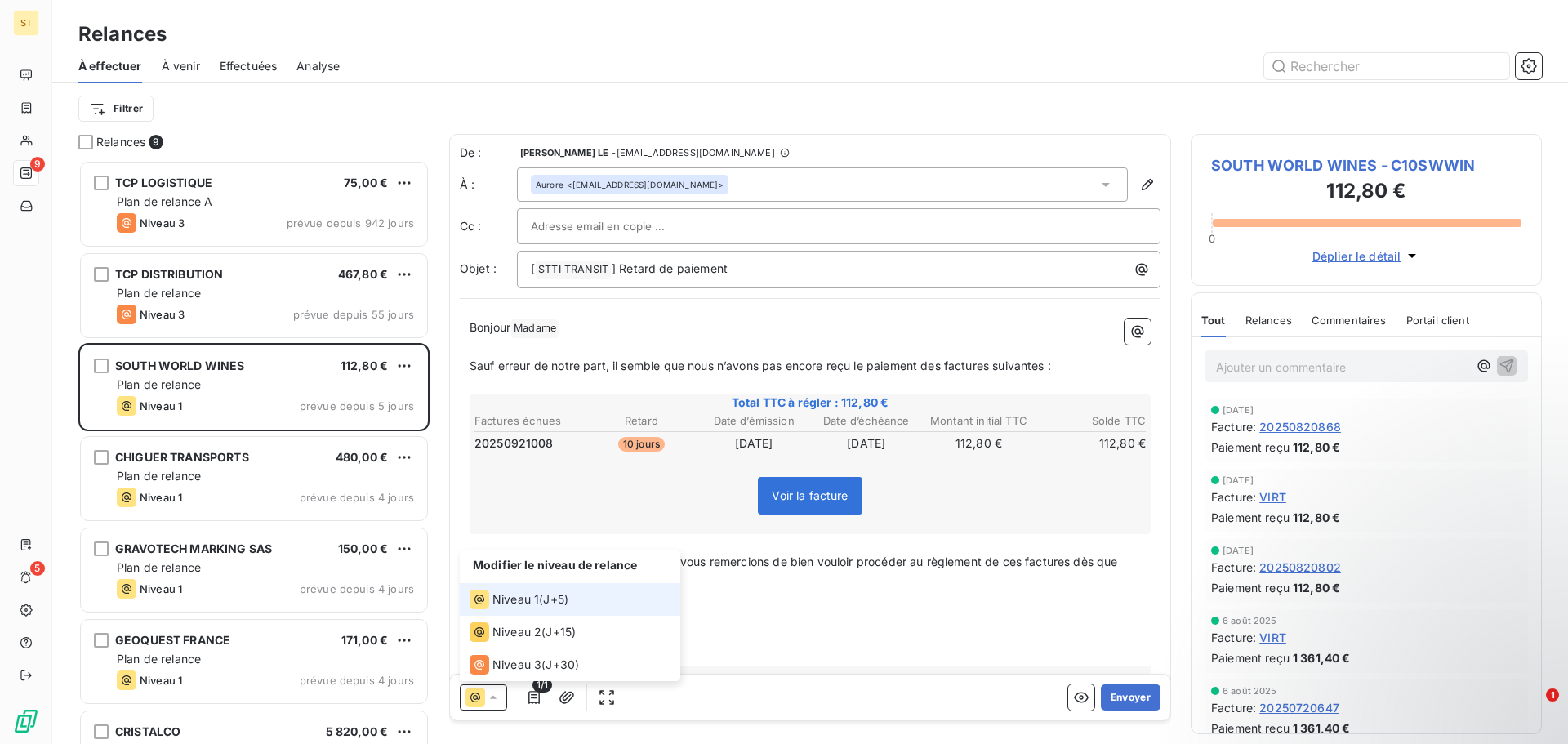
click at [548, 592] on span "J+5 )" at bounding box center [555, 600] width 25 height 17
click at [628, 214] on input "text" at bounding box center [619, 226] width 176 height 25
paste input "[EMAIL_ADDRESS][DOMAIN_NAME]"
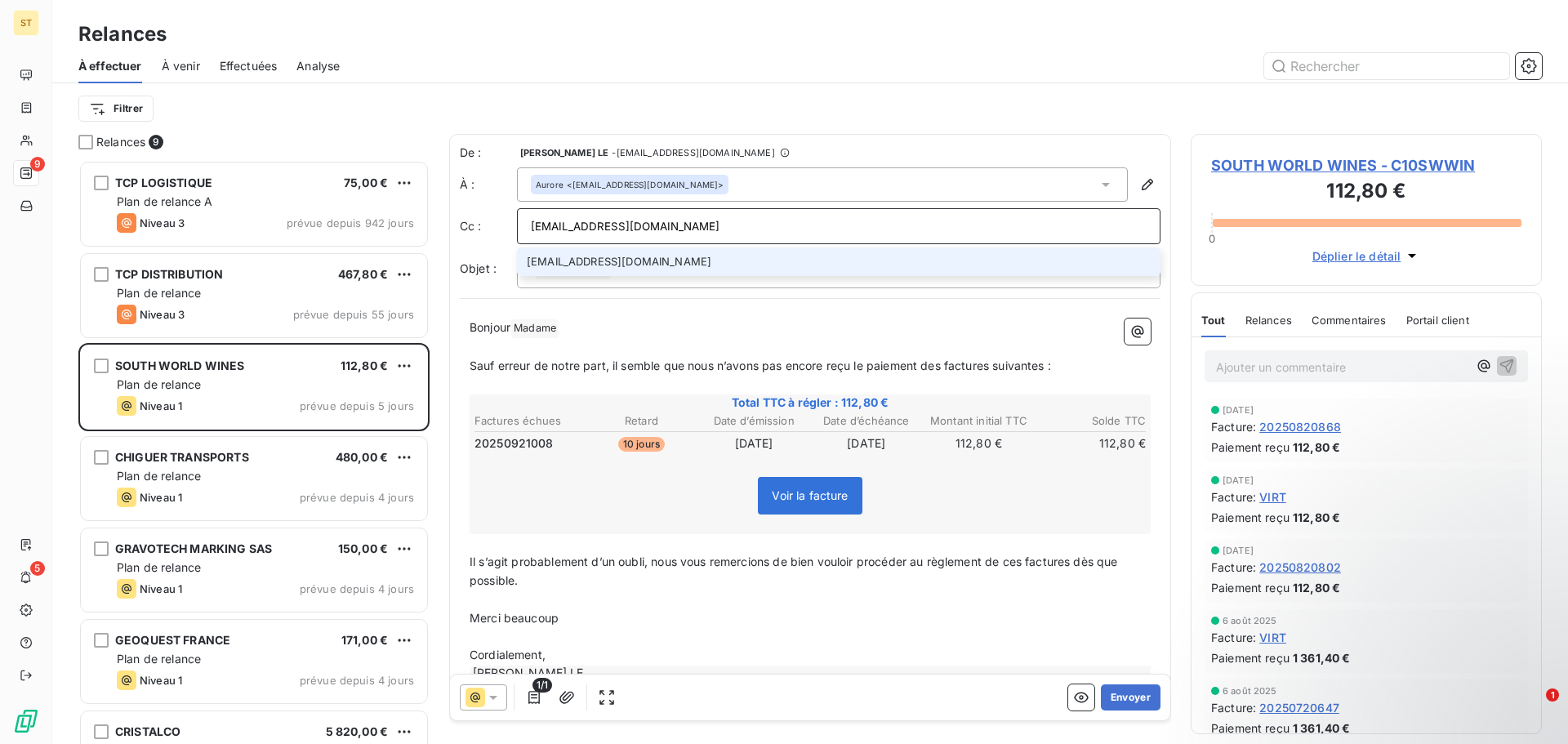
type input "[EMAIL_ADDRESS][DOMAIN_NAME]"
click at [642, 264] on li "[EMAIL_ADDRESS][DOMAIN_NAME]" at bounding box center [838, 262] width 643 height 29
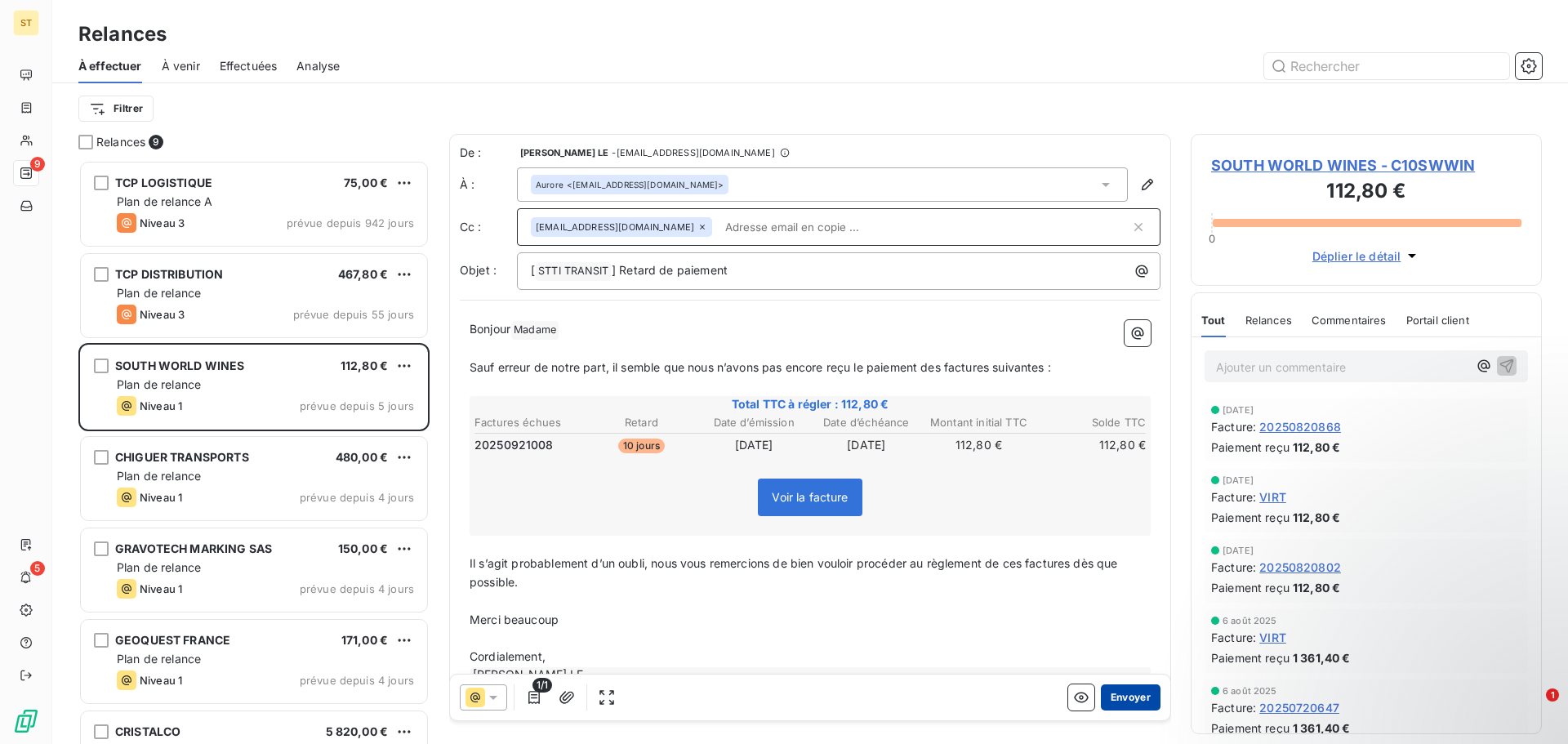
click at [1106, 697] on button "Envoyer" at bounding box center [1130, 698] width 60 height 26
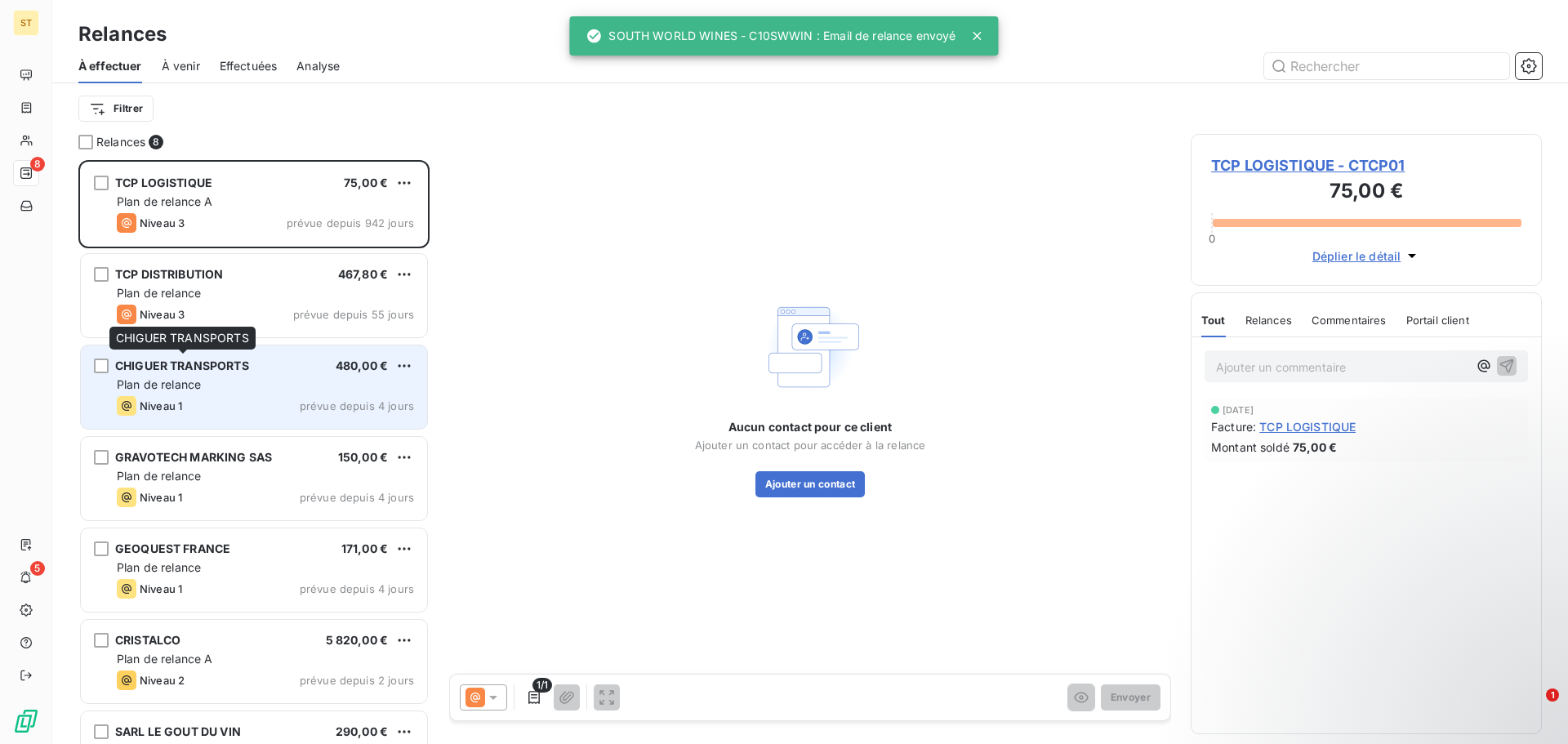
click at [243, 363] on span "CHIGUER TRANSPORTS" at bounding box center [182, 366] width 134 height 14
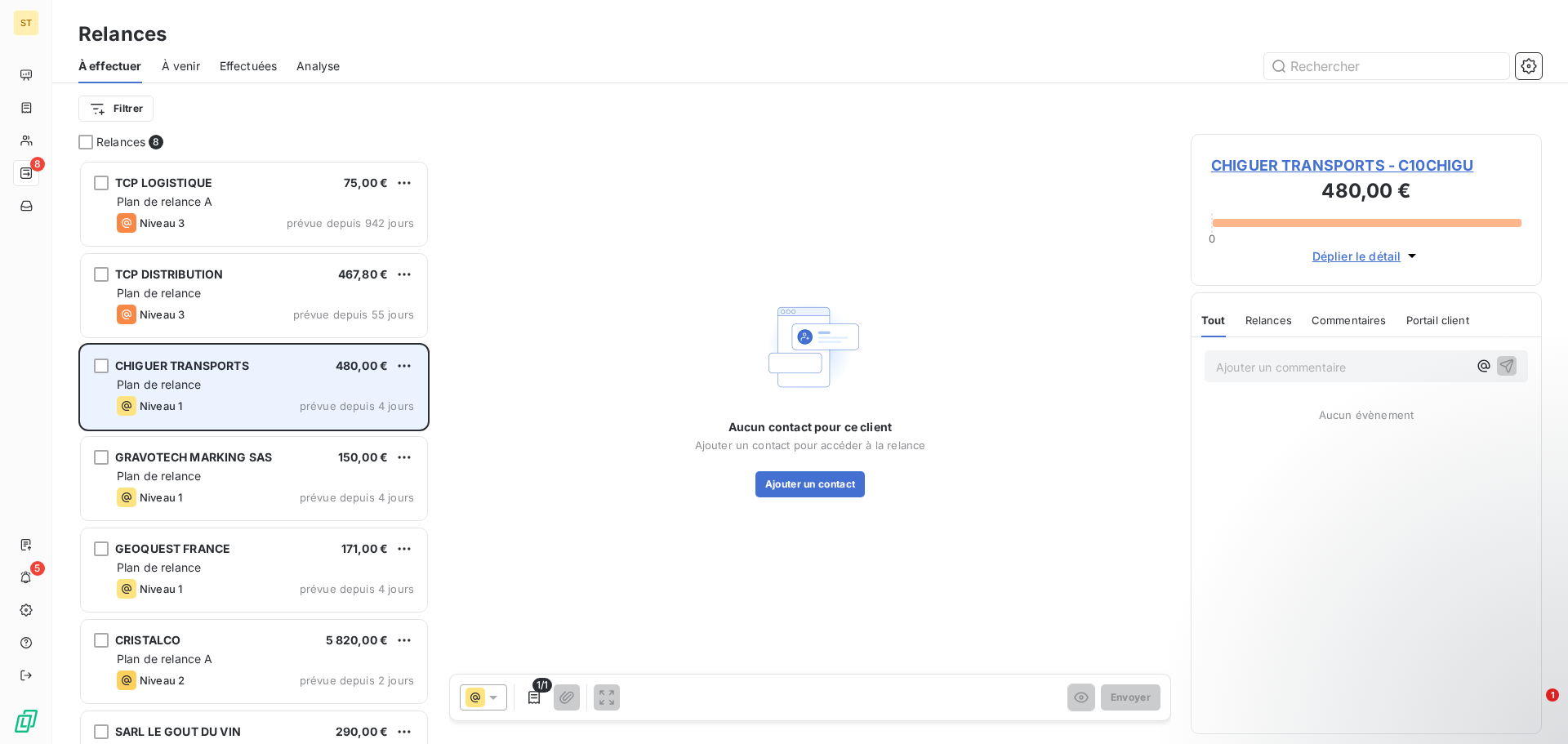
click at [293, 376] on div "Plan de relance" at bounding box center [265, 384] width 297 height 17
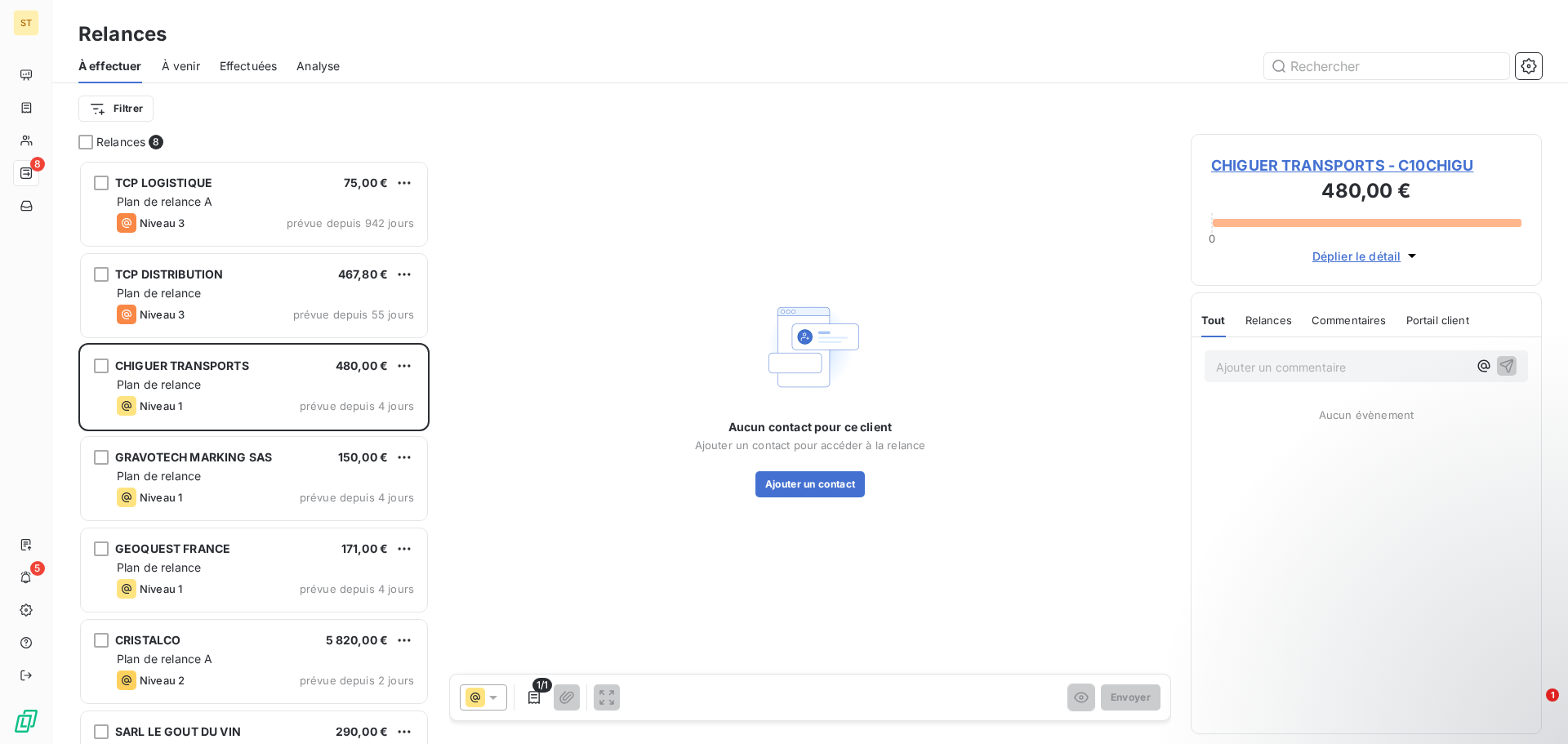
click at [777, 498] on div "Aucun contact pour ce client Ajouter un contact pour accéder à la relance Ajout…" at bounding box center [809, 396] width 722 height 524
click at [793, 488] on button "Ajouter un contact" at bounding box center [809, 485] width 110 height 26
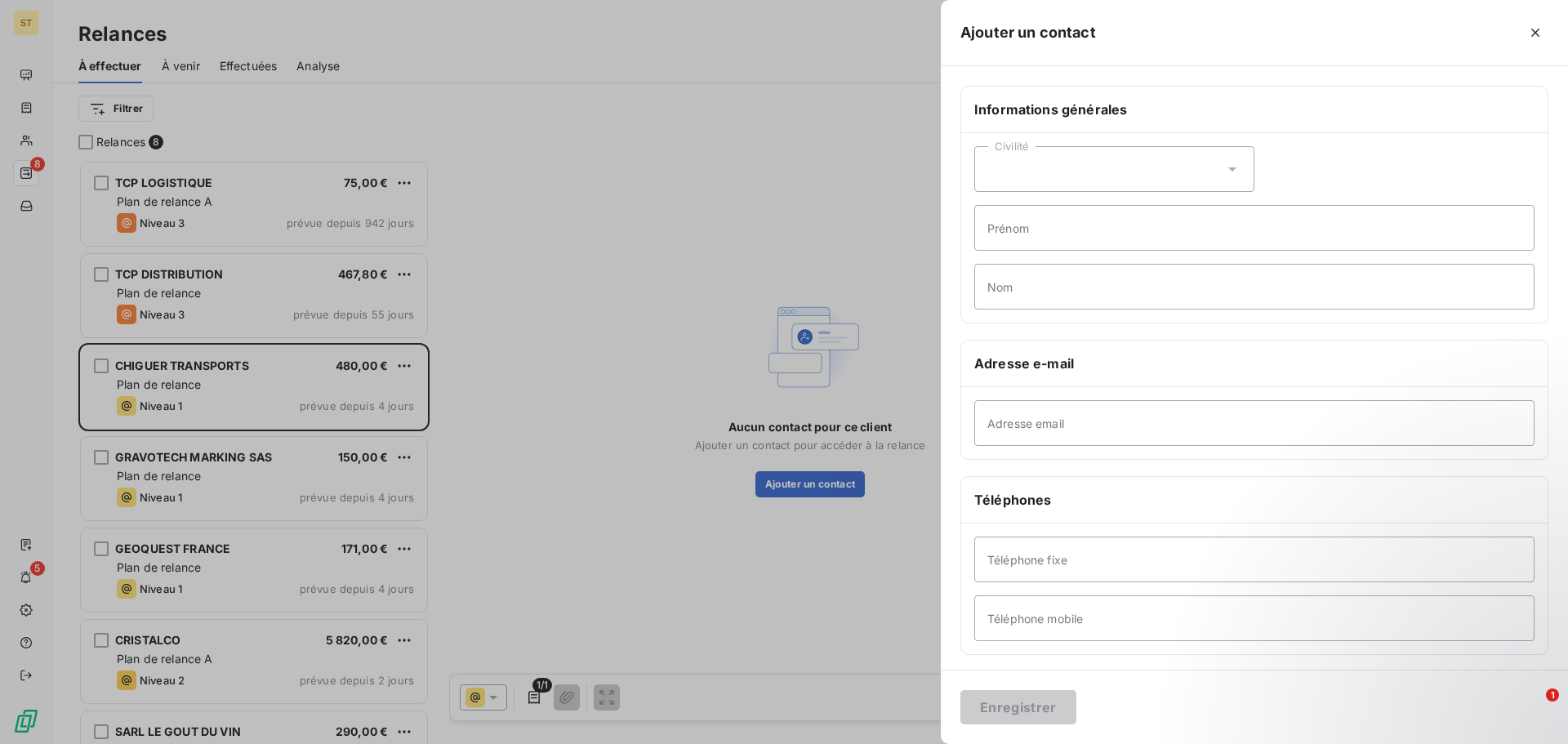
click at [1093, 171] on div "Civilité" at bounding box center [1114, 169] width 280 height 46
click at [1085, 245] on li "Monsieur" at bounding box center [1114, 238] width 280 height 29
click at [1086, 437] on input "Adresse email" at bounding box center [1253, 423] width 560 height 46
paste input "[EMAIL_ADDRESS][DOMAIN_NAME]"
type input "[EMAIL_ADDRESS][DOMAIN_NAME]"
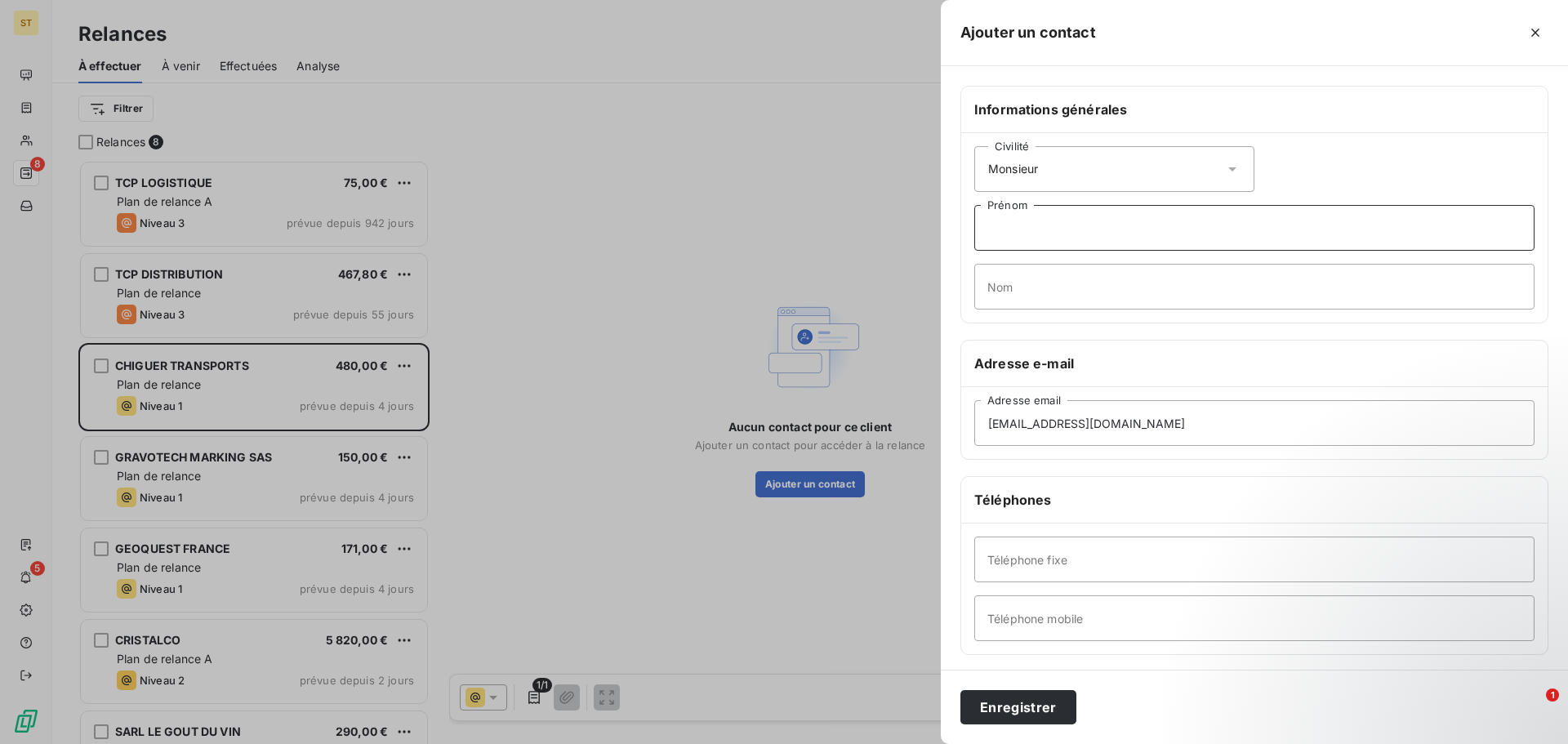
click at [1119, 225] on input "Prénom" at bounding box center [1253, 228] width 560 height 46
type input "Nour-Eddine"
click at [1086, 283] on input "Nom" at bounding box center [1253, 287] width 560 height 46
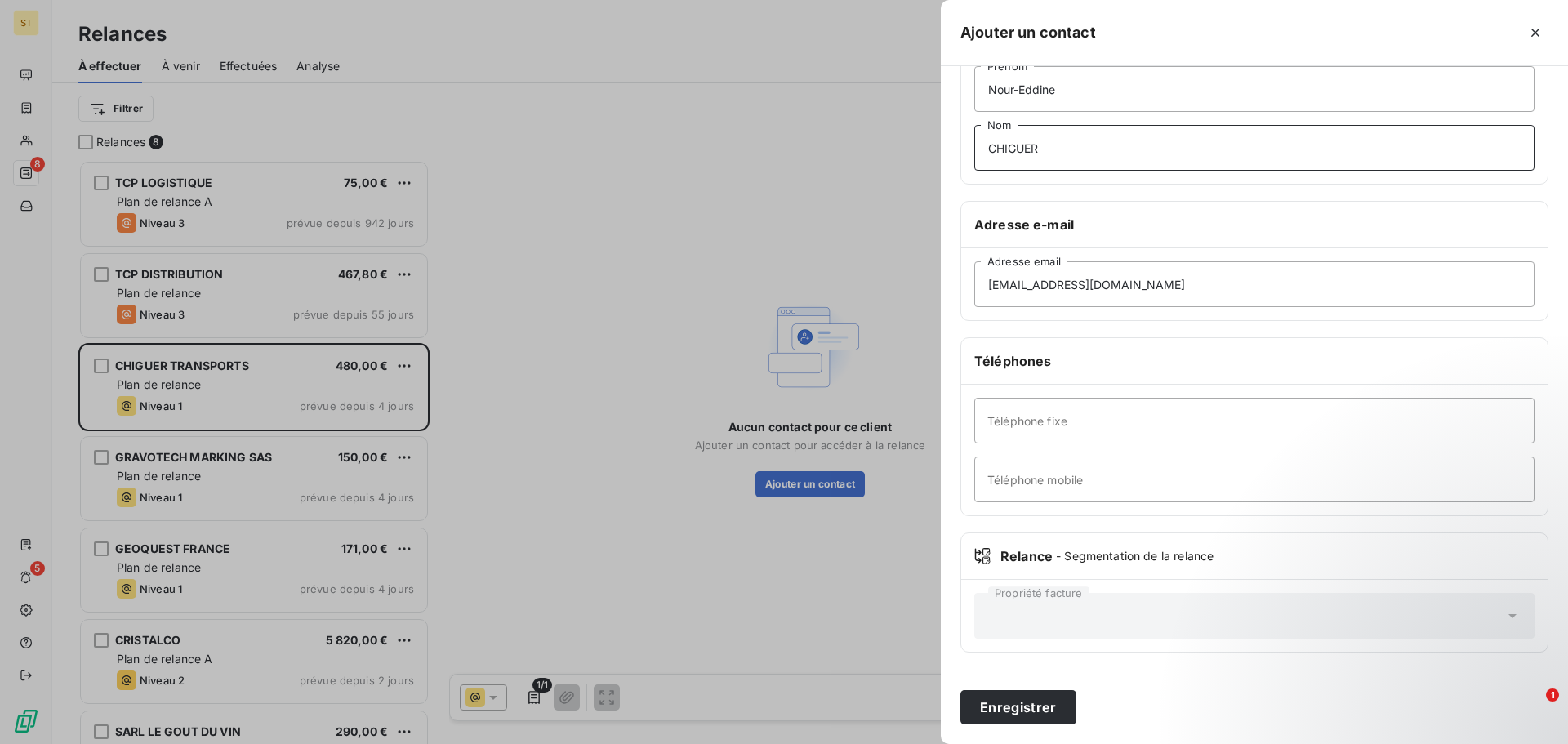
scroll to position [142, 0]
type input "CHIGUER"
click at [1107, 432] on input "Téléphone fixe" at bounding box center [1253, 419] width 560 height 46
click at [1015, 695] on button "Enregistrer" at bounding box center [1019, 707] width 116 height 34
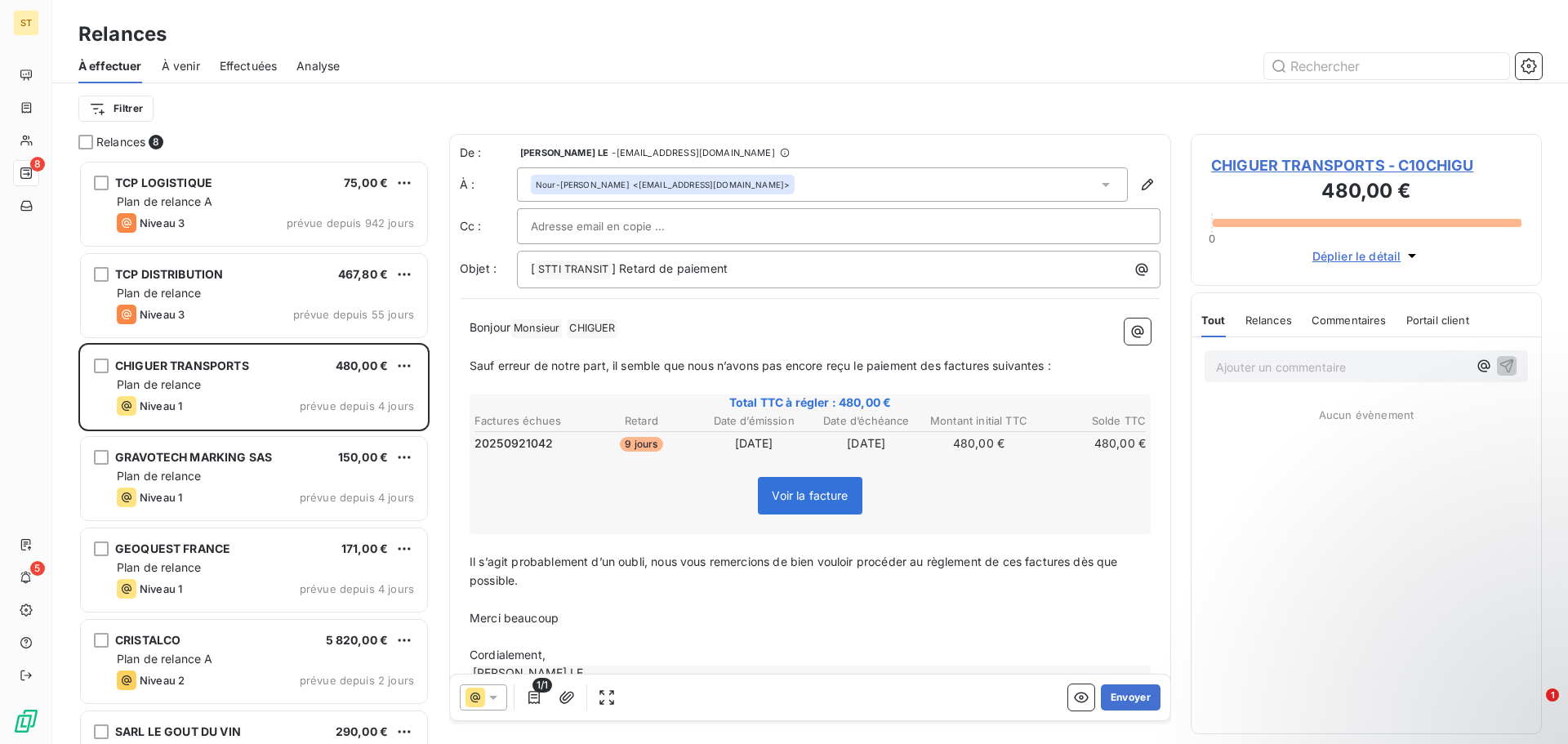
drag, startPoint x: 713, startPoint y: 244, endPoint x: 719, endPoint y: 232, distance: 13.4
click at [713, 244] on div at bounding box center [838, 226] width 643 height 36
click at [719, 232] on input "text" at bounding box center [838, 226] width 616 height 25
paste input "[EMAIL_ADDRESS][DOMAIN_NAME]"
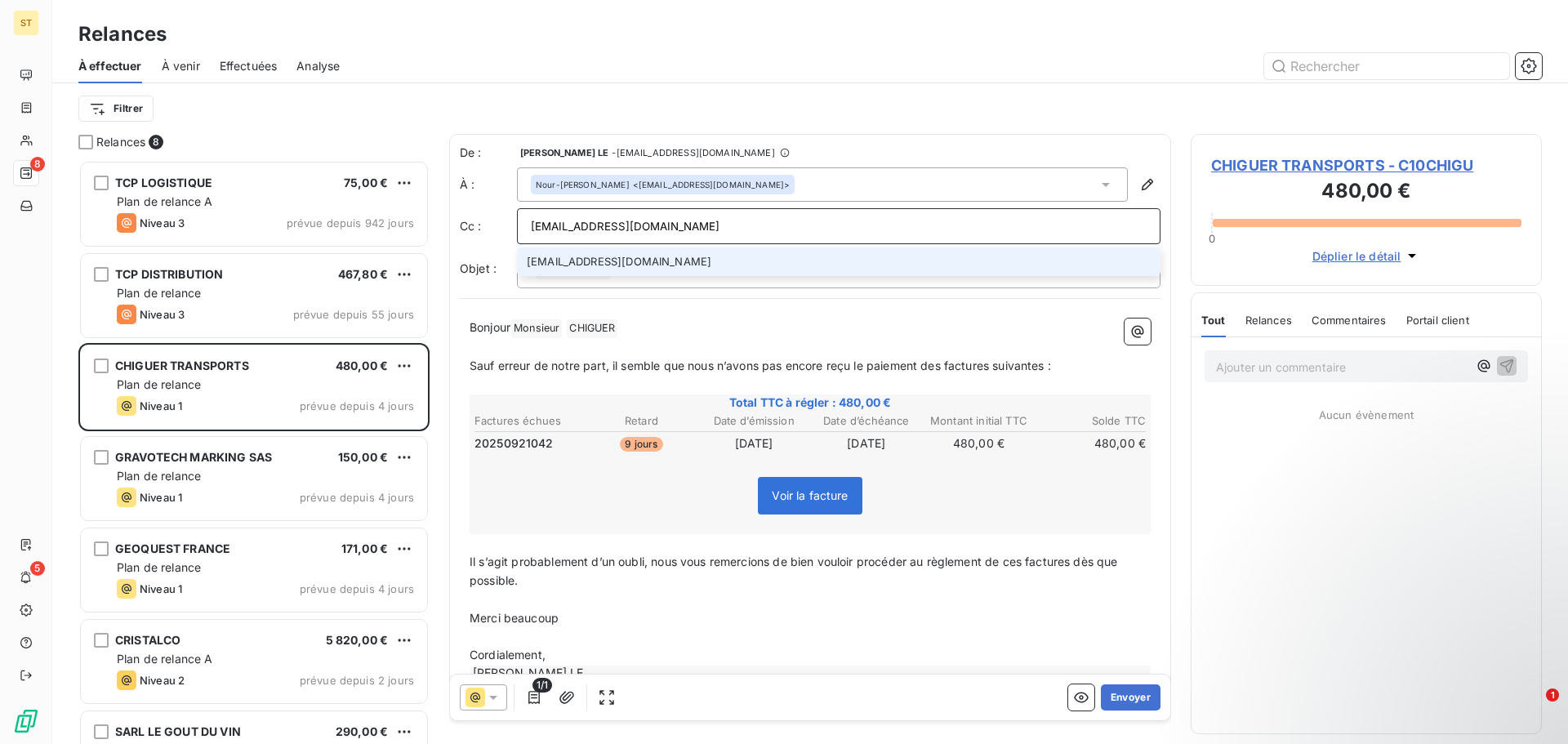
type input "[EMAIL_ADDRESS][DOMAIN_NAME]"
click at [701, 265] on li "[EMAIL_ADDRESS][DOMAIN_NAME]" at bounding box center [838, 262] width 643 height 29
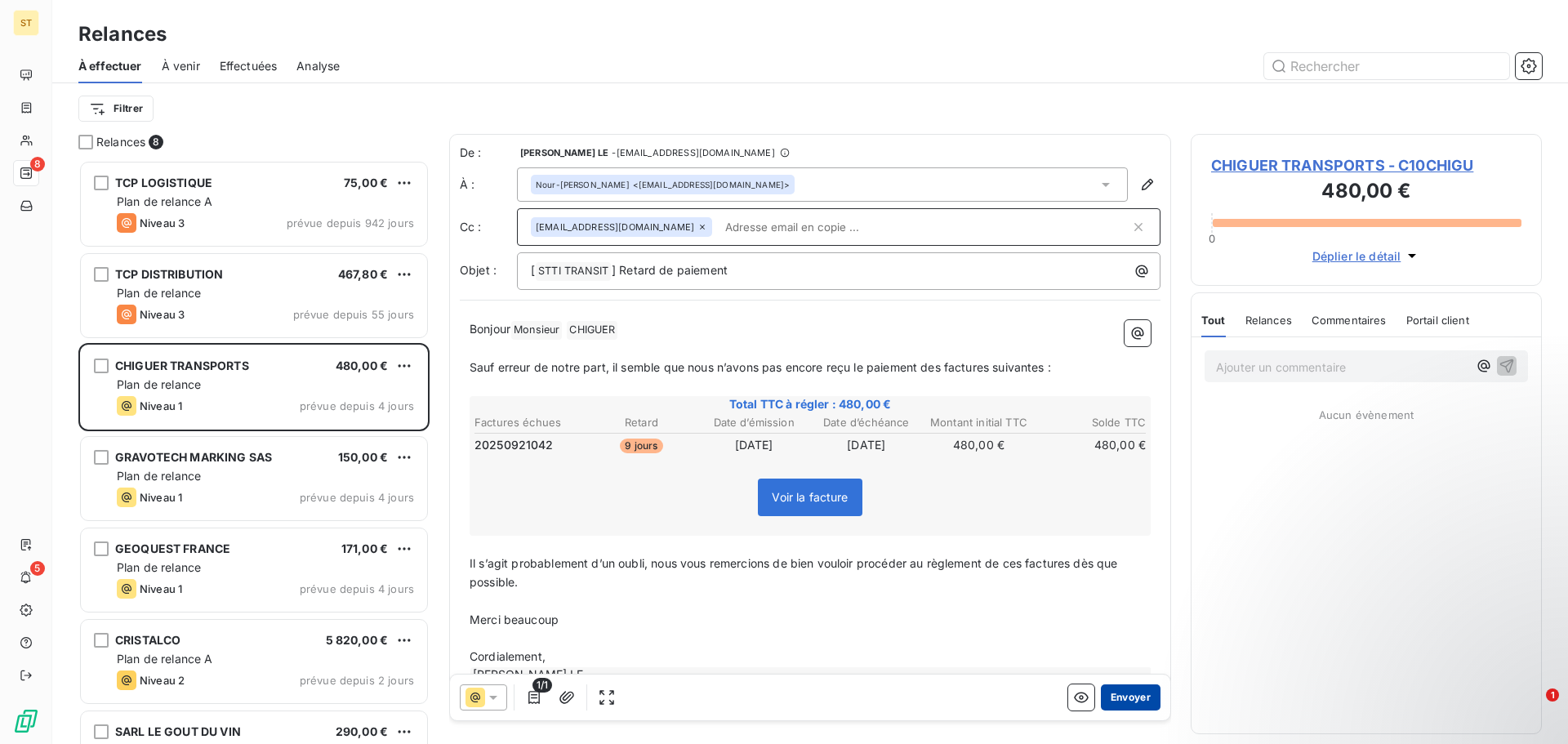
click at [1140, 698] on button "Envoyer" at bounding box center [1130, 698] width 60 height 26
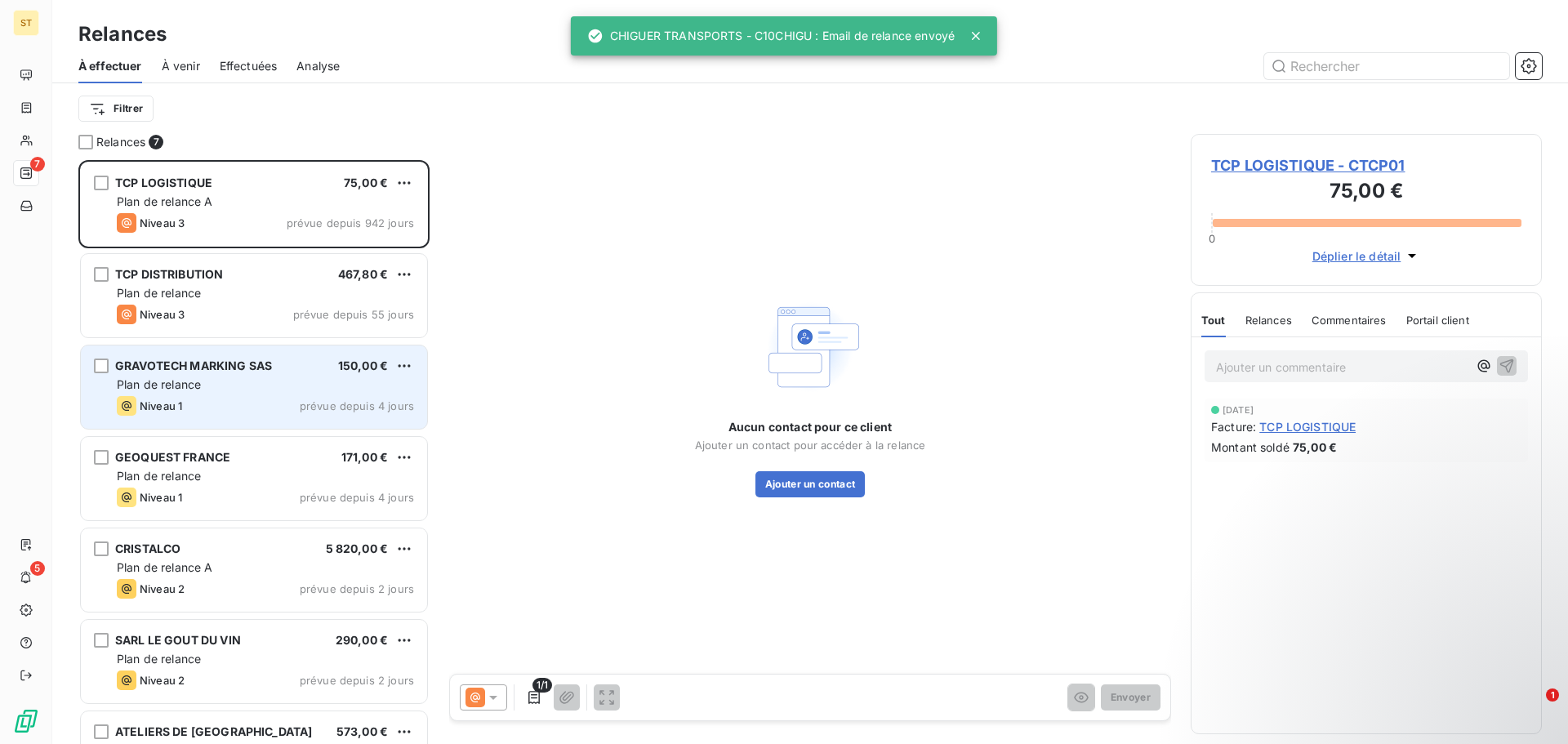
click at [267, 379] on div "Plan de relance" at bounding box center [265, 384] width 297 height 17
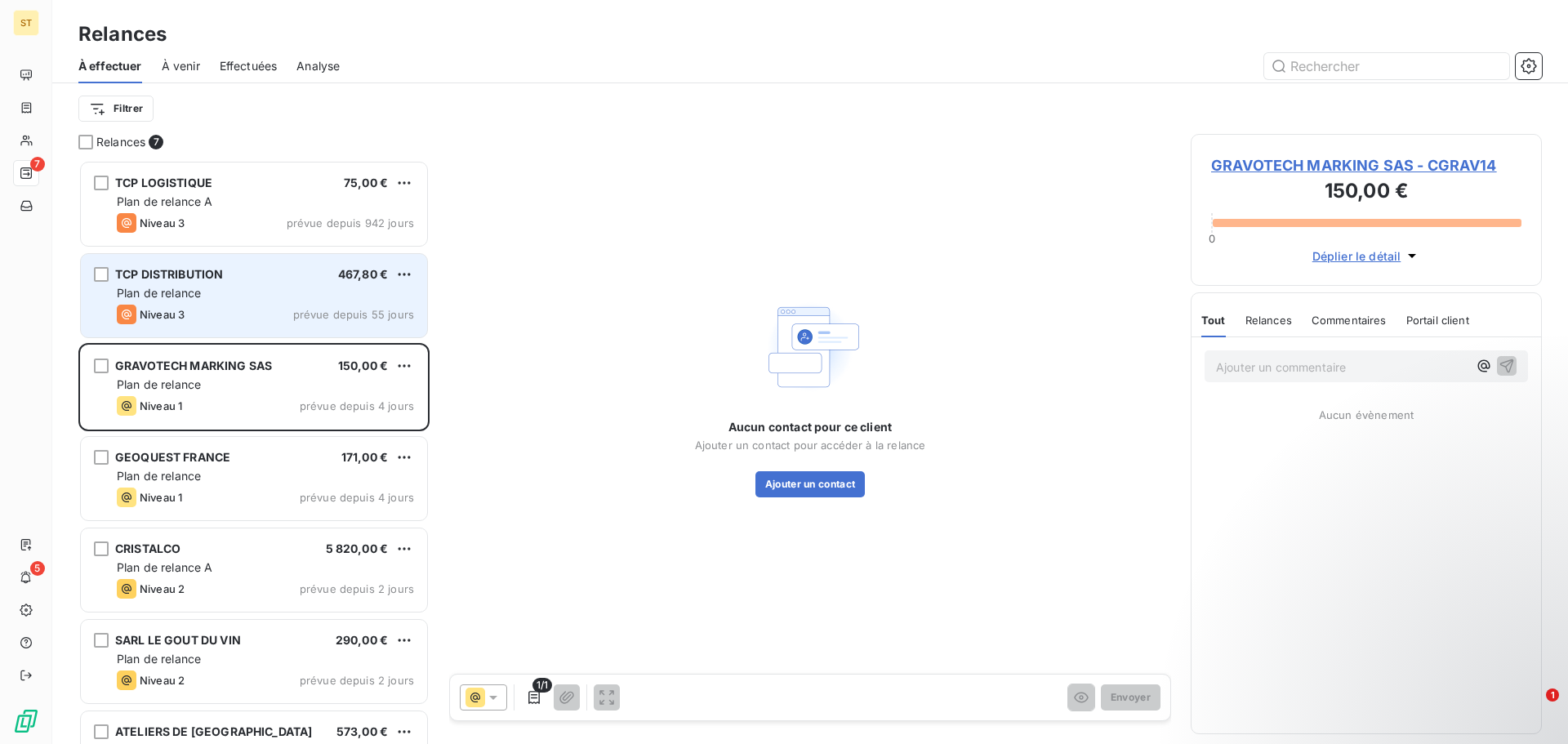
click at [353, 316] on span "prévue depuis 55 jours" at bounding box center [354, 314] width 121 height 13
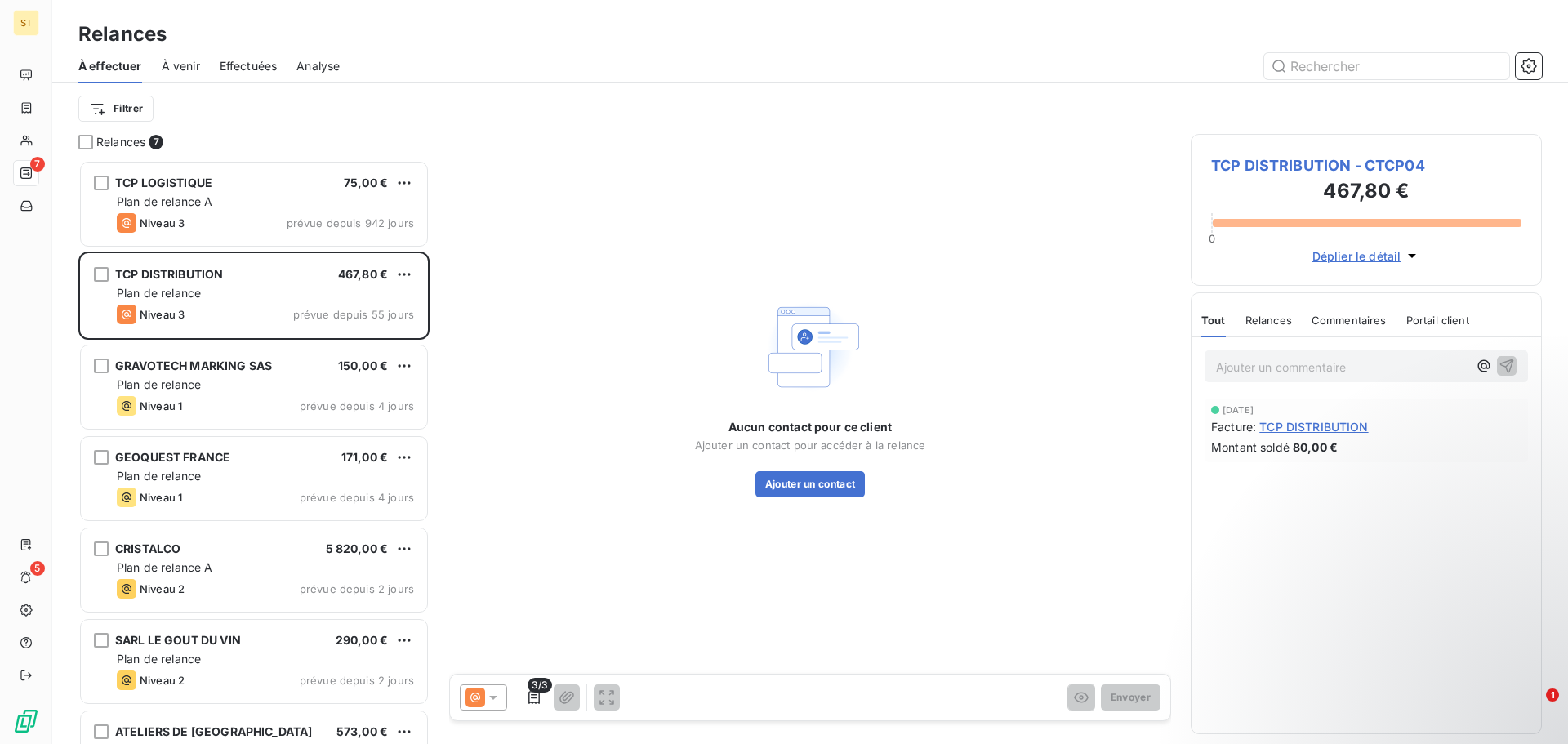
click at [838, 509] on div "Aucun contact pour ce client Ajouter un contact pour accéder à la relance Ajout…" at bounding box center [809, 396] width 722 height 524
click at [818, 481] on button "Ajouter un contact" at bounding box center [809, 485] width 110 height 26
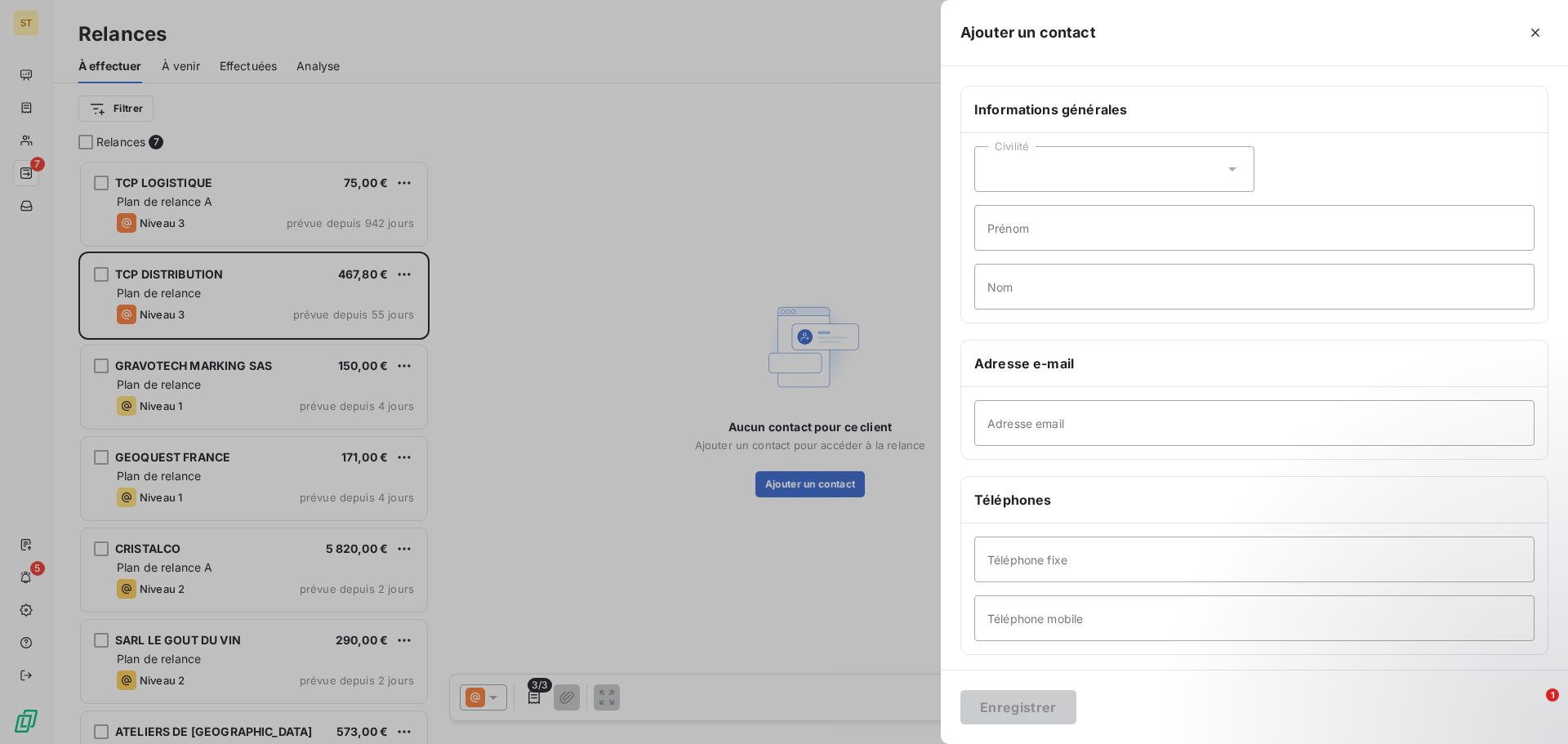
click at [1069, 197] on div "Civilité Prénom Nom" at bounding box center [1254, 228] width 586 height 190
click at [1066, 172] on div "Civilité" at bounding box center [1114, 169] width 280 height 46
click at [1054, 212] on li "Madame" at bounding box center [1114, 209] width 280 height 29
click at [1073, 222] on input "Prénom" at bounding box center [1253, 228] width 560 height 46
click at [1076, 222] on input "Améle" at bounding box center [1253, 228] width 560 height 46
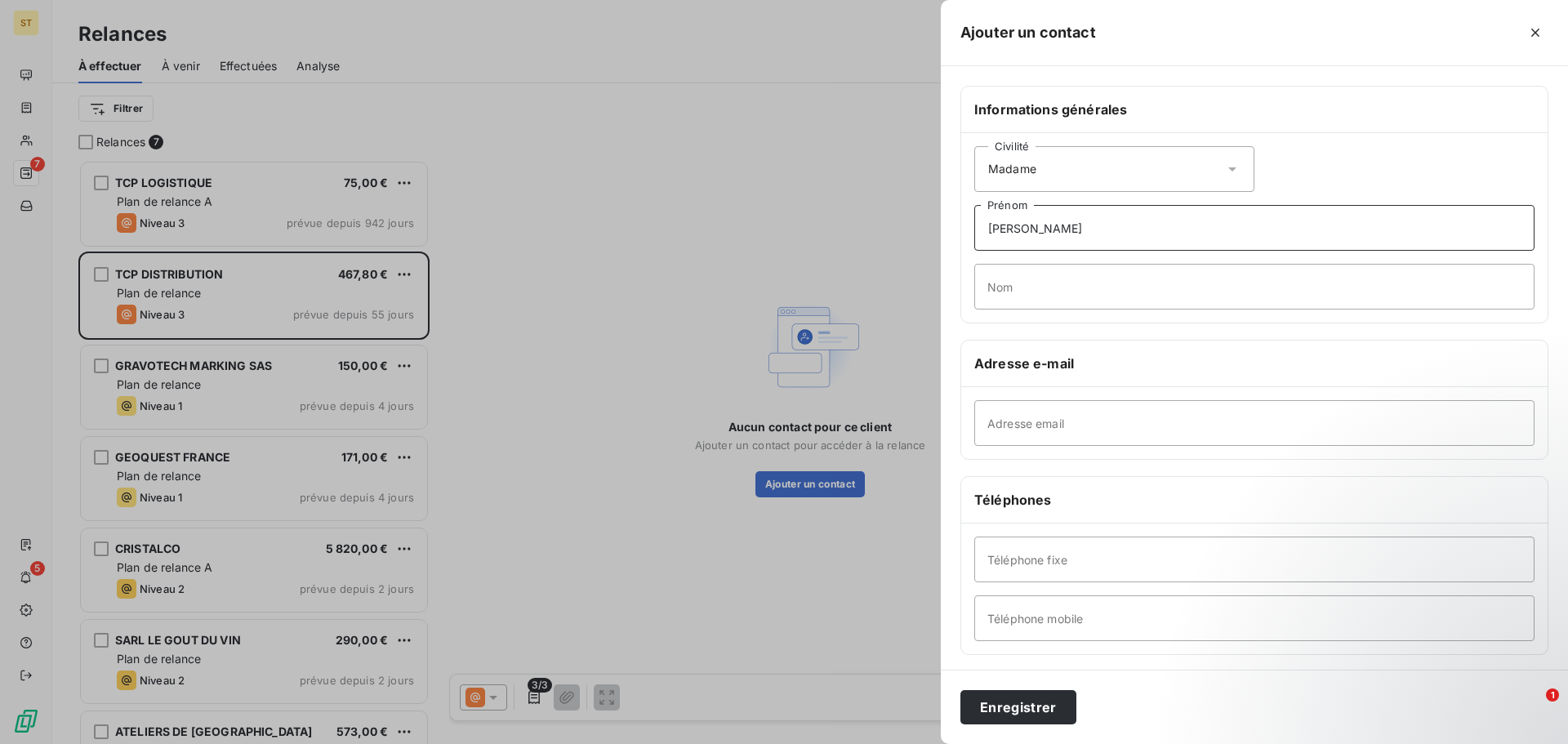
type input "[PERSON_NAME]"
click at [1087, 429] on input "Adresse email" at bounding box center [1253, 423] width 560 height 46
paste input "[EMAIL_ADDRESS][PERSON_NAME][DOMAIN_NAME]"
type input "[EMAIL_ADDRESS][PERSON_NAME][DOMAIN_NAME]"
click at [1030, 699] on button "Enregistrer" at bounding box center [1019, 707] width 116 height 34
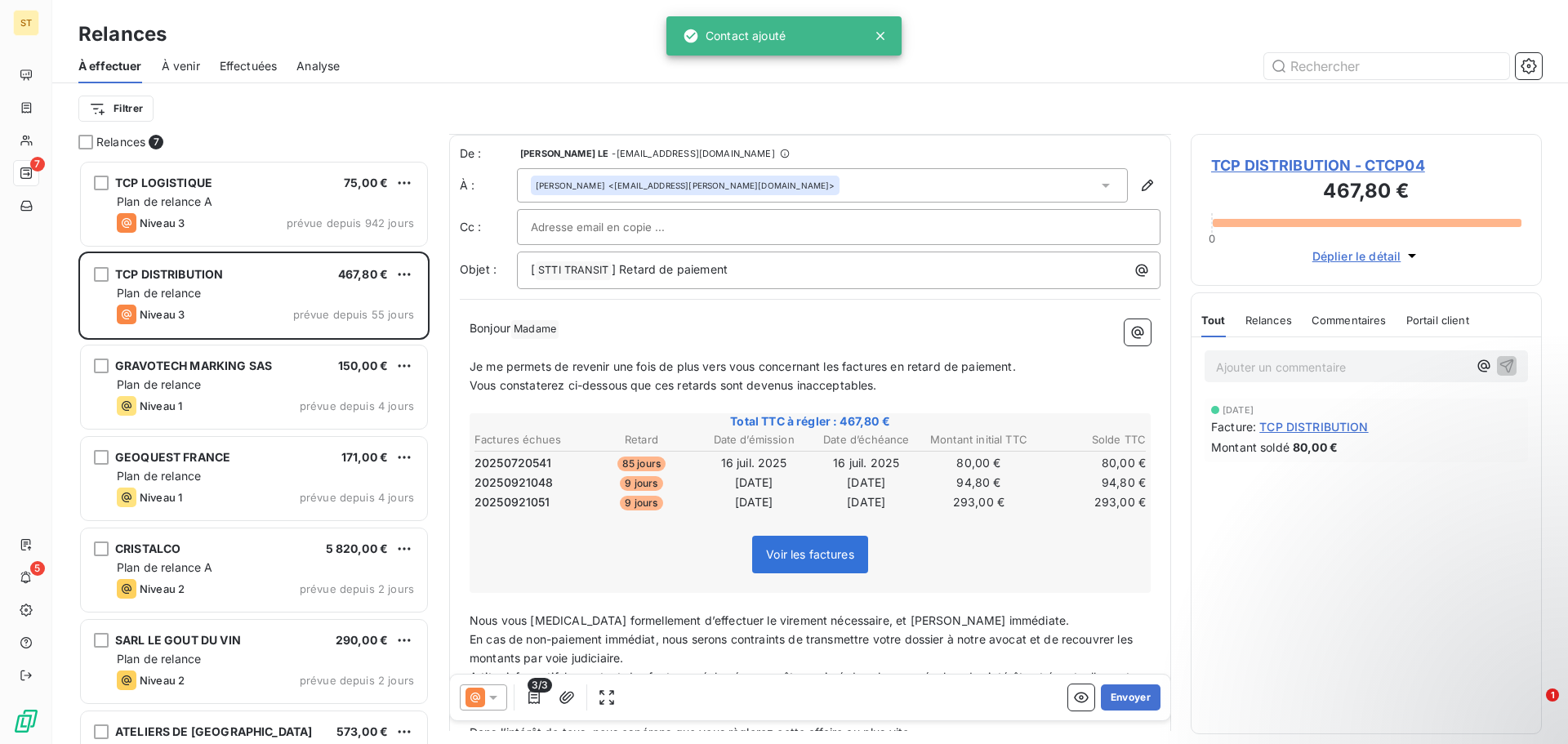
scroll to position [153, 0]
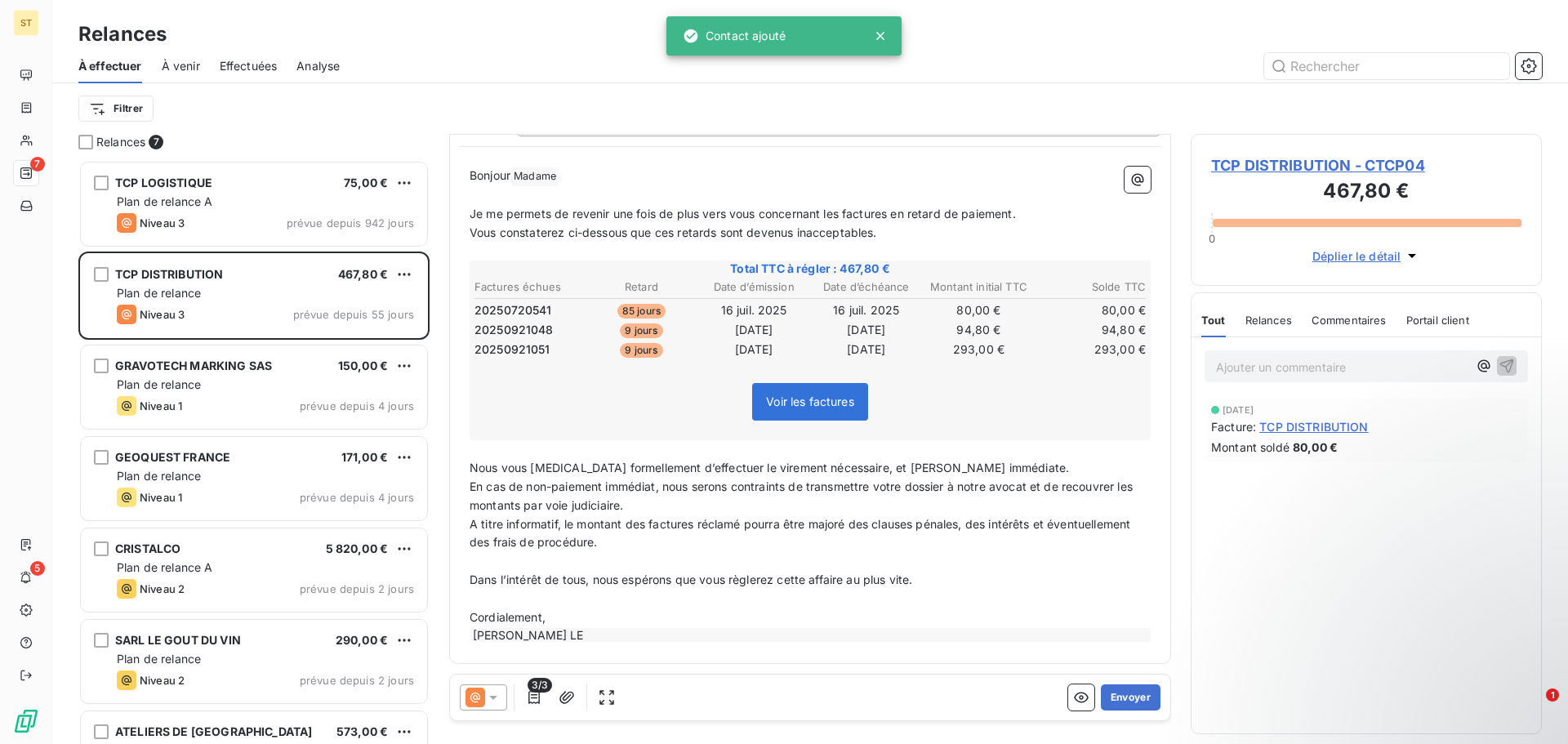
click at [478, 697] on icon at bounding box center [475, 697] width 19 height 19
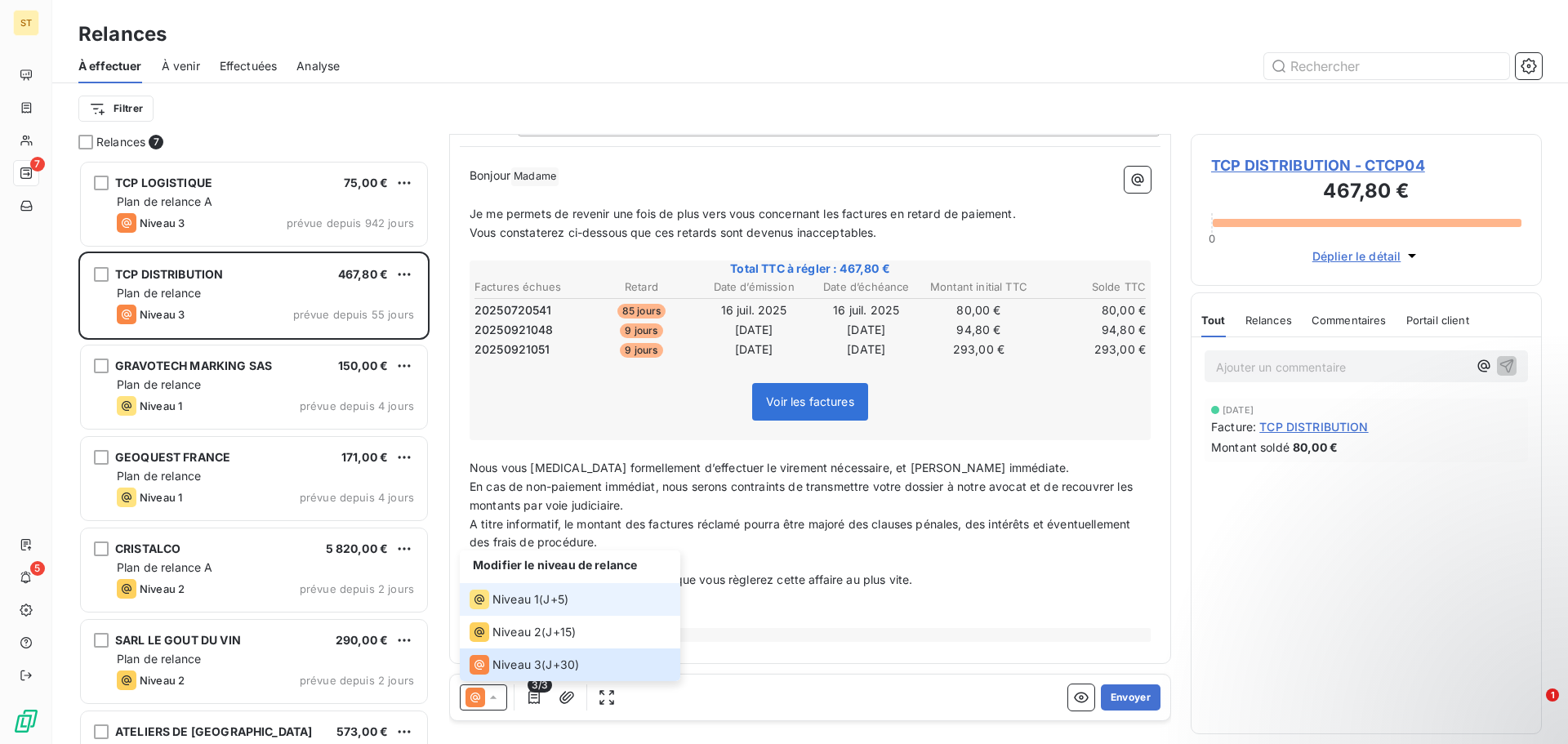
click at [525, 602] on span "Niveau 1" at bounding box center [515, 600] width 47 height 17
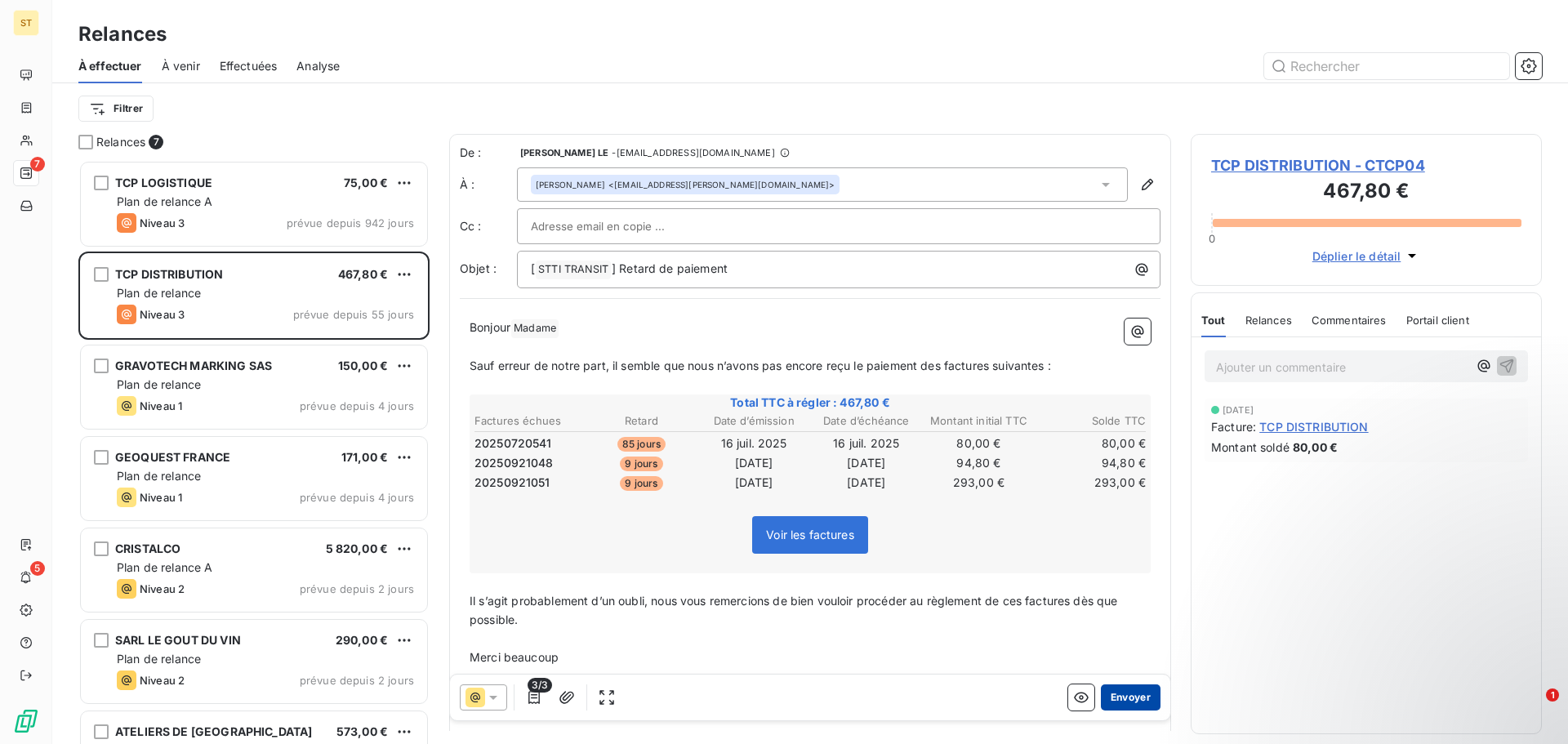
click at [1137, 697] on button "Envoyer" at bounding box center [1130, 698] width 60 height 26
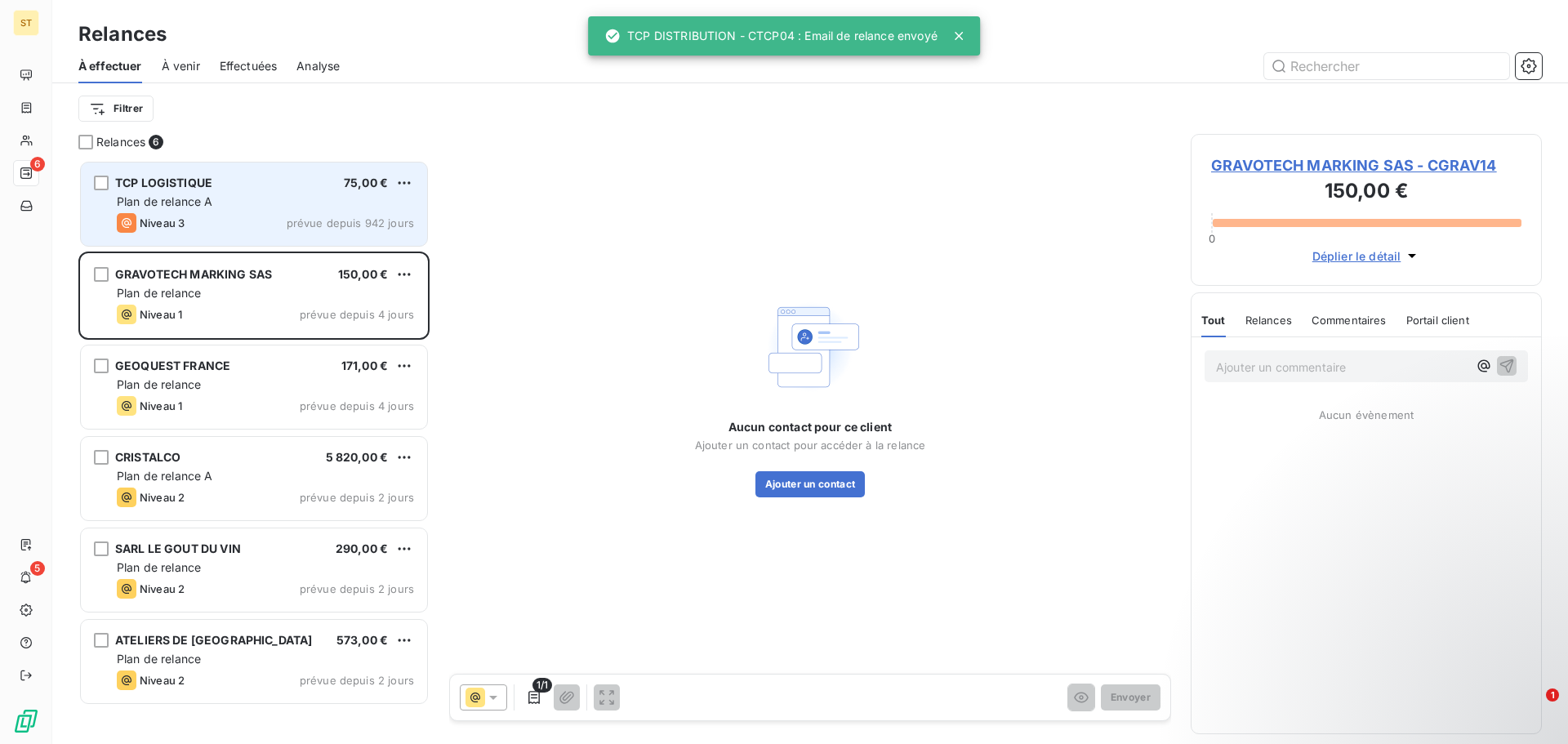
click at [251, 207] on div "Plan de relance A" at bounding box center [265, 201] width 297 height 17
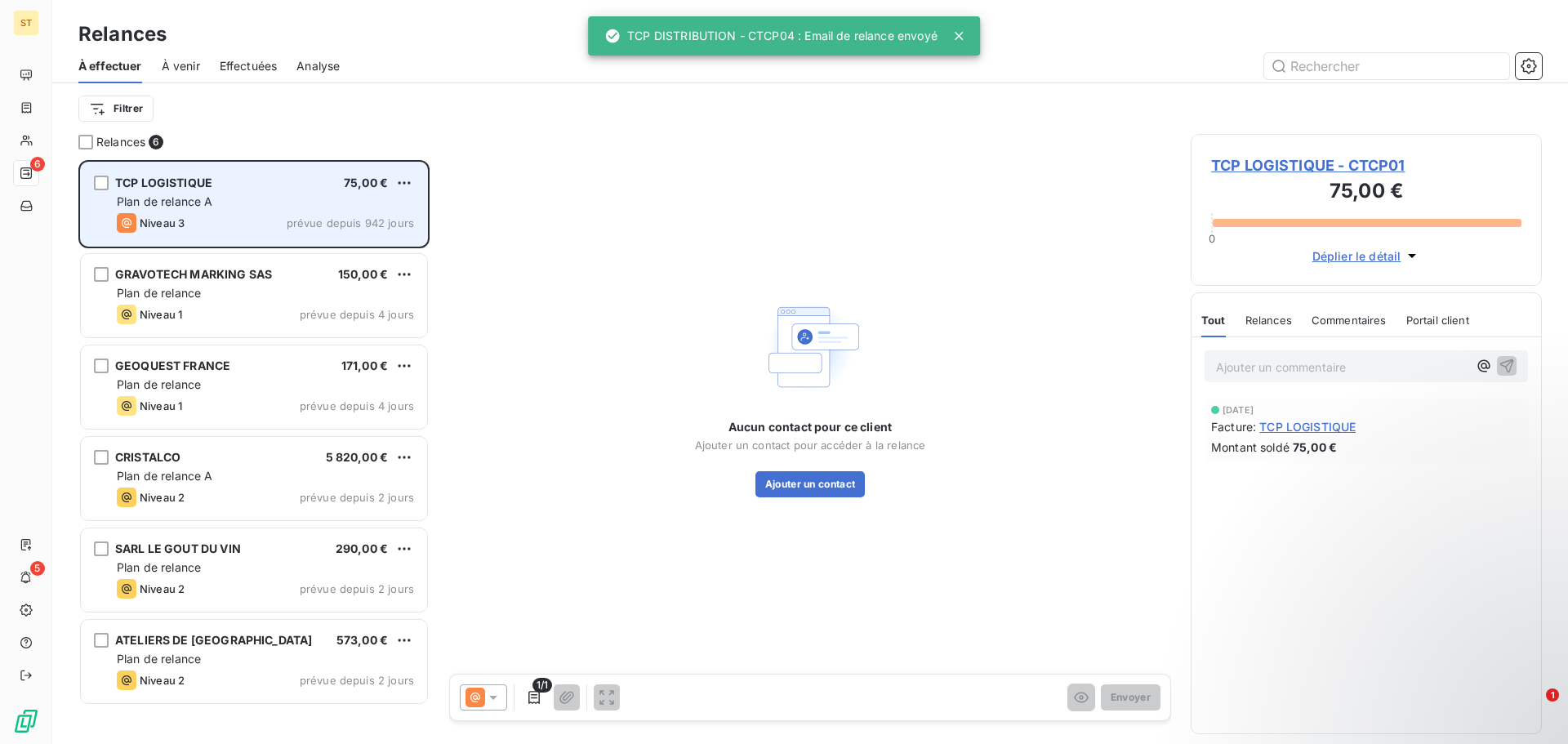
click at [195, 201] on span "Plan de relance A" at bounding box center [165, 201] width 97 height 14
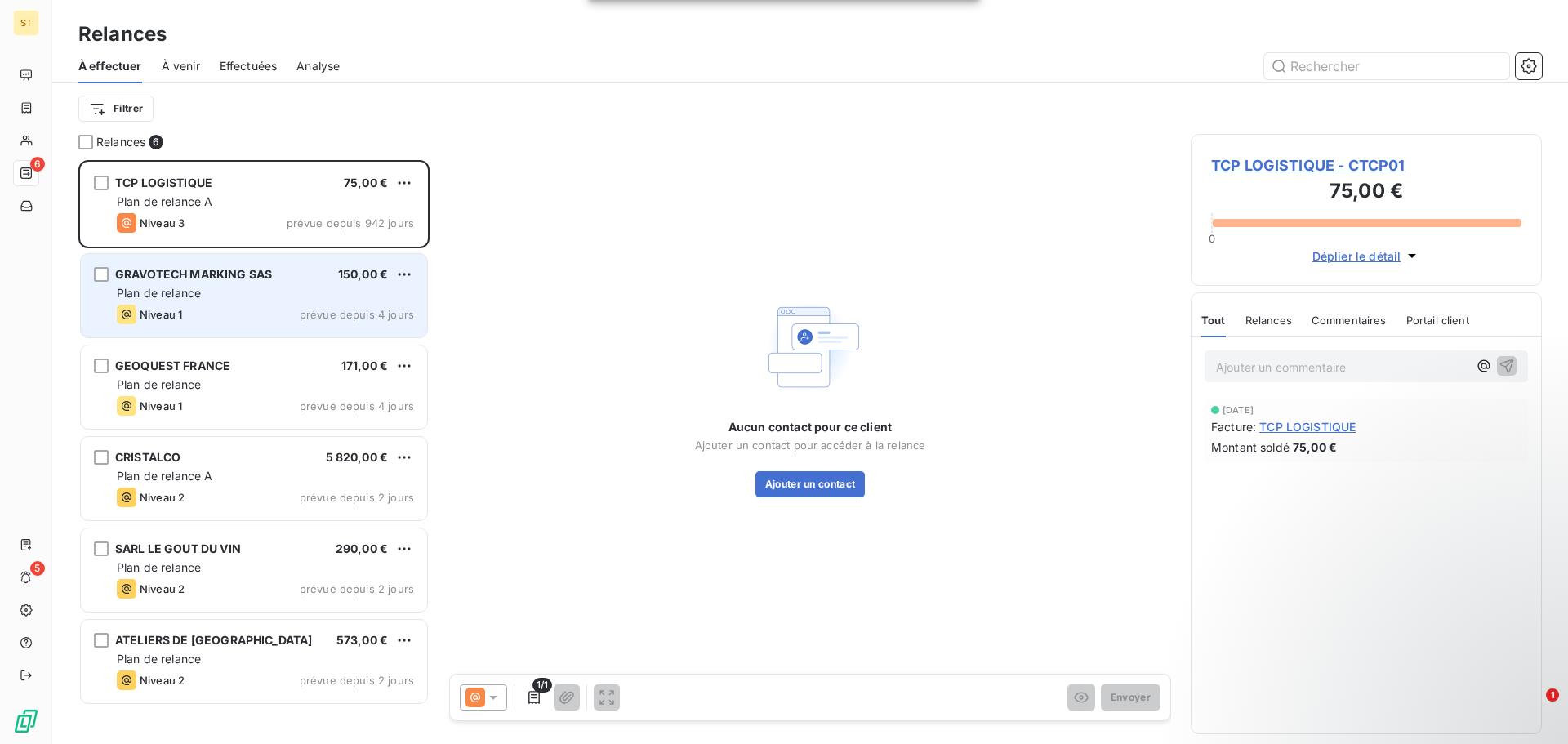
click at [270, 297] on div "Plan de relance" at bounding box center [265, 293] width 297 height 17
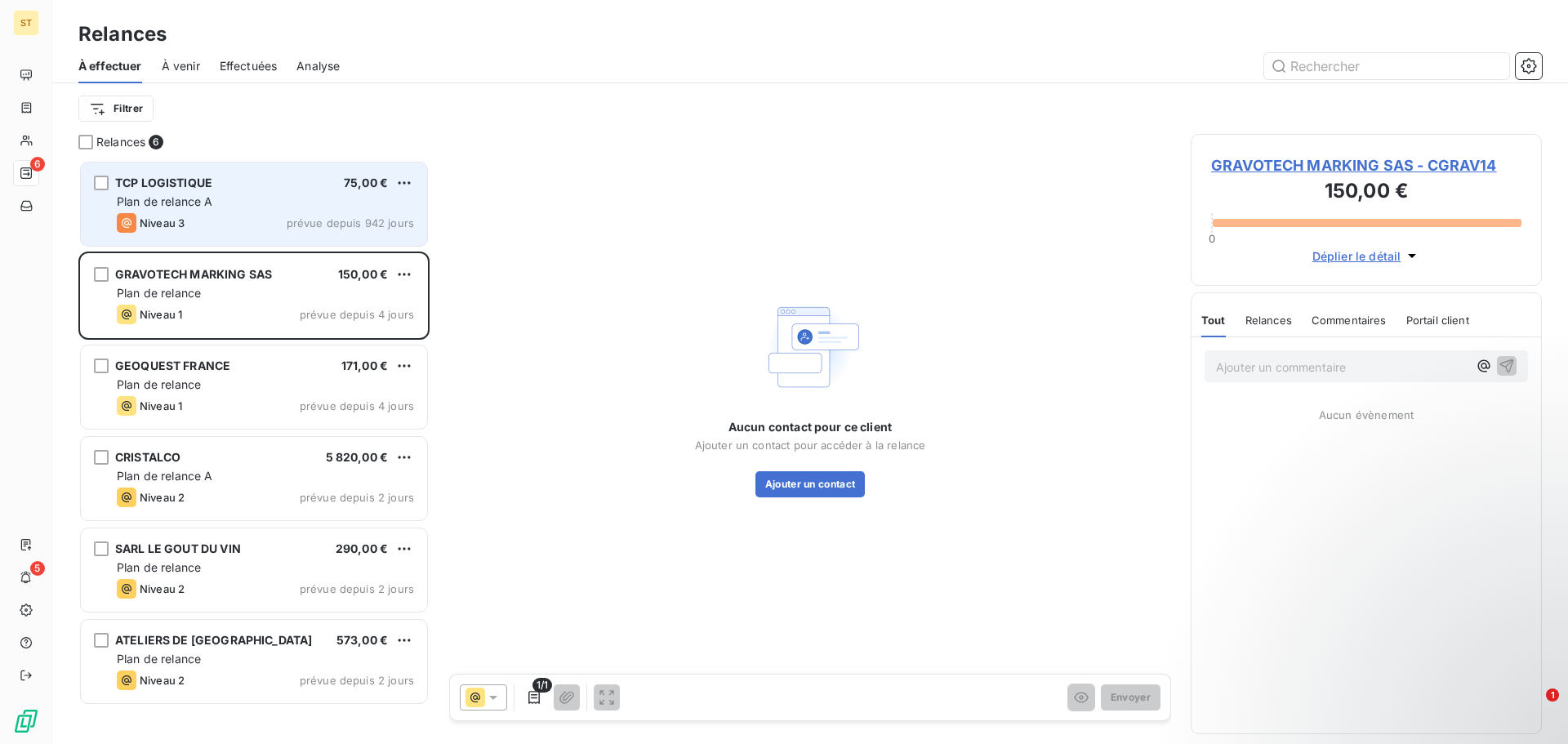
click at [350, 213] on div "Niveau 3 prévue depuis 942 jours" at bounding box center [265, 222] width 297 height 19
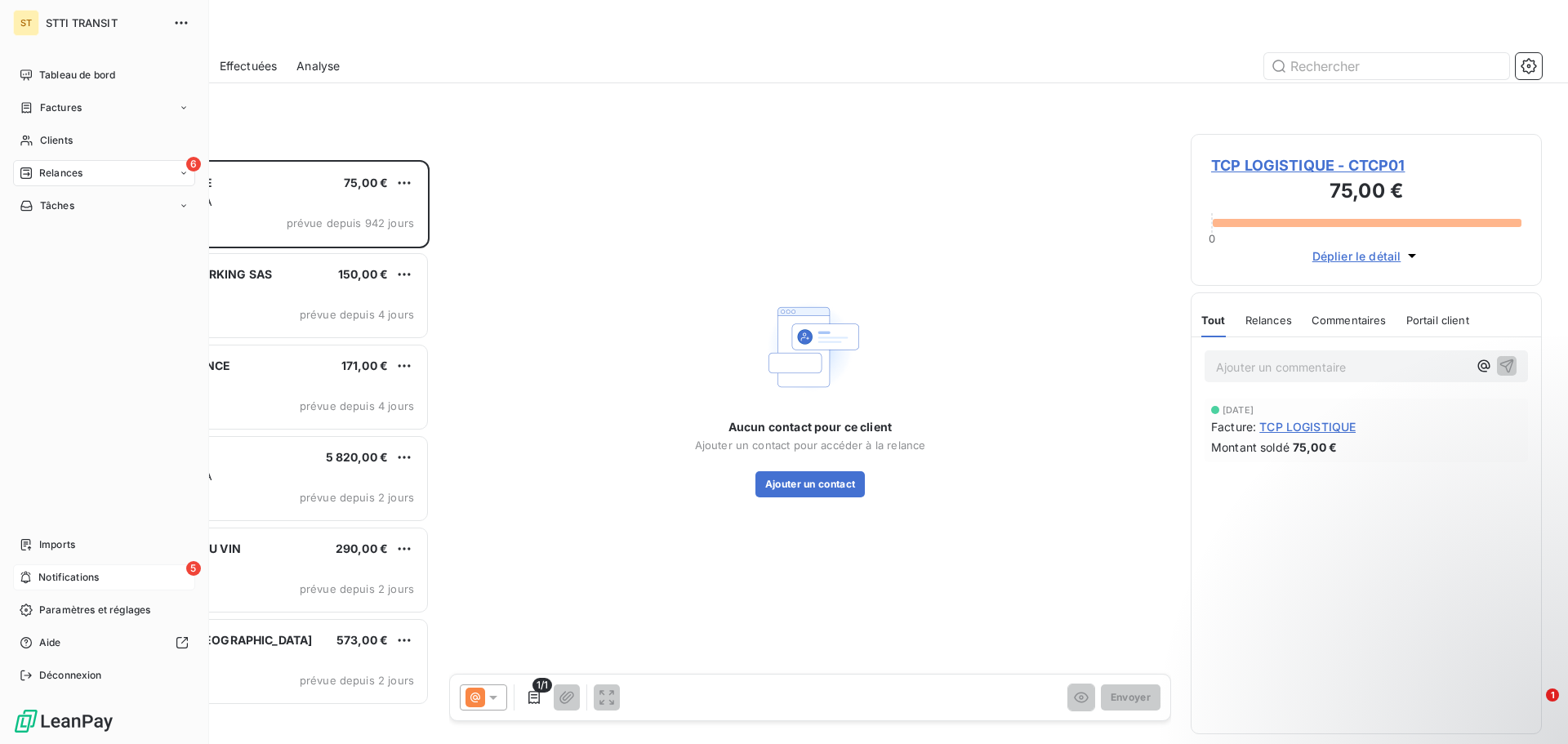
click at [126, 575] on div "5 Notifications" at bounding box center [104, 578] width 182 height 26
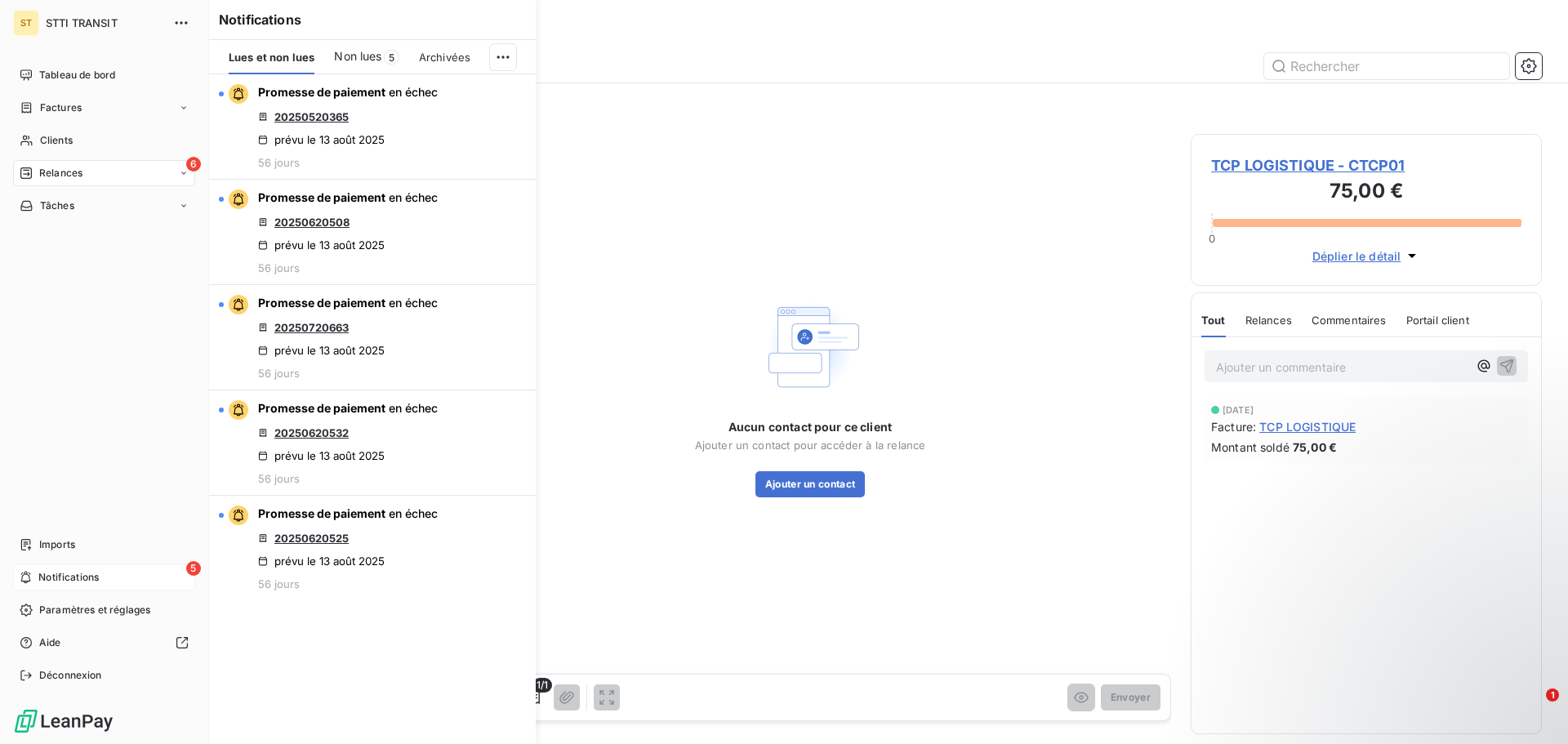
click at [66, 576] on span "Notifications" at bounding box center [69, 577] width 61 height 15
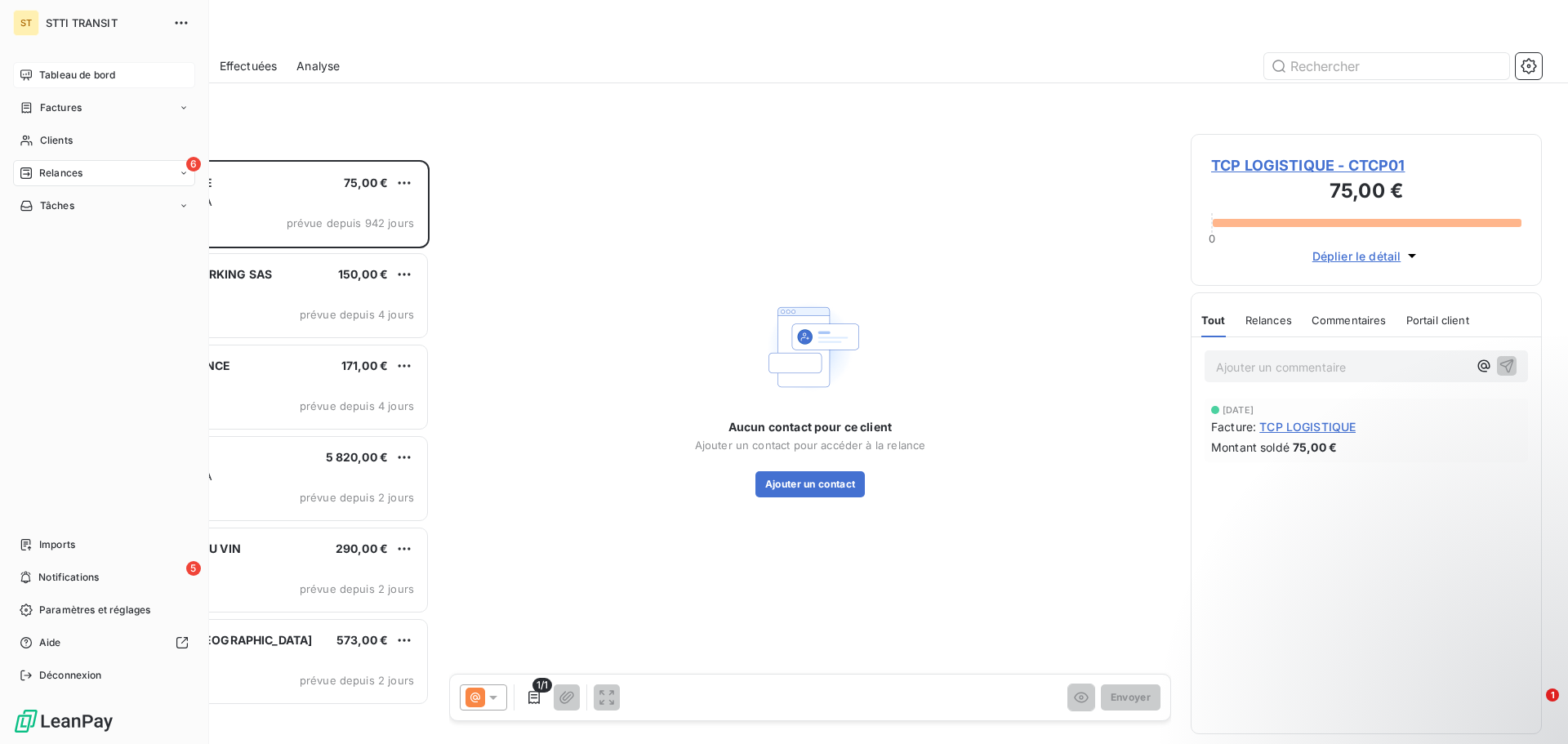
click at [98, 75] on span "Tableau de bord" at bounding box center [77, 75] width 76 height 15
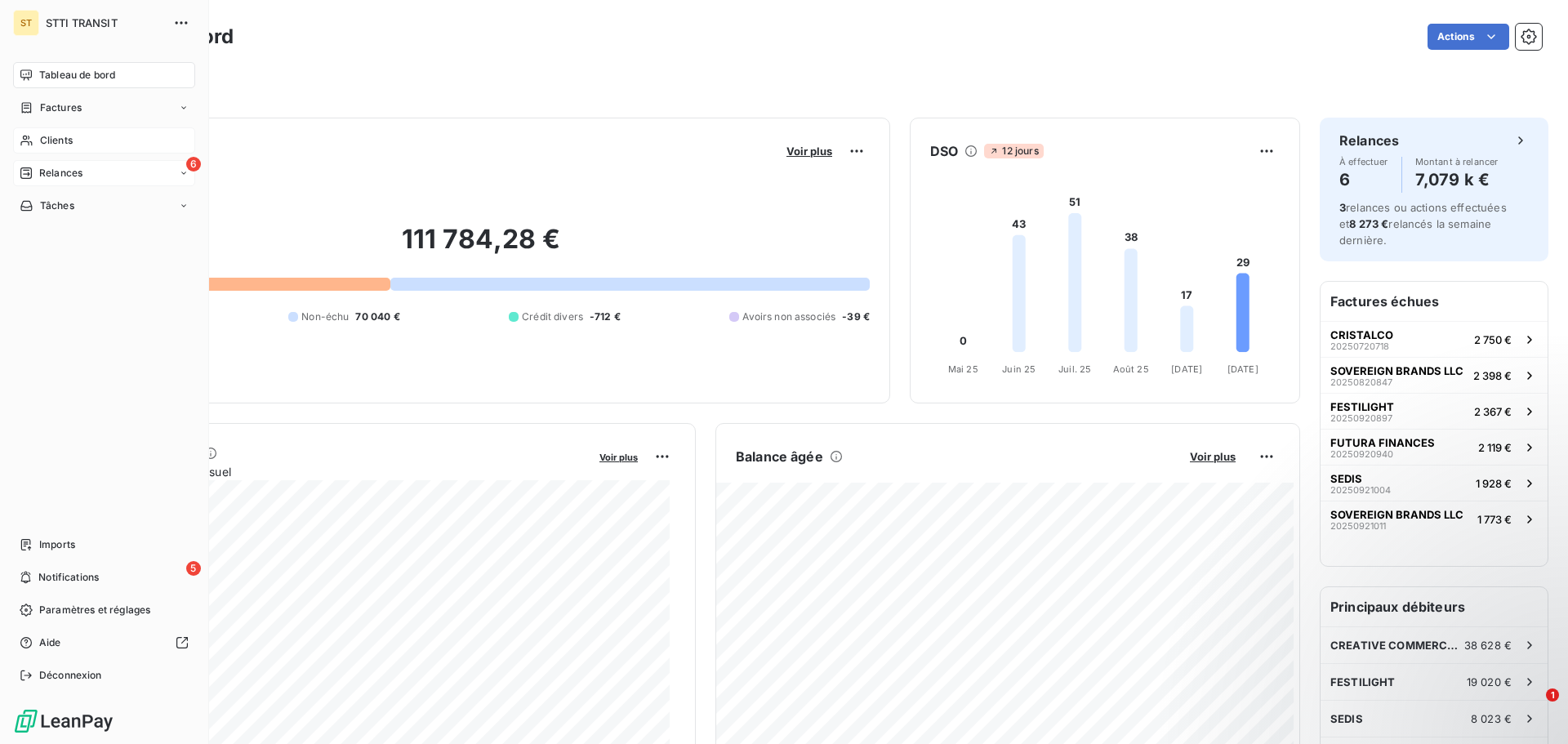
click at [39, 139] on div "Clients" at bounding box center [104, 141] width 182 height 26
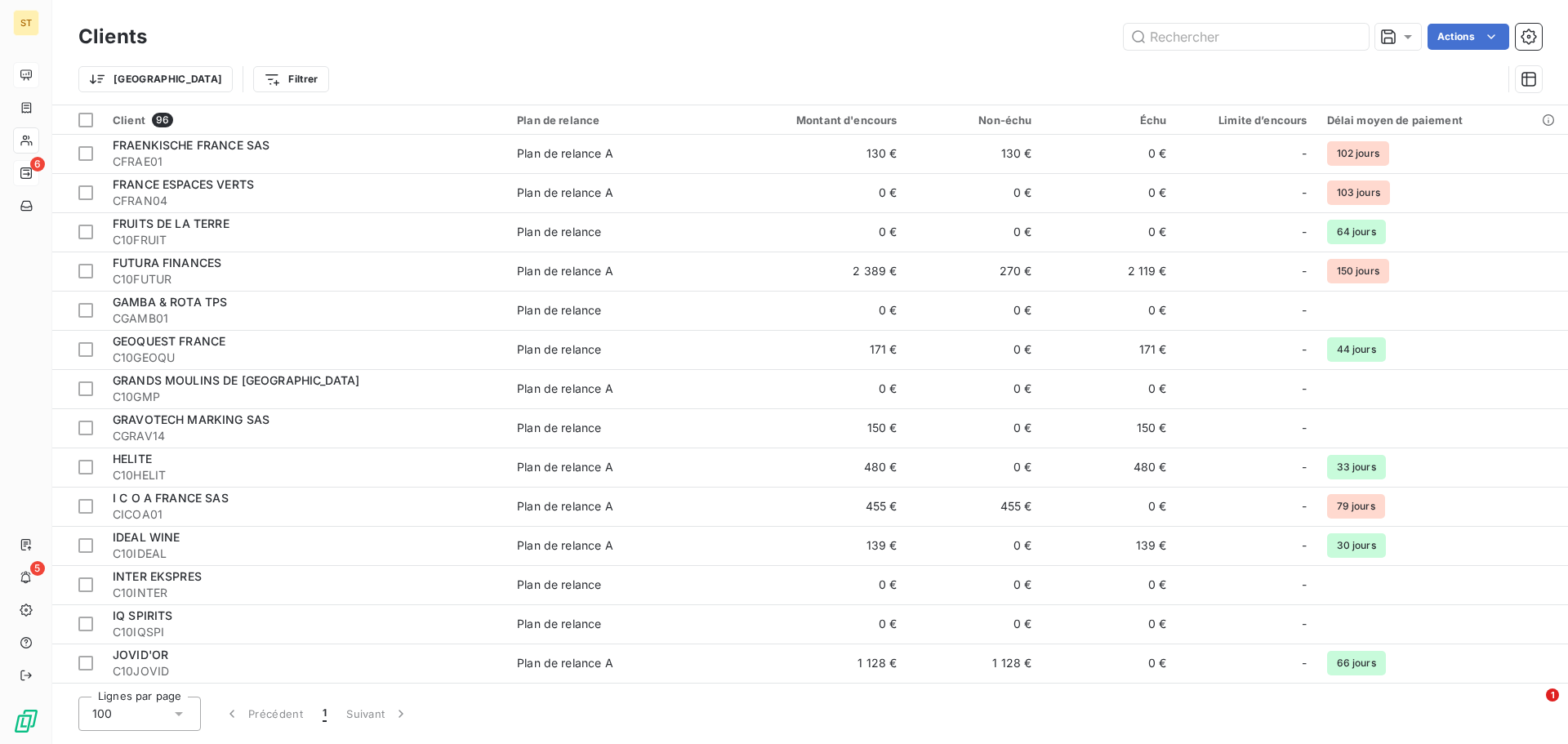
scroll to position [1010, 0]
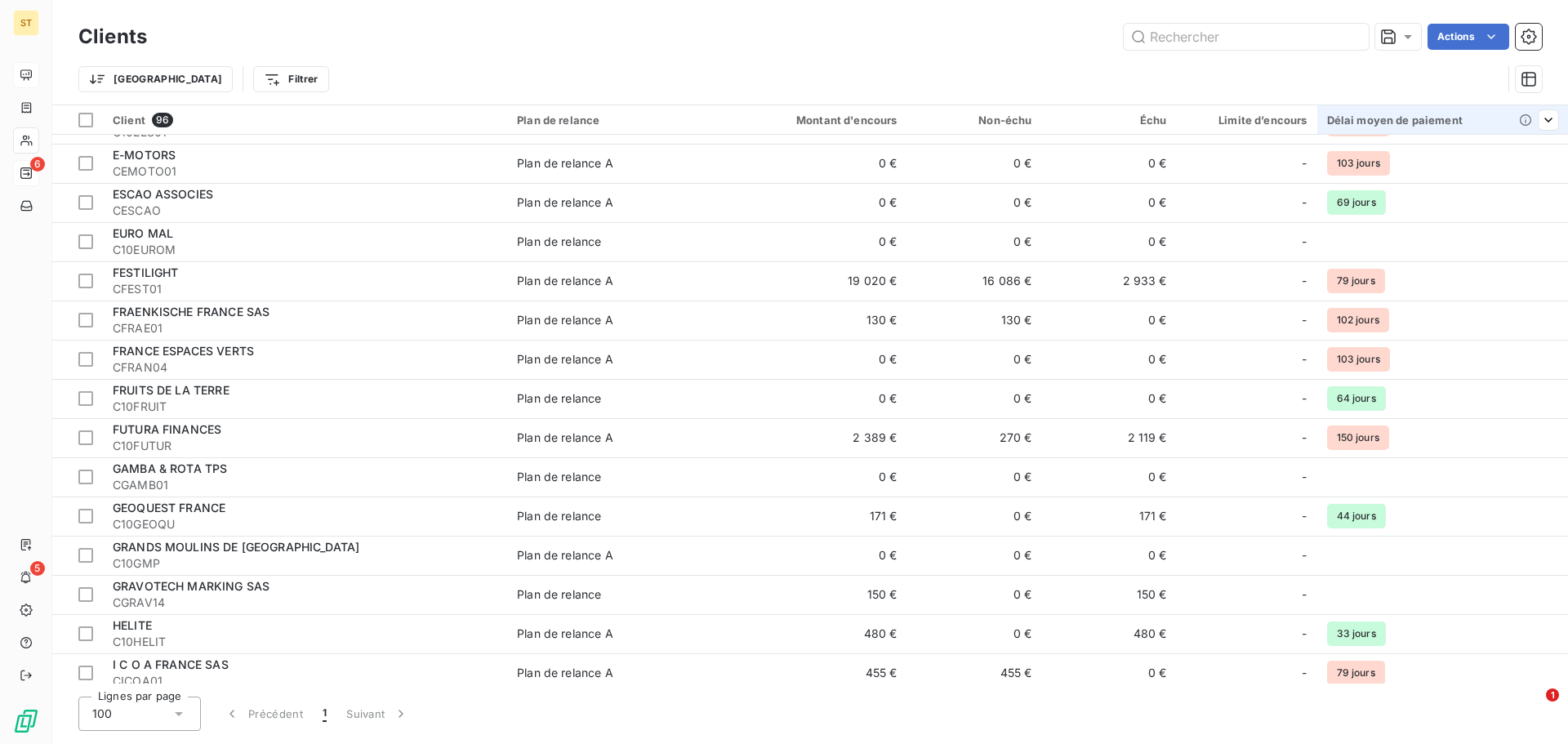
click at [1365, 118] on div "Délai moyen de paiement" at bounding box center [1443, 120] width 232 height 13
click at [1425, 157] on span "Trier par ordre croissant" at bounding box center [1457, 154] width 132 height 17
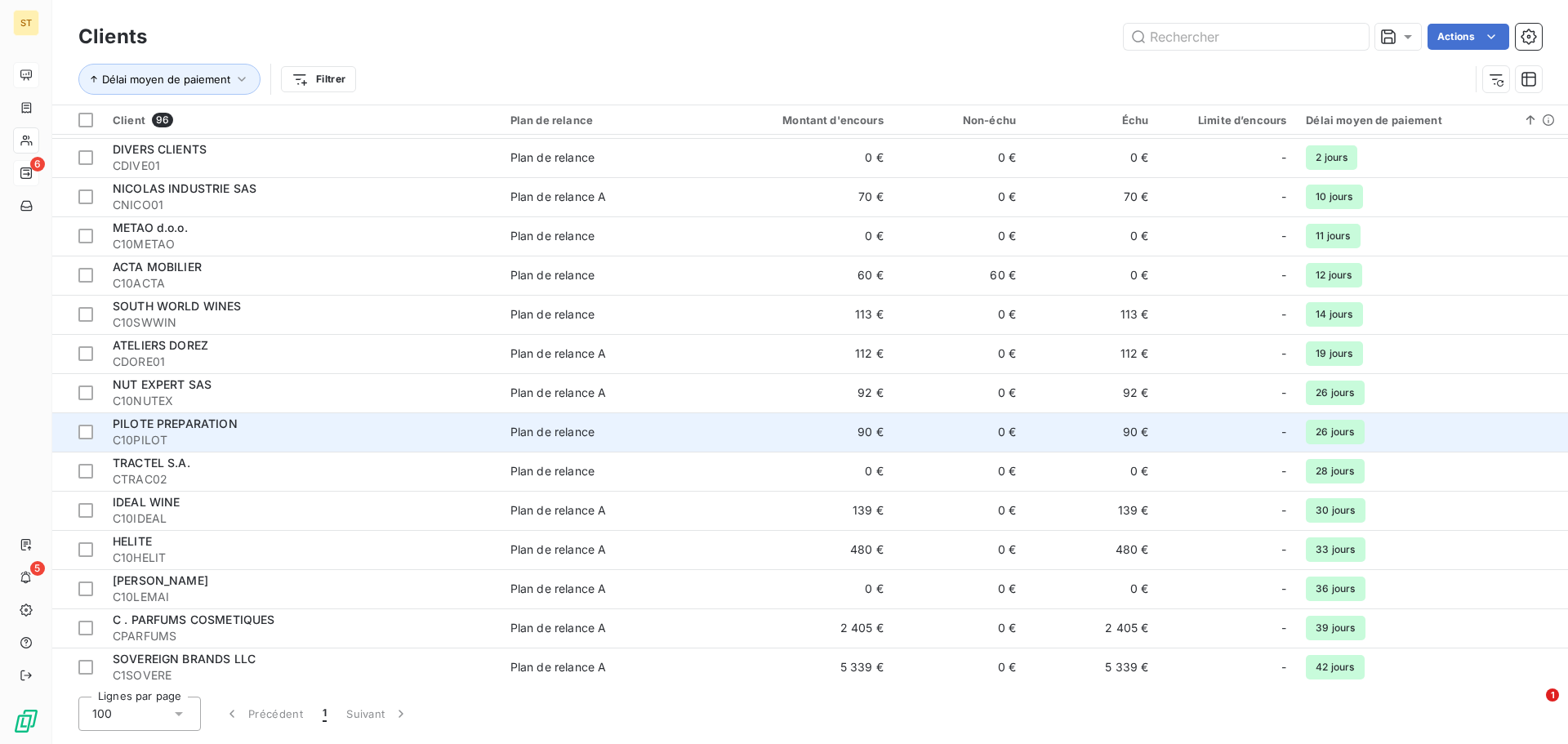
scroll to position [0, 0]
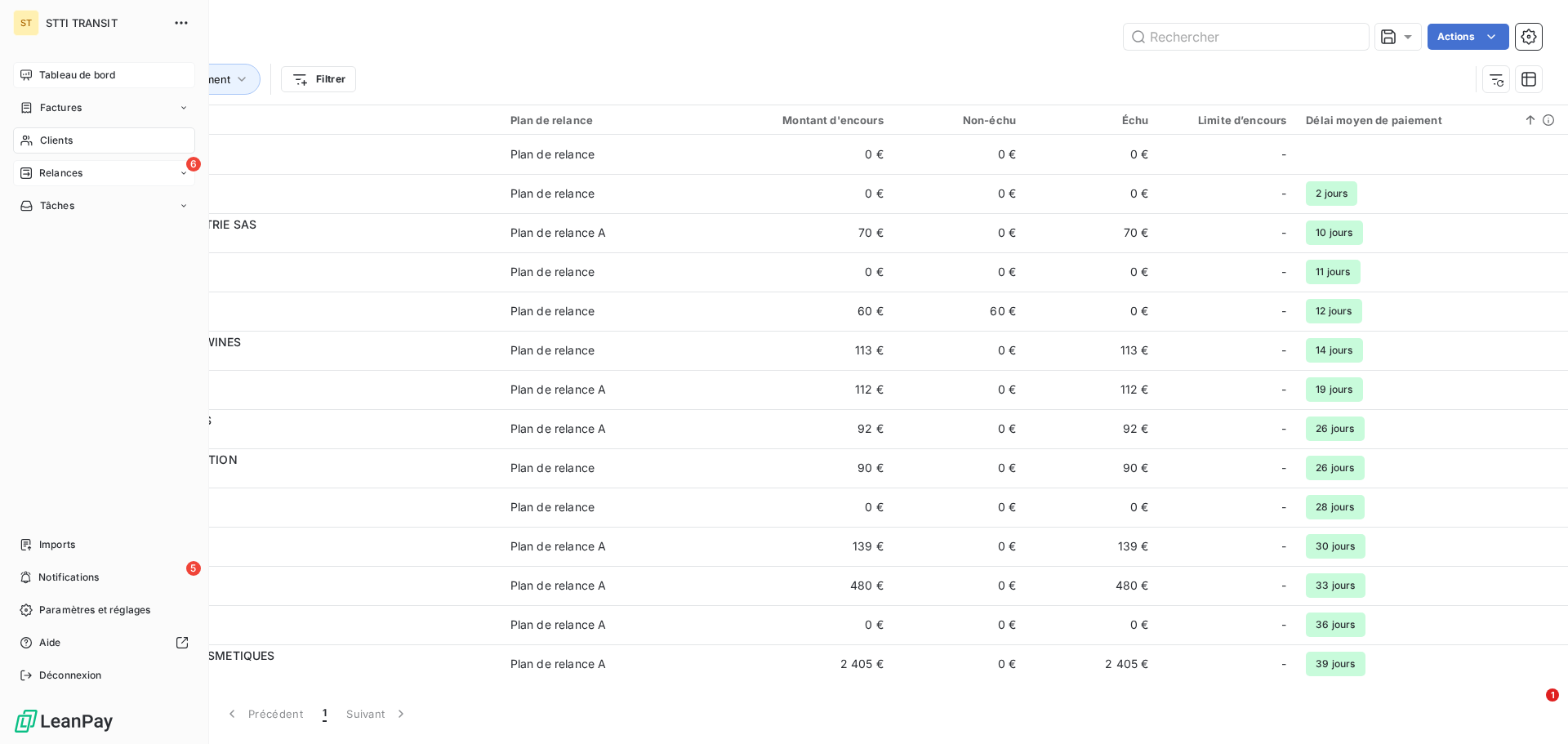
click at [77, 74] on span "Tableau de bord" at bounding box center [77, 75] width 76 height 15
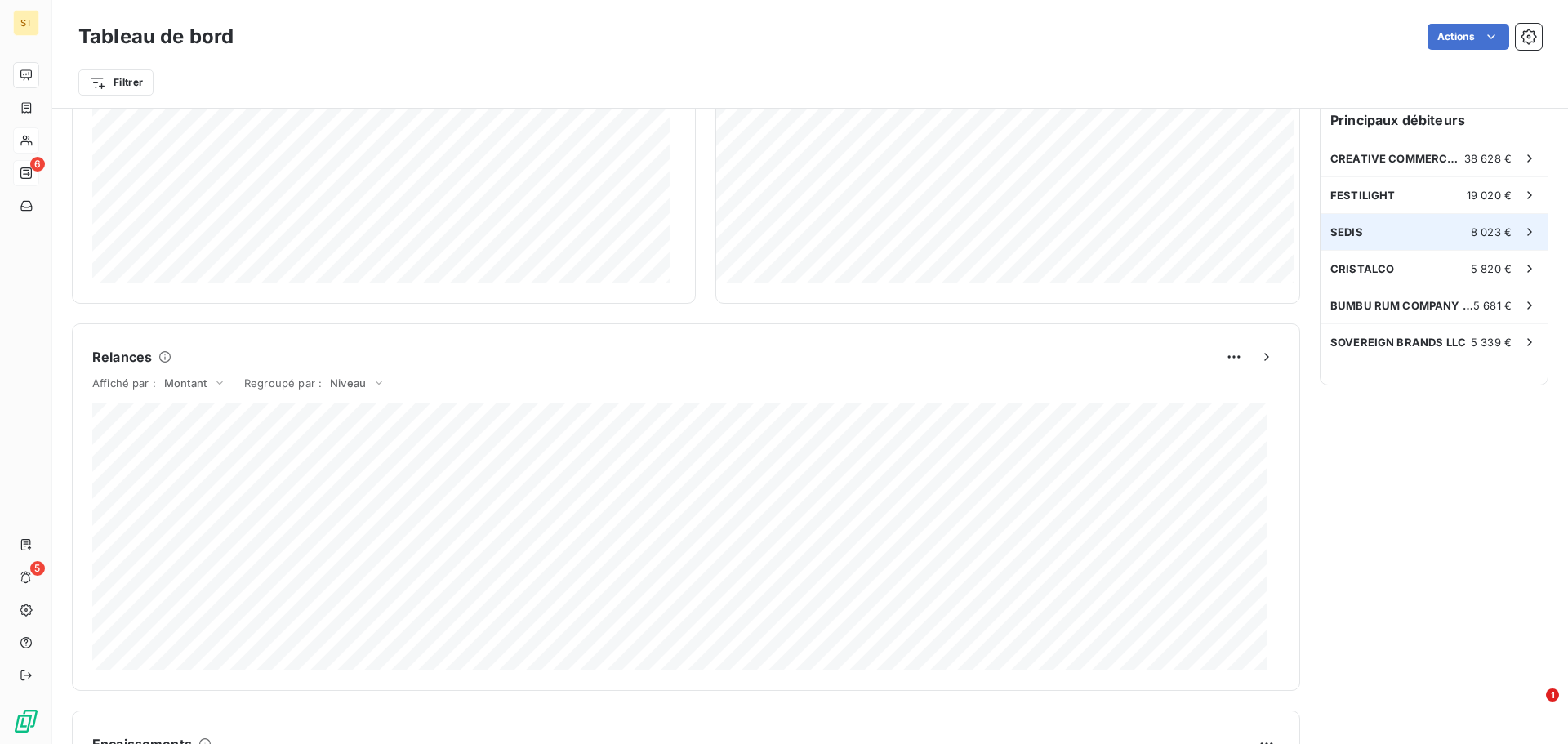
scroll to position [491, 0]
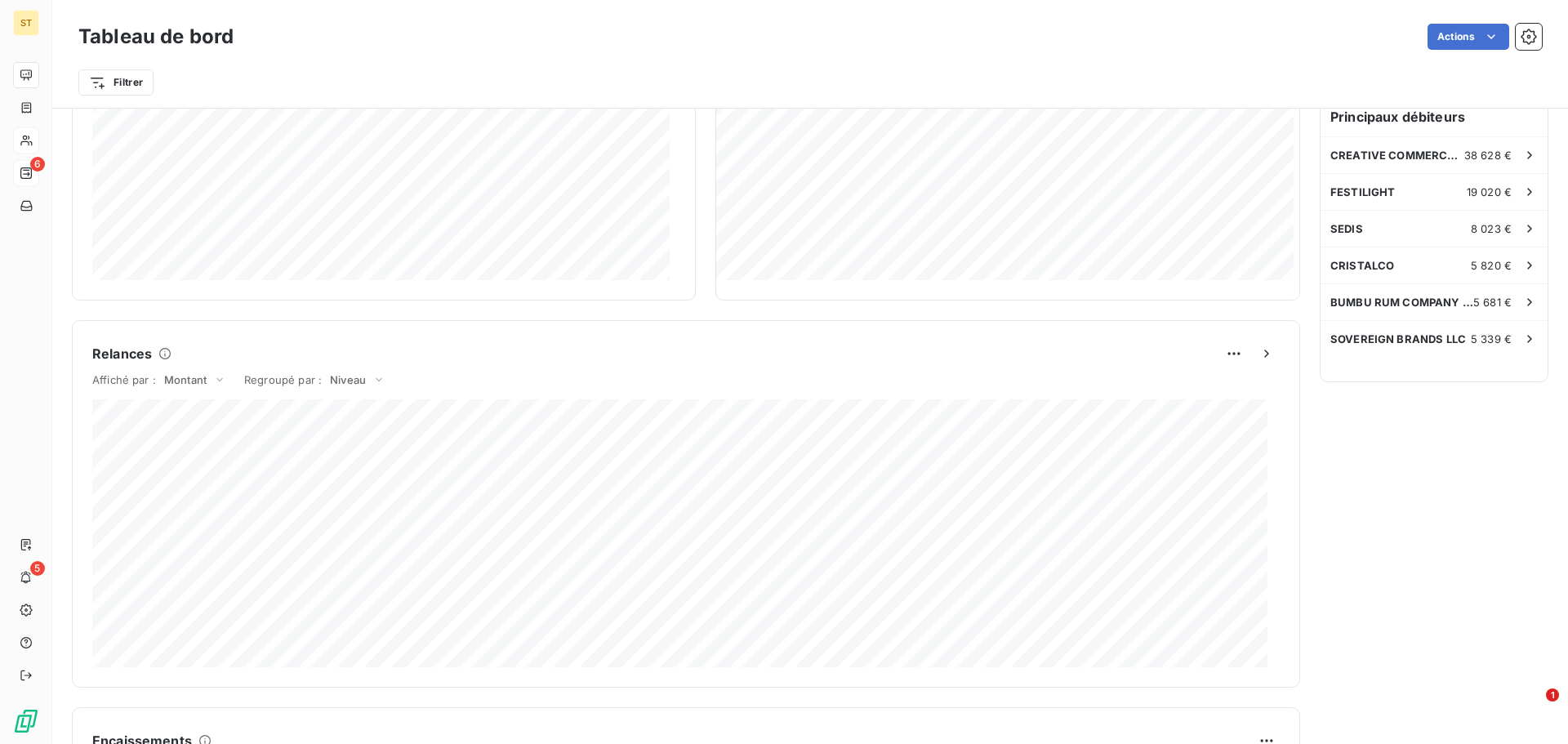
click at [1473, 448] on div "Relances À effectuer 6 Montant à relancer 7,079 k € 3 relances ou actions effec…" at bounding box center [1434, 351] width 229 height 1448
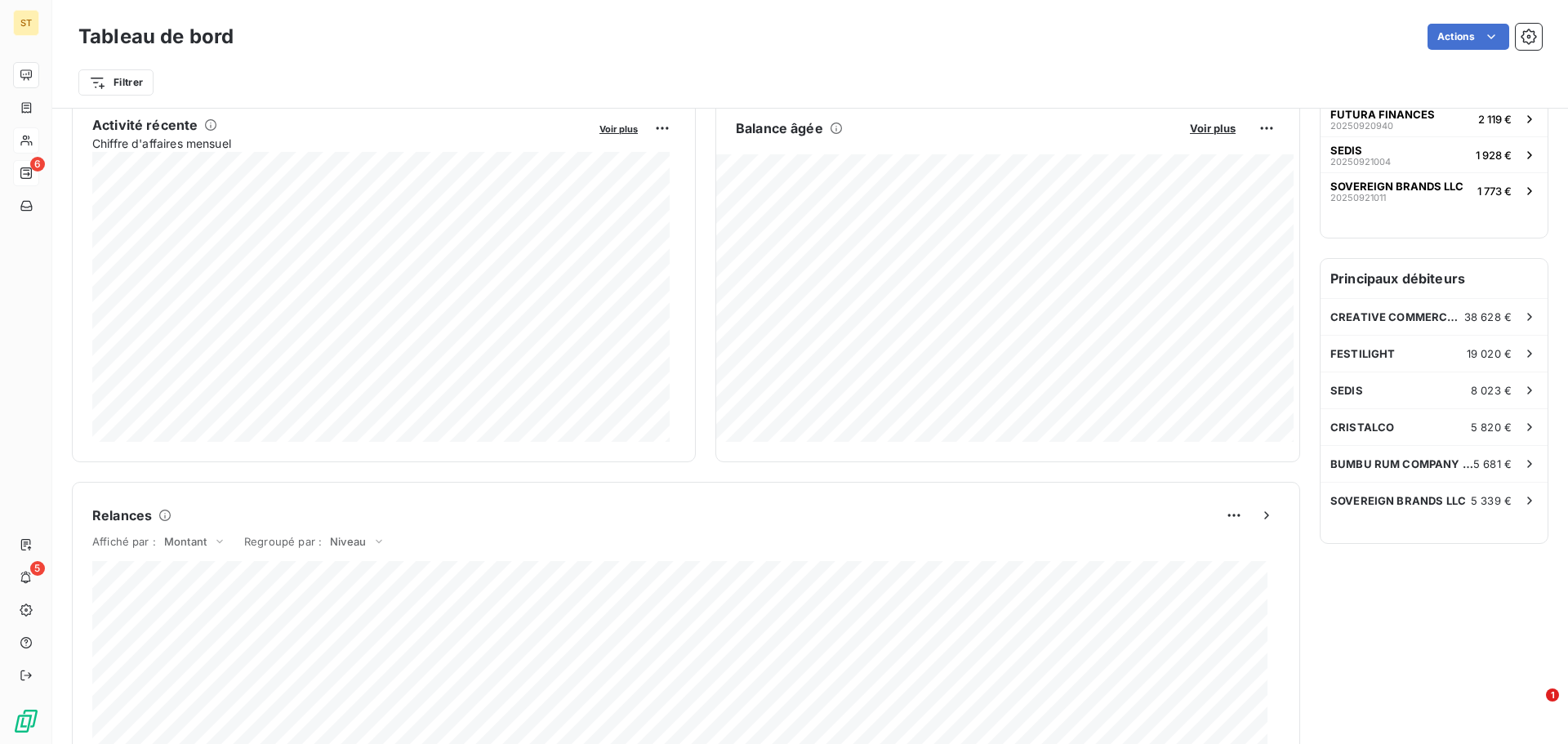
scroll to position [328, 0]
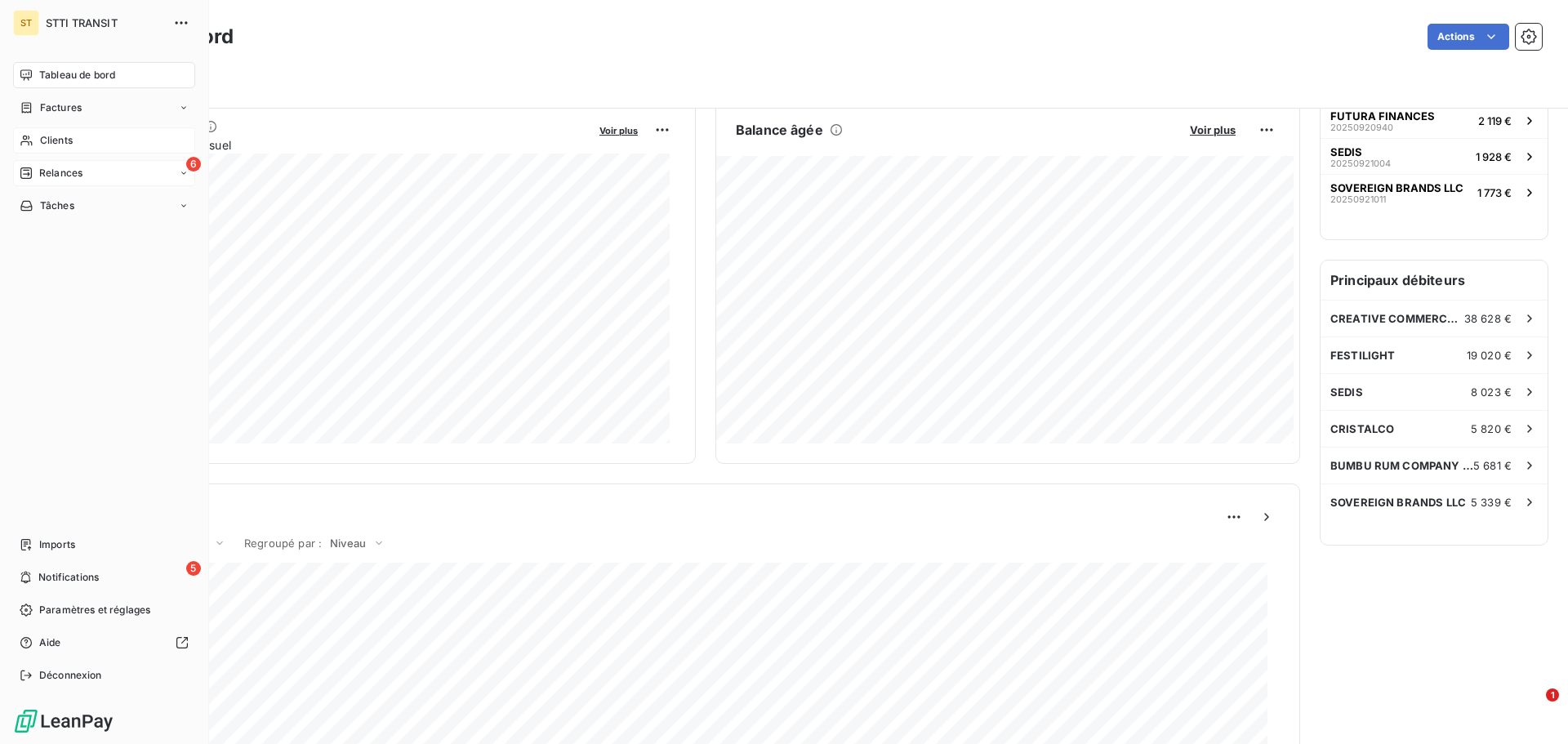
click at [29, 172] on icon at bounding box center [25, 173] width 13 height 13
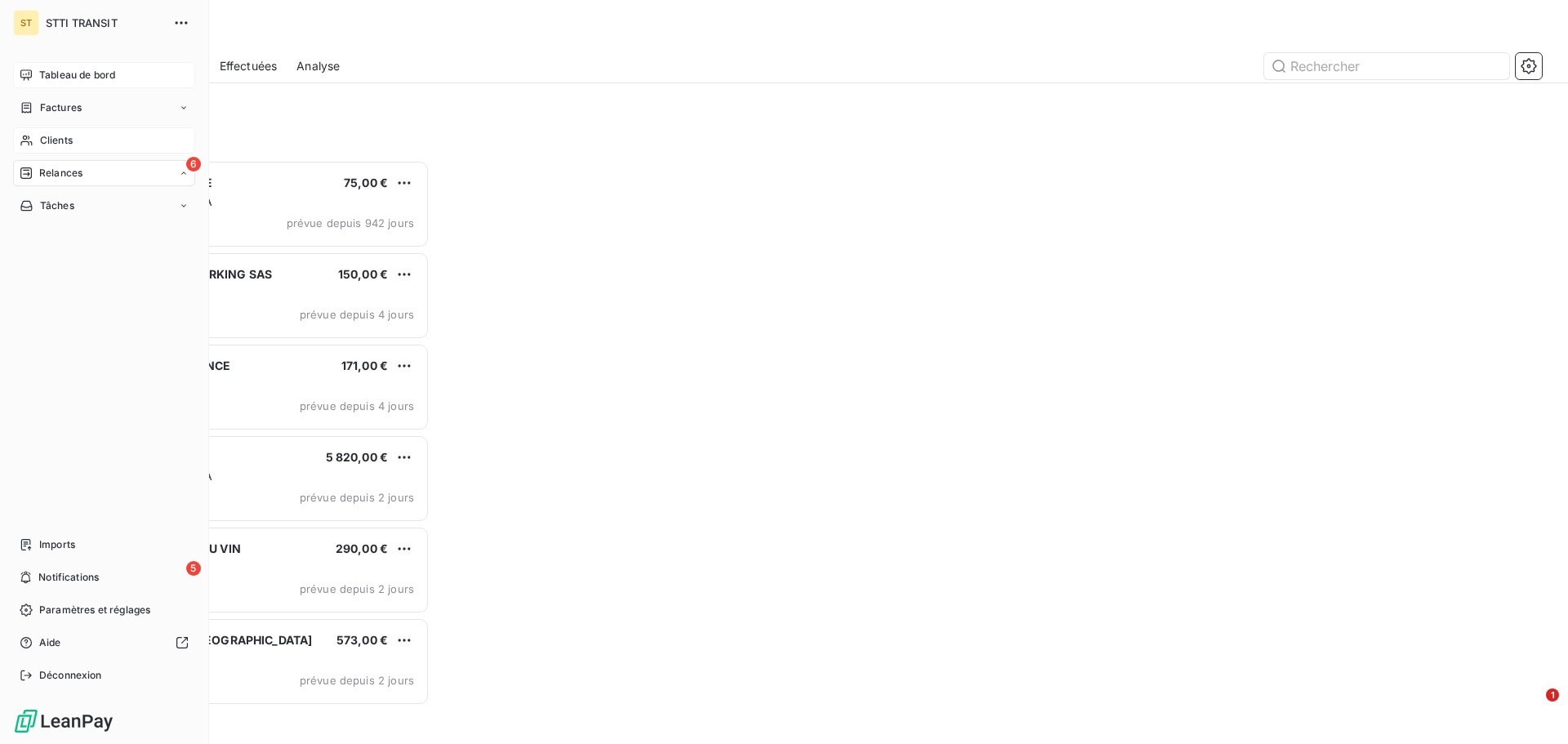
scroll to position [572, 339]
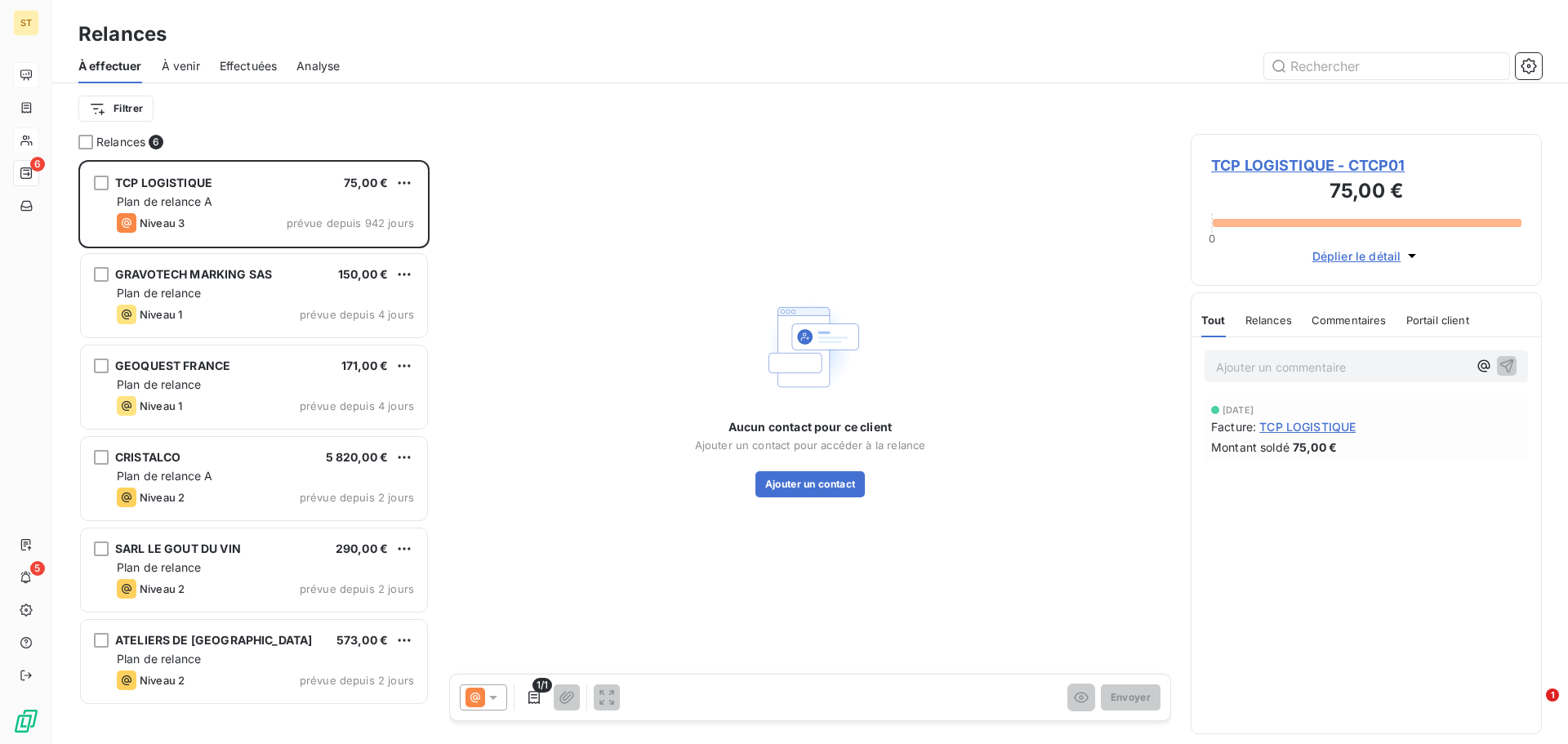
click at [201, 75] on div "À effectuer À venir Effectuées Analyse" at bounding box center [809, 66] width 1515 height 34
click at [191, 75] on div "À venir" at bounding box center [181, 66] width 39 height 34
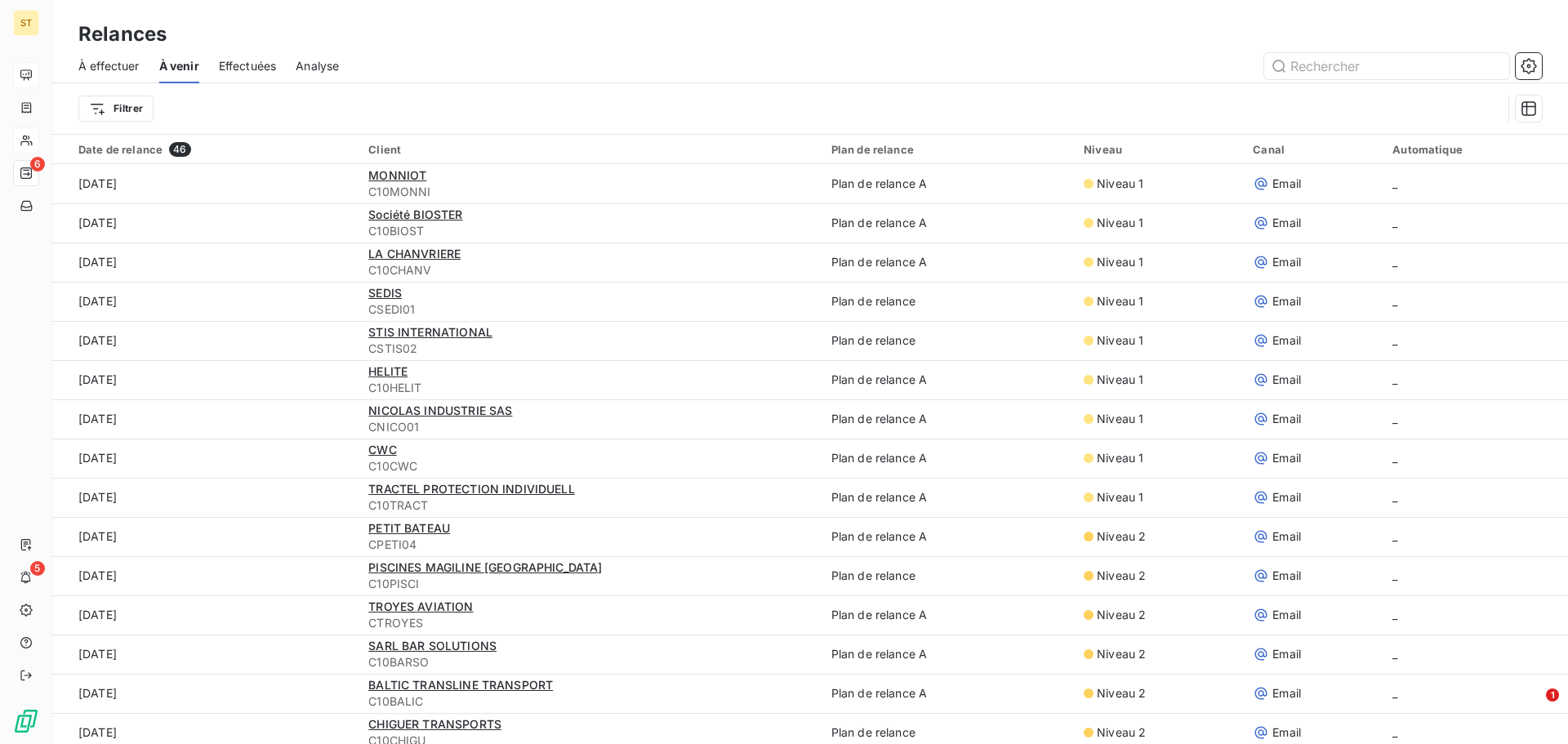
click at [246, 69] on span "Effectuées" at bounding box center [248, 66] width 58 height 17
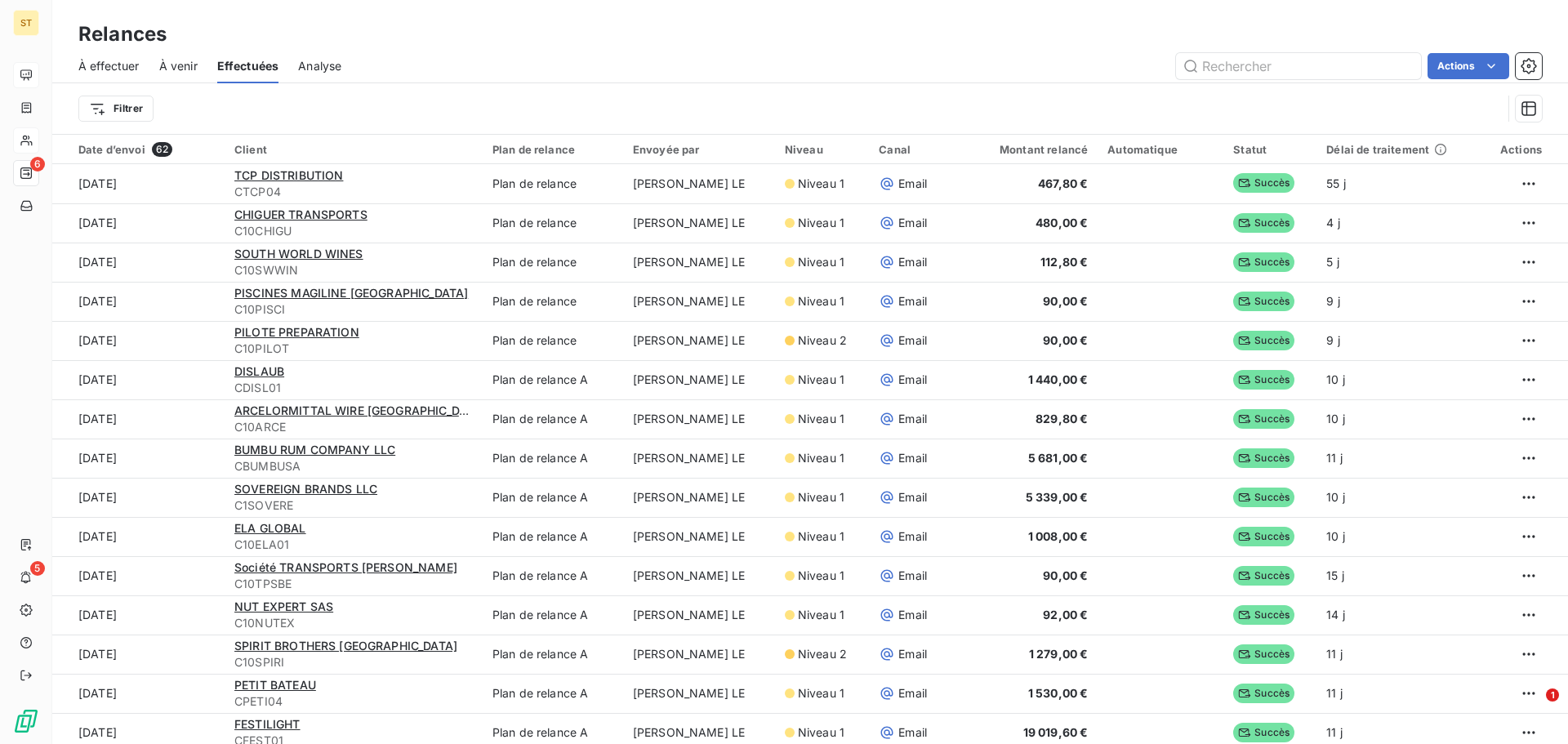
click at [323, 67] on span "Analyse" at bounding box center [319, 66] width 43 height 17
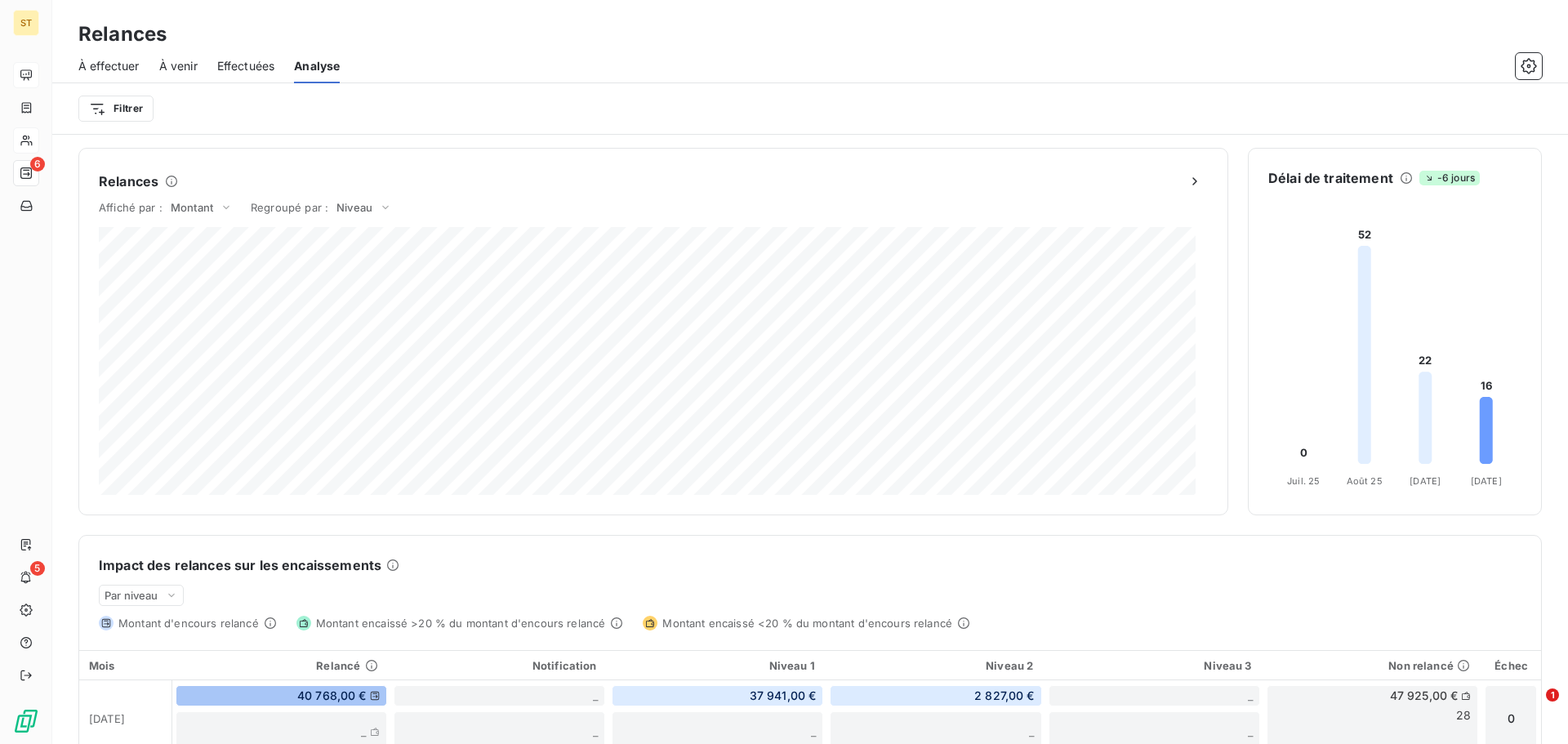
click at [180, 63] on span "À venir" at bounding box center [178, 66] width 39 height 17
